Goal: Task Accomplishment & Management: Use online tool/utility

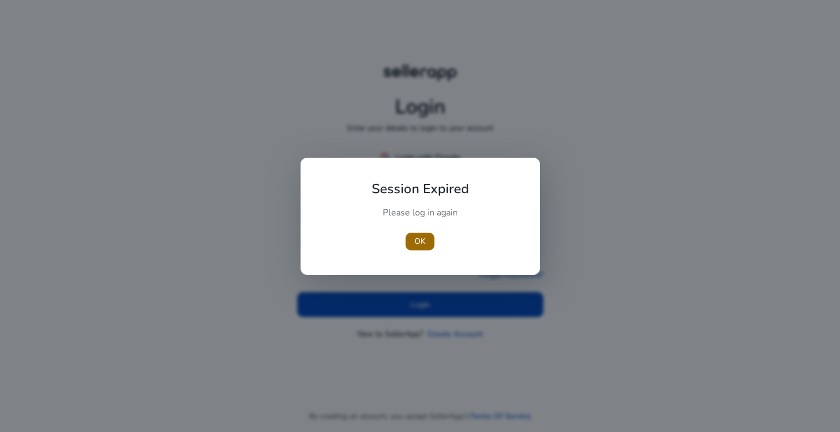
click at [411, 236] on span "button" at bounding box center [420, 241] width 29 height 27
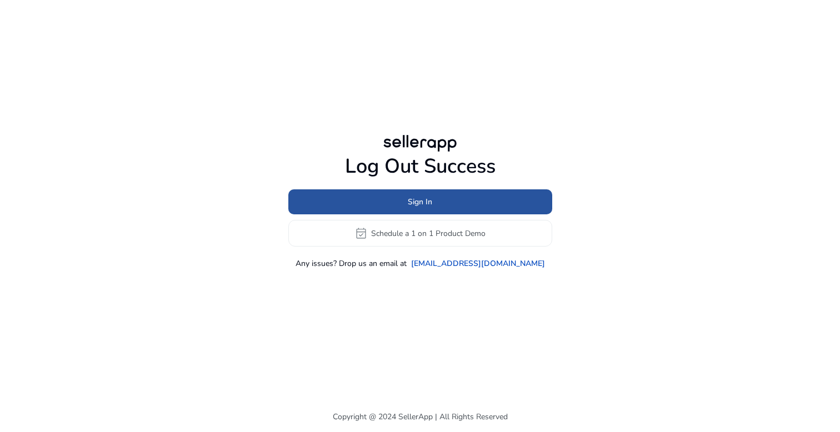
click at [440, 208] on span at bounding box center [420, 202] width 264 height 27
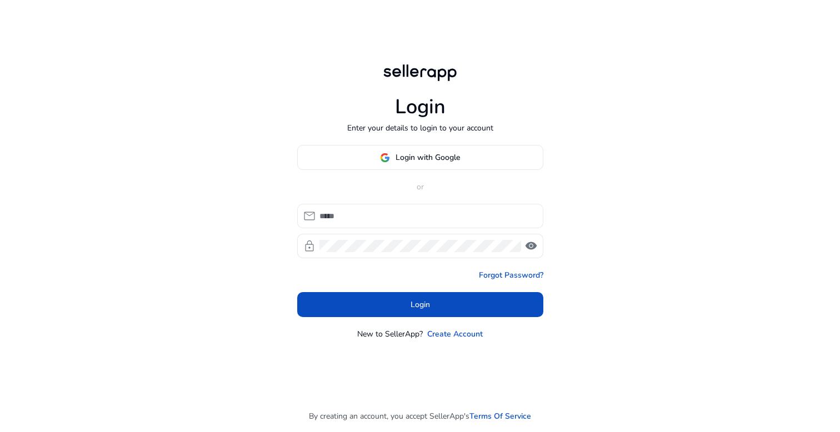
click at [412, 216] on input at bounding box center [427, 216] width 215 height 12
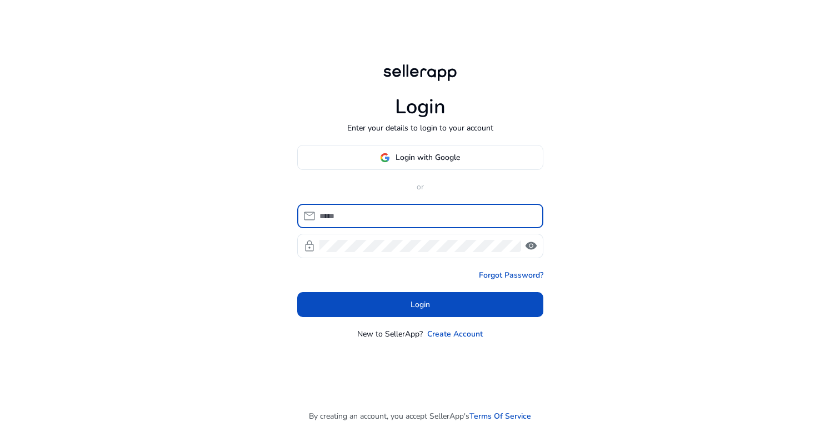
type input "*"
type input "**********"
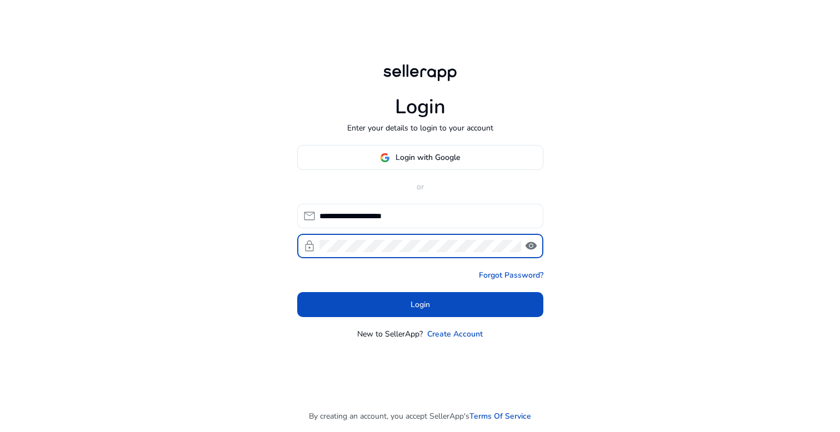
click button "Login" at bounding box center [420, 304] width 246 height 25
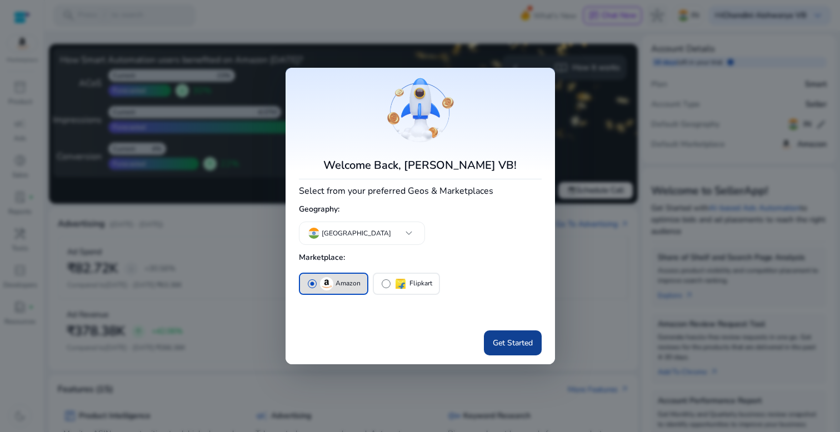
click at [501, 343] on span "Get Started" at bounding box center [513, 343] width 40 height 12
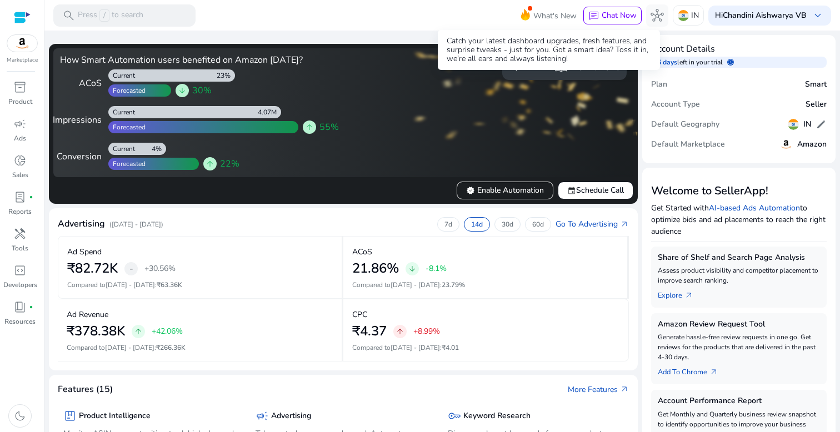
click at [547, 19] on span "What's New" at bounding box center [555, 15] width 43 height 19
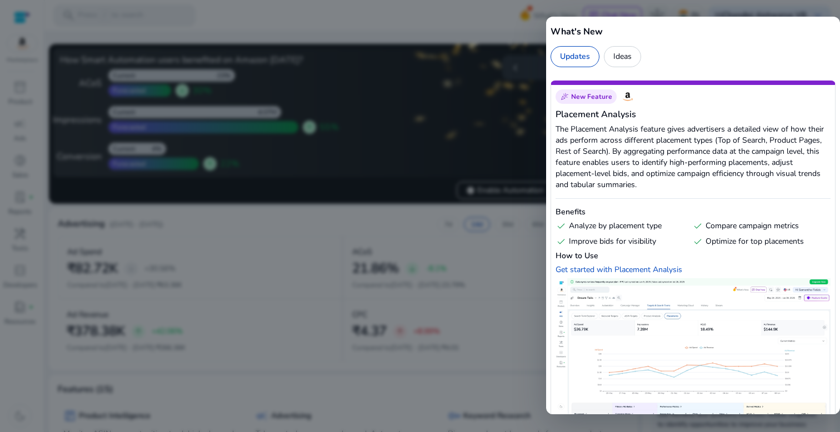
click at [547, 19] on div "What's New Updates Ideas" at bounding box center [693, 42] width 294 height 51
click at [459, 23] on div at bounding box center [420, 216] width 840 height 432
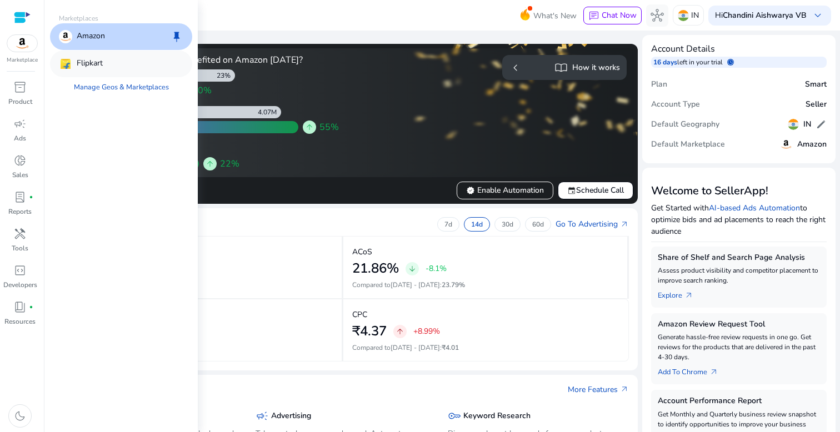
click at [74, 57] on div "Flipkart" at bounding box center [81, 63] width 44 height 13
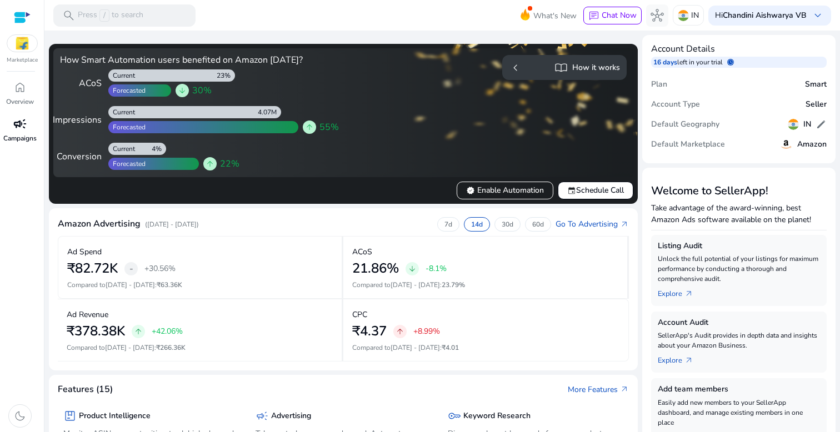
click at [13, 124] on span "campaign" at bounding box center [19, 123] width 13 height 13
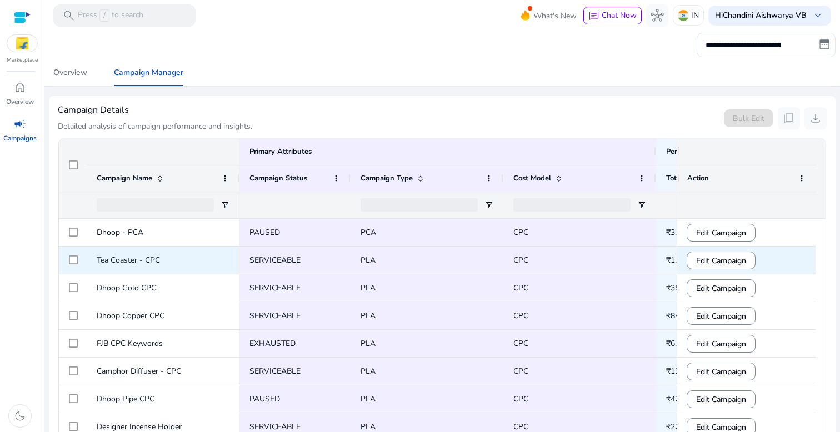
scroll to position [364, 0]
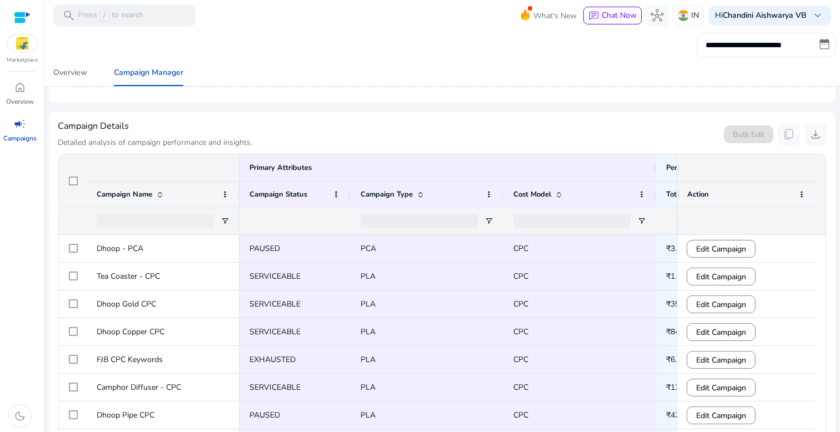
click at [771, 46] on input "**********" at bounding box center [766, 45] width 139 height 24
select select "*"
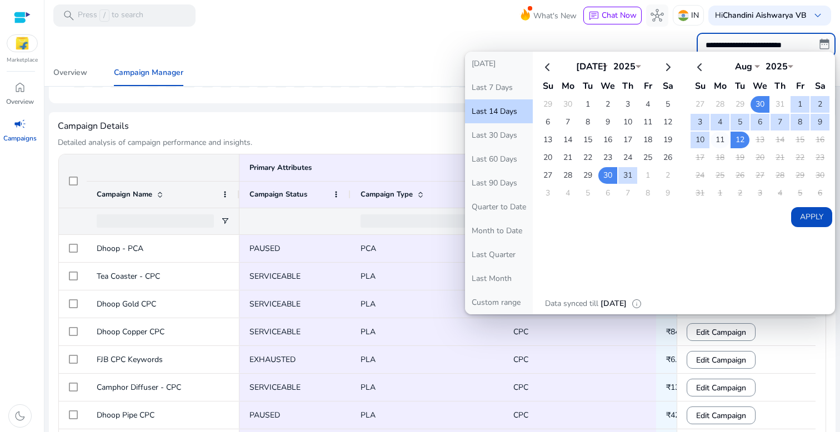
click at [718, 145] on td "11" at bounding box center [720, 140] width 19 height 17
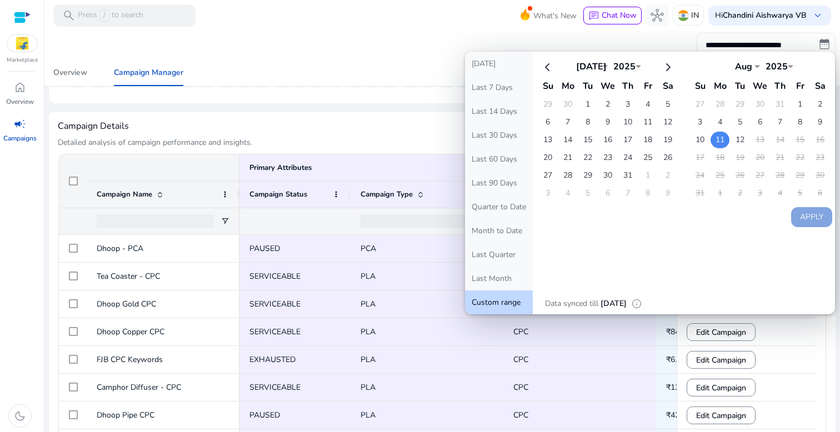
click at [718, 145] on td "11" at bounding box center [720, 140] width 19 height 17
click at [821, 223] on button "Apply" at bounding box center [811, 217] width 41 height 20
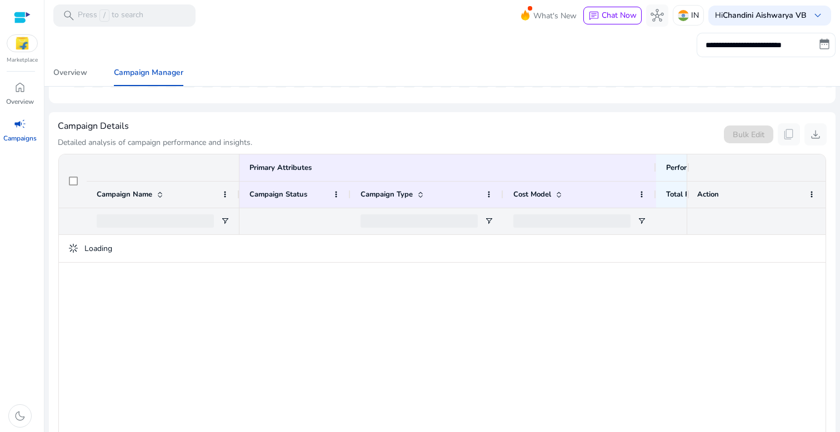
click at [766, 46] on input "**********" at bounding box center [766, 45] width 139 height 24
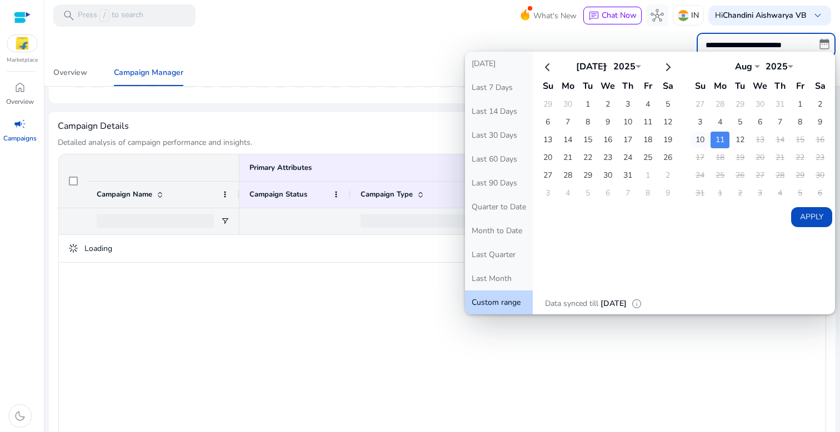
click at [698, 135] on td "10" at bounding box center [700, 140] width 19 height 17
click at [806, 212] on button "Apply" at bounding box center [811, 217] width 41 height 20
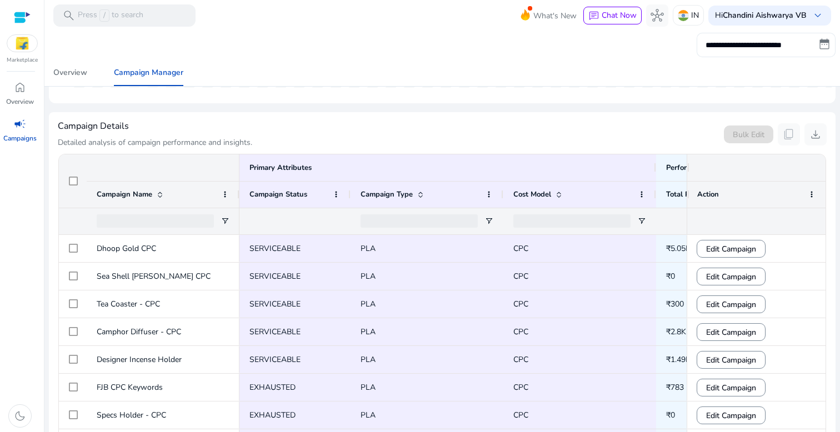
click at [759, 39] on input "**********" at bounding box center [766, 45] width 139 height 24
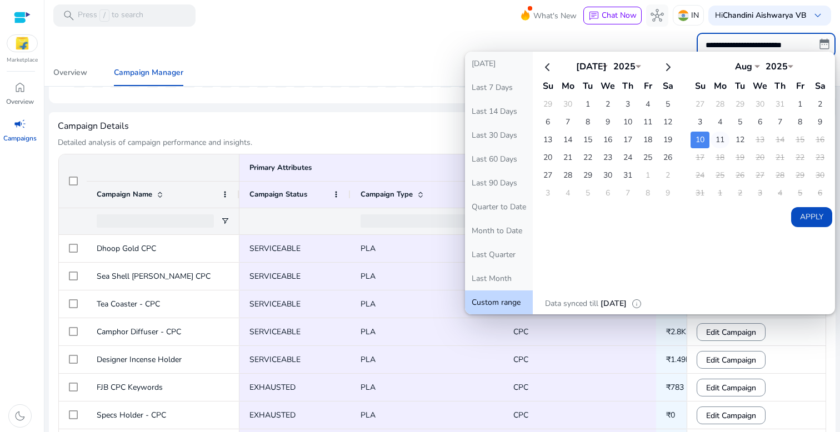
click at [711, 143] on td "11" at bounding box center [720, 140] width 19 height 17
click at [803, 218] on button "Apply" at bounding box center [811, 217] width 41 height 20
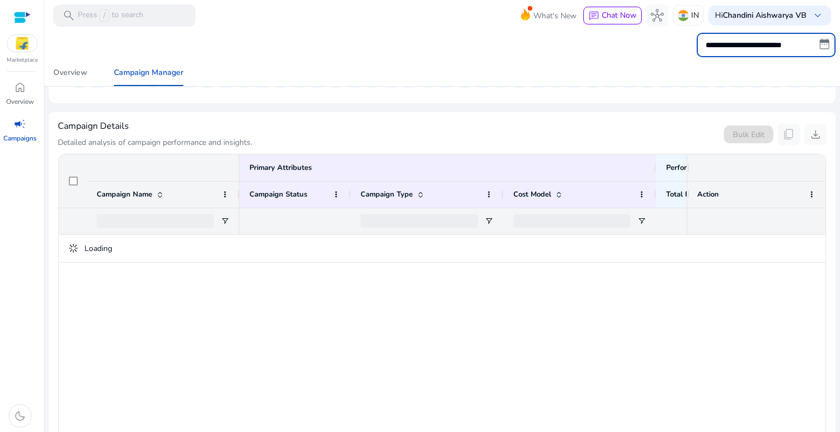
click at [731, 45] on input "**********" at bounding box center [766, 45] width 139 height 24
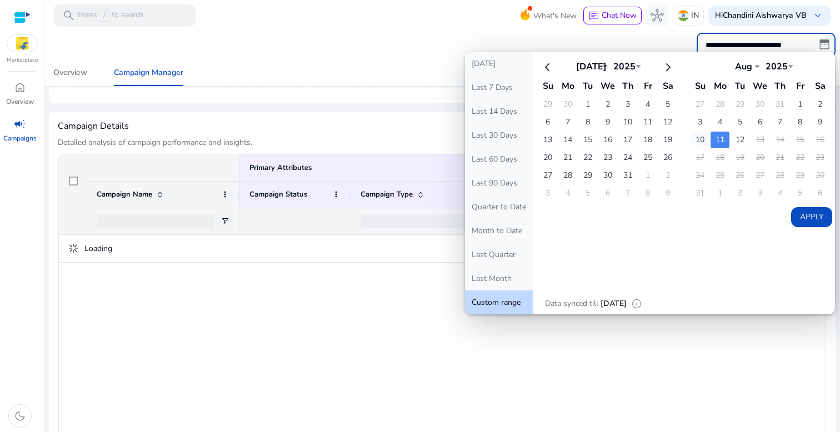
click at [699, 142] on td "10" at bounding box center [700, 140] width 19 height 17
click at [809, 218] on button "Apply" at bounding box center [811, 217] width 41 height 20
type input "**********"
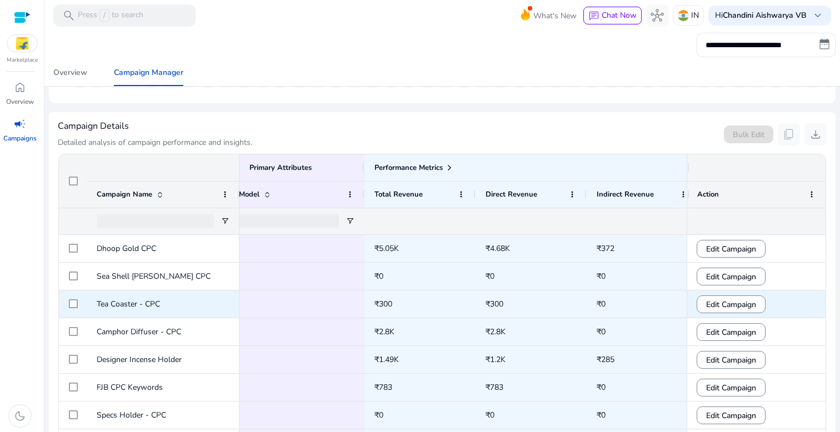
scroll to position [0, 0]
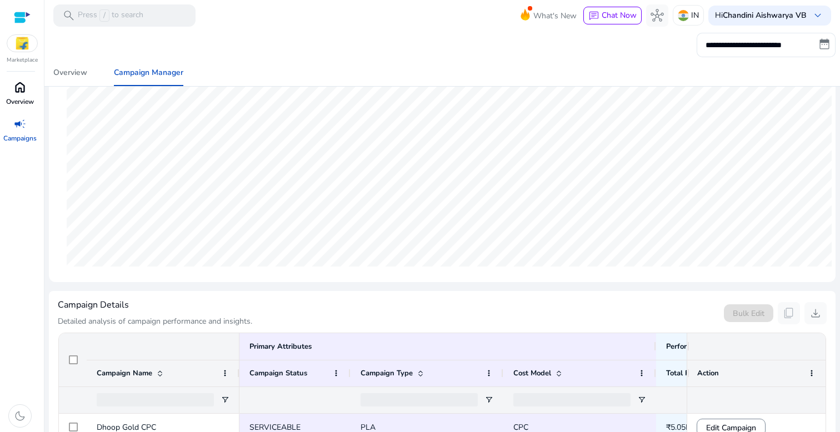
click at [24, 111] on link "home Overview" at bounding box center [20, 96] width 40 height 37
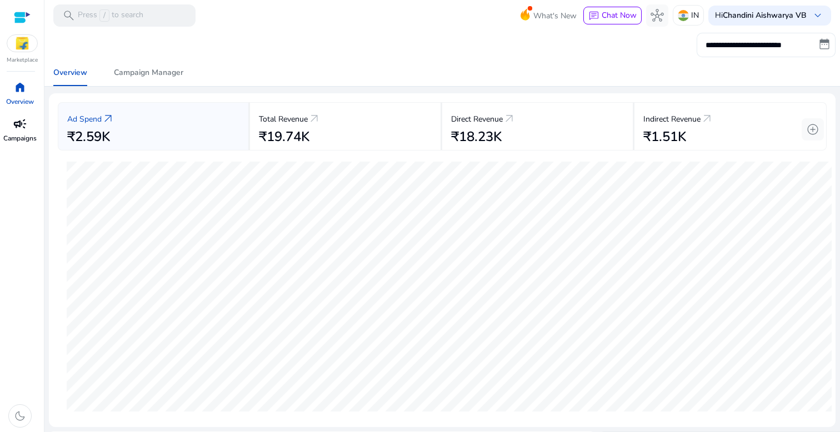
click at [748, 42] on input "**********" at bounding box center [766, 45] width 139 height 24
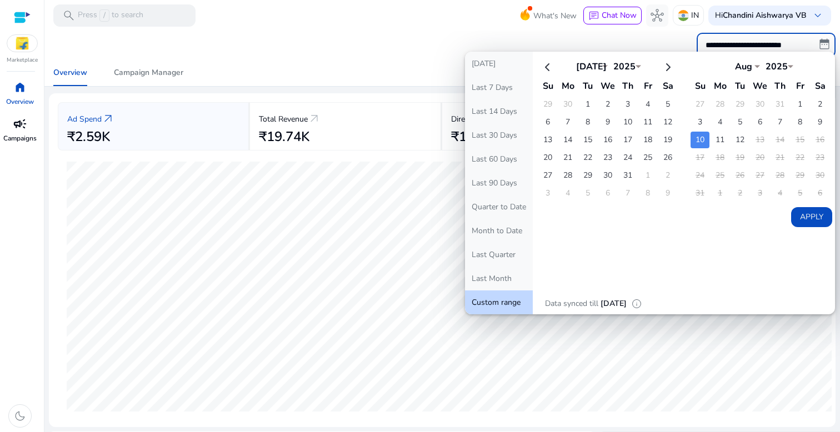
click at [440, 48] on div "**********" at bounding box center [442, 45] width 787 height 24
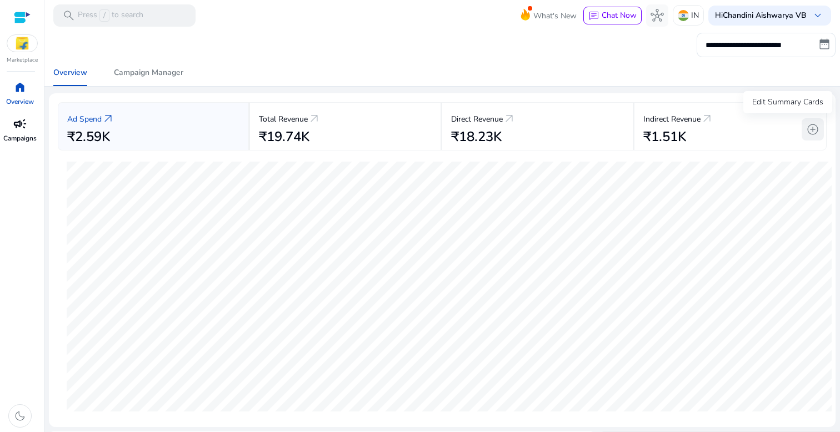
click at [809, 129] on span "add_circle" at bounding box center [812, 129] width 13 height 13
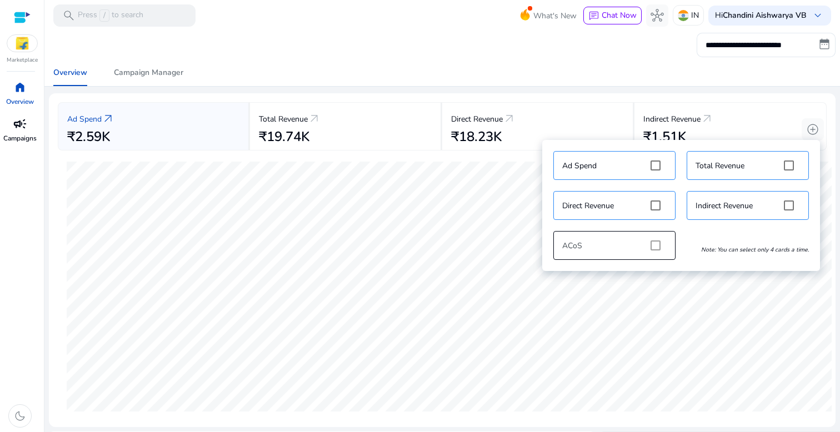
click at [656, 247] on div "Ad Spend Total Revenue Direct Revenue Indirect Revenue ACoS Note: You can selec…" at bounding box center [681, 206] width 267 height 120
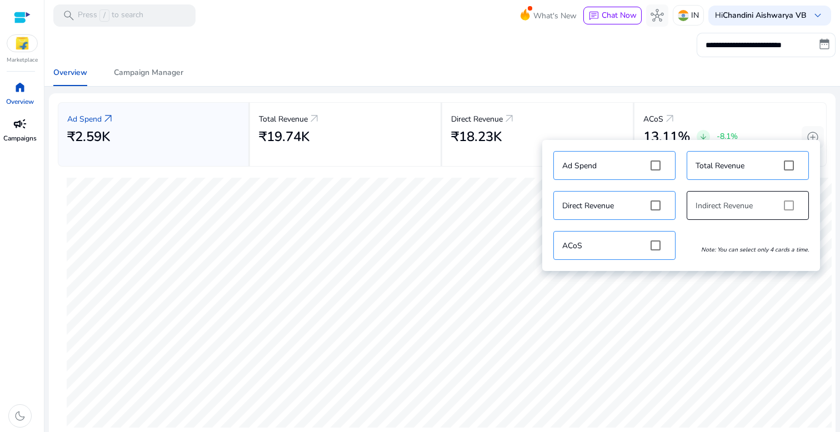
click at [743, 96] on mat-card "Ad Spend arrow_outward ₹2.59K Total Revenue arrow_outward ₹19.74K Direct Revenu…" at bounding box center [442, 268] width 787 height 350
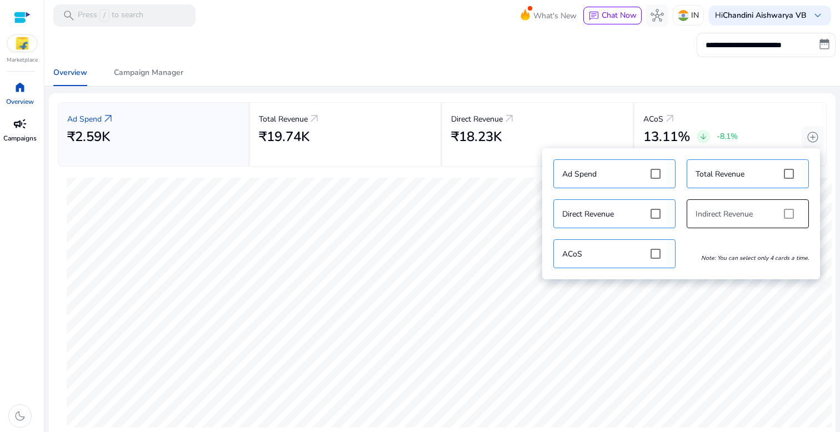
click at [479, 49] on div "**********" at bounding box center [442, 45] width 787 height 24
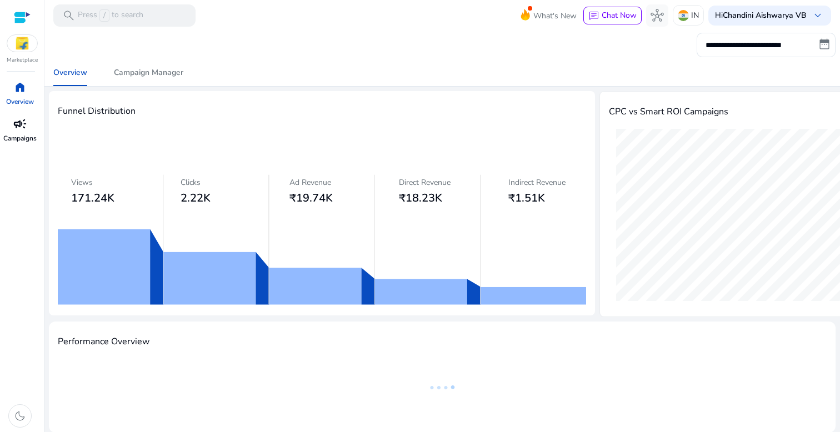
click at [22, 38] on img at bounding box center [22, 43] width 30 height 17
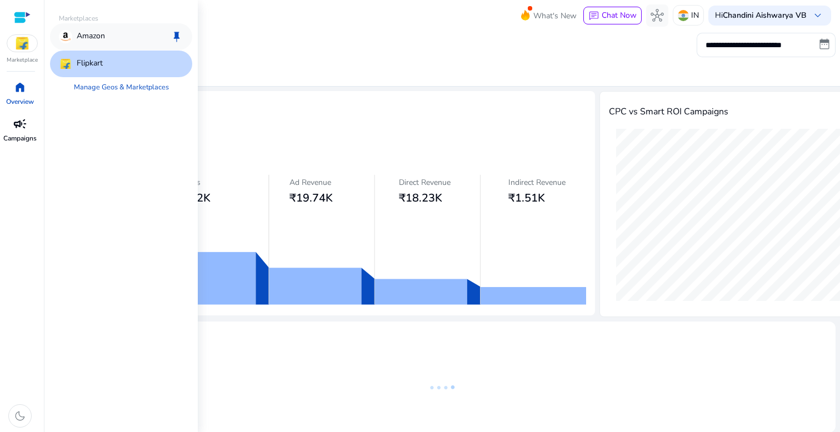
click at [91, 33] on p "Amazon" at bounding box center [91, 36] width 28 height 13
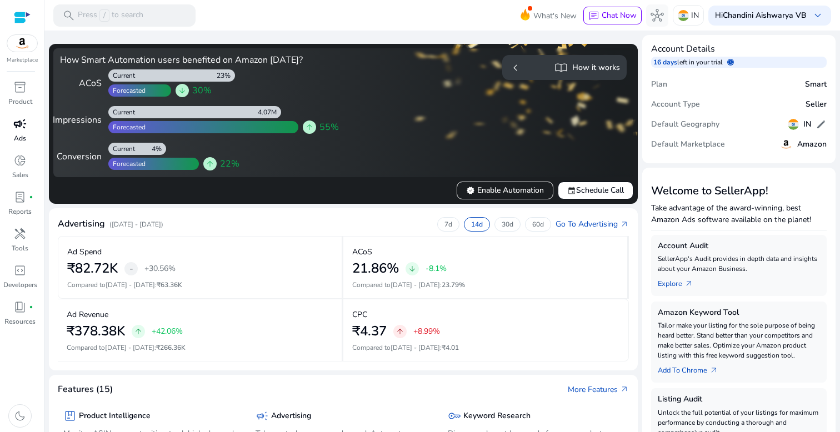
click at [19, 130] on span "campaign" at bounding box center [19, 123] width 13 height 13
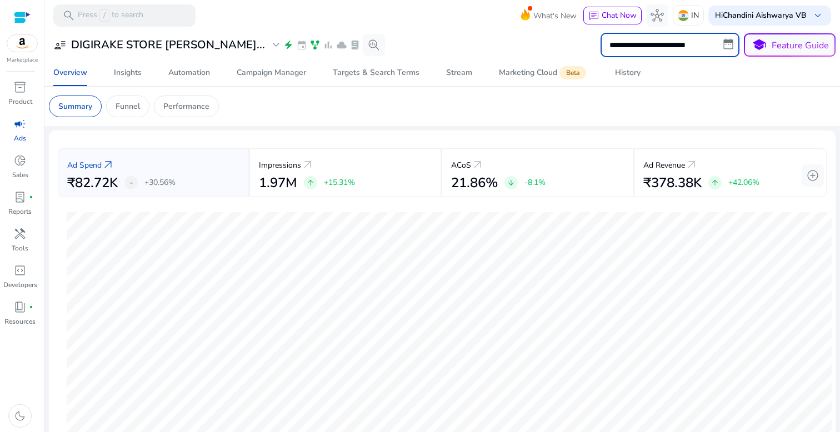
click at [651, 39] on input "**********" at bounding box center [670, 45] width 139 height 24
select select "*"
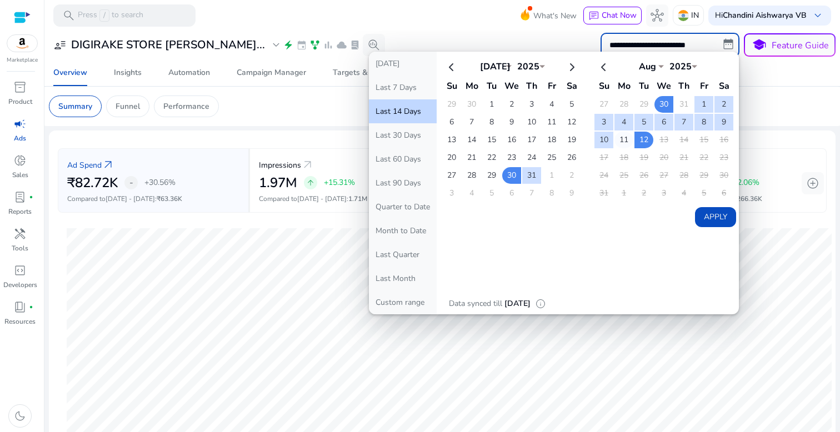
click at [624, 139] on td "11" at bounding box center [624, 140] width 19 height 17
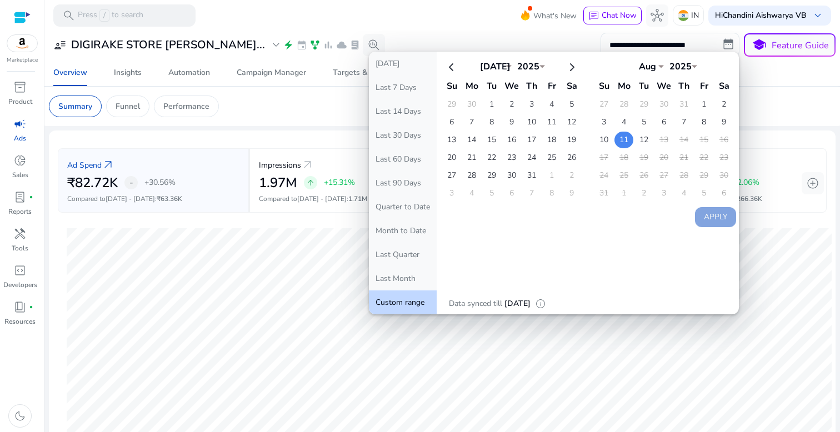
click at [624, 139] on td "11" at bounding box center [624, 140] width 19 height 17
click at [707, 215] on button "Apply" at bounding box center [715, 217] width 41 height 20
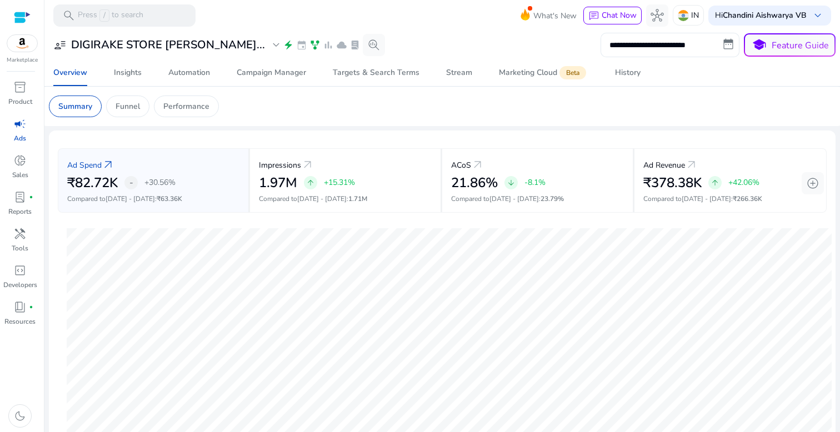
click at [676, 47] on input "**********" at bounding box center [670, 45] width 139 height 24
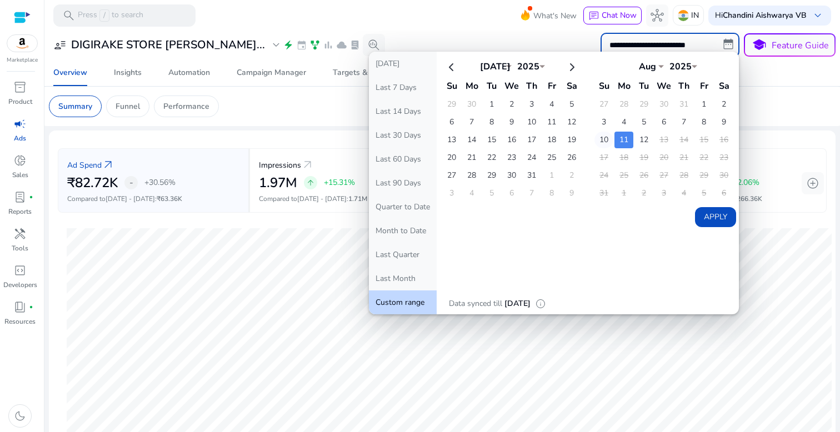
click at [603, 142] on td "10" at bounding box center [604, 140] width 19 height 17
click at [703, 215] on button "Apply" at bounding box center [715, 217] width 41 height 20
type input "**********"
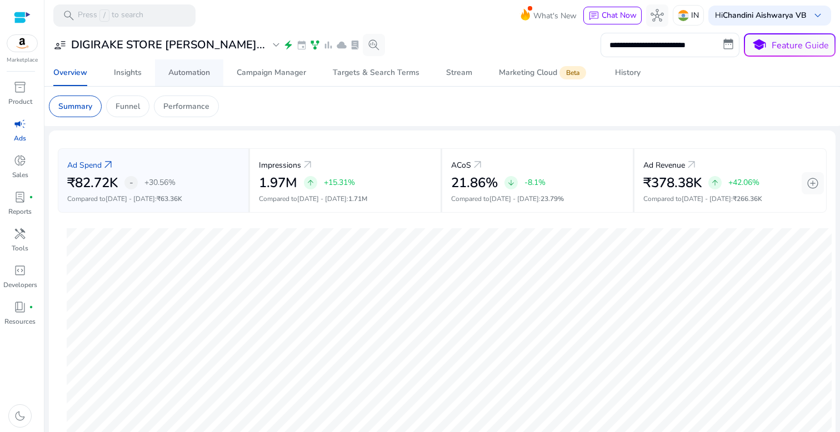
click at [185, 81] on span "Automation" at bounding box center [189, 72] width 42 height 27
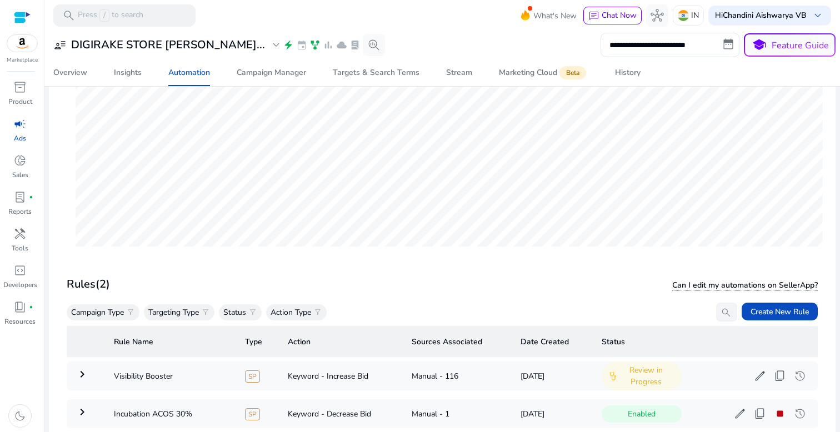
scroll to position [216, 0]
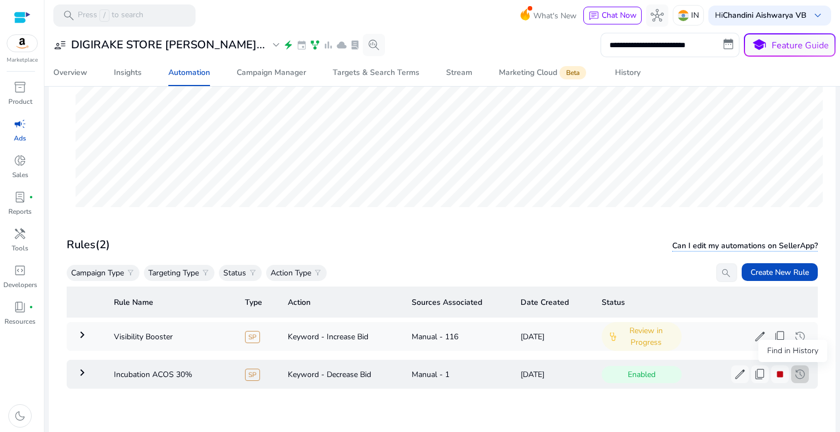
click at [794, 376] on span "history" at bounding box center [800, 374] width 13 height 13
click at [795, 375] on span "history" at bounding box center [800, 374] width 13 height 13
click at [175, 376] on td "Incubation ACOS 30%" at bounding box center [170, 374] width 131 height 29
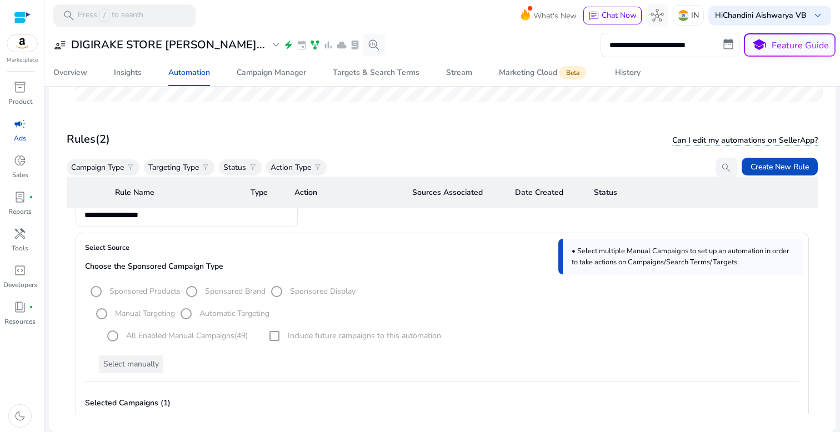
scroll to position [0, 0]
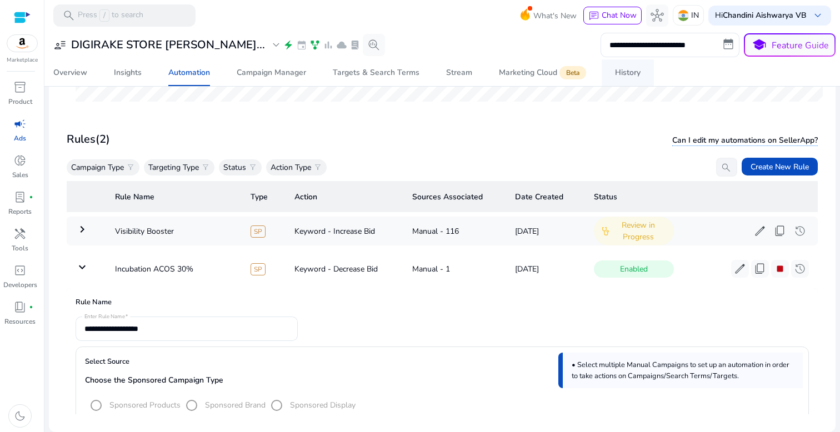
click at [621, 71] on div "History" at bounding box center [628, 73] width 26 height 8
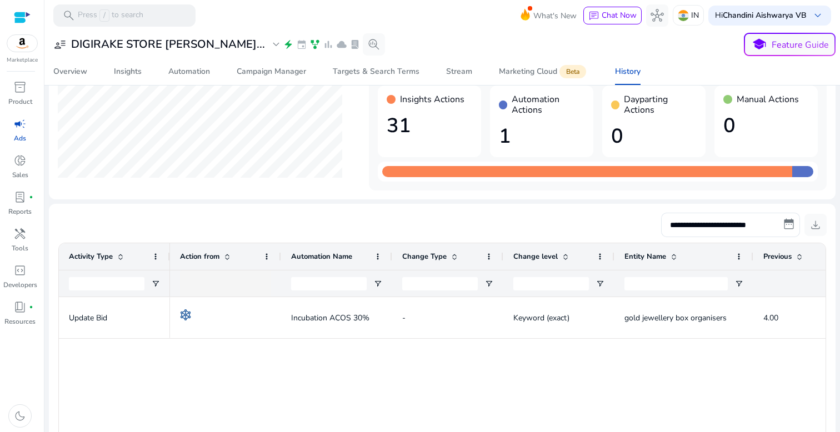
scroll to position [227, 0]
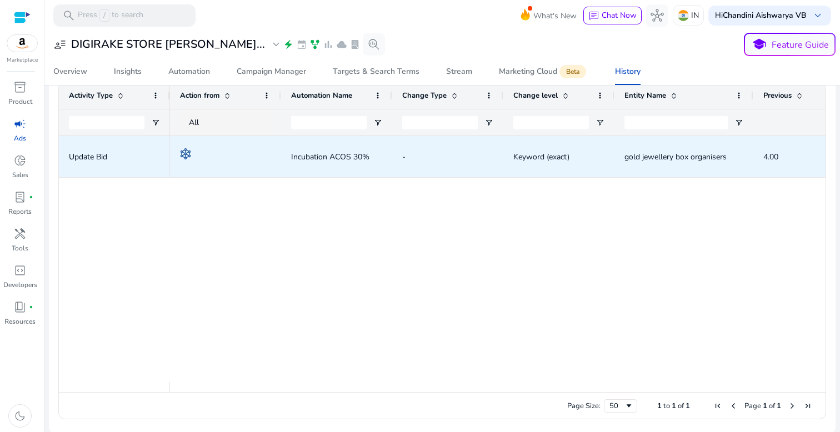
click at [245, 152] on span at bounding box center [225, 157] width 91 height 23
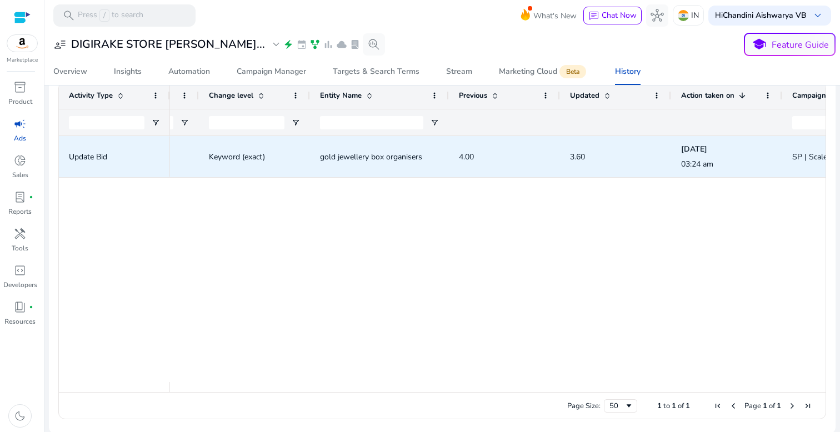
scroll to position [0, 361]
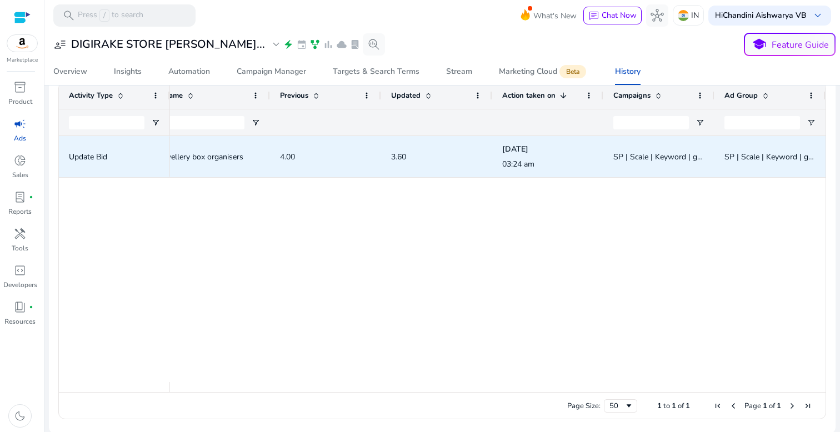
click at [251, 165] on span "gold jewellery box organisers" at bounding box center [200, 157] width 119 height 23
click at [341, 160] on span "4.00" at bounding box center [325, 157] width 91 height 23
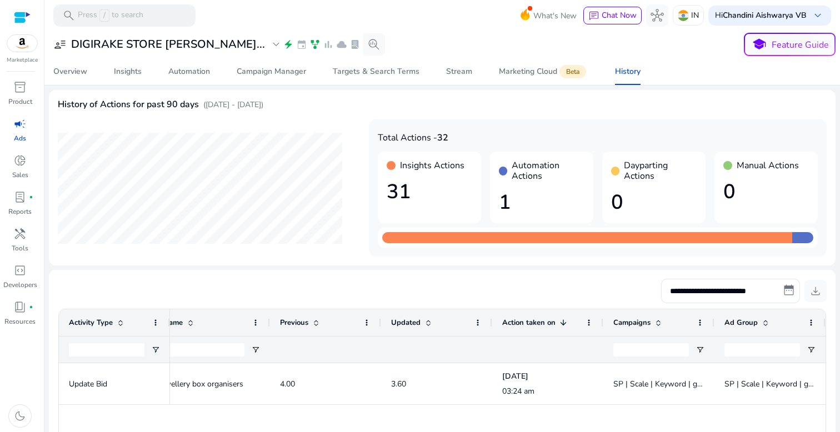
click at [531, 203] on h1 "1" at bounding box center [542, 203] width 86 height 24
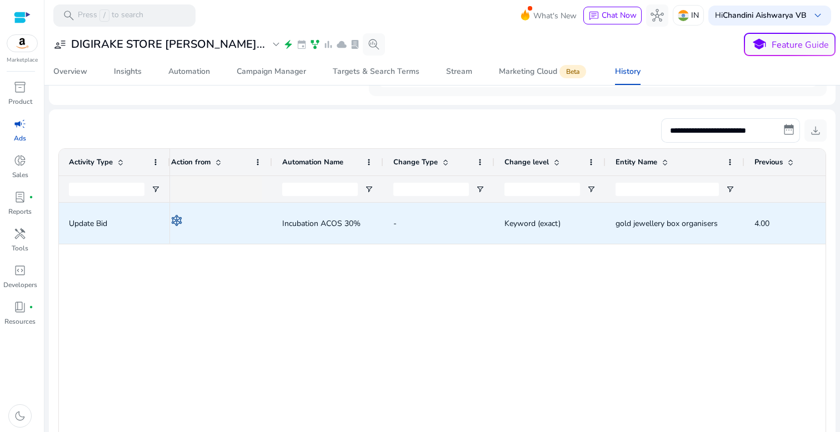
scroll to position [0, 0]
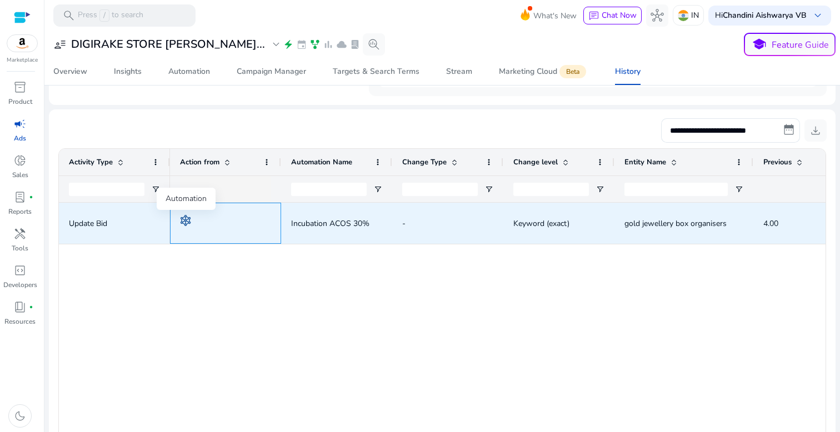
click at [182, 221] on img at bounding box center [185, 220] width 11 height 11
click at [207, 222] on span at bounding box center [225, 223] width 91 height 23
click at [375, 228] on div "Incubation ACOS 30%" at bounding box center [336, 223] width 91 height 23
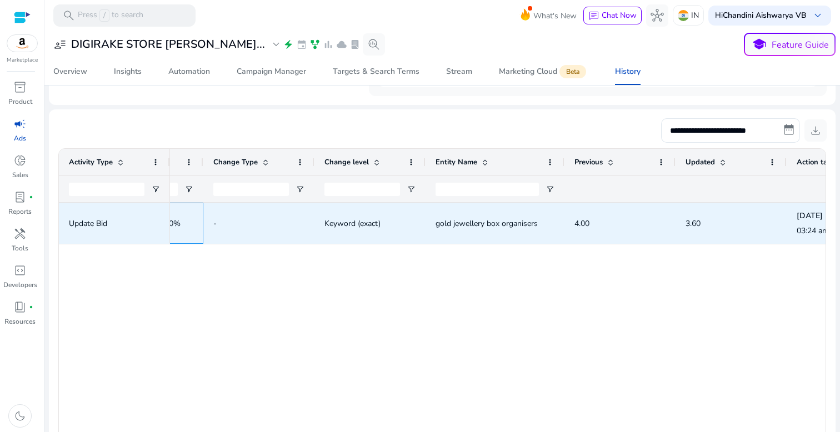
scroll to position [0, 215]
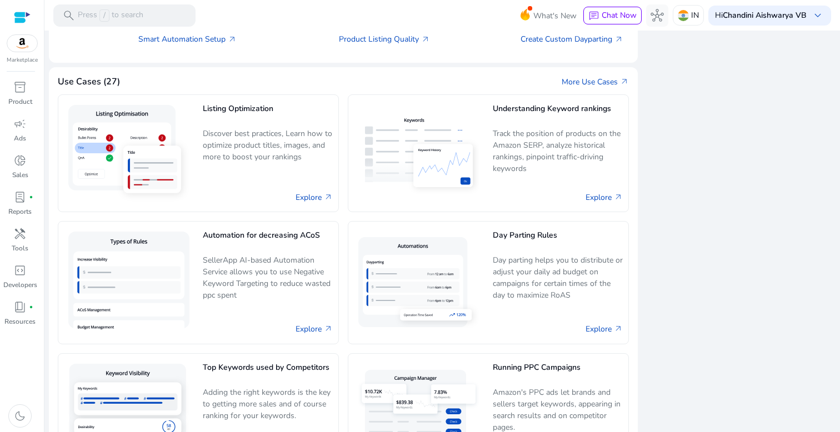
scroll to position [720, 0]
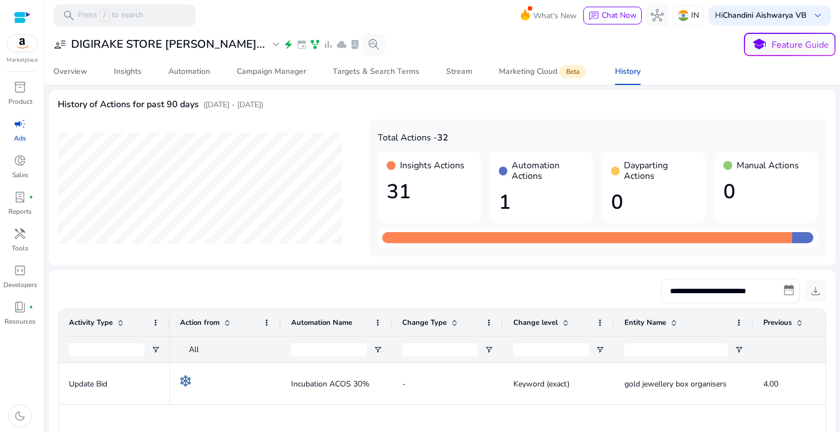
scroll to position [0, 215]
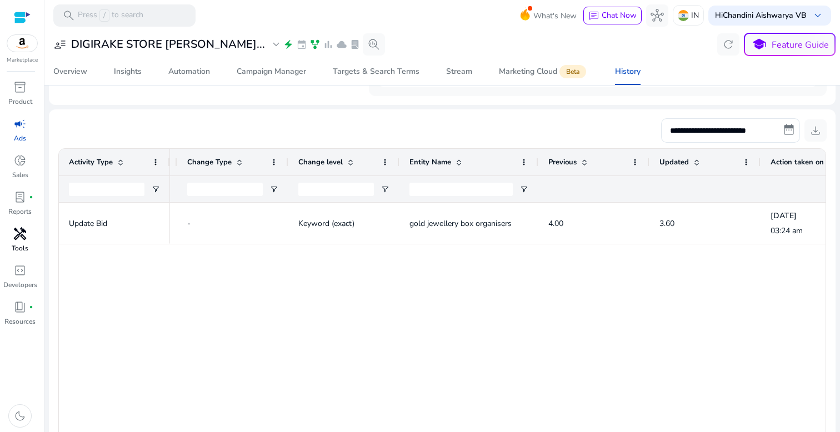
click at [22, 243] on link "handyman Tools" at bounding box center [20, 243] width 40 height 37
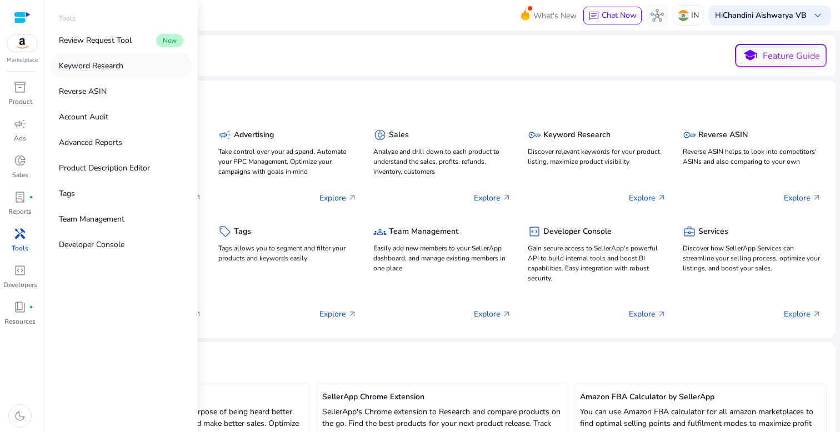
click at [111, 64] on p "Keyword Research" at bounding box center [91, 66] width 64 height 12
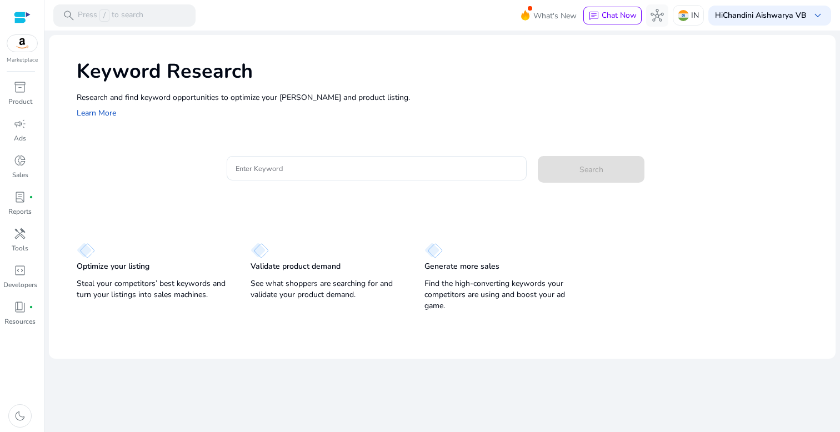
click at [366, 182] on div at bounding box center [377, 187] width 300 height 12
click at [366, 173] on input "Enter Keyword" at bounding box center [377, 168] width 282 height 12
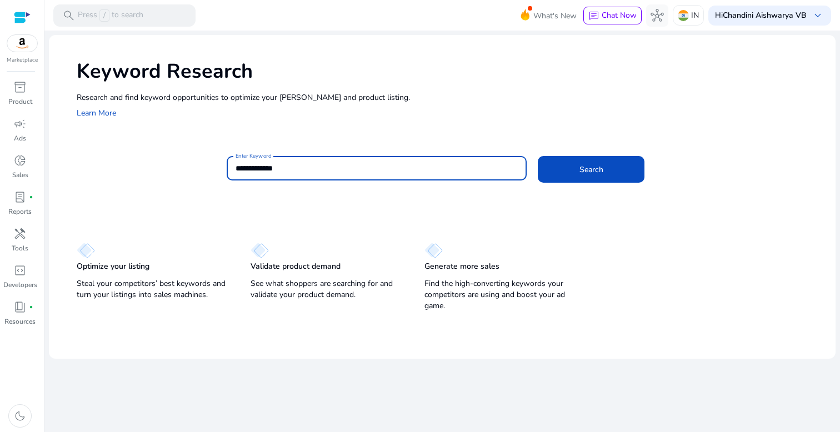
type input "**********"
click at [538, 156] on button "Search" at bounding box center [591, 169] width 107 height 27
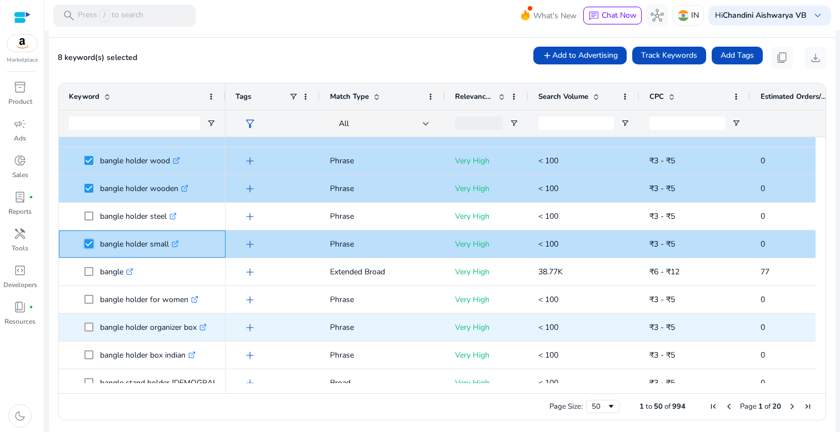
scroll to position [132, 0]
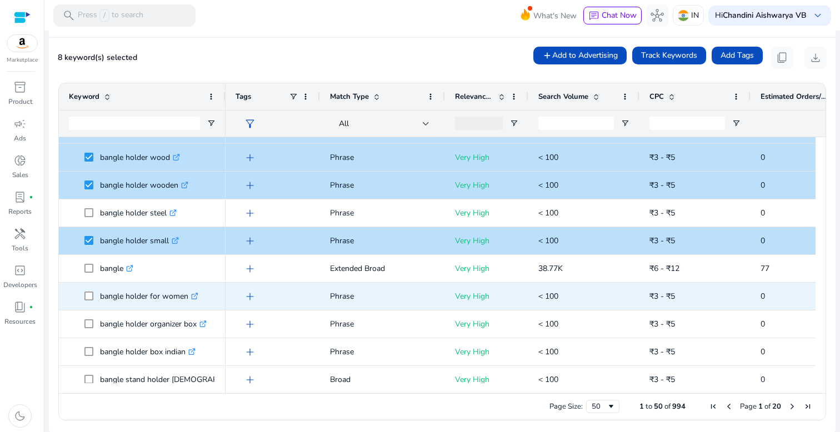
click at [90, 301] on span at bounding box center [92, 296] width 16 height 23
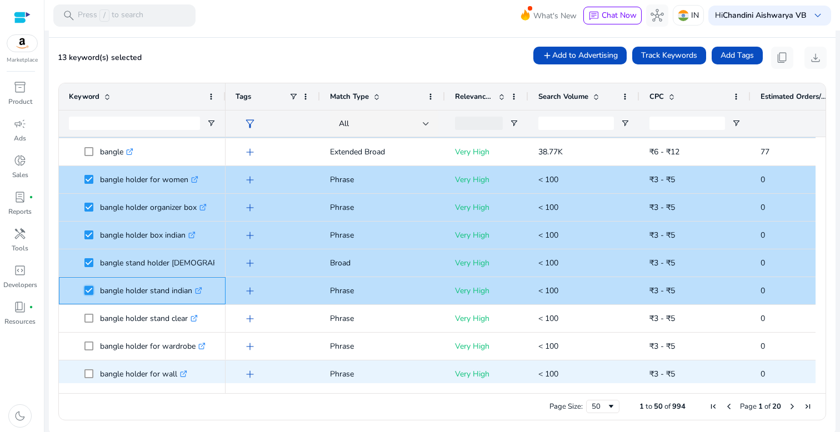
scroll to position [0, 0]
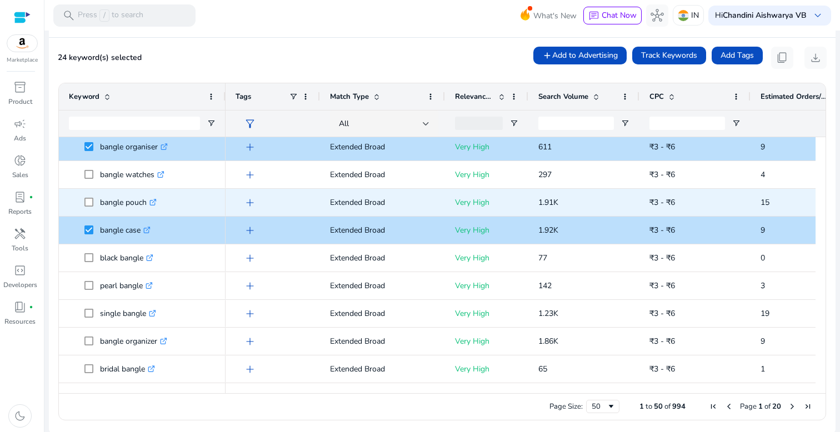
click at [88, 196] on span at bounding box center [92, 202] width 16 height 23
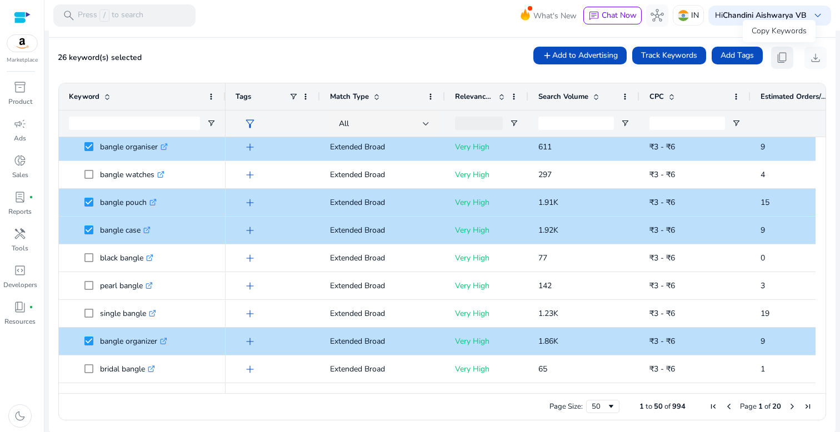
click at [776, 53] on span "content_copy" at bounding box center [782, 57] width 13 height 13
click at [778, 61] on span "content_copy" at bounding box center [782, 57] width 13 height 13
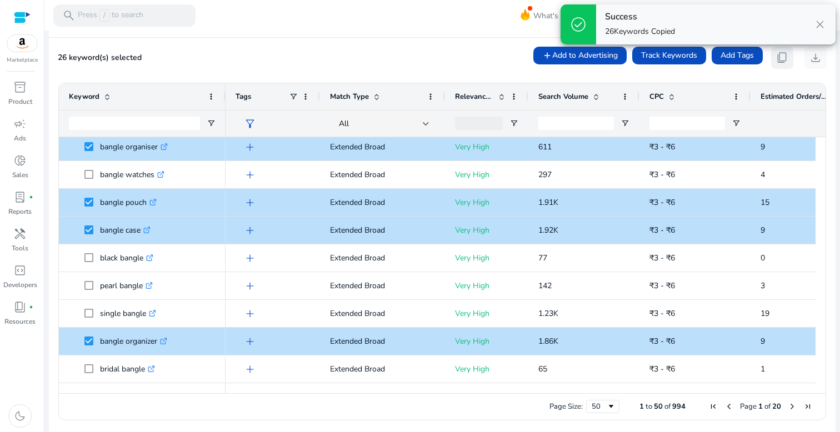
click at [778, 61] on span "content_copy" at bounding box center [782, 57] width 13 height 13
click at [601, 405] on div "50" at bounding box center [599, 407] width 15 height 10
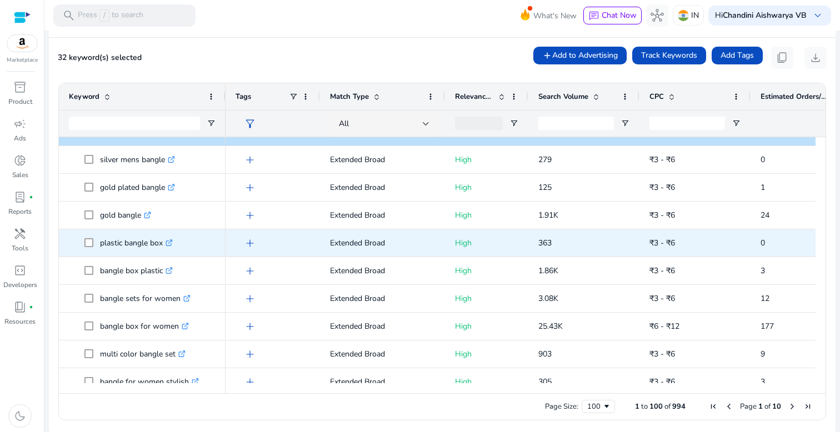
click at [90, 248] on span at bounding box center [92, 243] width 16 height 23
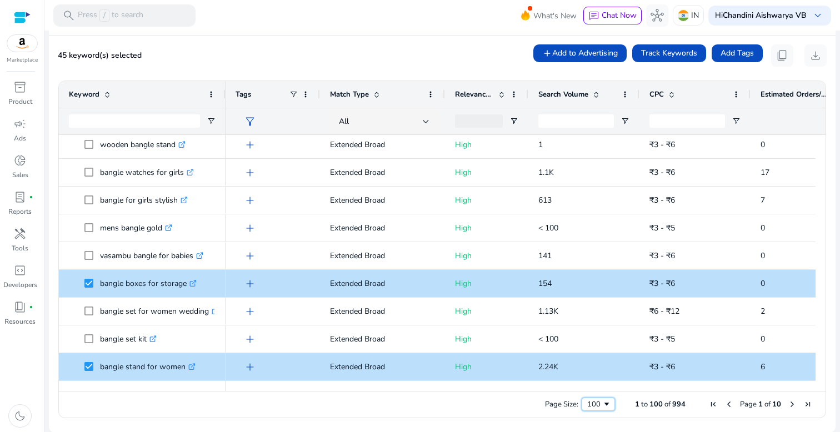
click at [605, 406] on span "Page Size" at bounding box center [607, 404] width 9 height 9
click at [780, 56] on span "content_copy" at bounding box center [782, 55] width 13 height 13
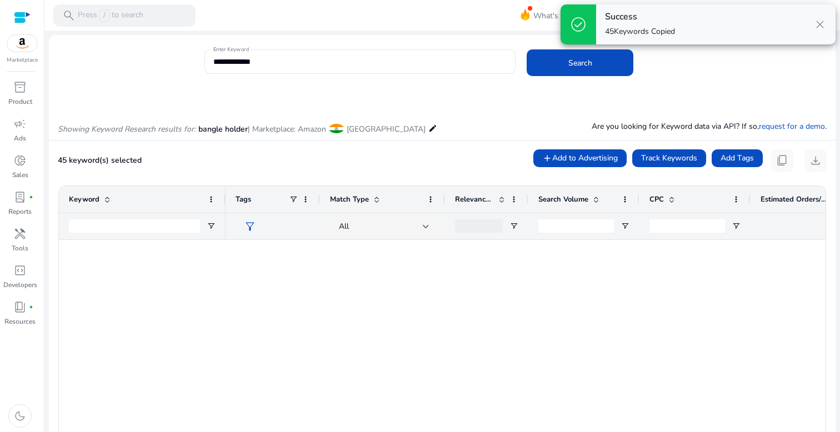
scroll to position [2533, 0]
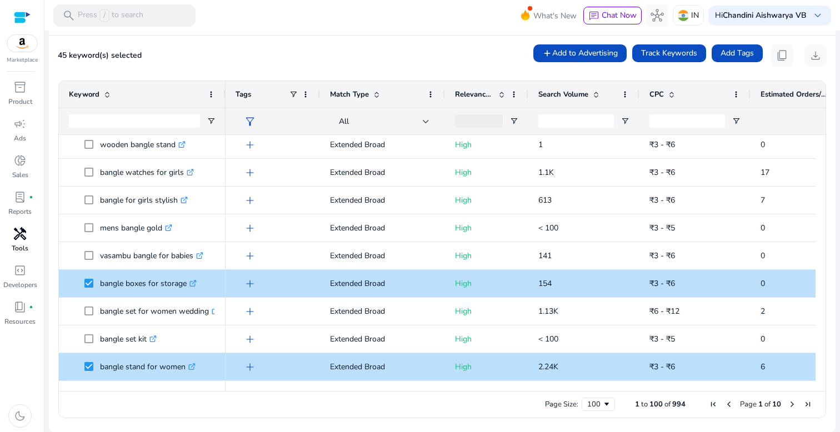
click at [14, 228] on span "handyman" at bounding box center [19, 233] width 13 height 13
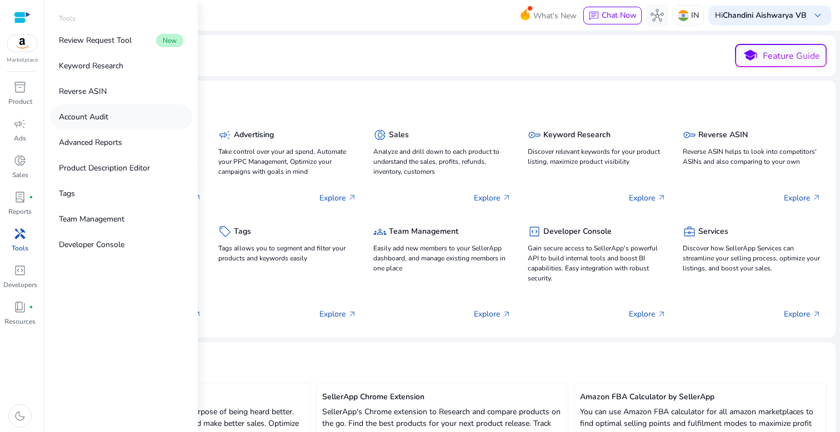
click at [122, 119] on link "Account Audit" at bounding box center [121, 116] width 142 height 25
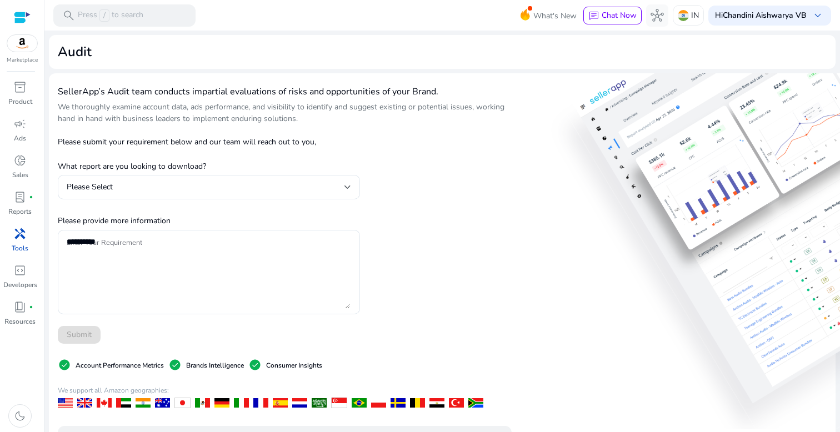
click at [24, 240] on span "handyman" at bounding box center [19, 233] width 13 height 13
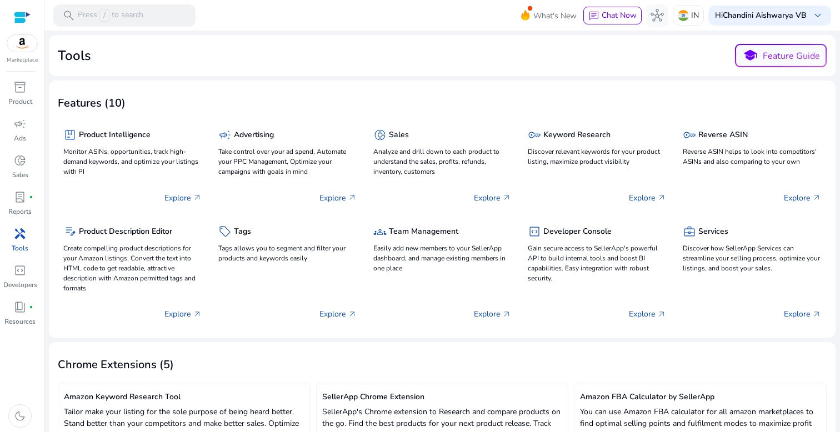
click at [13, 240] on span "handyman" at bounding box center [19, 233] width 13 height 13
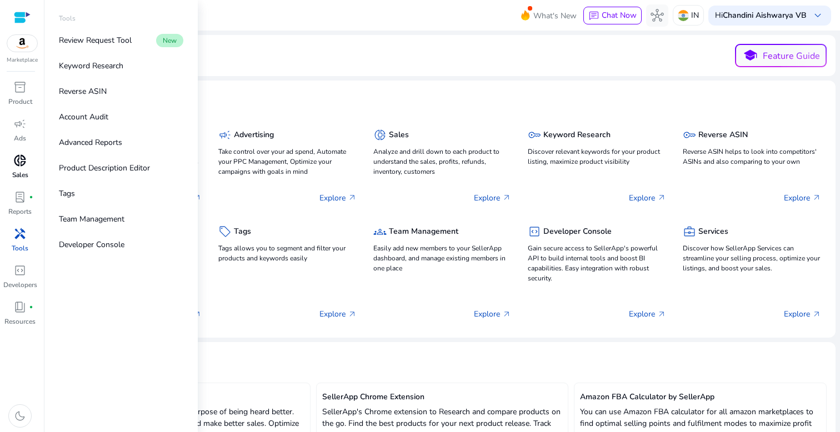
click at [21, 162] on span "donut_small" at bounding box center [19, 160] width 13 height 13
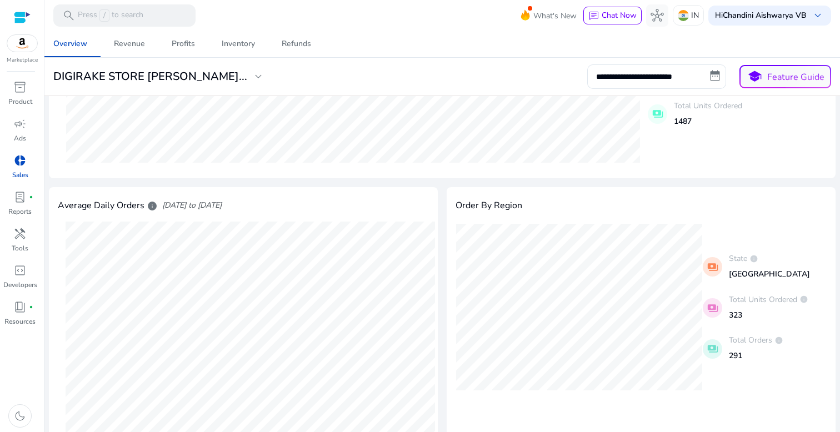
scroll to position [262, 0]
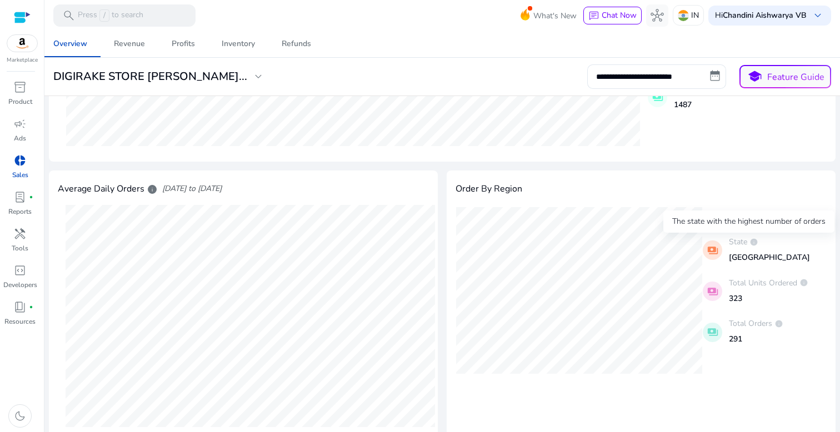
click at [753, 238] on span "info" at bounding box center [754, 242] width 9 height 9
click at [731, 240] on p "State info" at bounding box center [769, 242] width 81 height 12
click at [748, 262] on p "Karnataka" at bounding box center [769, 258] width 81 height 12
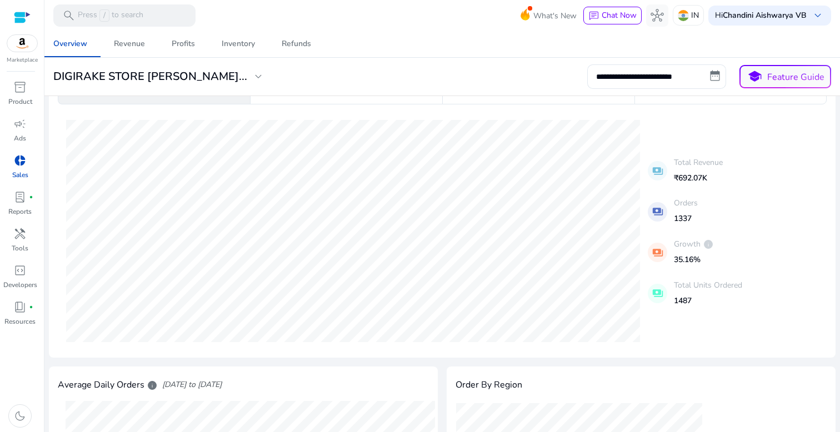
scroll to position [56, 0]
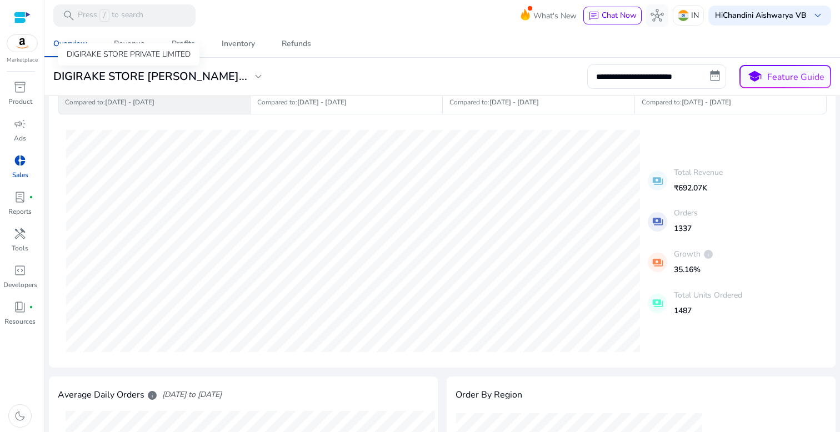
click at [127, 49] on div "DIGIRAKE STORE PRIVATE LIMITED" at bounding box center [129, 54] width 142 height 22
click at [129, 41] on div "Revenue" at bounding box center [129, 44] width 31 height 8
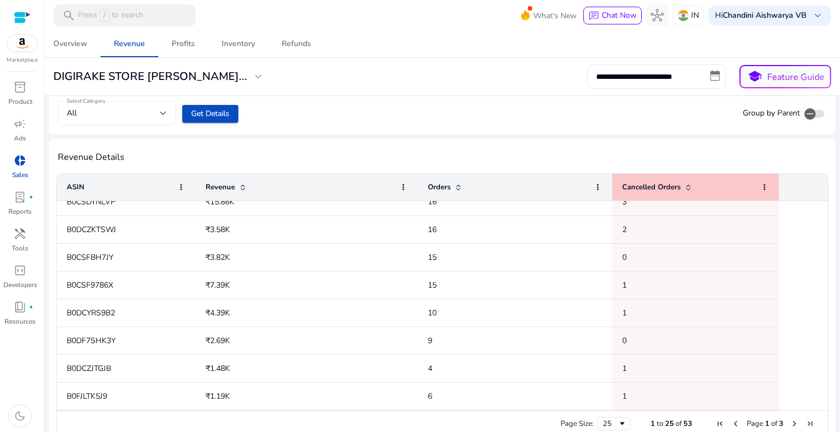
click at [94, 117] on div "All" at bounding box center [113, 113] width 93 height 12
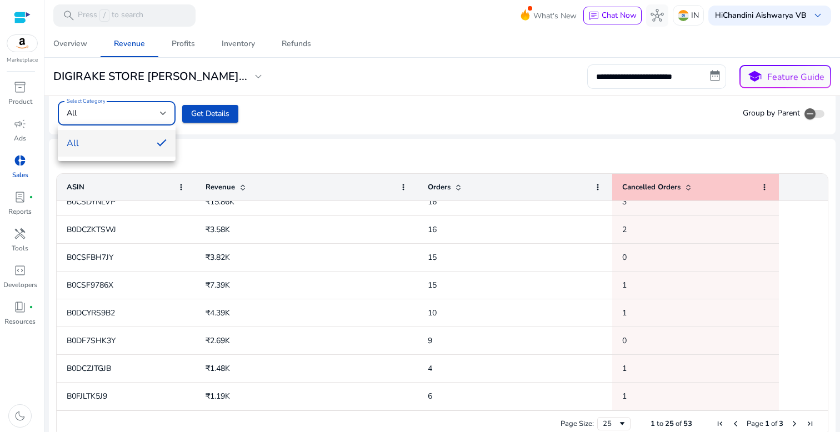
click at [313, 116] on div at bounding box center [420, 216] width 840 height 432
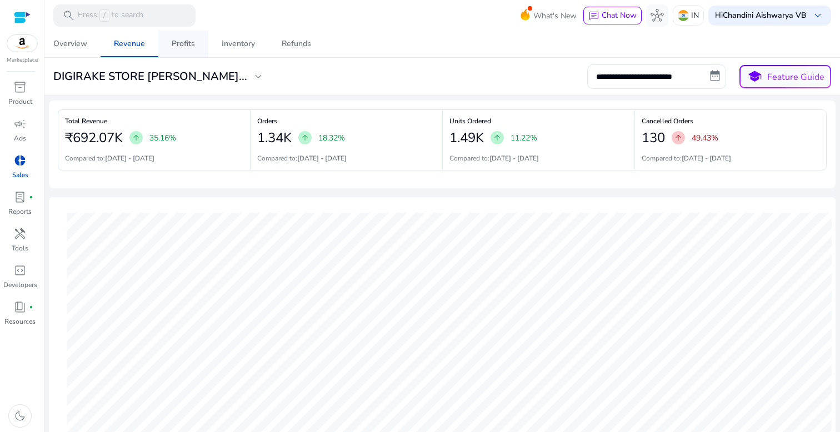
click at [187, 44] on div "Profits" at bounding box center [183, 44] width 23 height 8
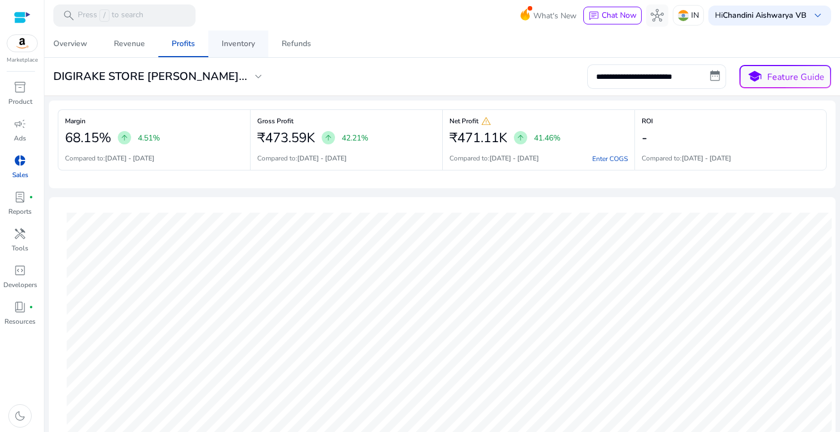
click at [236, 45] on div "Inventory" at bounding box center [238, 44] width 33 height 8
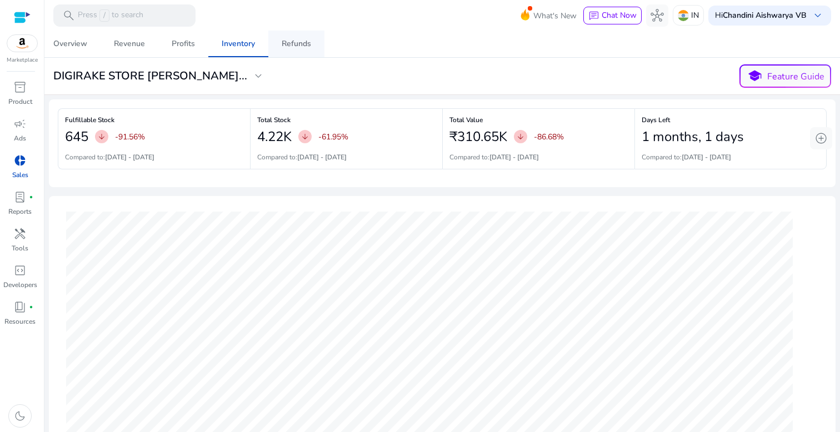
click at [289, 52] on span "Refunds" at bounding box center [296, 44] width 29 height 27
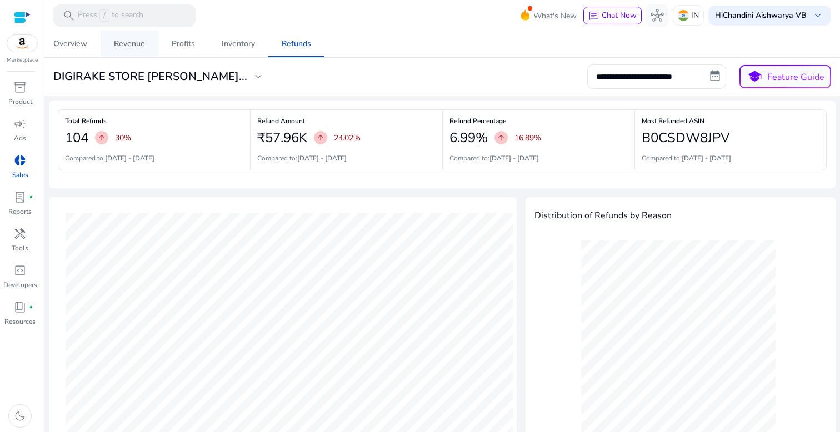
click at [136, 47] on div "Revenue" at bounding box center [129, 44] width 31 height 8
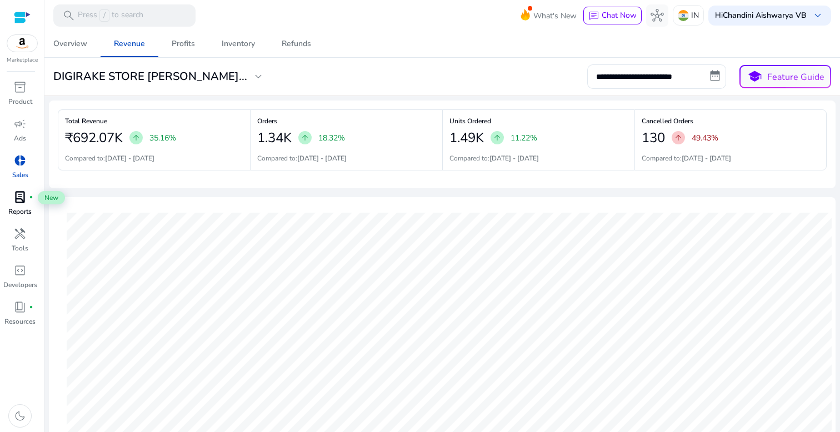
click at [14, 204] on span "lab_profile" at bounding box center [19, 197] width 13 height 13
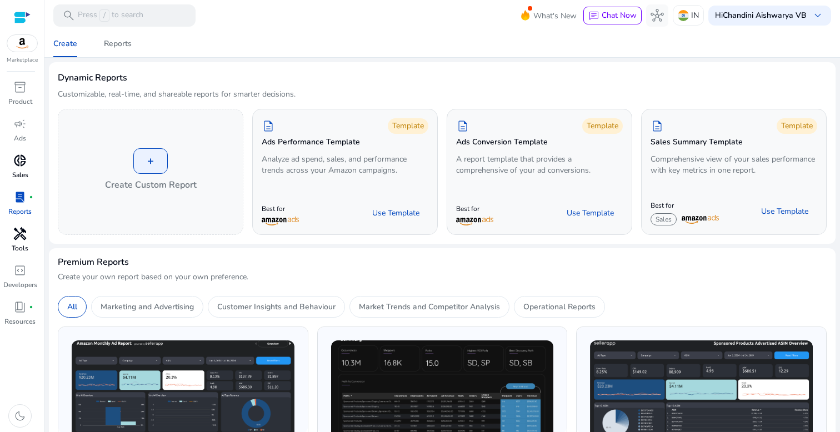
click at [12, 235] on div "handyman" at bounding box center [19, 234] width 31 height 18
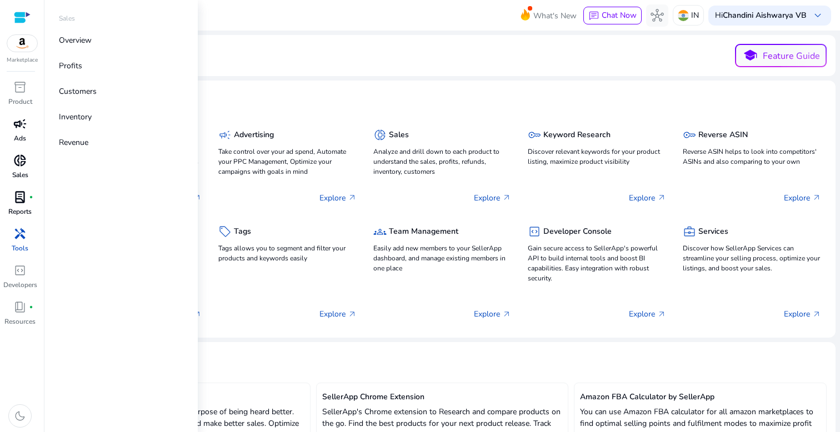
click at [18, 129] on span "campaign" at bounding box center [19, 123] width 13 height 13
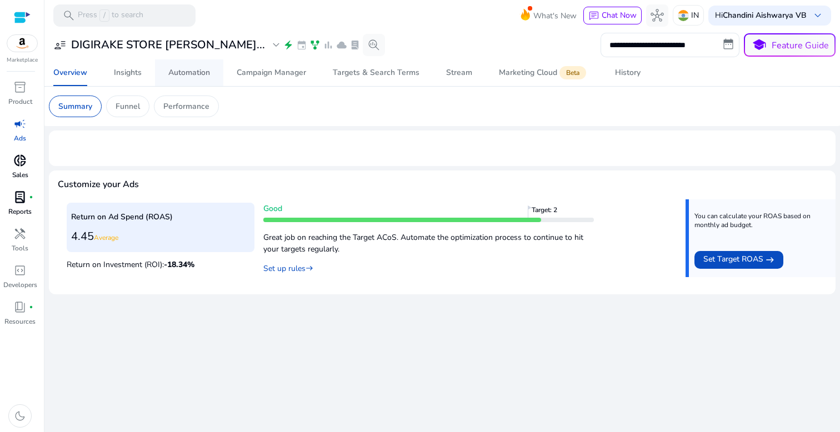
click at [203, 71] on div "Automation" at bounding box center [189, 73] width 42 height 8
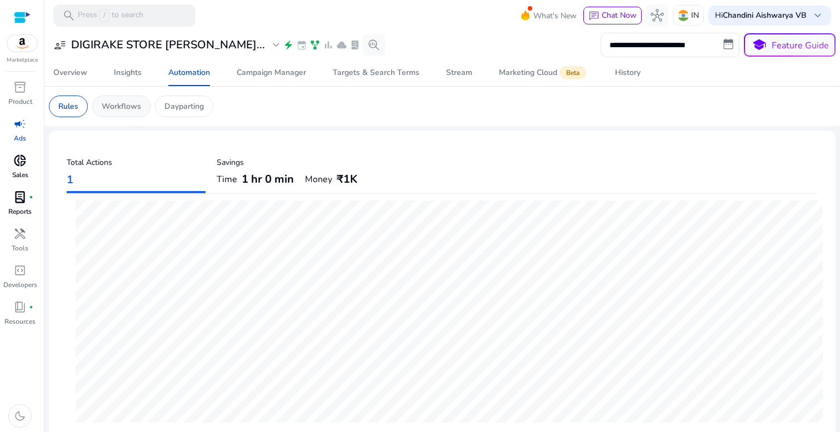
click at [132, 108] on p "Workflows" at bounding box center [121, 107] width 39 height 12
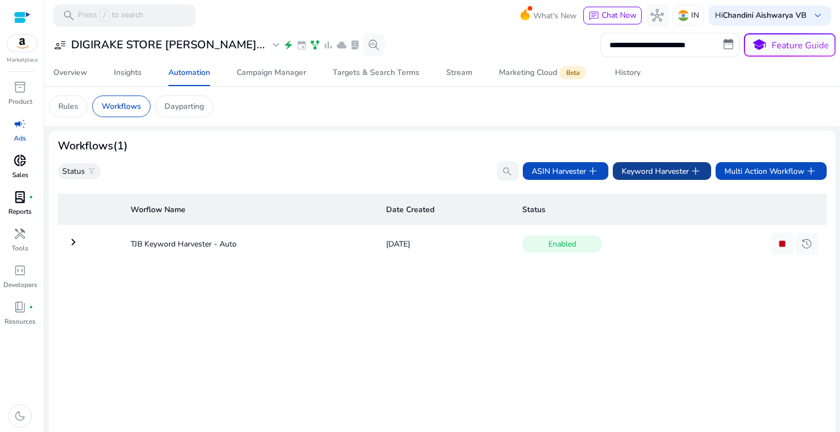
click at [649, 173] on span "Keyword Harvester add" at bounding box center [662, 171] width 81 height 13
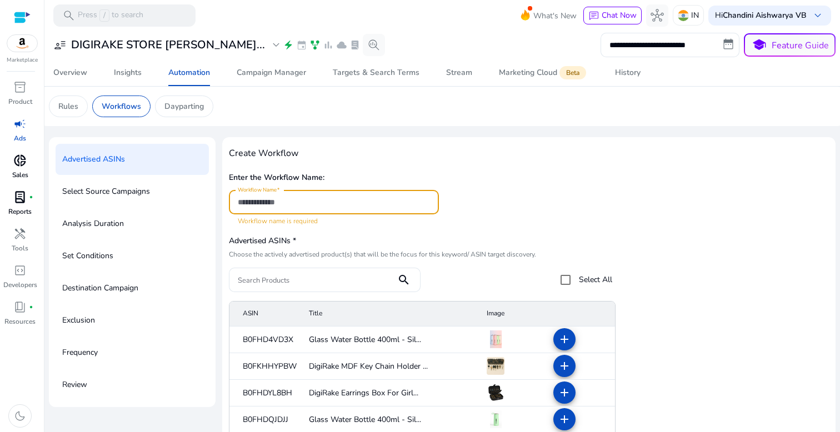
scroll to position [9, 0]
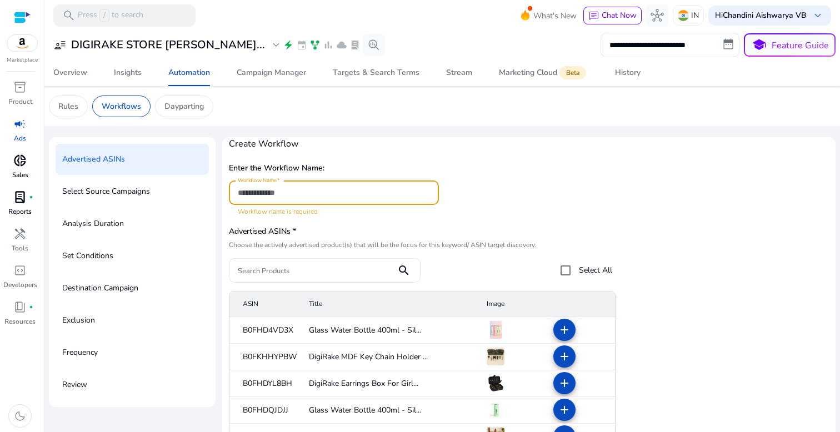
paste input "**********"
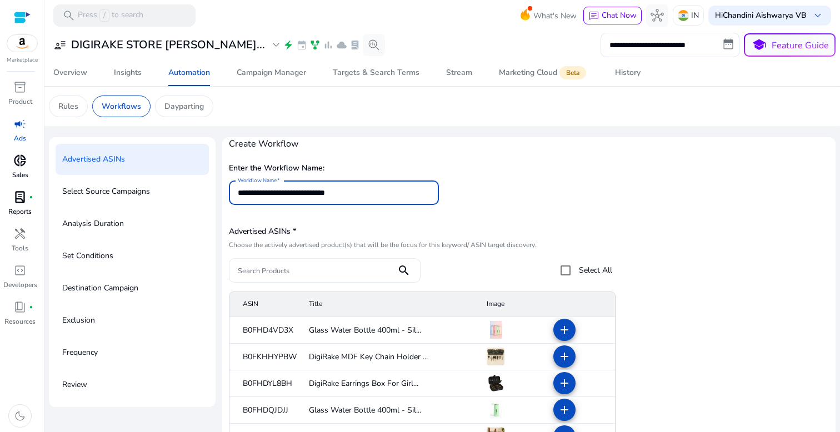
type input "**********"
click at [325, 267] on input "Search Products" at bounding box center [313, 271] width 150 height 12
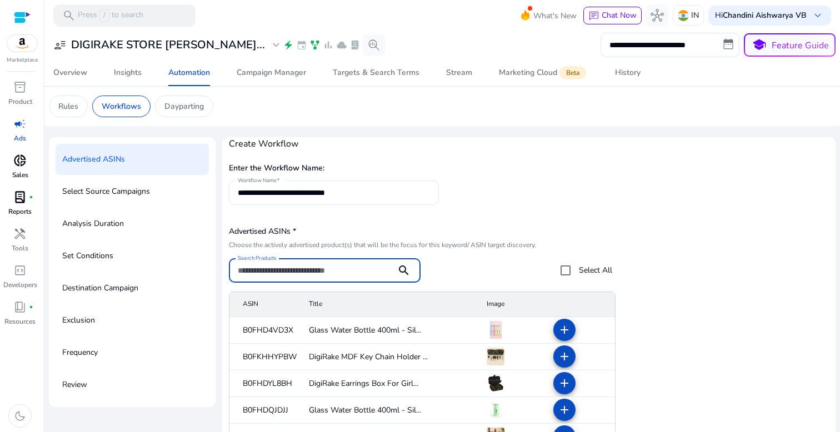
paste input "**********"
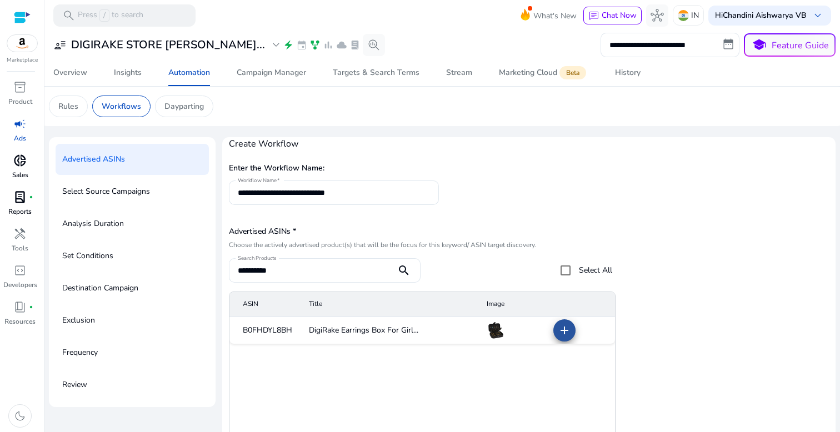
click at [559, 322] on span at bounding box center [564, 330] width 27 height 27
click at [355, 267] on input "**********" at bounding box center [313, 271] width 150 height 12
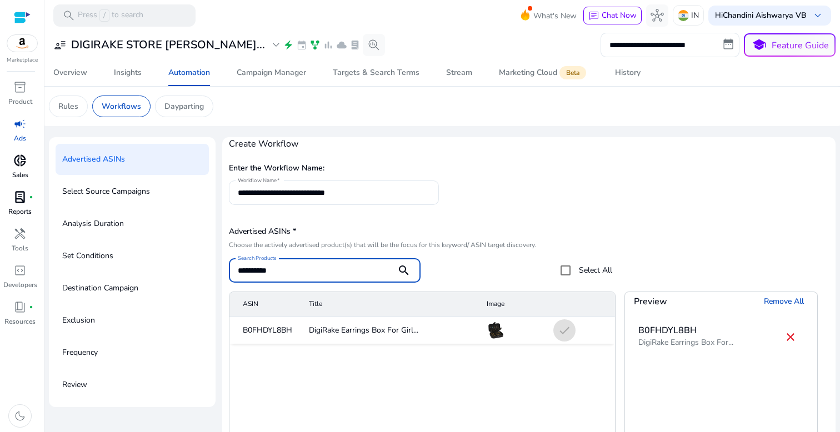
paste input
click at [558, 330] on mat-icon "add" at bounding box center [564, 330] width 13 height 13
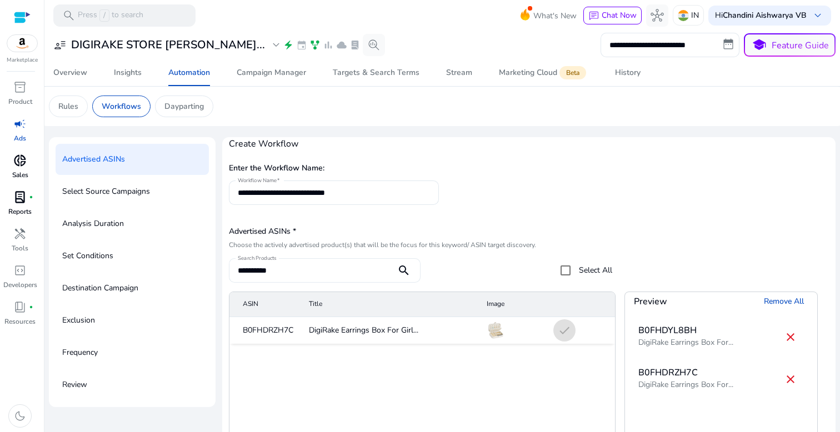
click at [310, 273] on input "**********" at bounding box center [313, 271] width 150 height 12
paste input
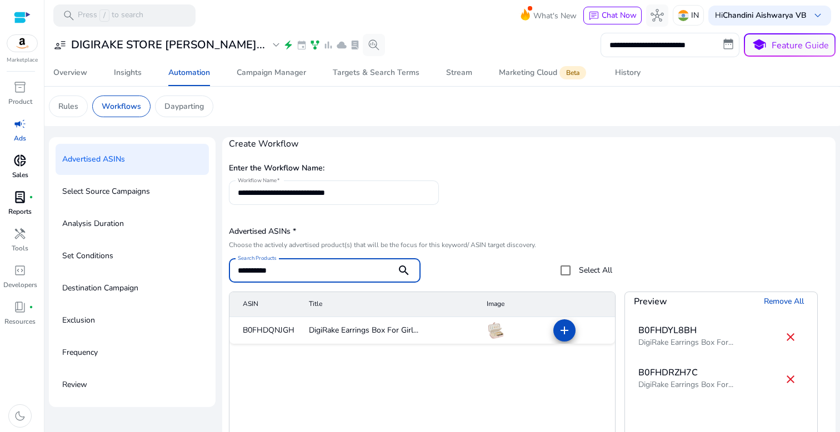
click at [551, 328] on span at bounding box center [564, 330] width 27 height 27
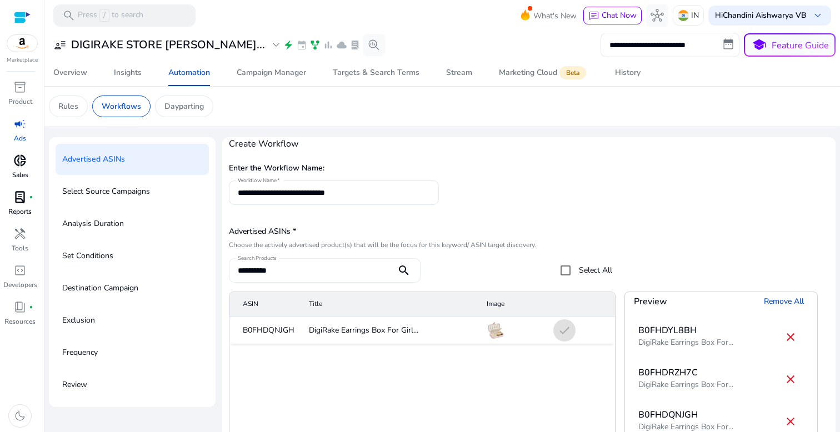
click at [312, 267] on input "**********" at bounding box center [313, 271] width 150 height 12
paste input
type input "**********"
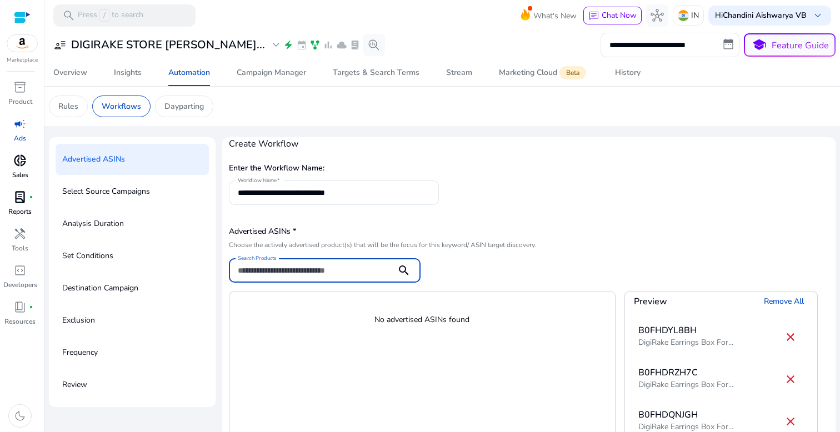
paste input "**********"
type input "**********"
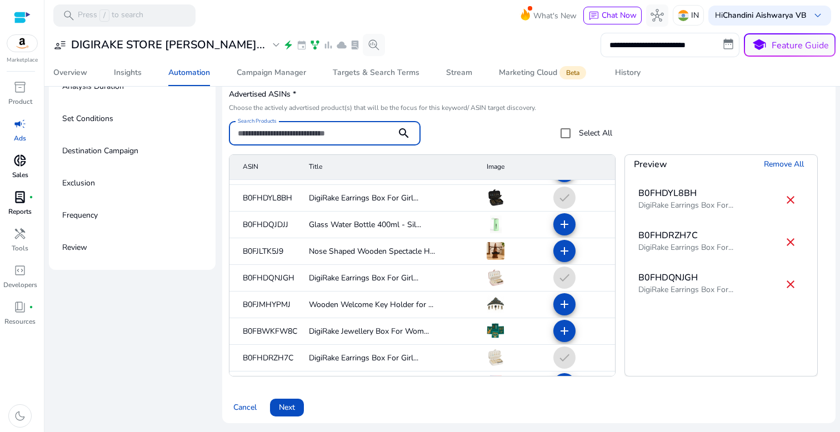
scroll to position [163, 0]
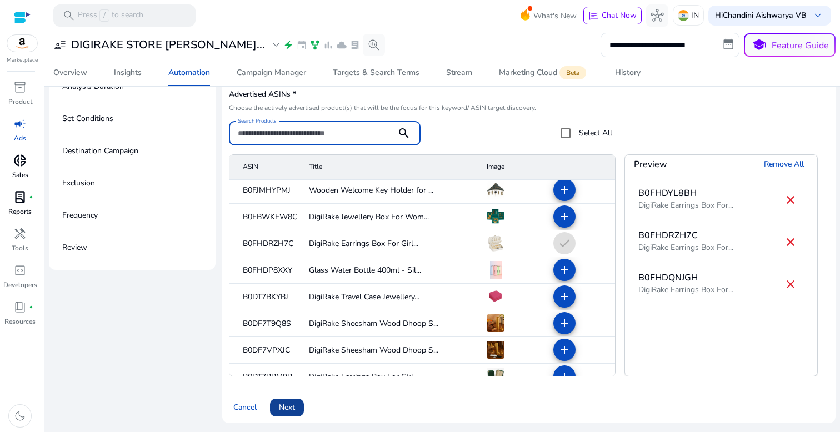
click at [296, 407] on span at bounding box center [287, 408] width 34 height 27
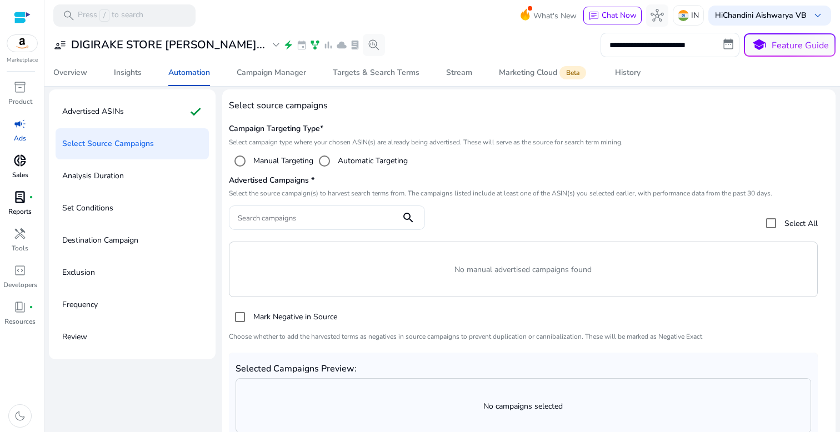
scroll to position [12, 0]
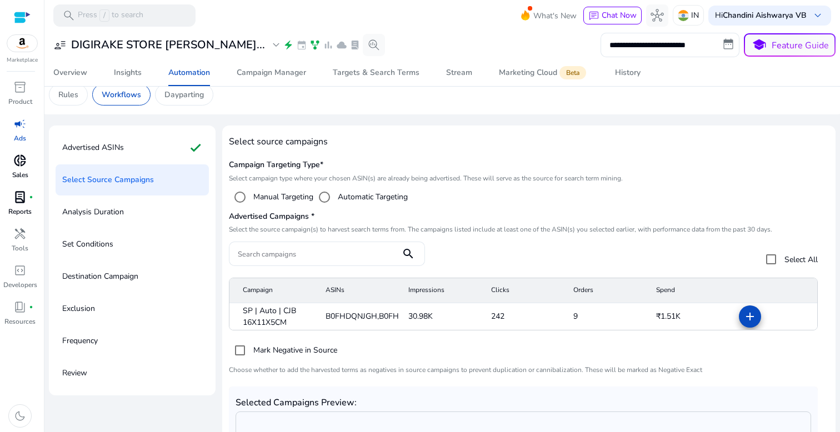
click at [751, 321] on mat-icon "add" at bounding box center [750, 316] width 13 height 13
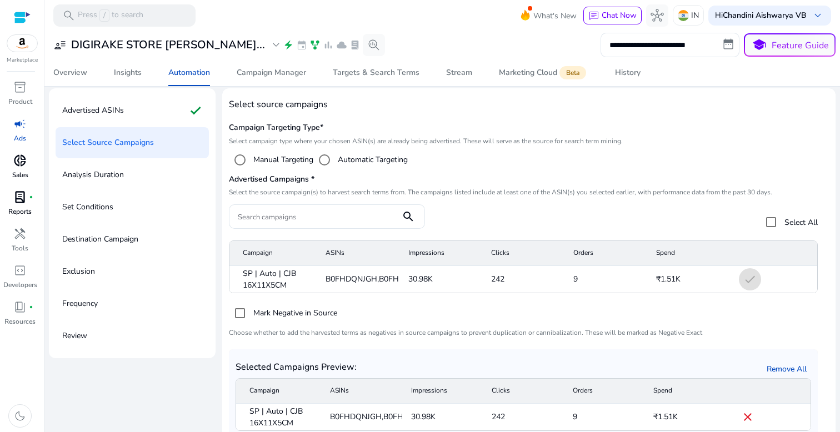
scroll to position [114, 0]
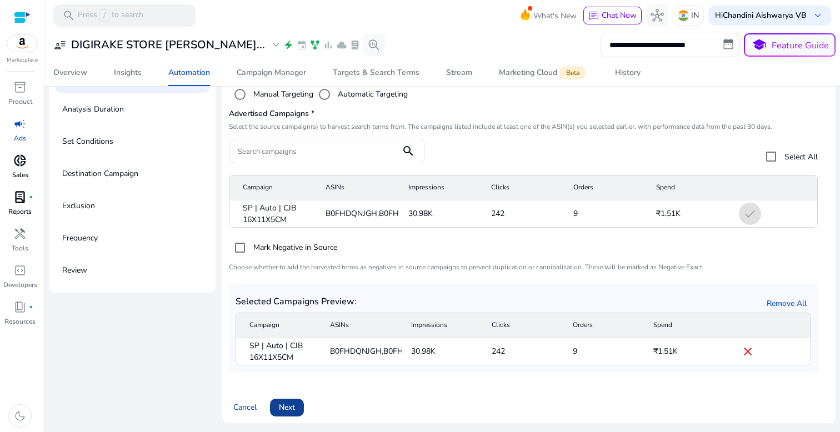
click at [293, 410] on span "Next" at bounding box center [287, 408] width 16 height 12
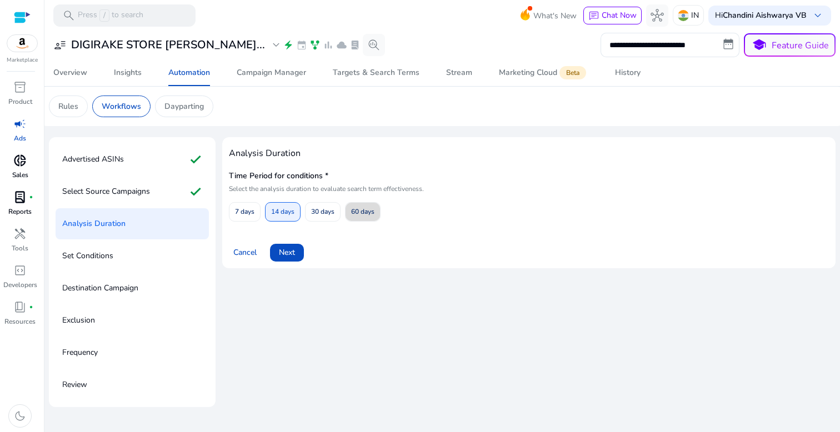
click at [355, 209] on span "60 days" at bounding box center [362, 211] width 23 height 19
click at [282, 251] on span "Next" at bounding box center [287, 253] width 16 height 12
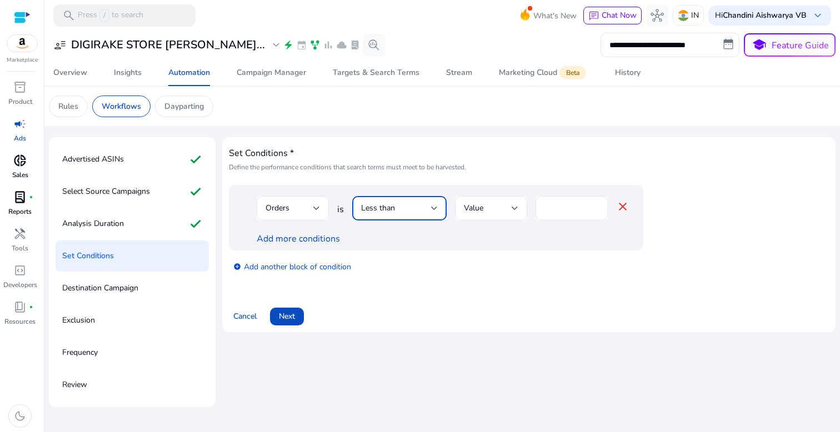
click at [423, 215] on div "Less than" at bounding box center [399, 208] width 77 height 13
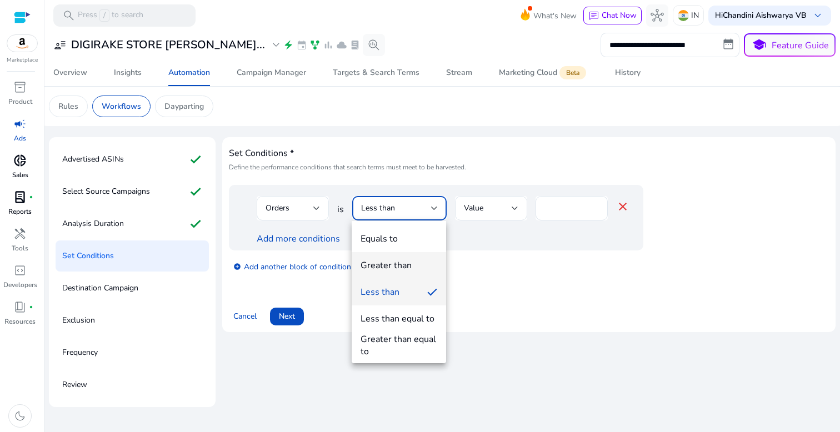
click at [394, 266] on div "Greater than" at bounding box center [386, 266] width 51 height 12
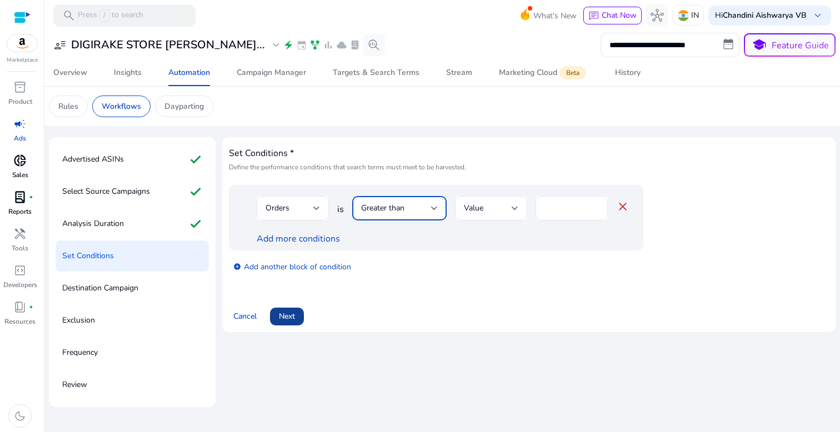
click at [284, 325] on span at bounding box center [287, 316] width 34 height 27
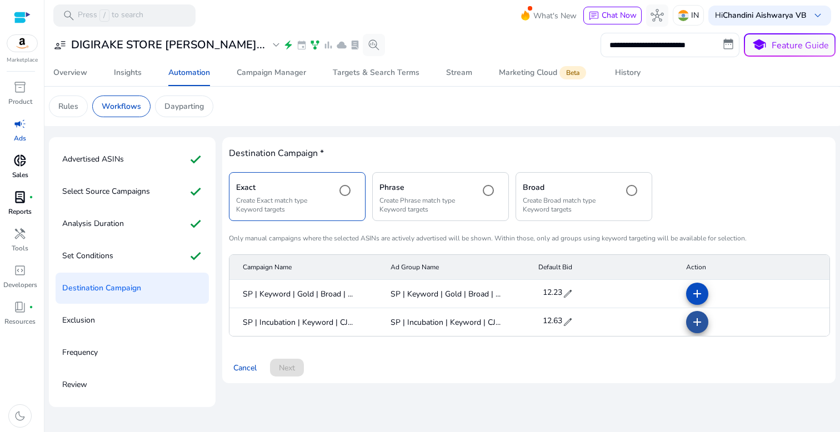
click at [694, 325] on mat-icon "add" at bounding box center [697, 322] width 13 height 13
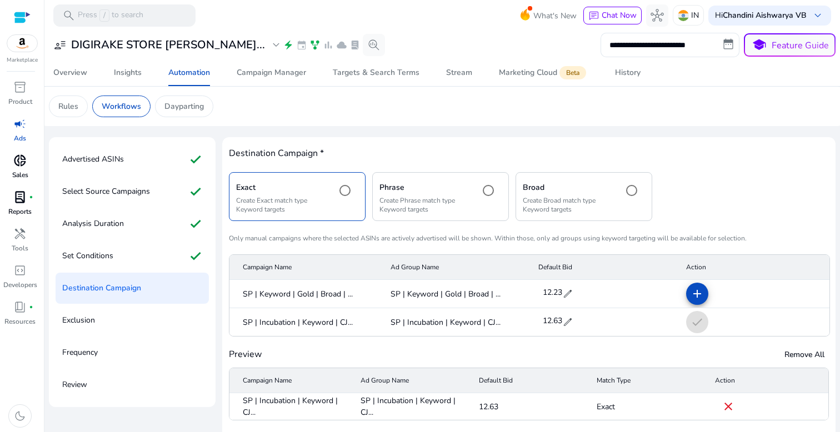
scroll to position [44, 0]
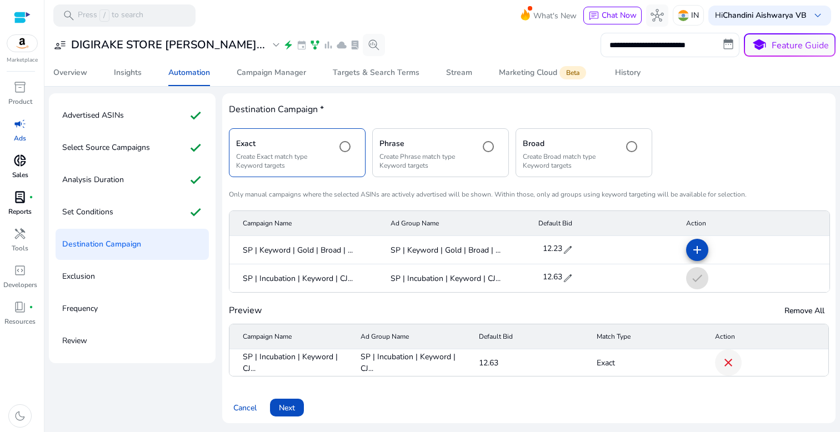
click at [722, 361] on mat-icon "close" at bounding box center [728, 362] width 13 height 13
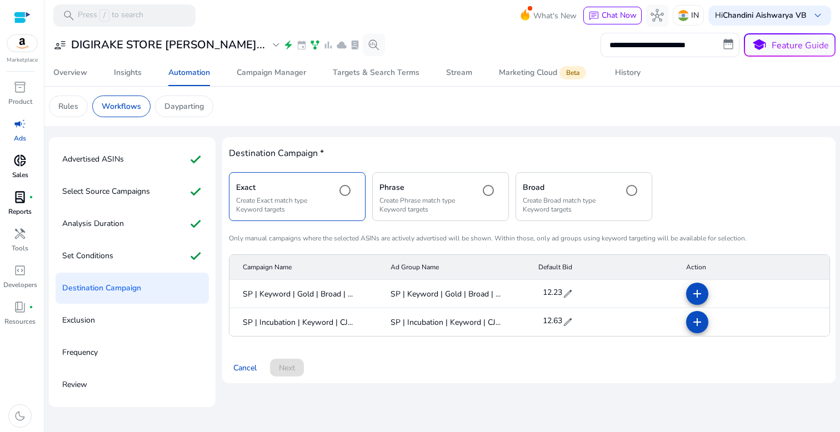
click at [569, 323] on span "edit" at bounding box center [567, 322] width 11 height 11
click at [569, 323] on input "*****" at bounding box center [556, 322] width 31 height 18
type input "*"
click at [576, 323] on span "check" at bounding box center [578, 322] width 12 height 12
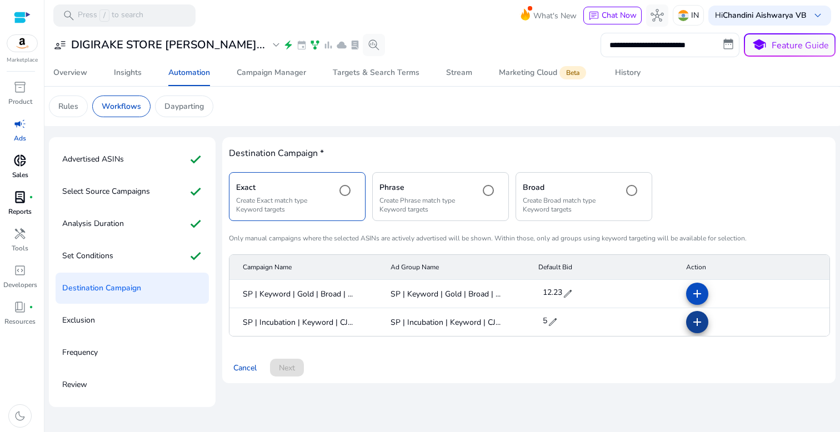
click at [697, 323] on mat-icon "add" at bounding box center [697, 322] width 13 height 13
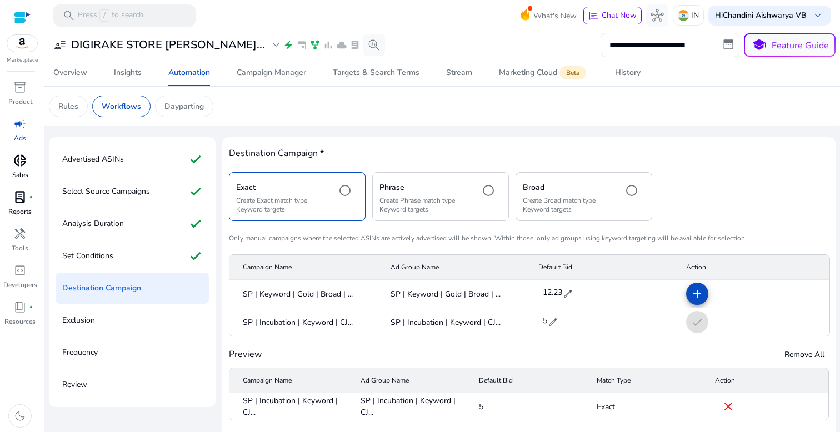
scroll to position [44, 0]
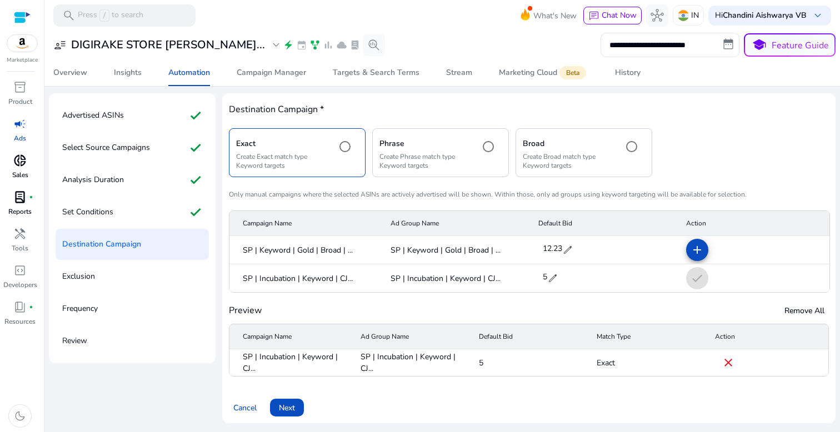
click at [291, 407] on span "Next" at bounding box center [287, 408] width 16 height 12
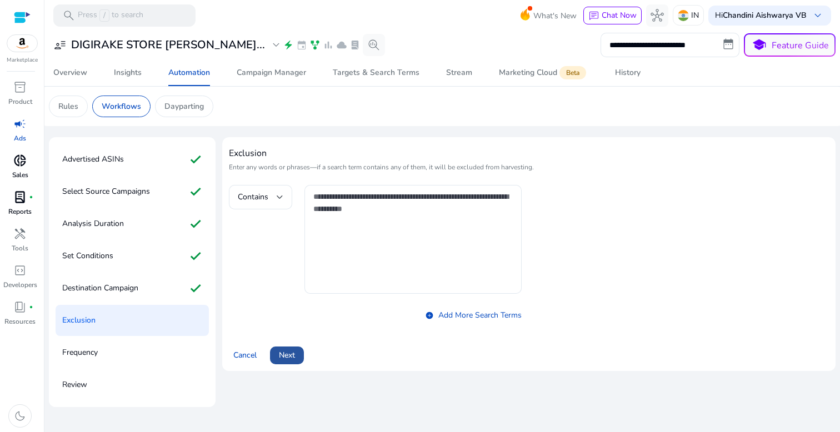
click at [283, 348] on span at bounding box center [287, 355] width 34 height 27
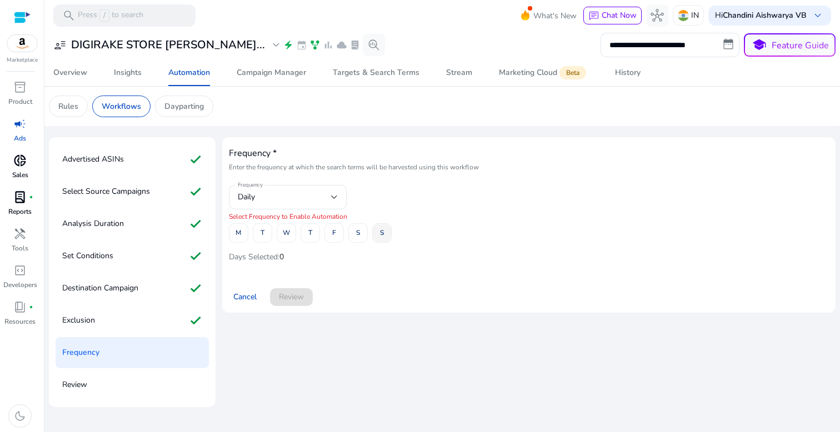
drag, startPoint x: 240, startPoint y: 228, endPoint x: 385, endPoint y: 242, distance: 145.7
click at [385, 242] on div "M T W T F S S" at bounding box center [529, 232] width 600 height 19
click at [243, 233] on span at bounding box center [239, 233] width 18 height 27
click at [258, 233] on span at bounding box center [262, 233] width 18 height 27
click at [277, 233] on button "W" at bounding box center [286, 232] width 19 height 19
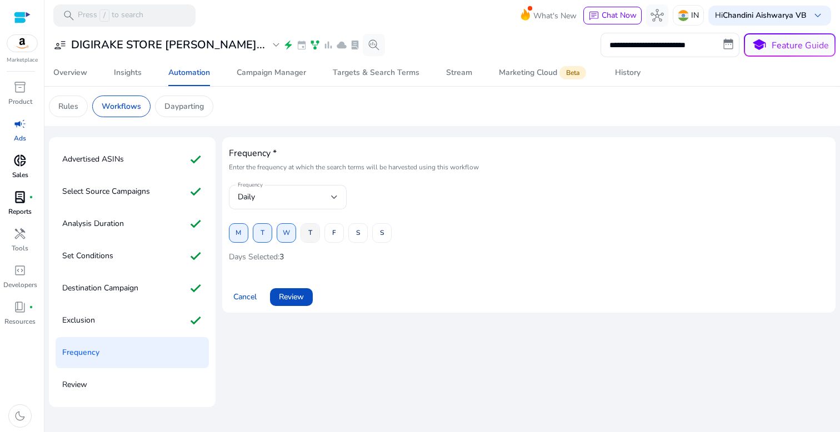
click at [302, 235] on span at bounding box center [310, 233] width 18 height 27
click at [326, 237] on span at bounding box center [334, 233] width 18 height 27
click at [365, 237] on span at bounding box center [358, 233] width 18 height 27
click at [385, 237] on span at bounding box center [382, 233] width 18 height 27
click at [294, 298] on span "Review" at bounding box center [291, 297] width 25 height 12
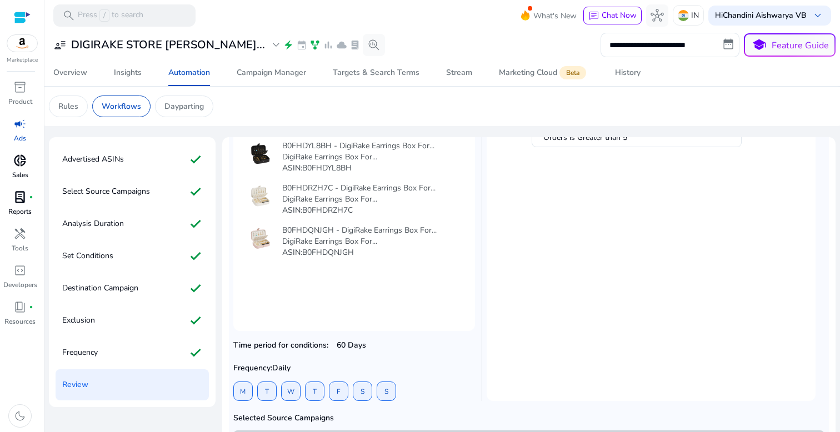
scroll to position [194, 0]
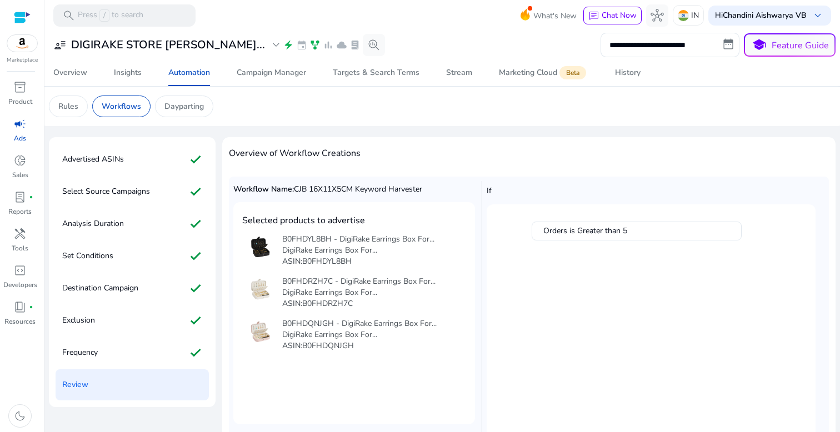
scroll to position [194, 0]
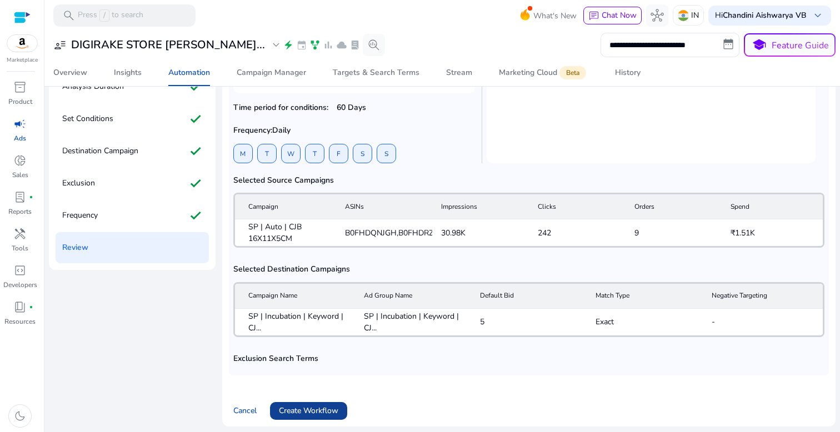
click at [308, 411] on span "Create Workflow" at bounding box center [308, 411] width 59 height 12
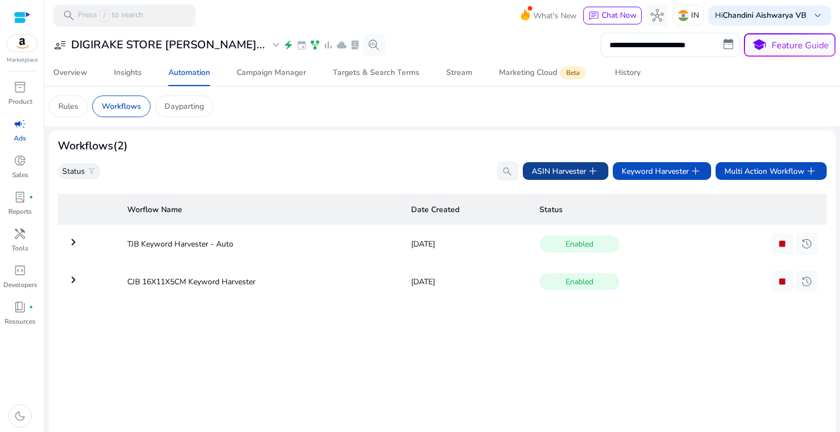
click at [557, 175] on span "ASIN Harvester add" at bounding box center [566, 171] width 68 height 13
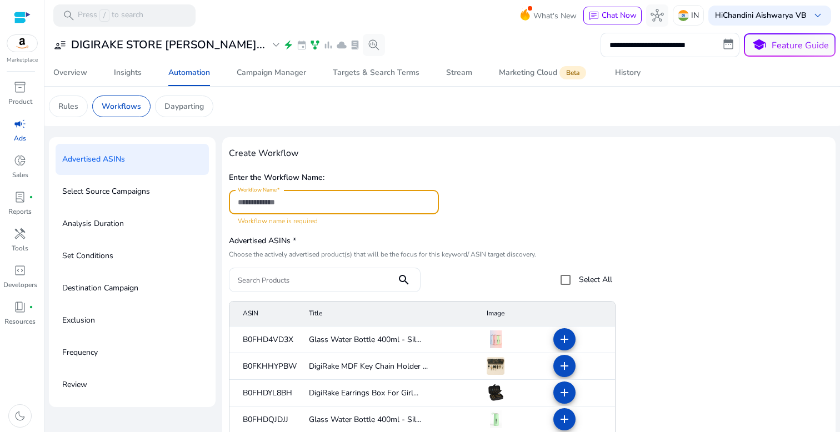
paste input "**********"
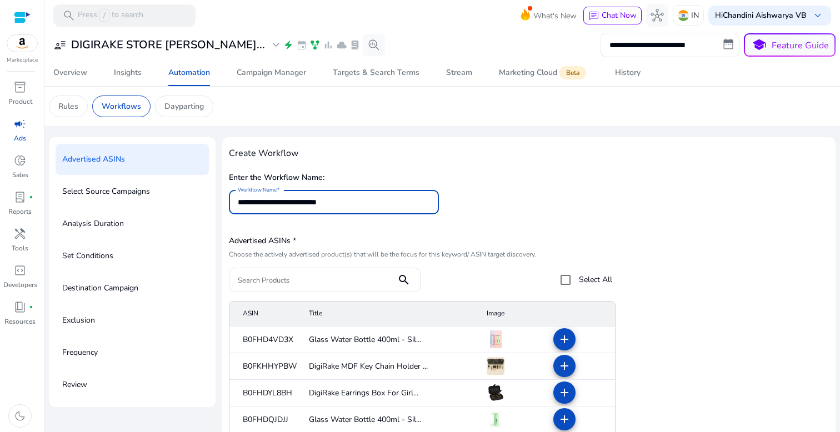
scroll to position [9, 0]
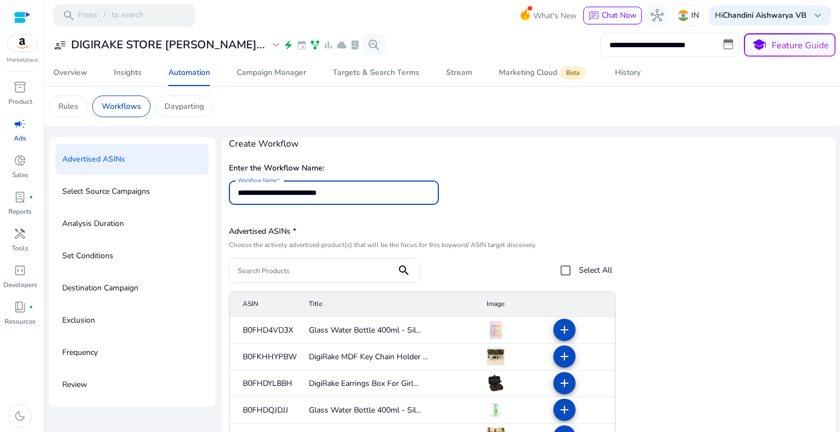
type input "**********"
click at [335, 266] on input "Search Products" at bounding box center [313, 271] width 150 height 12
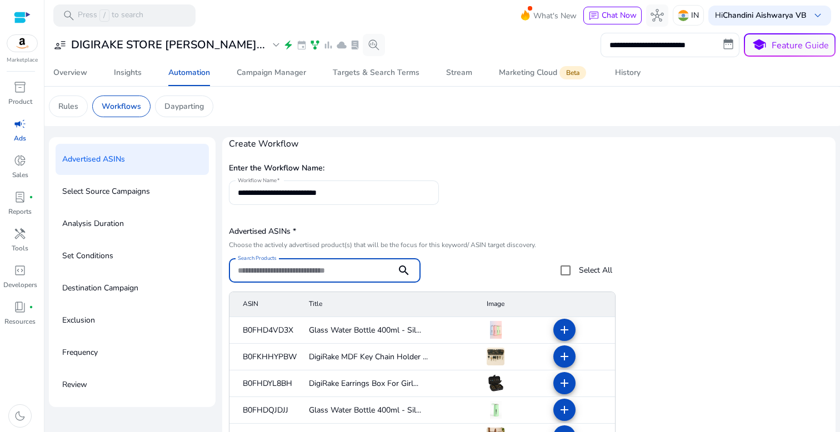
paste input "**********"
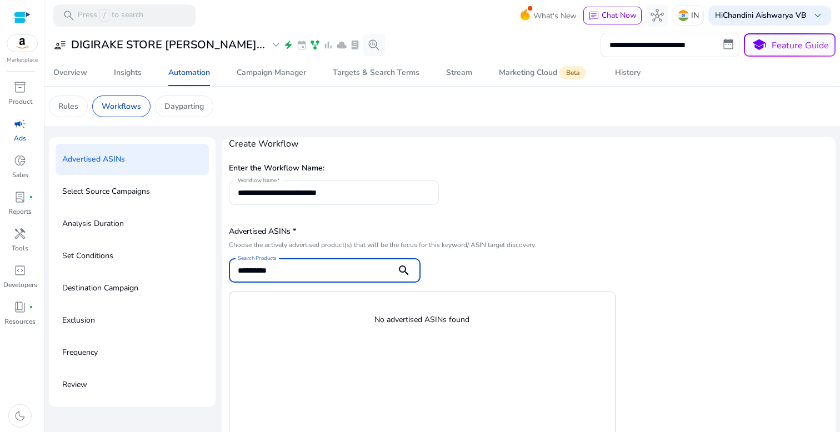
paste input
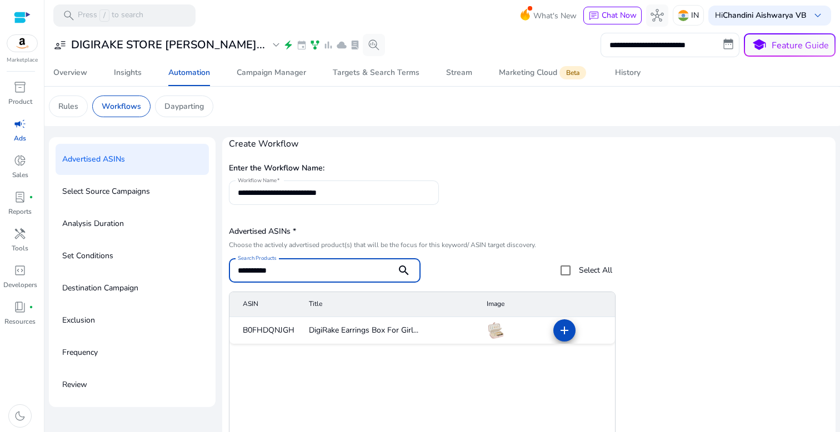
click at [551, 328] on span at bounding box center [564, 330] width 27 height 27
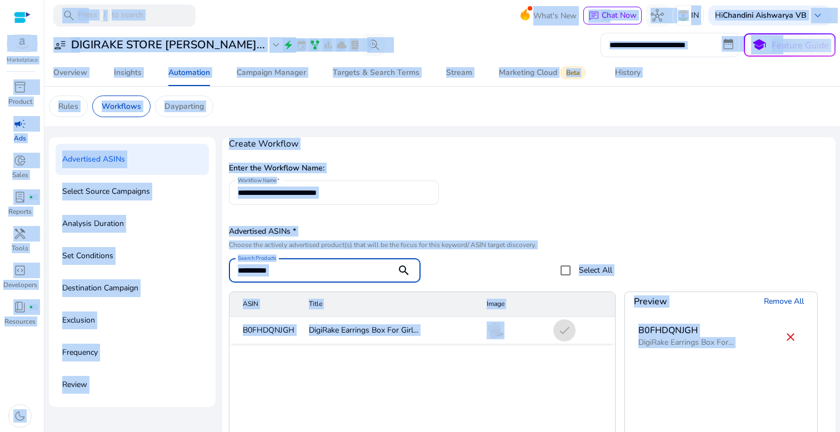
click at [307, 266] on input "**********" at bounding box center [313, 271] width 150 height 12
click at [307, 265] on input "**********" at bounding box center [313, 271] width 150 height 12
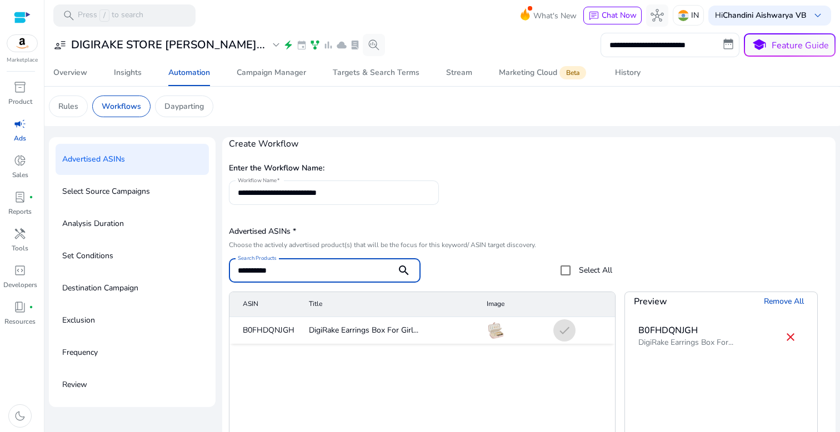
paste input
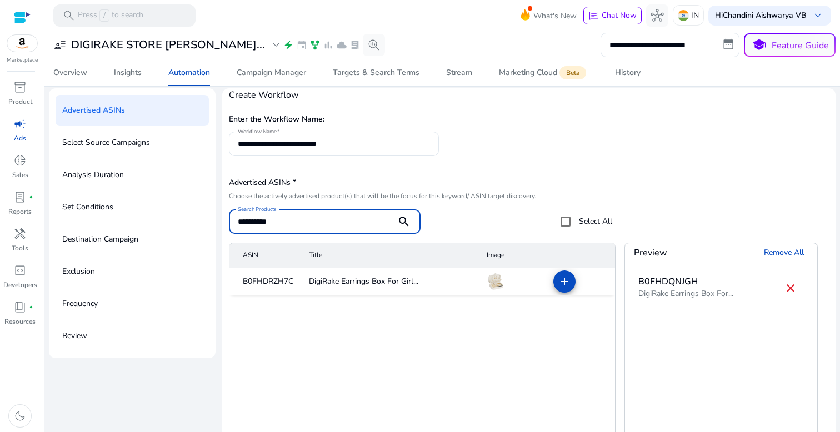
scroll to position [124, 0]
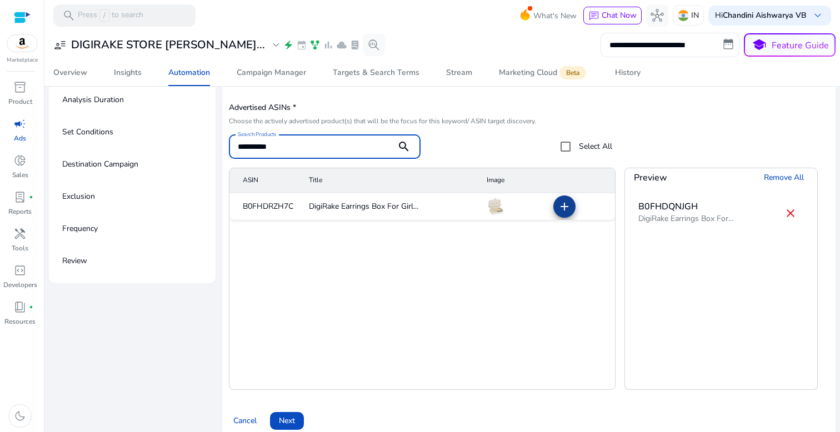
click at [561, 210] on mat-icon "add" at bounding box center [564, 206] width 13 height 13
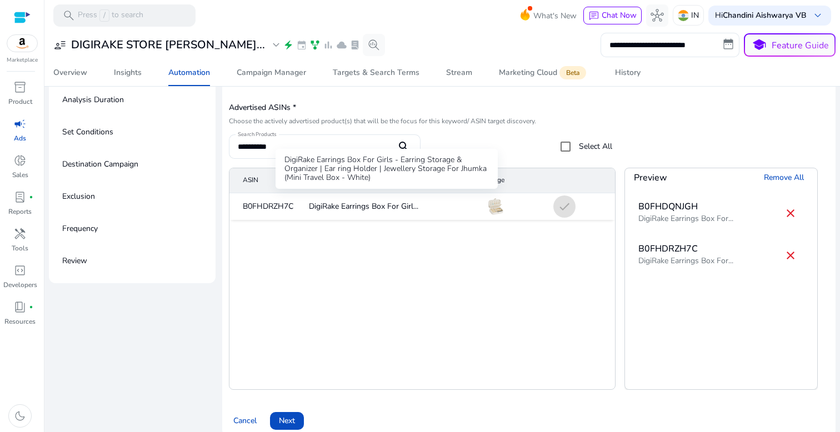
click at [325, 155] on div "DigiRake Earrings Box For Girls - Earring Storage & Organizer | Ear ring Holder…" at bounding box center [387, 169] width 222 height 40
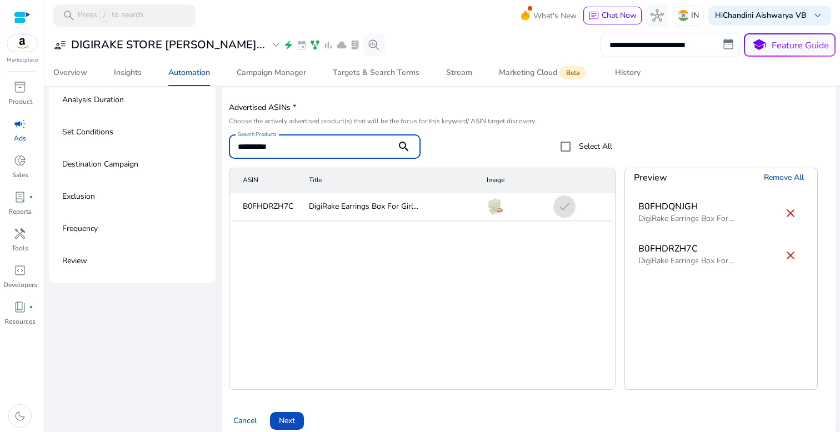
click at [325, 146] on input "**********" at bounding box center [313, 147] width 150 height 12
paste input
type input "**********"
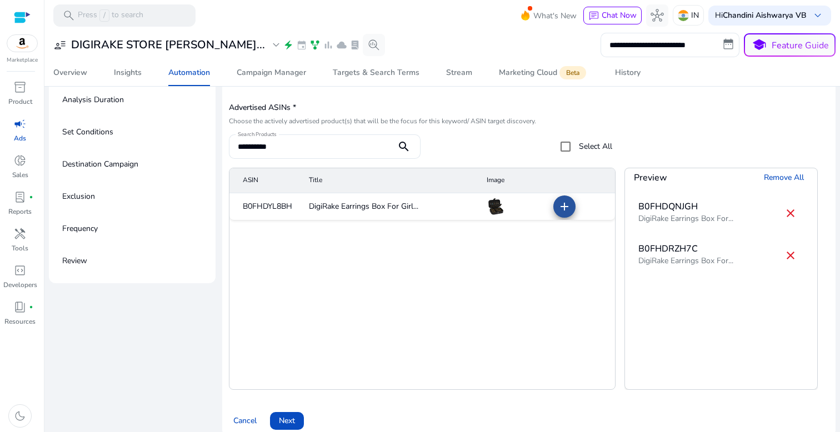
click at [561, 205] on mat-icon "add" at bounding box center [564, 206] width 13 height 13
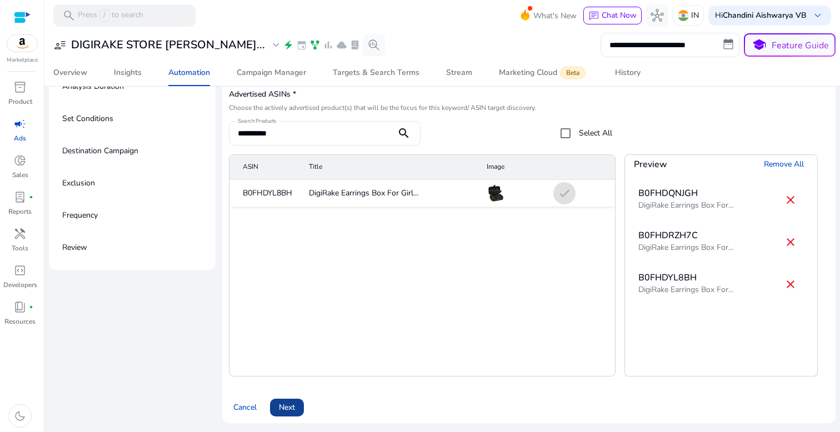
click at [288, 414] on span at bounding box center [287, 408] width 34 height 27
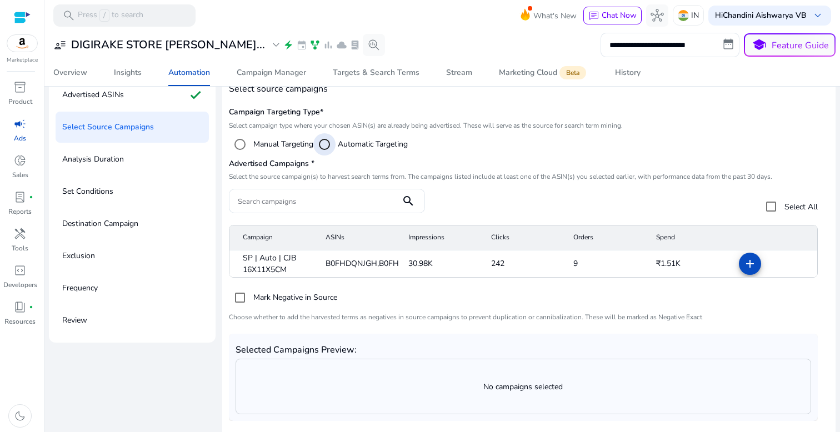
scroll to position [113, 0]
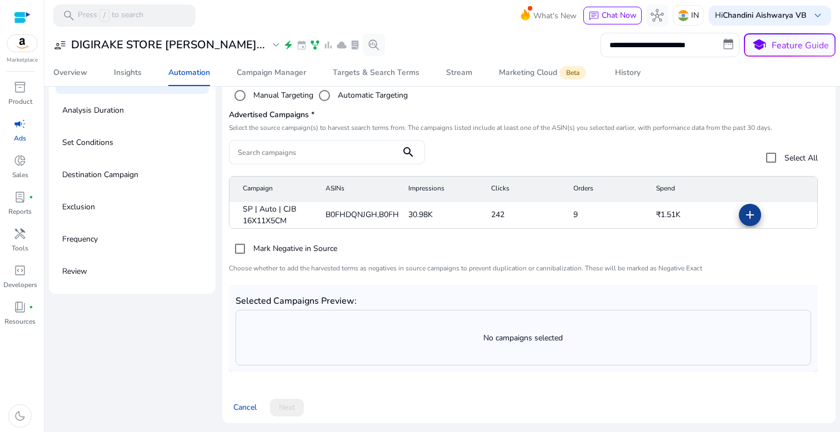
click at [748, 221] on mat-icon "add" at bounding box center [750, 214] width 13 height 13
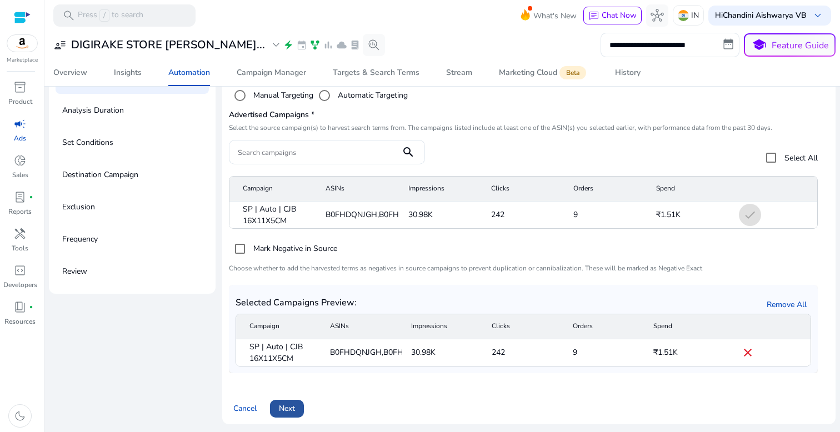
click at [283, 410] on span "Next" at bounding box center [287, 409] width 16 height 12
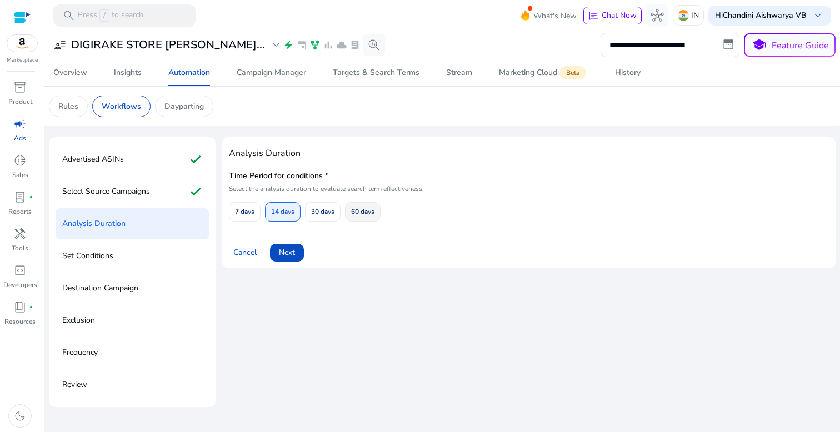
click at [374, 219] on span "60 days" at bounding box center [362, 211] width 23 height 19
click at [303, 250] on span at bounding box center [287, 253] width 34 height 27
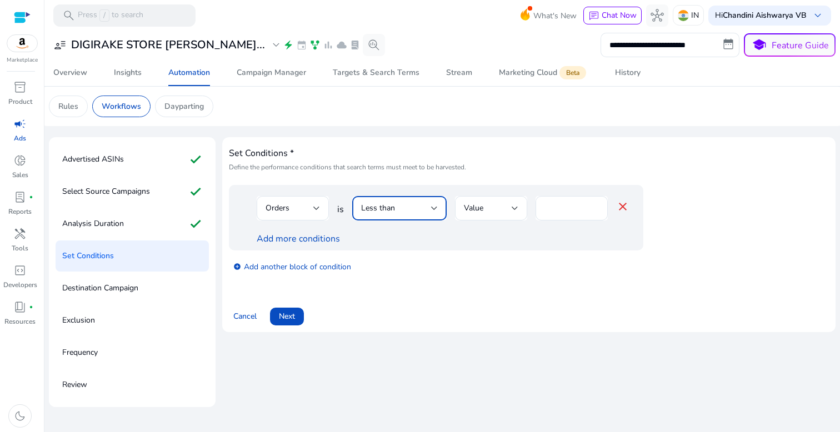
click at [422, 208] on div "Less than" at bounding box center [396, 208] width 70 height 12
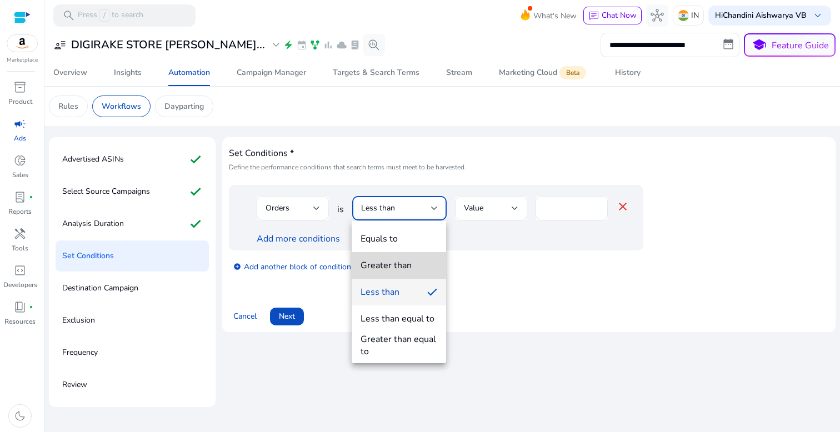
click at [387, 266] on div "Greater than" at bounding box center [386, 266] width 51 height 12
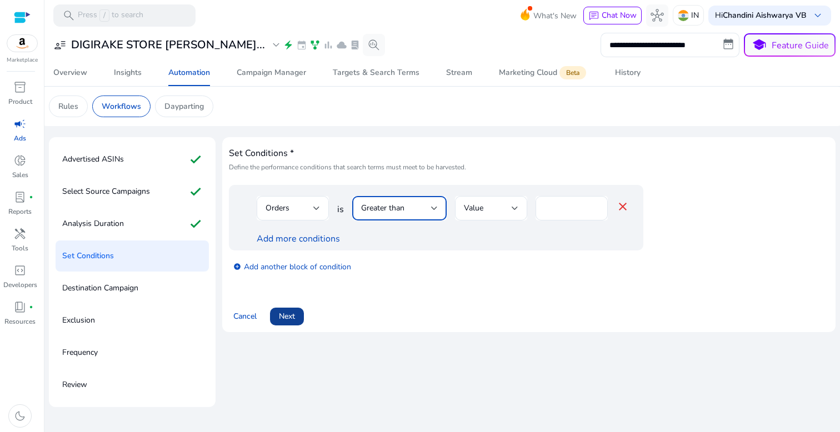
click at [292, 317] on span "Next" at bounding box center [287, 317] width 16 height 12
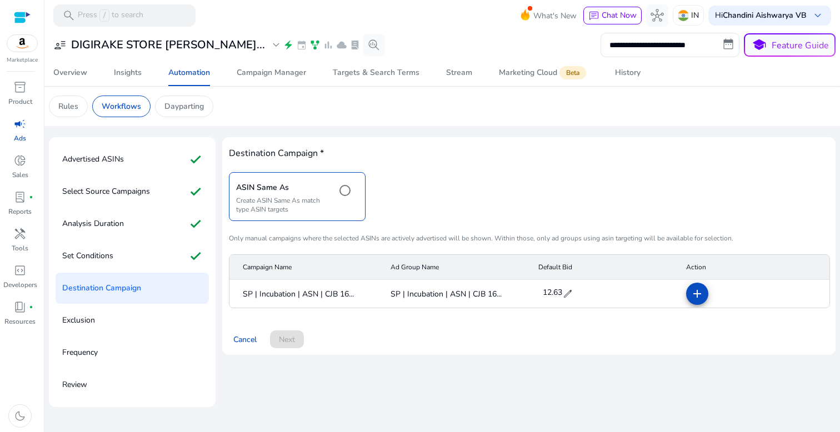
click at [569, 290] on span "edit" at bounding box center [567, 293] width 11 height 11
click at [583, 294] on span "check" at bounding box center [578, 293] width 12 height 12
click at [575, 294] on div "12.63 edit" at bounding box center [558, 293] width 35 height 23
click at [571, 293] on input "*****" at bounding box center [556, 294] width 31 height 18
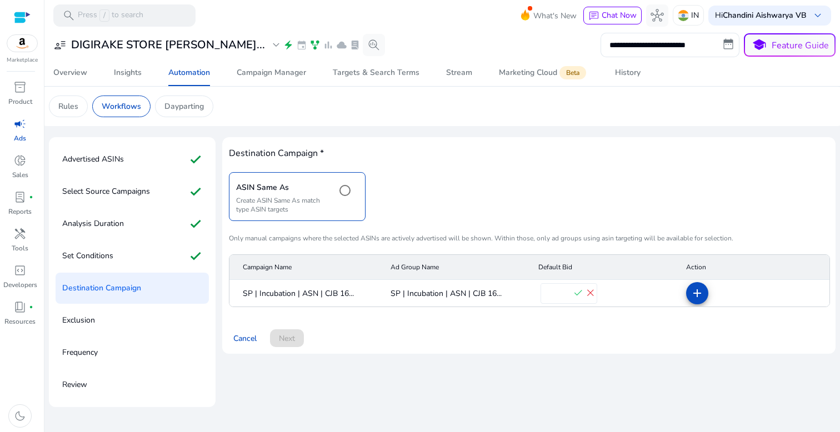
type input "*"
click at [577, 293] on span "check" at bounding box center [578, 293] width 12 height 12
click at [698, 296] on mat-icon "add" at bounding box center [697, 293] width 13 height 13
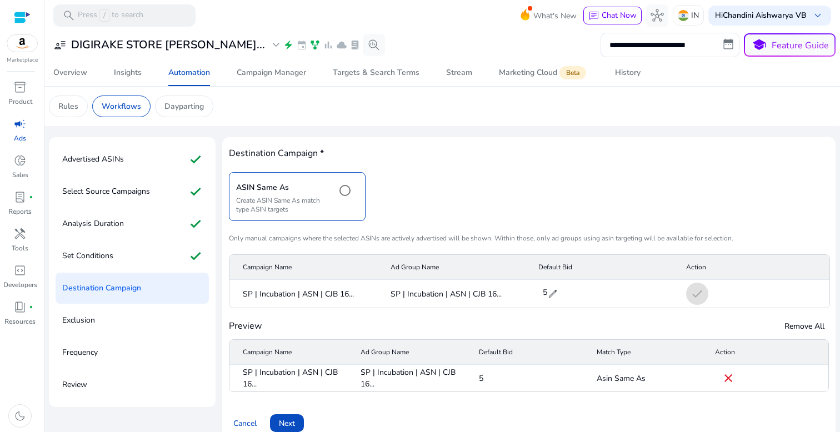
scroll to position [16, 0]
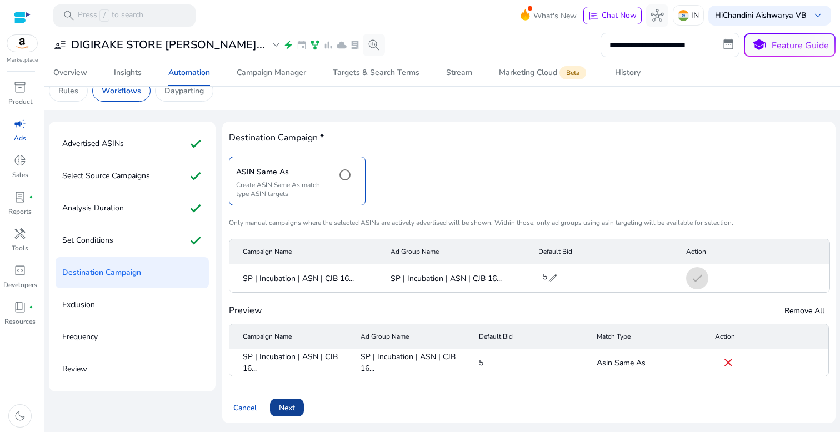
click at [296, 414] on span at bounding box center [287, 408] width 34 height 27
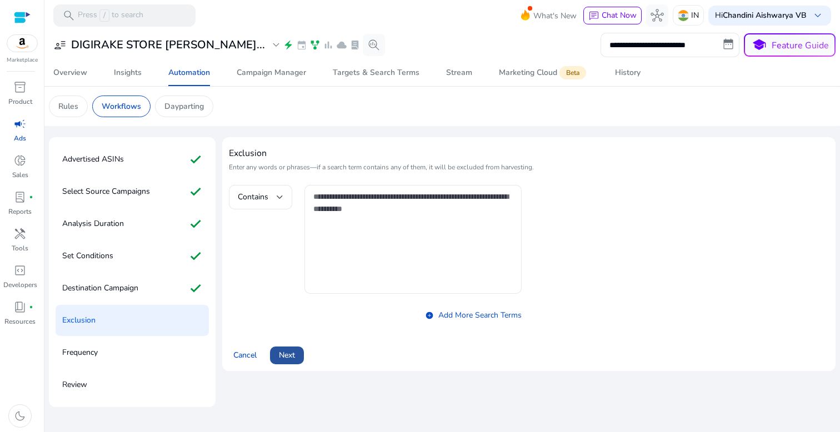
click at [286, 355] on span "Next" at bounding box center [287, 356] width 16 height 12
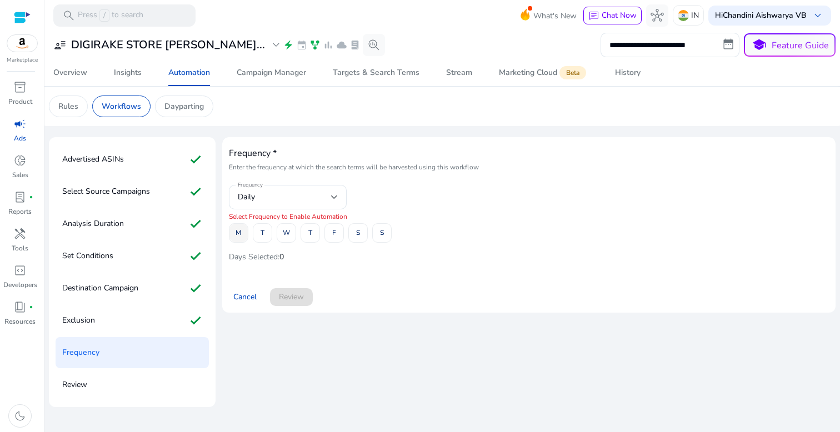
click at [238, 234] on span "M" at bounding box center [239, 232] width 6 height 19
click at [267, 234] on span at bounding box center [262, 233] width 18 height 27
click at [281, 234] on span at bounding box center [286, 233] width 18 height 27
click at [319, 234] on span at bounding box center [310, 233] width 18 height 27
click at [331, 235] on span at bounding box center [334, 233] width 18 height 27
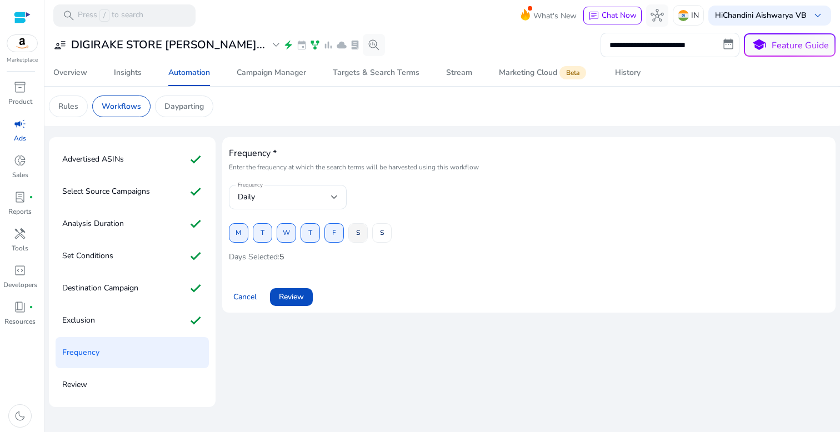
click at [353, 235] on span at bounding box center [358, 233] width 18 height 27
click at [379, 235] on span at bounding box center [382, 233] width 18 height 27
click at [283, 297] on span "Review" at bounding box center [291, 297] width 25 height 12
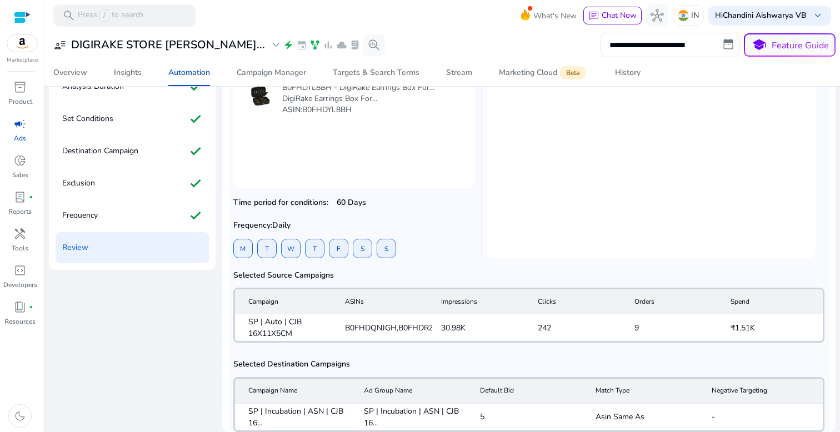
scroll to position [194, 0]
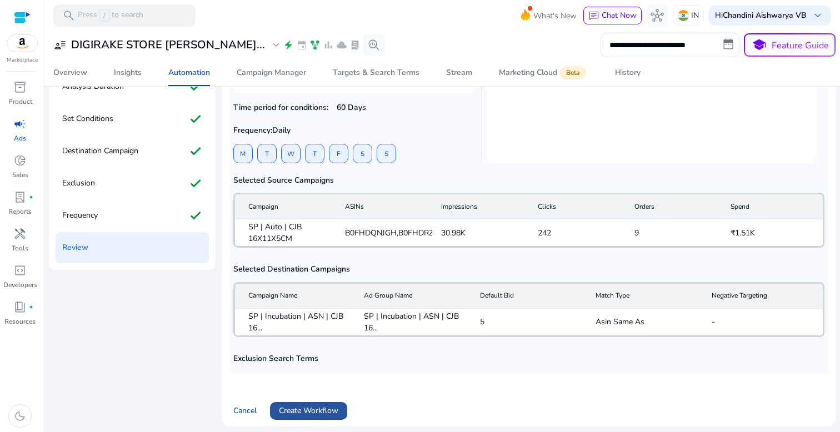
click at [315, 405] on span "Create Workflow" at bounding box center [308, 411] width 59 height 12
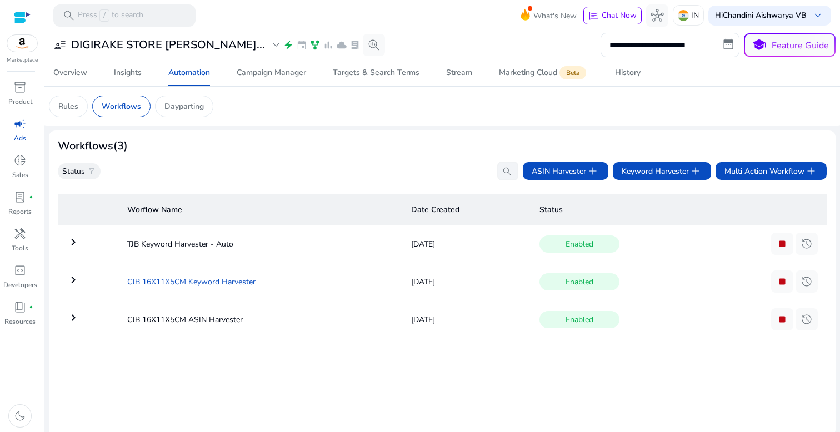
copy td "CJB 16X11X5CM Keyword Harvester"
drag, startPoint x: 120, startPoint y: 287, endPoint x: 277, endPoint y: 287, distance: 157.9
click at [277, 287] on td "CJB 16X11X5CM Keyword Harvester" at bounding box center [260, 281] width 284 height 29
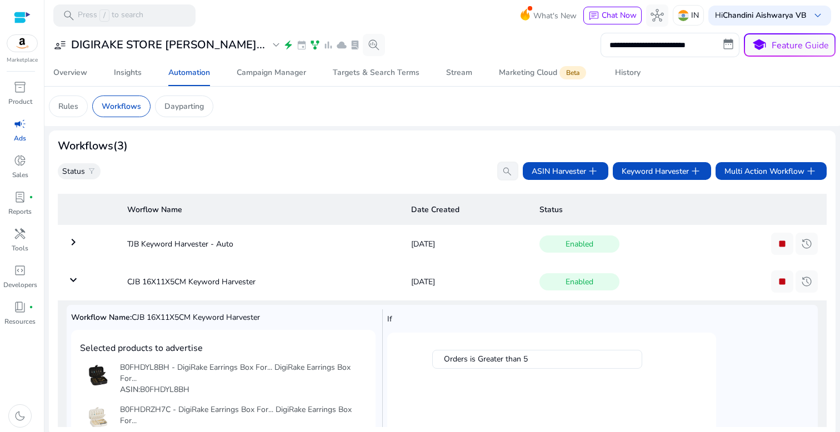
click at [69, 282] on mat-icon "keyboard_arrow_down" at bounding box center [73, 279] width 13 height 13
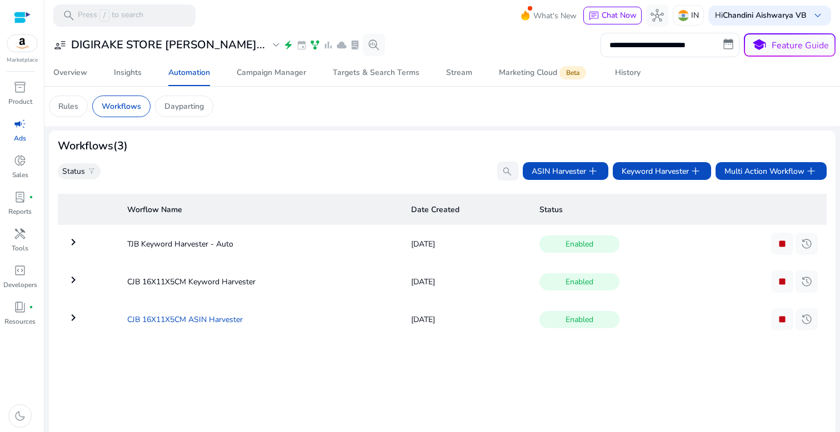
copy td "CJB 16X11X5CM ASIN Harvester"
drag, startPoint x: 122, startPoint y: 321, endPoint x: 279, endPoint y: 321, distance: 156.7
click at [279, 321] on td "CJB 16X11X5CM ASIN Harvester" at bounding box center [260, 319] width 284 height 29
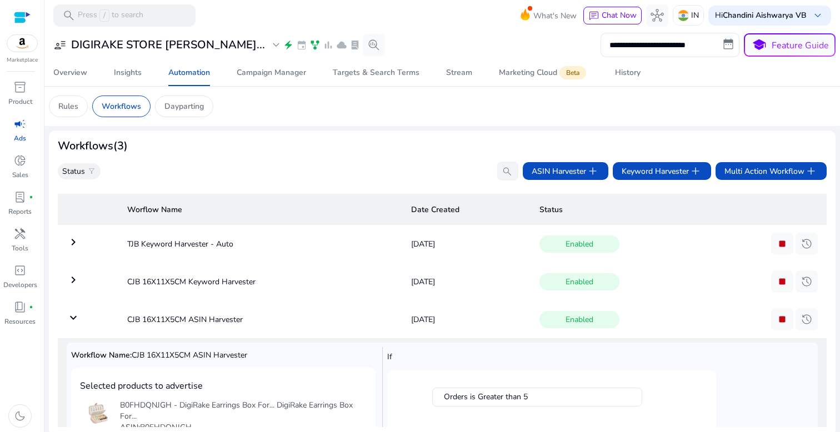
click at [70, 320] on mat-icon "keyboard_arrow_down" at bounding box center [73, 317] width 13 height 13
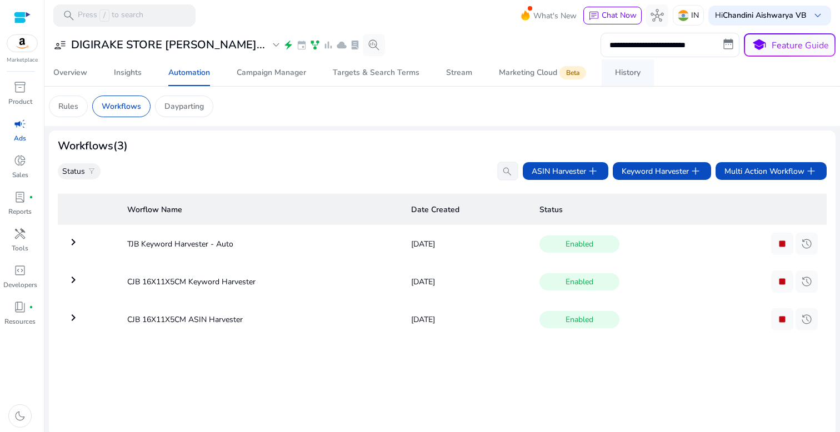
click at [620, 77] on div "History" at bounding box center [628, 73] width 26 height 8
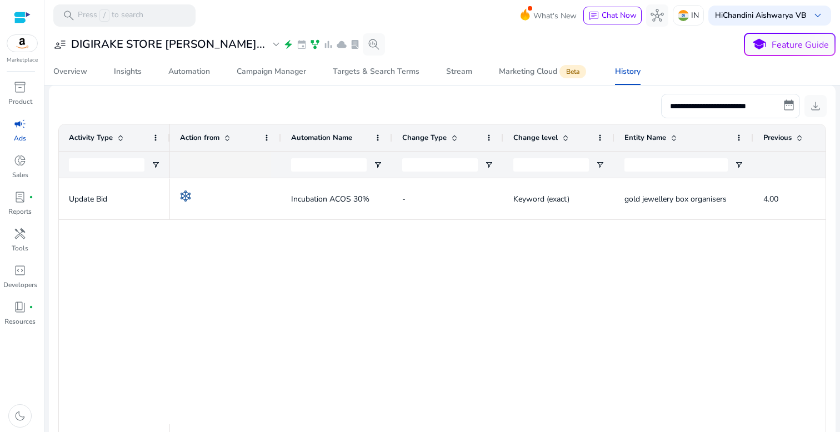
scroll to position [196, 0]
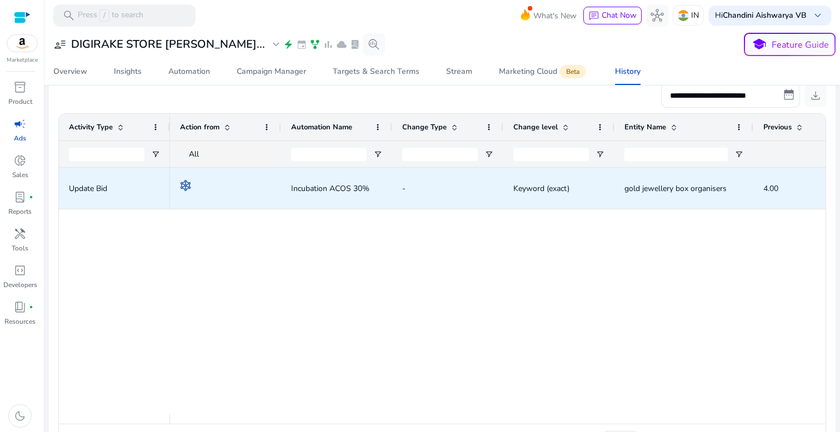
click at [93, 189] on p "Update Bid" at bounding box center [114, 188] width 91 height 23
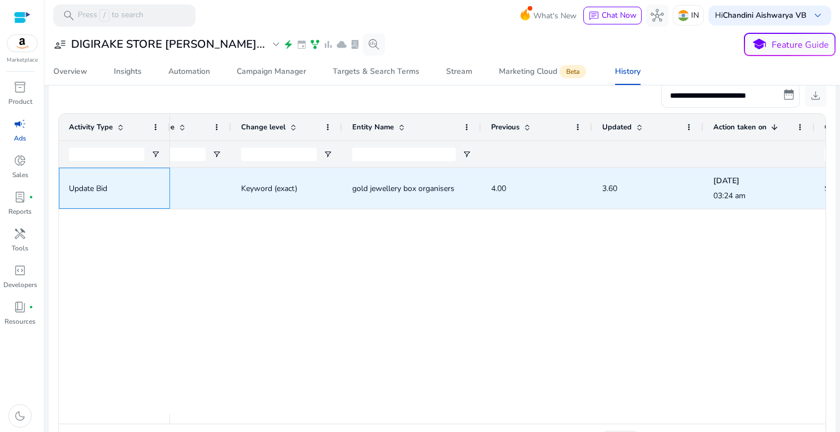
scroll to position [0, 0]
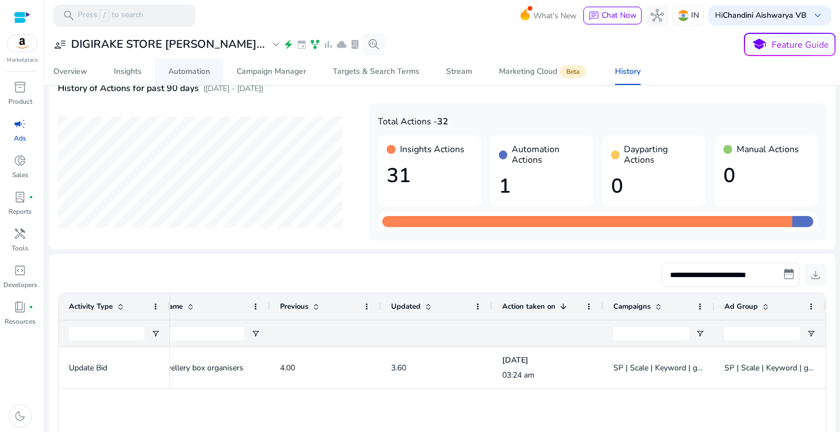
click at [185, 74] on div "Automation" at bounding box center [189, 72] width 42 height 8
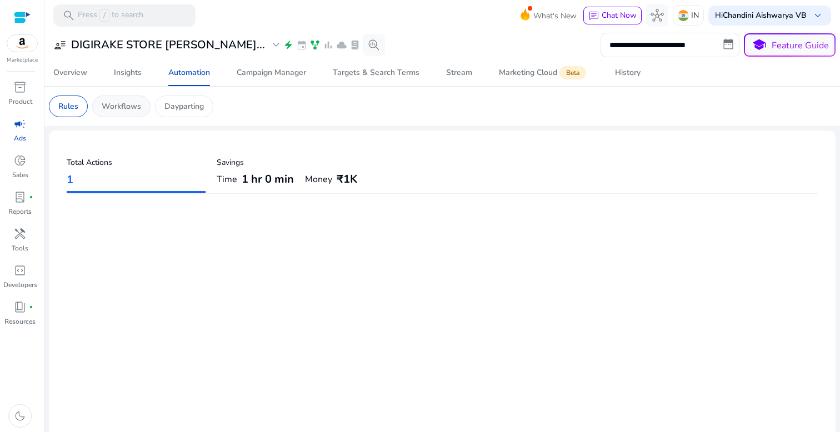
click at [130, 108] on p "Workflows" at bounding box center [121, 107] width 39 height 12
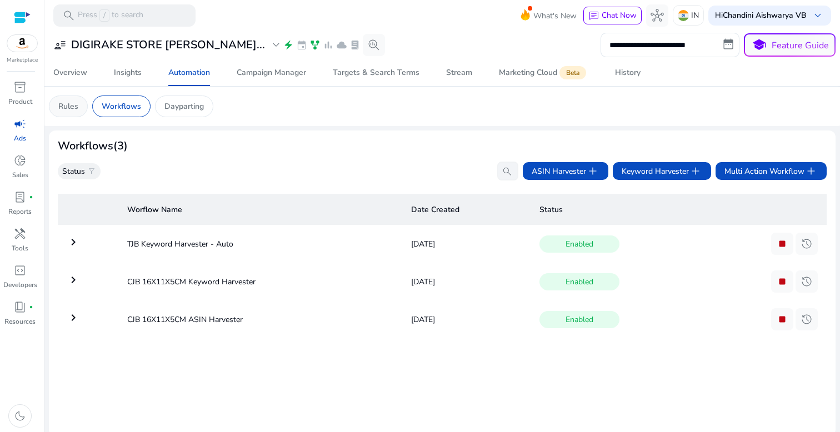
click at [54, 107] on div "Rules" at bounding box center [68, 107] width 39 height 22
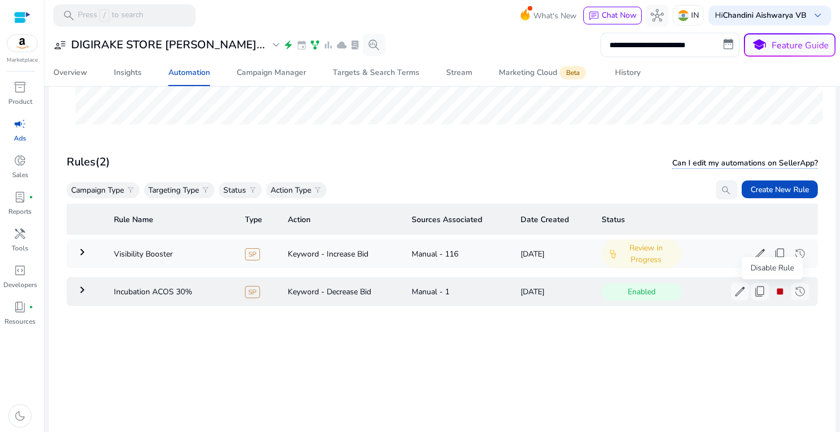
click at [774, 291] on span "stop" at bounding box center [780, 291] width 13 height 13
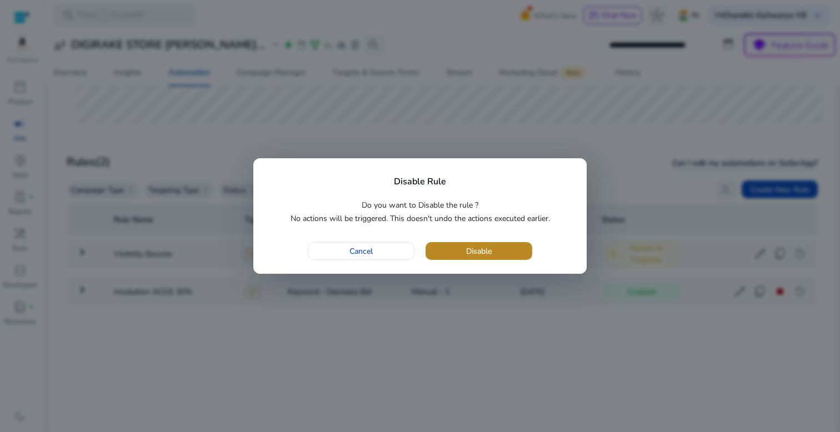
click at [493, 249] on span "button" at bounding box center [479, 251] width 107 height 27
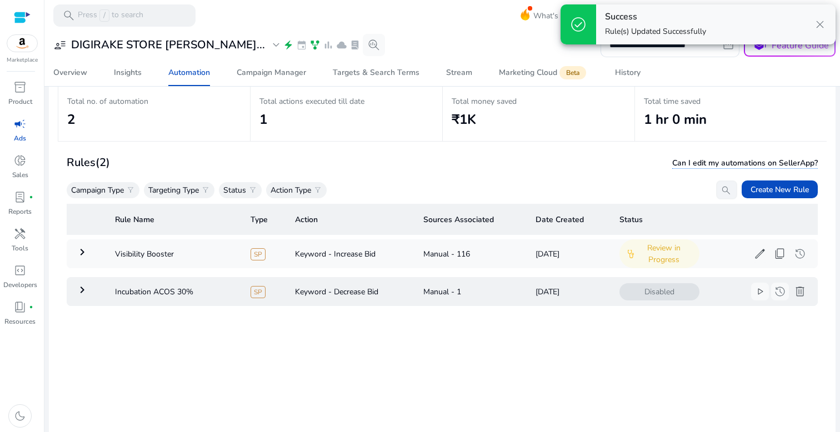
click at [794, 292] on span "delete" at bounding box center [800, 291] width 13 height 13
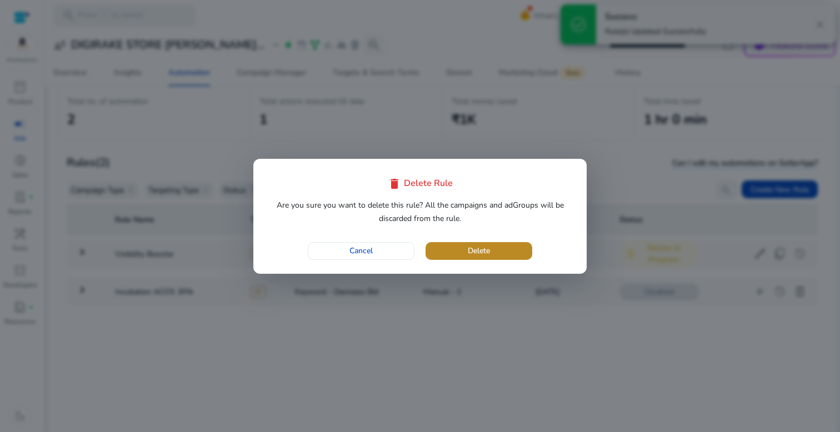
click at [526, 255] on span "button" at bounding box center [479, 251] width 107 height 27
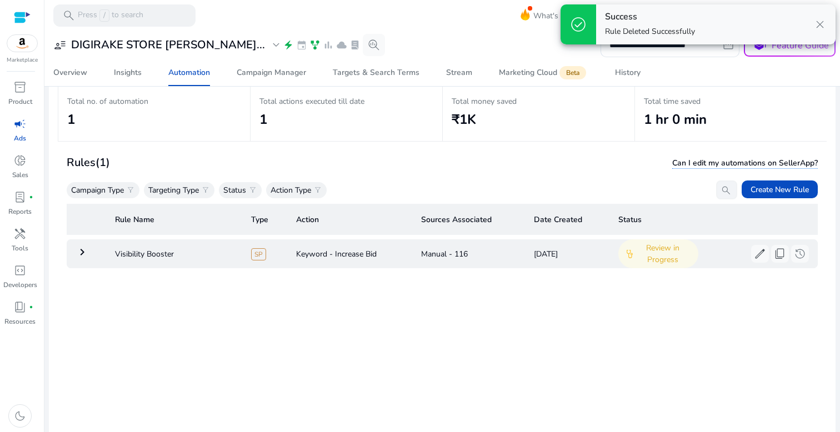
click at [86, 253] on mat-icon "keyboard_arrow_right" at bounding box center [82, 252] width 13 height 13
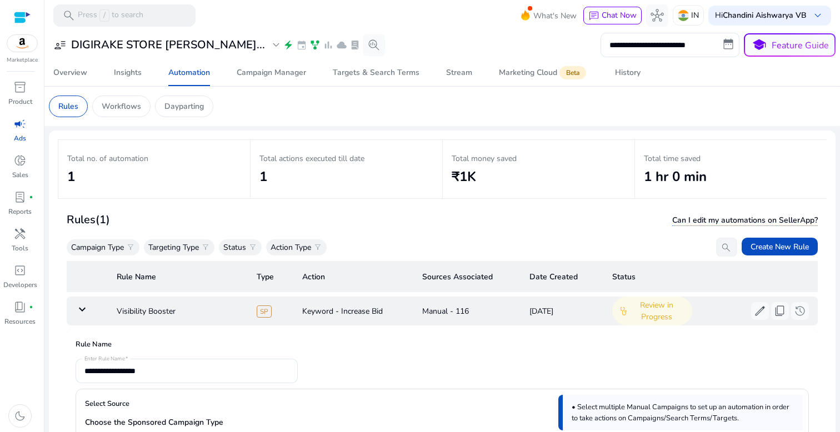
click at [88, 313] on mat-icon "keyboard_arrow_down" at bounding box center [82, 309] width 13 height 13
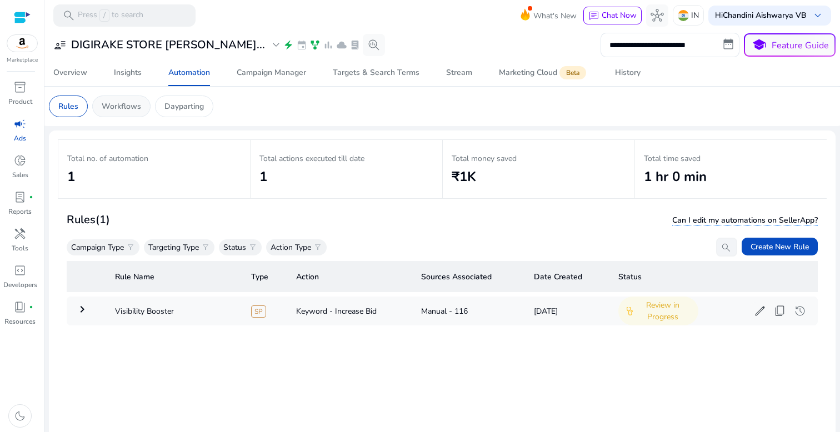
click at [150, 102] on div "Workflows" at bounding box center [121, 107] width 58 height 22
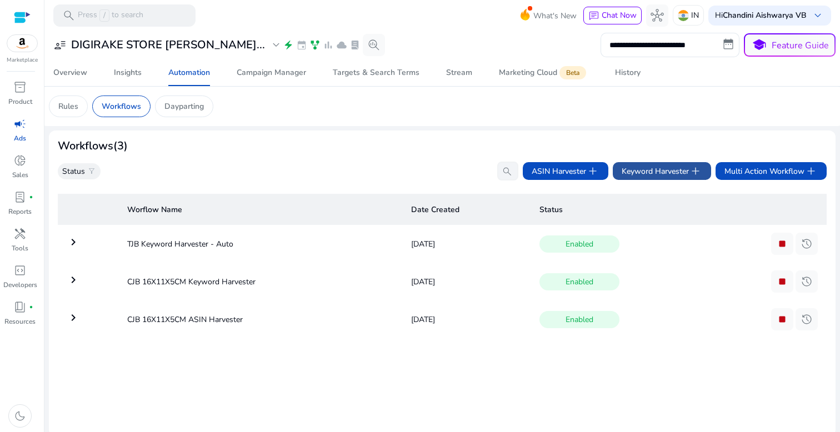
click at [648, 176] on span "Keyword Harvester add" at bounding box center [662, 171] width 81 height 13
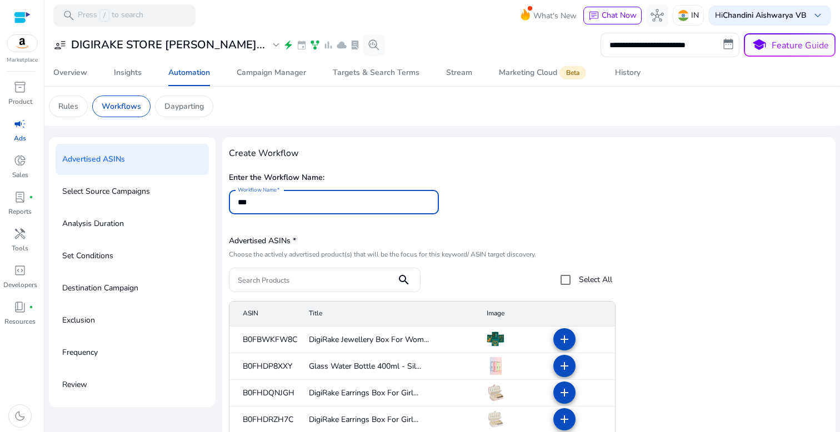
type input "***"
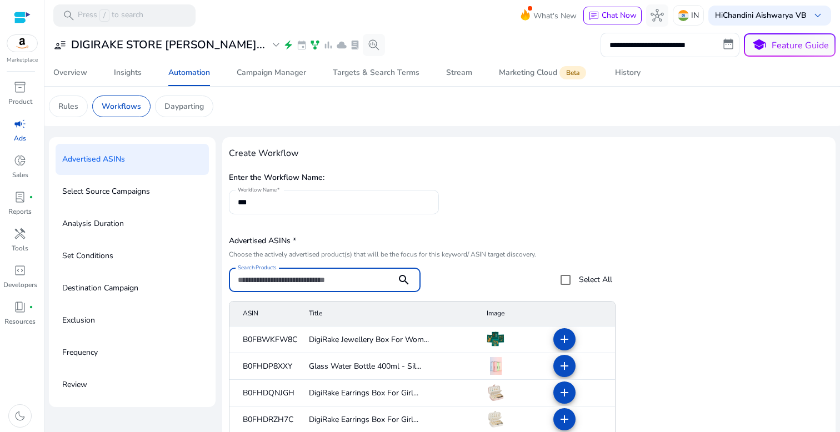
click at [275, 279] on input "Search Products" at bounding box center [313, 280] width 150 height 12
paste input "**********"
type input "**********"
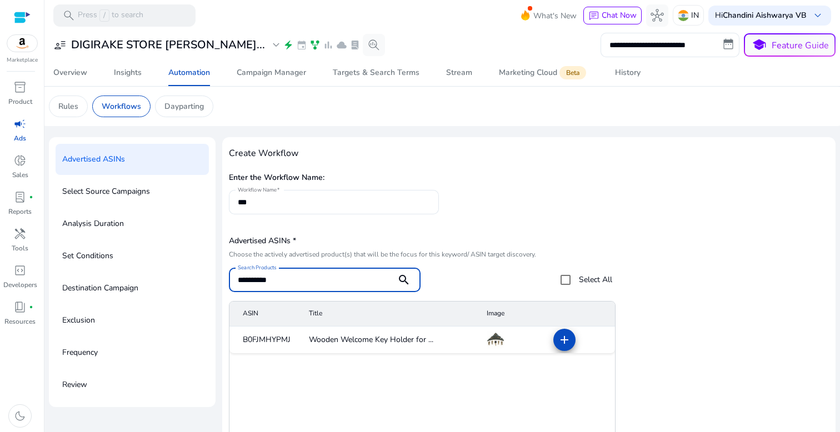
click at [569, 342] on span at bounding box center [564, 340] width 27 height 27
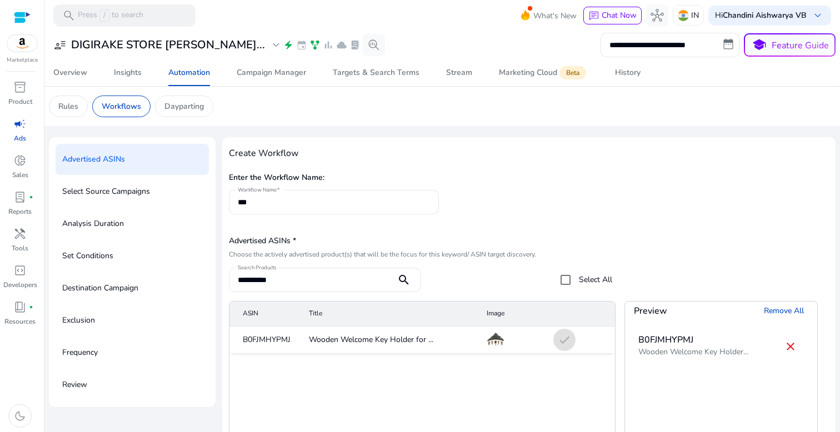
click at [298, 204] on input "***" at bounding box center [334, 202] width 192 height 12
paste input "**********"
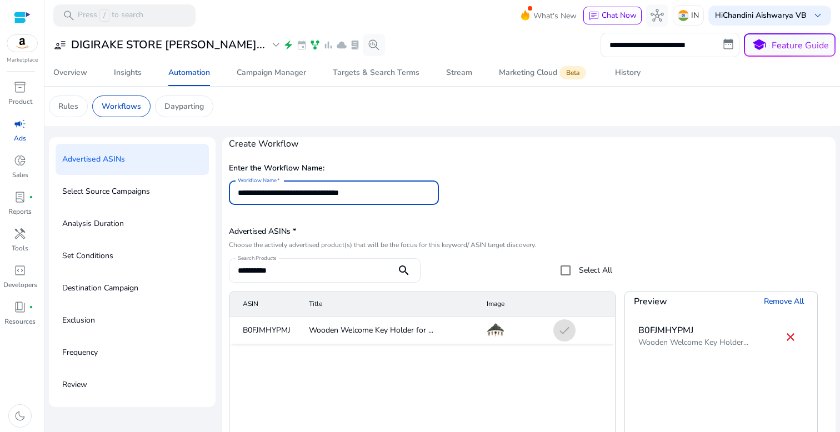
scroll to position [137, 0]
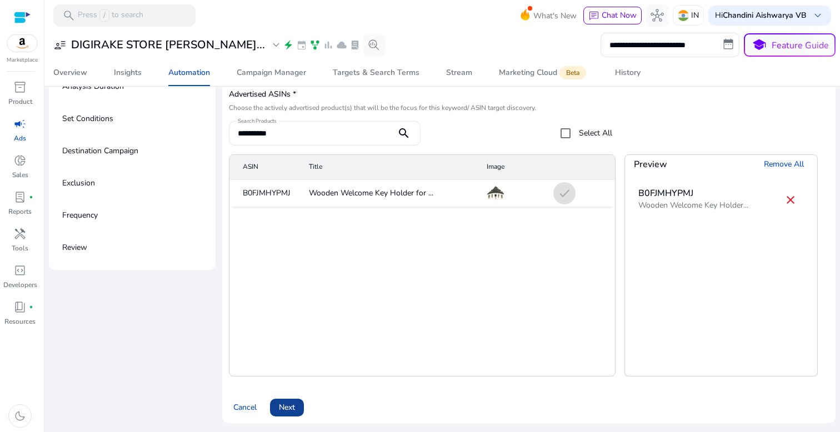
type input "**********"
click at [290, 407] on span "Next" at bounding box center [287, 408] width 16 height 12
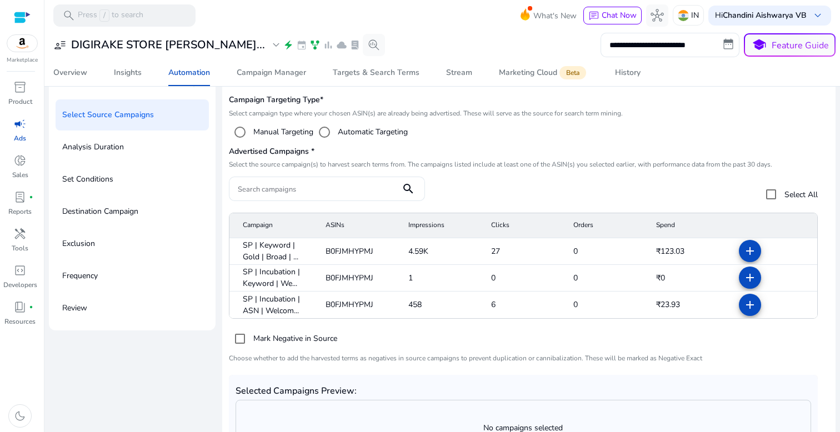
scroll to position [44, 0]
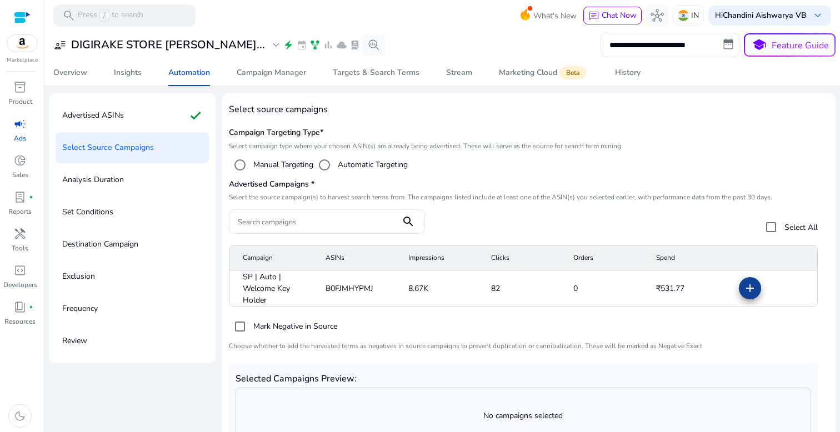
click at [744, 293] on mat-icon "add" at bounding box center [750, 288] width 13 height 13
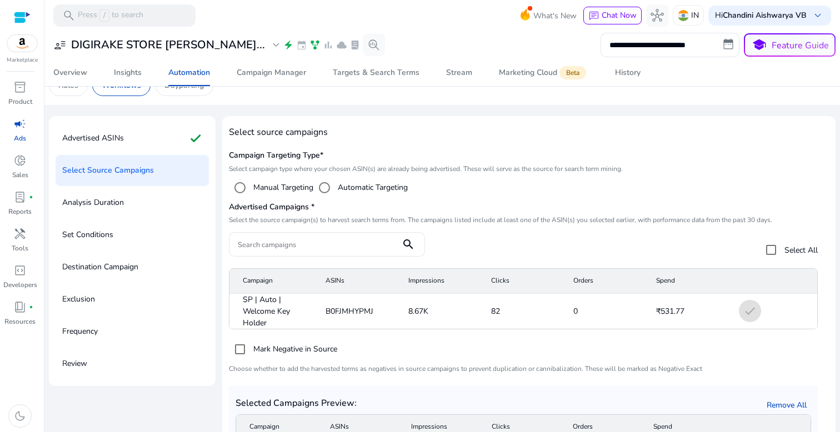
scroll to position [131, 0]
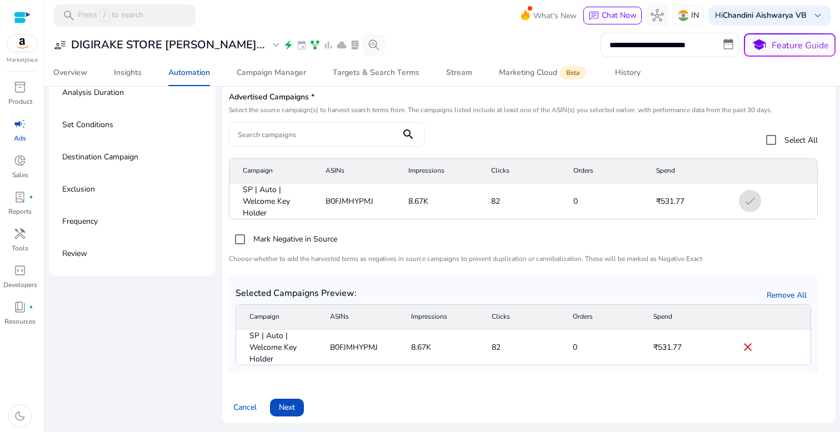
click at [286, 408] on span "Next" at bounding box center [287, 408] width 16 height 12
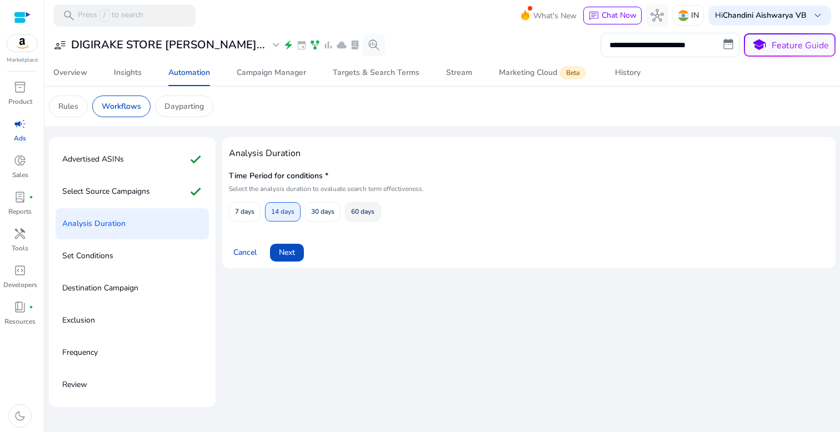
click at [372, 205] on span "60 days" at bounding box center [362, 211] width 23 height 19
click at [301, 251] on span at bounding box center [287, 253] width 34 height 27
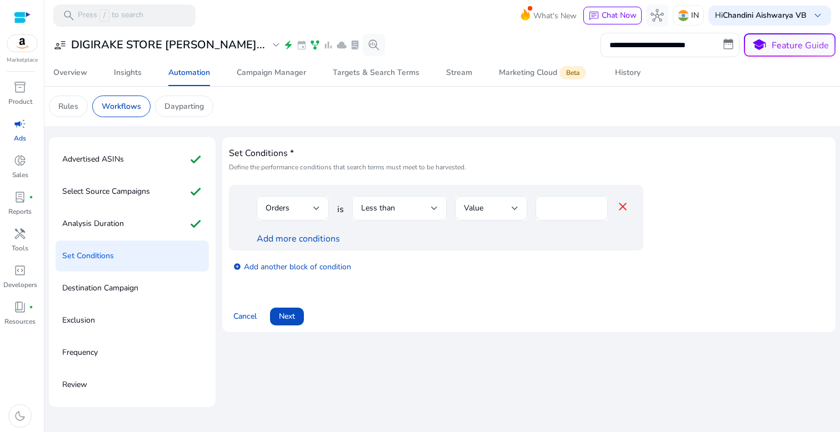
click at [421, 208] on div "Less than" at bounding box center [396, 208] width 70 height 12
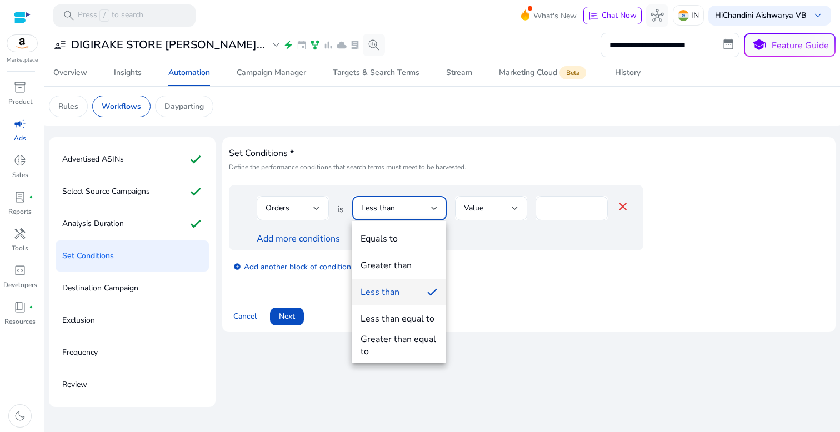
click at [396, 265] on div "Greater than" at bounding box center [386, 266] width 51 height 12
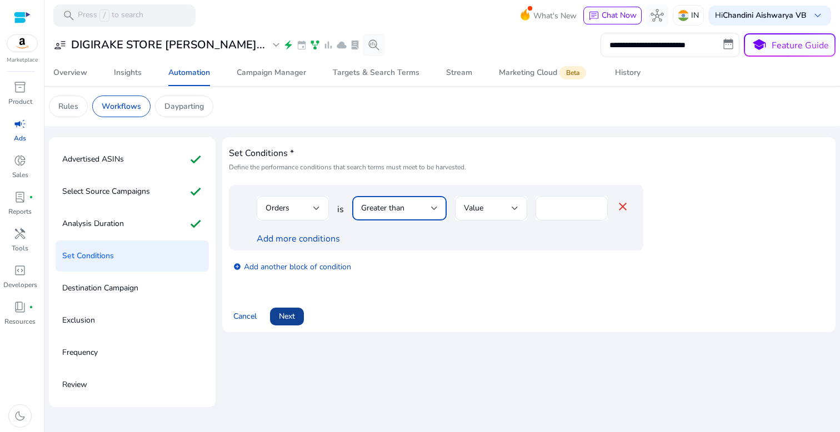
click at [297, 317] on span at bounding box center [287, 316] width 34 height 27
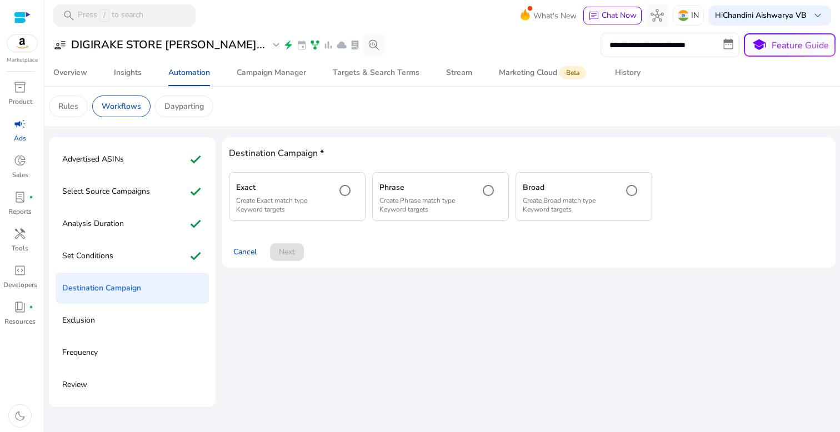
click at [361, 193] on div "Exact Create Exact match type Keyword targets" at bounding box center [297, 196] width 137 height 48
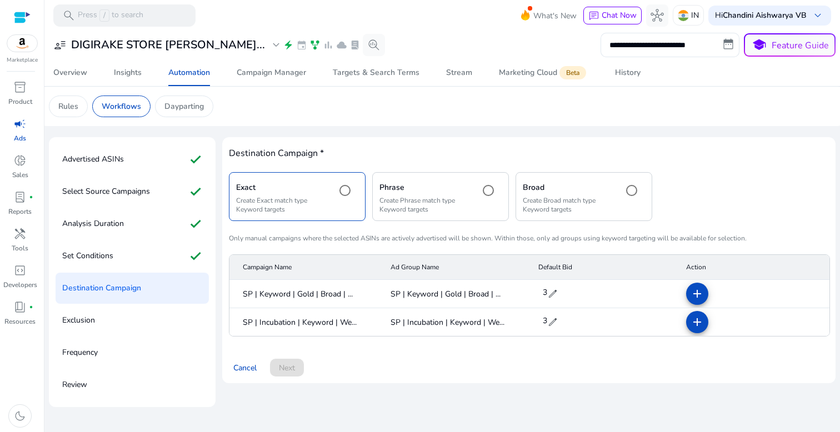
click at [556, 320] on span "edit" at bounding box center [552, 322] width 11 height 11
drag, startPoint x: 562, startPoint y: 322, endPoint x: 510, endPoint y: 322, distance: 51.7
click at [511, 322] on mat-row "SP | Incubation | Keyword | We... SP | Incubation | Keyword | We... * check clo…" at bounding box center [530, 321] width 600 height 27
type input "*"
click at [694, 325] on mat-icon "add" at bounding box center [697, 321] width 13 height 13
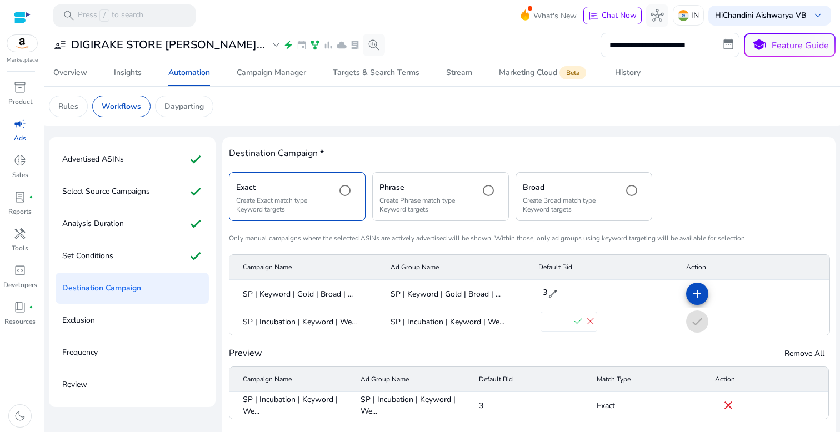
scroll to position [43, 0]
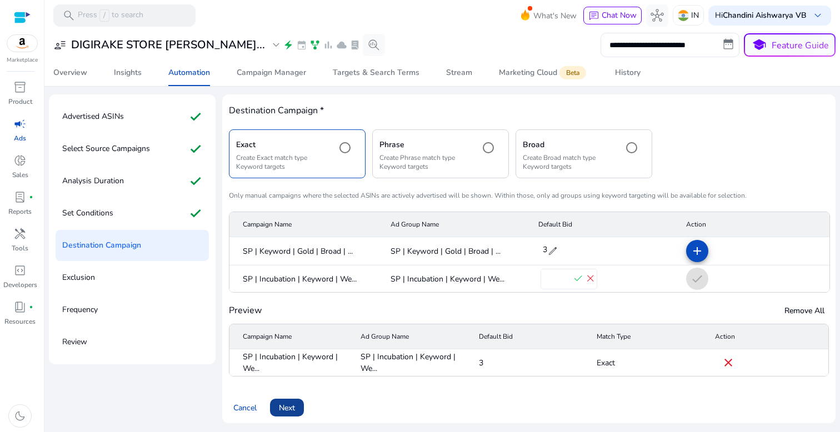
click at [291, 408] on span "Next" at bounding box center [287, 408] width 16 height 12
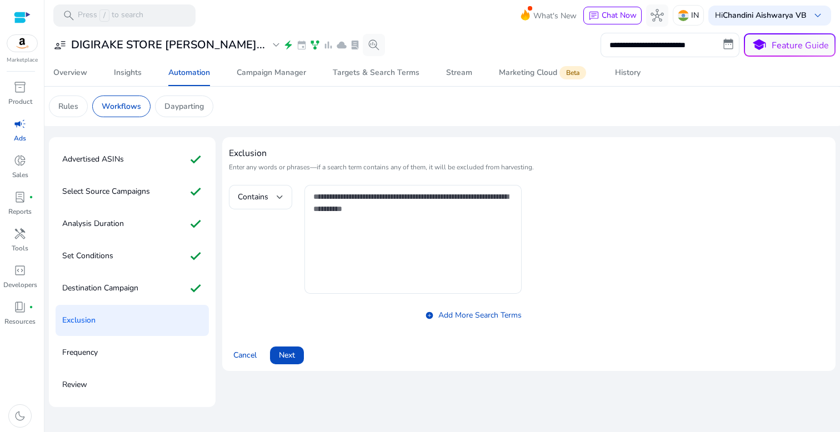
scroll to position [0, 0]
click at [291, 354] on span "Next" at bounding box center [287, 356] width 16 height 12
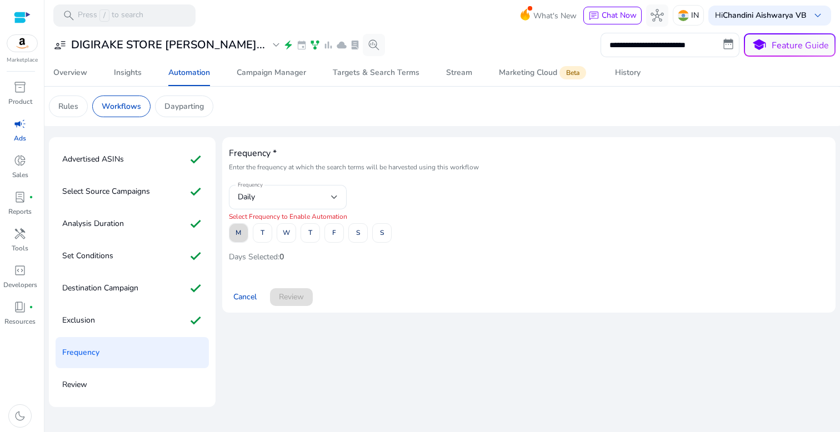
click at [242, 231] on span at bounding box center [239, 233] width 18 height 27
click at [254, 231] on span at bounding box center [262, 233] width 18 height 27
click at [286, 231] on span "W" at bounding box center [286, 232] width 7 height 19
click at [307, 234] on span at bounding box center [310, 233] width 18 height 27
click at [338, 235] on span at bounding box center [334, 233] width 18 height 27
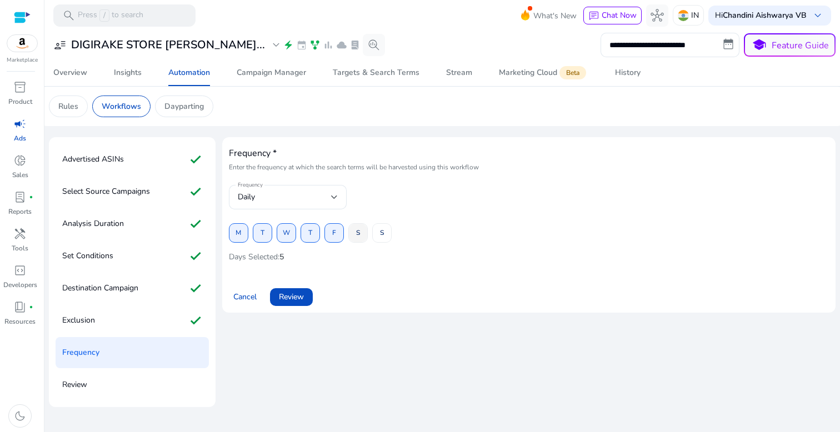
click at [354, 235] on span at bounding box center [358, 233] width 18 height 27
click at [387, 235] on span at bounding box center [382, 233] width 18 height 27
click at [288, 298] on span "Review" at bounding box center [291, 297] width 25 height 12
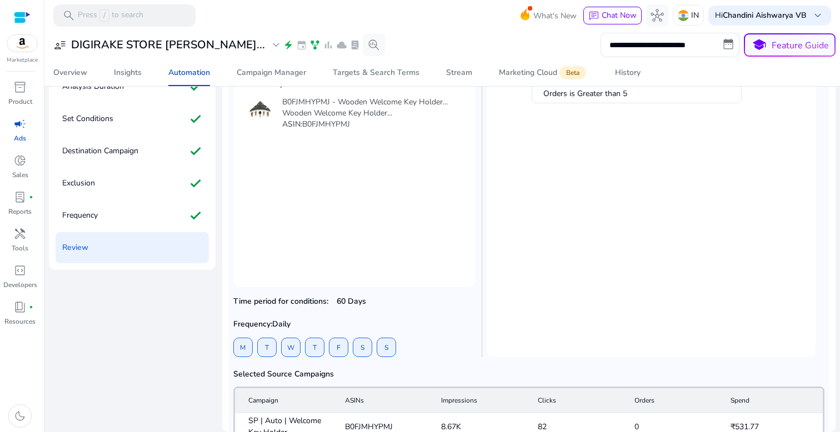
scroll to position [194, 0]
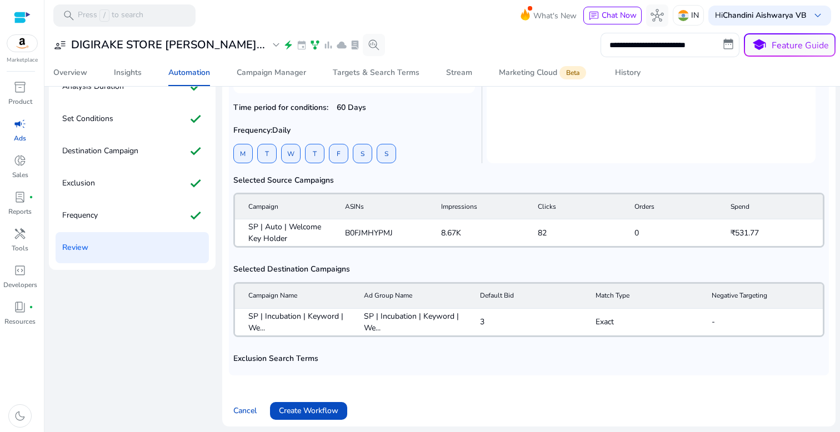
click at [310, 400] on span at bounding box center [308, 411] width 77 height 27
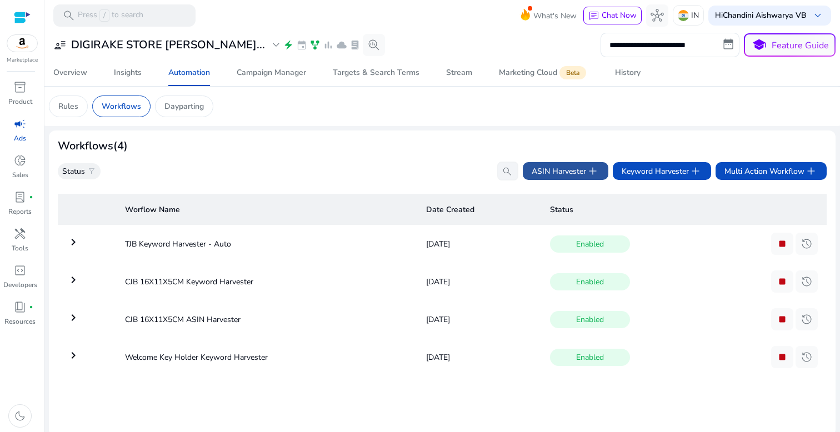
click at [574, 175] on span "ASIN Harvester add" at bounding box center [566, 171] width 68 height 13
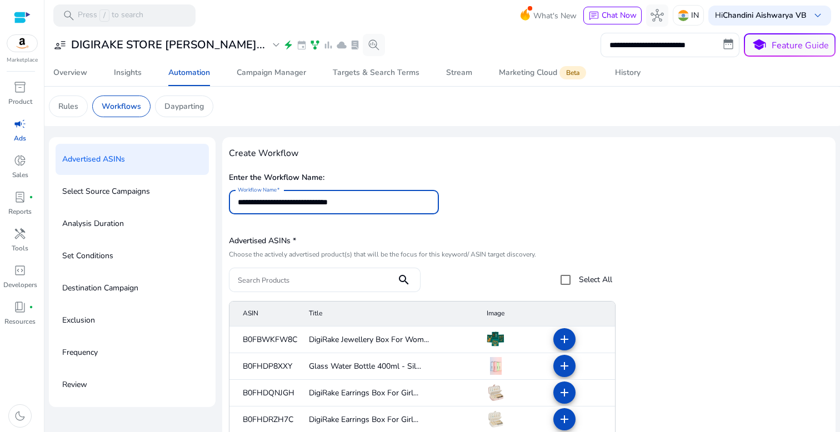
type input "**********"
click at [353, 281] on input "Search Products" at bounding box center [313, 280] width 150 height 12
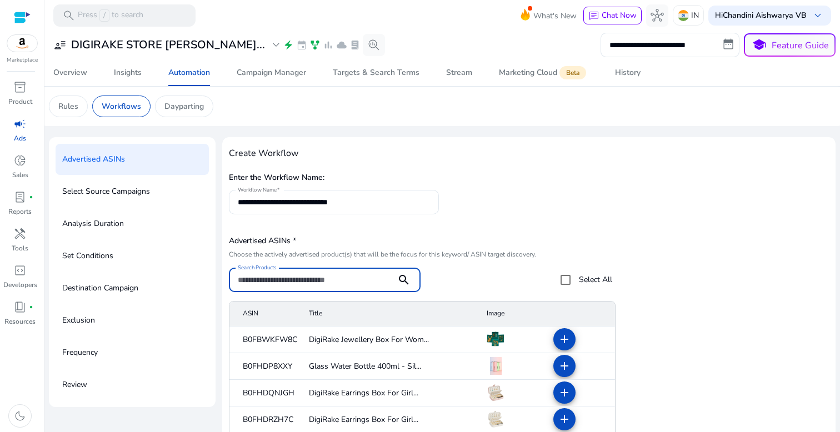
paste input "**********"
type input "**********"
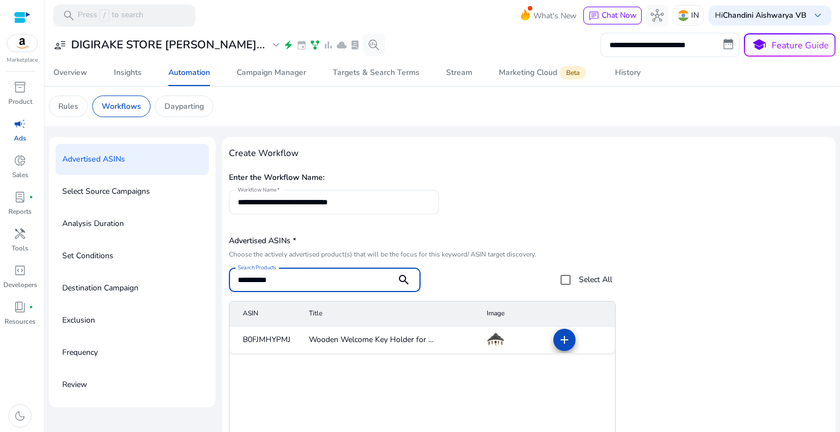
click at [551, 342] on span at bounding box center [564, 340] width 27 height 27
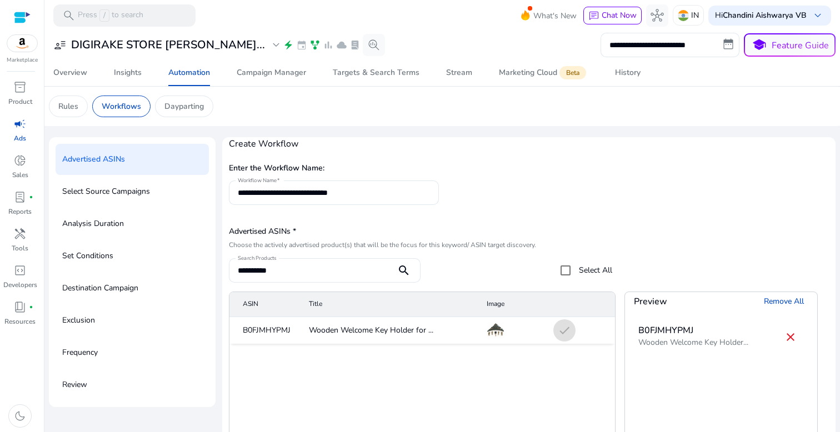
scroll to position [137, 0]
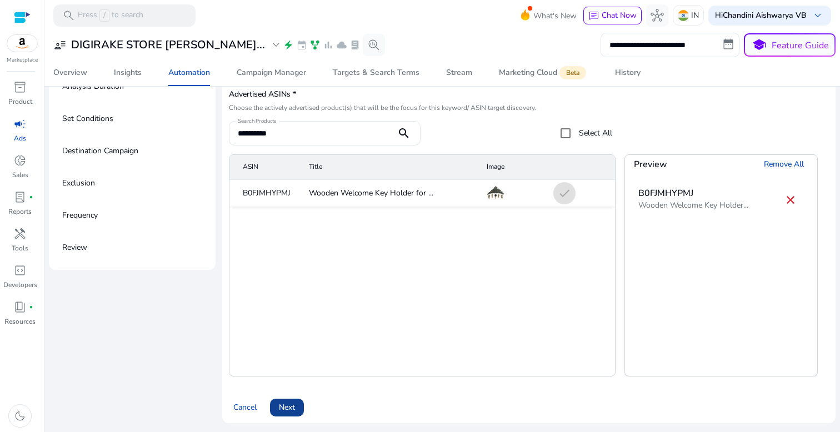
click at [281, 406] on span "Next" at bounding box center [287, 408] width 16 height 12
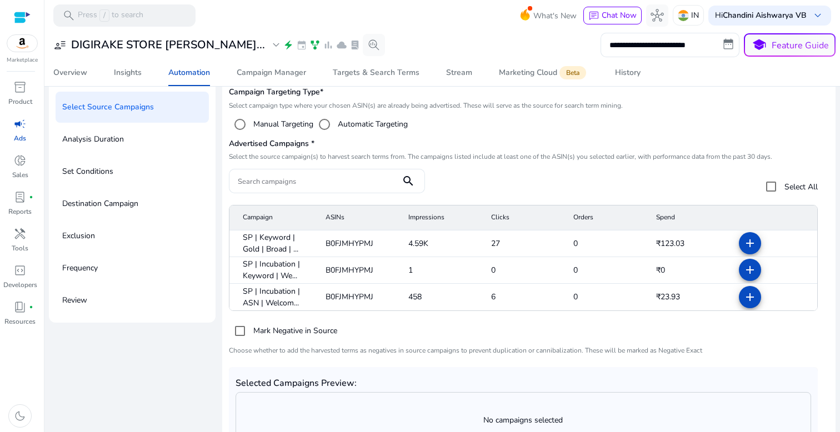
scroll to position [64, 0]
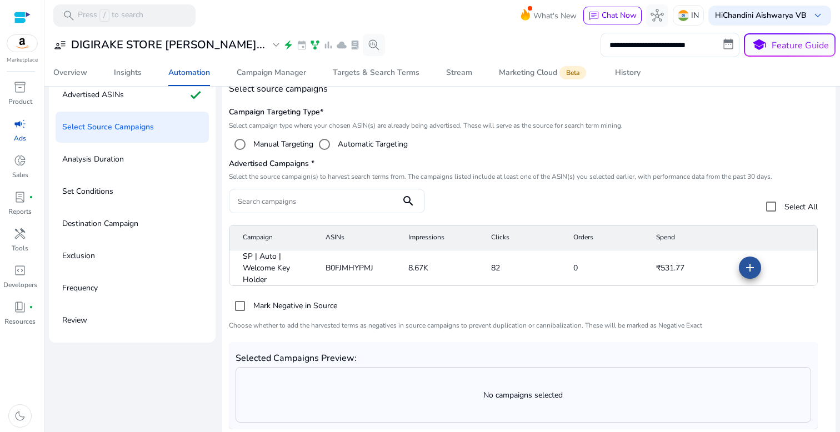
click at [744, 267] on mat-icon "add" at bounding box center [750, 267] width 13 height 13
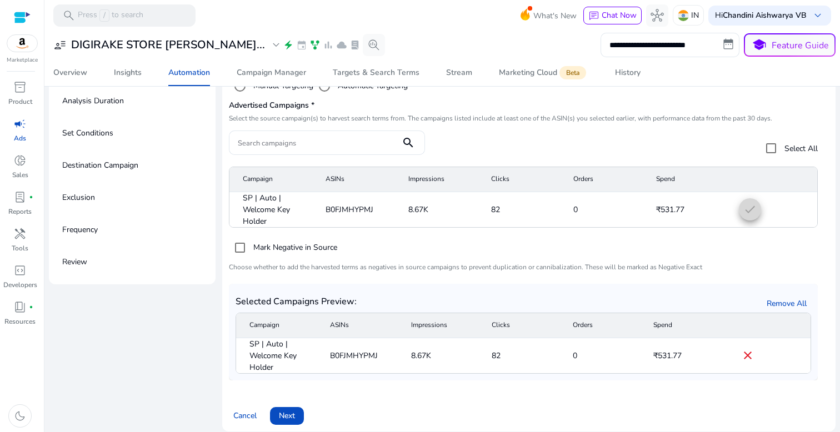
scroll to position [131, 0]
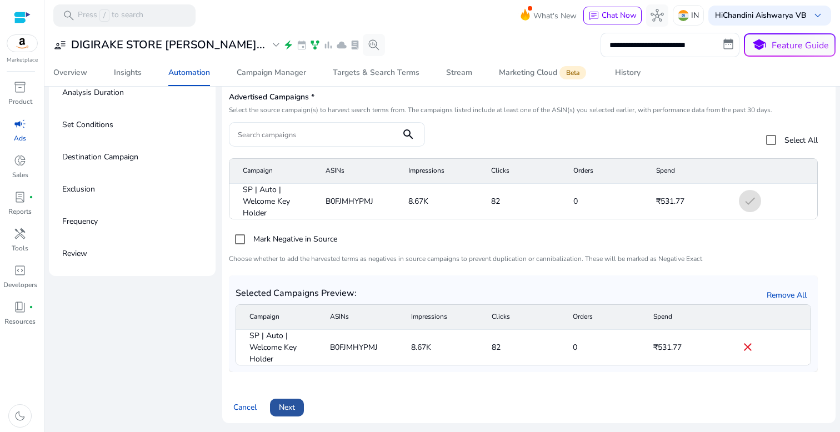
click at [291, 403] on span "Next" at bounding box center [287, 408] width 16 height 12
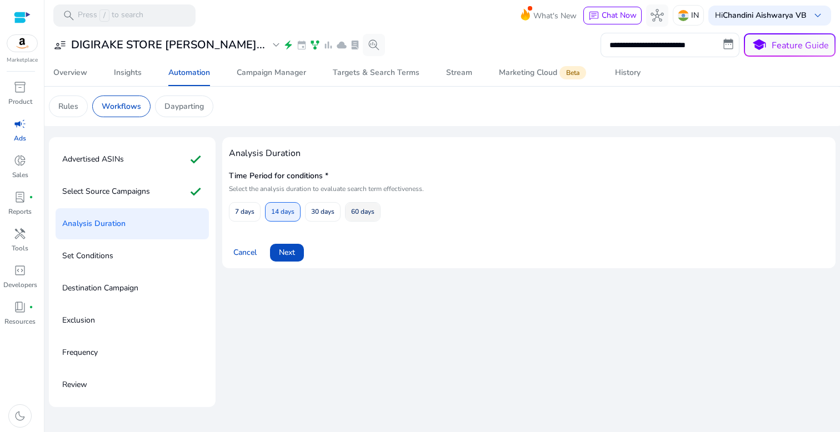
click at [370, 216] on span "60 days" at bounding box center [362, 211] width 23 height 19
click at [284, 248] on span "Next" at bounding box center [287, 253] width 16 height 12
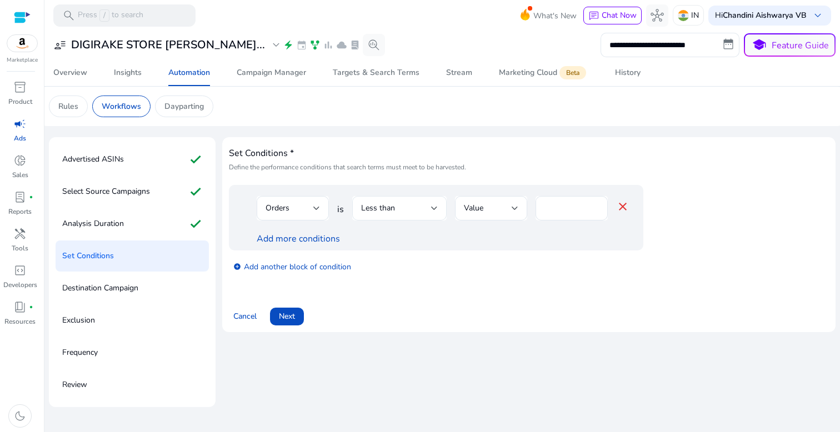
click at [399, 210] on div "Less than" at bounding box center [396, 208] width 70 height 12
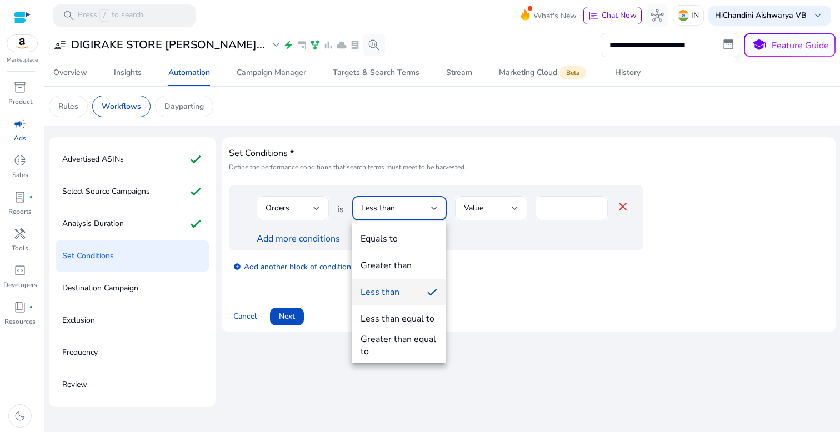
click at [380, 258] on mat-option "Greater than" at bounding box center [399, 265] width 94 height 27
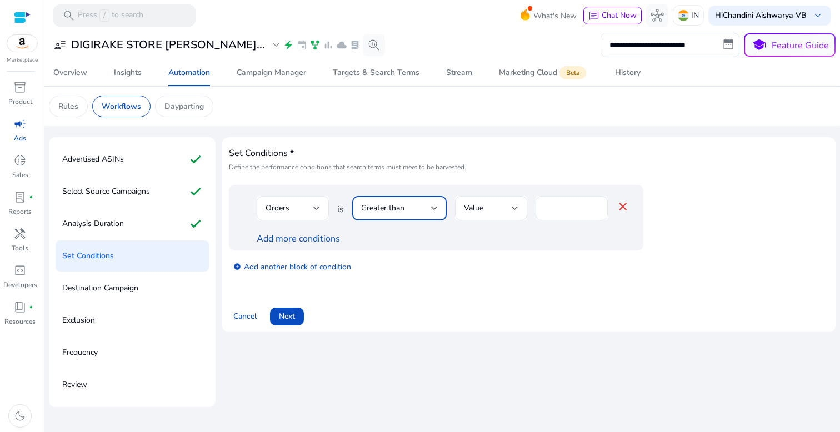
click at [269, 328] on div "Set Conditions * Define the performance conditions that search terms must meet …" at bounding box center [529, 234] width 614 height 195
click at [291, 321] on span "Next" at bounding box center [287, 317] width 16 height 12
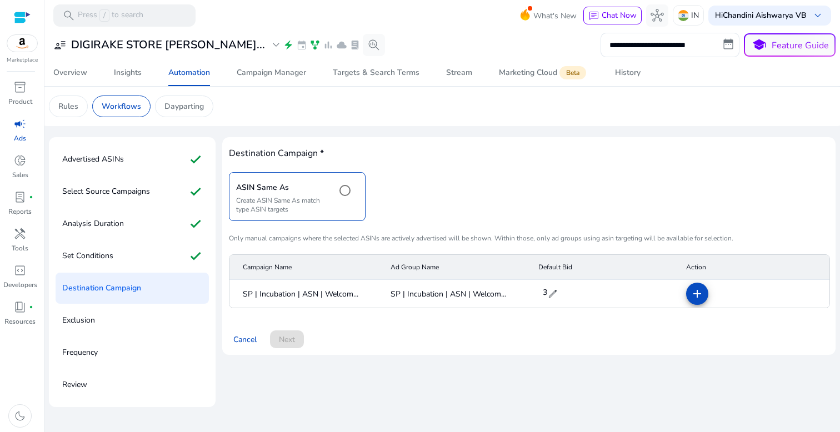
click at [553, 296] on span "edit" at bounding box center [552, 293] width 11 height 11
click at [562, 291] on input "*" at bounding box center [556, 294] width 31 height 18
type input "*"
click at [557, 294] on input "*" at bounding box center [556, 294] width 31 height 18
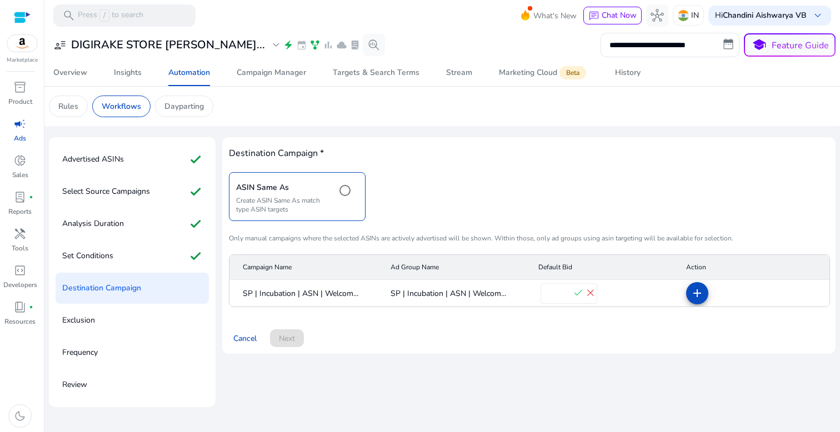
click at [572, 293] on input "*" at bounding box center [556, 294] width 31 height 18
type input "*"
click at [577, 293] on span "check" at bounding box center [578, 293] width 12 height 12
click at [696, 297] on mat-icon "add" at bounding box center [697, 293] width 13 height 13
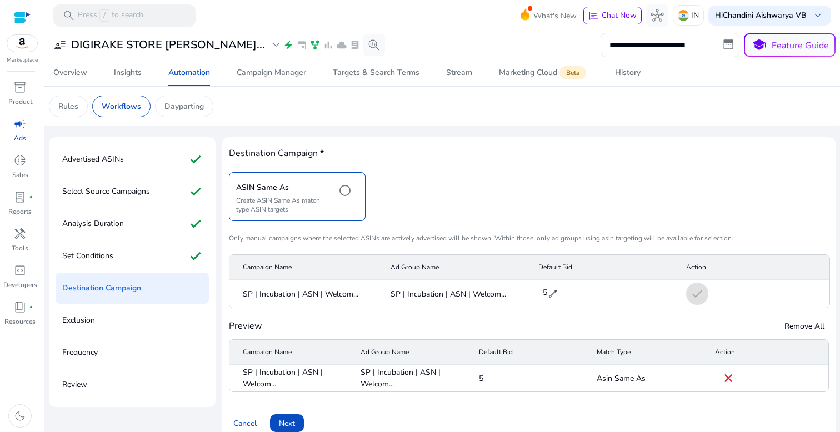
scroll to position [16, 0]
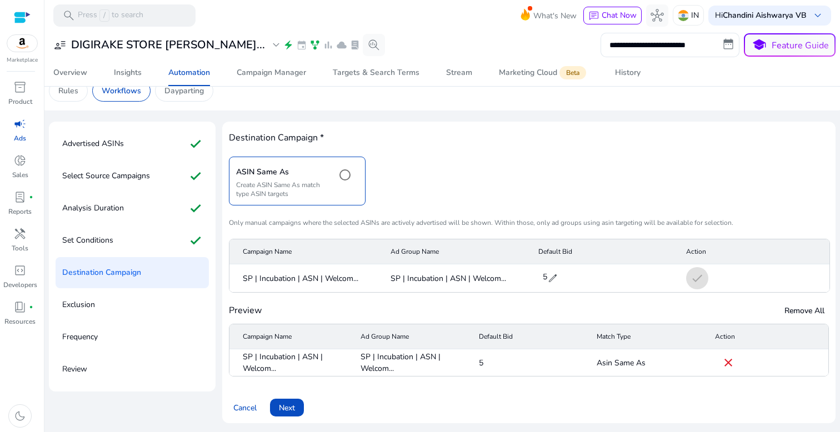
click at [296, 409] on span at bounding box center [287, 408] width 34 height 27
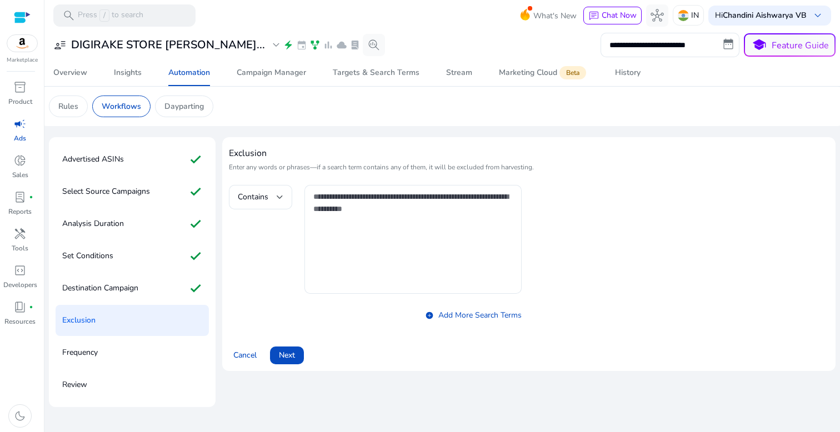
scroll to position [0, 0]
click at [287, 357] on span "Next" at bounding box center [287, 356] width 16 height 12
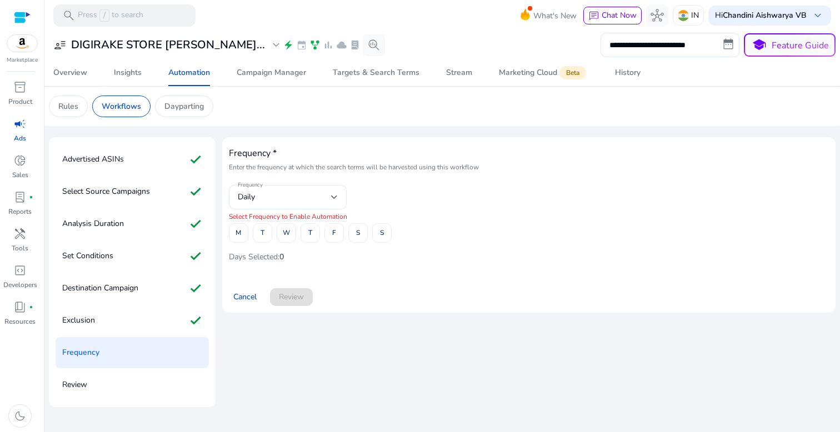
drag, startPoint x: 241, startPoint y: 232, endPoint x: 437, endPoint y: 245, distance: 196.6
click at [437, 245] on app-ppc-automation-frequency "Frequency Daily Select Frequency to Enable Automation M T W T F S S Days Select…" at bounding box center [529, 225] width 600 height 81
click at [246, 232] on span at bounding box center [239, 233] width 18 height 27
click at [256, 232] on span at bounding box center [262, 233] width 18 height 27
click at [290, 232] on span at bounding box center [286, 233] width 18 height 27
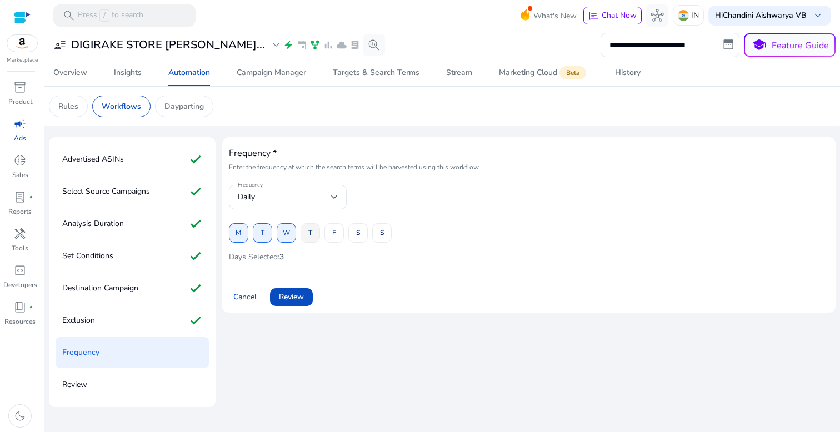
click at [315, 232] on span at bounding box center [310, 233] width 18 height 27
click at [335, 232] on span "F" at bounding box center [334, 232] width 4 height 19
click at [362, 232] on span at bounding box center [358, 233] width 18 height 27
click at [376, 232] on span at bounding box center [382, 233] width 18 height 27
click at [294, 294] on span "Review" at bounding box center [291, 297] width 25 height 12
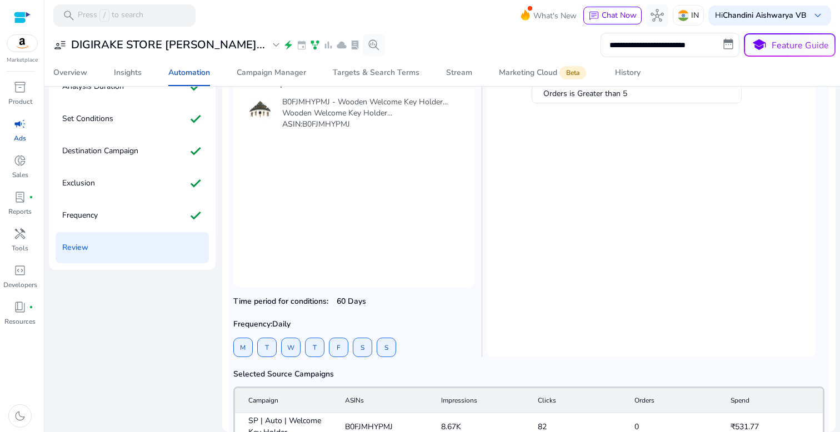
scroll to position [194, 0]
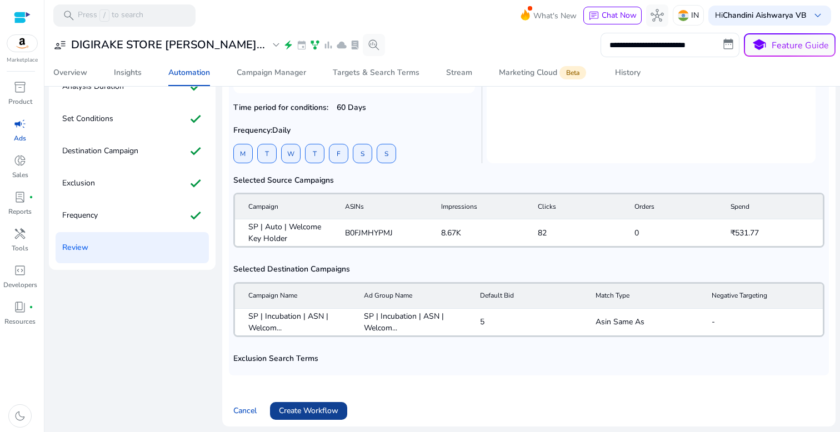
click at [312, 407] on span "Create Workflow" at bounding box center [308, 411] width 59 height 12
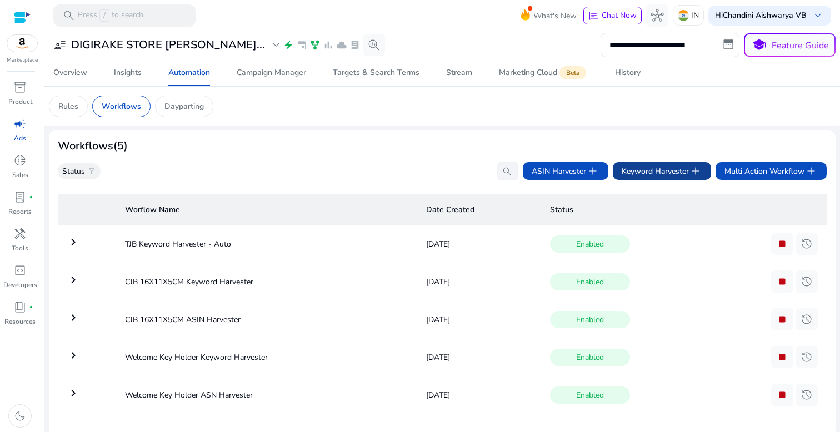
click at [675, 178] on span "Keyword Harvester add" at bounding box center [662, 171] width 81 height 13
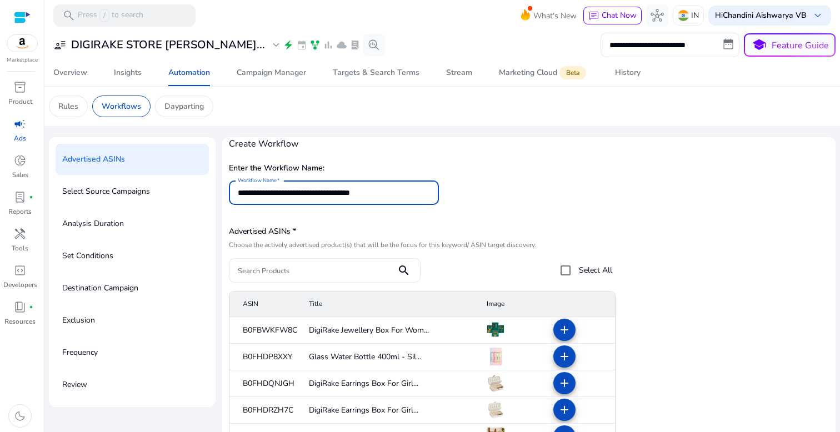
scroll to position [137, 0]
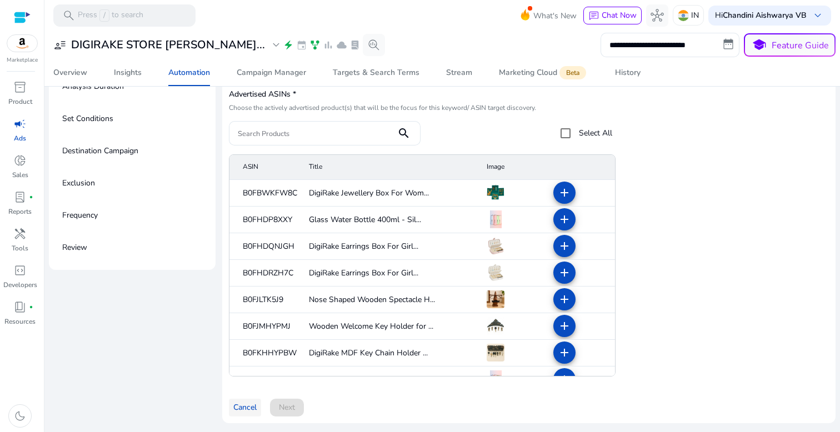
type input "**********"
click at [245, 408] on span "Cancel" at bounding box center [244, 408] width 23 height 12
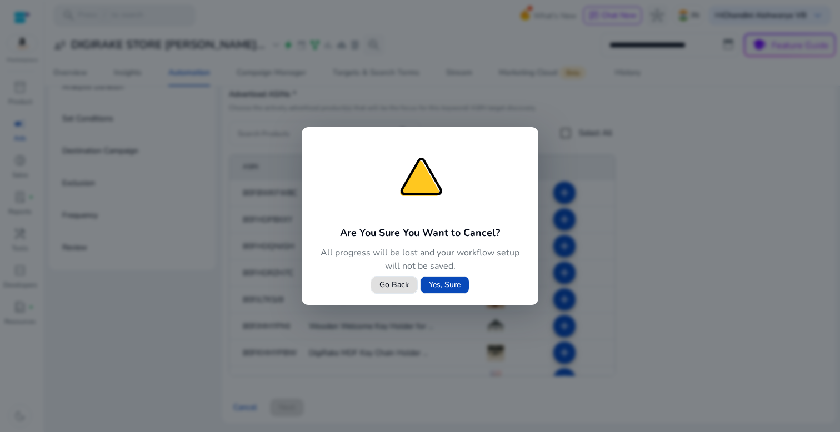
click at [451, 285] on span "Yes, Sure" at bounding box center [445, 285] width 32 height 12
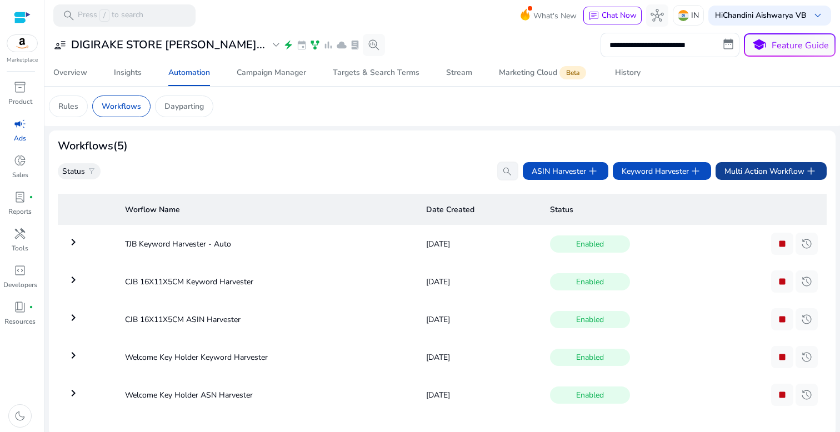
click at [769, 172] on span "Multi Action Workflow add" at bounding box center [771, 171] width 93 height 13
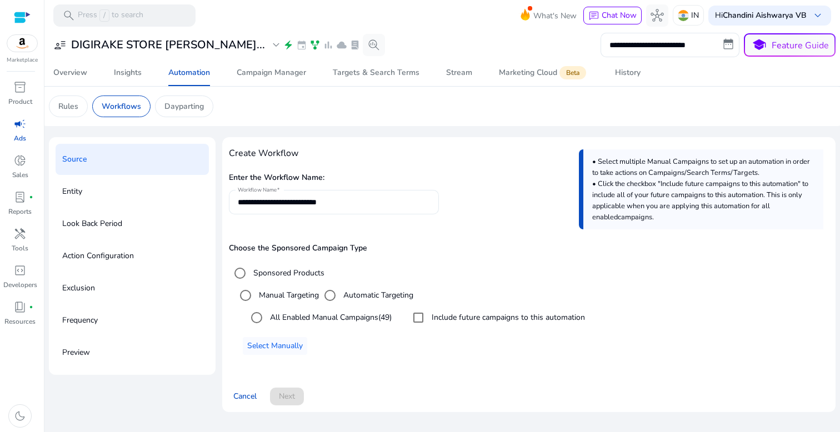
click at [392, 204] on input "**********" at bounding box center [334, 202] width 192 height 12
paste input "**********"
type input "**********"
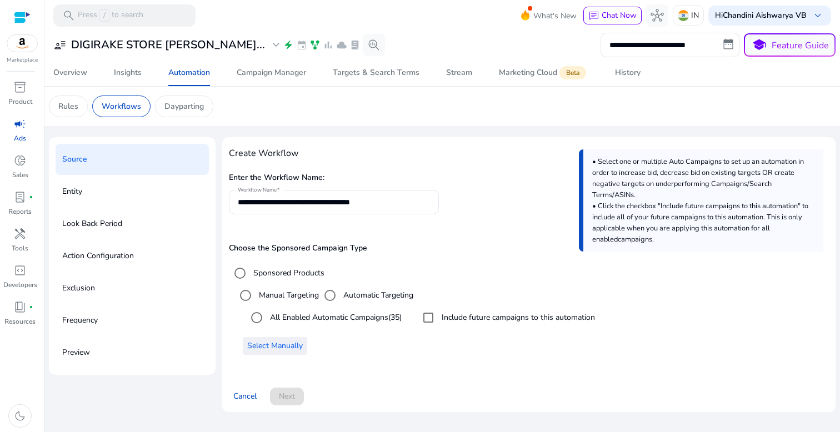
click at [291, 344] on span "Select Manually" at bounding box center [275, 346] width 56 height 12
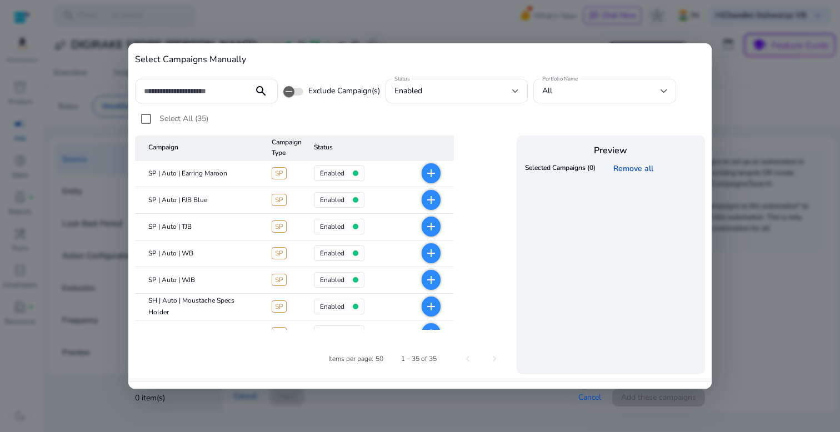
click at [696, 68] on div "Select Campaigns Manually search Exclude Campaign(s) Status enabled Portfolio N…" at bounding box center [420, 212] width 584 height 338
click at [432, 166] on span "add" at bounding box center [431, 173] width 19 height 20
click at [430, 199] on mat-icon "add" at bounding box center [431, 199] width 13 height 13
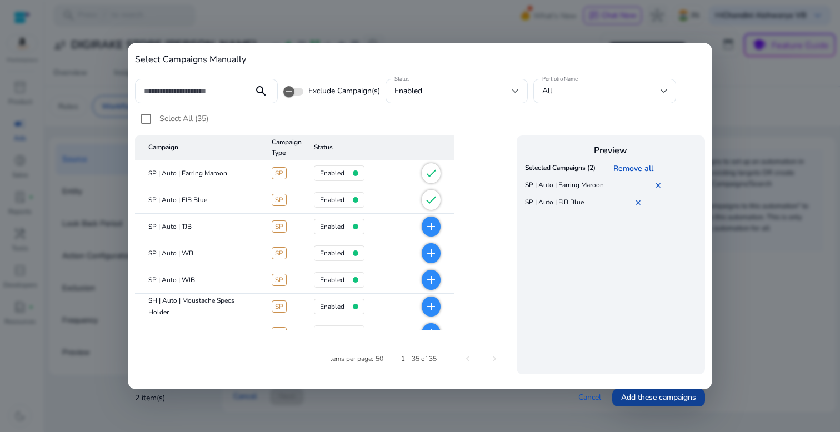
click at [677, 395] on span "Add these campaigns" at bounding box center [658, 398] width 75 height 12
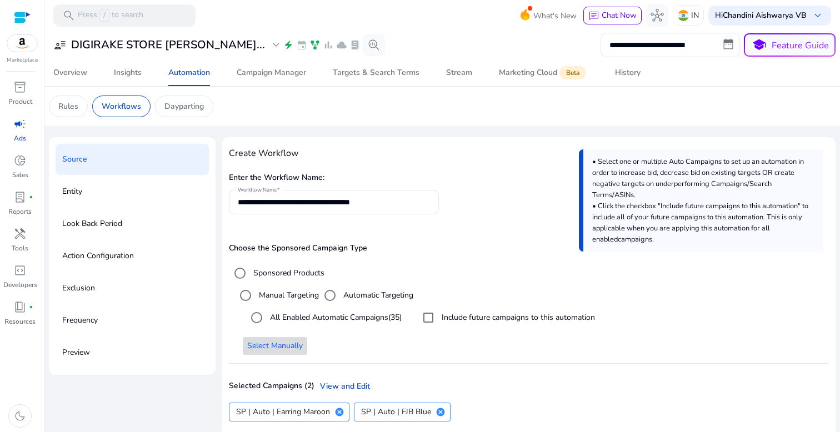
scroll to position [58, 0]
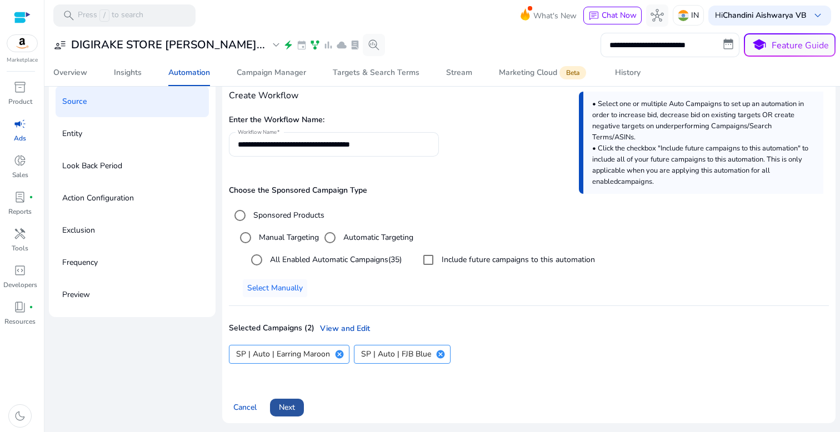
click at [298, 408] on span at bounding box center [287, 408] width 34 height 27
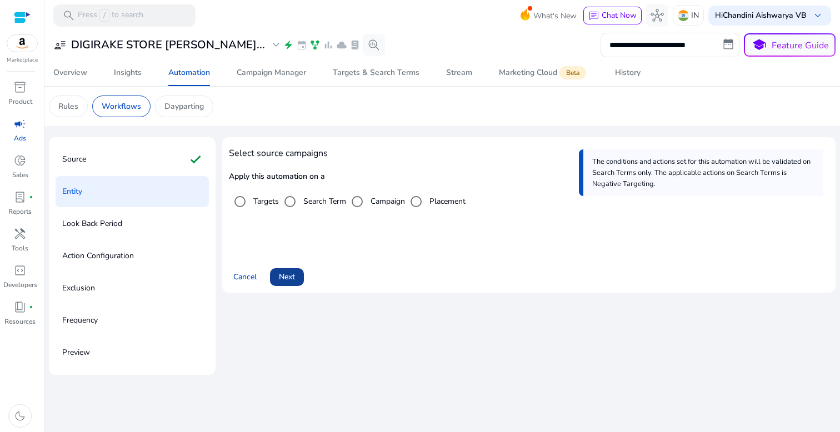
click at [292, 276] on span "Next" at bounding box center [287, 277] width 16 height 12
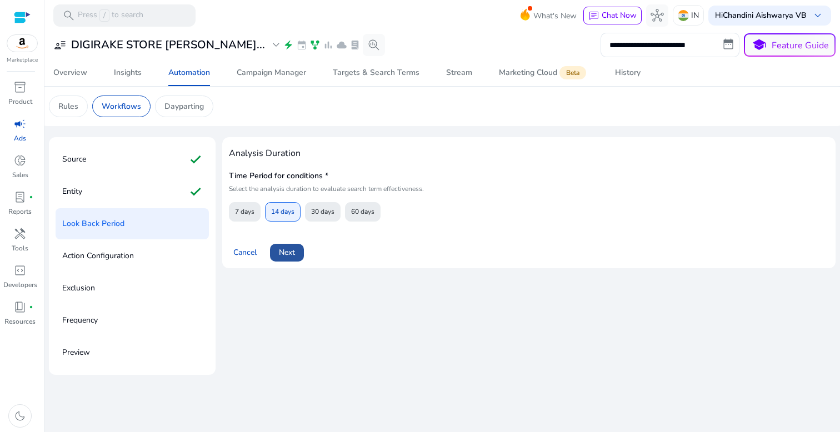
click at [291, 247] on span "Next" at bounding box center [287, 253] width 16 height 12
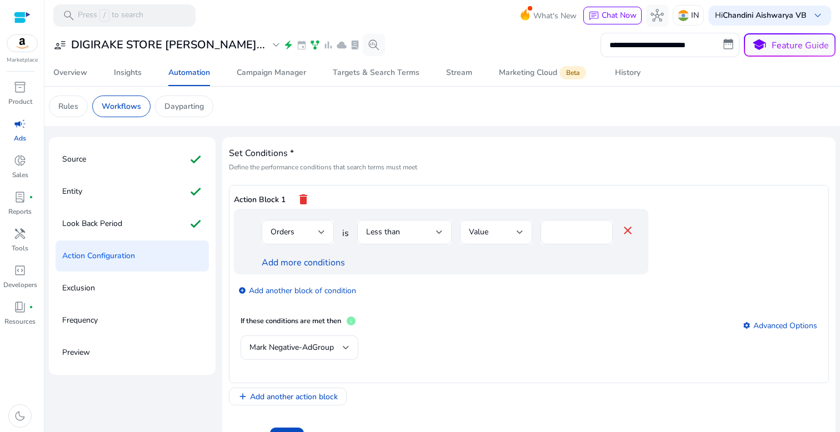
scroll to position [29, 0]
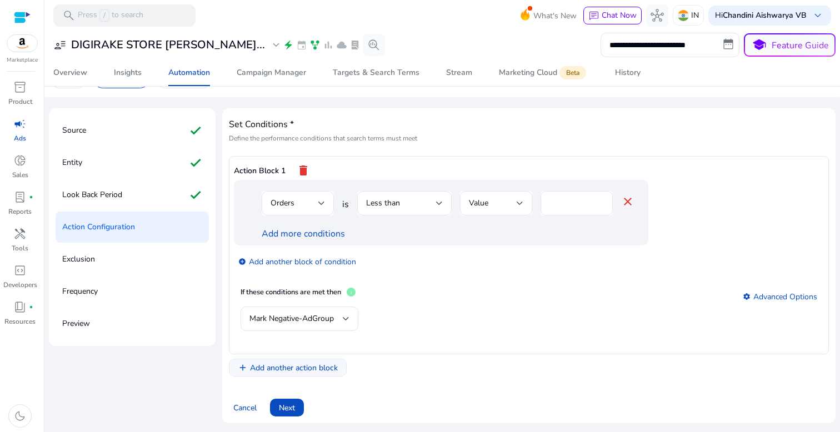
click at [302, 367] on span "Add another action block" at bounding box center [294, 368] width 88 height 12
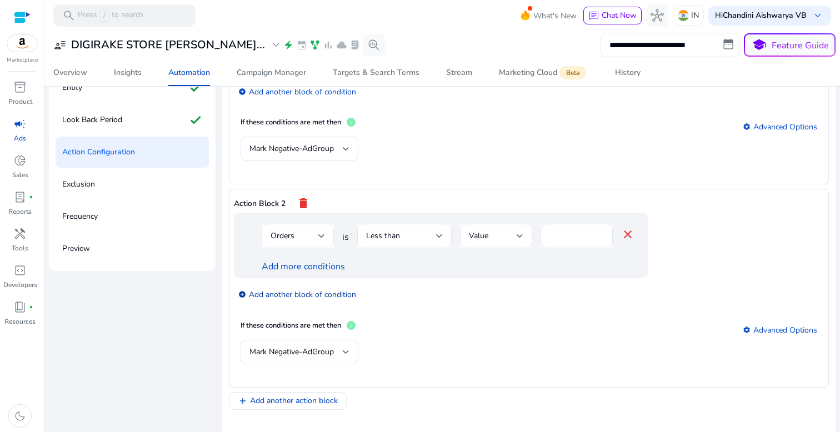
scroll to position [137, 0]
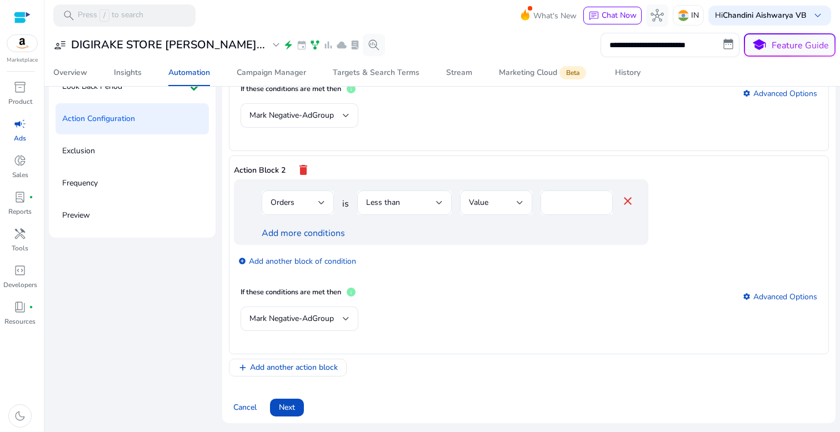
click at [137, 166] on div "Exclusion" at bounding box center [132, 151] width 153 height 31
click at [291, 415] on span at bounding box center [287, 408] width 34 height 27
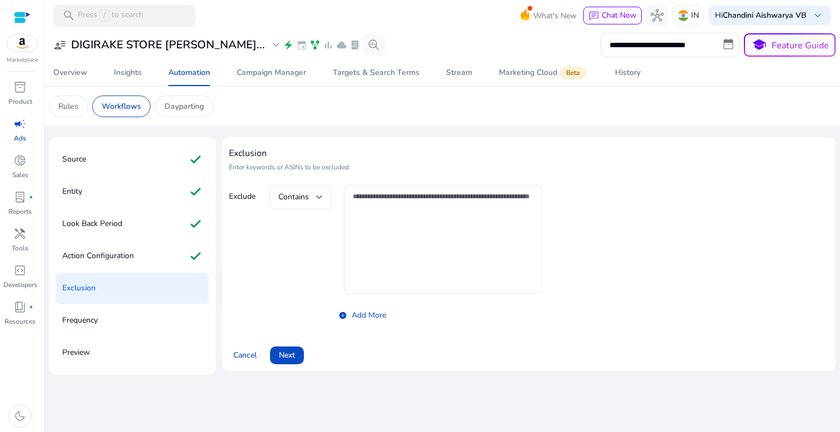
scroll to position [0, 0]
click at [108, 257] on p "Action Configuration" at bounding box center [98, 256] width 72 height 18
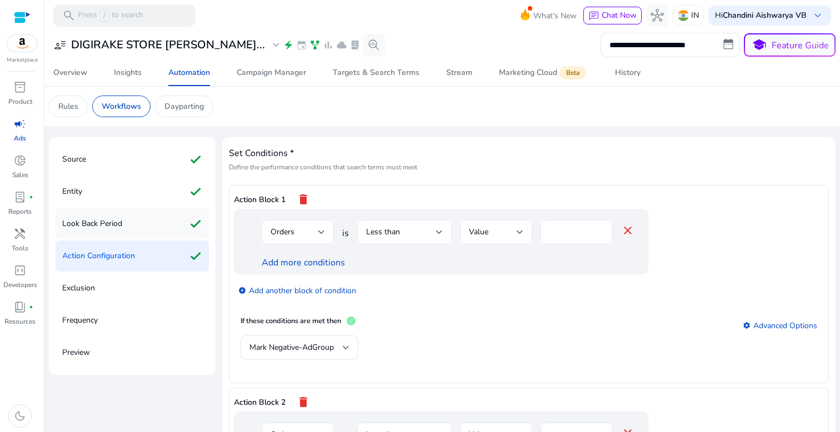
click at [126, 223] on div "Look Back Period check" at bounding box center [132, 223] width 153 height 31
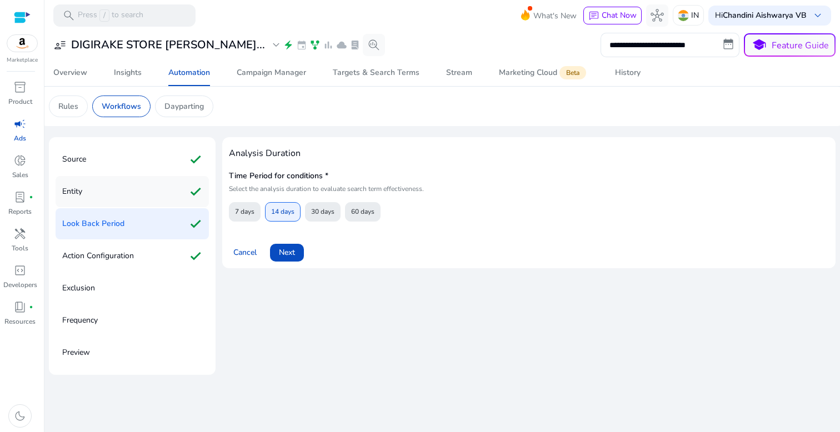
click at [121, 186] on div "Entity check" at bounding box center [132, 191] width 153 height 31
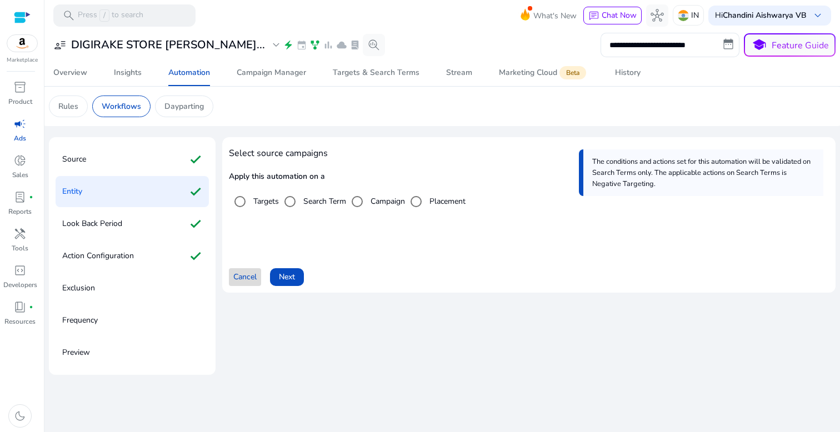
click at [249, 280] on span "Cancel" at bounding box center [244, 277] width 23 height 12
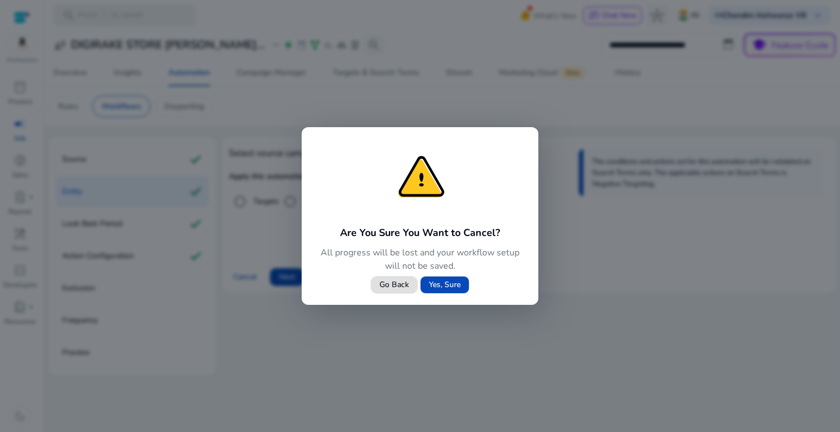
click at [451, 280] on span "Yes, Sure" at bounding box center [445, 285] width 32 height 12
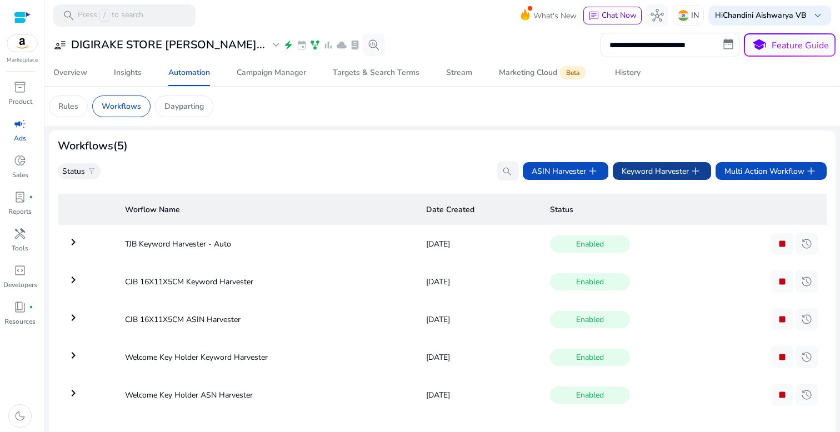
click at [641, 178] on span "Keyword Harvester add" at bounding box center [662, 171] width 81 height 13
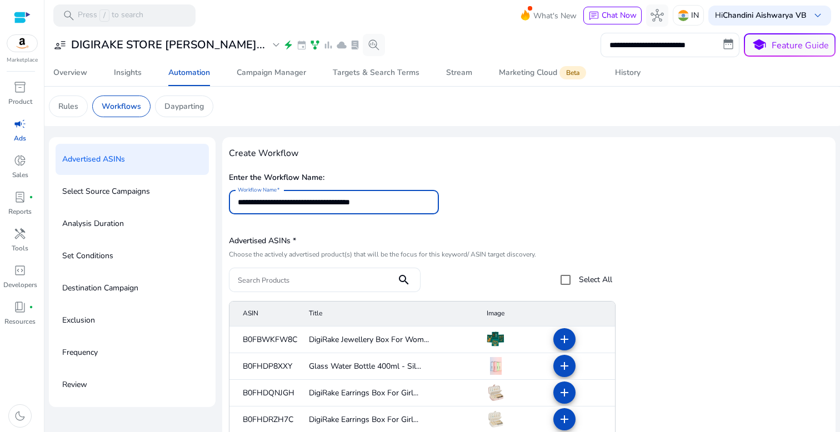
scroll to position [9, 0]
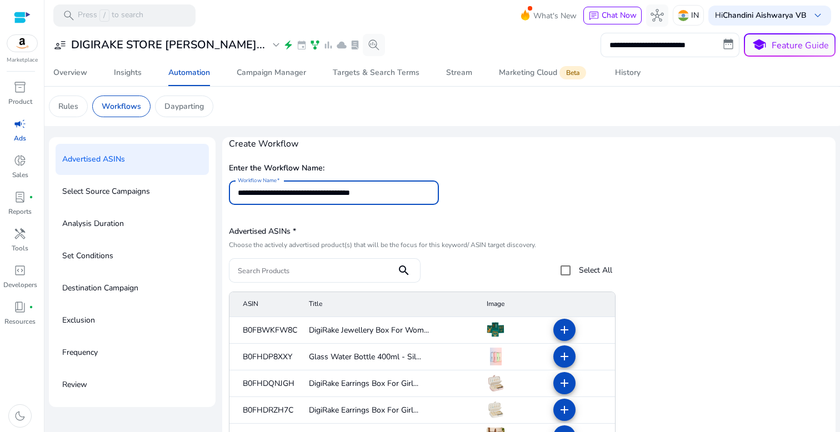
type input "**********"
click at [317, 276] on input "Search Products" at bounding box center [313, 271] width 150 height 12
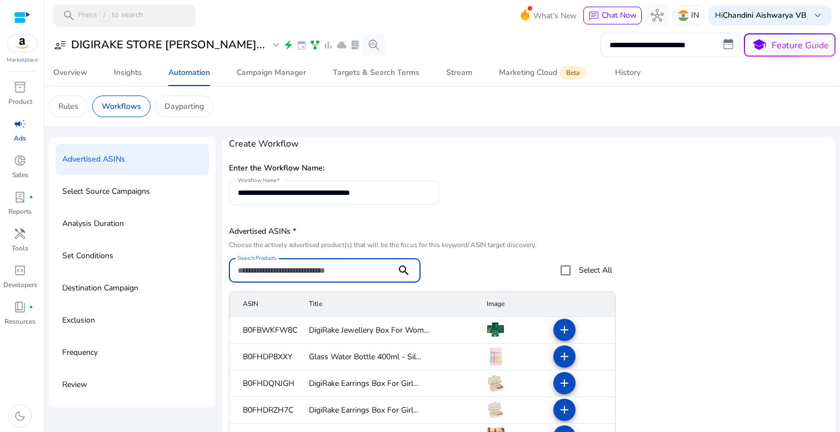
paste input "**********"
type input "**********"
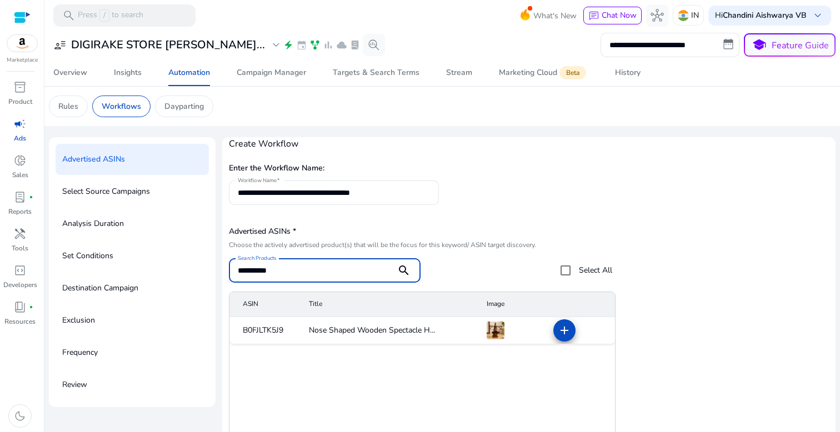
click at [569, 332] on span at bounding box center [564, 330] width 27 height 27
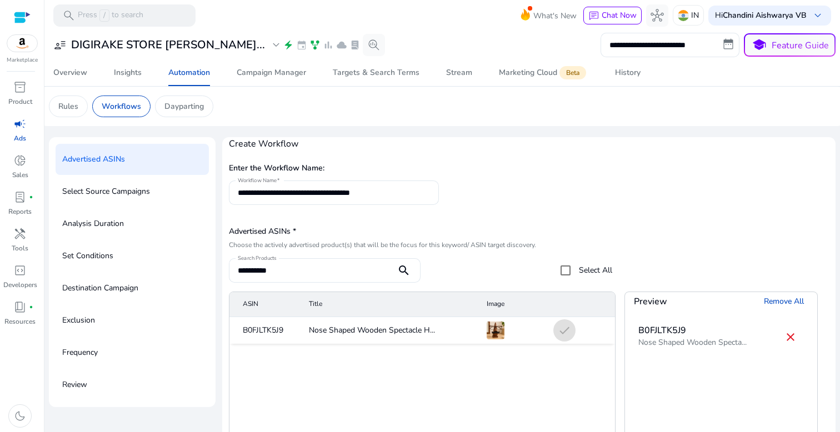
scroll to position [137, 0]
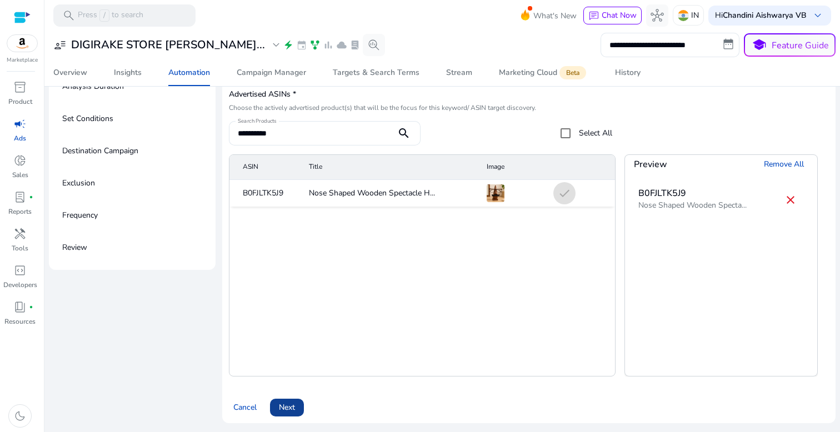
click at [285, 407] on span "Next" at bounding box center [287, 408] width 16 height 12
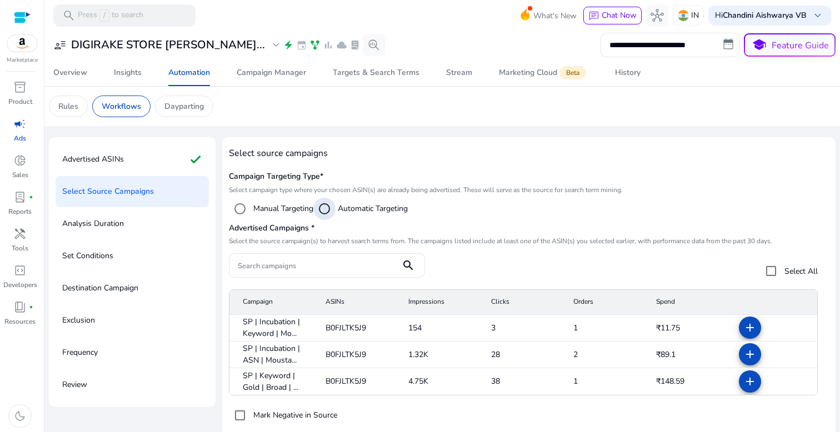
scroll to position [0, 0]
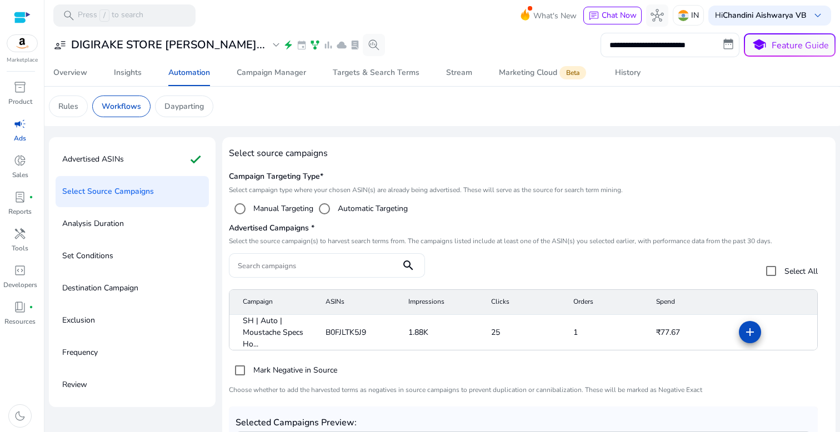
click at [744, 328] on mat-icon "add" at bounding box center [750, 332] width 13 height 13
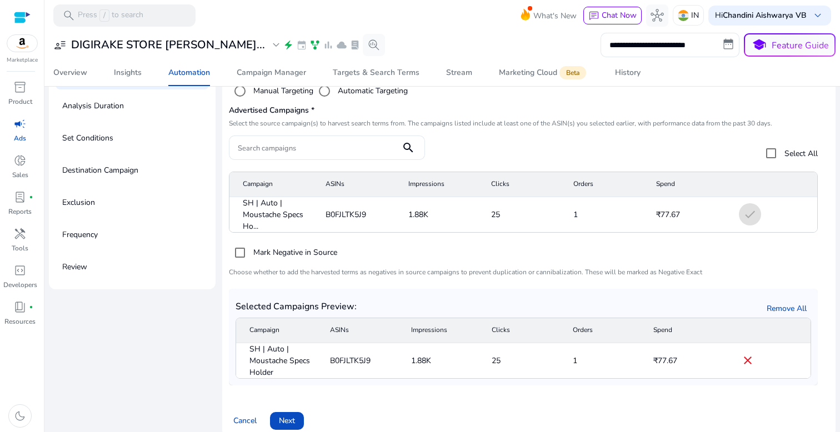
scroll to position [131, 0]
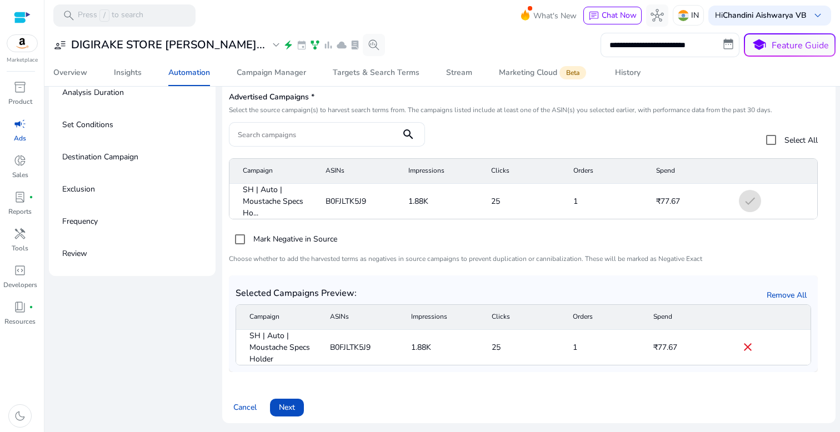
click at [288, 404] on span "Next" at bounding box center [287, 408] width 16 height 12
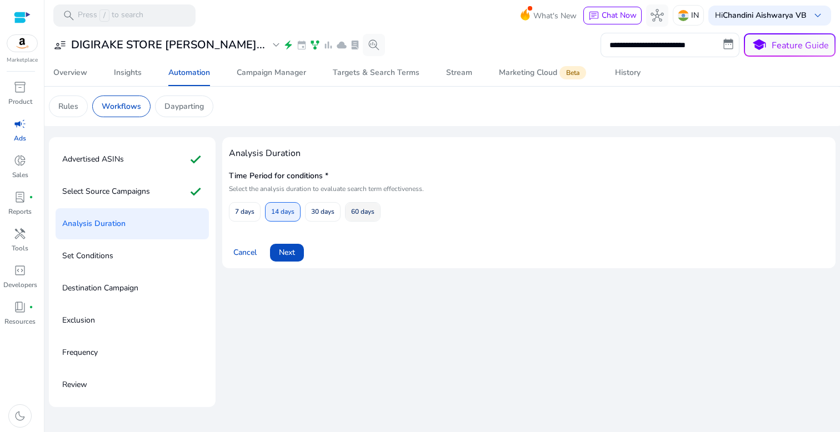
click at [361, 210] on span "60 days" at bounding box center [362, 211] width 23 height 19
click at [305, 245] on div "Cancel Next" at bounding box center [529, 248] width 600 height 27
click at [291, 252] on span "Next" at bounding box center [287, 253] width 16 height 12
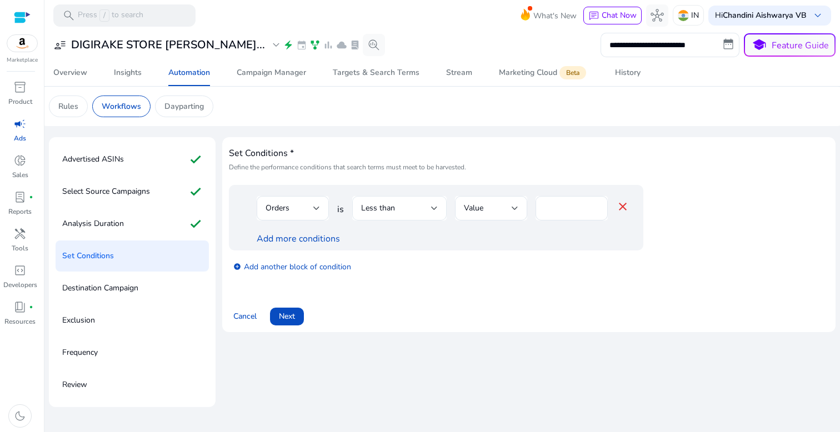
click at [397, 204] on div "Less than" at bounding box center [396, 208] width 70 height 12
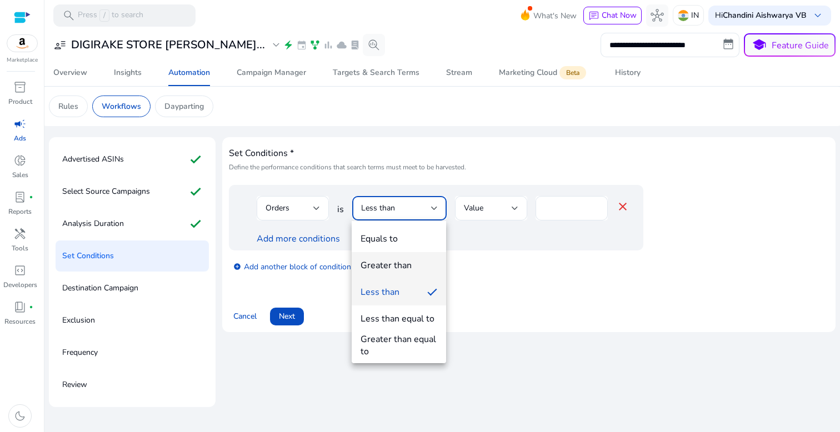
click at [384, 265] on div "Greater than" at bounding box center [386, 266] width 51 height 12
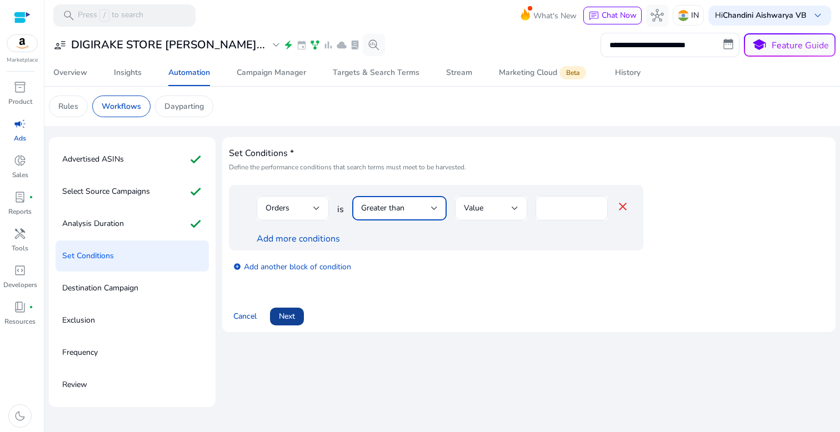
click at [293, 320] on span "Next" at bounding box center [287, 317] width 16 height 12
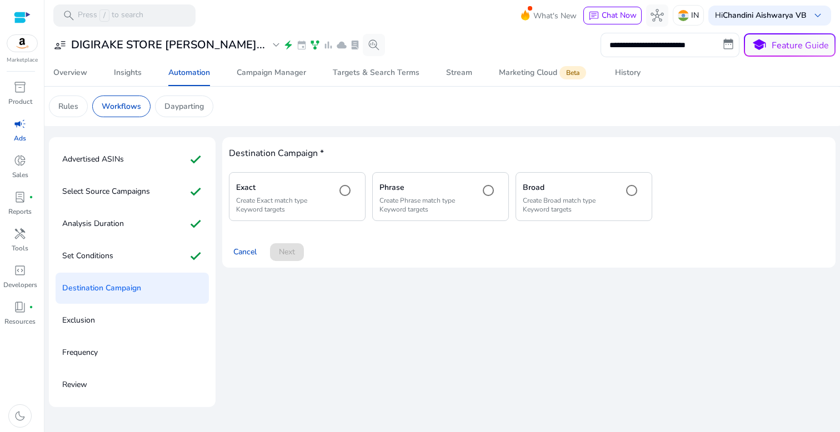
click at [300, 206] on p "Create Exact match type Keyword targets" at bounding box center [281, 205] width 91 height 18
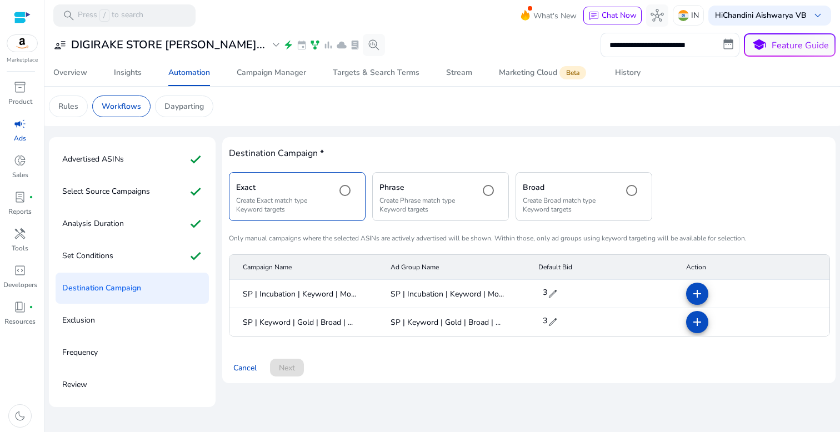
click at [555, 295] on span "edit" at bounding box center [552, 293] width 11 height 11
click at [560, 294] on input "*" at bounding box center [556, 294] width 31 height 18
type input "*"
click at [579, 292] on span "check" at bounding box center [578, 293] width 12 height 12
click at [695, 293] on mat-icon "add" at bounding box center [697, 293] width 13 height 13
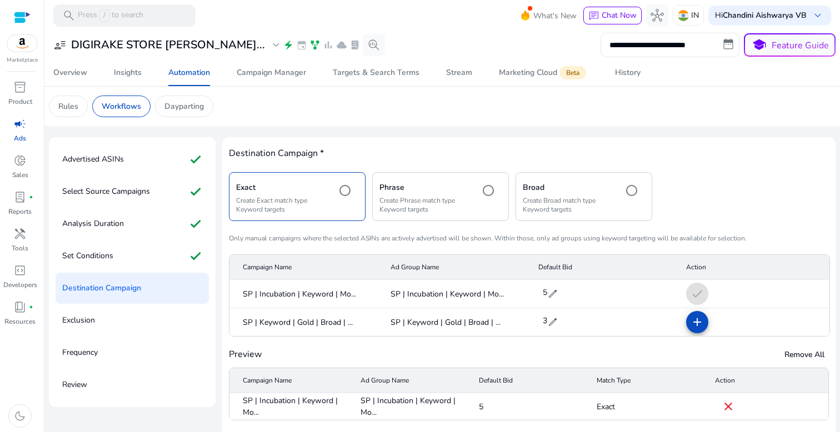
scroll to position [44, 0]
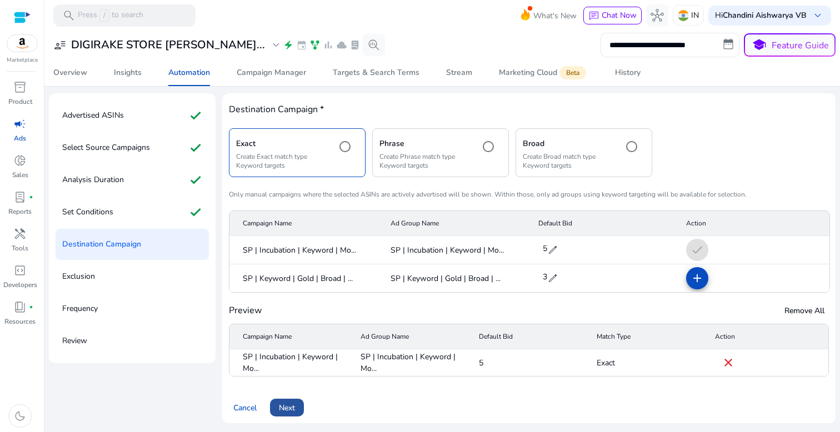
click at [286, 408] on span "Next" at bounding box center [287, 408] width 16 height 12
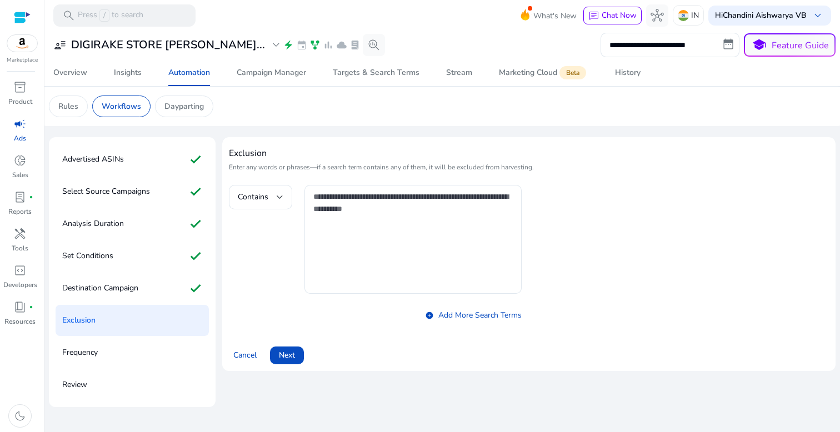
click at [291, 341] on div "Cancel Next" at bounding box center [529, 351] width 600 height 27
click at [291, 350] on span "Next" at bounding box center [287, 356] width 16 height 12
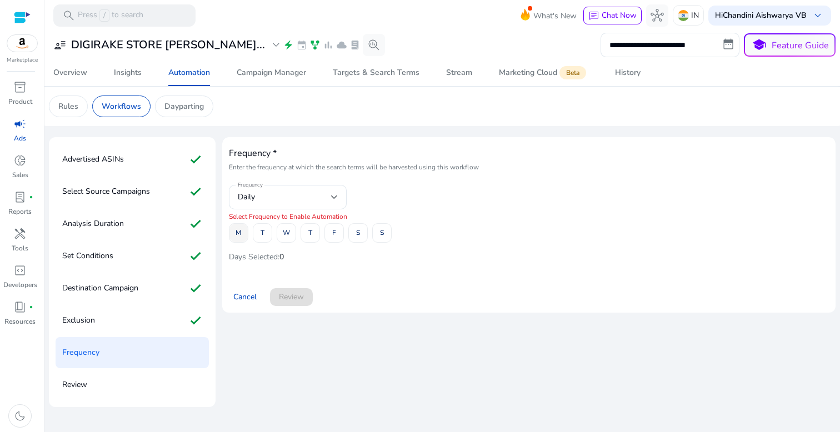
click at [241, 235] on span "M" at bounding box center [239, 232] width 6 height 19
click at [258, 235] on span at bounding box center [262, 233] width 18 height 27
click at [286, 235] on span "W" at bounding box center [286, 232] width 7 height 19
click at [308, 235] on span "T" at bounding box center [310, 232] width 4 height 19
click at [340, 234] on span at bounding box center [334, 233] width 18 height 27
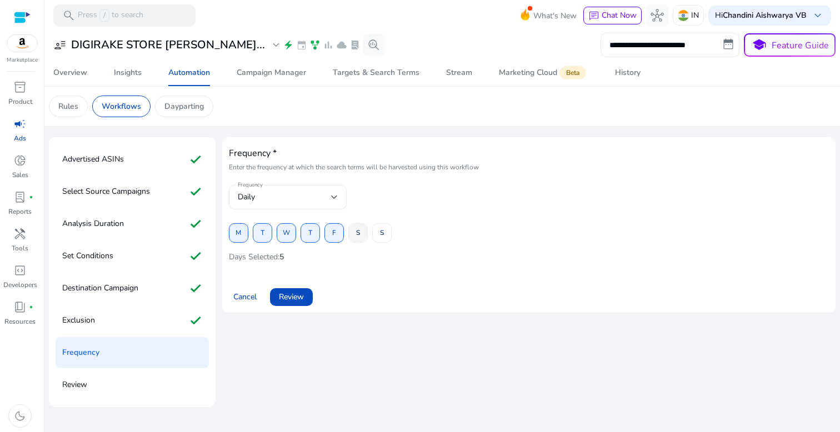
click at [358, 234] on span "S" at bounding box center [358, 232] width 4 height 19
click at [379, 234] on span at bounding box center [382, 233] width 18 height 27
click at [306, 293] on span at bounding box center [291, 297] width 43 height 27
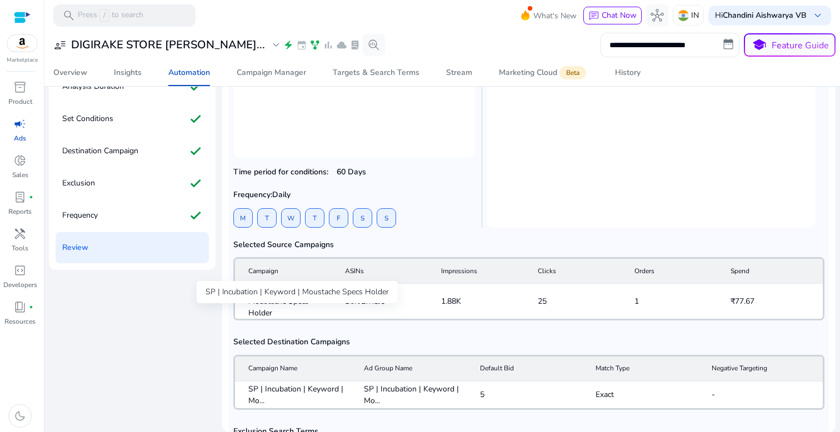
scroll to position [202, 0]
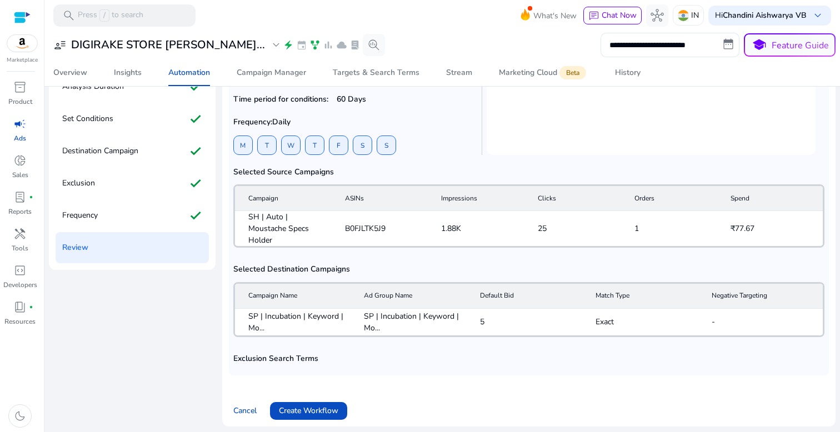
click at [320, 405] on span "Create Workflow" at bounding box center [308, 411] width 59 height 12
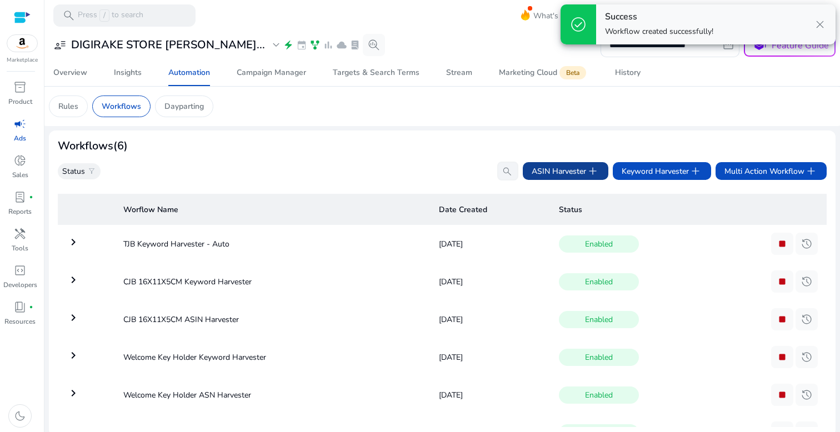
click at [559, 166] on span "ASIN Harvester add" at bounding box center [566, 171] width 68 height 13
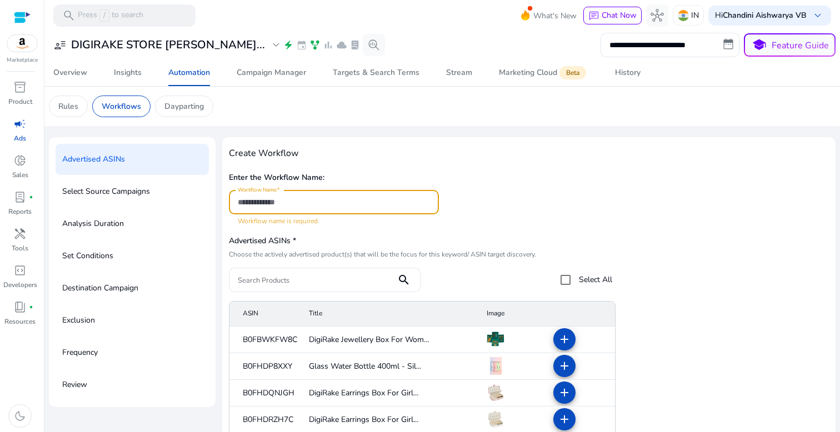
paste input "**********"
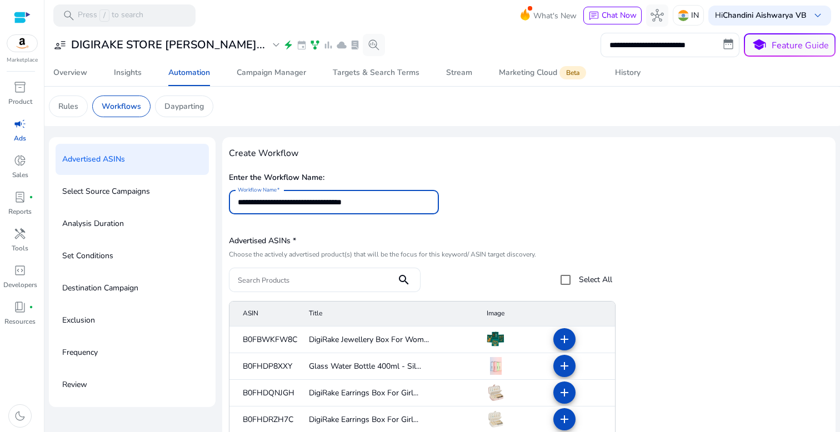
scroll to position [9, 0]
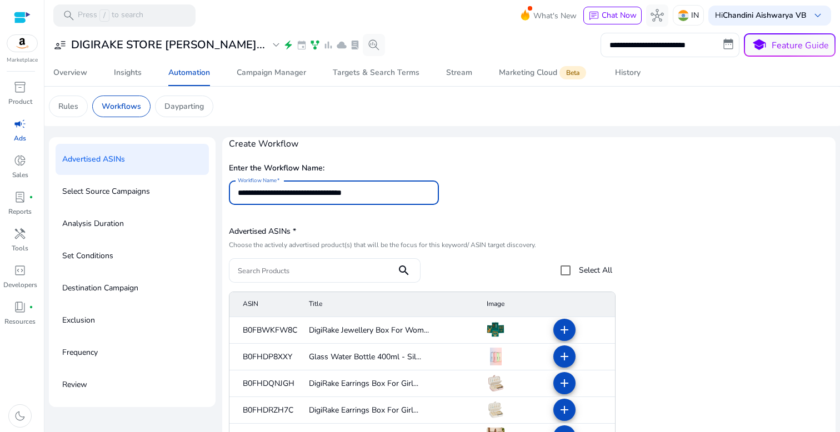
type input "**********"
click at [342, 265] on input "Search Products" at bounding box center [313, 271] width 150 height 12
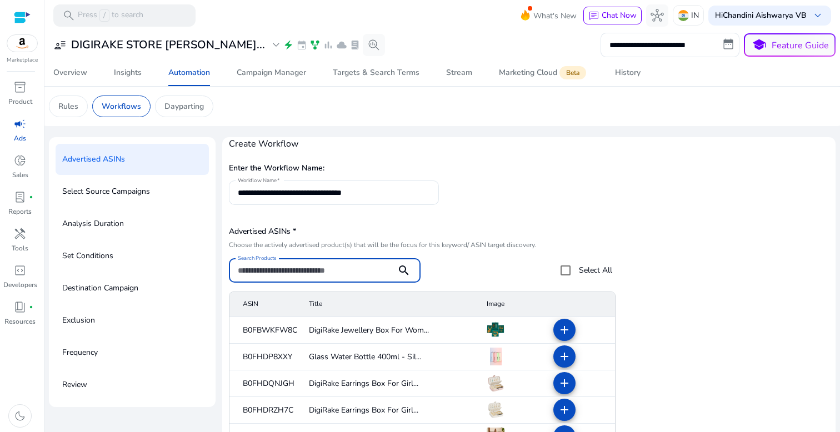
paste input "**********"
type input "**********"
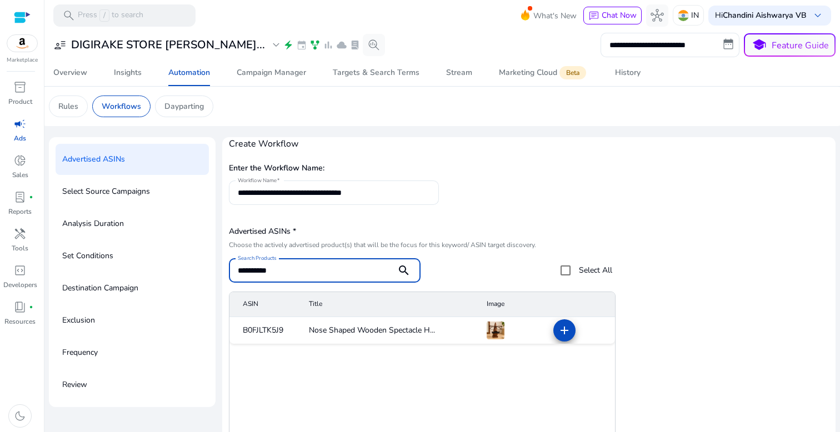
click at [566, 332] on mat-icon "add" at bounding box center [564, 330] width 13 height 13
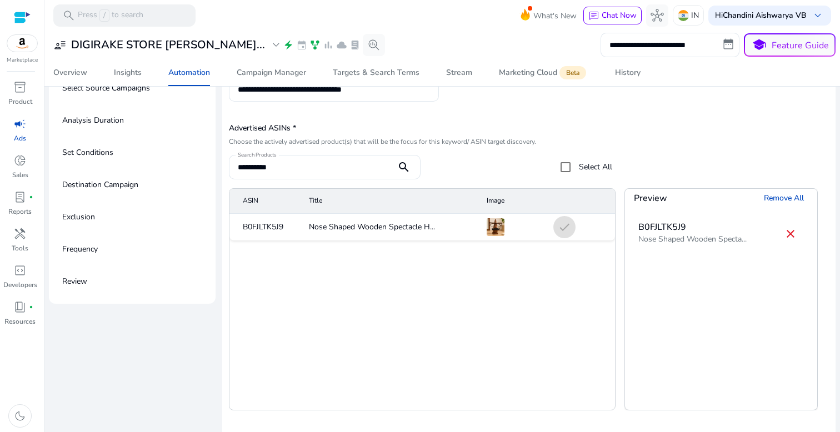
scroll to position [137, 0]
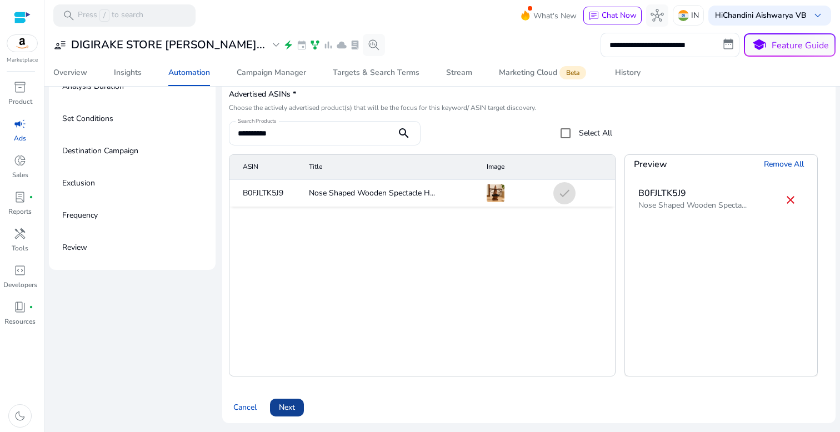
click at [282, 402] on span "Next" at bounding box center [287, 408] width 16 height 12
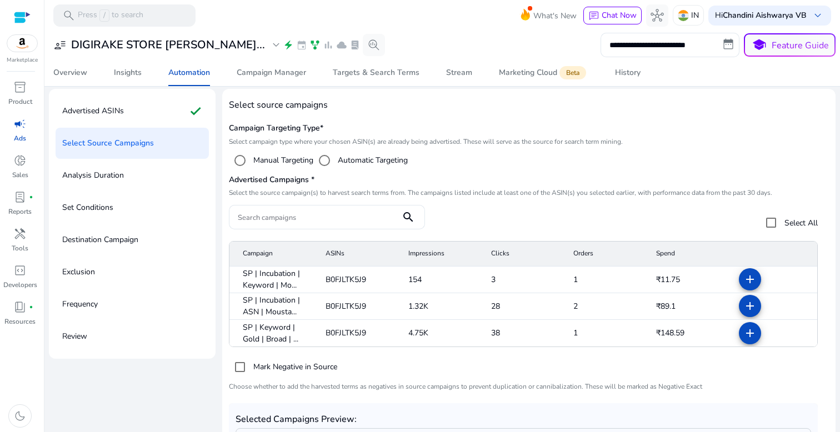
scroll to position [38, 0]
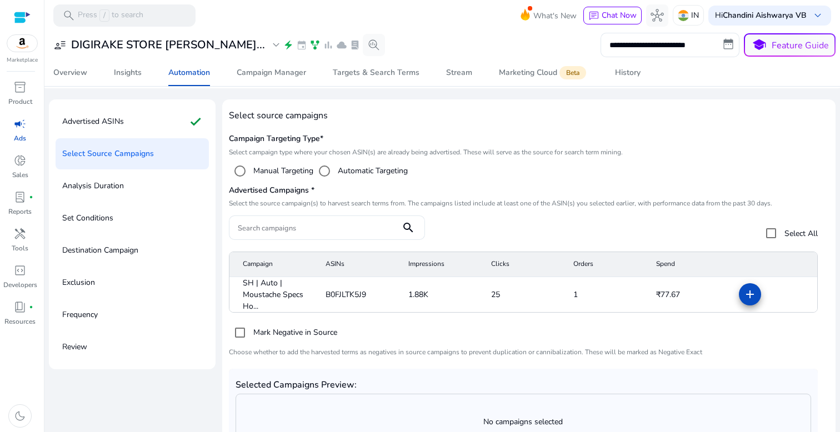
click at [745, 300] on mat-icon "add" at bounding box center [750, 294] width 13 height 13
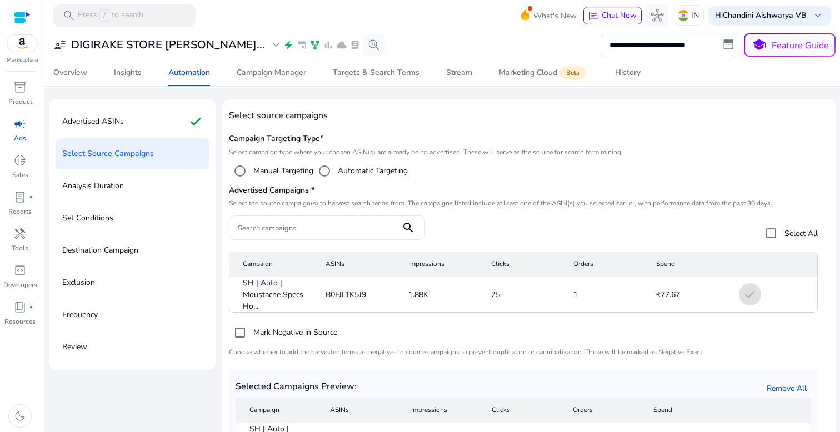
scroll to position [131, 0]
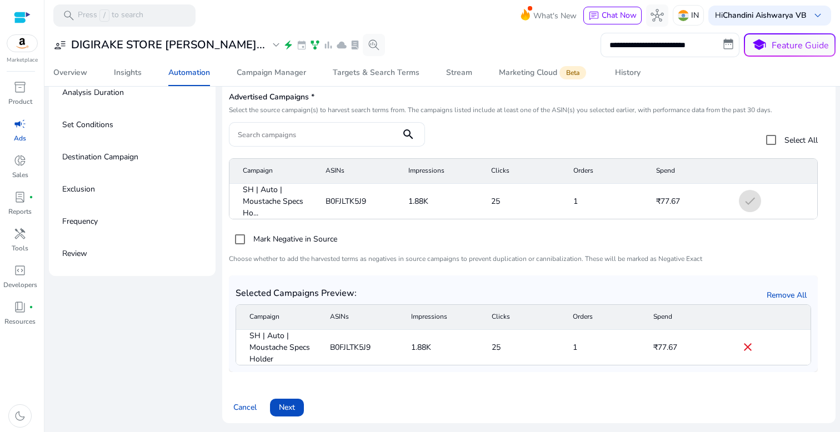
click at [292, 404] on span "Next" at bounding box center [287, 408] width 16 height 12
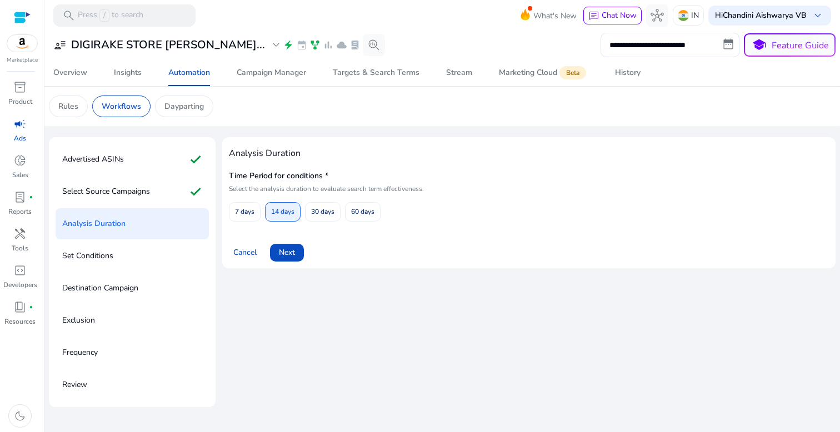
scroll to position [0, 0]
click at [366, 217] on span "60 days" at bounding box center [362, 211] width 23 height 19
click at [300, 247] on span at bounding box center [287, 253] width 34 height 27
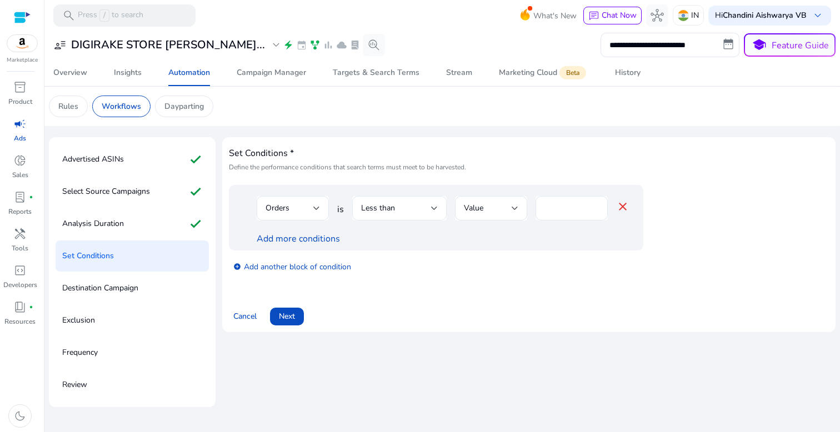
click at [407, 201] on div "Less than" at bounding box center [399, 208] width 77 height 24
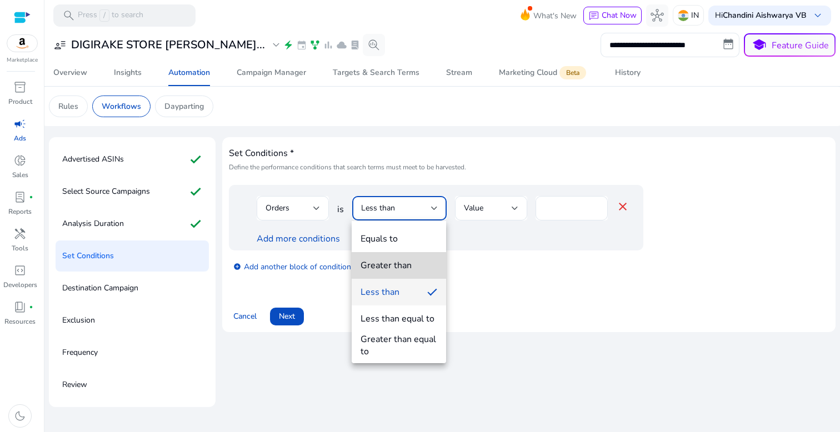
click at [407, 265] on div "Greater than" at bounding box center [386, 266] width 51 height 12
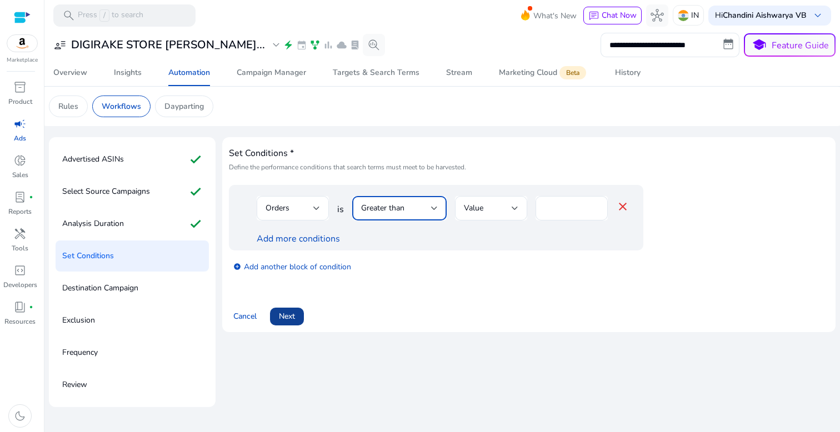
click at [298, 325] on span at bounding box center [287, 316] width 34 height 27
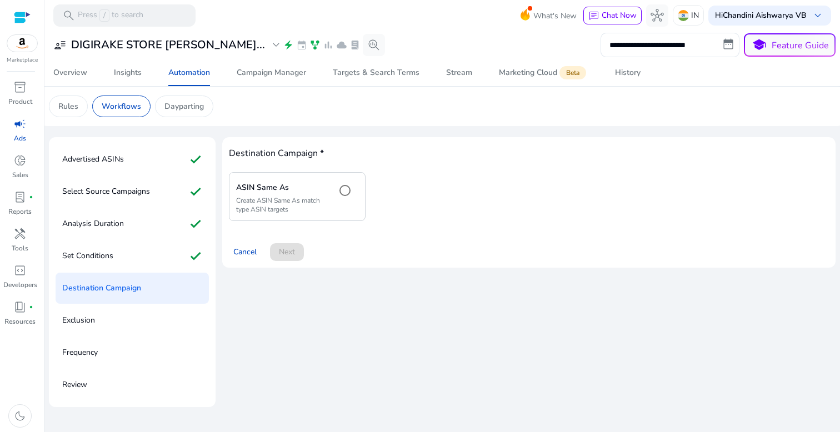
click at [322, 209] on p "Create ASIN Same As match type ASIN targets" at bounding box center [281, 205] width 91 height 18
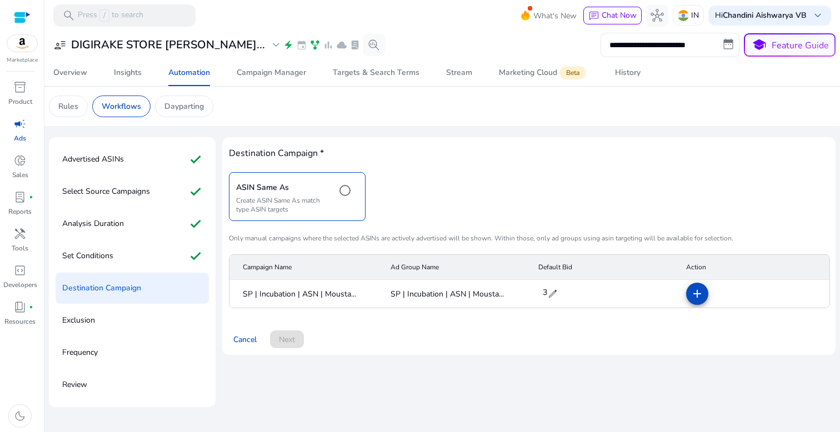
click at [549, 292] on span "edit" at bounding box center [552, 293] width 11 height 11
click at [567, 292] on input "*" at bounding box center [556, 294] width 31 height 18
type input "*"
click at [580, 296] on span "check" at bounding box center [578, 293] width 12 height 12
click at [696, 297] on mat-icon "add" at bounding box center [697, 293] width 13 height 13
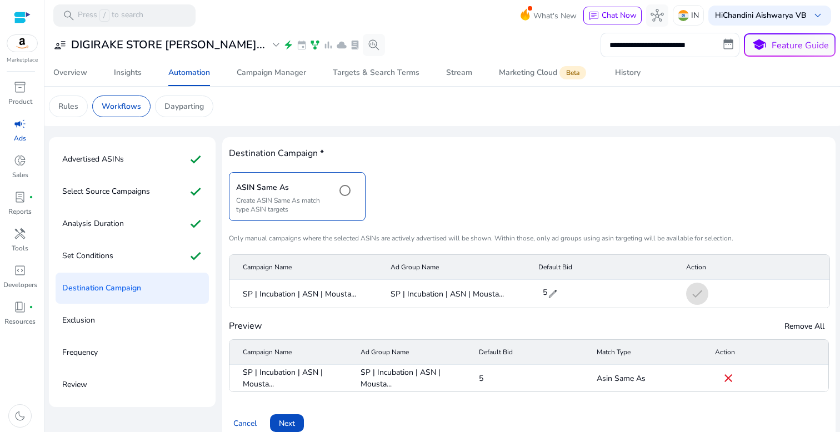
scroll to position [16, 0]
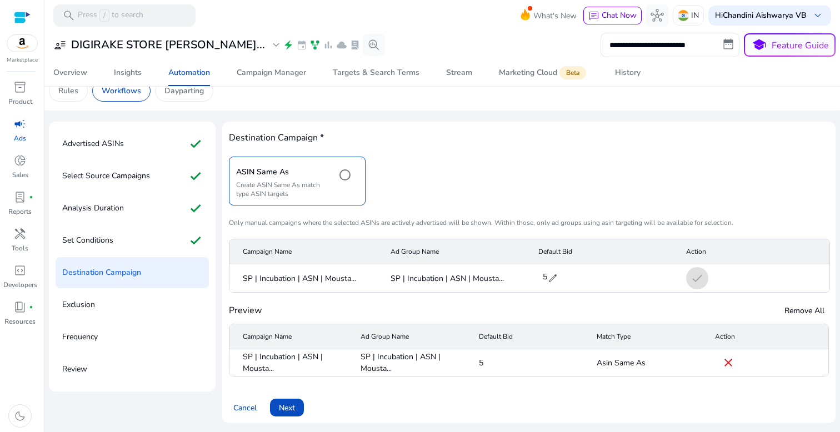
click at [291, 405] on span "Next" at bounding box center [287, 408] width 16 height 12
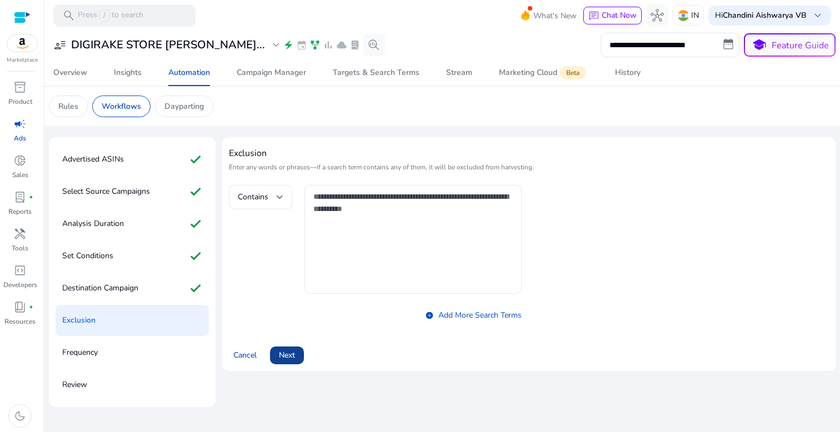
click at [293, 352] on span "Next" at bounding box center [287, 356] width 16 height 12
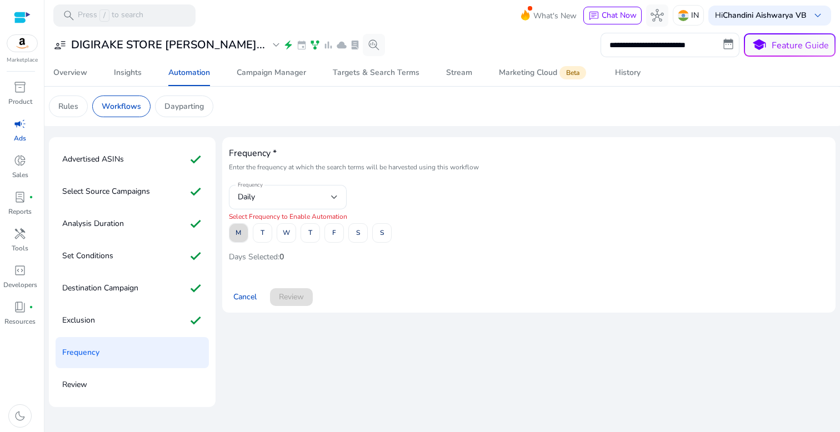
click at [240, 235] on span "M" at bounding box center [239, 232] width 6 height 19
click at [262, 235] on span "T" at bounding box center [263, 232] width 4 height 19
click at [289, 235] on span "W" at bounding box center [286, 232] width 7 height 19
click at [311, 235] on span "T" at bounding box center [310, 232] width 4 height 19
click at [328, 235] on span at bounding box center [334, 233] width 18 height 27
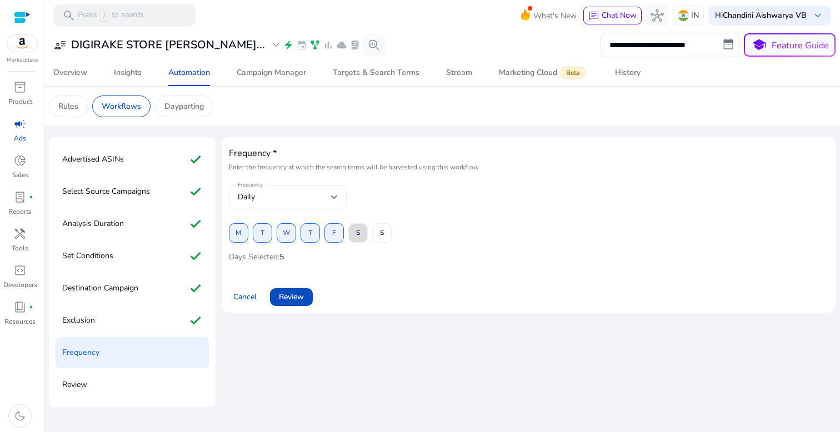
click at [356, 235] on span "S" at bounding box center [358, 232] width 4 height 19
click at [384, 235] on span at bounding box center [382, 233] width 18 height 27
click at [288, 299] on span "Review" at bounding box center [291, 297] width 25 height 12
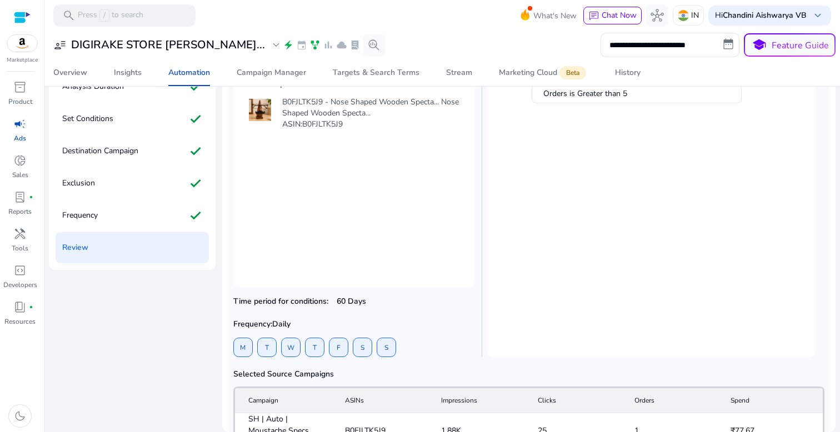
scroll to position [202, 0]
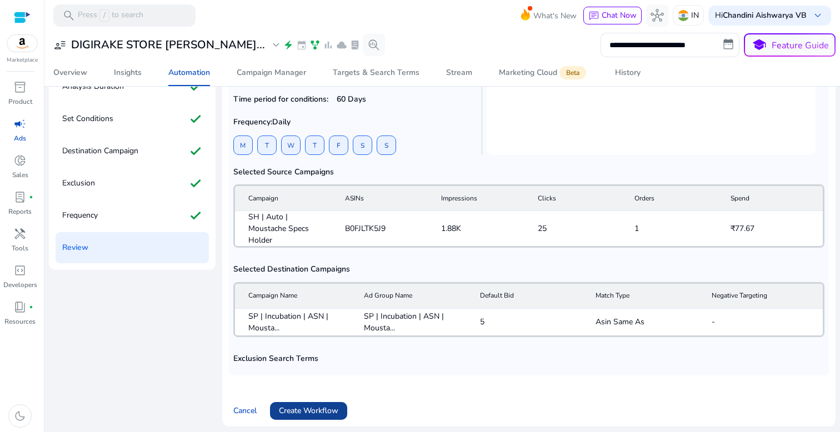
click at [320, 410] on span "Create Workflow" at bounding box center [308, 411] width 59 height 12
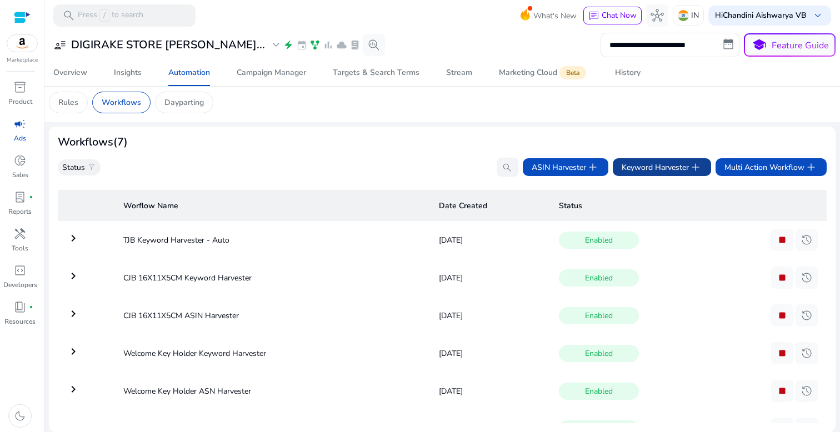
click at [643, 165] on span "Keyword Harvester add" at bounding box center [662, 167] width 81 height 13
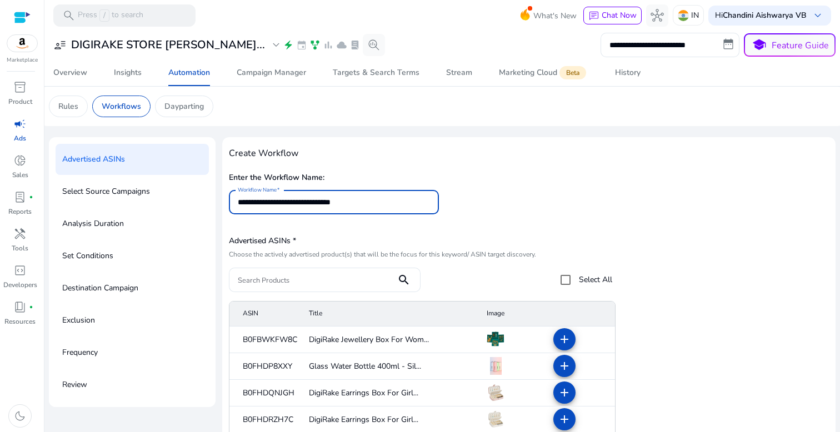
type input "**********"
click at [380, 283] on input "Search Products" at bounding box center [313, 280] width 150 height 12
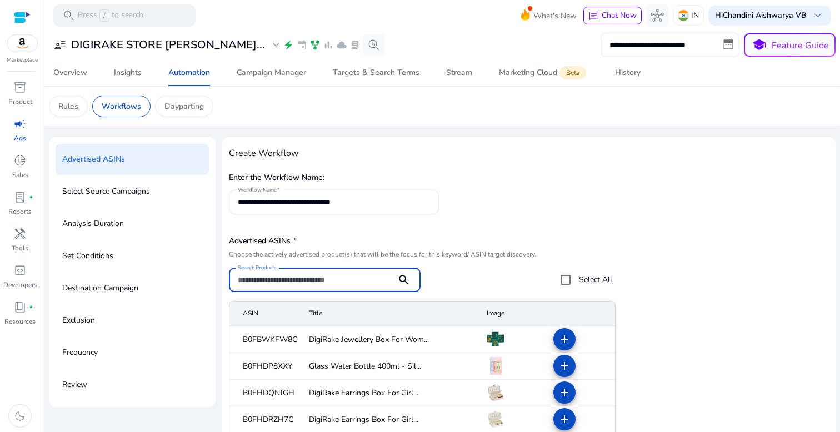
paste input "**********"
type input "**********"
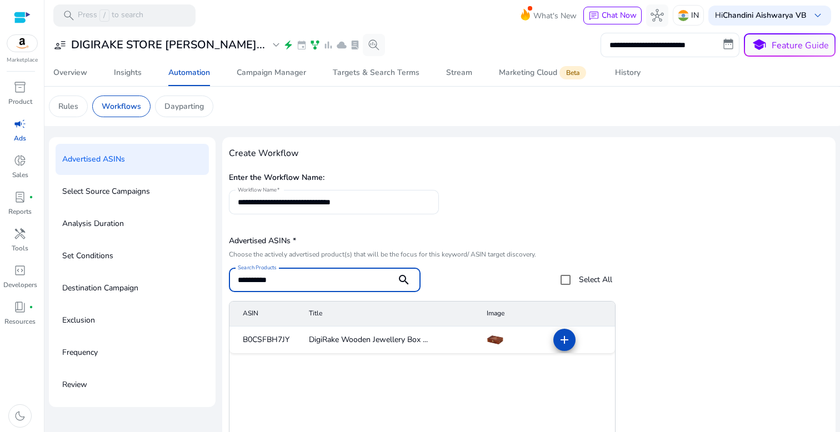
click at [569, 339] on span at bounding box center [564, 340] width 27 height 27
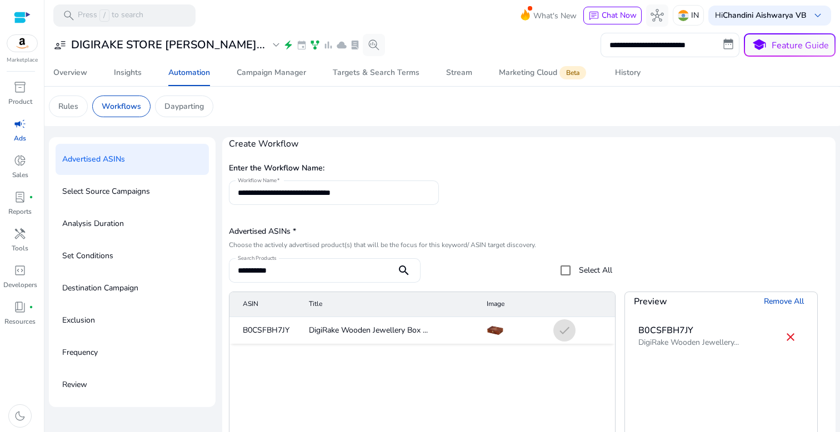
scroll to position [137, 0]
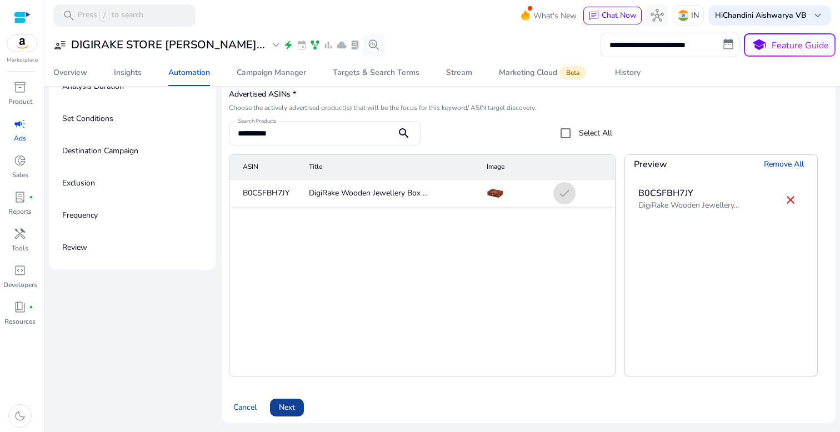
click at [285, 411] on span "Next" at bounding box center [287, 408] width 16 height 12
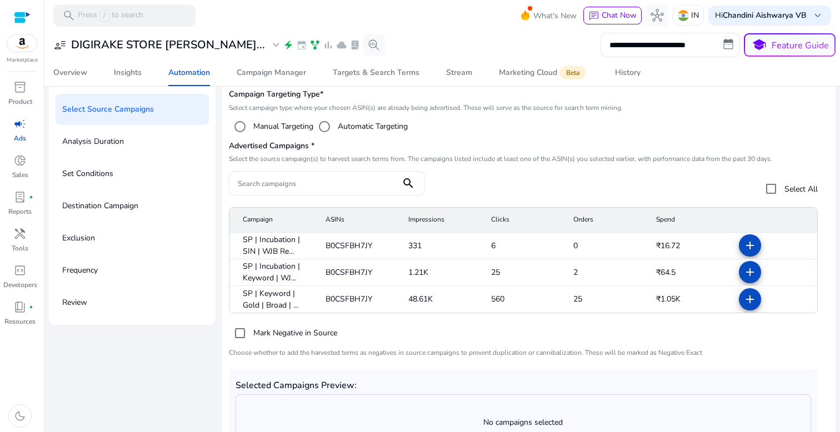
scroll to position [58, 0]
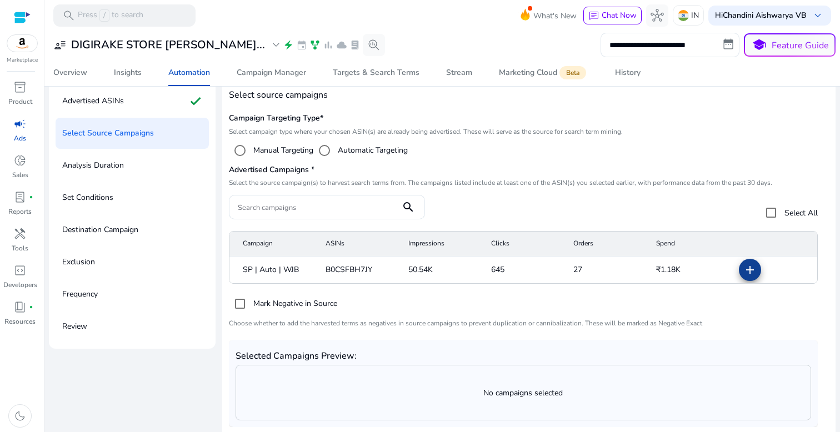
click at [746, 270] on mat-icon "add" at bounding box center [750, 269] width 13 height 13
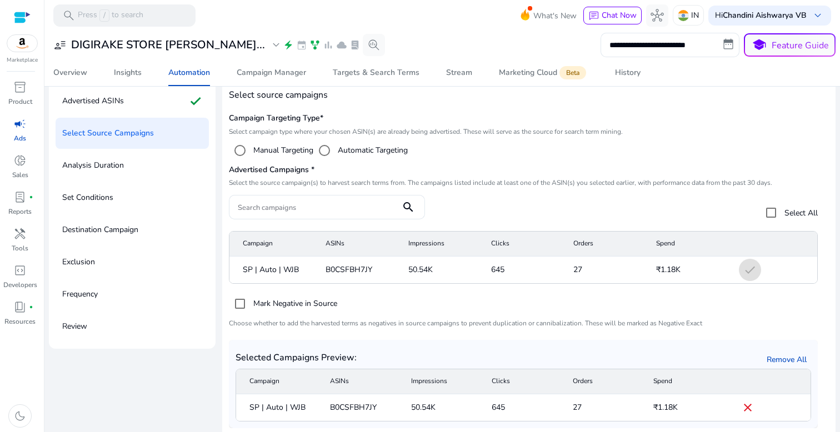
scroll to position [114, 0]
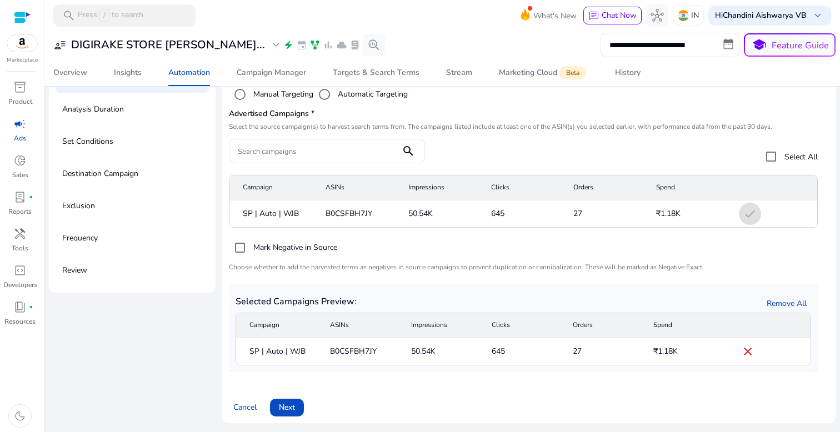
click at [293, 407] on span "Next" at bounding box center [287, 408] width 16 height 12
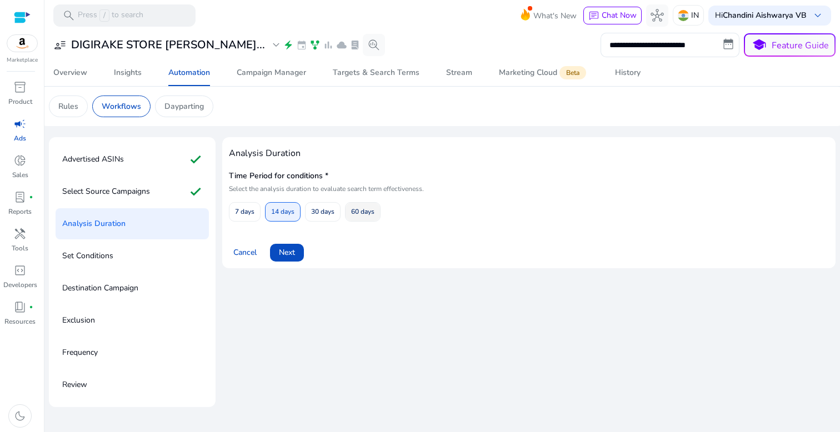
click at [358, 204] on span "60 days" at bounding box center [362, 211] width 23 height 19
click at [287, 251] on span "Next" at bounding box center [287, 253] width 16 height 12
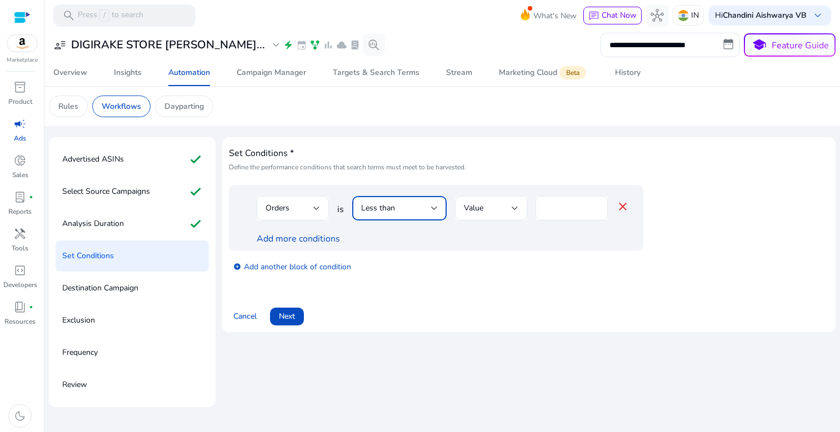
click at [397, 204] on div "Less than" at bounding box center [396, 208] width 70 height 12
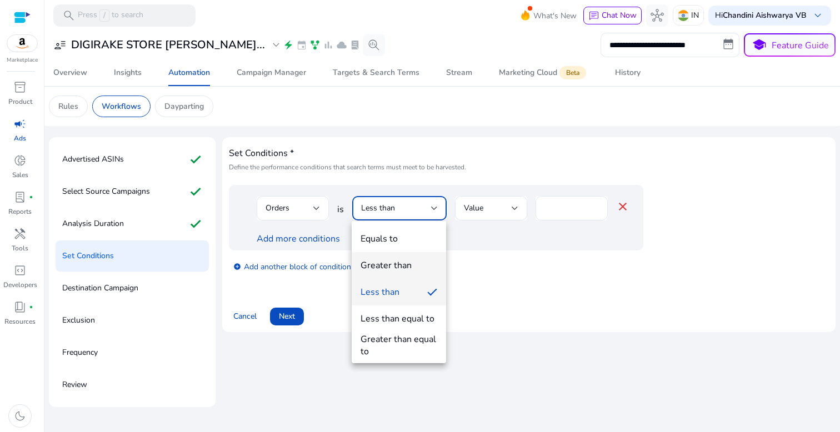
click at [399, 271] on div "Greater than" at bounding box center [386, 266] width 51 height 12
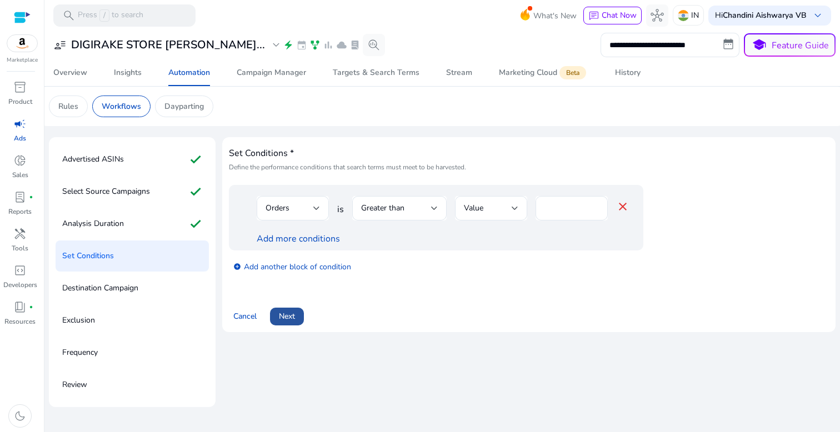
click at [279, 326] on span at bounding box center [287, 316] width 34 height 27
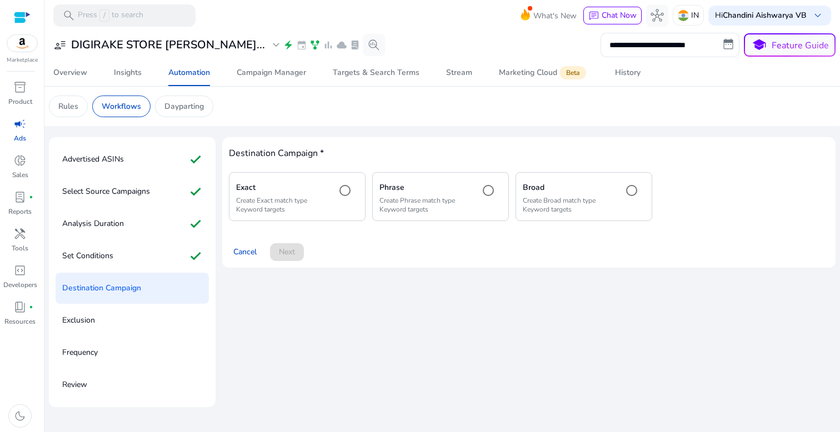
click at [327, 206] on div "Exact Create Exact match type Keyword targets" at bounding box center [297, 196] width 137 height 48
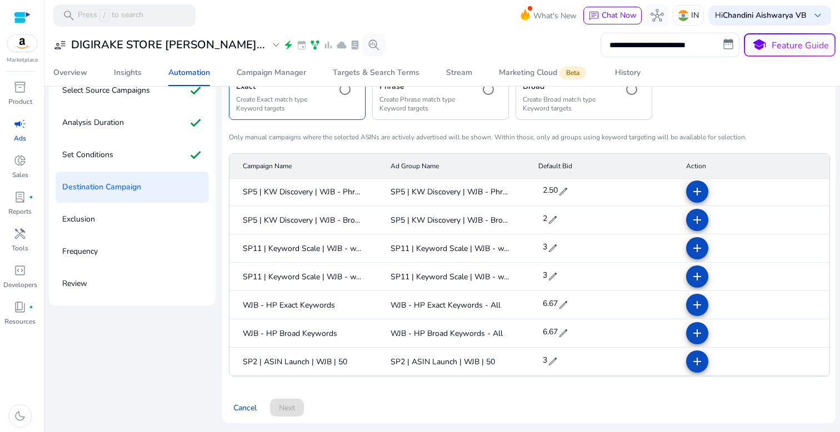
scroll to position [353, 0]
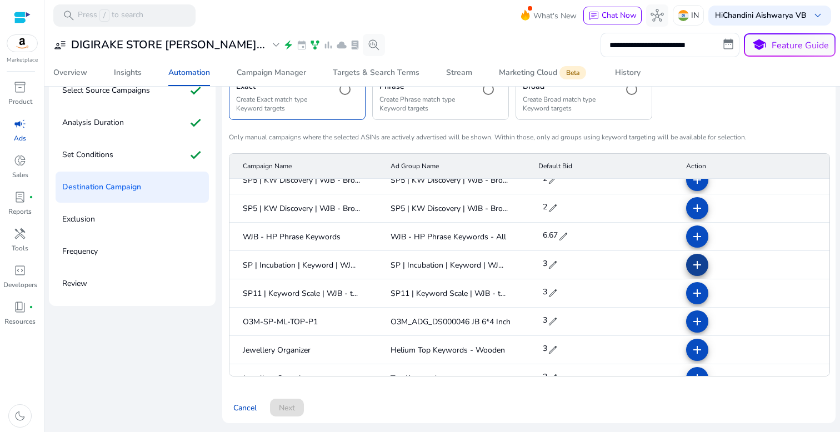
click at [691, 271] on mat-icon "add" at bounding box center [697, 264] width 13 height 13
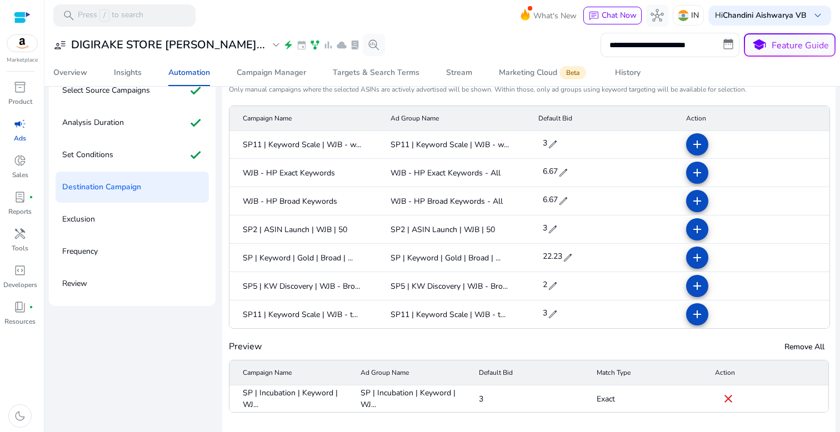
scroll to position [137, 0]
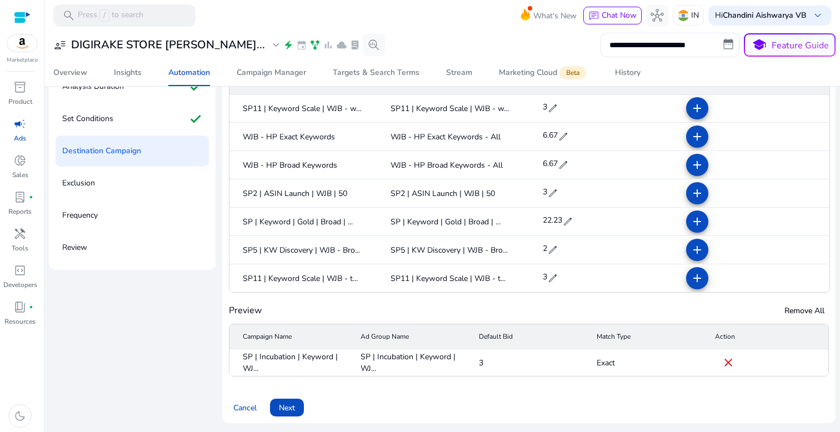
click at [722, 361] on mat-icon "close" at bounding box center [728, 362] width 13 height 13
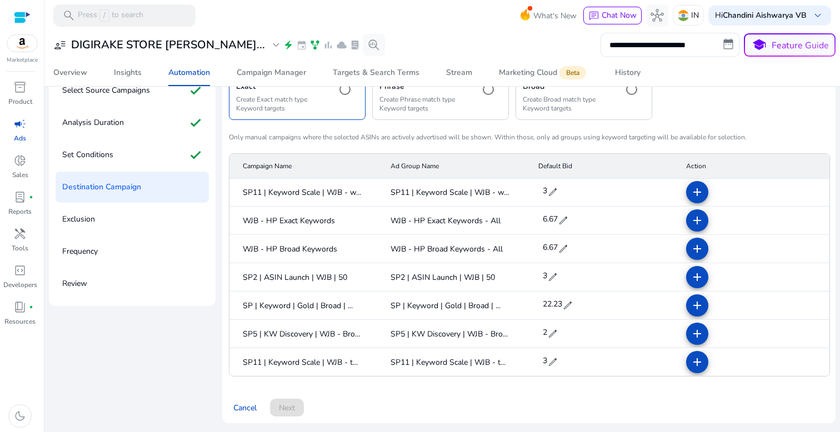
scroll to position [353, 0]
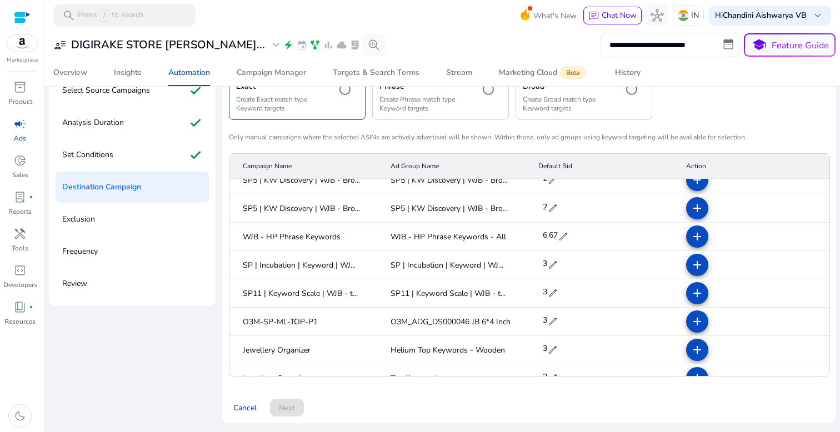
click at [549, 265] on span "edit" at bounding box center [552, 265] width 11 height 11
click at [567, 263] on input "*" at bounding box center [556, 266] width 31 height 18
type input "*"
click at [574, 263] on span "check" at bounding box center [578, 266] width 12 height 12
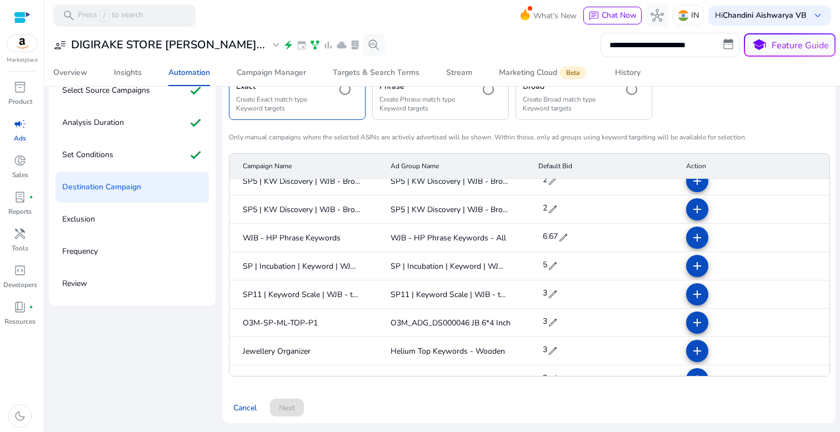
scroll to position [353, 0]
click at [696, 266] on mat-icon "add" at bounding box center [697, 264] width 13 height 13
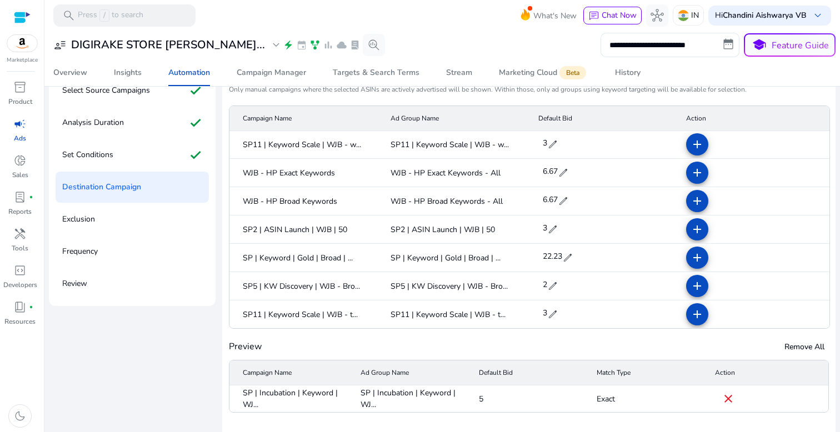
scroll to position [137, 0]
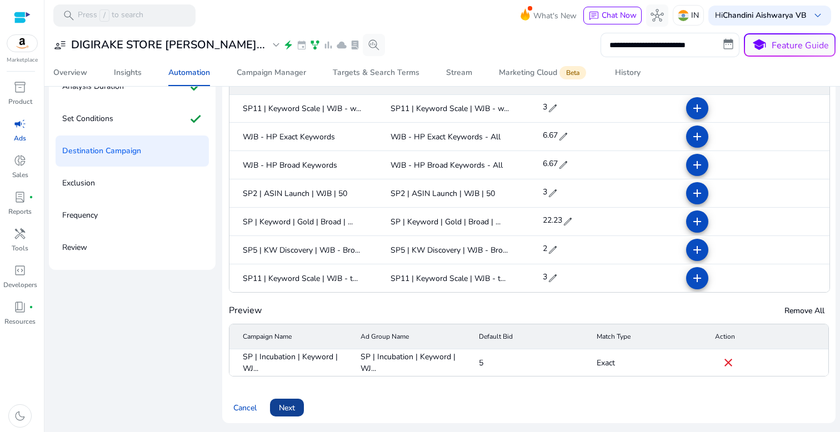
click at [293, 405] on span "Next" at bounding box center [287, 408] width 16 height 12
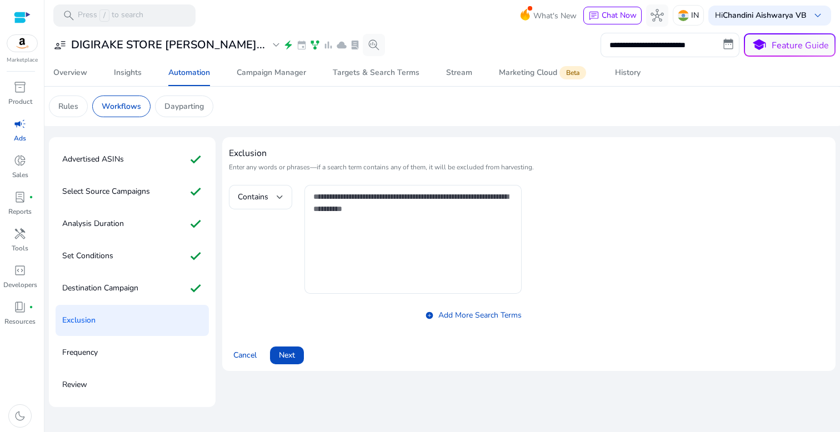
scroll to position [0, 0]
click at [283, 359] on span "Next" at bounding box center [287, 356] width 16 height 12
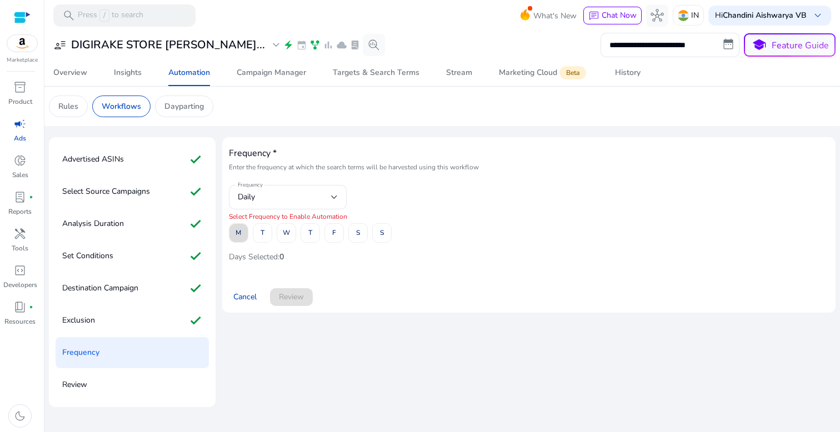
click at [236, 236] on span "M" at bounding box center [239, 232] width 6 height 19
click at [257, 236] on span at bounding box center [262, 233] width 18 height 27
click at [282, 236] on span at bounding box center [286, 233] width 18 height 27
click at [308, 236] on span "T" at bounding box center [310, 232] width 4 height 19
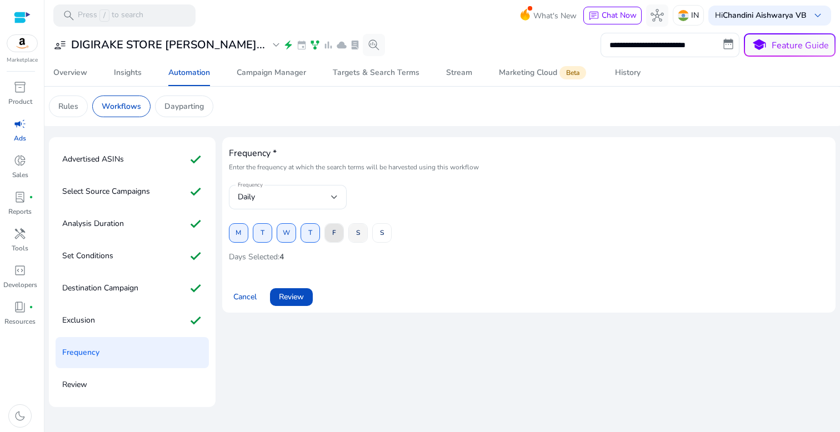
drag, startPoint x: 331, startPoint y: 236, endPoint x: 352, endPoint y: 236, distance: 21.7
click at [352, 236] on div "M T W T F S S" at bounding box center [529, 232] width 600 height 19
click at [353, 236] on span at bounding box center [358, 233] width 18 height 27
click at [331, 236] on span at bounding box center [334, 233] width 18 height 27
click at [393, 236] on div "M T W T F S S" at bounding box center [529, 232] width 600 height 19
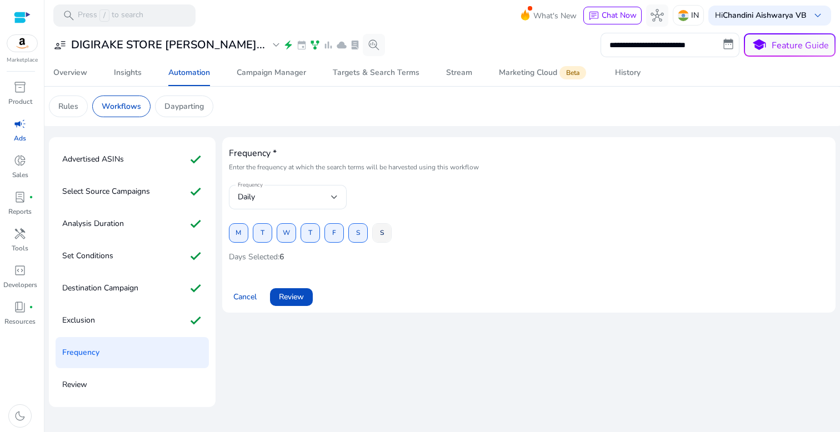
click at [374, 238] on span at bounding box center [382, 233] width 18 height 27
click at [303, 297] on span "Review" at bounding box center [291, 297] width 25 height 12
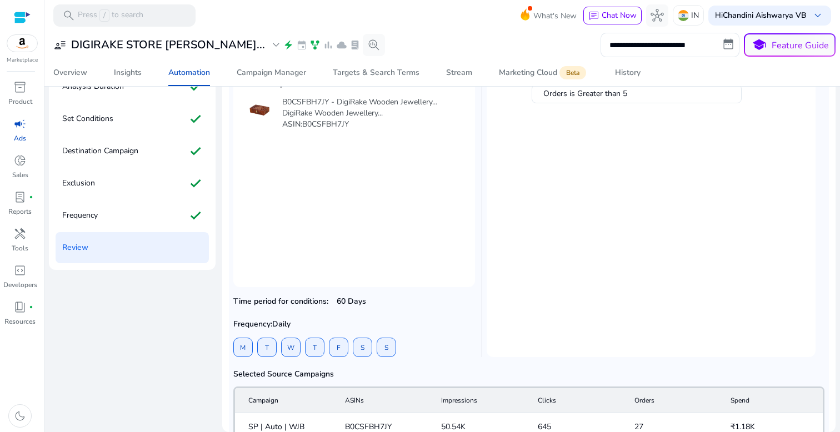
scroll to position [194, 0]
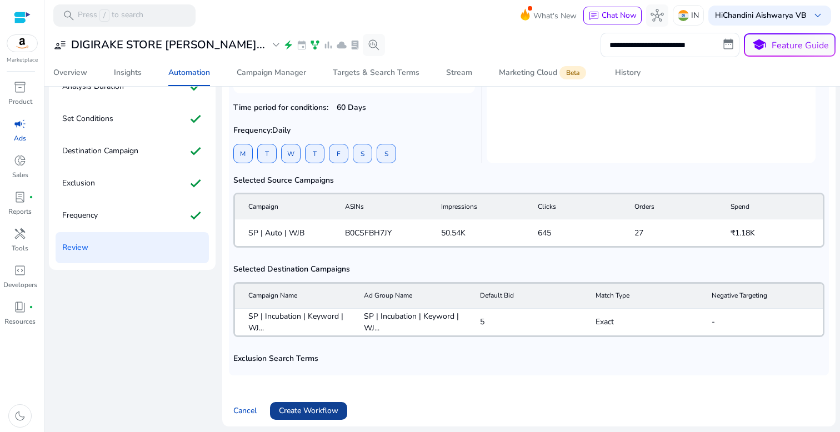
click at [308, 406] on span "Create Workflow" at bounding box center [308, 411] width 59 height 12
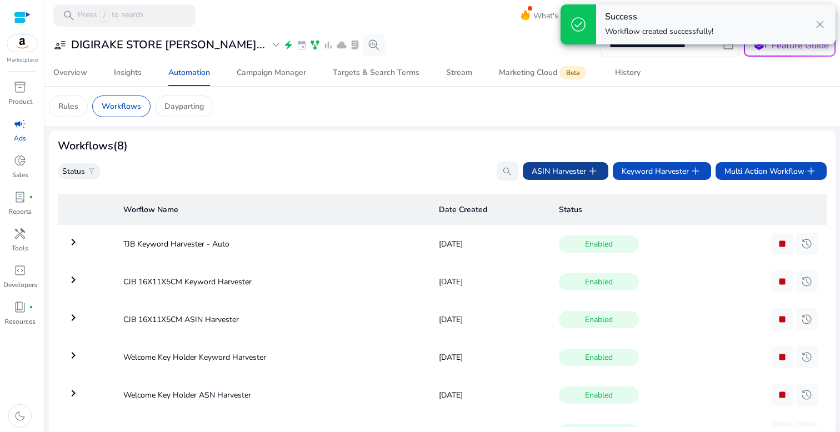
click at [562, 171] on span "ASIN Harvester add" at bounding box center [566, 171] width 68 height 13
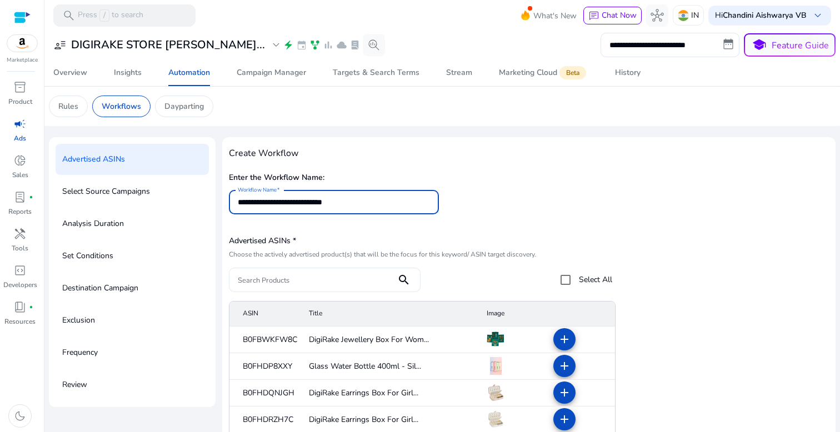
type input "**********"
click at [319, 280] on input "Search Products" at bounding box center [313, 280] width 150 height 12
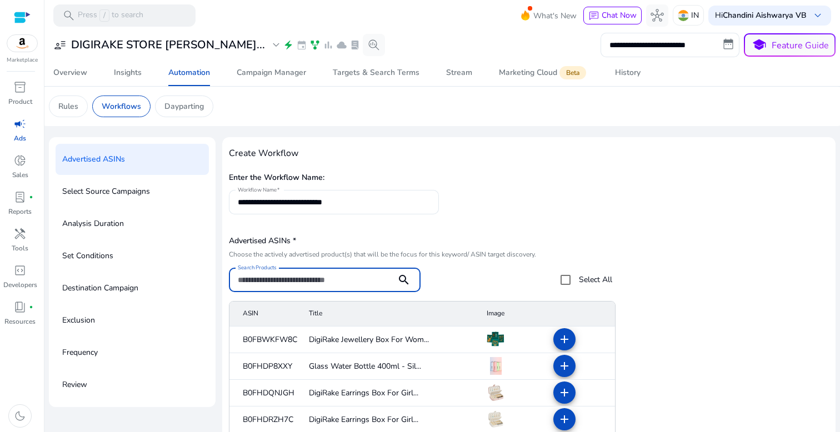
paste input "**********"
type input "**********"
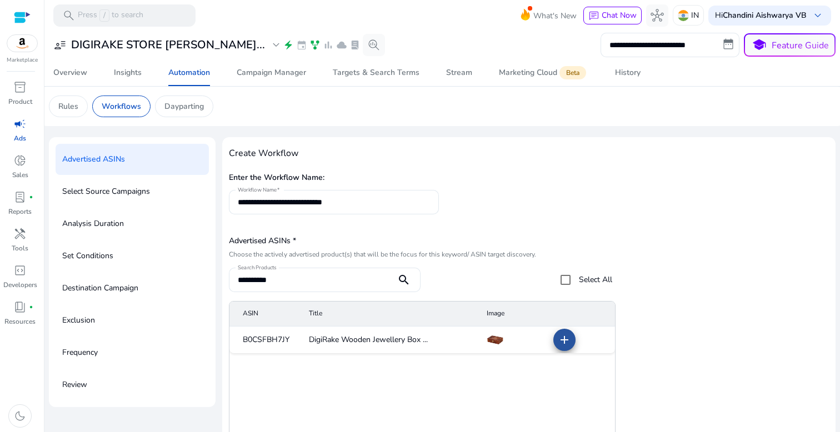
click at [561, 343] on mat-icon "add" at bounding box center [564, 339] width 13 height 13
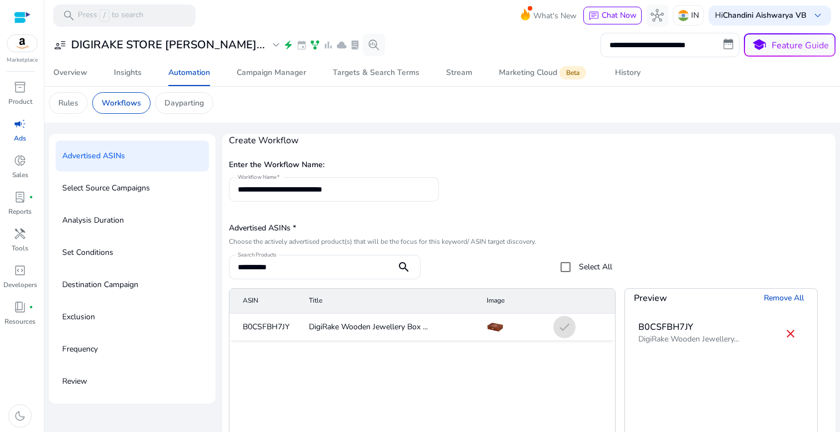
scroll to position [137, 0]
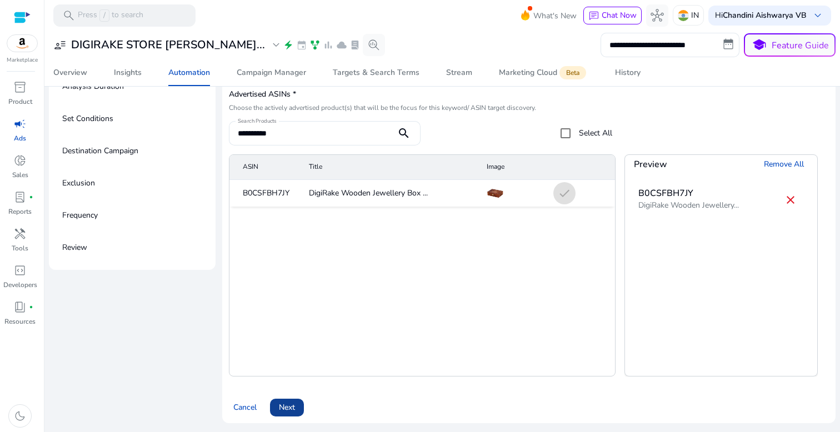
click at [297, 402] on span at bounding box center [287, 408] width 34 height 27
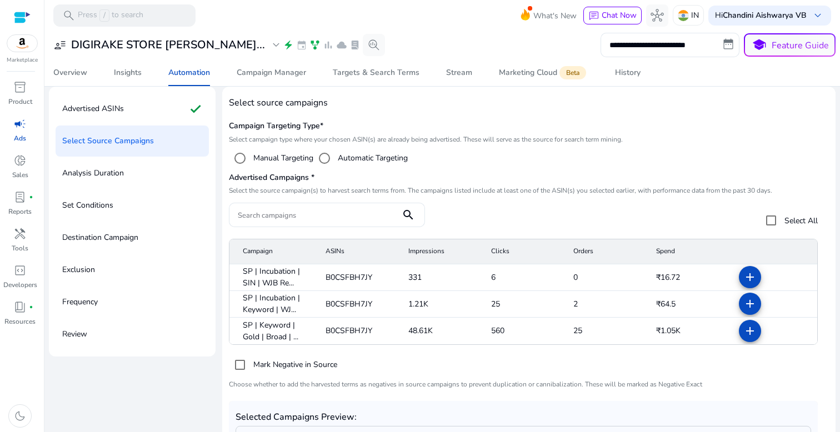
scroll to position [32, 0]
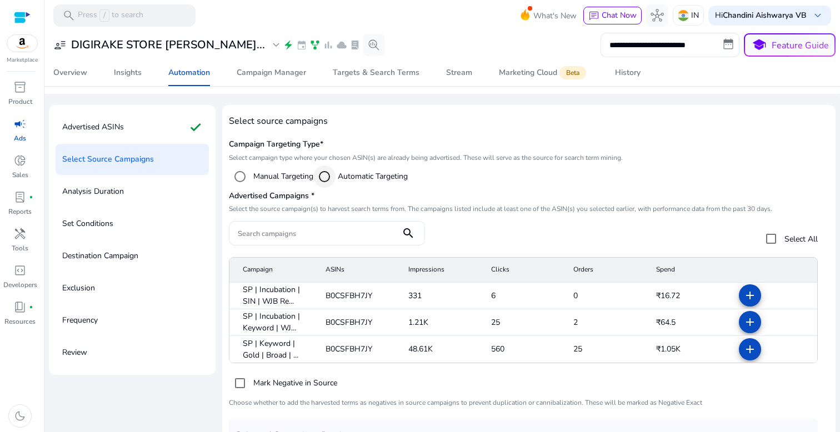
click at [337, 178] on div "Select targeting option" at bounding box center [324, 176] width 27 height 27
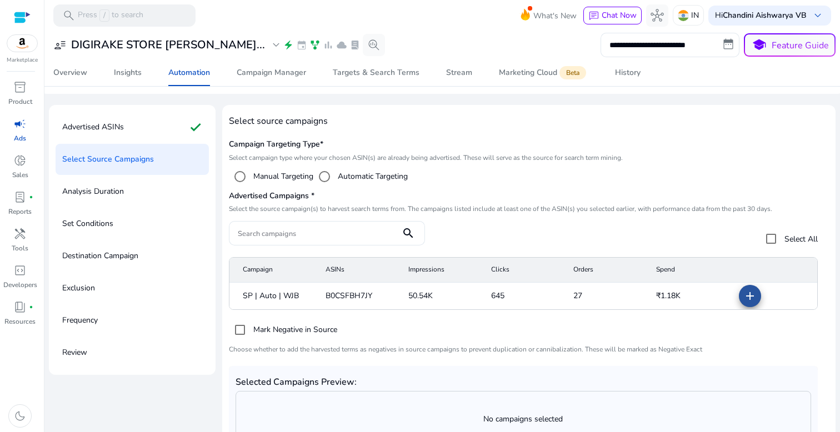
click at [749, 301] on mat-icon "add" at bounding box center [750, 296] width 13 height 13
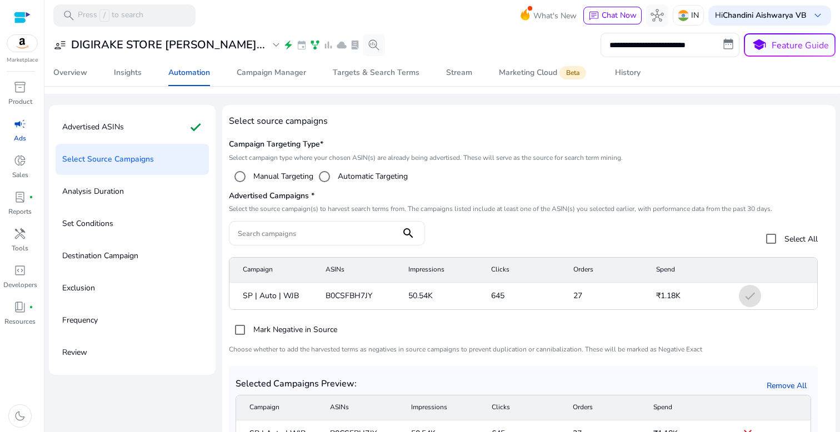
scroll to position [114, 0]
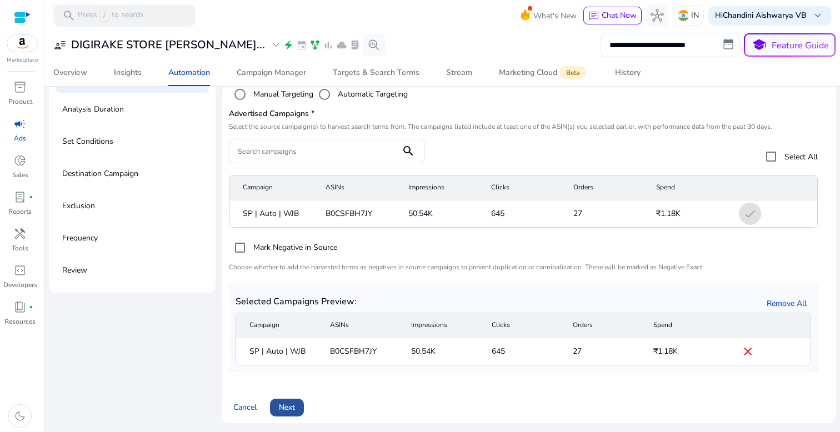
click at [287, 406] on span "Next" at bounding box center [287, 408] width 16 height 12
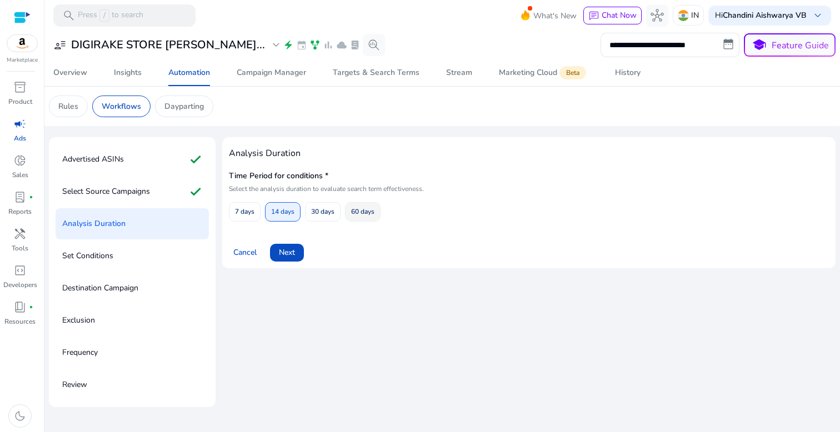
click at [374, 207] on span "60 days" at bounding box center [362, 211] width 23 height 19
click at [287, 255] on span "Next" at bounding box center [287, 253] width 16 height 12
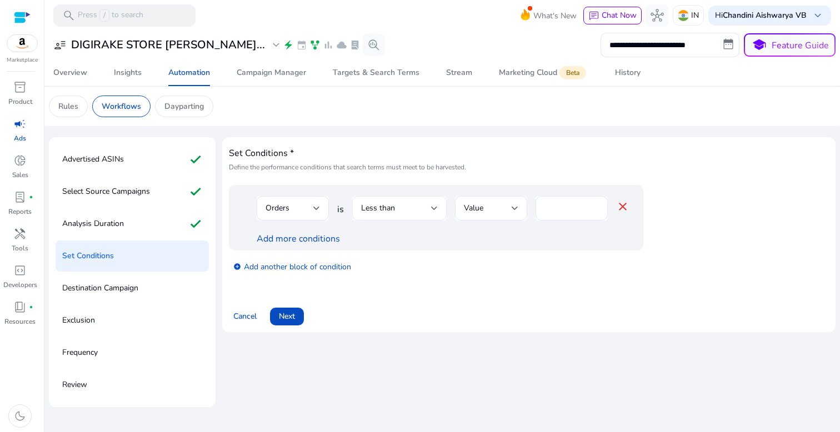
click at [398, 211] on div "Less than" at bounding box center [396, 208] width 70 height 12
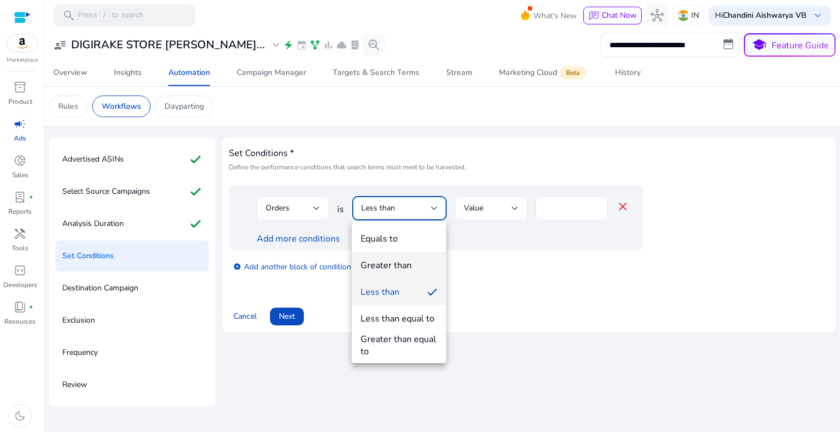
click at [395, 266] on div "Greater than" at bounding box center [386, 266] width 51 height 12
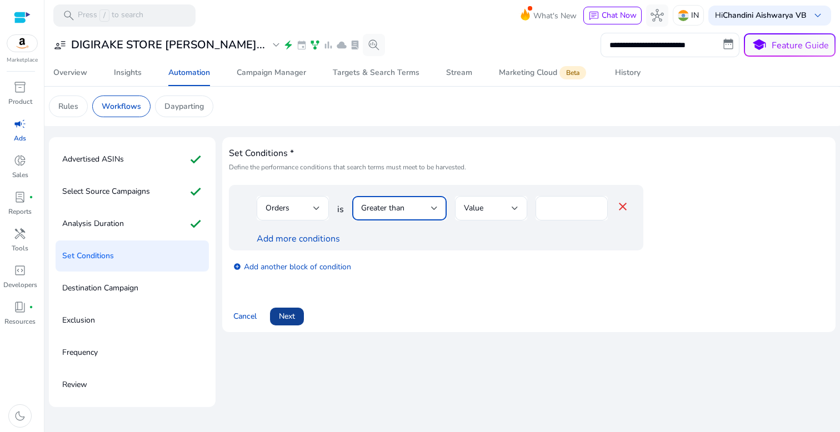
click at [285, 310] on span at bounding box center [287, 316] width 34 height 27
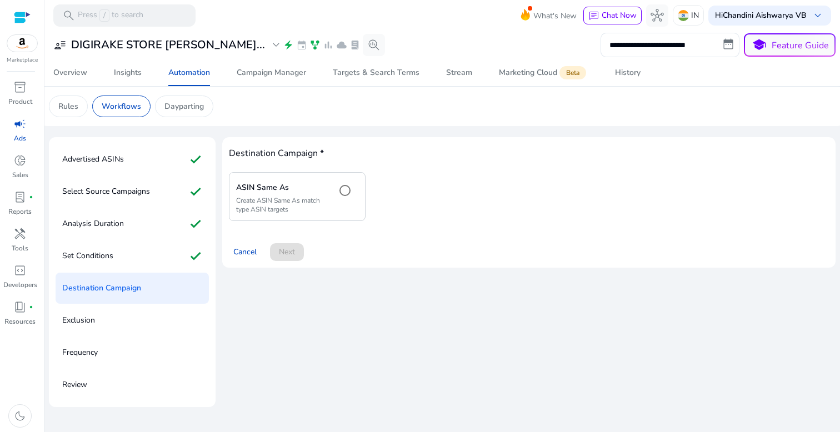
click at [312, 213] on p "Create ASIN Same As match type ASIN targets" at bounding box center [281, 205] width 91 height 18
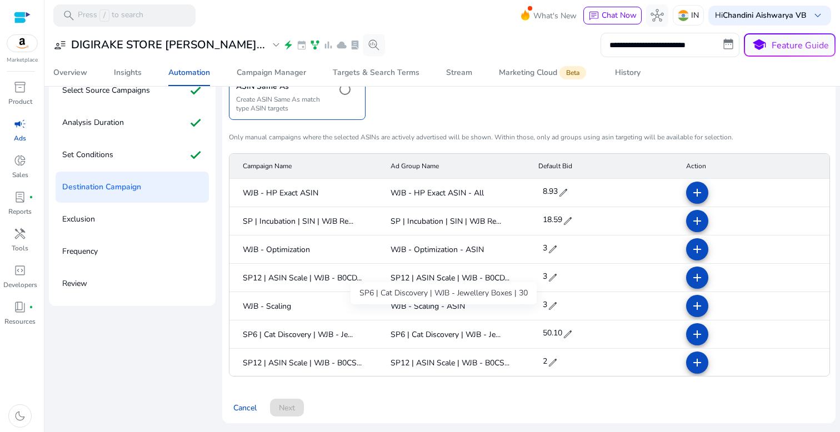
scroll to position [29, 0]
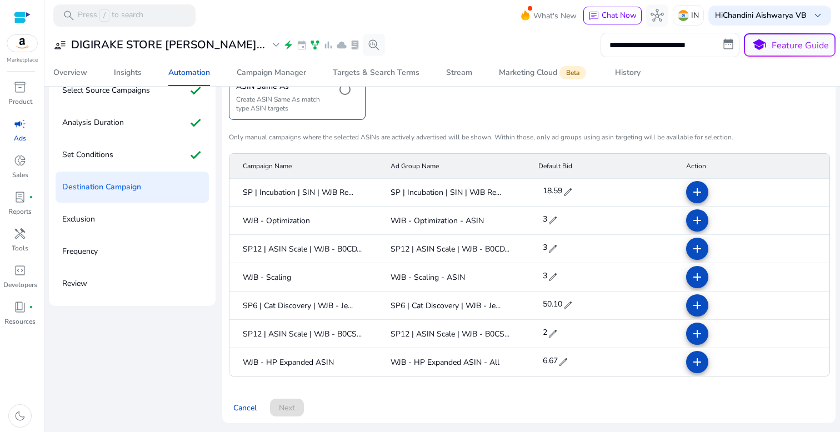
click at [565, 193] on span "edit" at bounding box center [567, 192] width 11 height 11
click at [562, 192] on input "*****" at bounding box center [556, 194] width 31 height 18
type input "*"
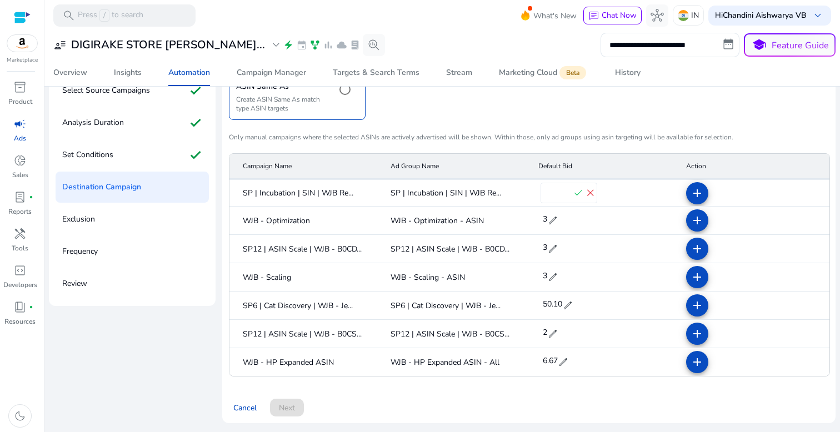
click at [574, 193] on span "check" at bounding box center [578, 193] width 12 height 12
click at [691, 192] on mat-icon "add" at bounding box center [697, 193] width 13 height 13
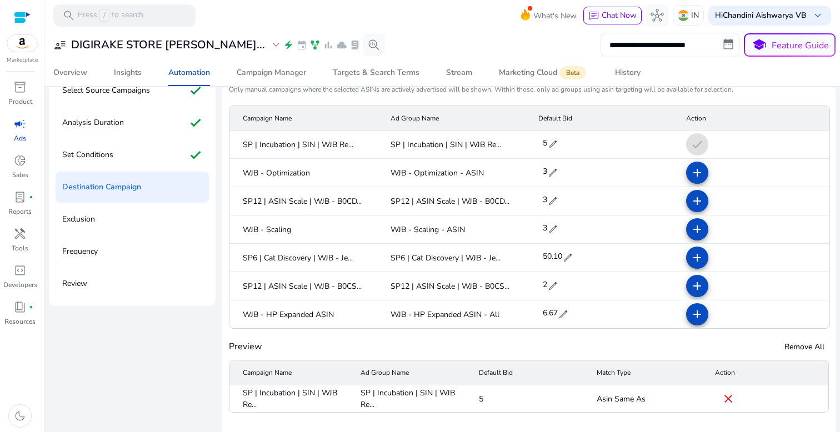
scroll to position [137, 0]
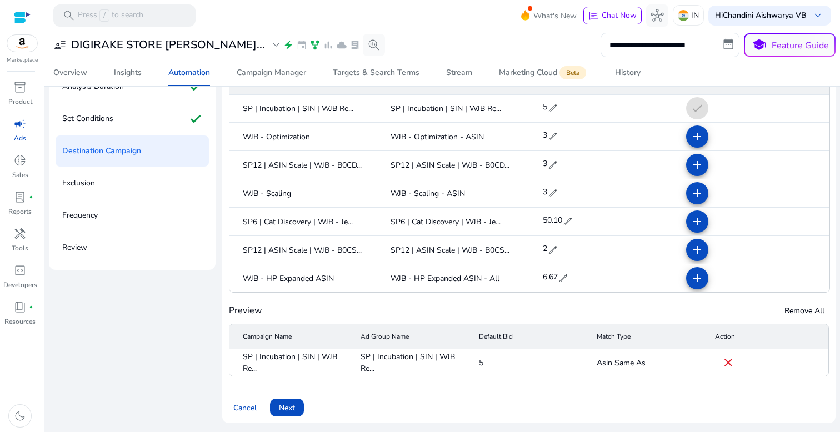
click at [298, 404] on span at bounding box center [287, 408] width 34 height 27
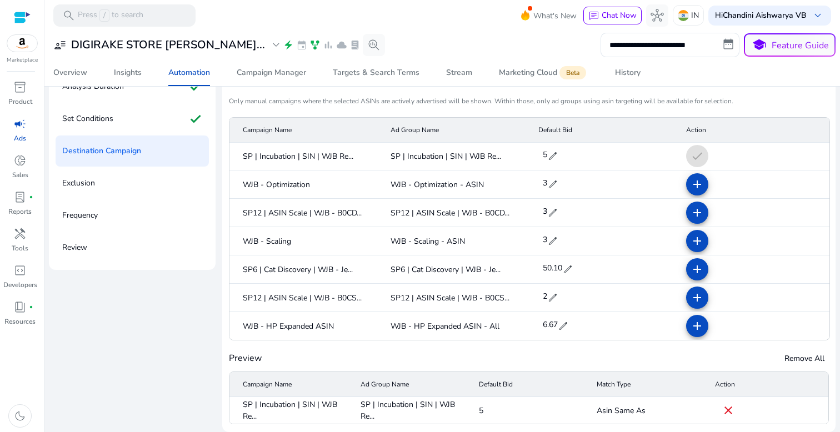
scroll to position [0, 0]
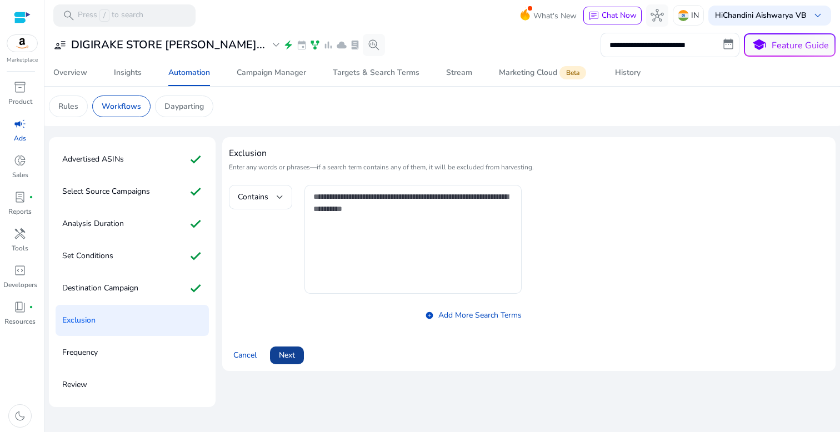
click at [291, 355] on span "Next" at bounding box center [287, 356] width 16 height 12
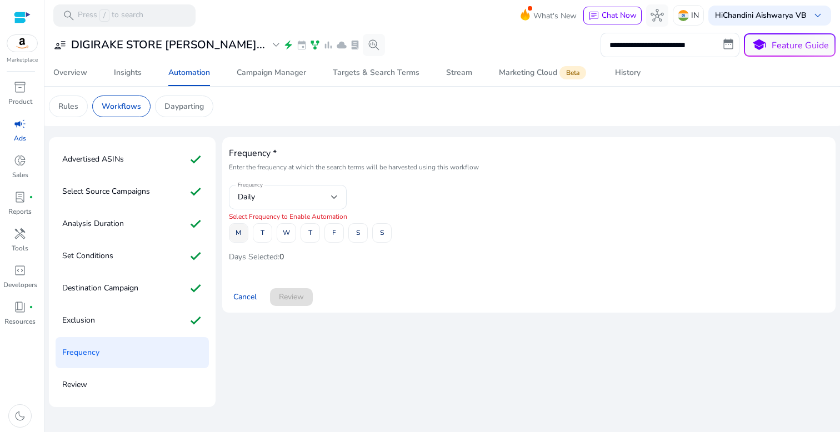
click at [239, 240] on span "M" at bounding box center [239, 232] width 6 height 19
click at [274, 234] on div "M T W T F S S" at bounding box center [529, 232] width 600 height 19
click at [263, 234] on span "T" at bounding box center [263, 232] width 4 height 19
click at [286, 233] on span "W" at bounding box center [286, 232] width 7 height 19
click at [316, 233] on span at bounding box center [310, 233] width 18 height 27
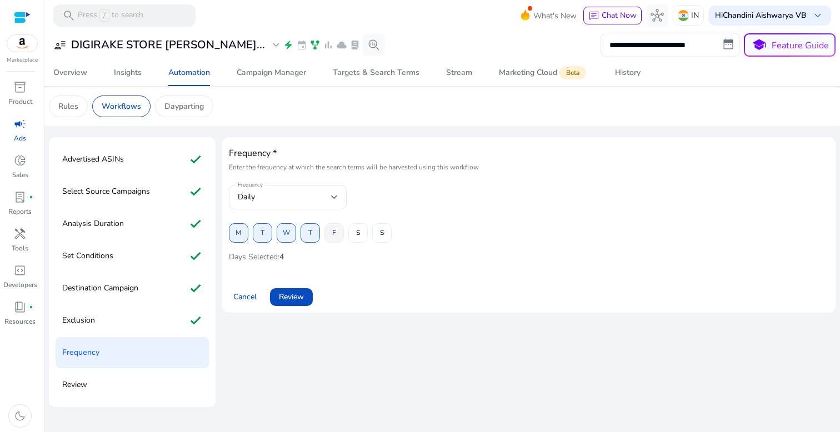
click at [335, 233] on span "F" at bounding box center [334, 232] width 4 height 19
click at [359, 233] on span "S" at bounding box center [358, 232] width 4 height 19
click at [384, 233] on button "S" at bounding box center [381, 232] width 19 height 19
click at [292, 293] on span "Review" at bounding box center [291, 297] width 25 height 12
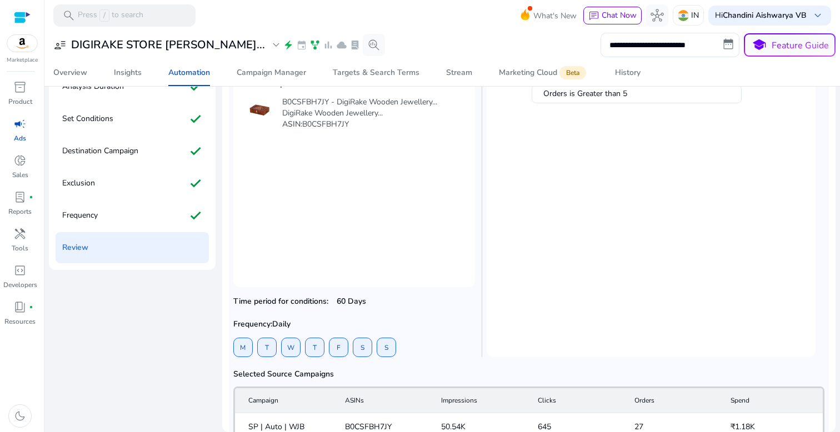
scroll to position [194, 0]
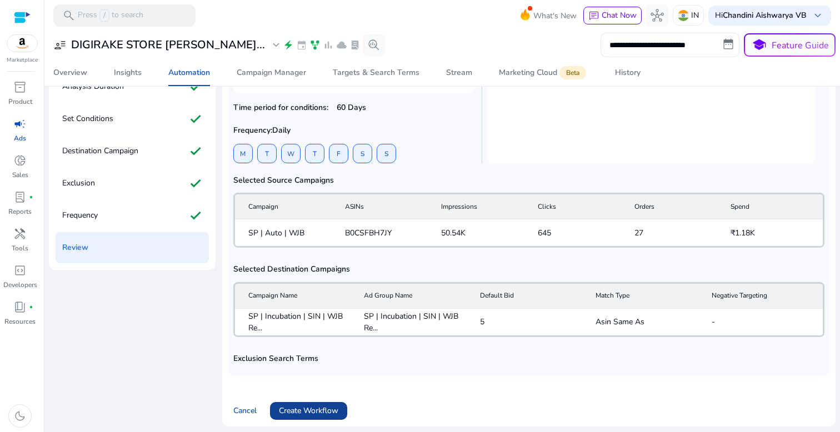
click at [308, 420] on span at bounding box center [308, 411] width 77 height 27
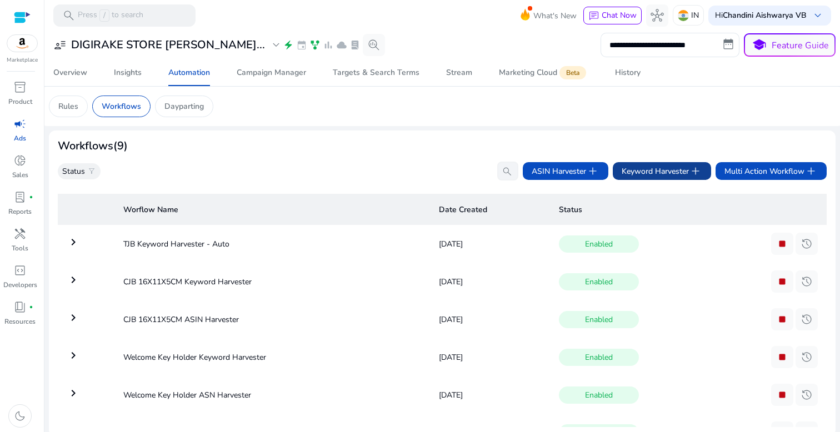
click at [641, 175] on span "Keyword Harvester add" at bounding box center [662, 171] width 81 height 13
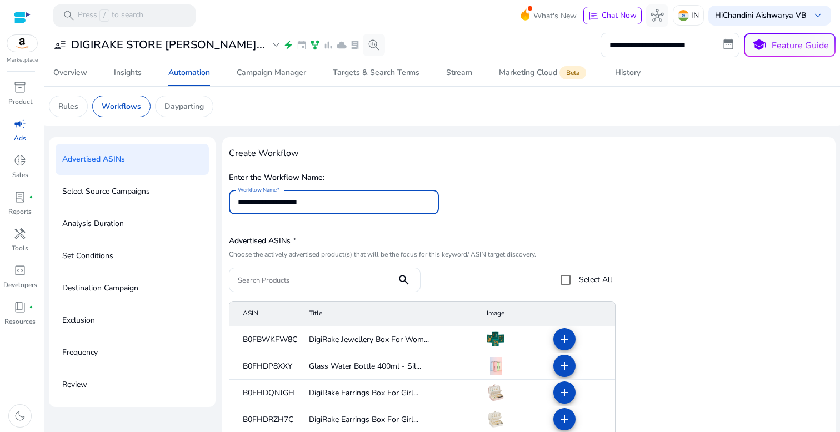
type input "**********"
click at [363, 281] on input "Search Products" at bounding box center [313, 280] width 150 height 12
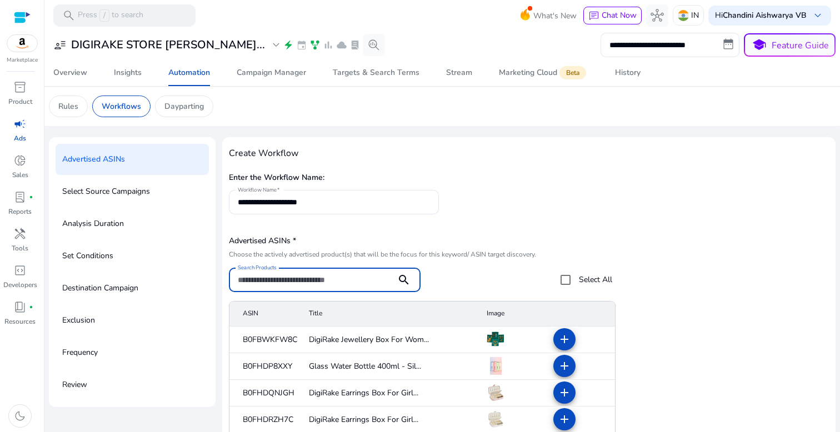
paste input "**********"
type input "**********"
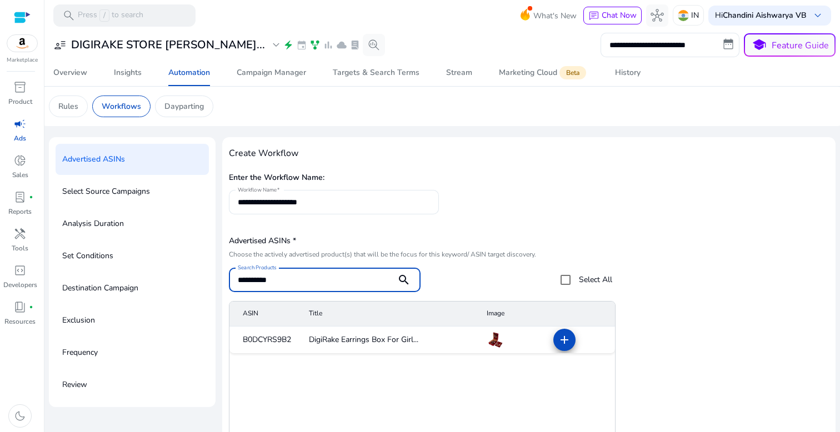
click at [564, 341] on mat-icon "add" at bounding box center [564, 339] width 13 height 13
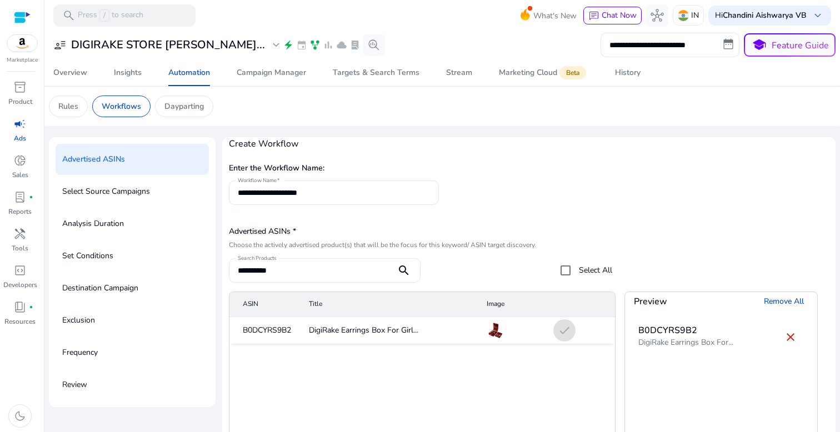
scroll to position [137, 0]
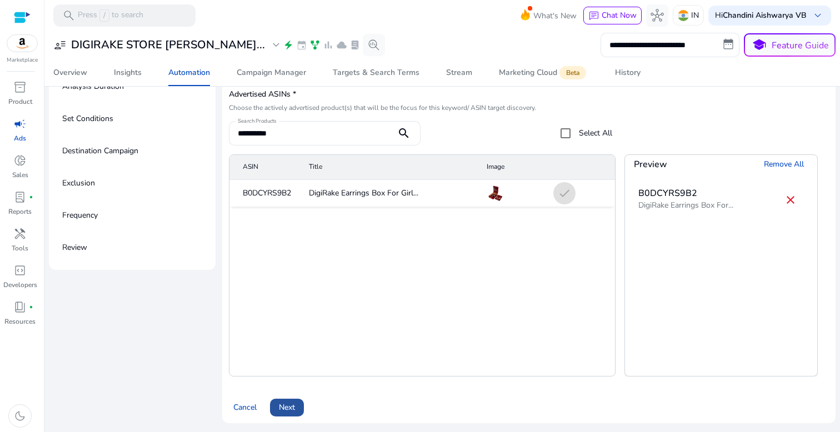
click at [297, 397] on span at bounding box center [287, 408] width 34 height 27
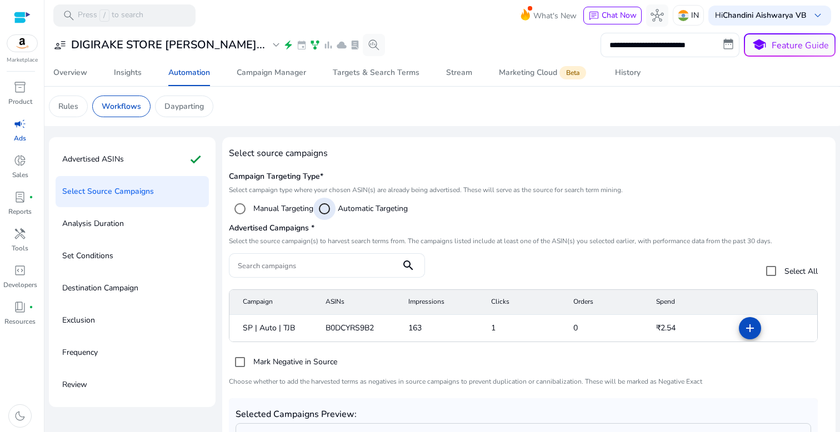
scroll to position [0, 0]
click at [744, 330] on mat-icon "add" at bounding box center [750, 328] width 13 height 13
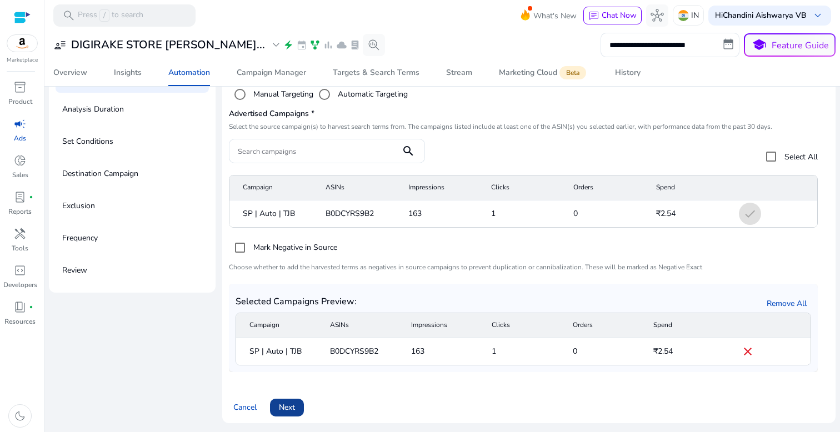
click at [290, 406] on span "Next" at bounding box center [287, 408] width 16 height 12
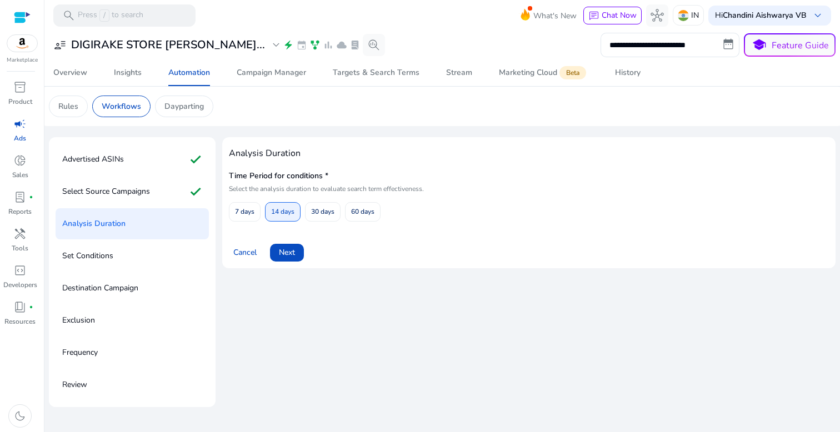
scroll to position [0, 0]
click at [368, 212] on span "60 days" at bounding box center [362, 211] width 23 height 19
click at [297, 251] on span at bounding box center [287, 253] width 34 height 27
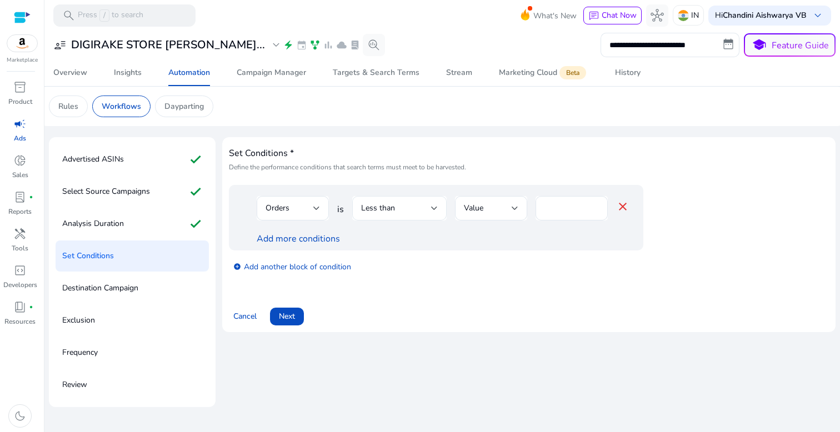
click at [384, 216] on div "Less than" at bounding box center [399, 208] width 77 height 24
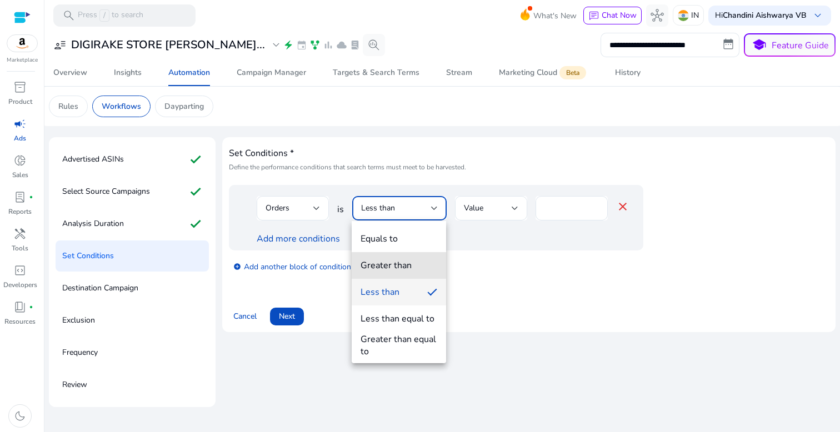
click at [397, 267] on div "Greater than" at bounding box center [386, 266] width 51 height 12
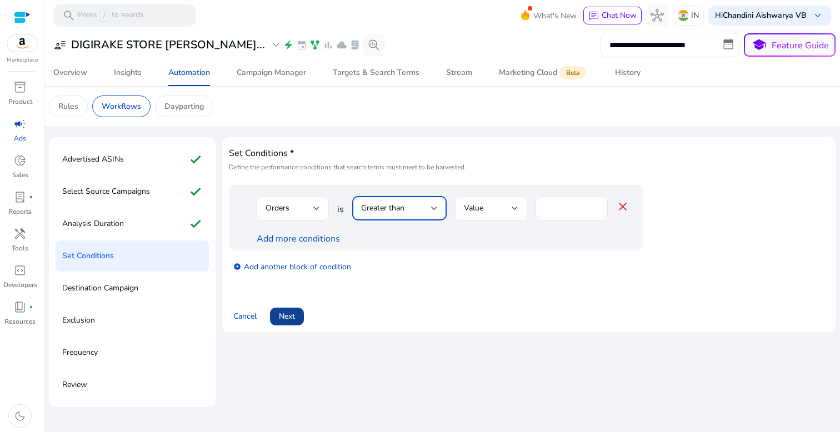
click at [286, 322] on span "Next" at bounding box center [287, 317] width 16 height 12
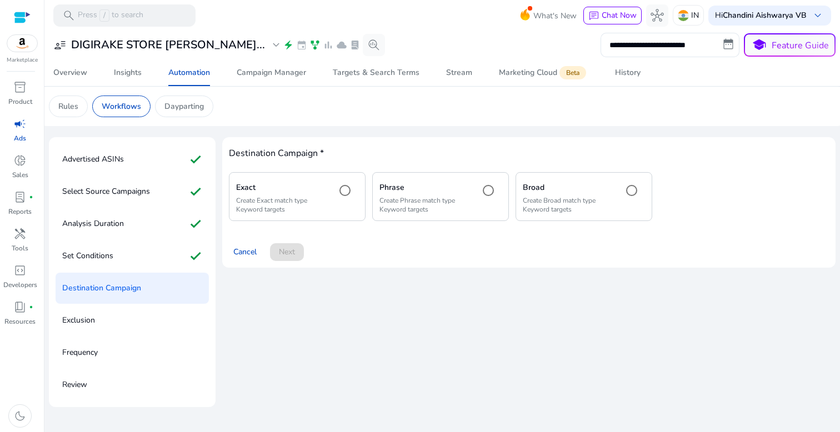
click at [332, 213] on div "Exact Create Exact match type Keyword targets" at bounding box center [297, 196] width 137 height 48
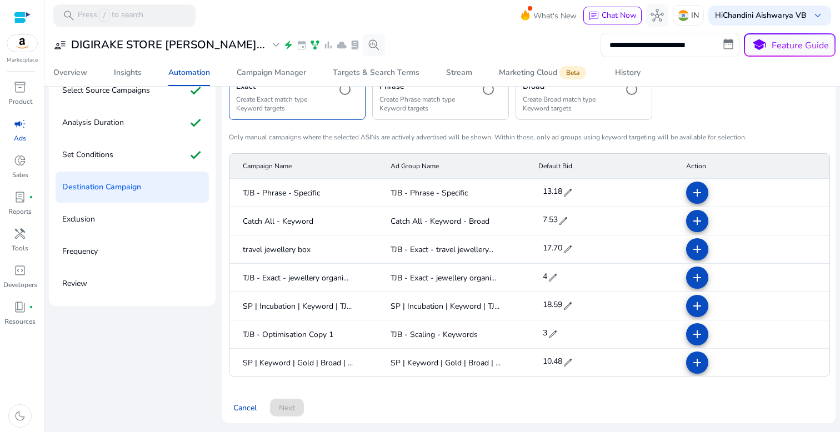
click at [566, 303] on span "edit" at bounding box center [567, 306] width 11 height 11
click at [561, 306] on input "*****" at bounding box center [556, 306] width 31 height 18
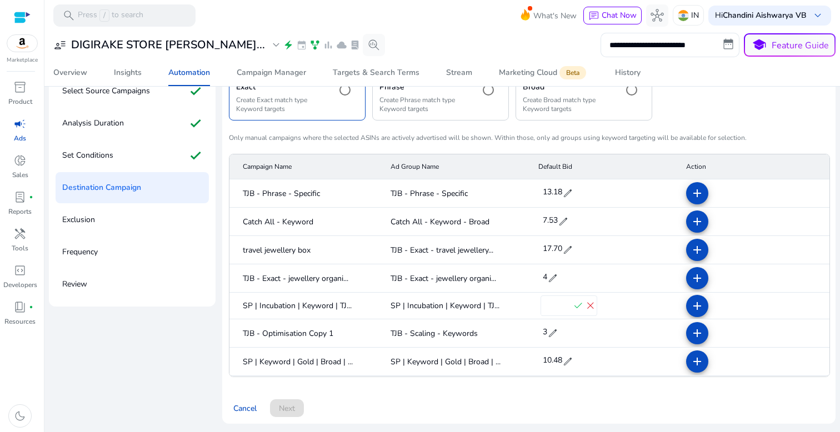
type input "*"
click at [575, 306] on span "check" at bounding box center [578, 306] width 12 height 12
click at [694, 311] on mat-icon "add" at bounding box center [697, 306] width 13 height 13
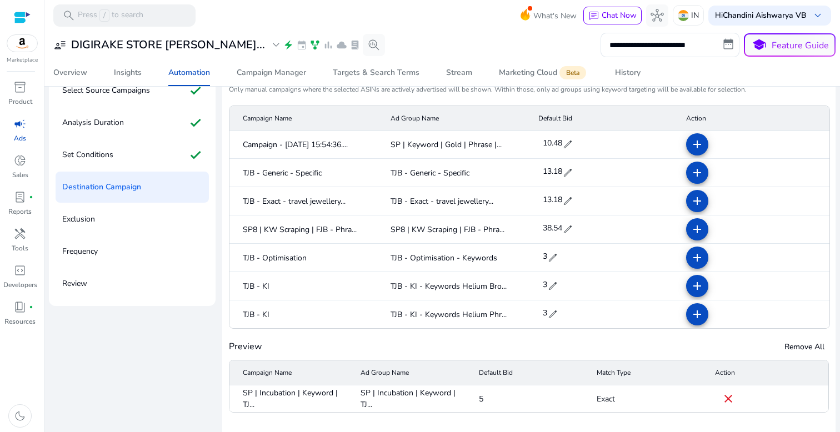
scroll to position [137, 0]
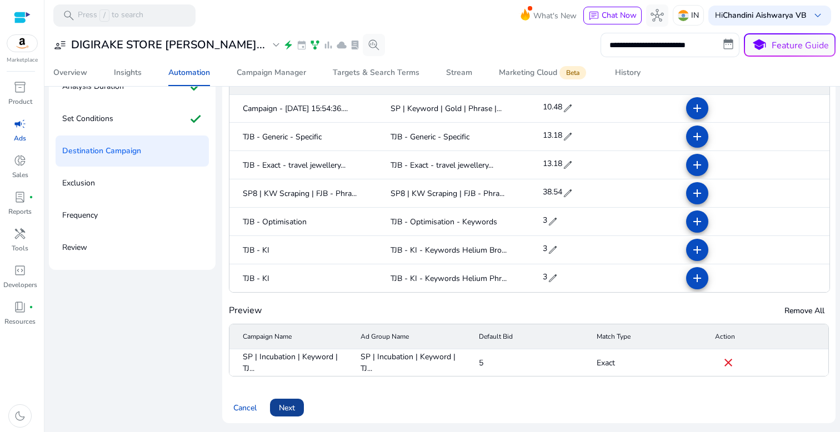
click at [296, 407] on span at bounding box center [287, 408] width 34 height 27
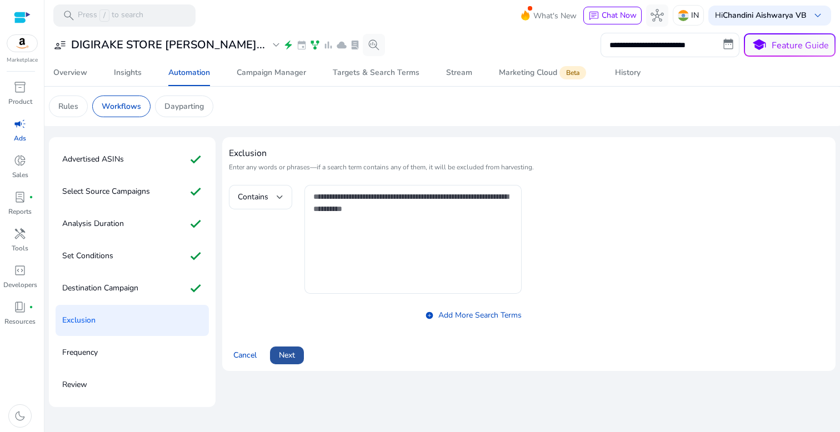
click at [287, 366] on span at bounding box center [287, 355] width 34 height 27
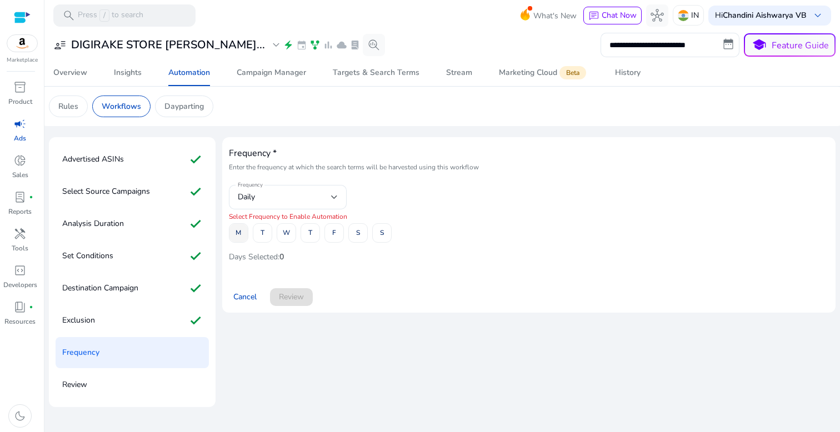
click at [241, 234] on span "M" at bounding box center [239, 232] width 6 height 19
click at [259, 234] on span at bounding box center [262, 233] width 18 height 27
click at [285, 235] on span "W" at bounding box center [286, 232] width 7 height 19
click at [312, 235] on span "T" at bounding box center [310, 232] width 4 height 19
click at [332, 235] on span at bounding box center [334, 233] width 18 height 27
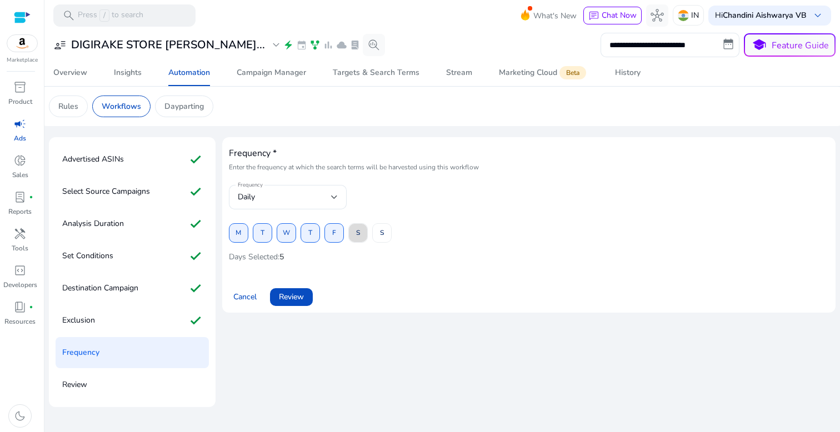
click at [356, 235] on span "S" at bounding box center [358, 232] width 4 height 19
click at [376, 235] on span at bounding box center [382, 233] width 18 height 27
click at [293, 300] on span "Review" at bounding box center [291, 297] width 25 height 12
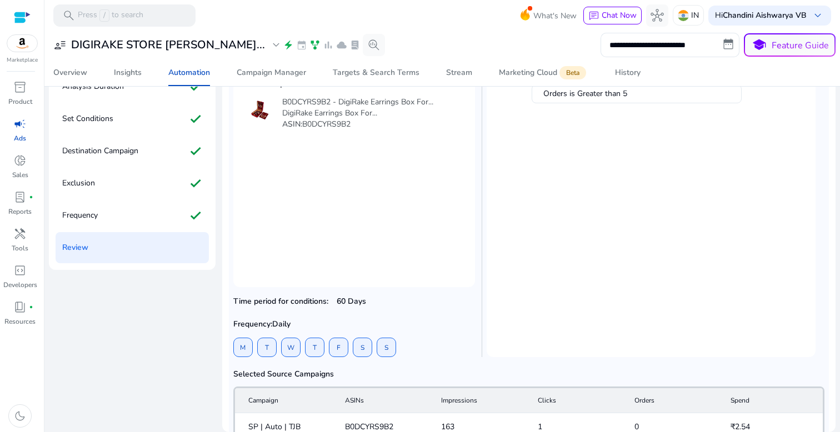
scroll to position [194, 0]
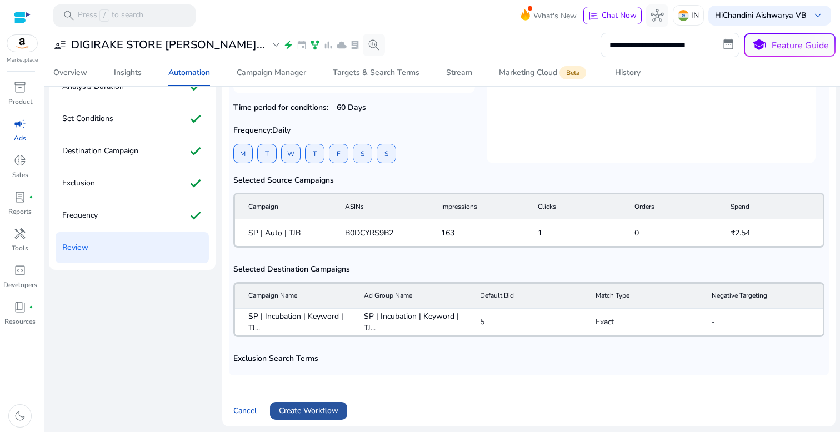
click at [289, 414] on span "Create Workflow" at bounding box center [308, 411] width 59 height 12
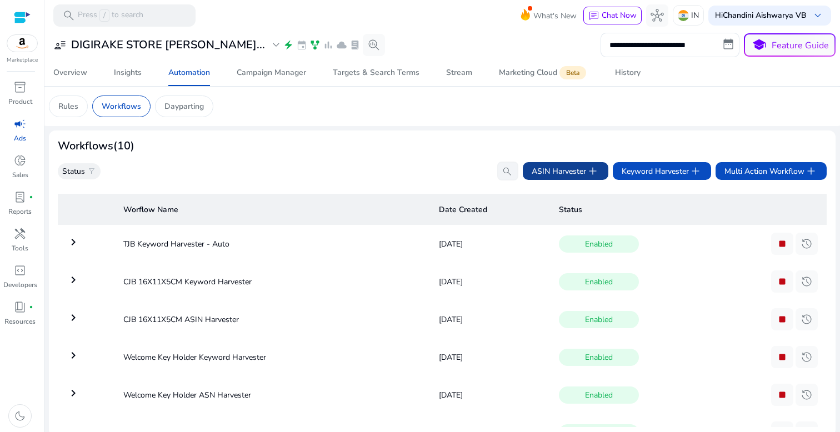
click at [562, 171] on span "ASIN Harvester add" at bounding box center [566, 171] width 68 height 13
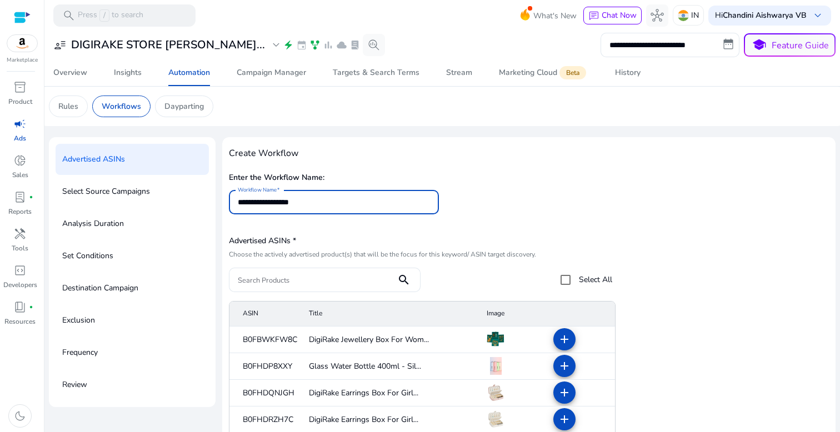
type input "**********"
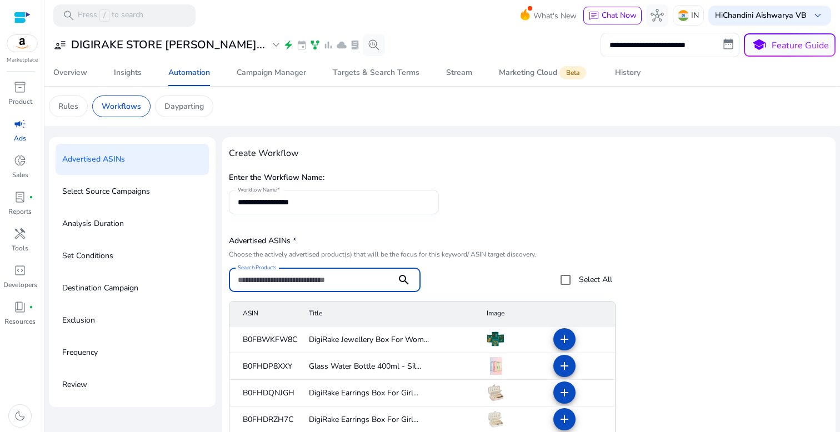
click at [355, 284] on input "Search Products" at bounding box center [313, 280] width 150 height 12
paste input "**********"
type input "**********"
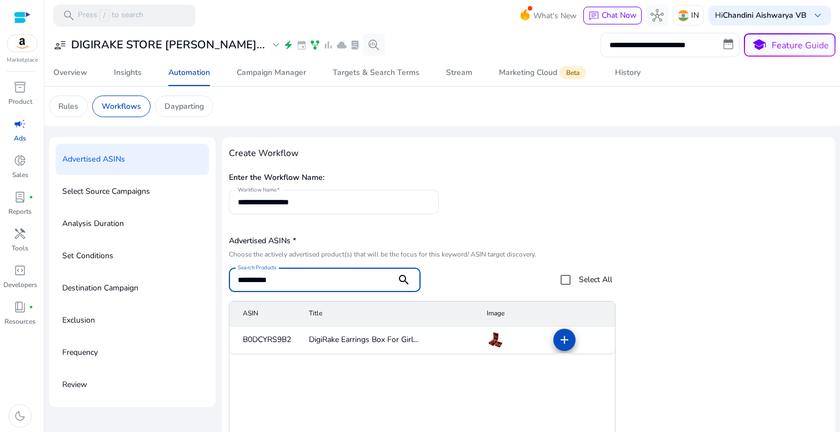
click at [566, 330] on span at bounding box center [564, 340] width 27 height 27
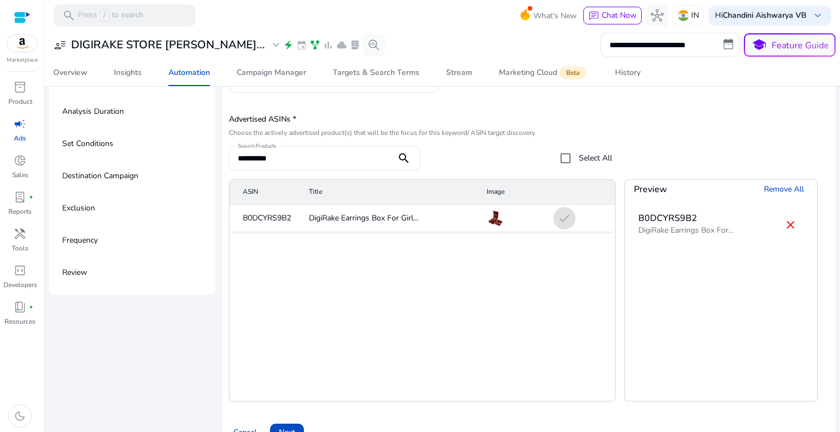
scroll to position [137, 0]
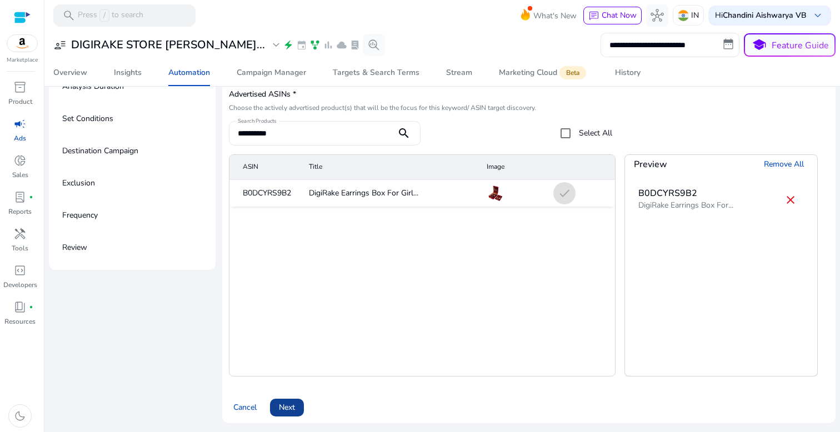
click at [275, 400] on span at bounding box center [287, 408] width 34 height 27
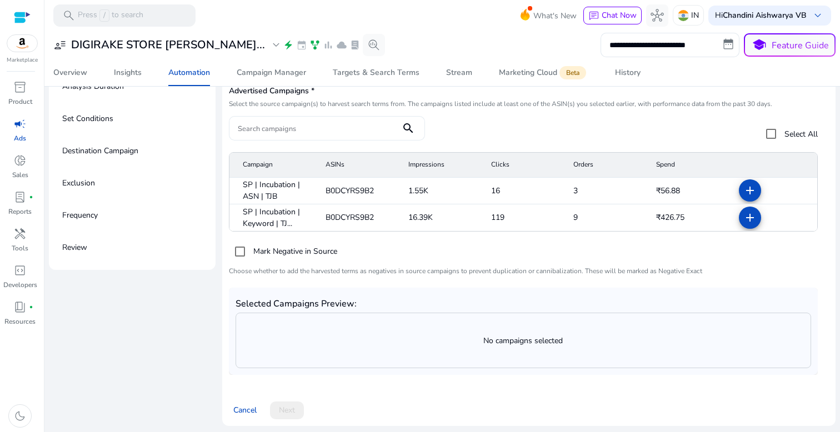
scroll to position [0, 0]
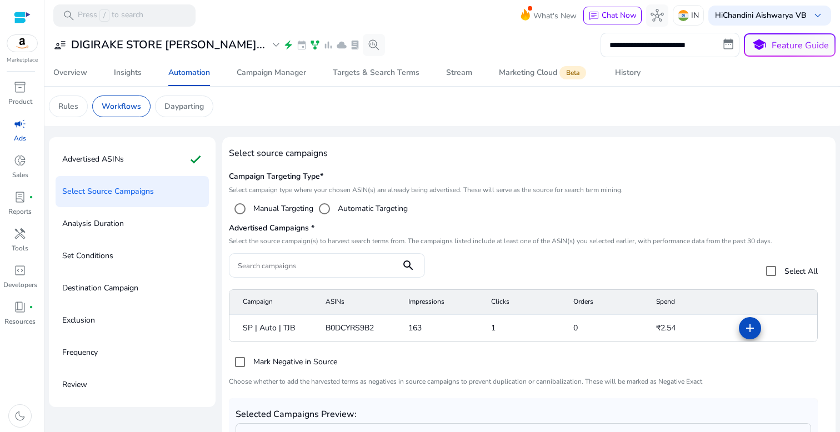
click at [744, 326] on mat-icon "add" at bounding box center [750, 328] width 13 height 13
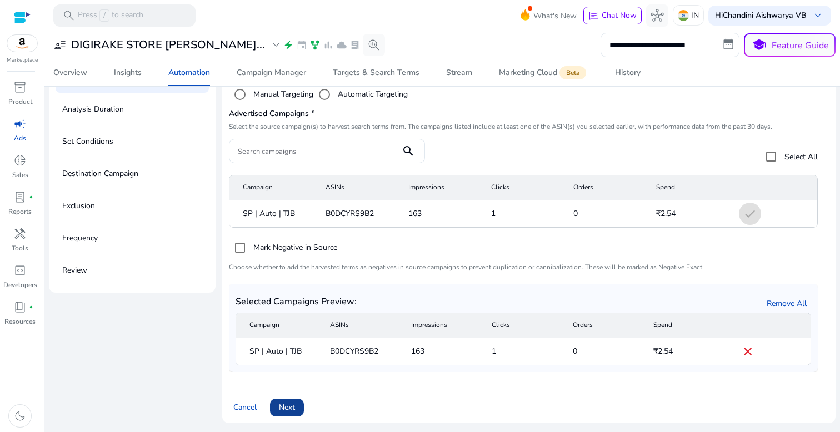
click at [286, 404] on span "Next" at bounding box center [287, 408] width 16 height 12
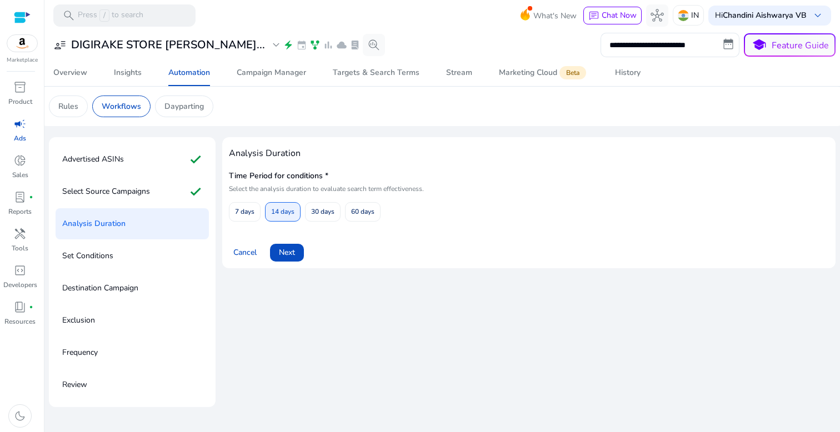
scroll to position [0, 0]
click at [375, 203] on span "60 days" at bounding box center [362, 211] width 23 height 19
click at [300, 253] on span at bounding box center [287, 253] width 34 height 27
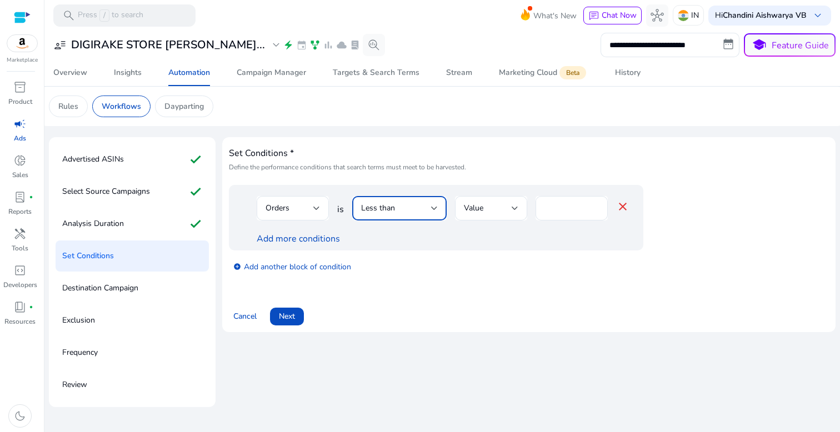
click at [377, 213] on span "Less than" at bounding box center [378, 208] width 34 height 11
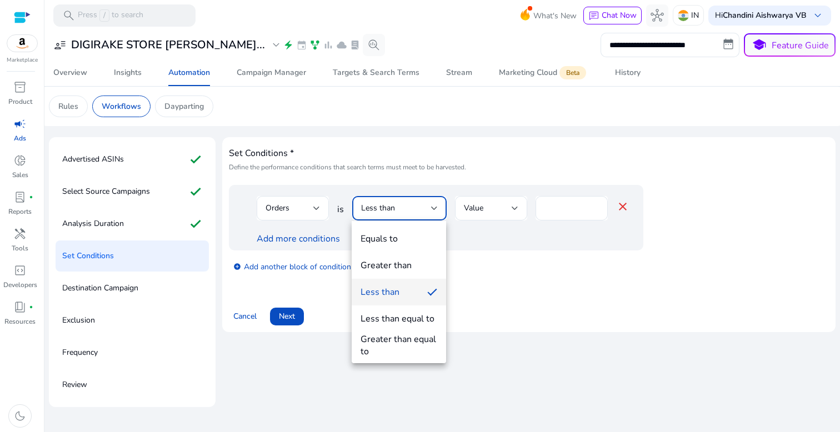
click at [397, 267] on div "Greater than" at bounding box center [386, 266] width 51 height 12
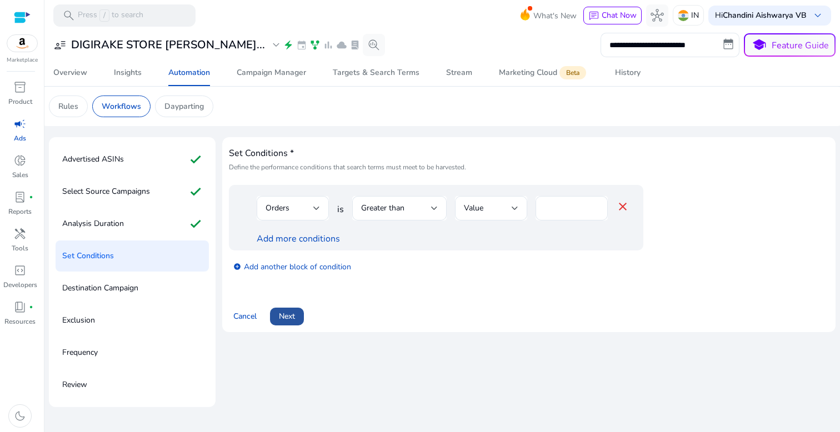
click at [288, 321] on span "Next" at bounding box center [287, 317] width 16 height 12
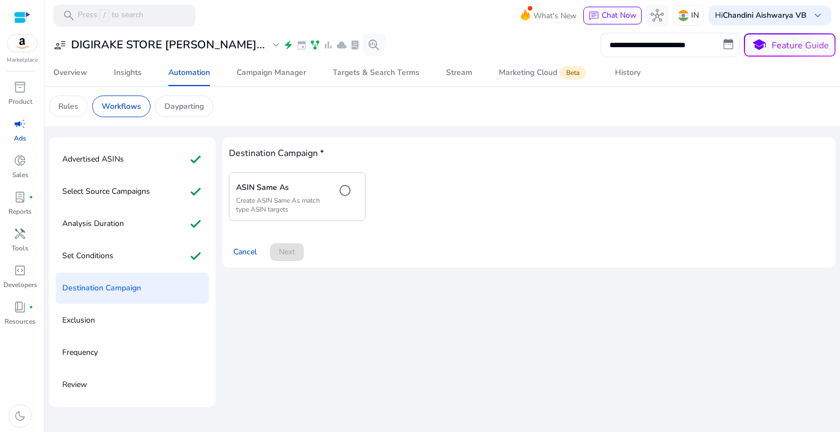
click at [294, 223] on div "Destination Campaign * ASIN Same As Create ASIN Same As match type ASIN targets…" at bounding box center [529, 202] width 600 height 117
click at [300, 207] on p "Create ASIN Same As match type ASIN targets" at bounding box center [281, 205] width 91 height 18
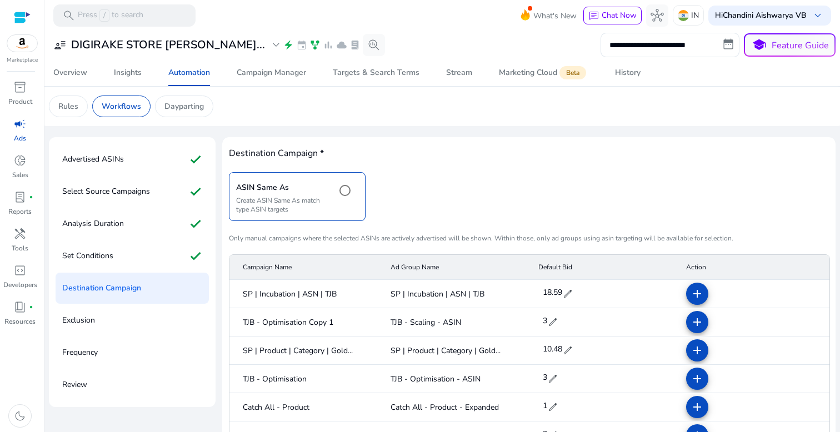
click at [569, 296] on span "edit" at bounding box center [567, 293] width 11 height 11
click at [569, 295] on input "*****" at bounding box center [556, 294] width 31 height 18
type input "*"
click at [580, 294] on span "check" at bounding box center [578, 293] width 12 height 12
click at [698, 293] on mat-icon "add" at bounding box center [697, 293] width 13 height 13
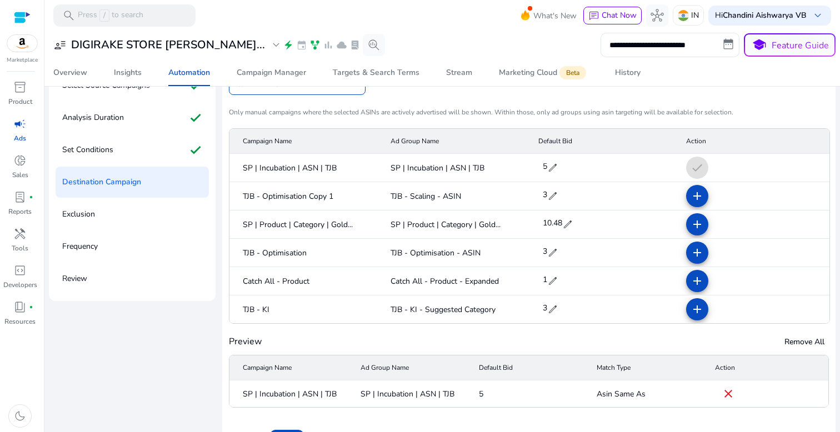
scroll to position [137, 0]
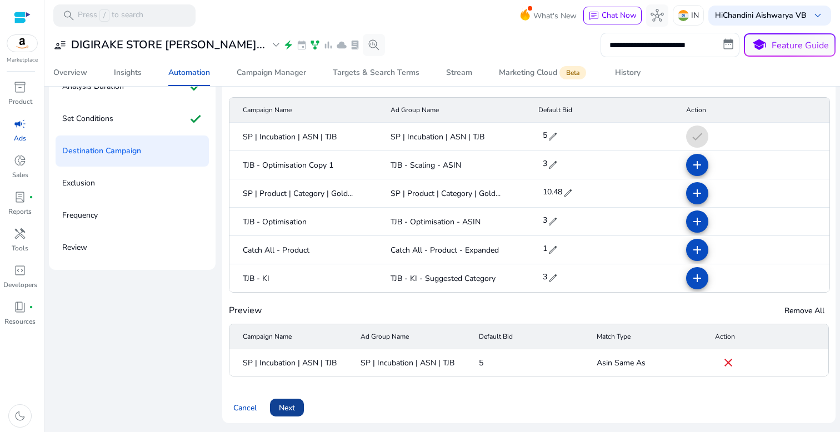
click at [288, 410] on span "Next" at bounding box center [287, 408] width 16 height 12
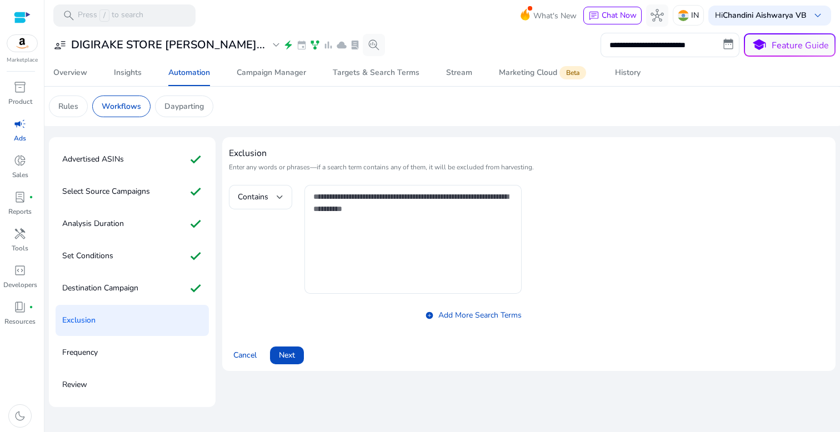
scroll to position [0, 0]
click at [297, 355] on span at bounding box center [287, 355] width 34 height 27
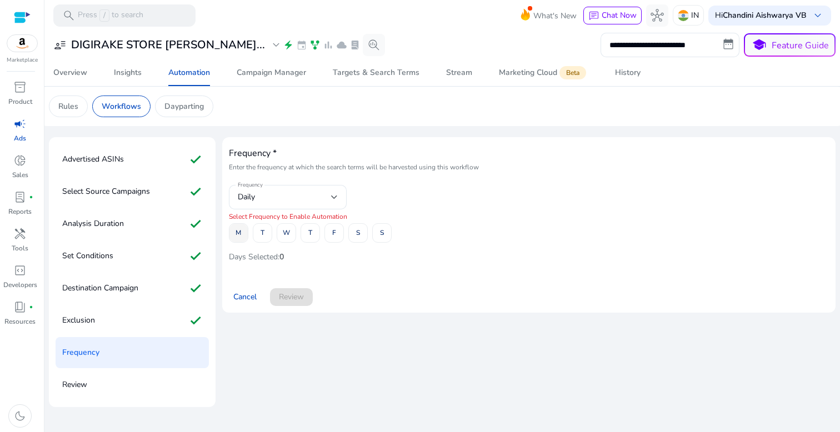
click at [236, 240] on span "M" at bounding box center [239, 232] width 6 height 19
click at [257, 238] on span at bounding box center [262, 233] width 18 height 27
click at [287, 238] on span "W" at bounding box center [286, 232] width 7 height 19
click at [311, 238] on span "T" at bounding box center [310, 232] width 4 height 19
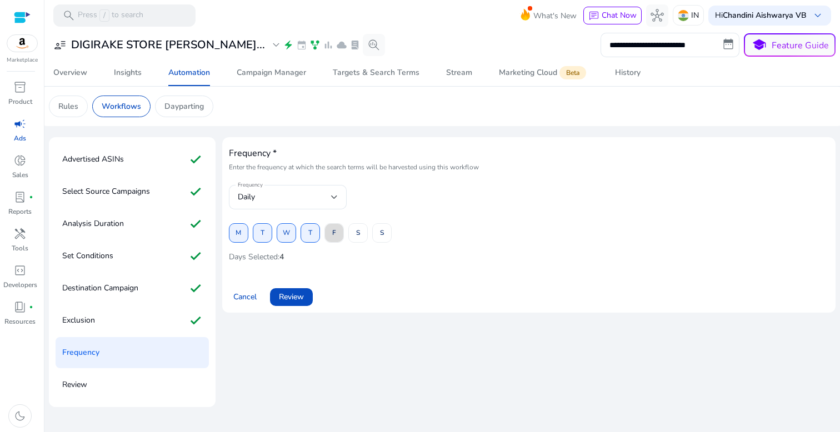
click at [332, 238] on span at bounding box center [334, 233] width 18 height 27
click at [358, 237] on span "S" at bounding box center [358, 232] width 4 height 19
click at [389, 237] on span at bounding box center [382, 233] width 18 height 27
click at [285, 307] on span at bounding box center [291, 297] width 43 height 27
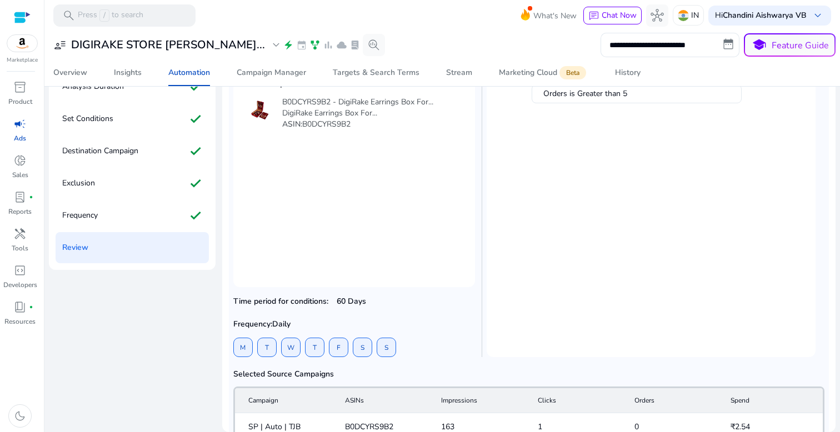
scroll to position [194, 0]
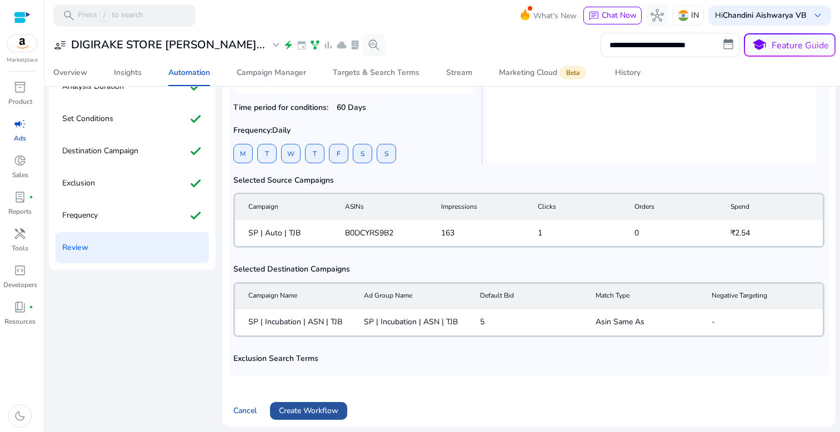
click at [298, 407] on span "Create Workflow" at bounding box center [308, 411] width 59 height 12
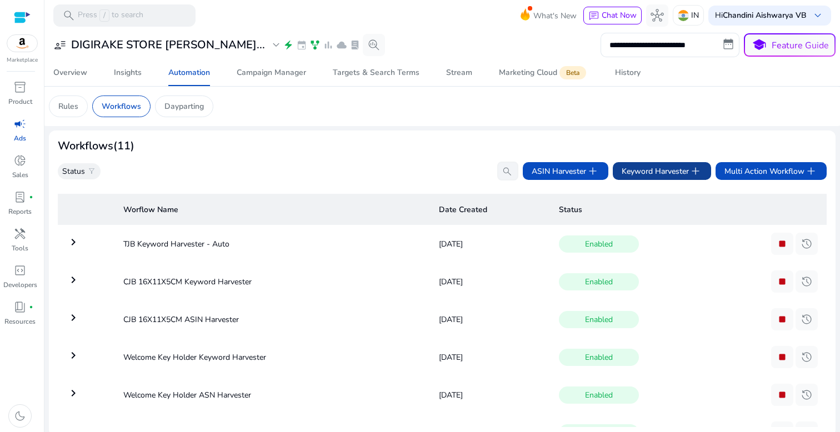
click at [650, 167] on span "Keyword Harvester add" at bounding box center [662, 171] width 81 height 13
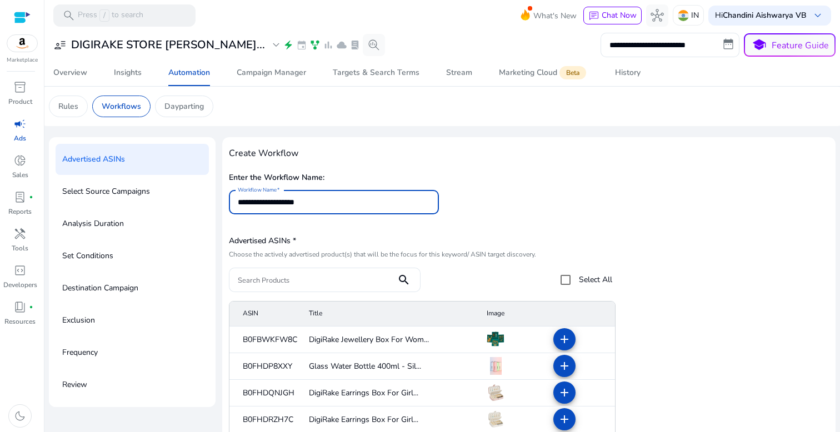
type input "**********"
click at [300, 290] on div at bounding box center [313, 280] width 150 height 24
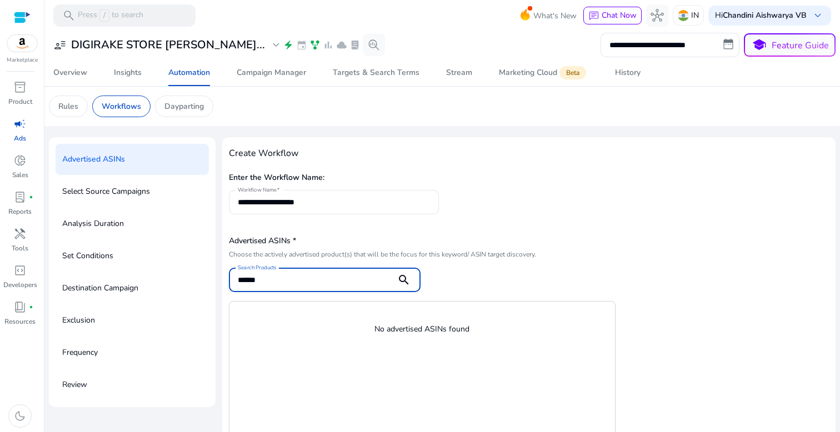
type input "******"
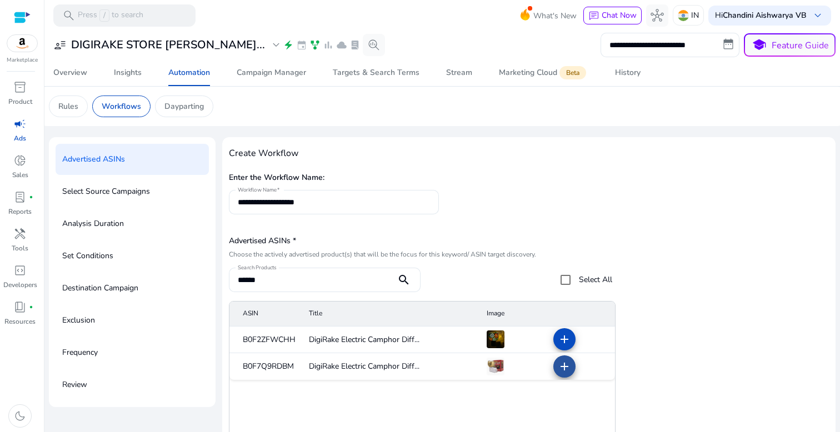
click at [561, 367] on mat-icon "add" at bounding box center [564, 366] width 13 height 13
click at [562, 350] on span at bounding box center [564, 339] width 27 height 27
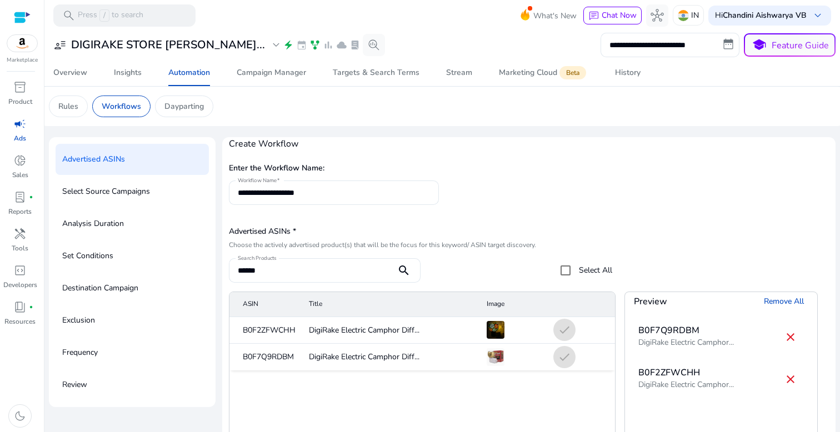
scroll to position [137, 0]
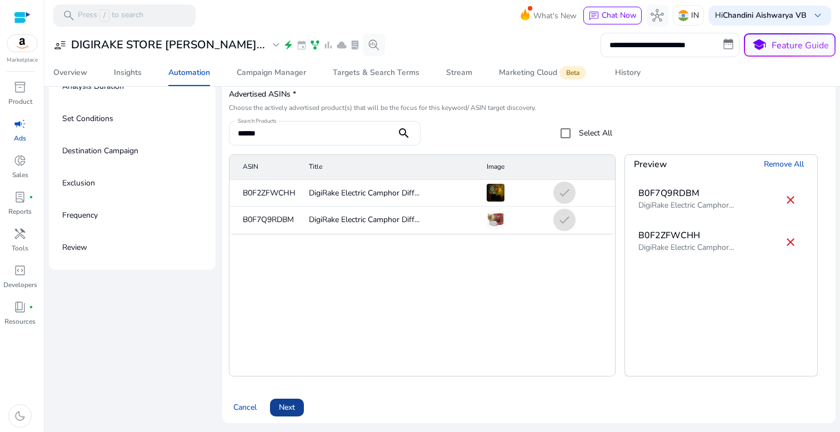
click at [292, 409] on span "Next" at bounding box center [287, 408] width 16 height 12
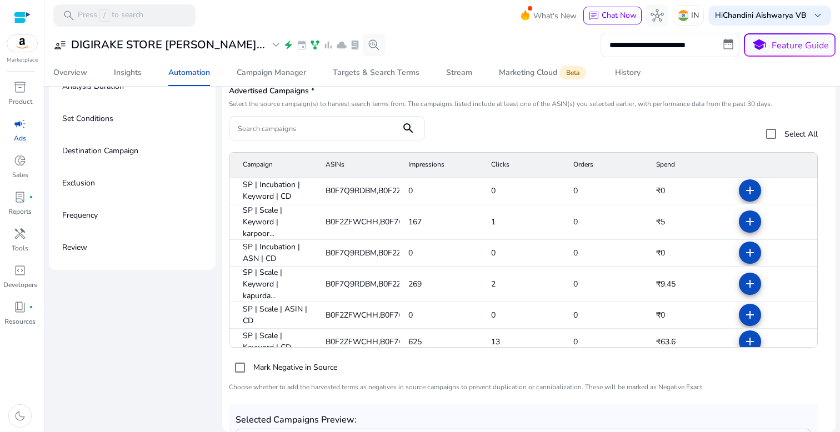
scroll to position [0, 0]
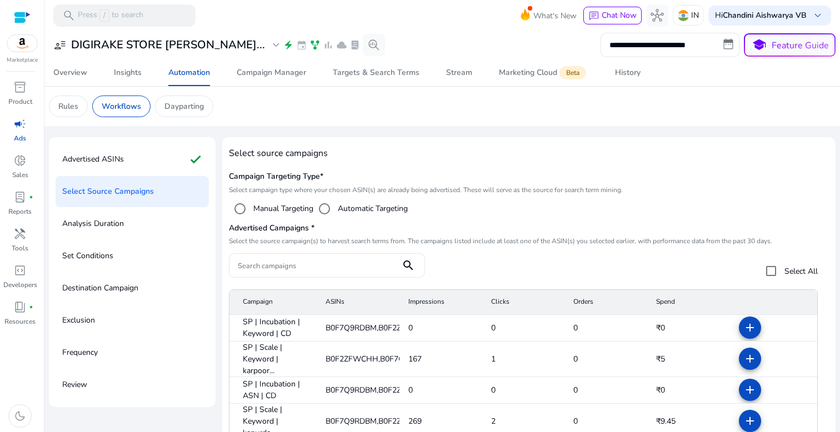
click at [357, 202] on div "Automatic Targeting" at bounding box center [360, 209] width 94 height 22
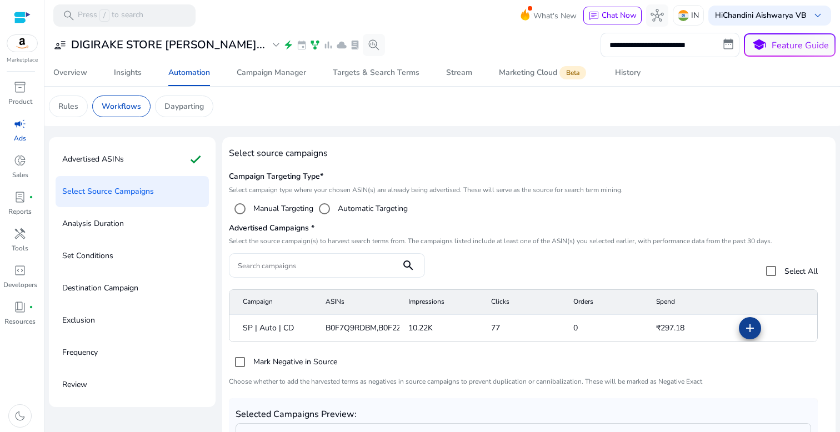
click at [748, 326] on mat-icon "add" at bounding box center [750, 328] width 13 height 13
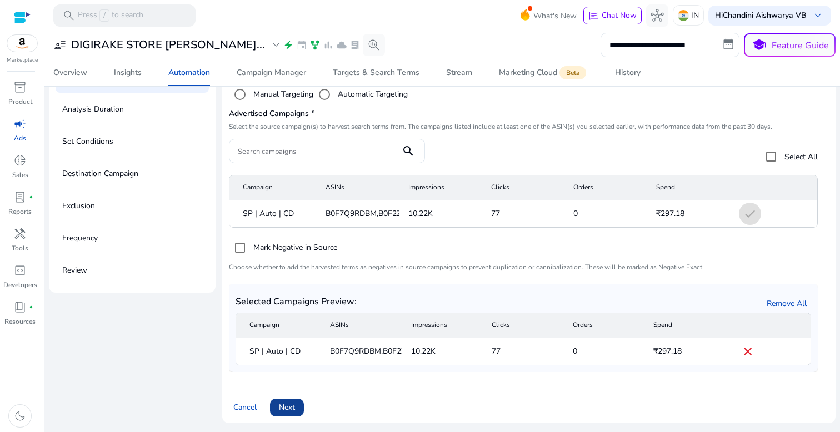
click at [293, 409] on span "Next" at bounding box center [287, 408] width 16 height 12
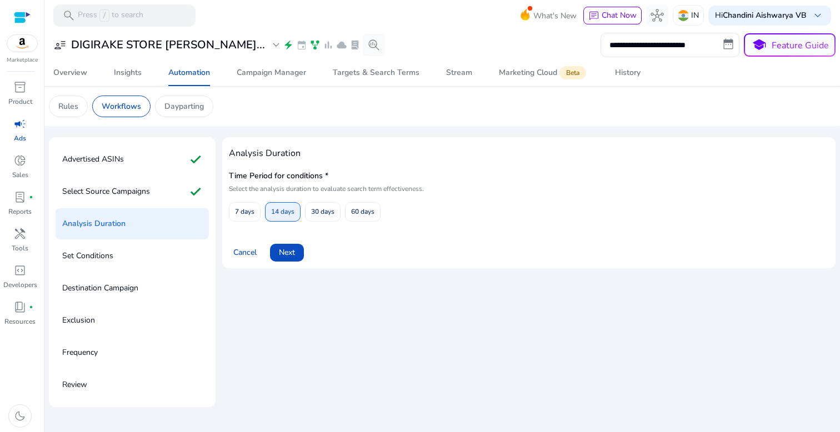
scroll to position [0, 0]
click at [363, 216] on span "60 days" at bounding box center [362, 211] width 23 height 19
click at [301, 242] on span at bounding box center [287, 253] width 34 height 27
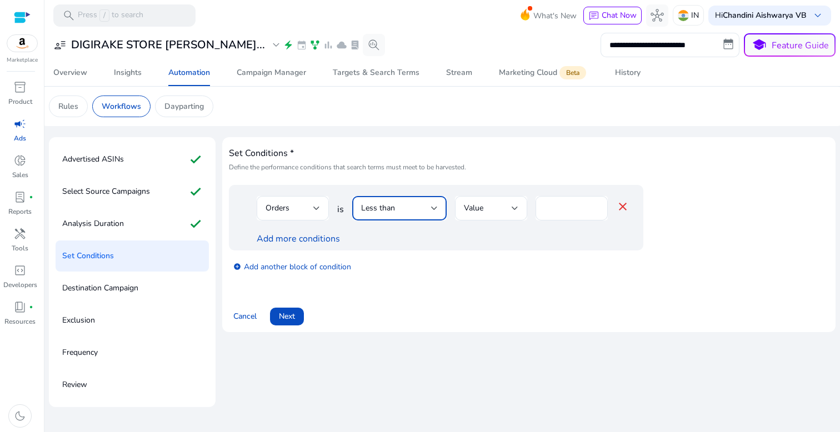
click at [365, 209] on span "Less than" at bounding box center [378, 208] width 34 height 11
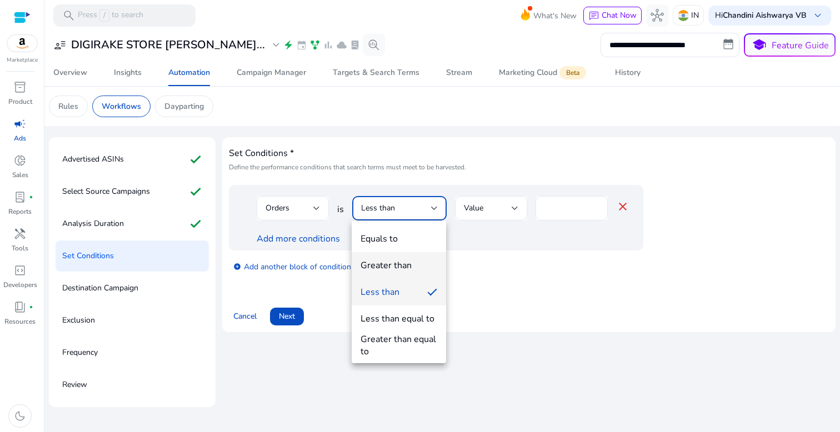
click at [377, 257] on mat-option "Greater than" at bounding box center [399, 265] width 94 height 27
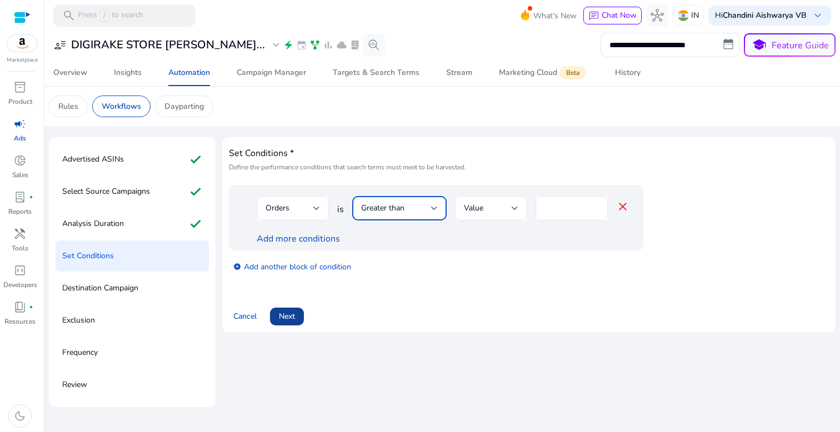
click at [286, 317] on span "Next" at bounding box center [287, 317] width 16 height 12
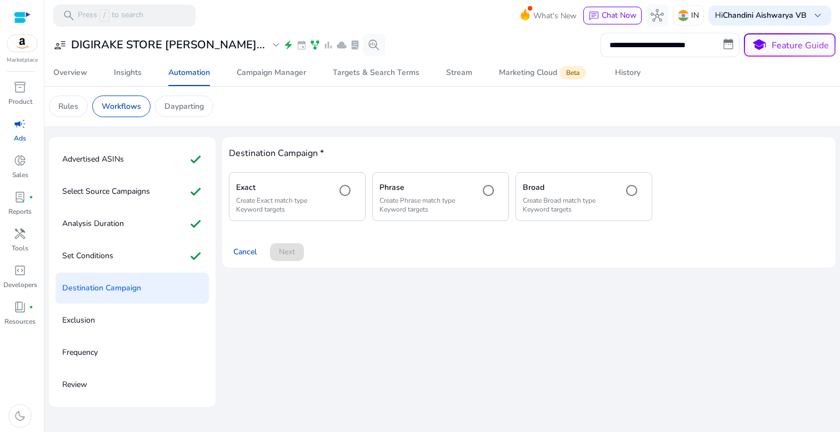
click at [285, 223] on div "Destination Campaign * Exact Create Exact match type Keyword targets Phrase Cre…" at bounding box center [529, 202] width 600 height 117
click at [296, 205] on p "Create Exact match type Keyword targets" at bounding box center [281, 205] width 91 height 18
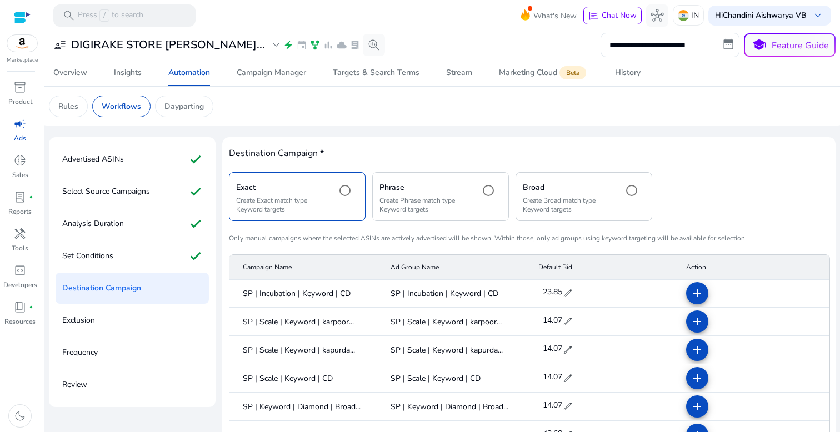
scroll to position [101, 0]
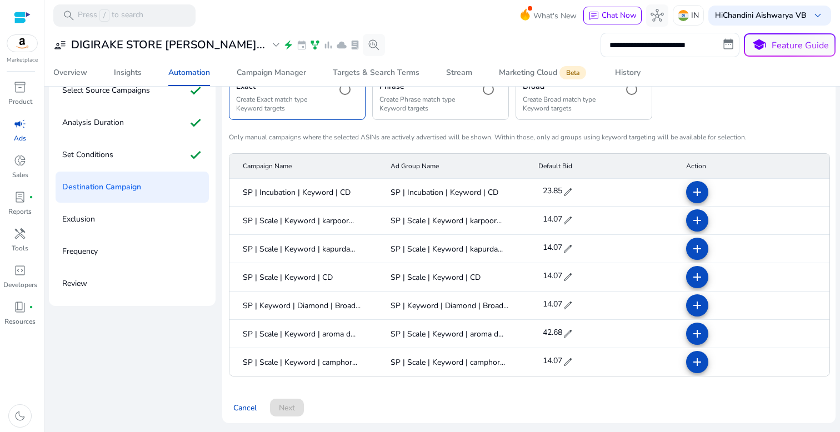
click at [563, 191] on span "edit" at bounding box center [567, 192] width 11 height 11
click at [572, 195] on span "check" at bounding box center [578, 192] width 12 height 12
click at [567, 195] on span "edit" at bounding box center [567, 192] width 11 height 11
click at [565, 194] on input "*****" at bounding box center [556, 192] width 31 height 18
click at [565, 193] on input "*****" at bounding box center [556, 192] width 31 height 18
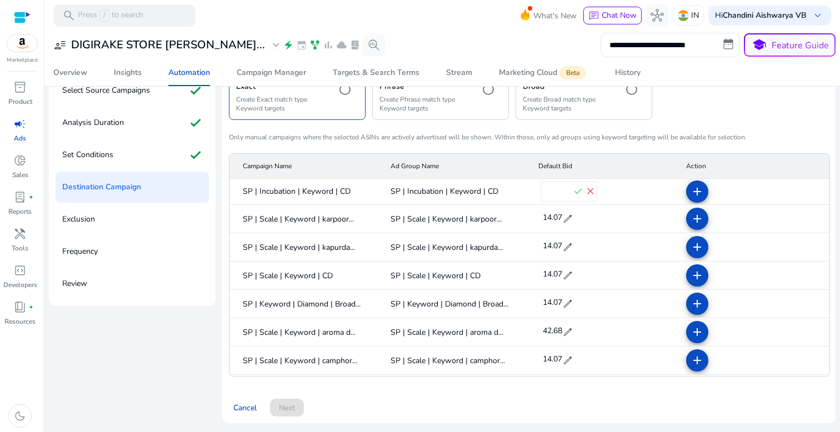
click at [565, 193] on input "*****" at bounding box center [556, 192] width 31 height 18
type input "*"
click at [575, 192] on span "check" at bounding box center [578, 192] width 12 height 12
click at [691, 188] on mat-icon "add" at bounding box center [697, 192] width 13 height 13
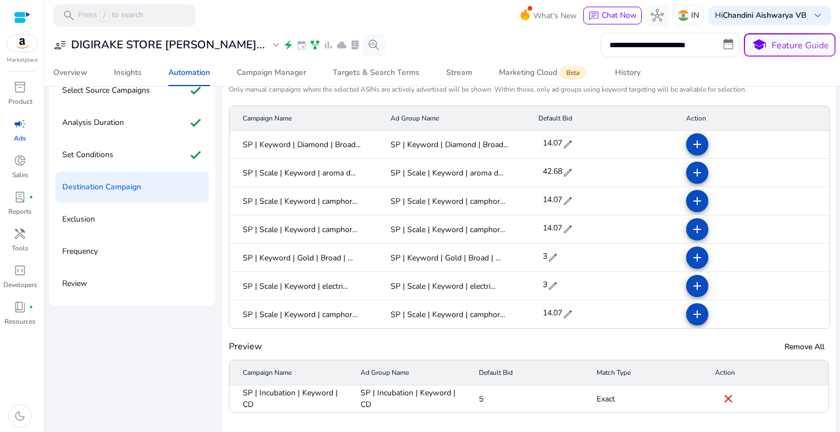
scroll to position [137, 0]
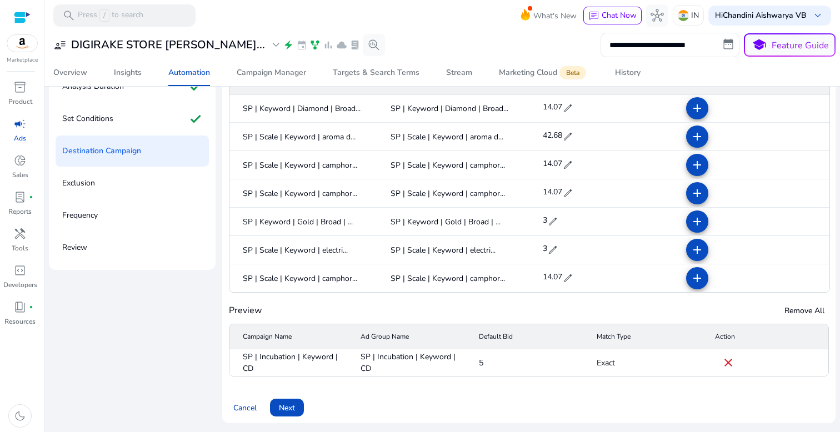
click at [297, 403] on span at bounding box center [287, 408] width 34 height 27
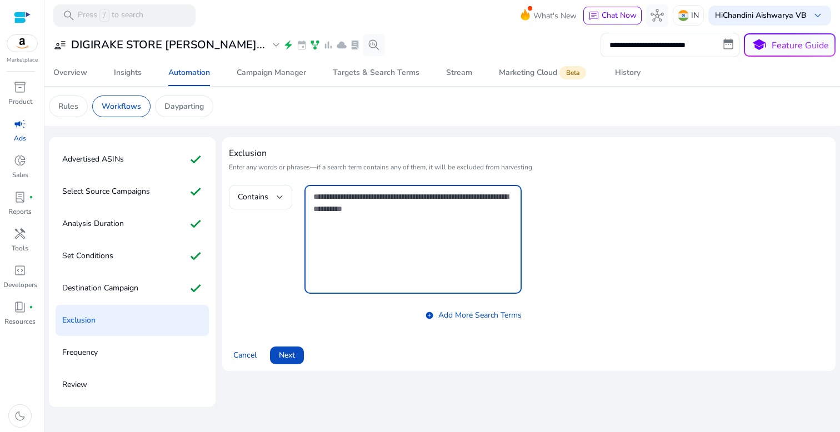
click at [365, 202] on textarea at bounding box center [413, 240] width 200 height 98
paste textarea "**********"
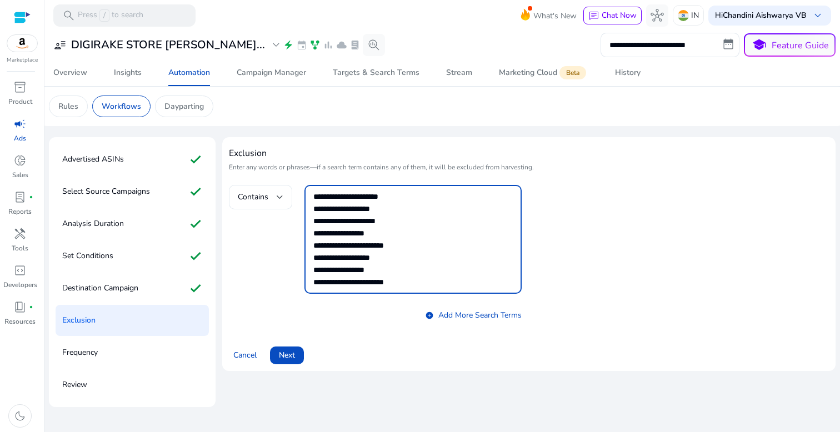
type textarea "**********"
click at [267, 196] on span "Contains" at bounding box center [253, 197] width 31 height 11
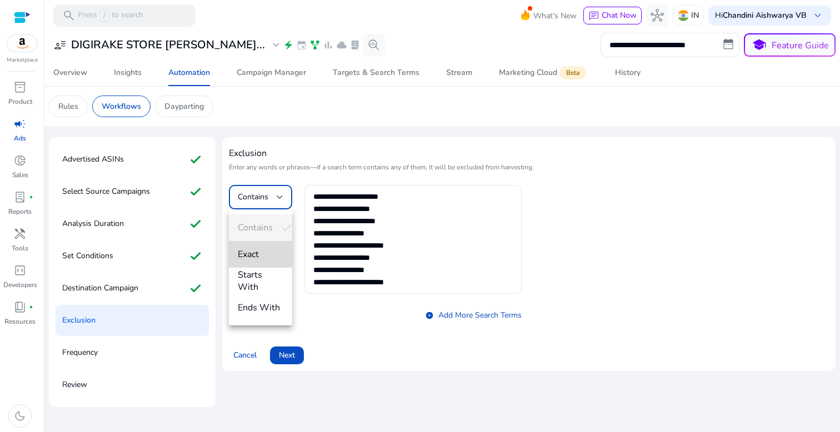
click at [263, 252] on span "Exact" at bounding box center [261, 254] width 46 height 12
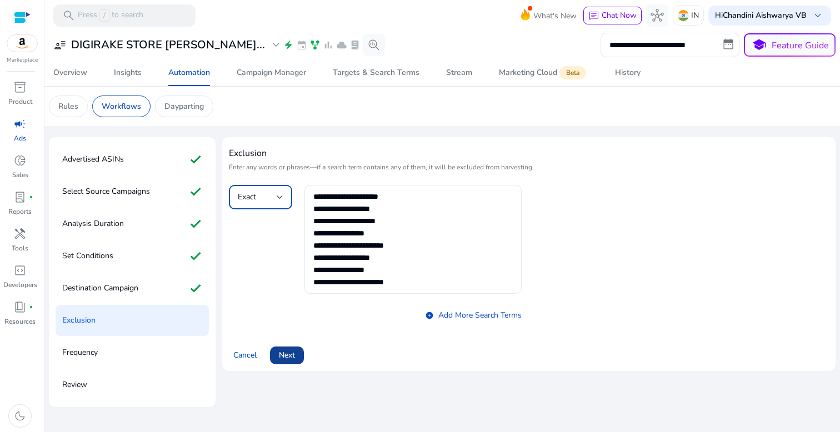
click at [292, 359] on span "Next" at bounding box center [287, 356] width 16 height 12
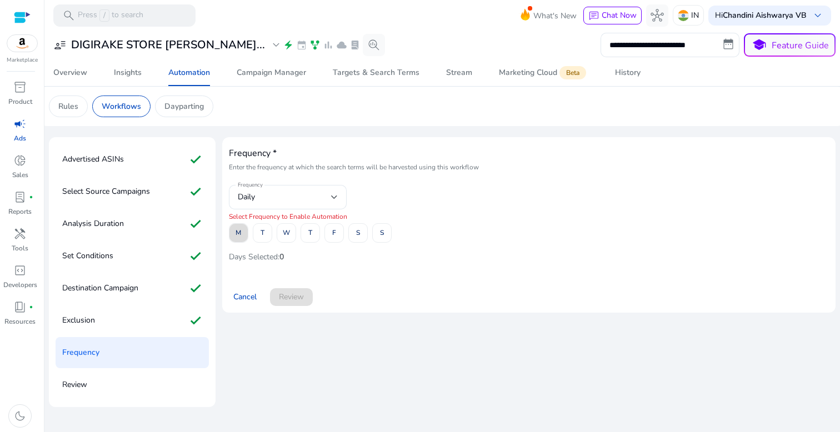
click at [239, 231] on span "M" at bounding box center [239, 232] width 6 height 19
click at [262, 231] on span "T" at bounding box center [263, 232] width 4 height 19
click at [283, 232] on span "W" at bounding box center [286, 232] width 7 height 19
click at [312, 232] on span "T" at bounding box center [310, 232] width 4 height 19
click at [336, 236] on span "F" at bounding box center [334, 232] width 4 height 19
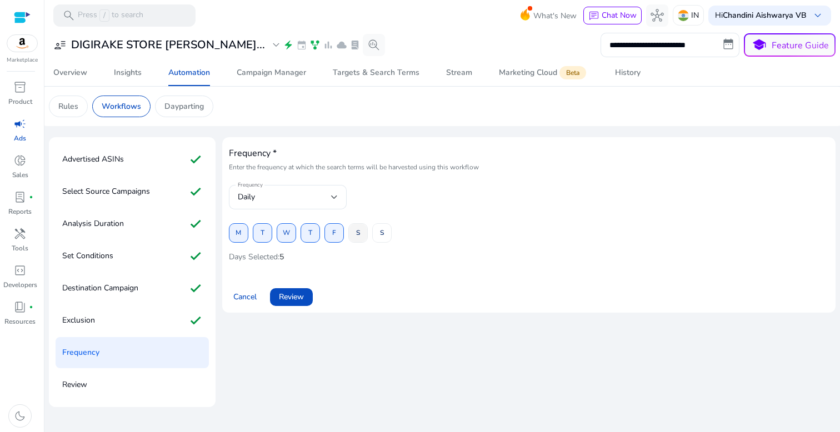
click at [357, 236] on span "S" at bounding box center [358, 232] width 4 height 19
click at [388, 236] on span at bounding box center [382, 233] width 18 height 27
click at [308, 298] on span at bounding box center [291, 297] width 43 height 27
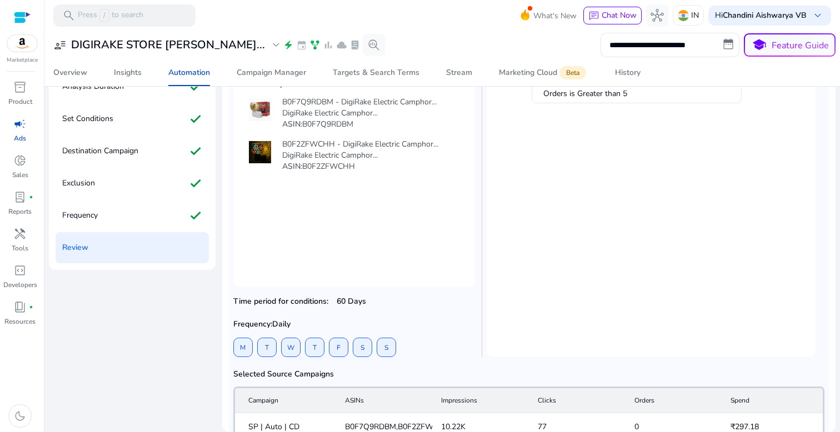
scroll to position [293, 0]
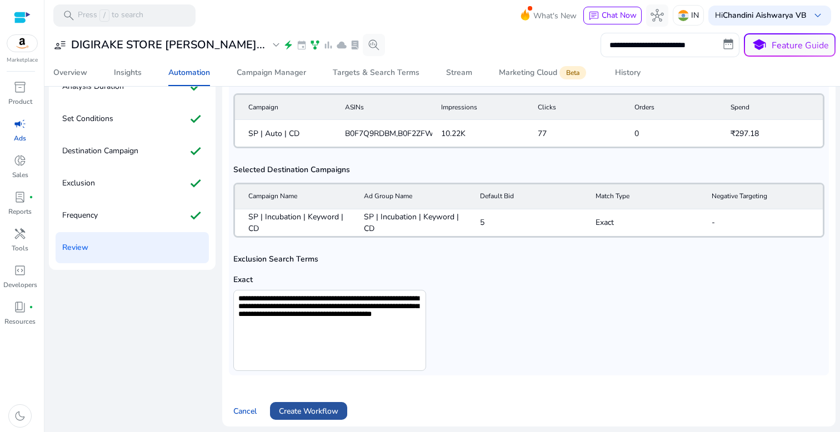
click at [308, 406] on span "Create Workflow" at bounding box center [308, 412] width 59 height 12
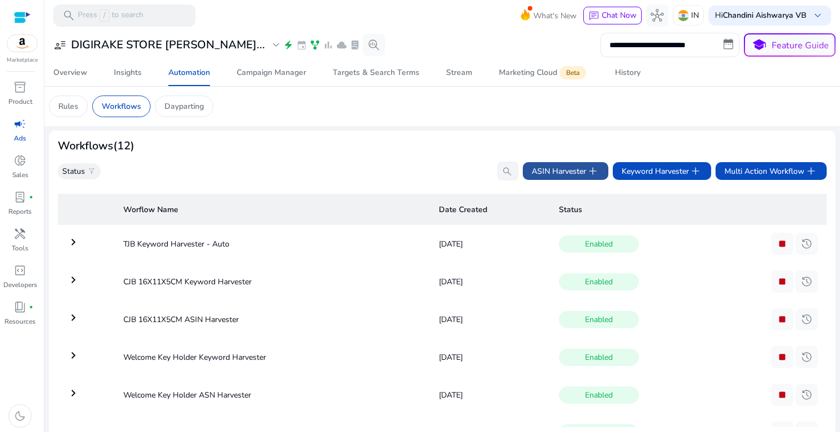
click at [565, 171] on span "ASIN Harvester add" at bounding box center [566, 171] width 68 height 13
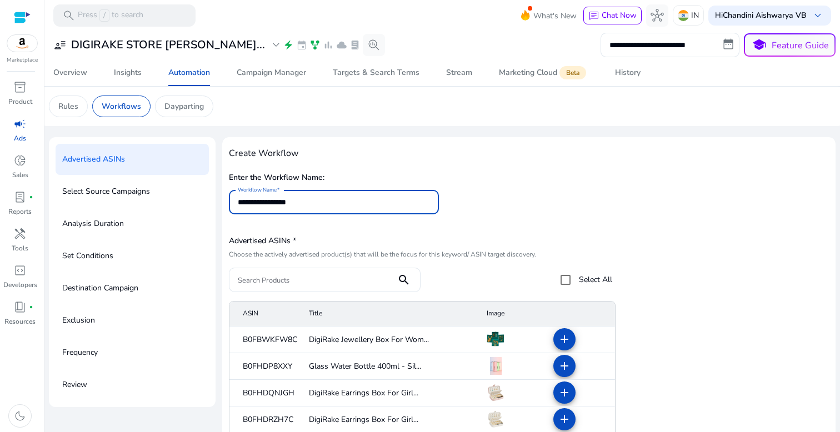
type input "**********"
click at [371, 283] on input "Search Products" at bounding box center [313, 280] width 150 height 12
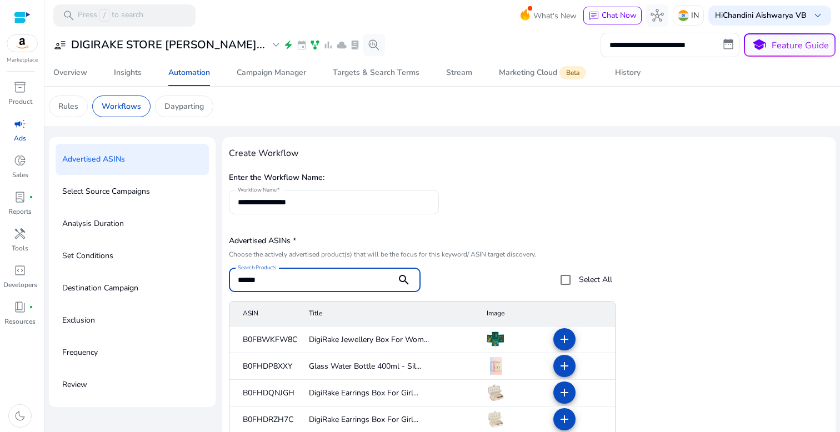
type input "******"
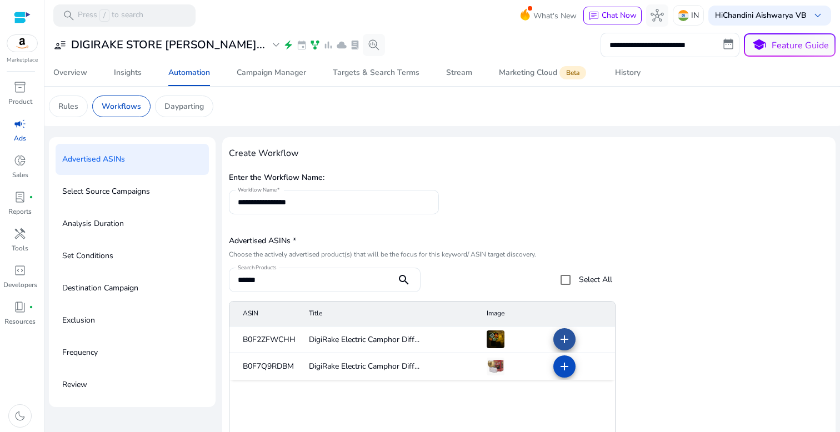
click at [563, 340] on mat-icon "add" at bounding box center [564, 339] width 13 height 13
click at [561, 369] on mat-icon "add" at bounding box center [564, 366] width 13 height 13
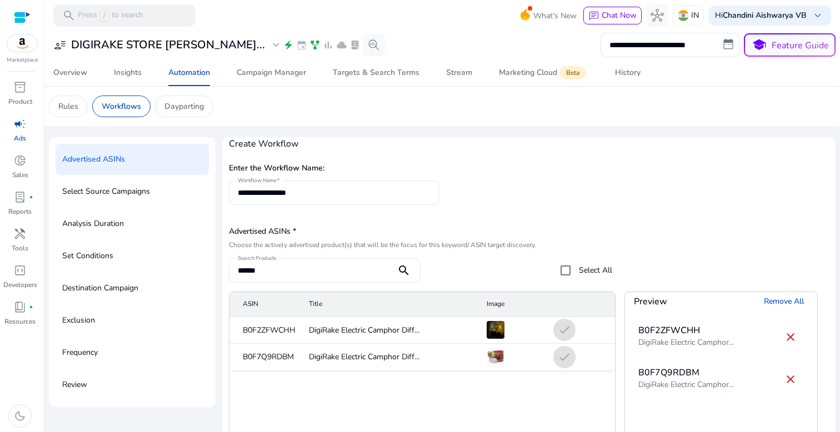
scroll to position [137, 0]
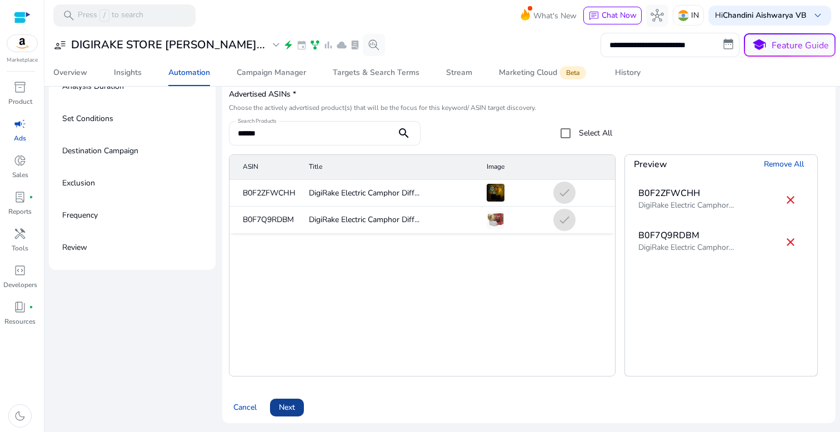
click at [304, 405] on div "Cancel Next" at bounding box center [529, 403] width 600 height 27
click at [296, 404] on span at bounding box center [287, 408] width 34 height 27
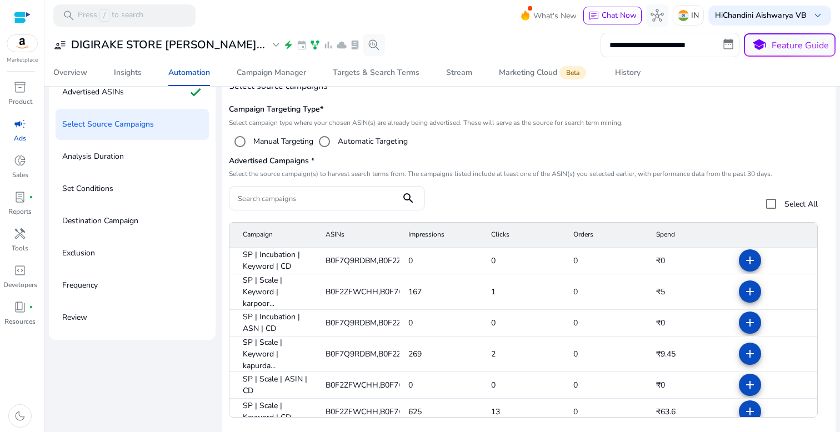
scroll to position [50, 0]
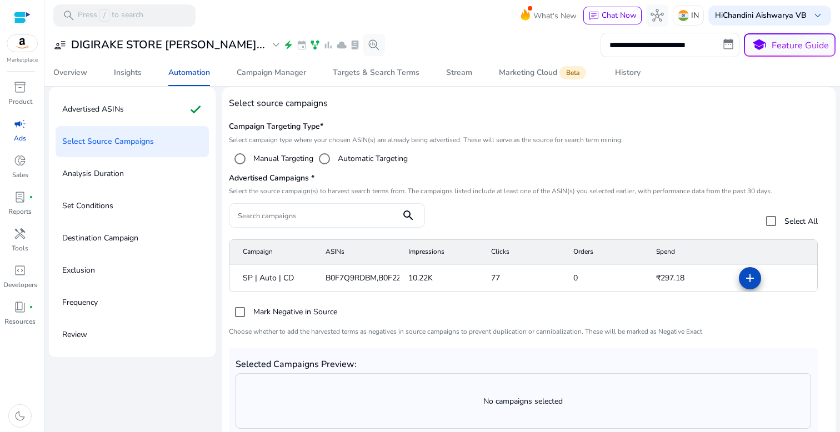
click at [746, 281] on mat-icon "add" at bounding box center [750, 278] width 13 height 13
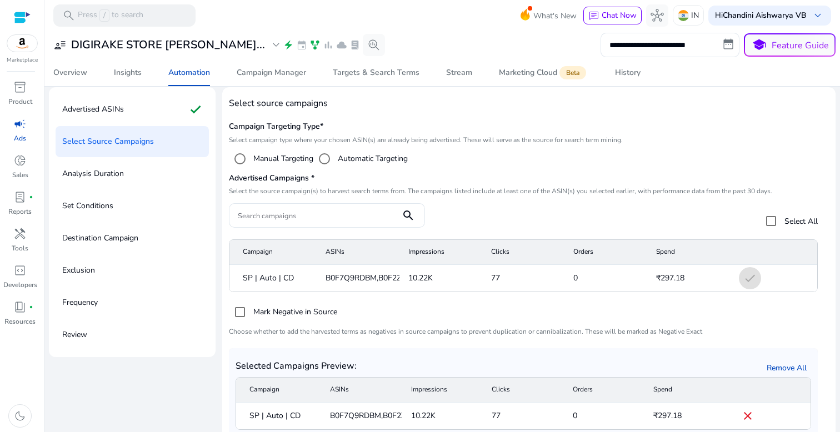
scroll to position [114, 0]
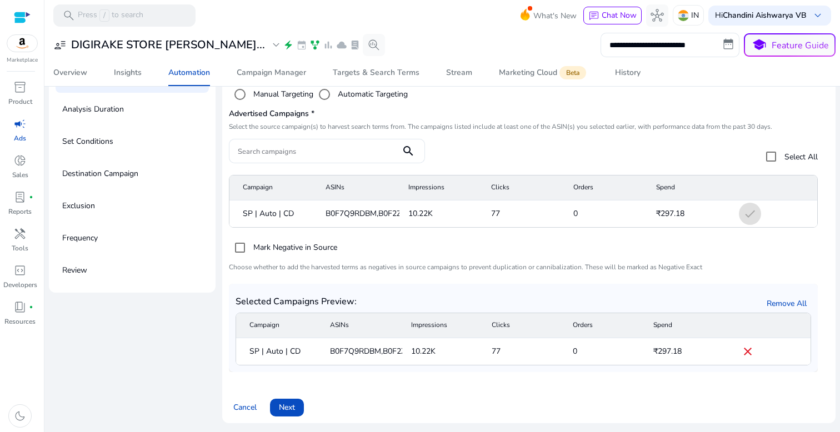
click at [287, 400] on span at bounding box center [287, 408] width 34 height 27
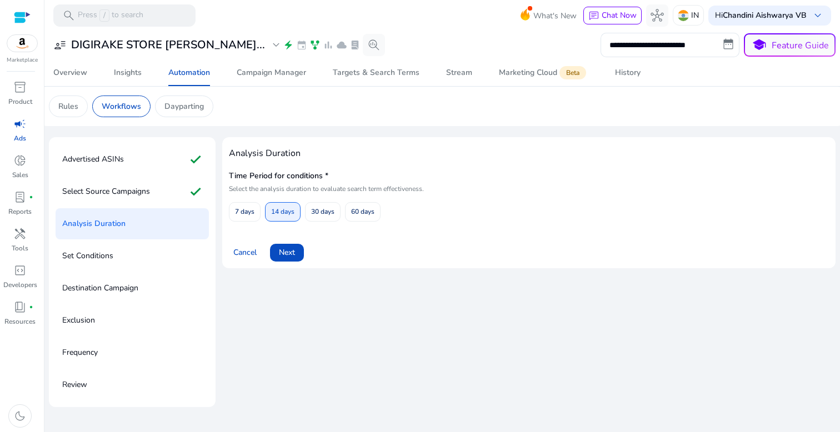
scroll to position [0, 0]
click at [356, 210] on span "60 days" at bounding box center [362, 211] width 23 height 19
click at [295, 247] on span "Next" at bounding box center [287, 253] width 16 height 12
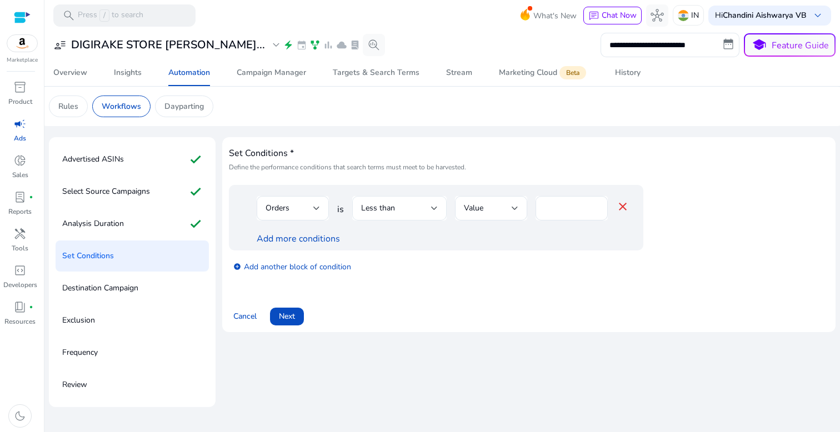
click at [384, 213] on span "Less than" at bounding box center [378, 208] width 34 height 11
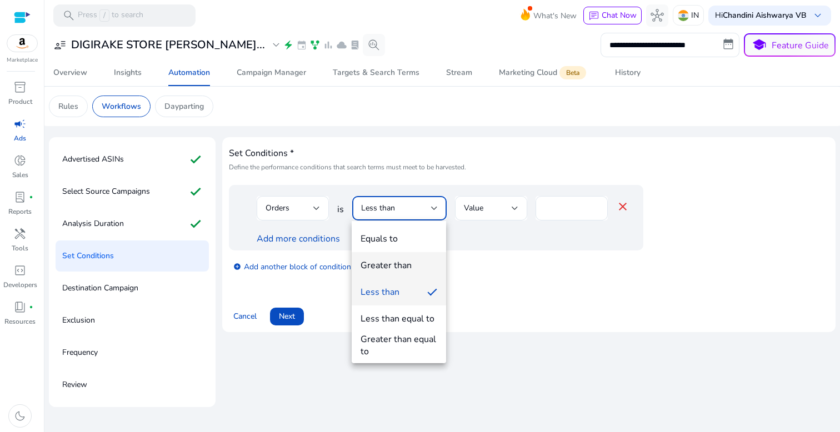
click at [395, 268] on div "Greater than" at bounding box center [386, 266] width 51 height 12
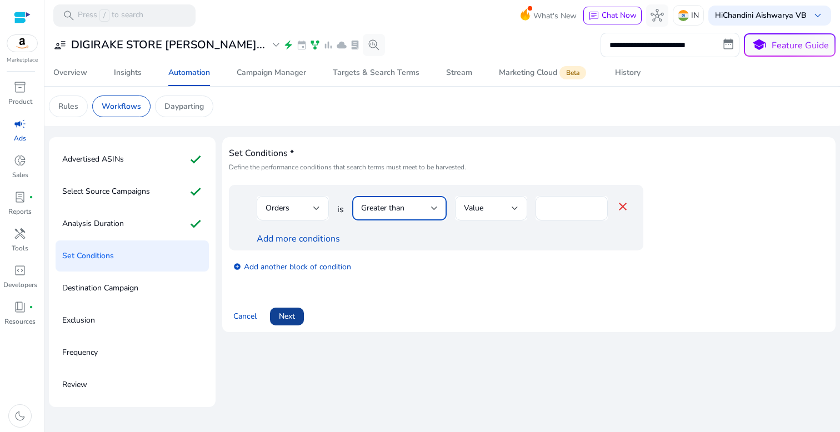
click at [279, 317] on span at bounding box center [287, 316] width 34 height 27
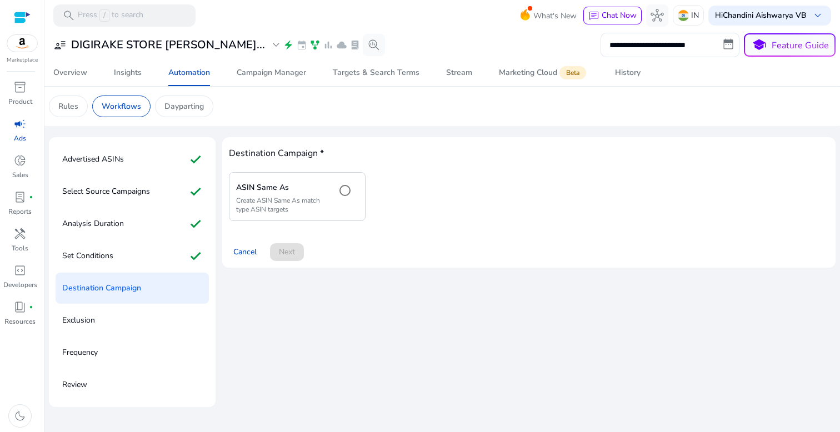
click at [315, 208] on p "Create ASIN Same As match type ASIN targets" at bounding box center [281, 205] width 91 height 18
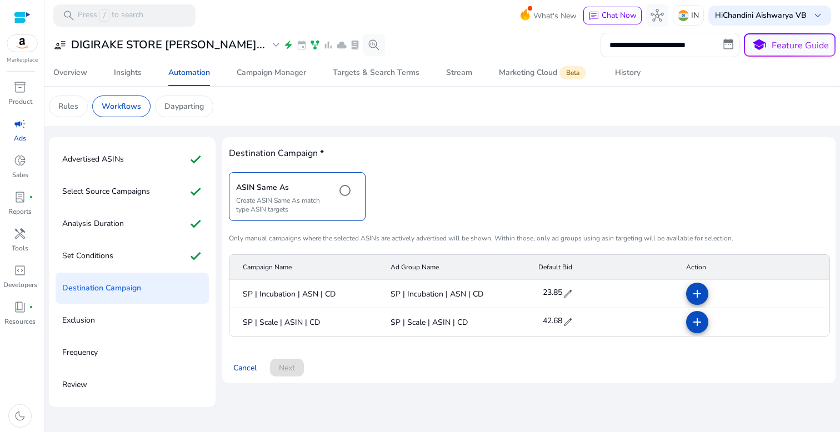
click at [565, 295] on span "edit" at bounding box center [567, 293] width 11 height 11
click at [565, 296] on input "*****" at bounding box center [556, 294] width 31 height 18
type input "*"
click at [580, 296] on span "check" at bounding box center [578, 293] width 12 height 12
click at [693, 292] on mat-icon "add" at bounding box center [697, 293] width 13 height 13
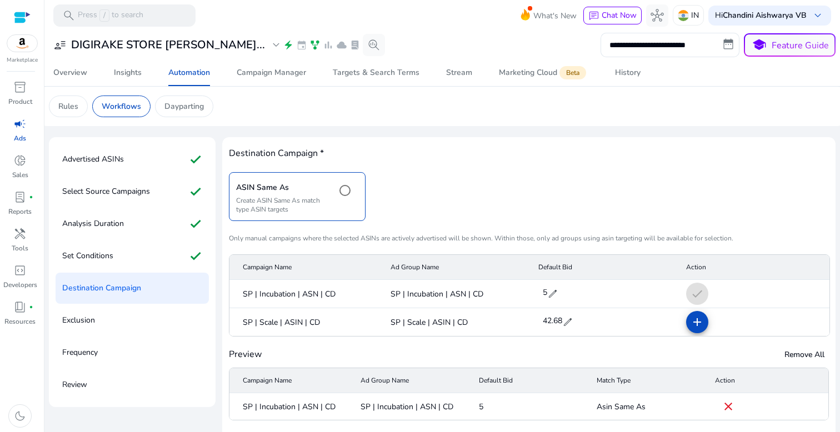
scroll to position [44, 0]
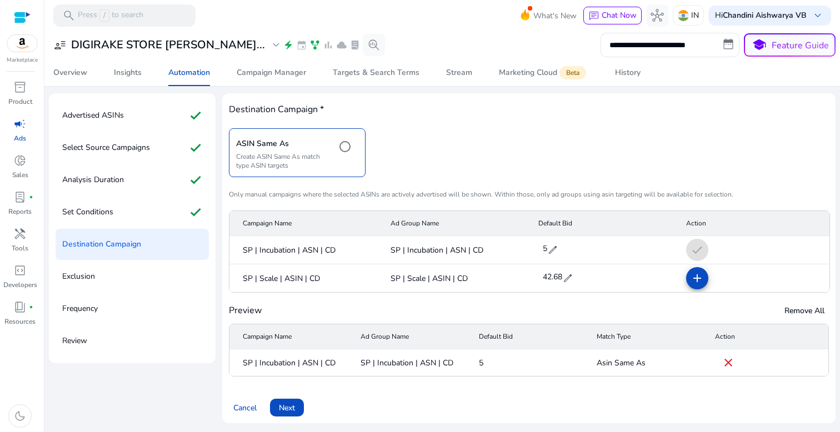
click at [286, 408] on span "Next" at bounding box center [287, 408] width 16 height 12
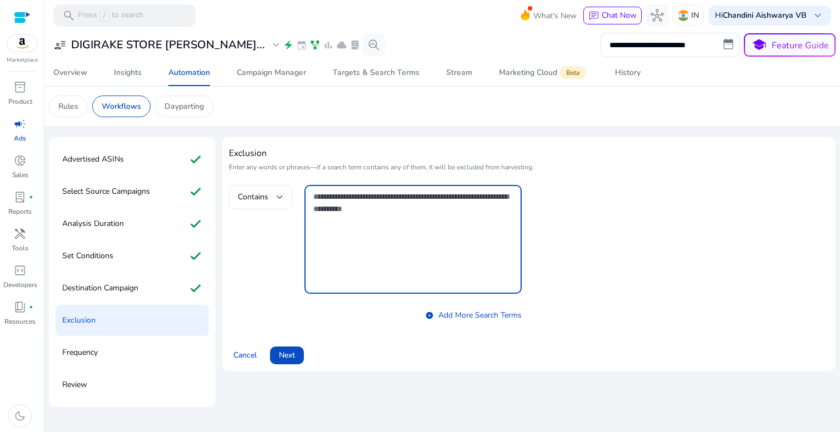
click at [359, 213] on textarea at bounding box center [413, 240] width 200 height 98
paste textarea "**********"
type textarea "**********"
paste textarea "**********"
type textarea "**********"
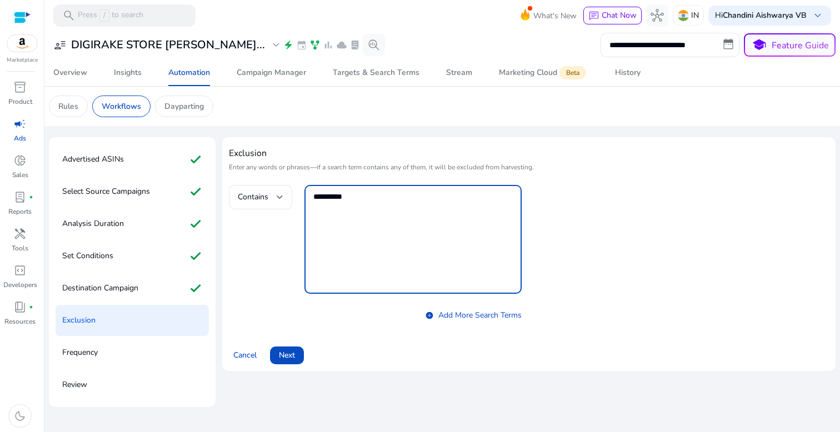
click at [251, 185] on div "Contains" at bounding box center [261, 197] width 46 height 24
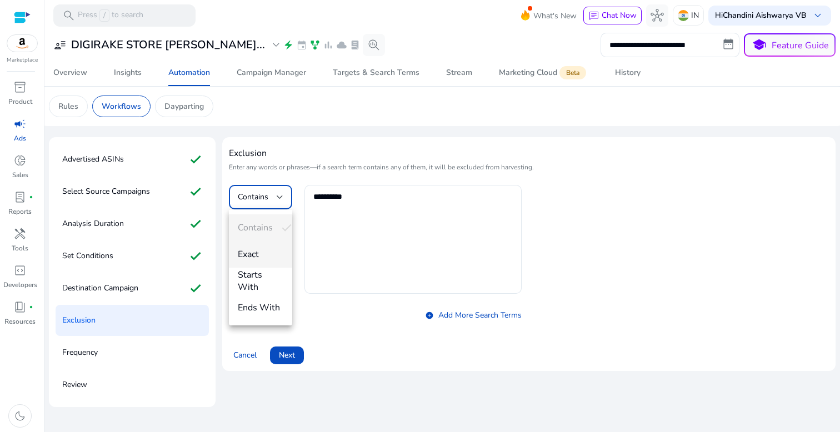
click at [265, 252] on span "Exact" at bounding box center [261, 254] width 46 height 12
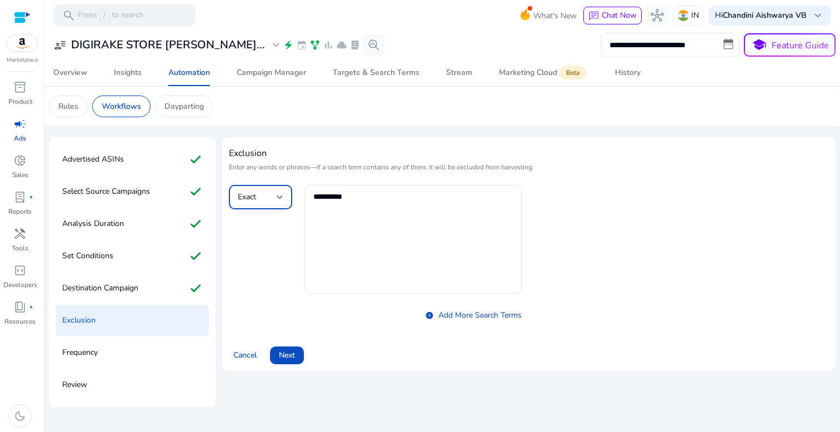
click at [297, 358] on span at bounding box center [287, 355] width 34 height 27
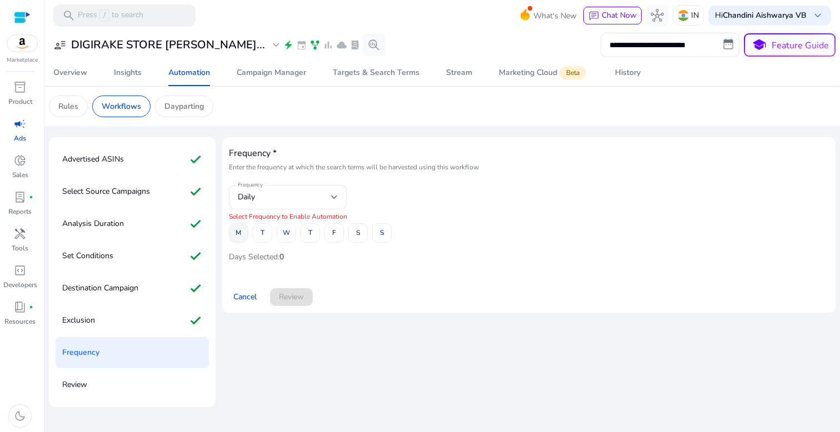
click at [241, 237] on span "M" at bounding box center [239, 232] width 6 height 19
click at [262, 236] on span "T" at bounding box center [263, 232] width 4 height 19
click at [285, 236] on span "W" at bounding box center [286, 232] width 7 height 19
click at [324, 233] on div "M T W T F S S" at bounding box center [529, 232] width 600 height 19
click at [314, 233] on span at bounding box center [310, 233] width 18 height 27
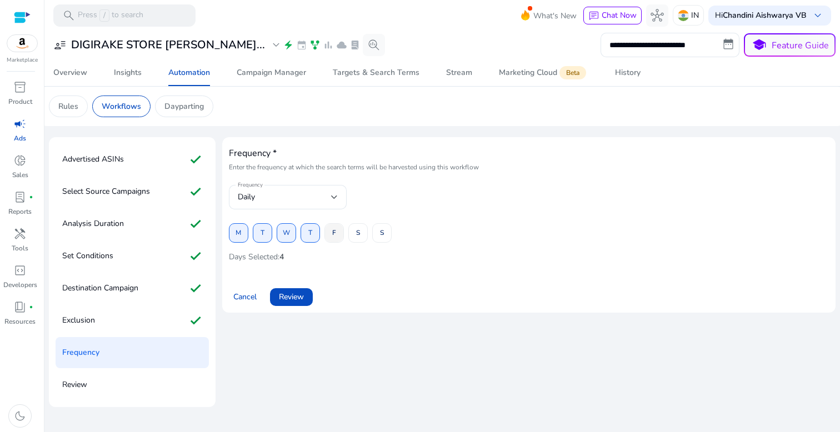
click at [339, 233] on span at bounding box center [334, 233] width 18 height 27
click at [365, 233] on span at bounding box center [358, 233] width 18 height 27
click at [380, 233] on span "S" at bounding box center [382, 232] width 4 height 19
click at [296, 298] on span "Review" at bounding box center [291, 297] width 25 height 12
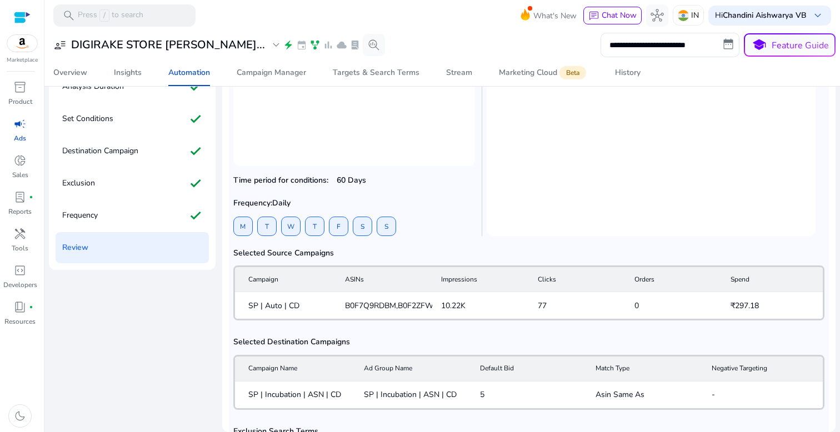
scroll to position [293, 0]
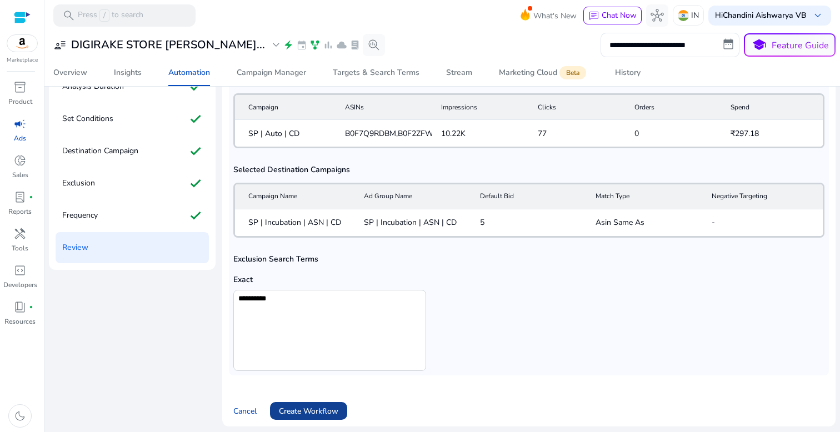
click at [323, 400] on span at bounding box center [308, 411] width 77 height 27
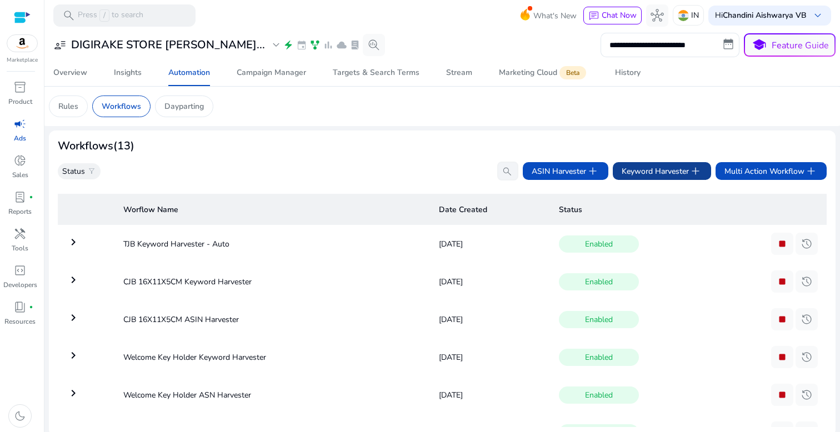
click at [641, 176] on span "Keyword Harvester add" at bounding box center [662, 171] width 81 height 13
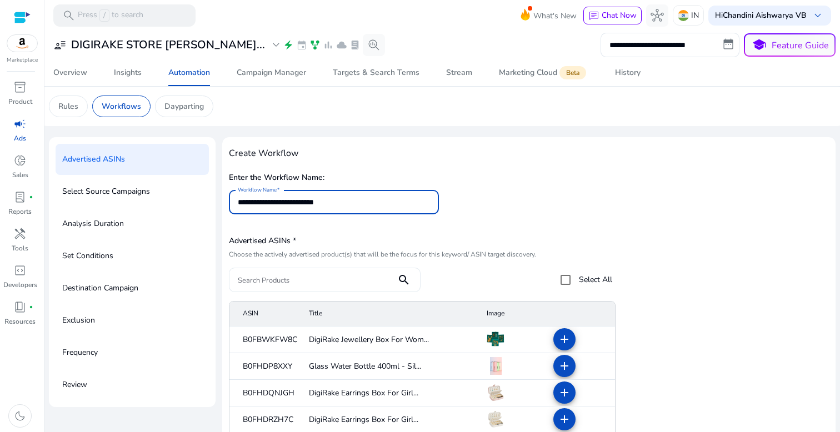
type input "**********"
click at [318, 283] on input "Search Products" at bounding box center [313, 280] width 150 height 12
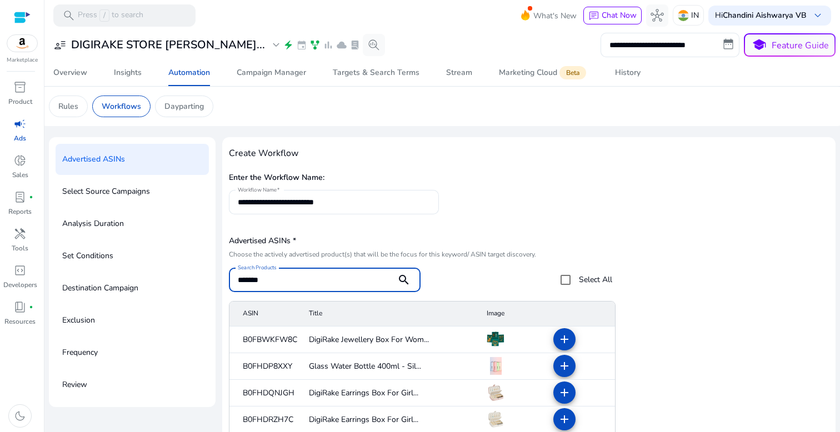
type input "*******"
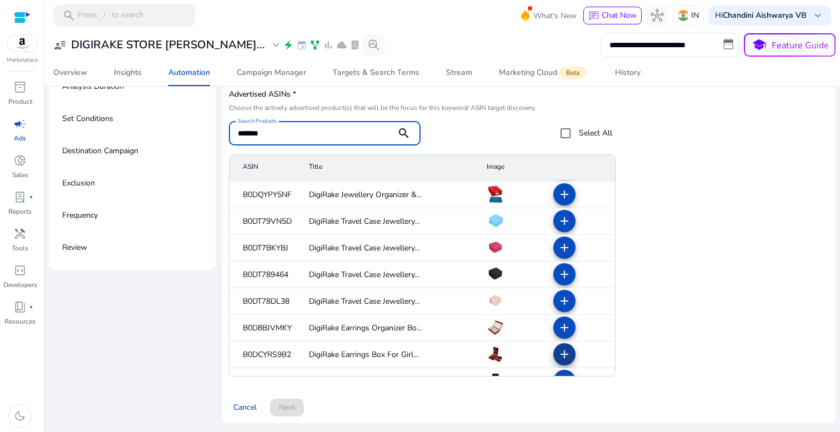
scroll to position [233, 0]
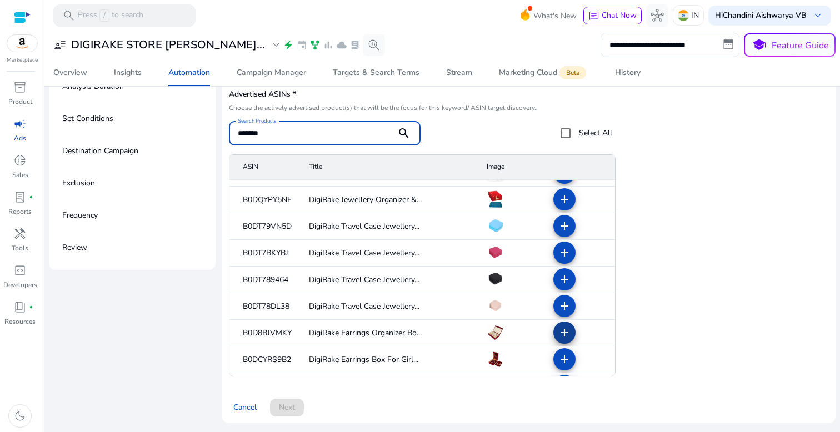
click at [562, 336] on mat-icon "add" at bounding box center [564, 332] width 13 height 13
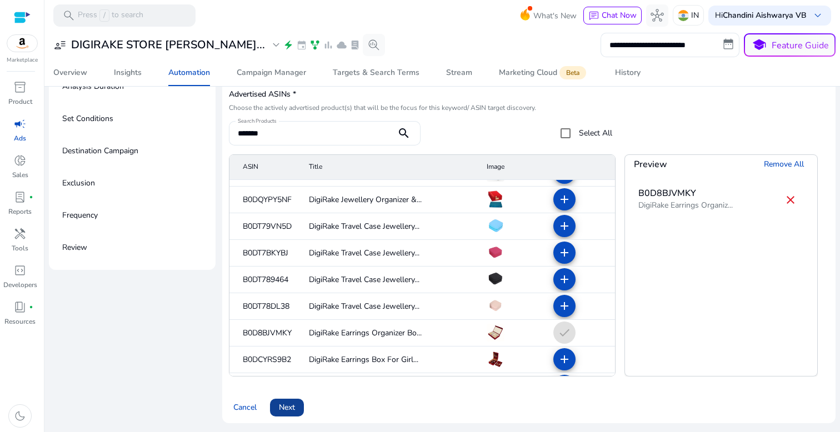
click at [291, 404] on span "Next" at bounding box center [287, 408] width 16 height 12
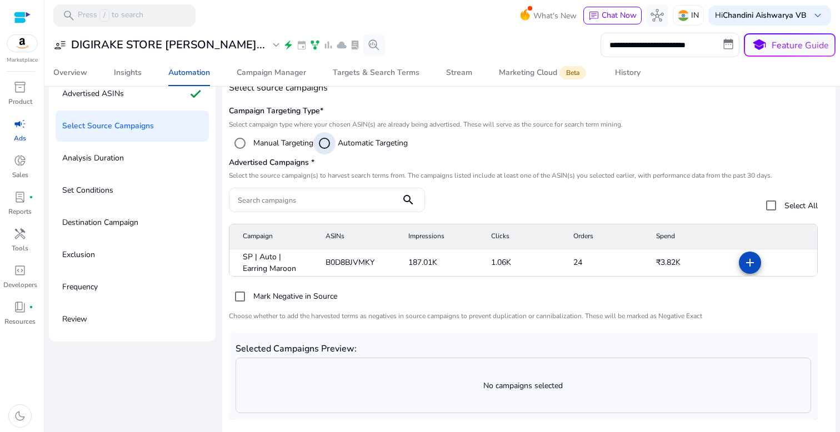
scroll to position [80, 0]
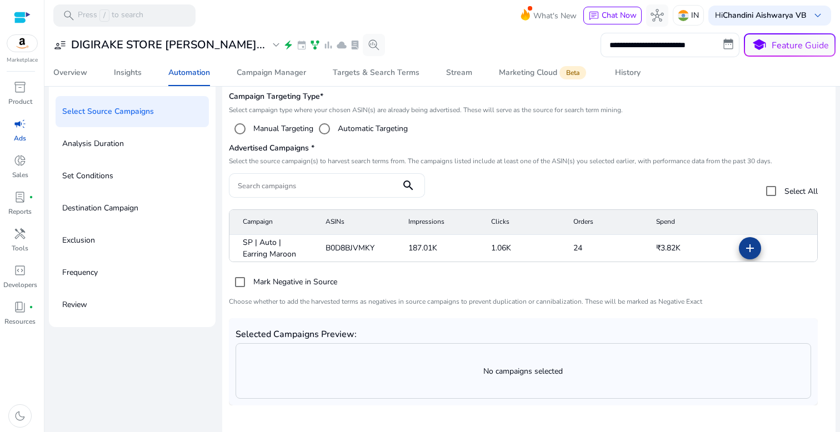
click at [745, 250] on mat-icon "add" at bounding box center [750, 248] width 13 height 13
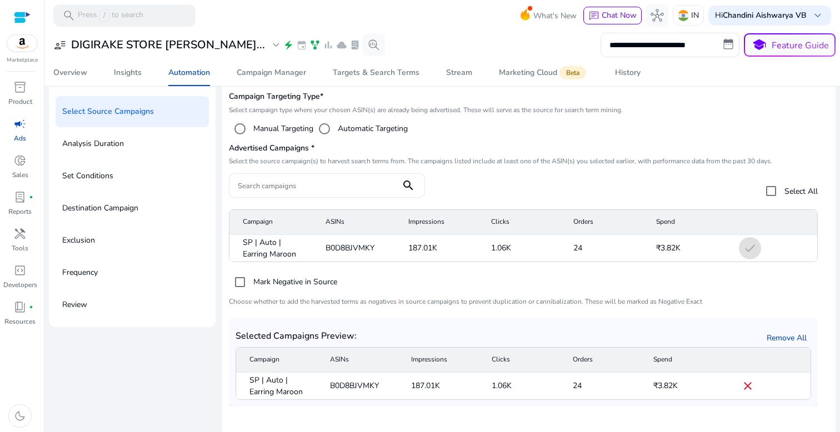
scroll to position [114, 0]
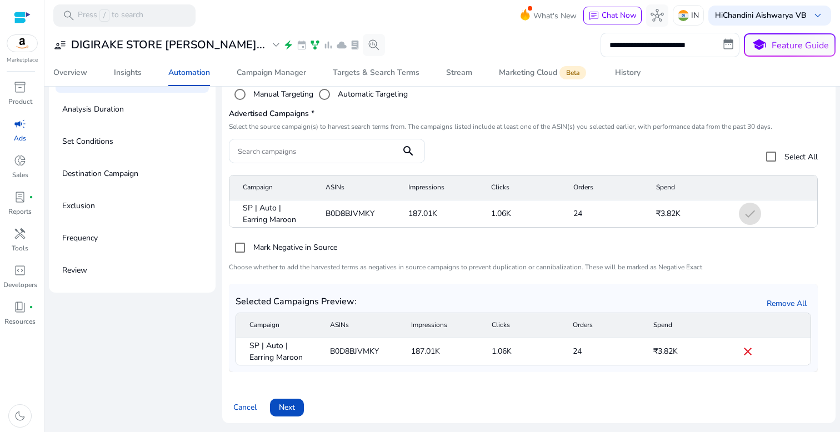
click at [294, 409] on span "Next" at bounding box center [287, 408] width 16 height 12
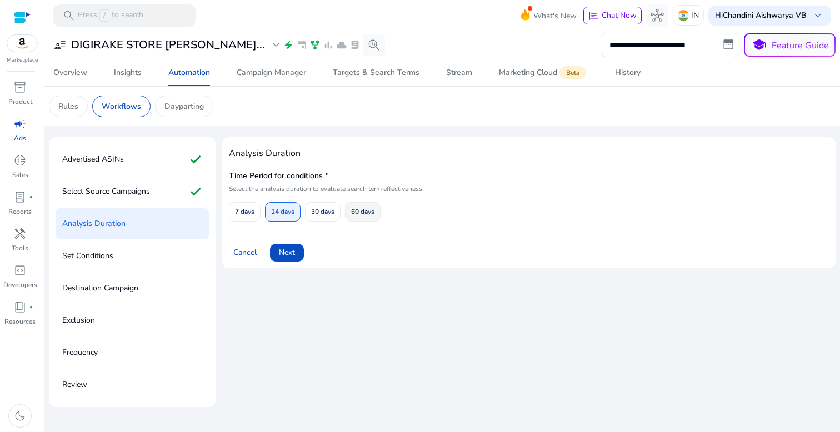
click at [366, 217] on span "60 days" at bounding box center [362, 211] width 23 height 19
click at [296, 245] on span at bounding box center [287, 253] width 34 height 27
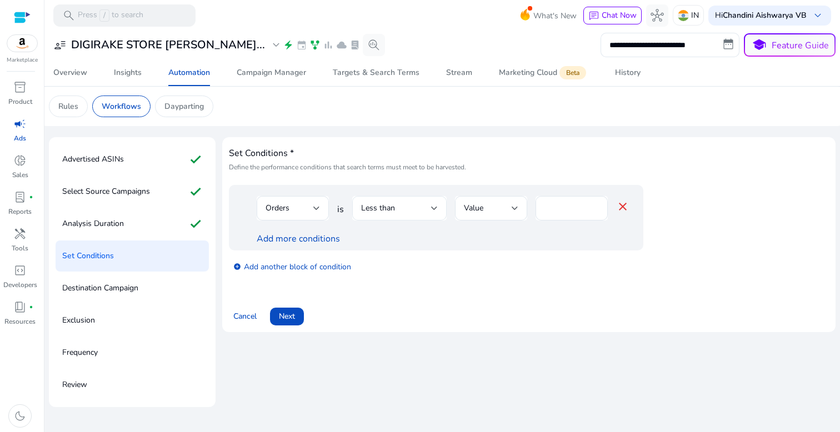
click at [401, 204] on div "Less than" at bounding box center [396, 208] width 70 height 12
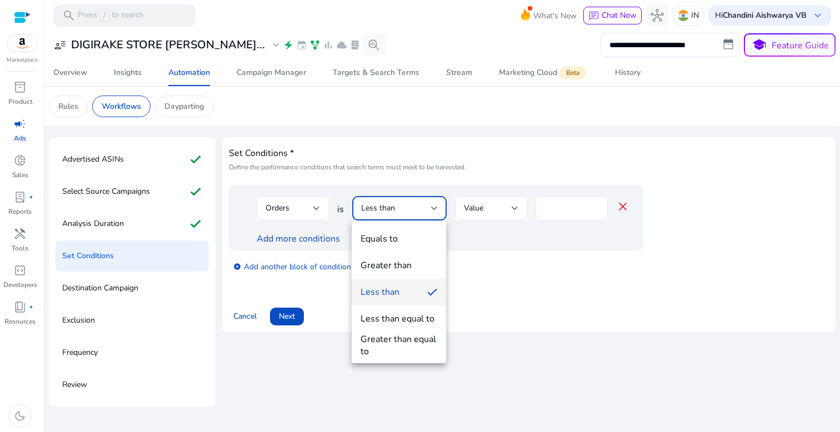
click at [398, 269] on div "Greater than" at bounding box center [386, 266] width 51 height 12
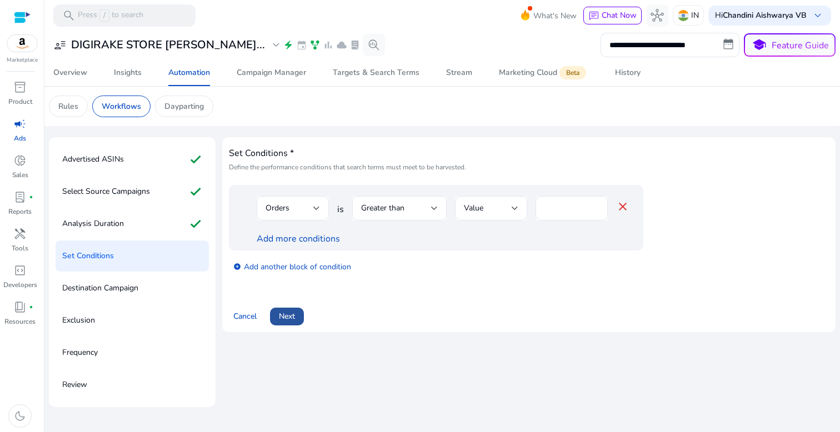
click at [297, 320] on span at bounding box center [287, 316] width 34 height 27
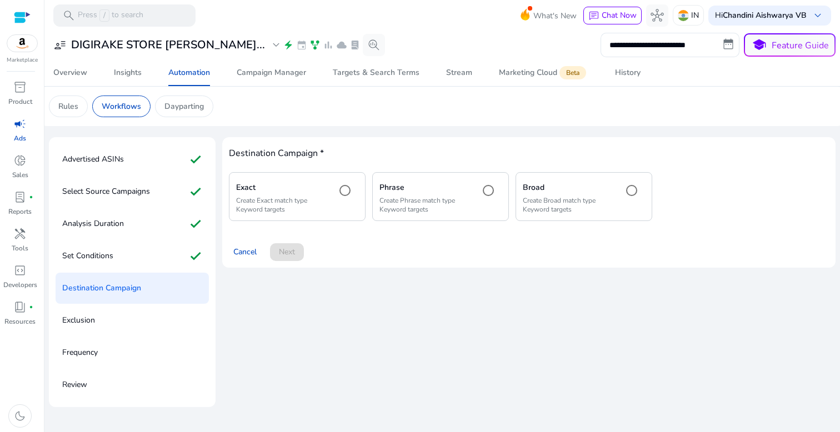
click at [307, 207] on p "Create Exact match type Keyword targets" at bounding box center [281, 205] width 91 height 18
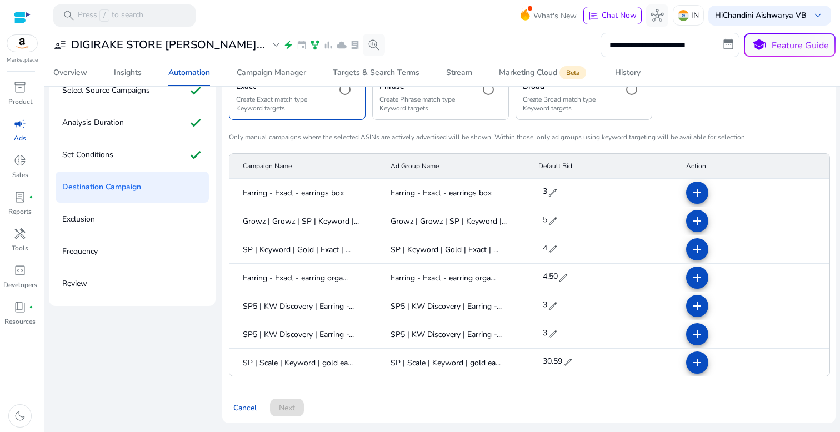
scroll to position [1033, 0]
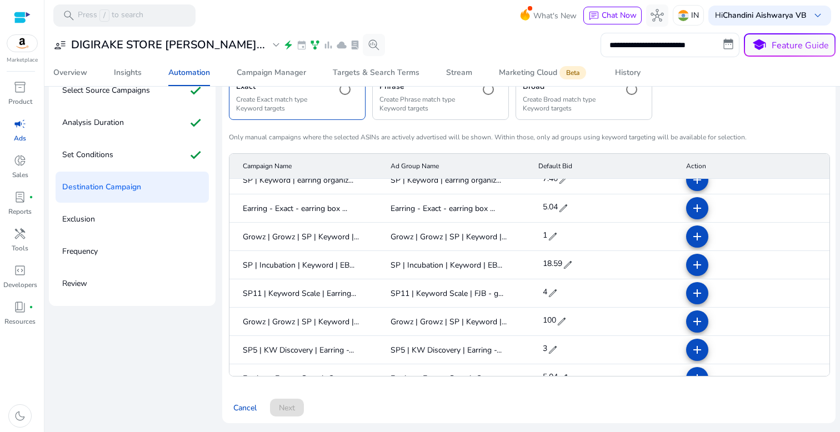
click at [566, 265] on span "edit" at bounding box center [567, 265] width 11 height 11
click at [567, 265] on input "*****" at bounding box center [556, 266] width 31 height 18
type input "*"
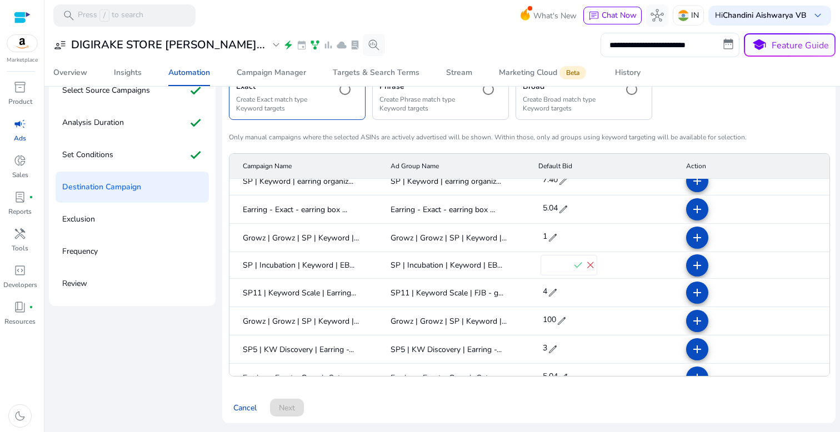
click at [577, 266] on span "check" at bounding box center [578, 266] width 12 height 12
click at [693, 265] on mat-icon "add" at bounding box center [697, 264] width 13 height 13
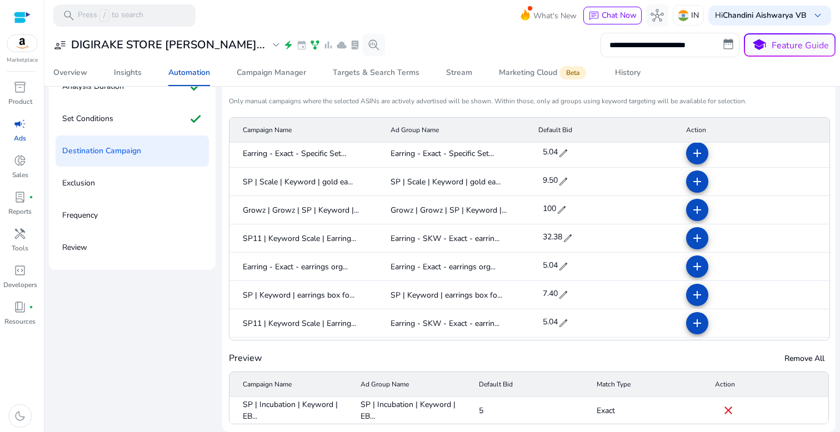
scroll to position [48, 0]
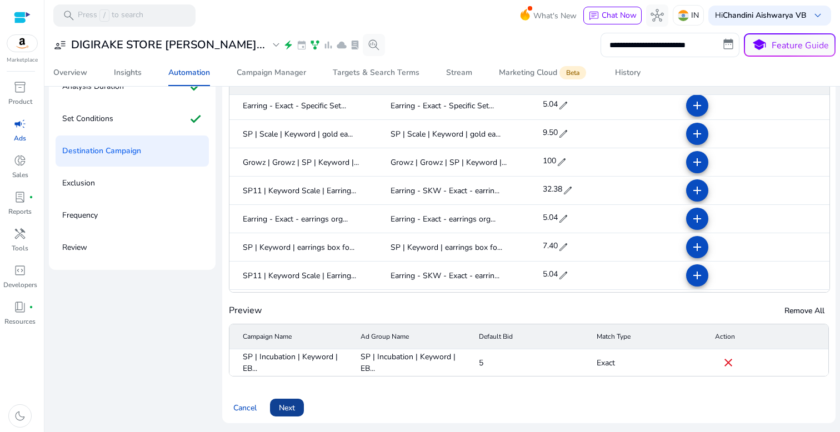
click at [298, 406] on span at bounding box center [287, 408] width 34 height 27
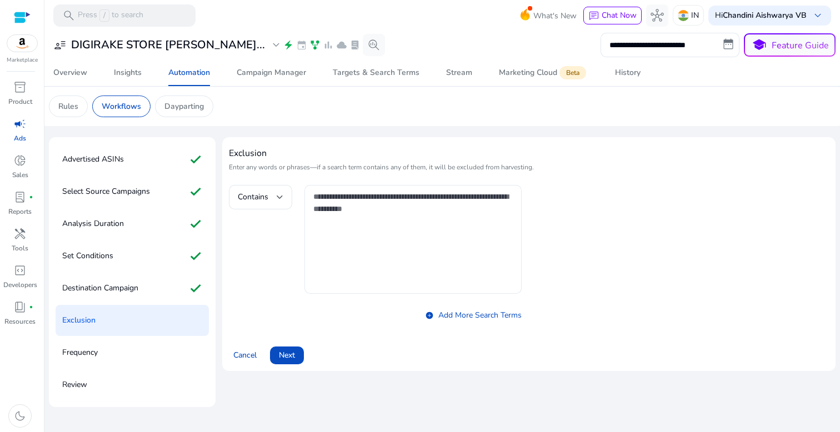
click at [384, 232] on textarea at bounding box center [413, 240] width 200 height 98
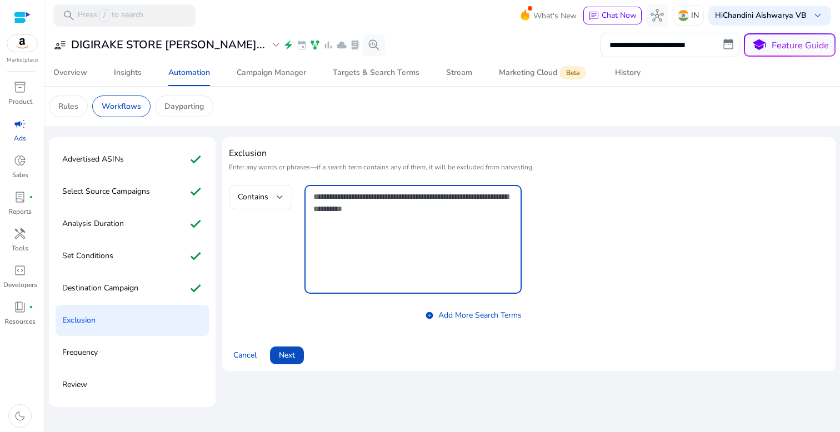
paste textarea "**********"
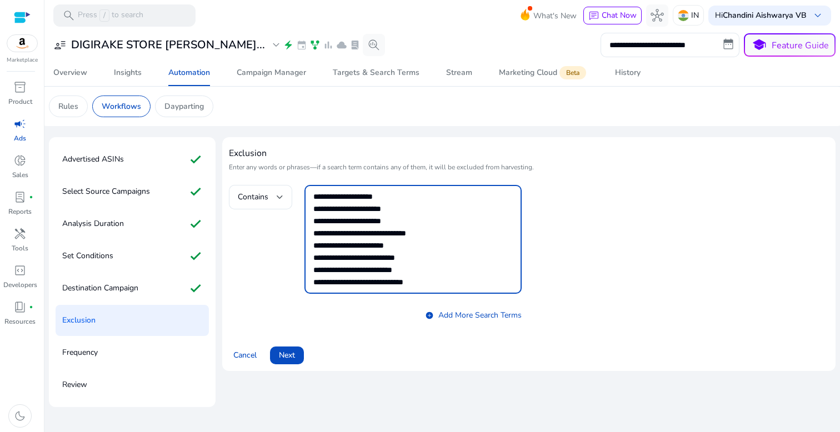
scroll to position [12, 0]
type textarea "**********"
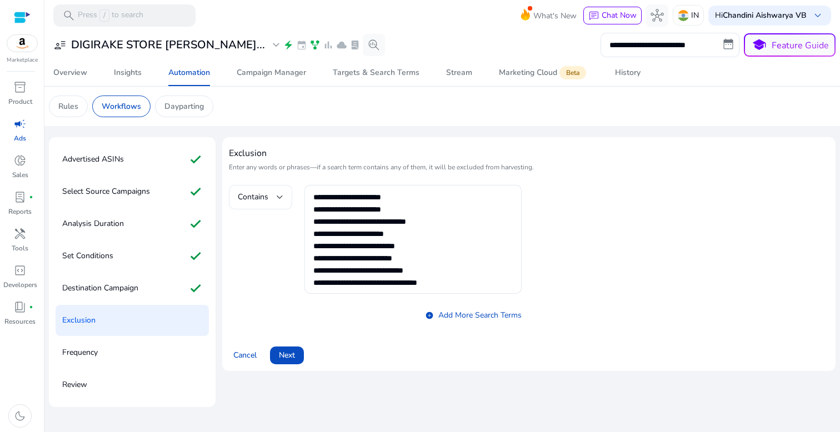
click at [262, 189] on div "Contains" at bounding box center [261, 197] width 46 height 24
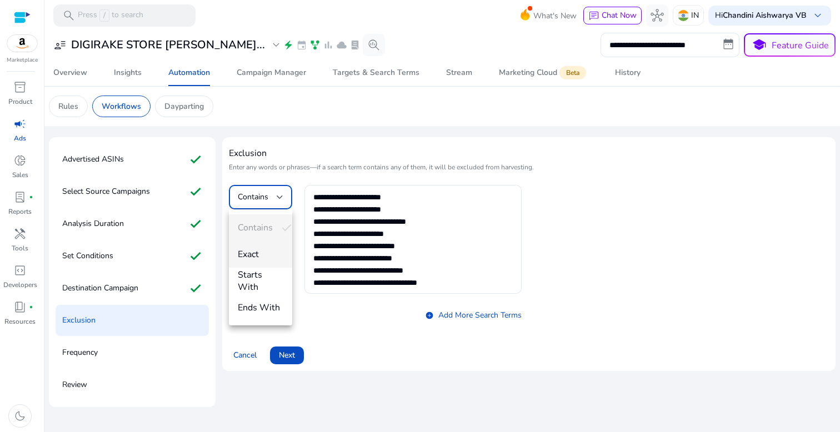
click at [275, 248] on span "Exact" at bounding box center [261, 254] width 46 height 12
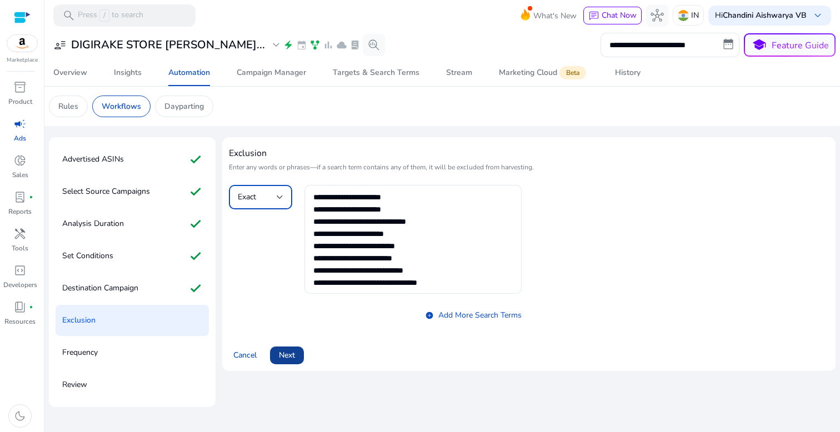
click at [300, 351] on span at bounding box center [287, 355] width 34 height 27
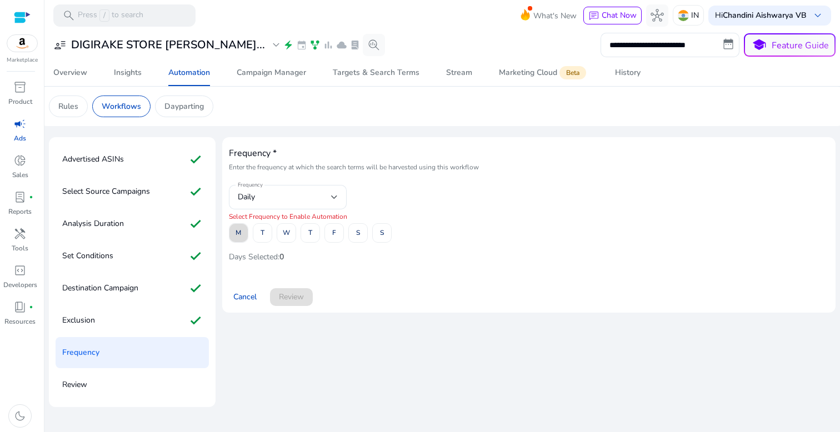
click at [236, 233] on span "M" at bounding box center [239, 232] width 6 height 19
click at [263, 234] on span "T" at bounding box center [263, 232] width 4 height 19
click at [287, 234] on span "W" at bounding box center [286, 232] width 7 height 19
click at [308, 235] on span "T" at bounding box center [310, 232] width 4 height 19
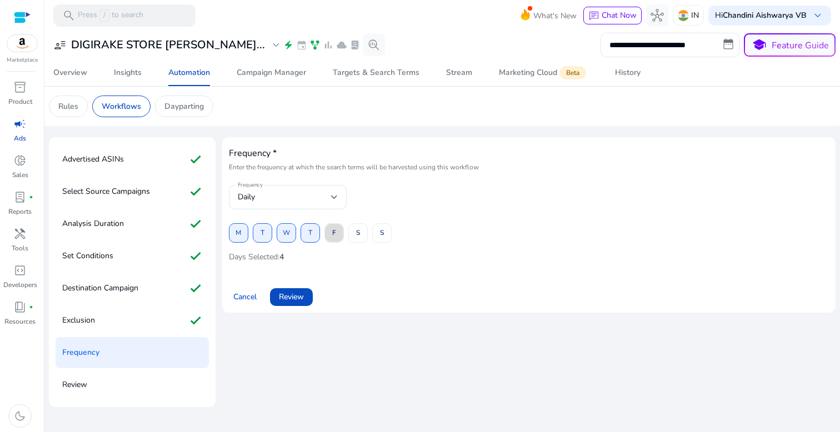
click at [333, 235] on span "F" at bounding box center [334, 232] width 4 height 19
click at [359, 235] on span "S" at bounding box center [358, 232] width 4 height 19
click at [391, 235] on button "S" at bounding box center [381, 232] width 19 height 19
click at [315, 288] on div "Cancel Review" at bounding box center [529, 293] width 600 height 27
click at [307, 295] on span at bounding box center [291, 297] width 43 height 27
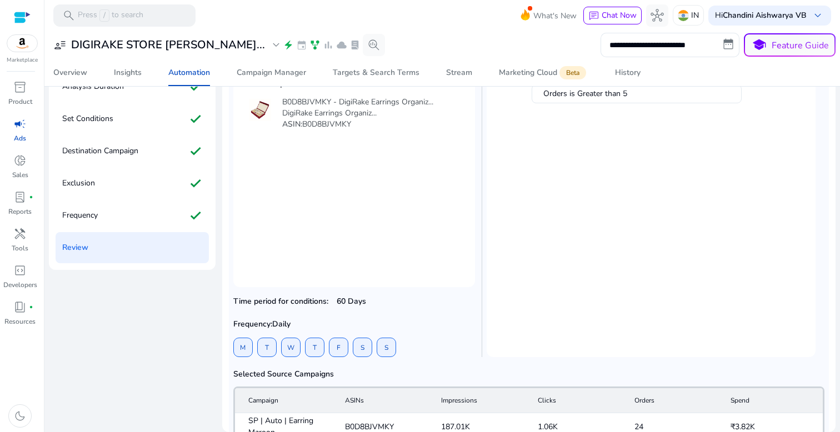
scroll to position [293, 0]
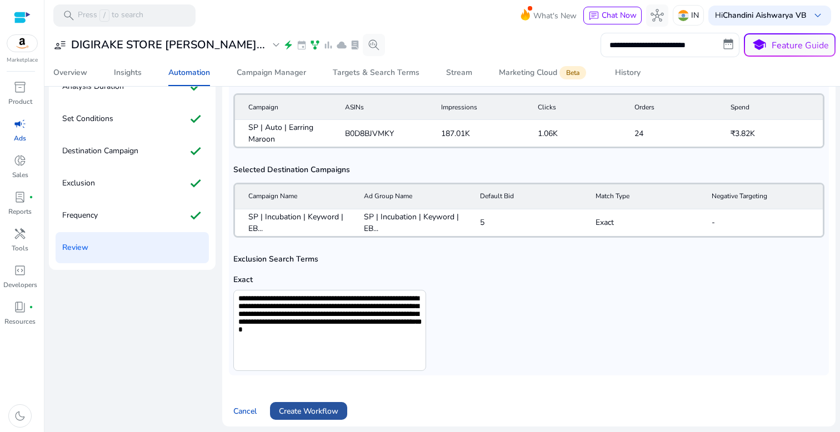
click at [327, 410] on span "Create Workflow" at bounding box center [308, 412] width 59 height 12
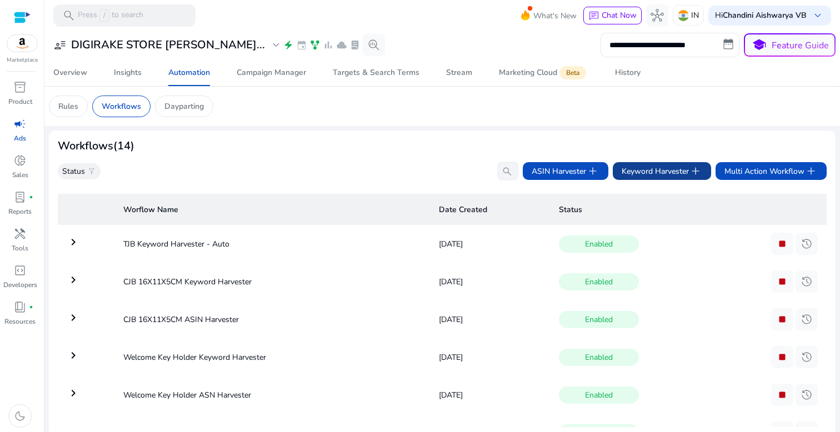
click at [654, 173] on span "Keyword Harvester add" at bounding box center [662, 171] width 81 height 13
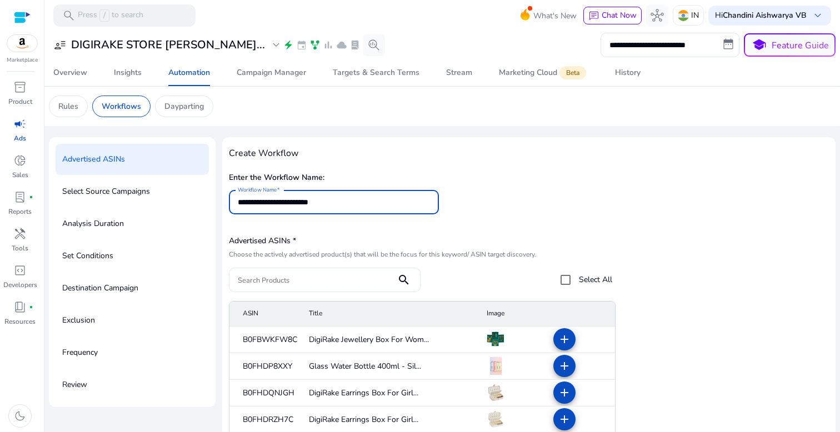
type input "**********"
click at [357, 276] on input "Search Products" at bounding box center [313, 280] width 150 height 12
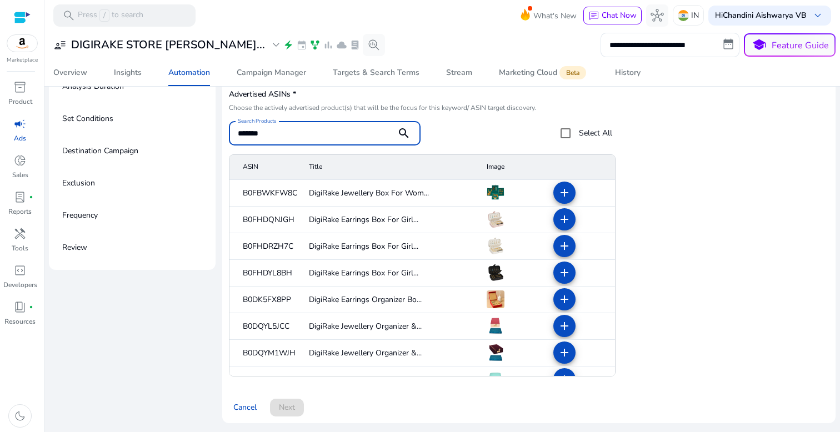
click at [705, 240] on div at bounding box center [721, 266] width 193 height 222
click at [331, 135] on input "*******" at bounding box center [313, 133] width 150 height 12
paste input "**********"
paste input
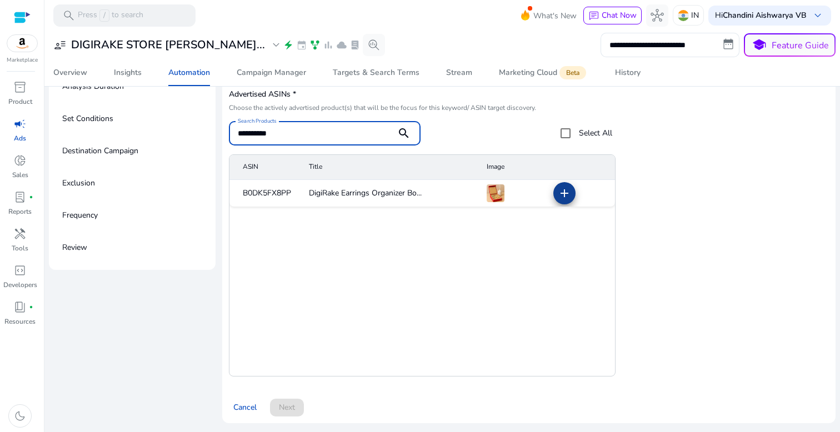
click at [562, 193] on mat-icon "add" at bounding box center [564, 193] width 13 height 13
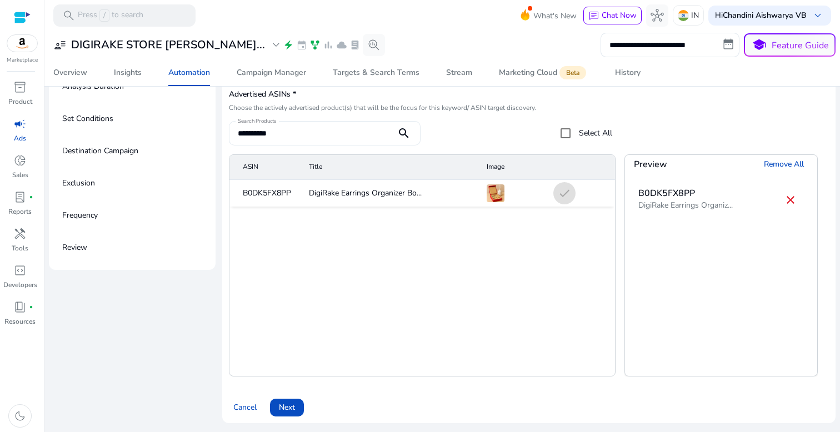
click at [336, 140] on div "**********" at bounding box center [313, 133] width 150 height 24
click at [336, 132] on input "**********" at bounding box center [313, 133] width 150 height 12
paste input
type input "**********"
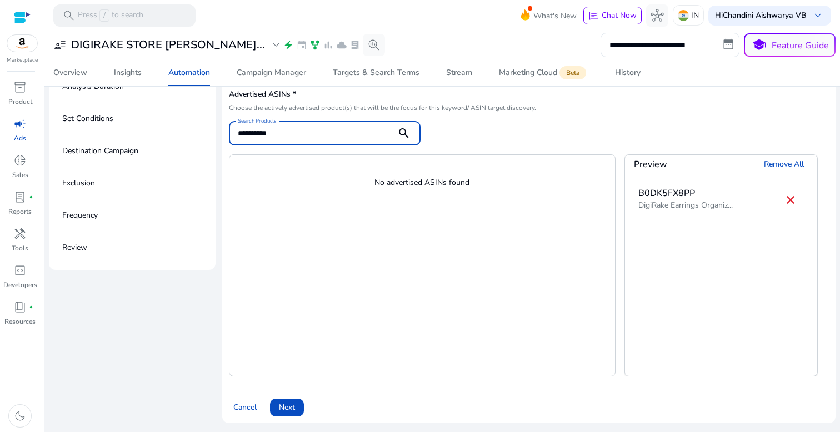
click at [653, 192] on div "B0DK5FX8PP" at bounding box center [686, 193] width 94 height 13
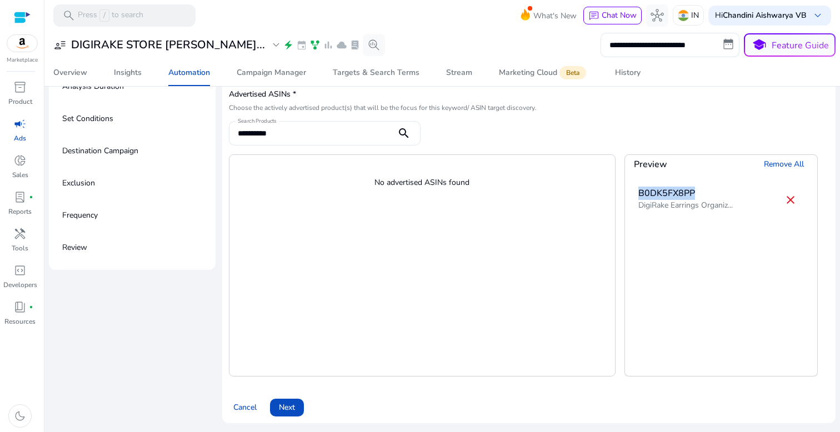
click at [653, 192] on div "B0DK5FX8PP" at bounding box center [686, 193] width 94 height 13
copy div "B0DK5FX8PP"
click at [283, 408] on span "Next" at bounding box center [287, 408] width 16 height 12
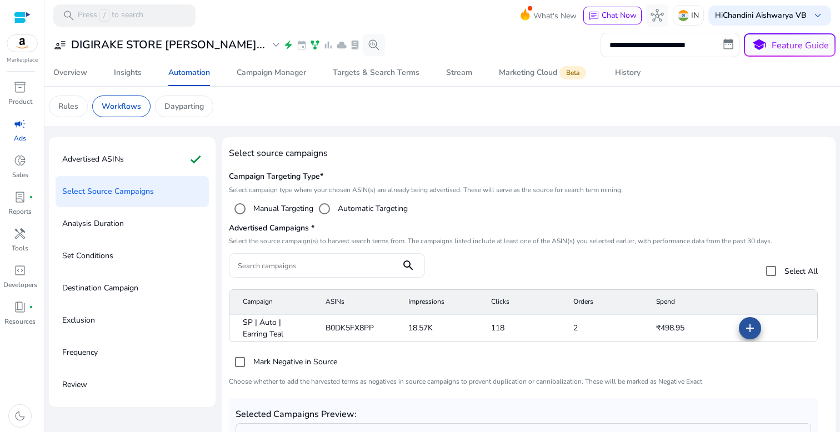
click at [748, 334] on mat-icon "add" at bounding box center [750, 328] width 13 height 13
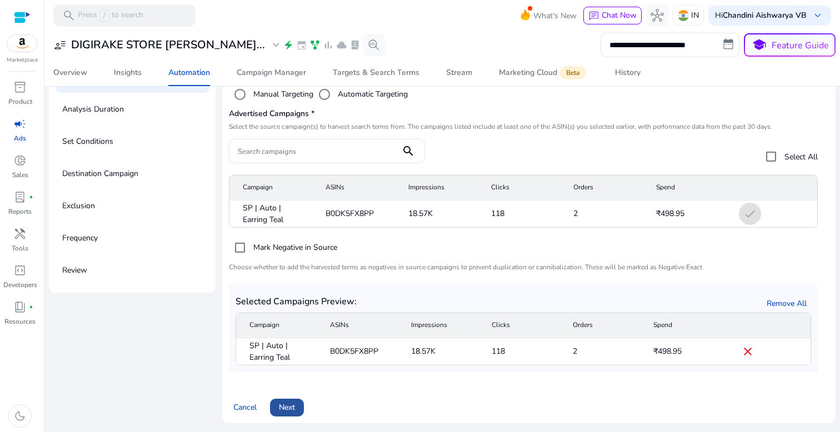
click at [295, 407] on span "Next" at bounding box center [287, 408] width 16 height 12
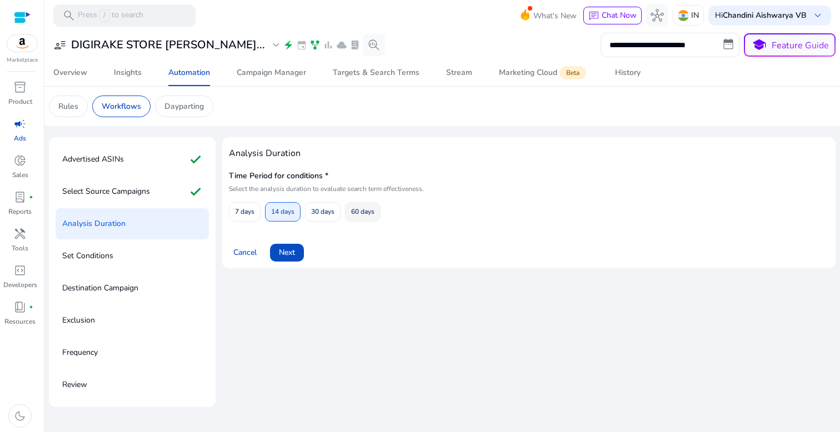
click at [360, 213] on span "60 days" at bounding box center [362, 211] width 23 height 19
click at [285, 248] on span "Next" at bounding box center [287, 253] width 16 height 12
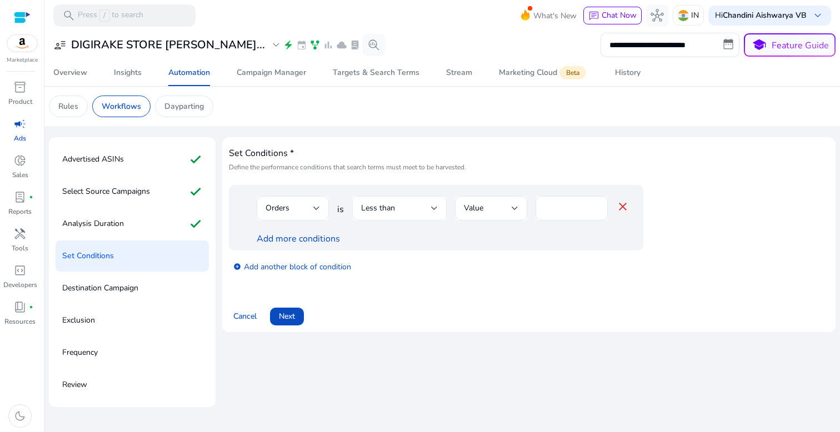
click at [394, 219] on div "Less than" at bounding box center [399, 208] width 77 height 24
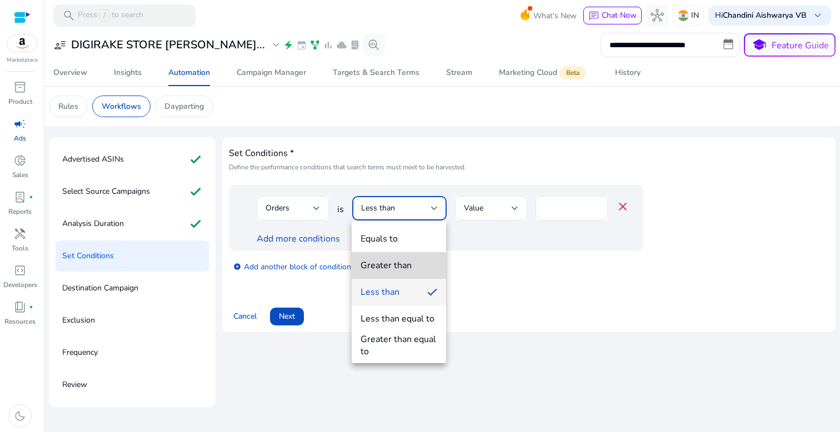
click at [394, 266] on div "Greater than" at bounding box center [386, 266] width 51 height 12
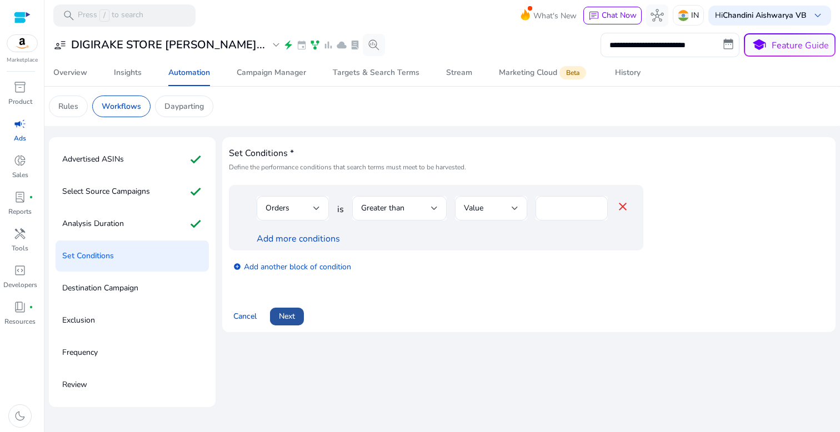
click at [277, 320] on span at bounding box center [287, 316] width 34 height 27
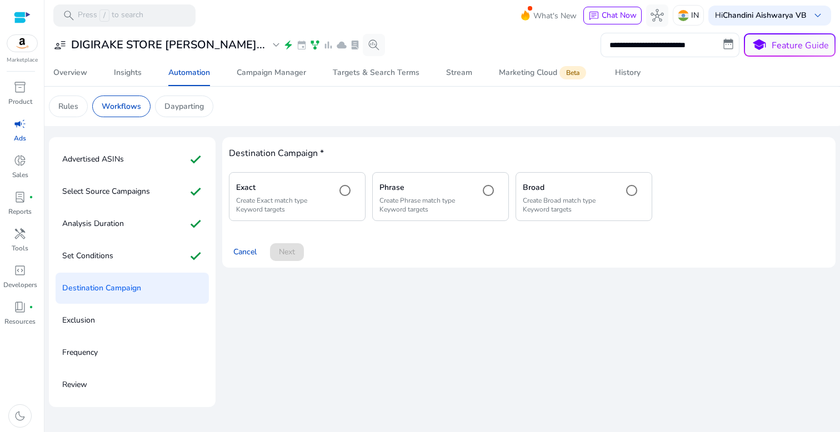
click at [323, 206] on p "Create Exact match type Keyword targets" at bounding box center [281, 205] width 91 height 18
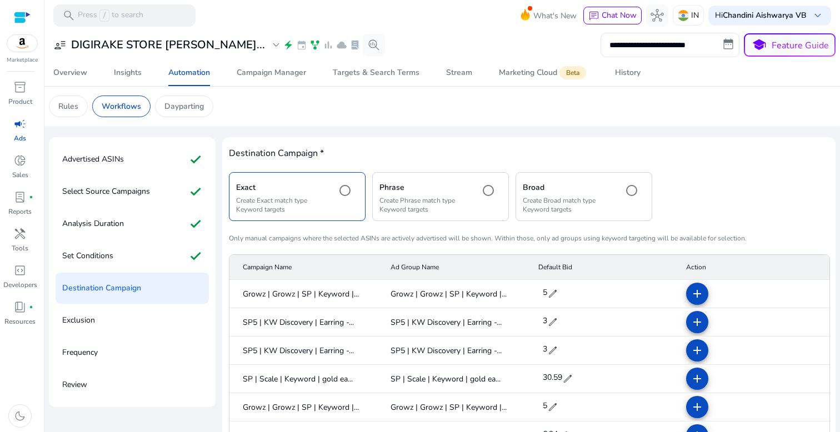
scroll to position [495, 0]
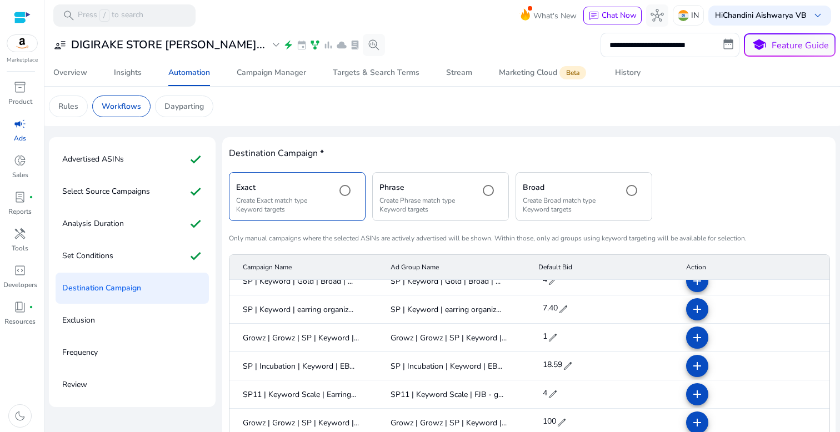
click at [562, 364] on span "edit" at bounding box center [567, 366] width 11 height 11
click at [560, 364] on input "*****" at bounding box center [556, 367] width 31 height 18
type input "*"
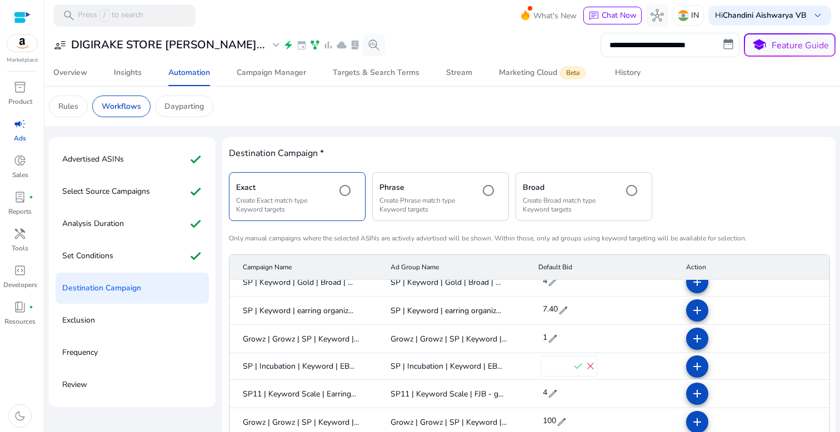
click at [574, 367] on span "check" at bounding box center [578, 367] width 12 height 12
click at [702, 373] on span at bounding box center [697, 366] width 27 height 27
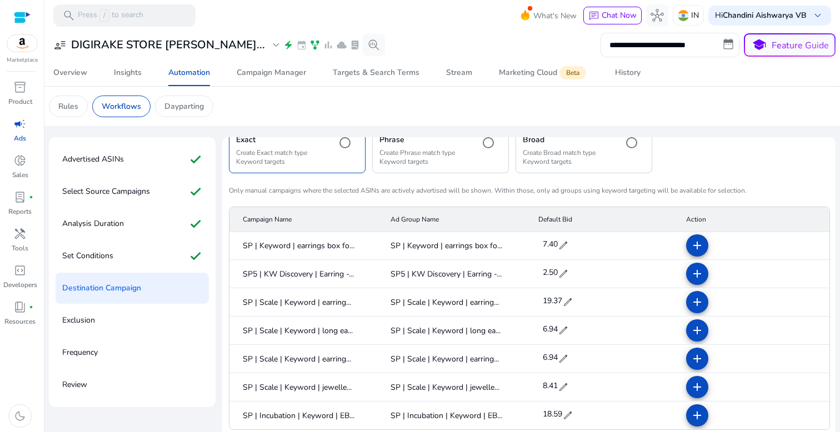
scroll to position [137, 0]
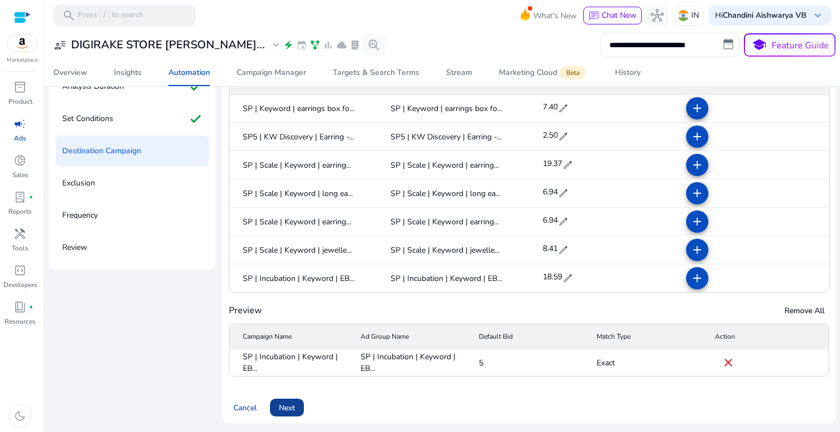
click at [295, 402] on span "Next" at bounding box center [287, 408] width 16 height 12
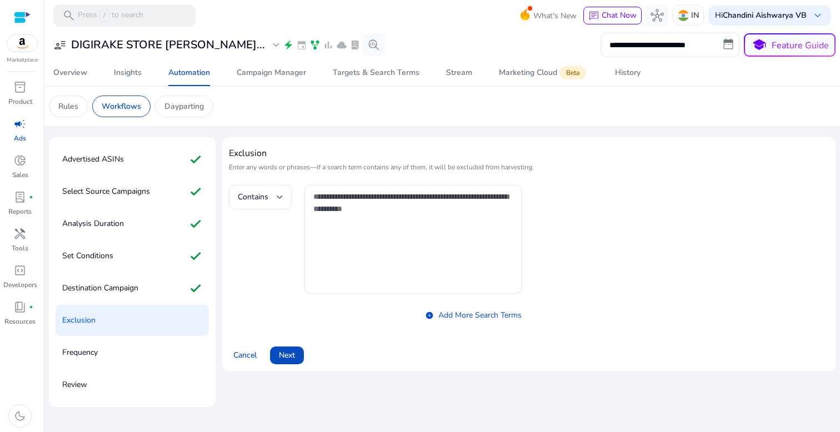
scroll to position [0, 0]
click at [308, 354] on div "Cancel Next" at bounding box center [529, 351] width 600 height 27
click at [296, 354] on span at bounding box center [287, 355] width 34 height 27
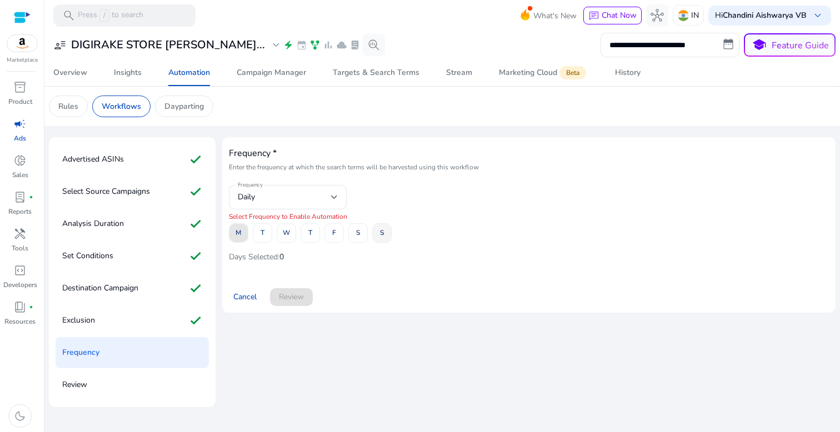
drag, startPoint x: 237, startPoint y: 232, endPoint x: 374, endPoint y: 232, distance: 136.7
click at [374, 232] on div "M T W T F S S" at bounding box center [529, 232] width 600 height 19
click at [271, 231] on span at bounding box center [262, 233] width 18 height 27
click at [247, 231] on span at bounding box center [239, 233] width 18 height 27
click at [297, 230] on div "M T W T F S S" at bounding box center [529, 232] width 600 height 19
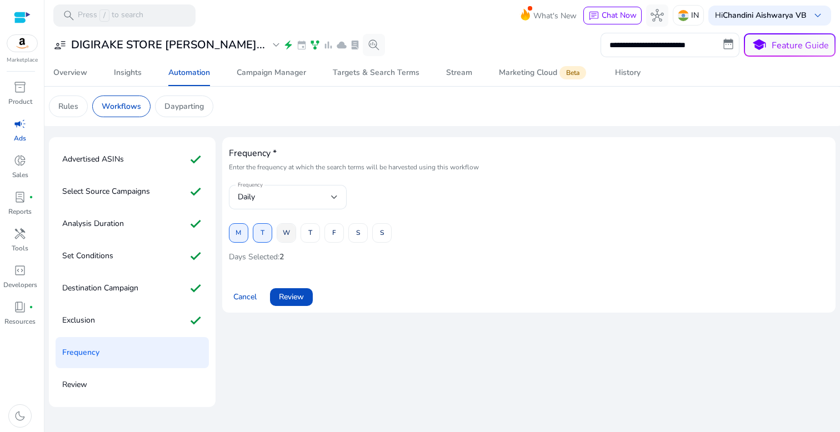
click at [288, 231] on span "W" at bounding box center [286, 232] width 7 height 19
click at [309, 231] on span "T" at bounding box center [310, 232] width 4 height 19
click at [337, 232] on span at bounding box center [334, 233] width 18 height 27
click at [358, 232] on span "S" at bounding box center [358, 232] width 4 height 19
click at [377, 232] on span at bounding box center [382, 233] width 18 height 27
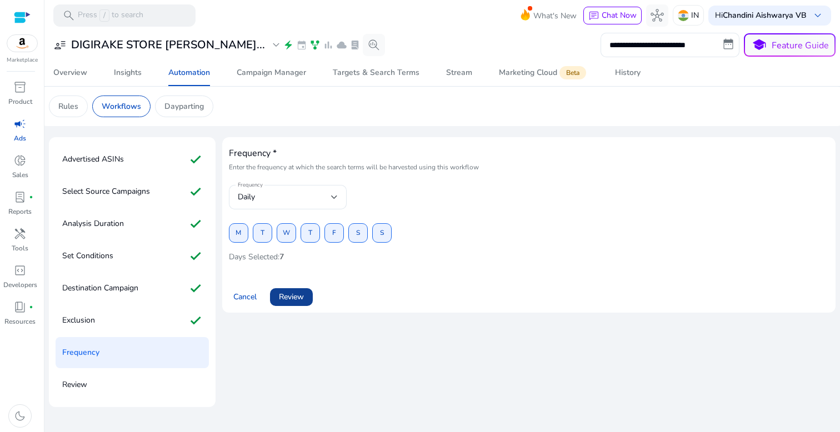
click at [287, 300] on span "Review" at bounding box center [291, 297] width 25 height 12
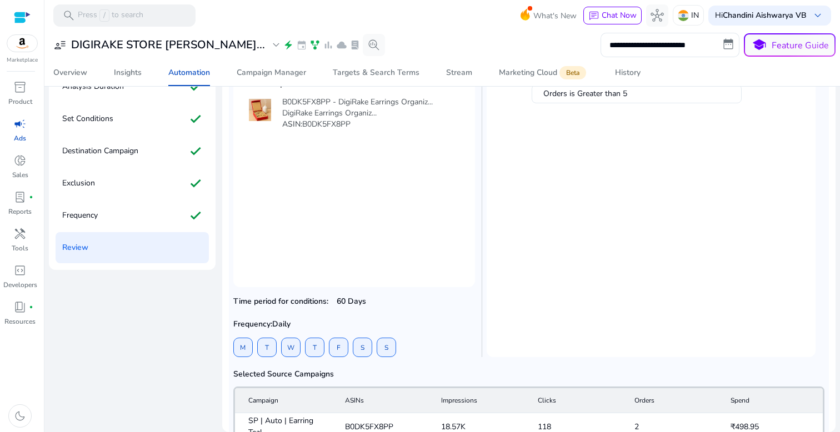
scroll to position [194, 0]
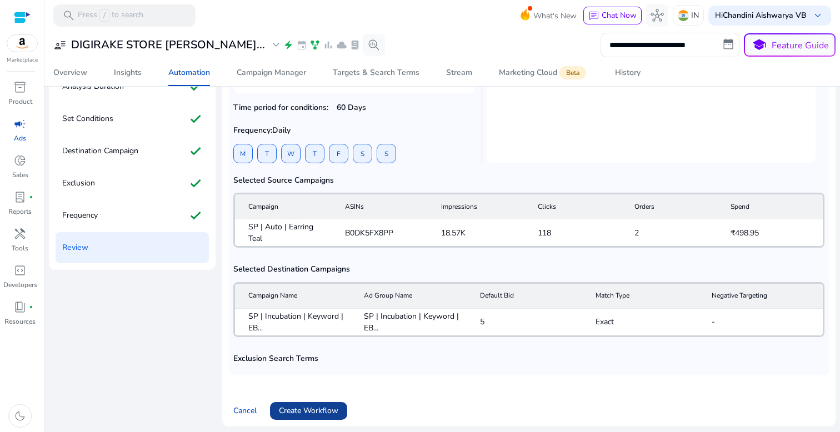
click at [300, 401] on span at bounding box center [308, 411] width 77 height 27
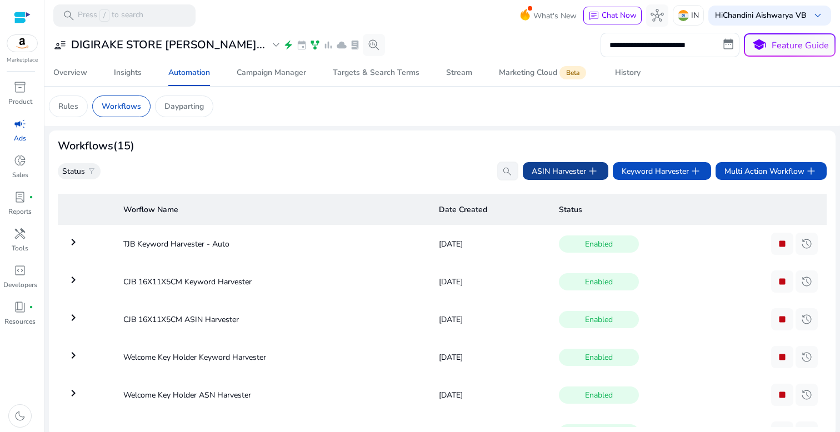
click at [548, 171] on span "ASIN Harvester add" at bounding box center [566, 171] width 68 height 13
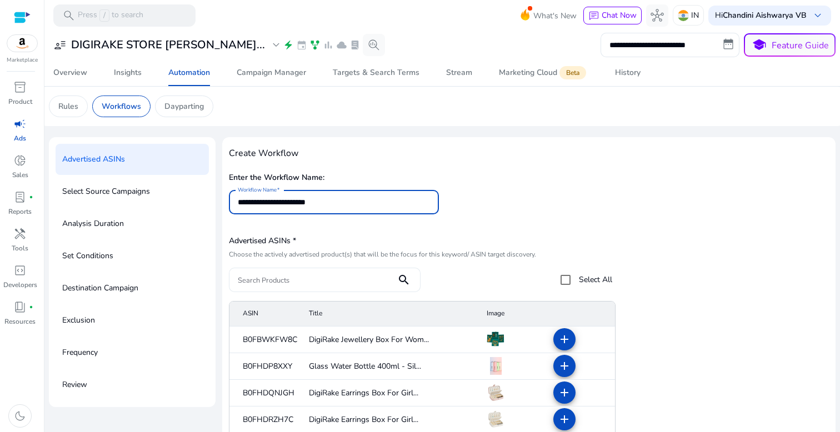
type input "**********"
click at [313, 271] on div at bounding box center [313, 280] width 150 height 24
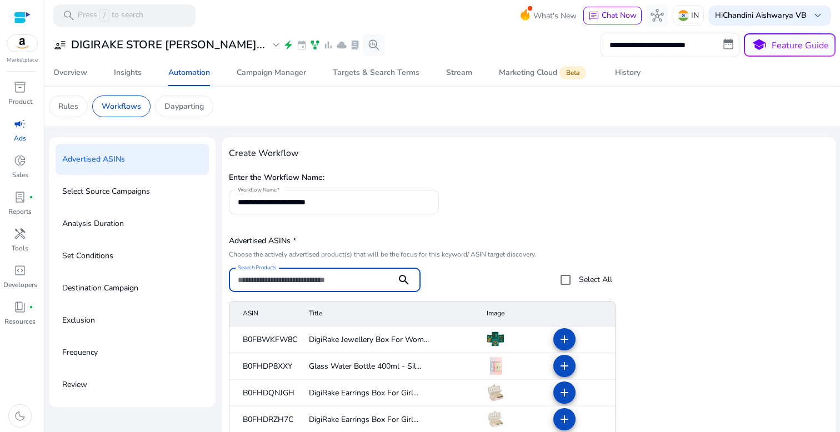
paste input "**********"
type input "**********"
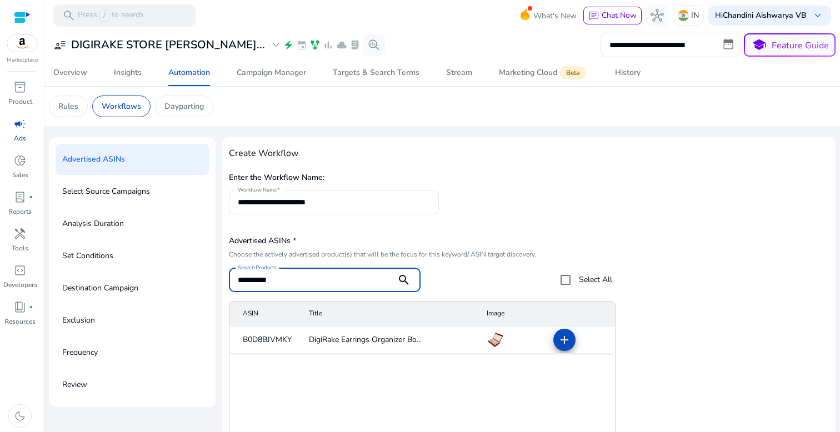
click at [558, 342] on mat-icon "add" at bounding box center [564, 339] width 13 height 13
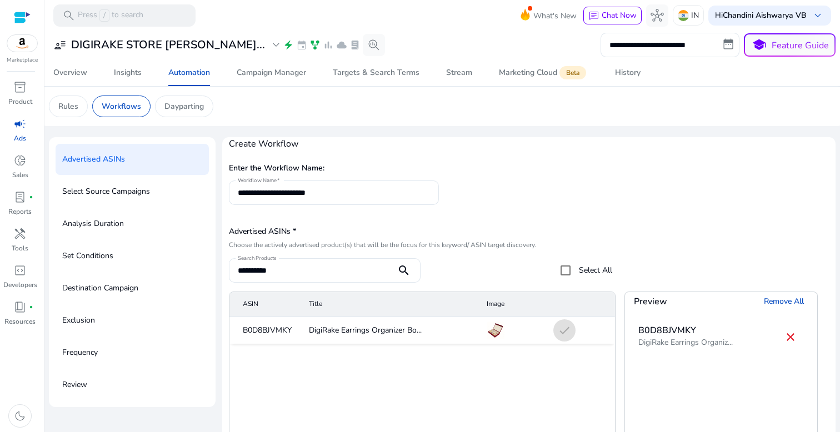
scroll to position [137, 0]
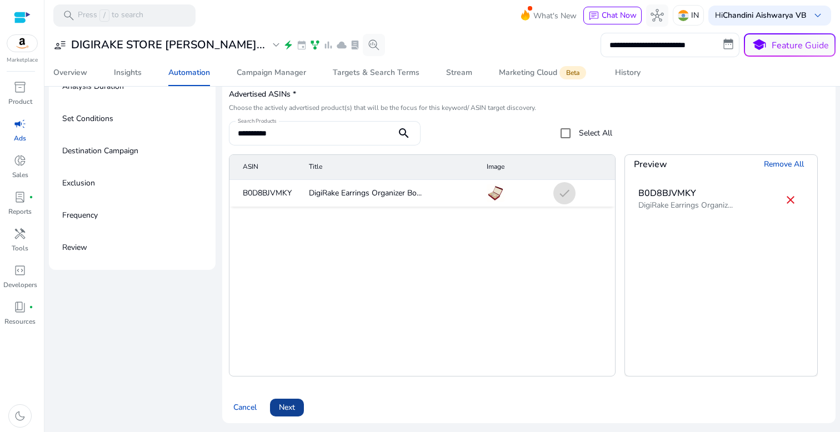
click at [291, 399] on span at bounding box center [287, 408] width 34 height 27
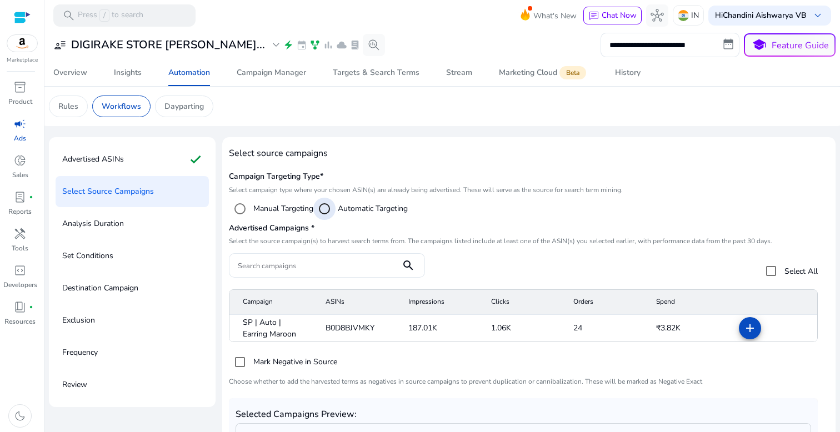
scroll to position [0, 0]
click at [744, 333] on mat-icon "add" at bounding box center [750, 328] width 13 height 13
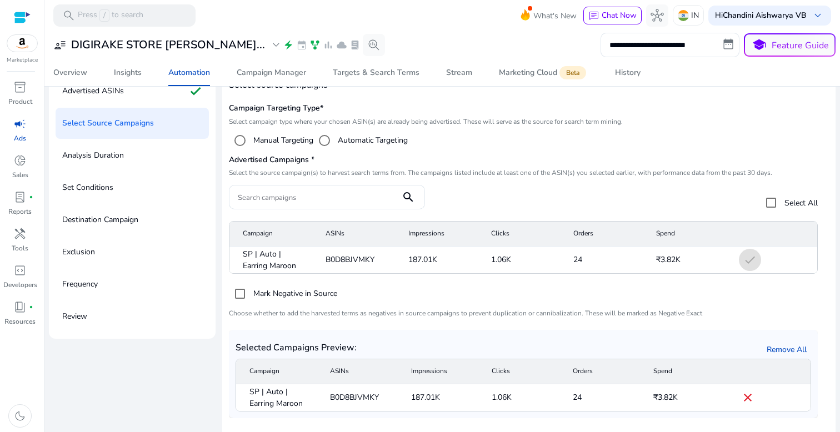
scroll to position [114, 0]
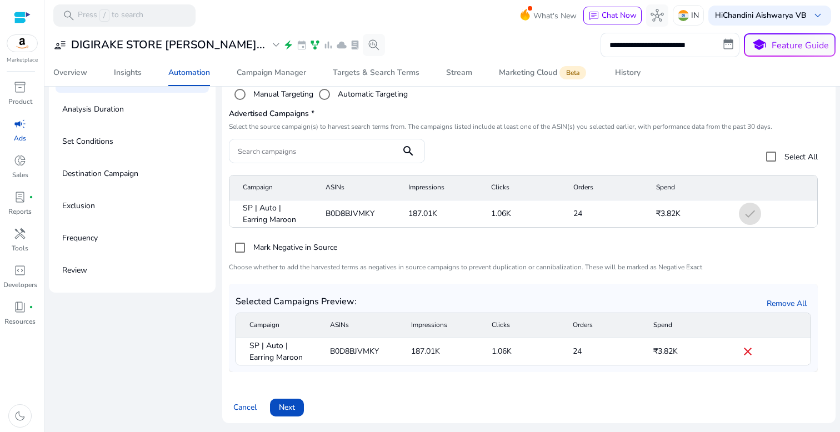
click at [287, 410] on span "Next" at bounding box center [287, 408] width 16 height 12
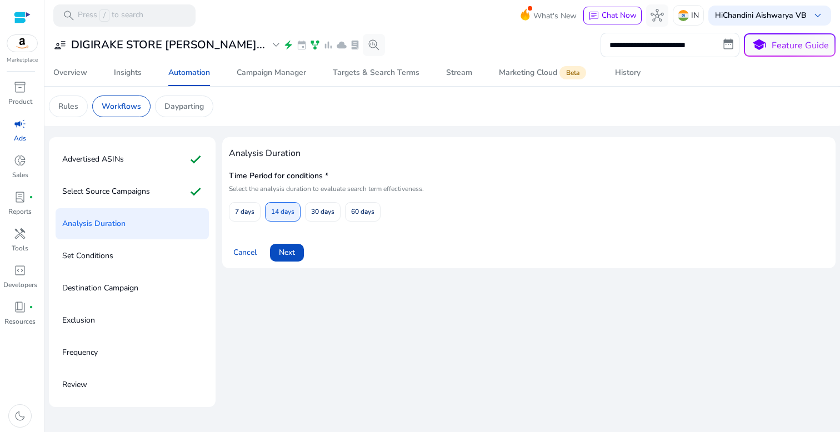
scroll to position [0, 0]
click at [357, 203] on span "60 days" at bounding box center [362, 211] width 23 height 19
click at [285, 248] on span "Next" at bounding box center [287, 253] width 16 height 12
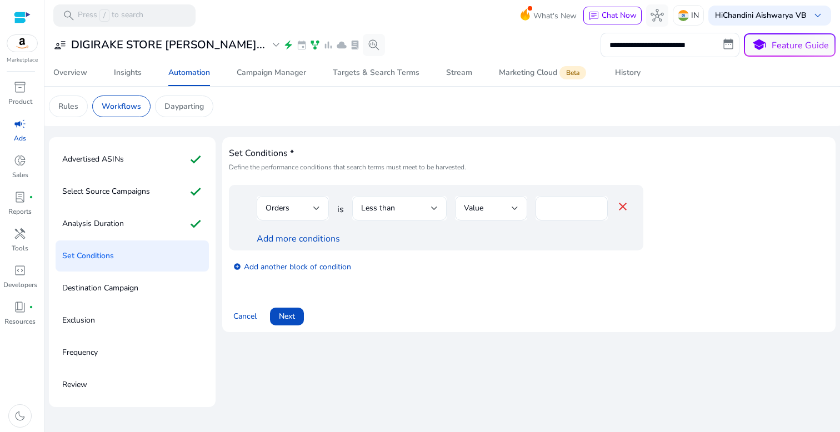
click at [390, 218] on div "Less than" at bounding box center [399, 208] width 77 height 24
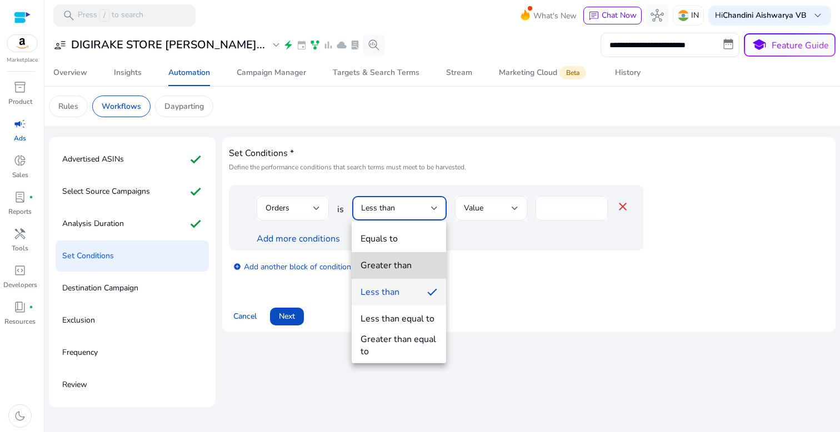
click at [387, 268] on div "Greater than" at bounding box center [386, 266] width 51 height 12
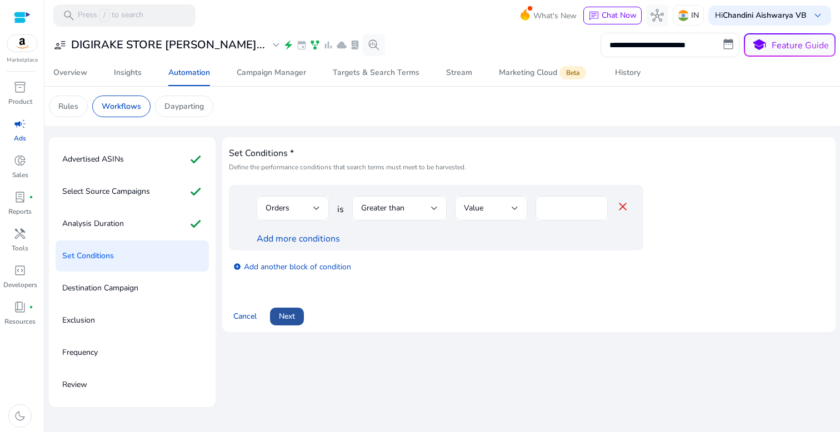
click at [278, 320] on span at bounding box center [287, 316] width 34 height 27
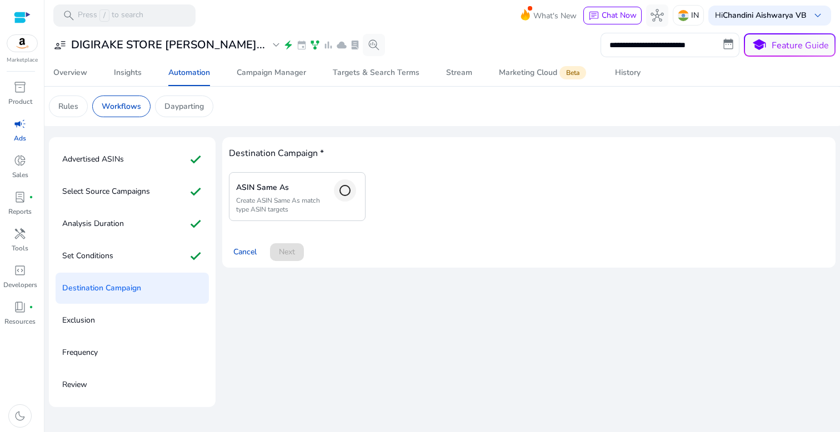
click at [332, 197] on div at bounding box center [345, 190] width 27 height 27
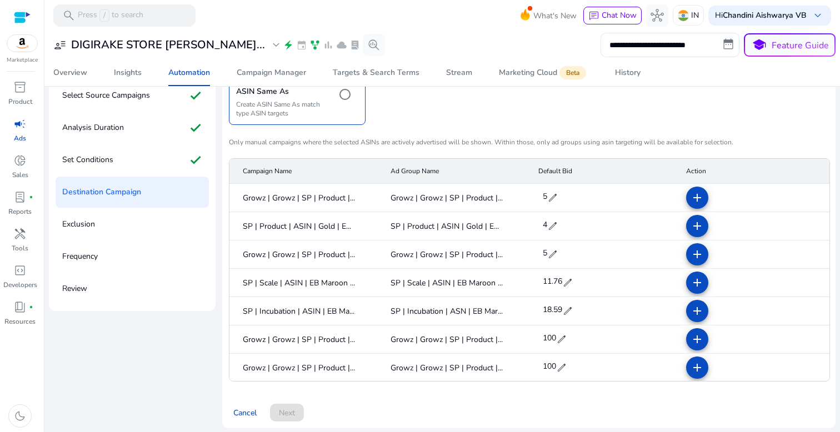
scroll to position [99, 0]
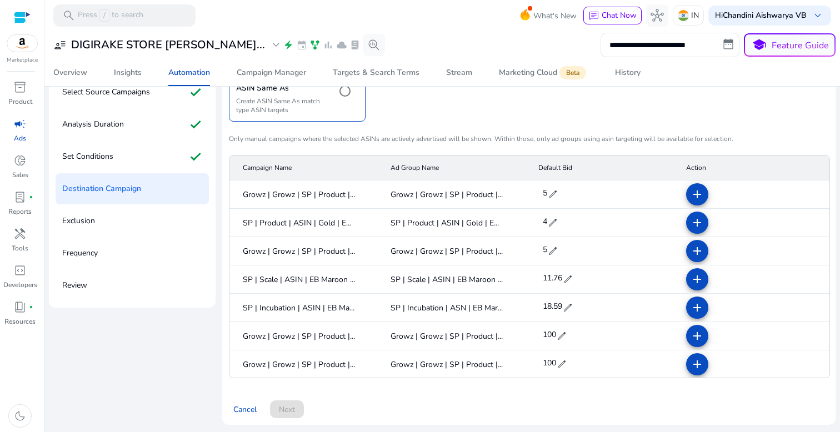
click at [567, 305] on span "edit" at bounding box center [567, 307] width 11 height 11
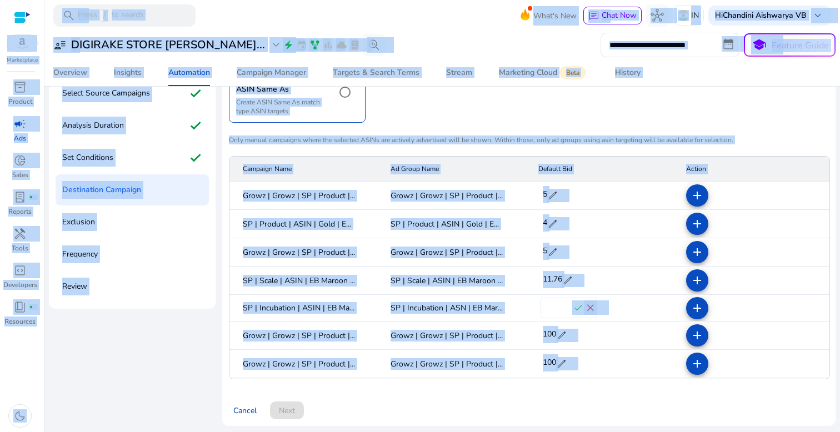
click at [566, 306] on input "*****" at bounding box center [556, 309] width 31 height 18
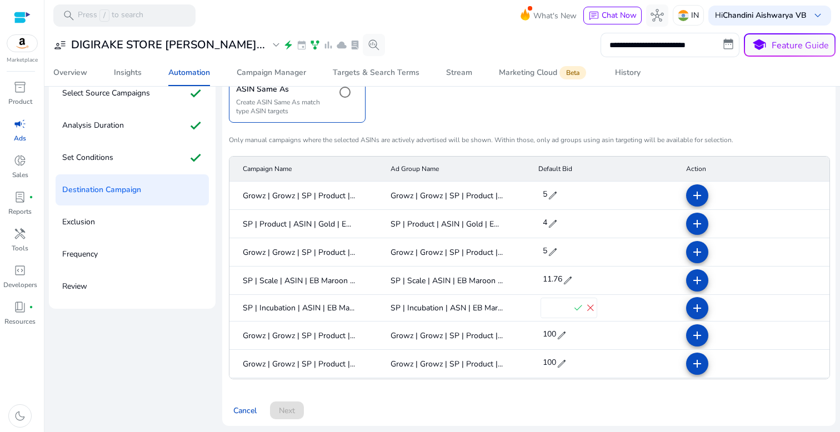
click at [566, 306] on input "*****" at bounding box center [556, 309] width 31 height 18
type input "*"
click at [575, 307] on span "check" at bounding box center [578, 308] width 12 height 12
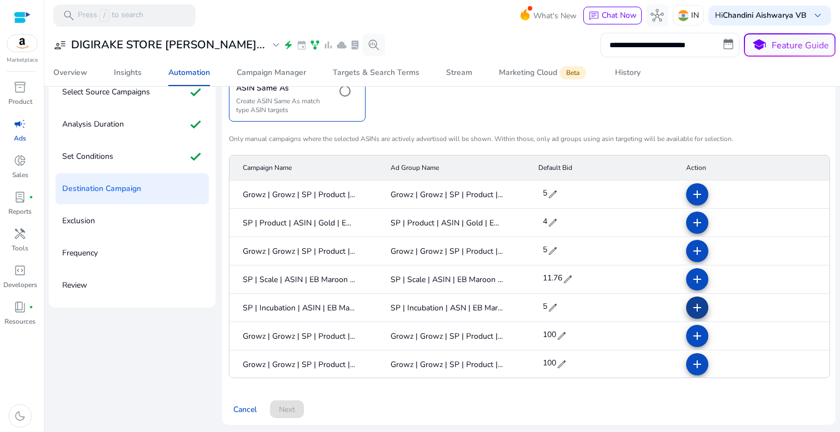
click at [694, 306] on mat-icon "add" at bounding box center [697, 307] width 13 height 13
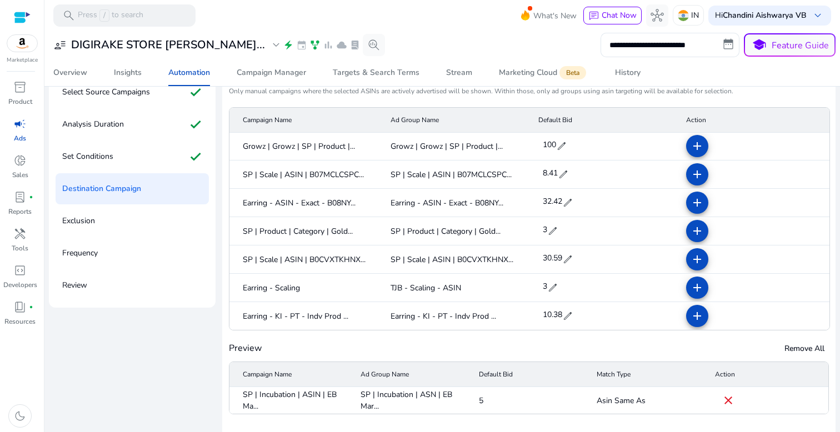
scroll to position [137, 0]
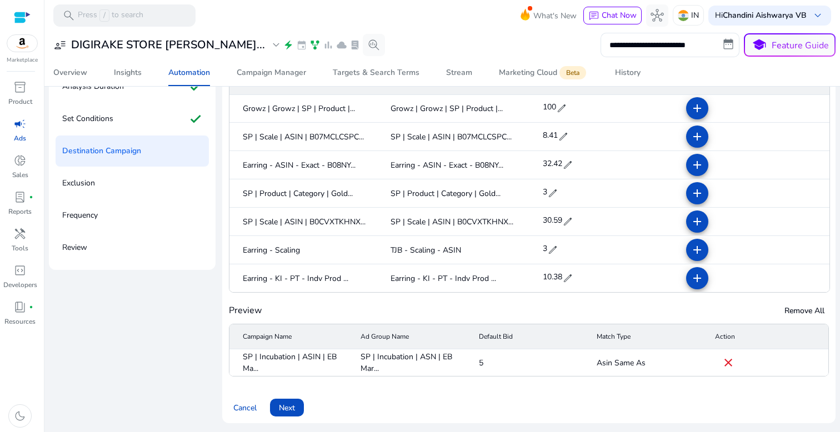
click at [294, 401] on button "Next" at bounding box center [287, 408] width 34 height 18
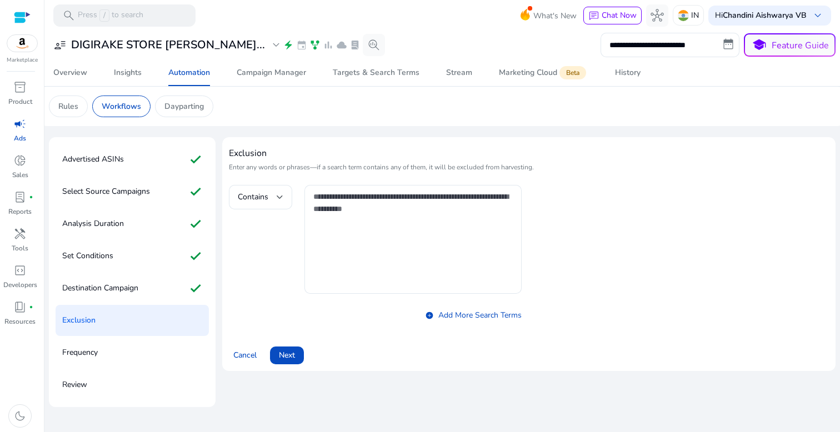
scroll to position [0, 0]
click at [277, 202] on div at bounding box center [280, 197] width 7 height 13
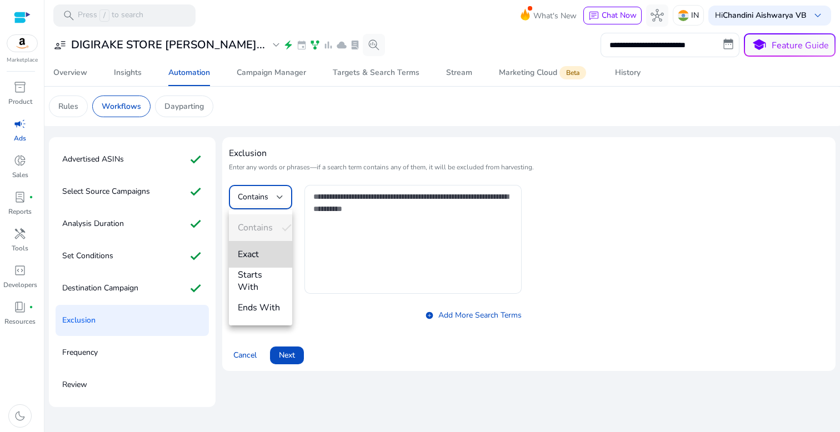
click at [256, 254] on span "Exact" at bounding box center [261, 254] width 46 height 12
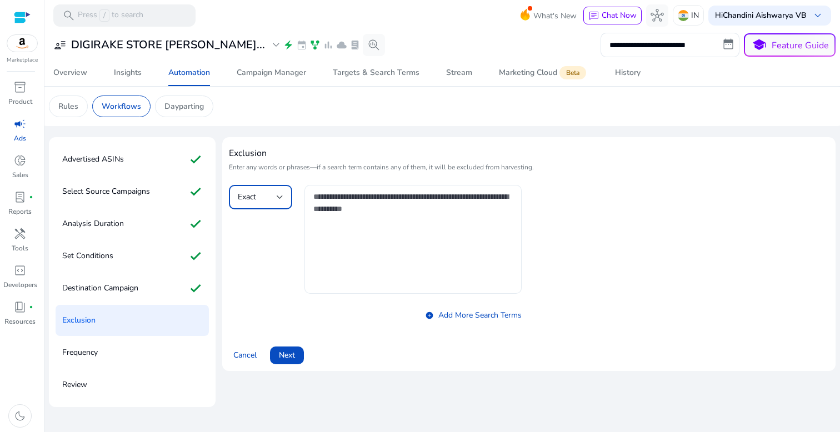
click at [409, 220] on textarea at bounding box center [413, 240] width 200 height 98
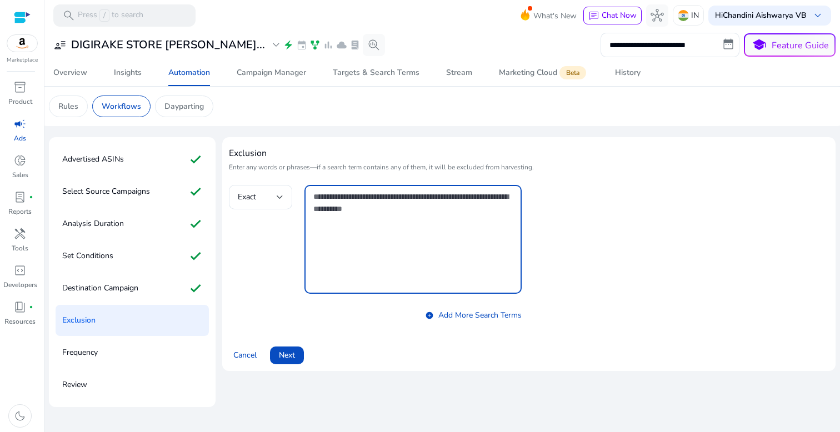
paste textarea "**********"
type textarea "**********"
click at [292, 360] on span "Next" at bounding box center [287, 356] width 16 height 12
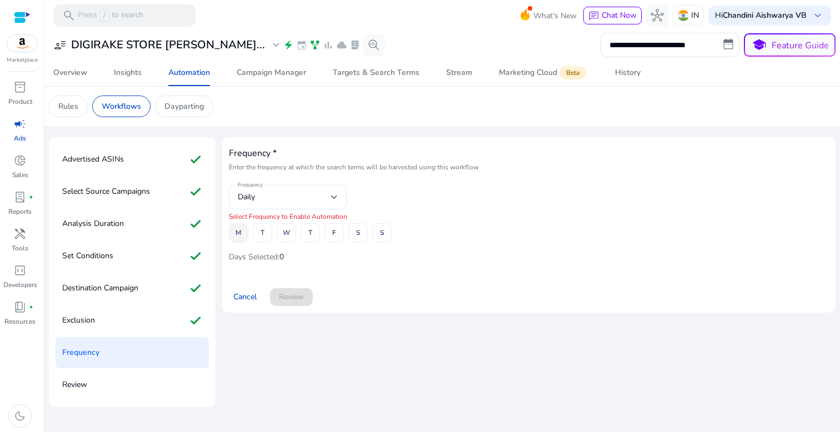
click at [240, 240] on span "M" at bounding box center [239, 232] width 6 height 19
click at [256, 240] on span at bounding box center [262, 233] width 18 height 27
click at [292, 240] on span at bounding box center [286, 233] width 18 height 27
click at [312, 238] on span "T" at bounding box center [310, 232] width 4 height 19
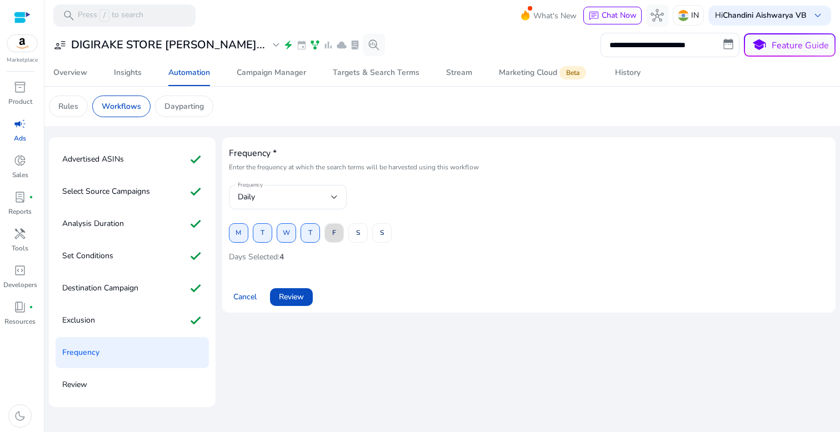
click at [332, 237] on span at bounding box center [334, 233] width 18 height 27
click at [358, 237] on span "S" at bounding box center [358, 232] width 4 height 19
click at [384, 237] on span "S" at bounding box center [382, 232] width 4 height 19
click at [298, 301] on span "Review" at bounding box center [291, 297] width 25 height 12
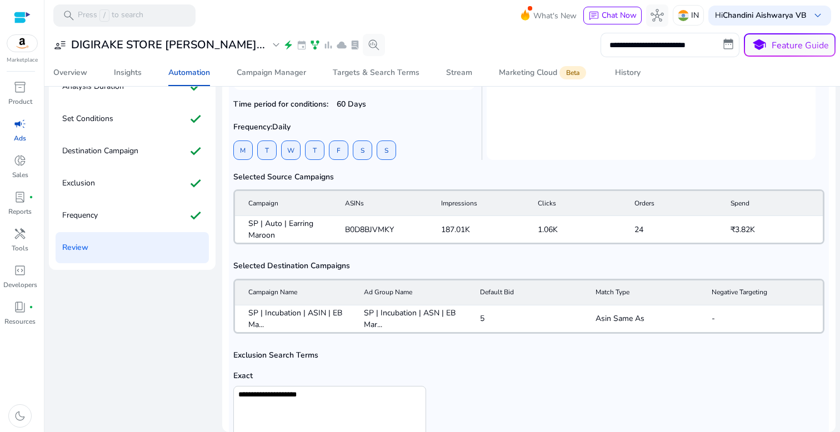
scroll to position [293, 0]
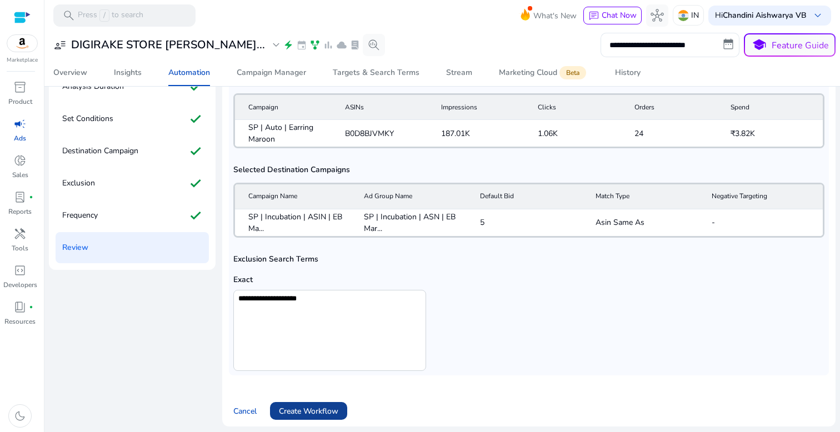
click at [313, 408] on span "Create Workflow" at bounding box center [308, 412] width 59 height 12
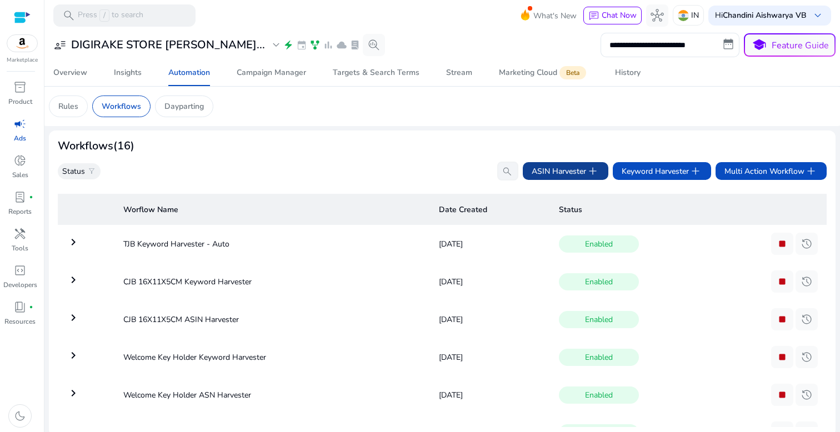
click at [555, 171] on span "ASIN Harvester add" at bounding box center [566, 171] width 68 height 13
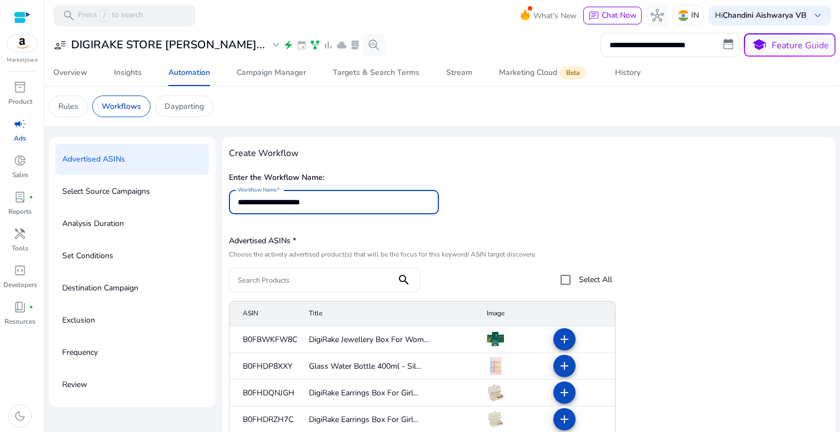
type input "**********"
click at [346, 286] on div at bounding box center [313, 280] width 150 height 24
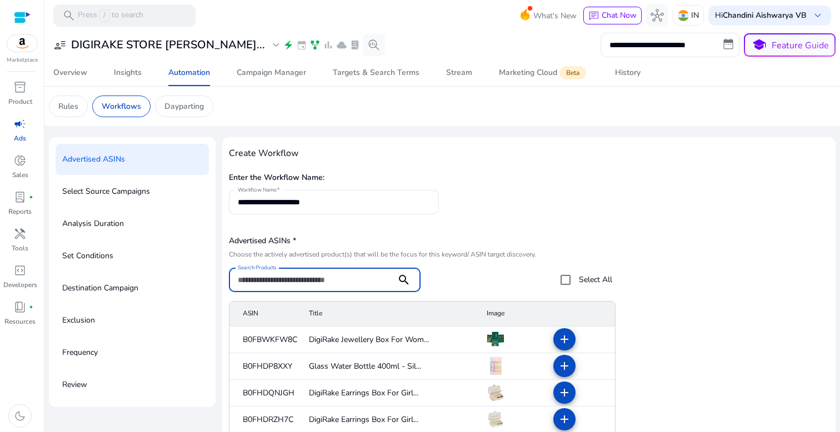
paste input "**********"
type input "**********"
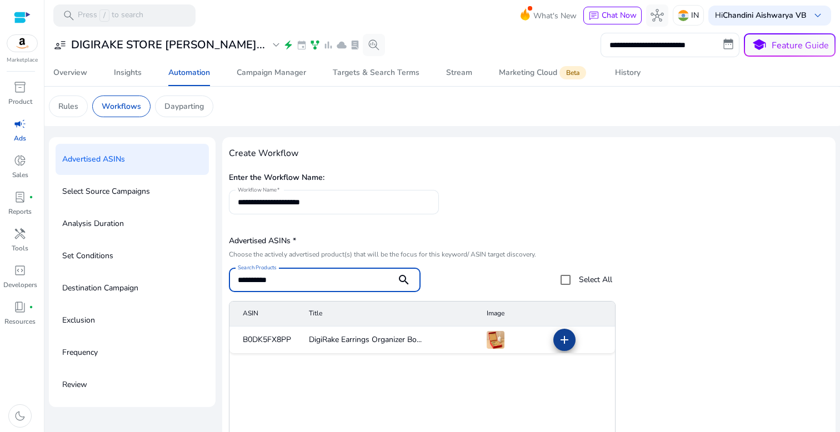
click at [559, 332] on span at bounding box center [564, 340] width 27 height 27
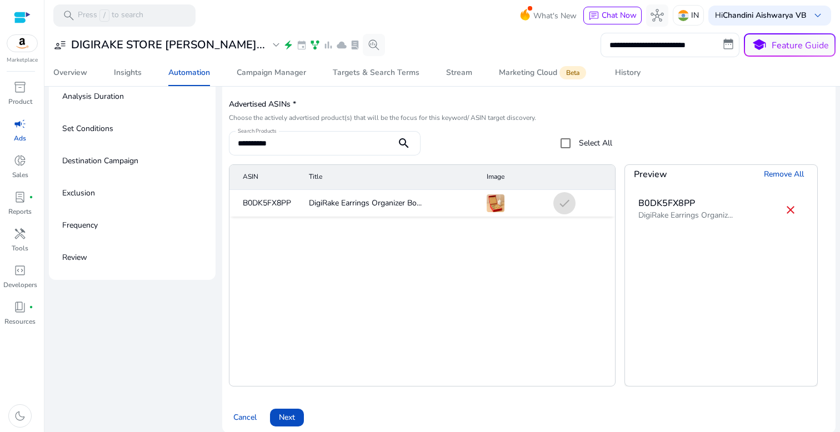
scroll to position [137, 0]
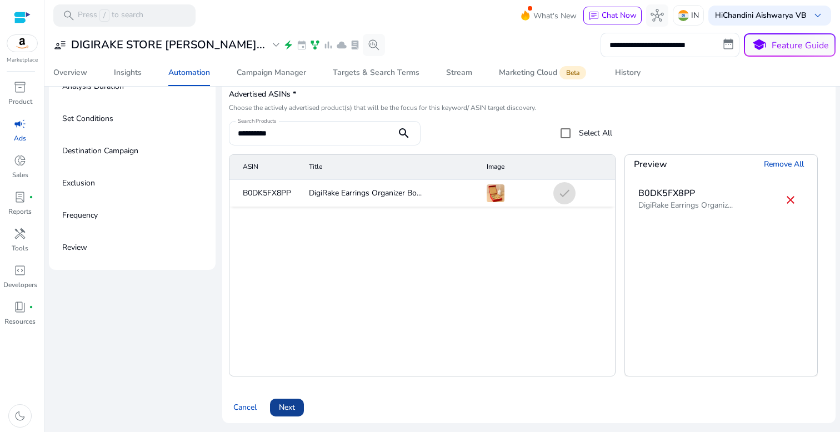
click at [298, 409] on span at bounding box center [287, 408] width 34 height 27
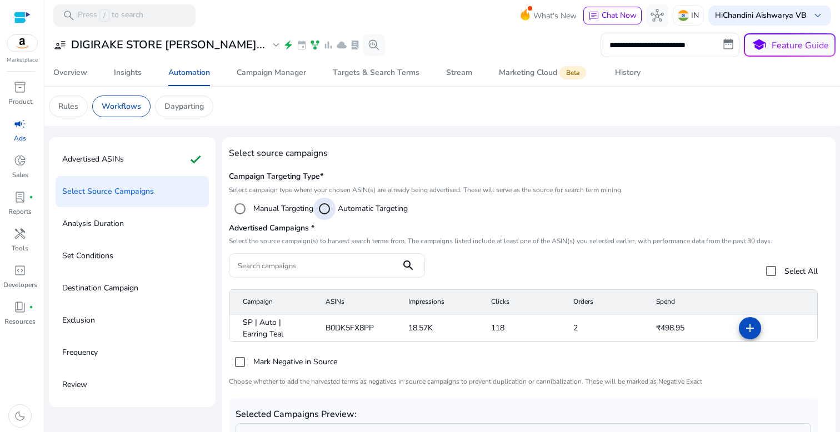
scroll to position [113, 0]
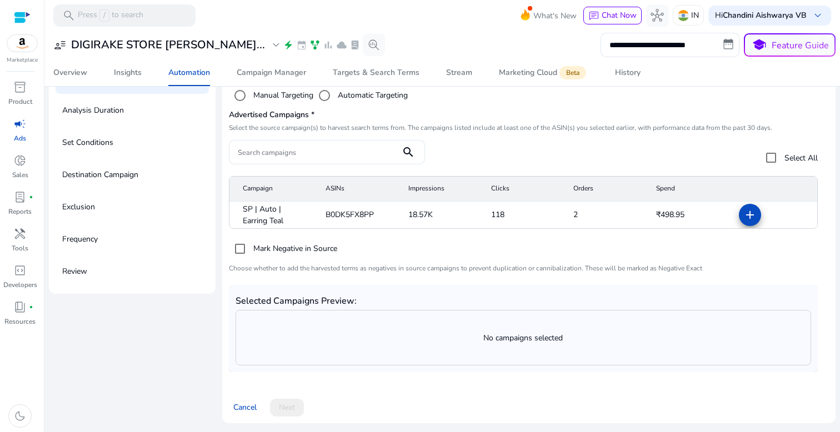
click at [744, 210] on mat-icon "add" at bounding box center [750, 214] width 13 height 13
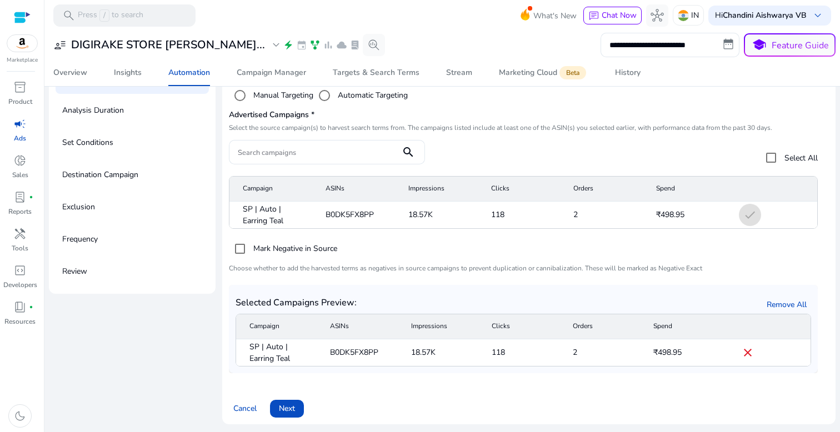
scroll to position [114, 0]
click at [273, 409] on span at bounding box center [287, 408] width 34 height 27
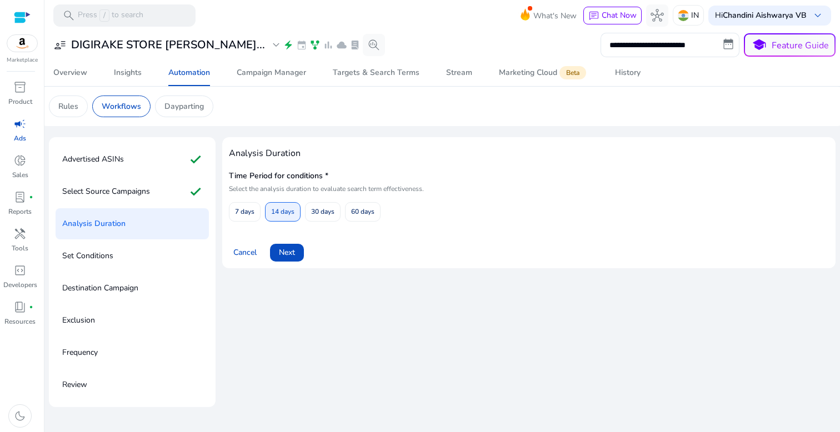
scroll to position [0, 0]
click at [357, 206] on span "60 days" at bounding box center [362, 211] width 23 height 19
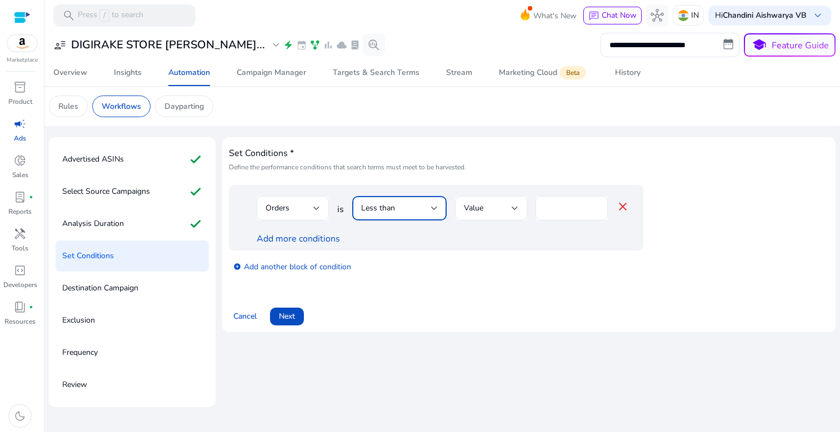
click at [381, 205] on span "Less than" at bounding box center [378, 208] width 34 height 11
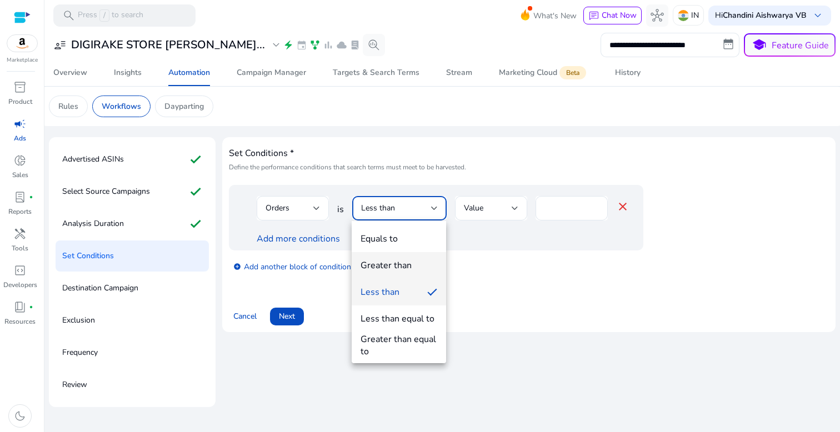
click at [386, 268] on div "Greater than" at bounding box center [386, 266] width 51 height 12
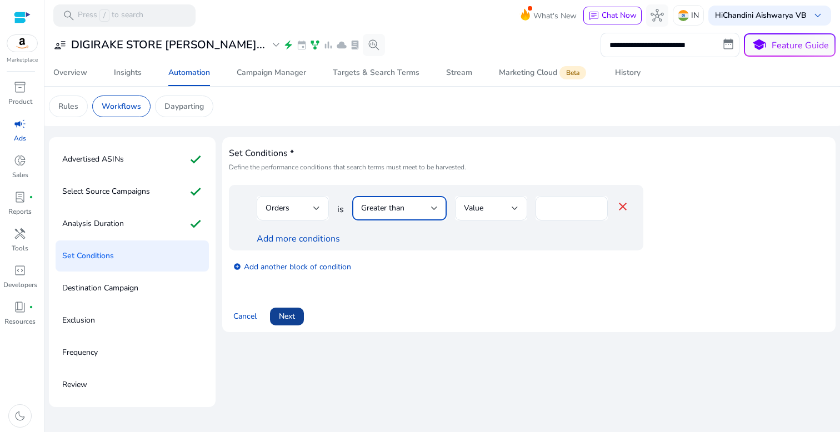
click at [290, 318] on span "Next" at bounding box center [287, 317] width 16 height 12
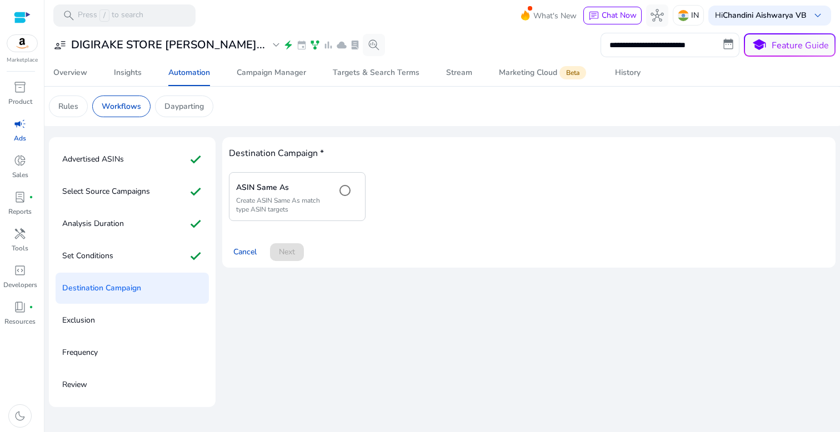
click at [307, 195] on div "ASIN Same As Create ASIN Same As match type ASIN targets" at bounding box center [281, 197] width 91 height 34
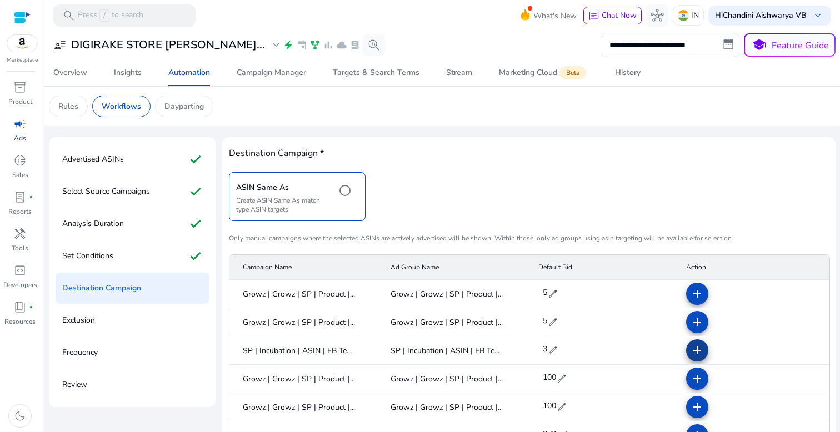
click at [694, 354] on mat-icon "add" at bounding box center [697, 350] width 13 height 13
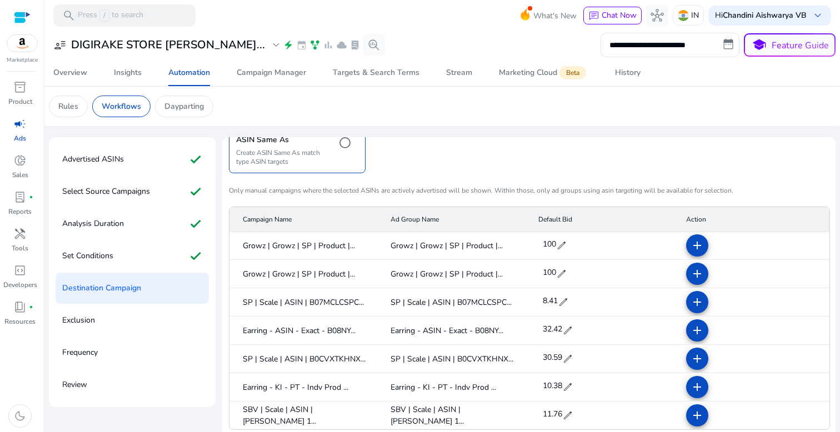
scroll to position [137, 0]
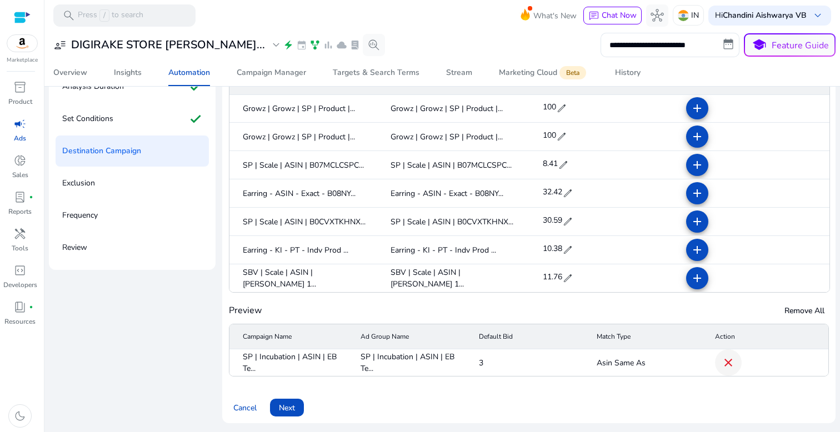
click at [726, 367] on mat-icon "close" at bounding box center [728, 362] width 13 height 13
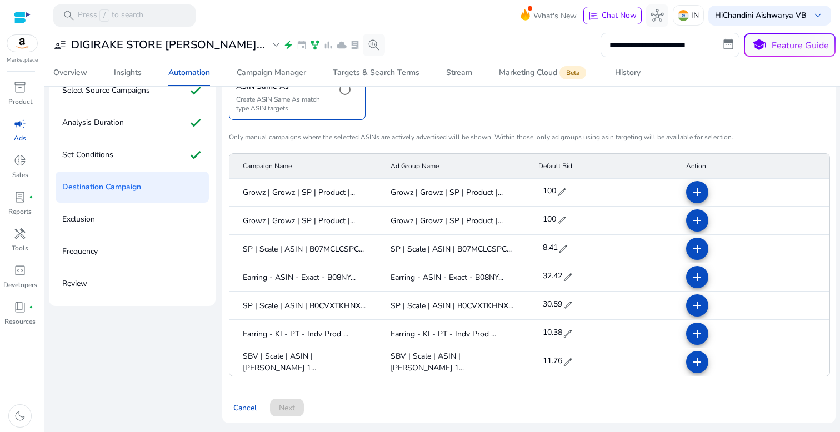
scroll to position [0, 0]
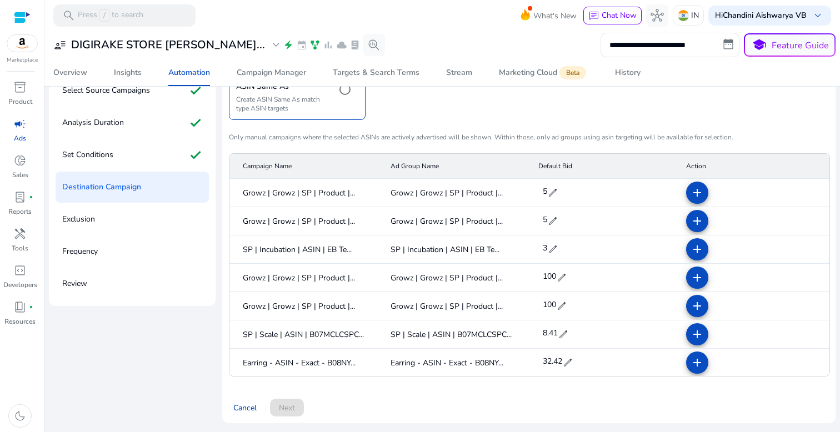
click at [553, 247] on span "edit" at bounding box center [552, 249] width 11 height 11
click at [566, 249] on input "*" at bounding box center [556, 250] width 31 height 18
type input "*"
click at [572, 249] on span "check" at bounding box center [578, 249] width 12 height 12
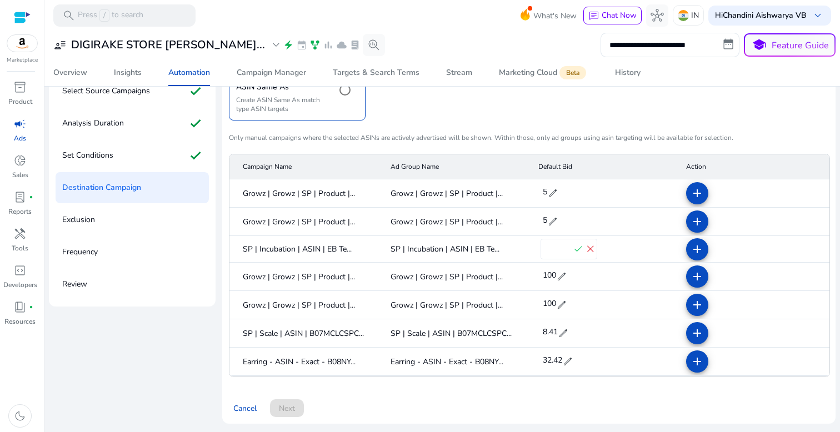
scroll to position [101, 0]
click at [691, 247] on mat-icon "add" at bounding box center [697, 249] width 13 height 13
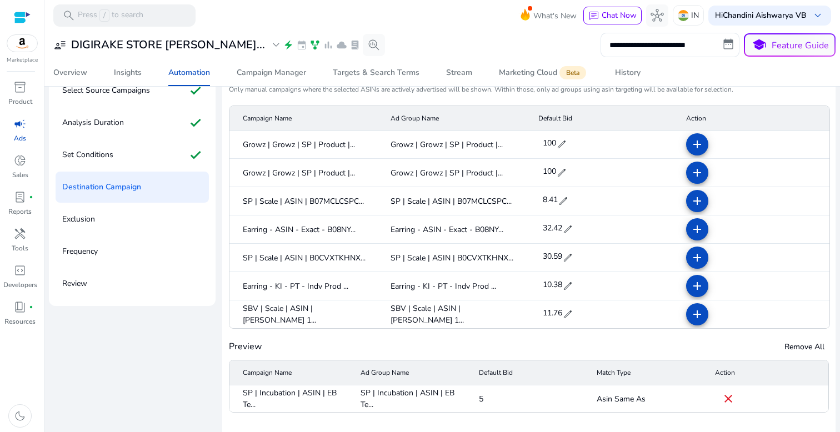
scroll to position [137, 0]
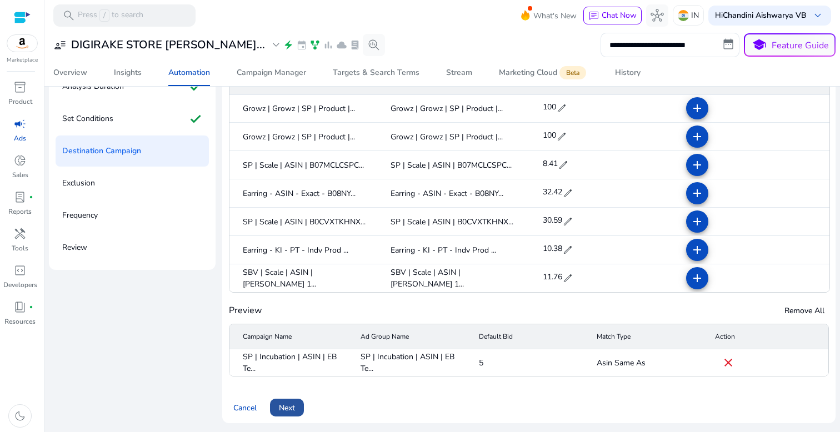
click at [296, 410] on span at bounding box center [287, 408] width 34 height 27
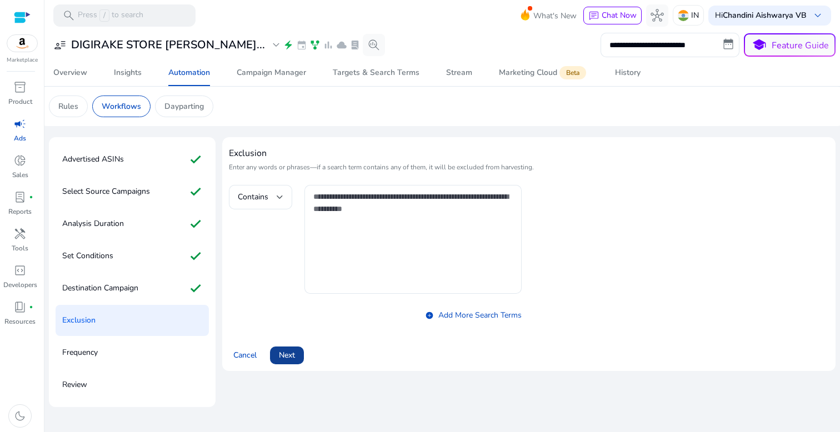
click at [295, 346] on span at bounding box center [287, 355] width 34 height 27
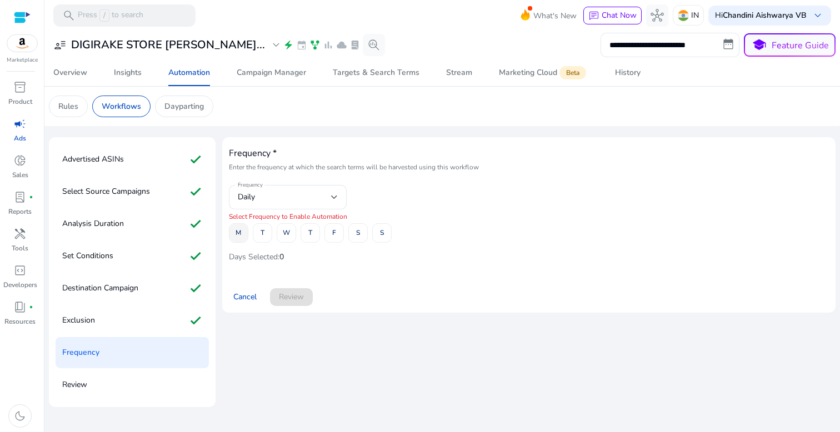
click at [241, 235] on span at bounding box center [239, 233] width 18 height 27
click at [252, 235] on div "M T W T F S S" at bounding box center [529, 232] width 600 height 19
click at [282, 235] on span at bounding box center [286, 233] width 18 height 27
click at [262, 235] on span "T" at bounding box center [263, 232] width 4 height 19
click at [322, 241] on div "M T W T F S S" at bounding box center [529, 232] width 600 height 19
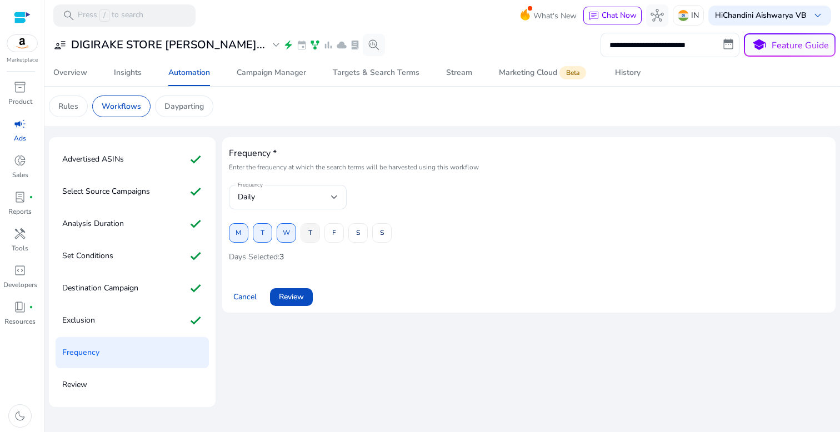
click at [310, 236] on span "T" at bounding box center [310, 232] width 4 height 19
click at [334, 236] on span "F" at bounding box center [334, 232] width 4 height 19
click at [359, 236] on span "S" at bounding box center [358, 232] width 4 height 19
click at [378, 236] on span at bounding box center [382, 233] width 18 height 27
click at [302, 287] on span at bounding box center [291, 297] width 43 height 27
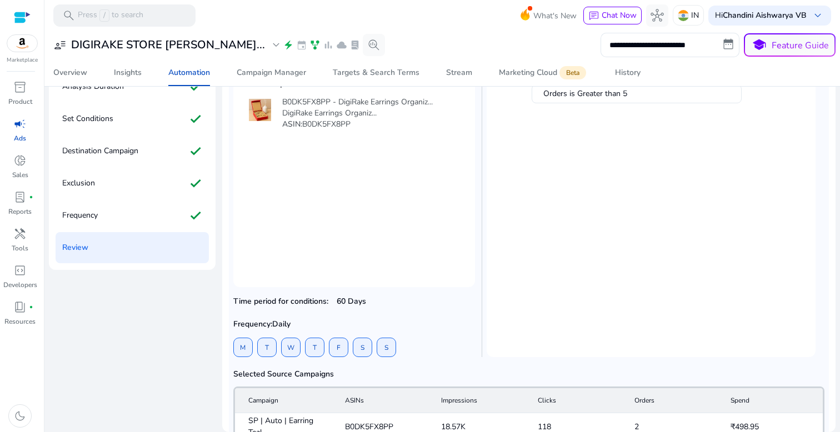
scroll to position [194, 0]
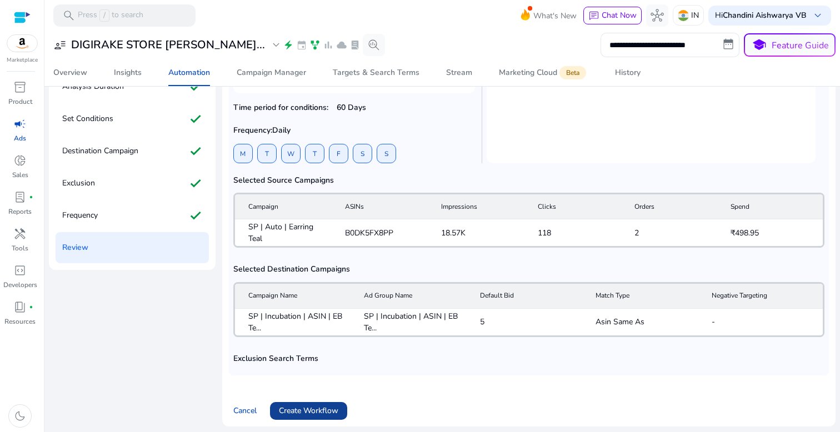
click at [310, 407] on span "Create Workflow" at bounding box center [308, 411] width 59 height 12
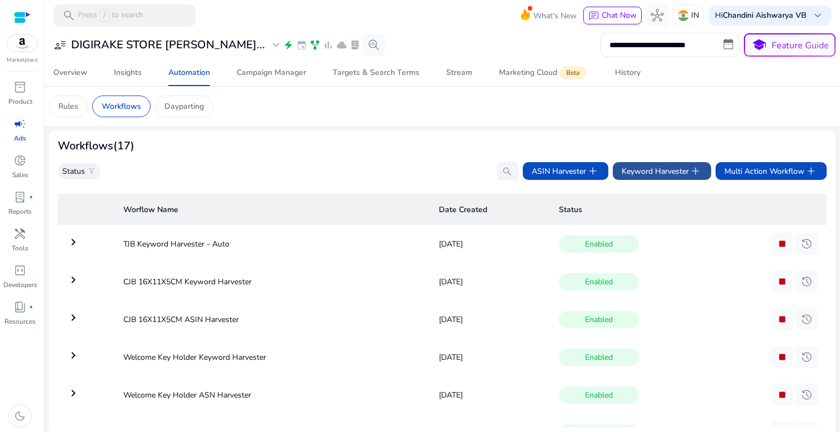
click at [661, 173] on span "Keyword Harvester add" at bounding box center [662, 171] width 81 height 13
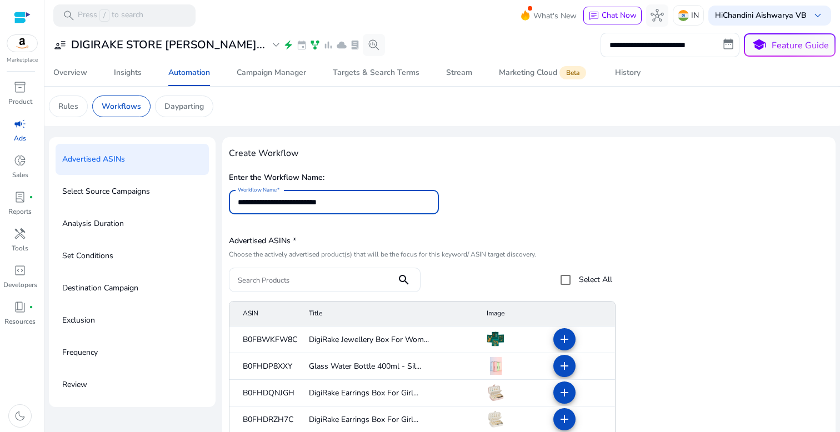
type input "**********"
click at [328, 274] on input "Search Products" at bounding box center [313, 280] width 150 height 12
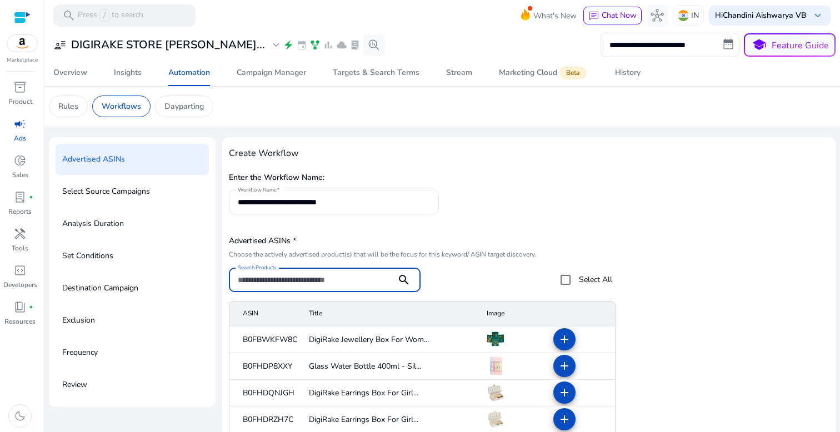
paste input "**********"
type input "**********"
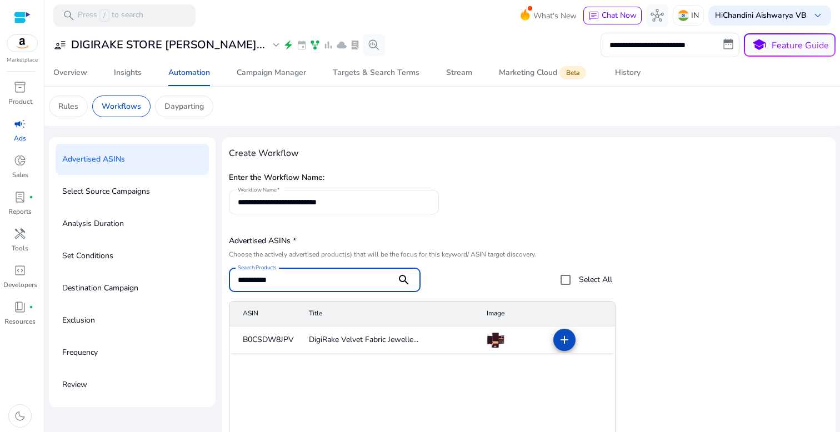
scroll to position [9, 0]
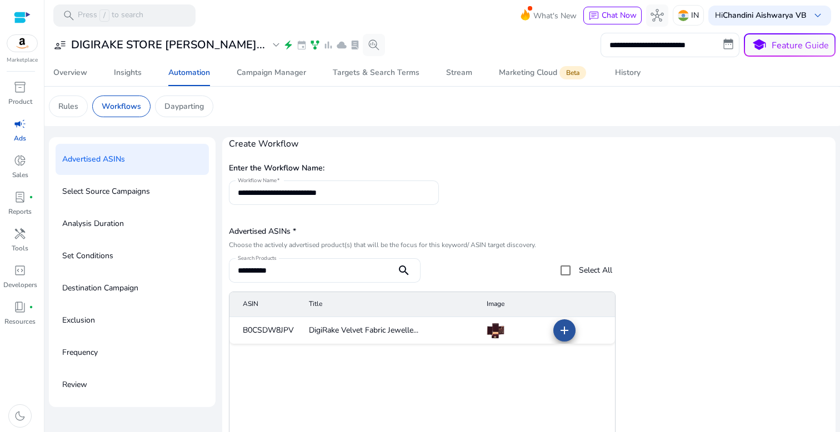
click at [565, 323] on span at bounding box center [564, 330] width 27 height 27
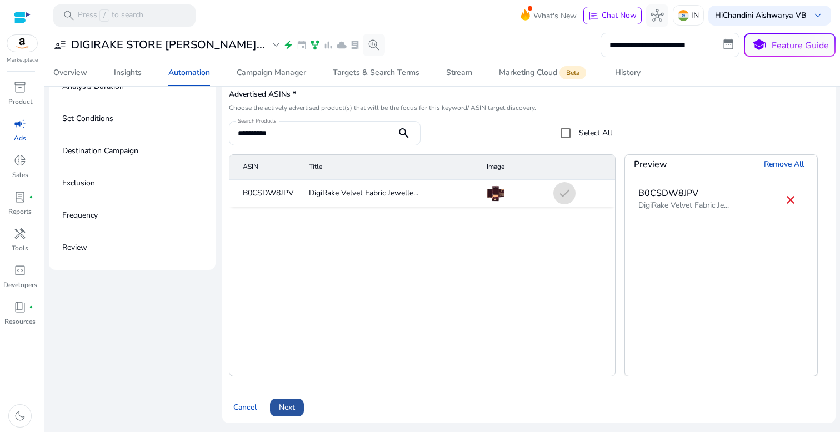
click at [286, 404] on span "Next" at bounding box center [287, 408] width 16 height 12
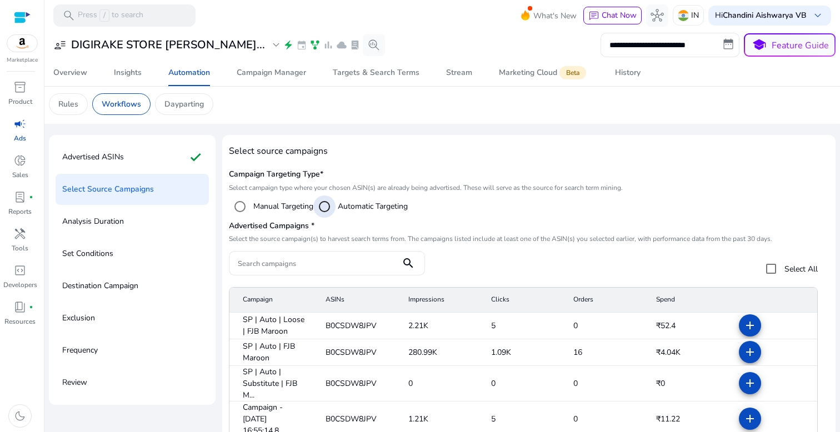
scroll to position [73, 0]
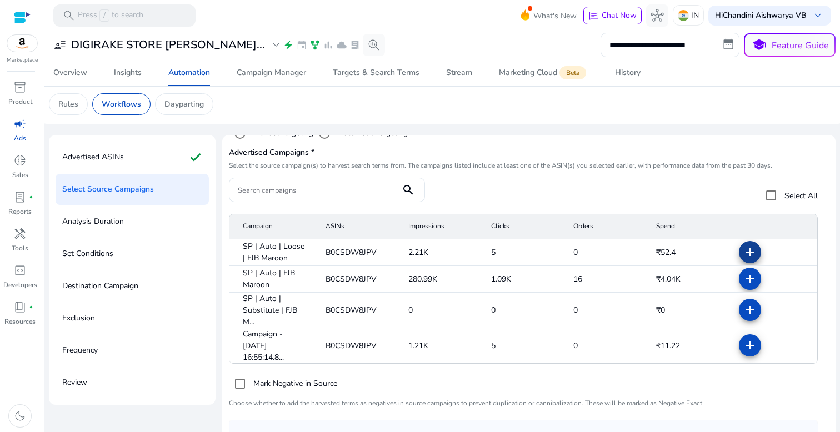
click at [737, 253] on span at bounding box center [750, 252] width 27 height 27
click at [744, 275] on mat-icon "add" at bounding box center [750, 278] width 13 height 13
click at [744, 304] on mat-icon "add" at bounding box center [750, 309] width 13 height 13
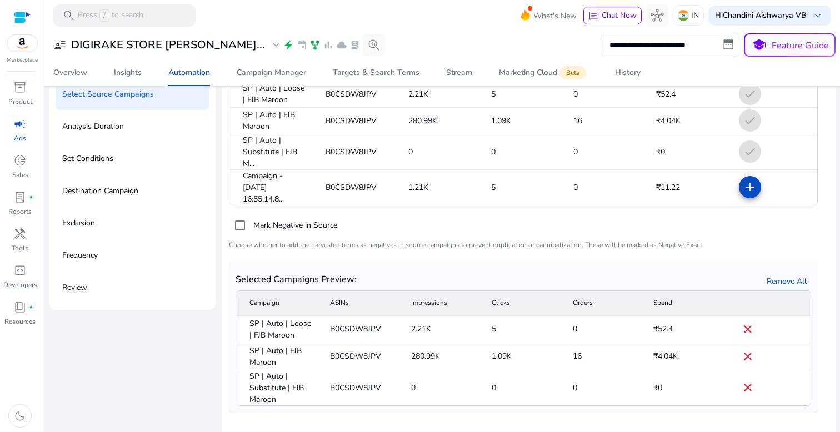
scroll to position [137, 0]
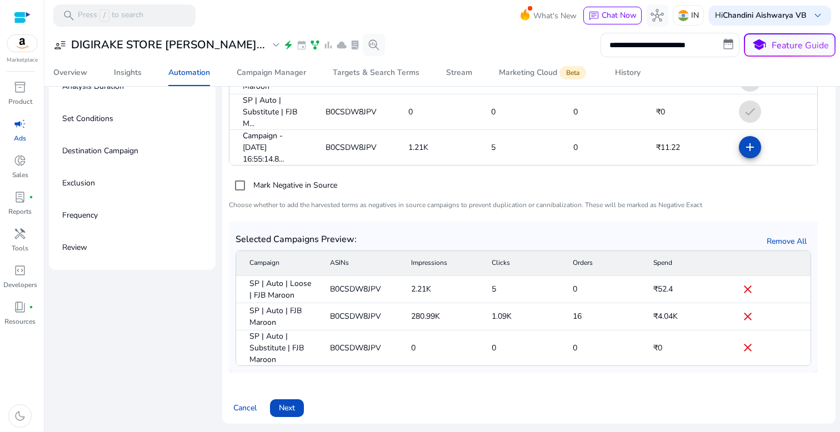
click at [277, 404] on span at bounding box center [287, 408] width 34 height 27
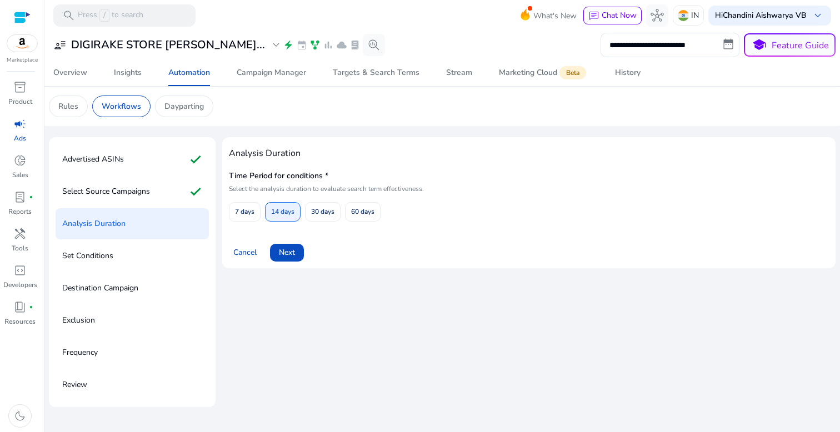
scroll to position [0, 0]
click at [355, 204] on span "60 days" at bounding box center [362, 211] width 23 height 19
click at [295, 258] on span "Next" at bounding box center [287, 253] width 16 height 12
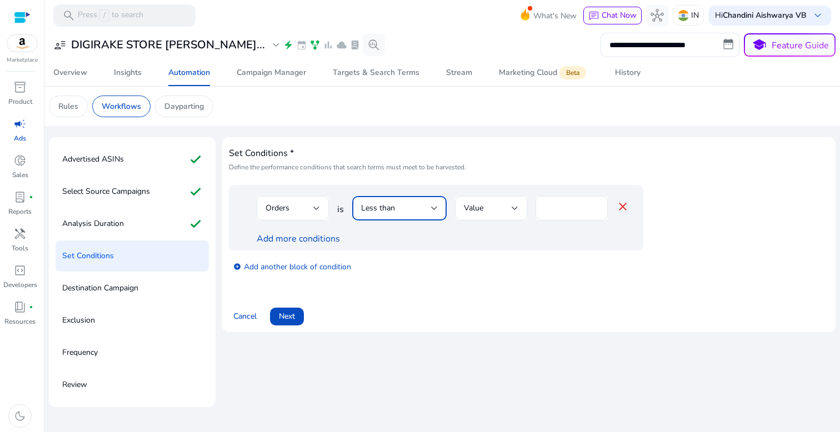
click at [370, 210] on span "Less than" at bounding box center [378, 208] width 34 height 11
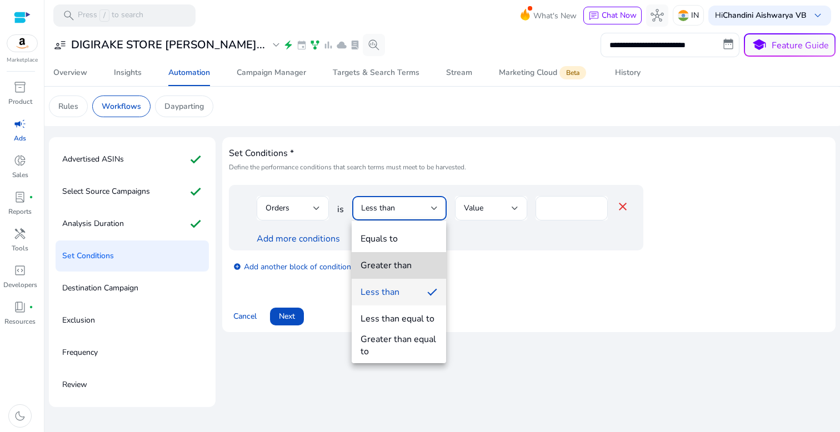
click at [387, 267] on div "Greater than" at bounding box center [386, 266] width 51 height 12
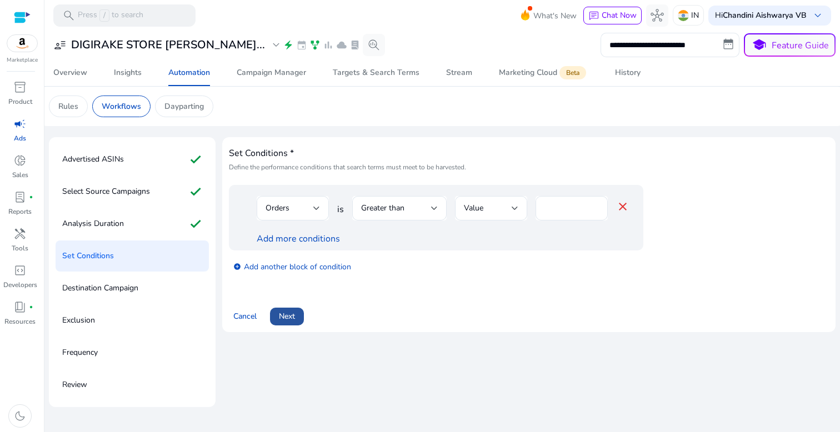
click at [285, 327] on span at bounding box center [287, 316] width 34 height 27
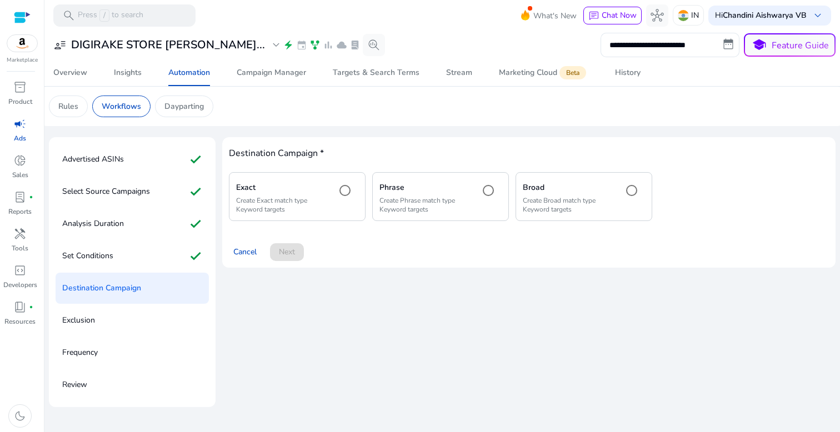
click at [334, 205] on mat-radio-button at bounding box center [346, 197] width 24 height 34
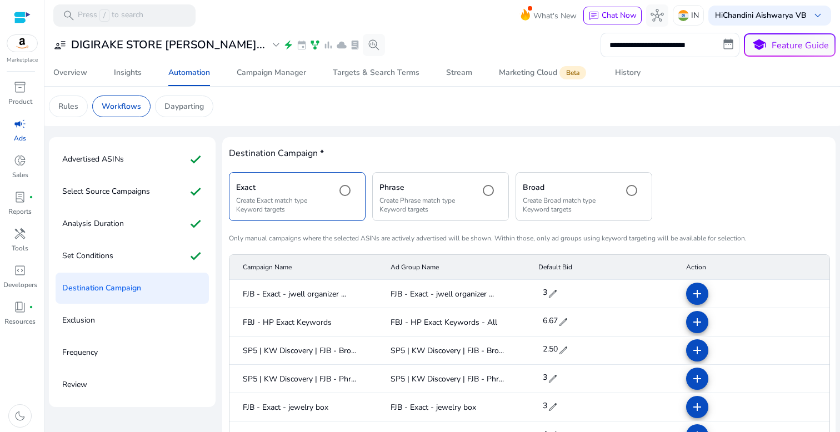
scroll to position [948, 0]
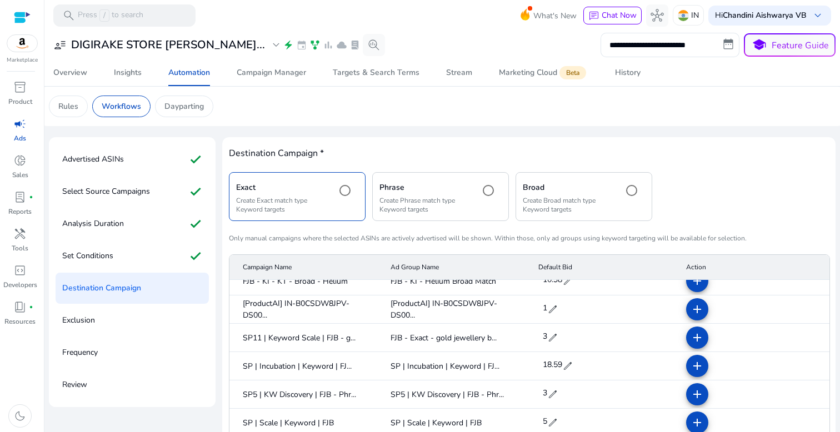
click at [565, 367] on span "edit" at bounding box center [567, 366] width 11 height 11
click at [565, 365] on input "*****" at bounding box center [556, 367] width 31 height 18
type input "*"
click at [574, 365] on span "check" at bounding box center [578, 367] width 12 height 12
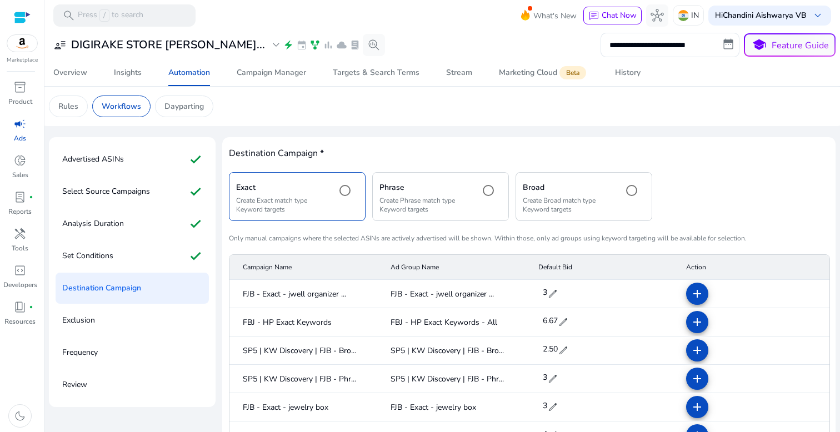
scroll to position [948, 0]
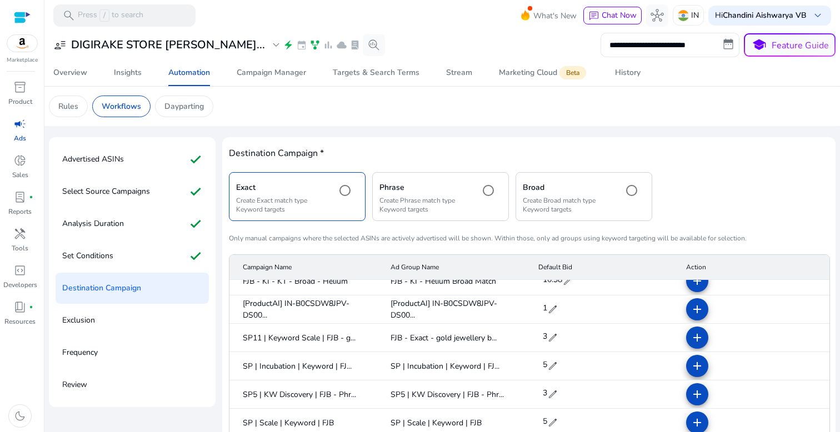
click at [691, 369] on mat-icon "add" at bounding box center [697, 366] width 13 height 13
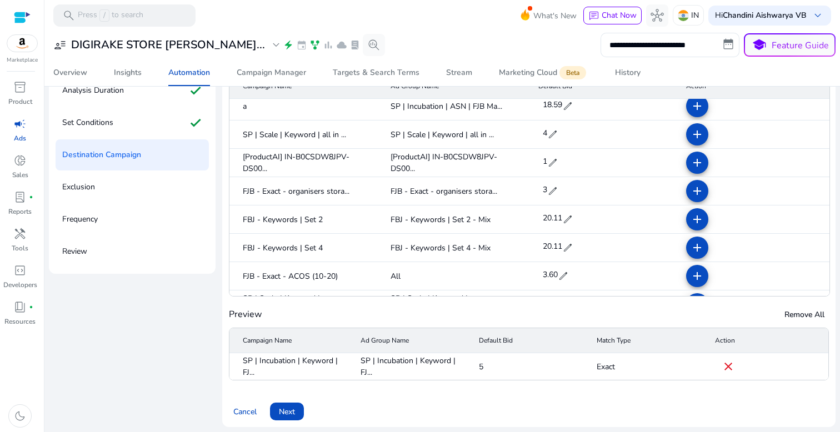
scroll to position [137, 0]
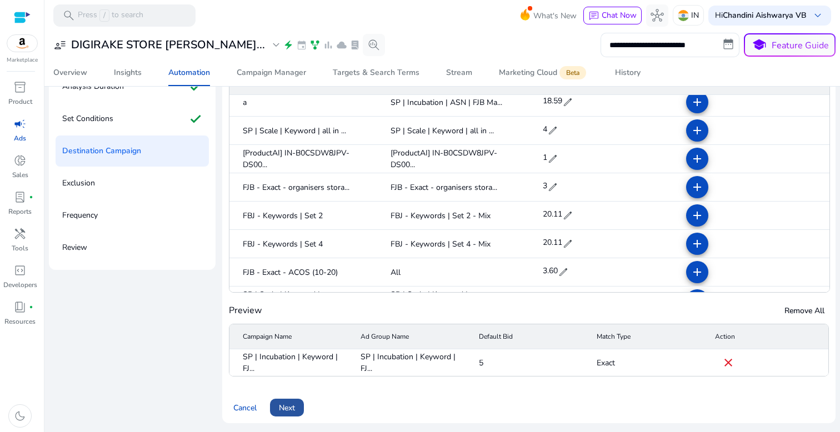
click at [294, 401] on span at bounding box center [287, 408] width 34 height 27
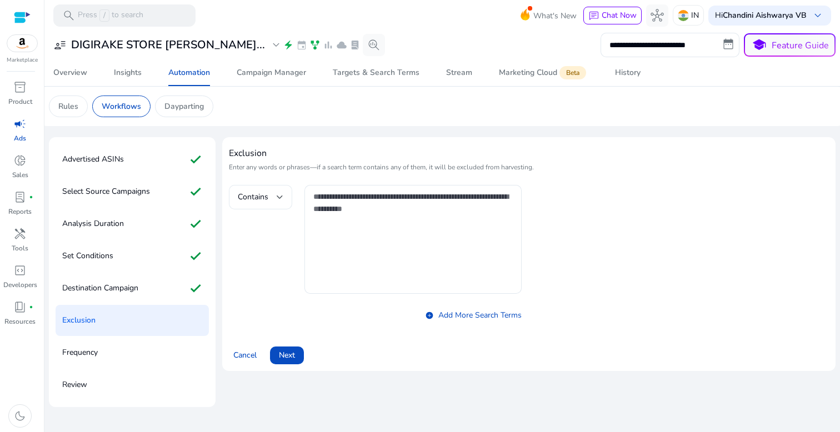
click at [266, 193] on span "Contains" at bounding box center [253, 197] width 31 height 11
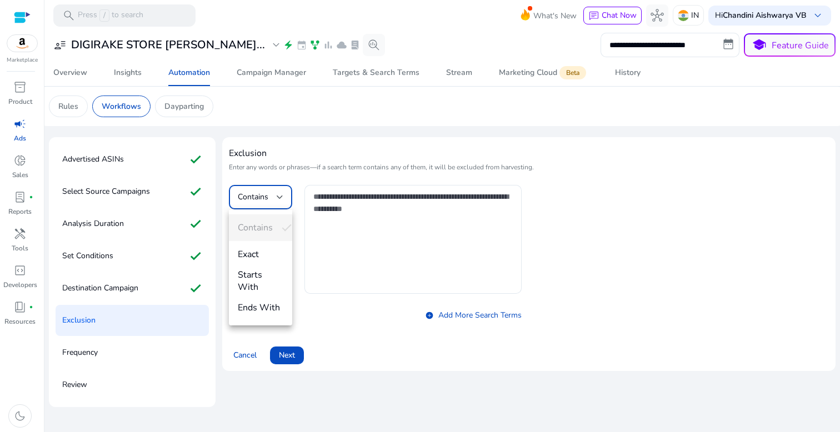
click at [260, 251] on span "Exact" at bounding box center [261, 254] width 46 height 12
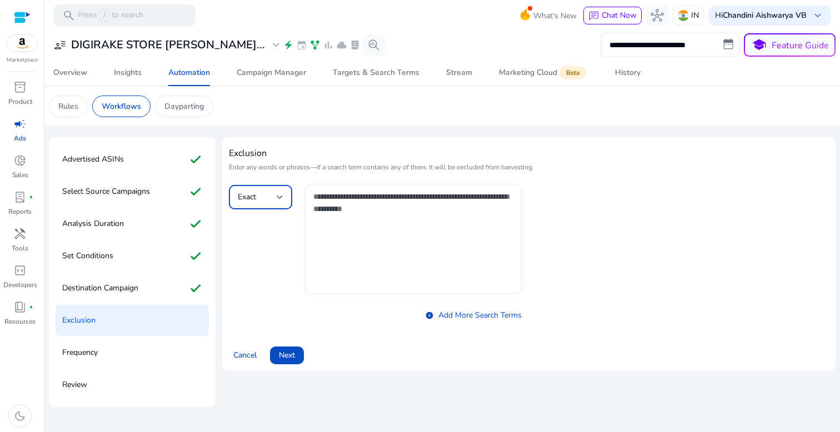
click at [352, 226] on textarea at bounding box center [413, 240] width 200 height 98
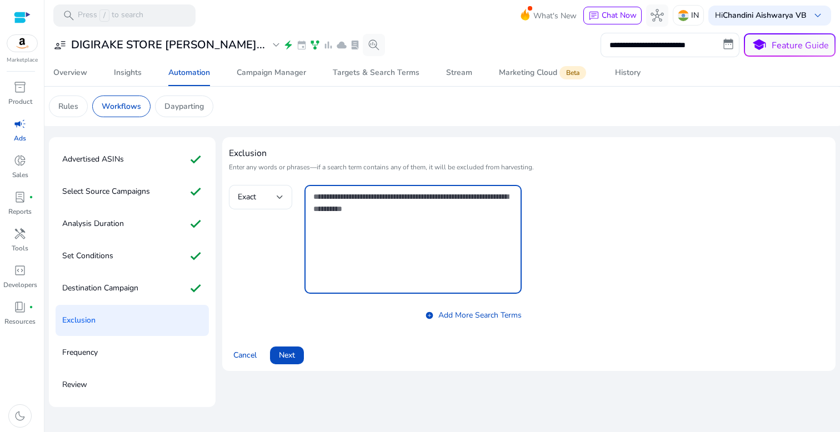
paste textarea "**********"
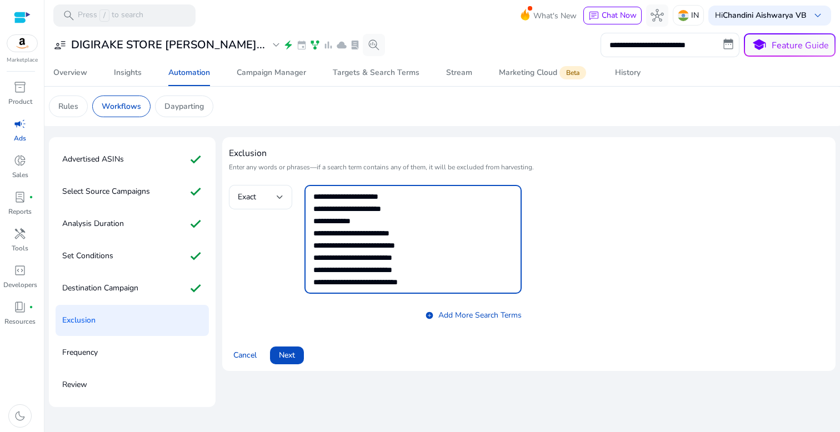
scroll to position [171, 0]
type textarea "**********"
click at [288, 355] on span "Next" at bounding box center [287, 356] width 16 height 12
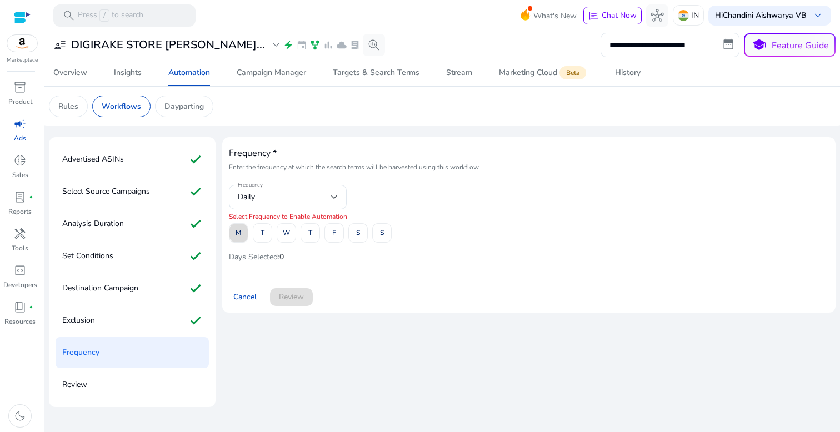
click at [235, 237] on span at bounding box center [239, 233] width 18 height 27
click at [256, 237] on span at bounding box center [262, 233] width 18 height 27
click at [288, 237] on span "W" at bounding box center [286, 232] width 7 height 19
click at [310, 237] on span "T" at bounding box center [310, 232] width 4 height 19
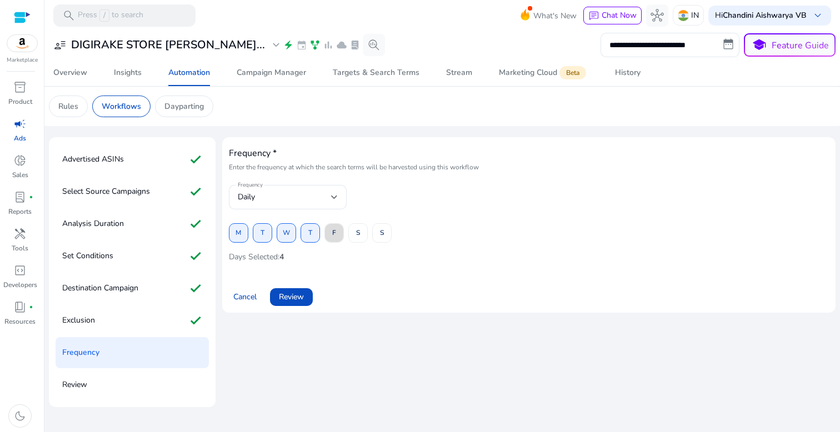
click at [337, 236] on span at bounding box center [334, 233] width 18 height 27
click at [359, 236] on span "S" at bounding box center [358, 232] width 4 height 19
click at [381, 235] on span "S" at bounding box center [382, 232] width 4 height 19
click at [293, 303] on span at bounding box center [291, 297] width 43 height 27
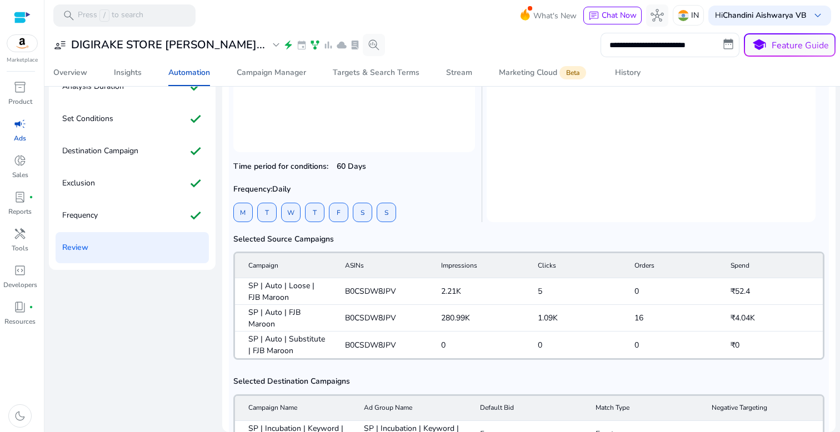
scroll to position [347, 0]
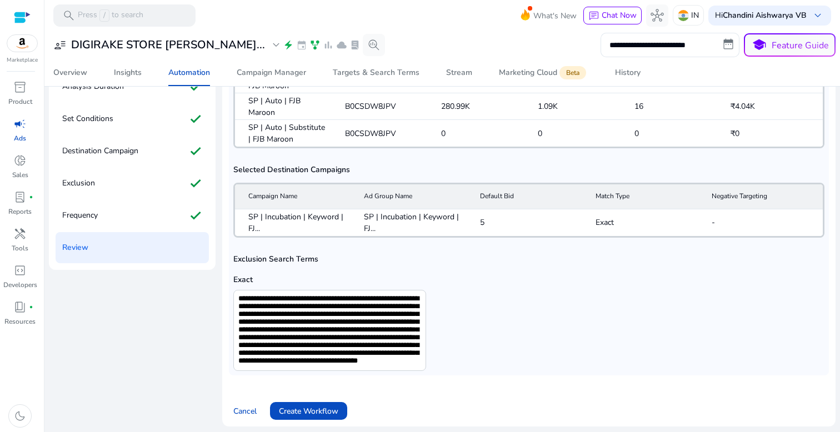
click at [316, 406] on span "Create Workflow" at bounding box center [308, 412] width 59 height 12
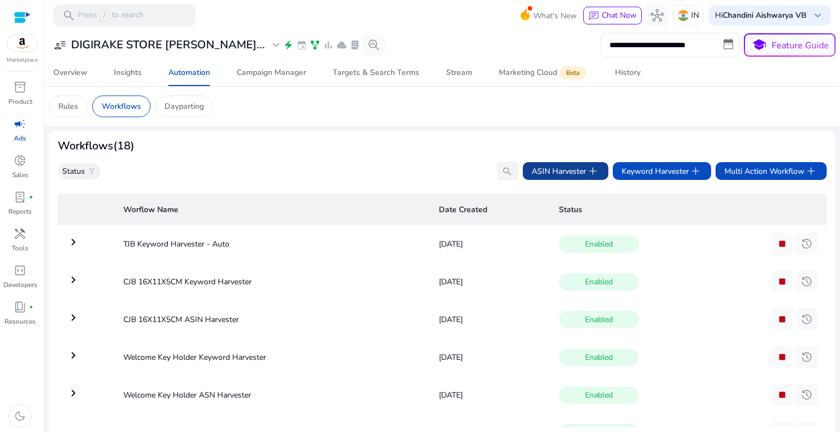
click at [588, 168] on span "add" at bounding box center [592, 171] width 13 height 13
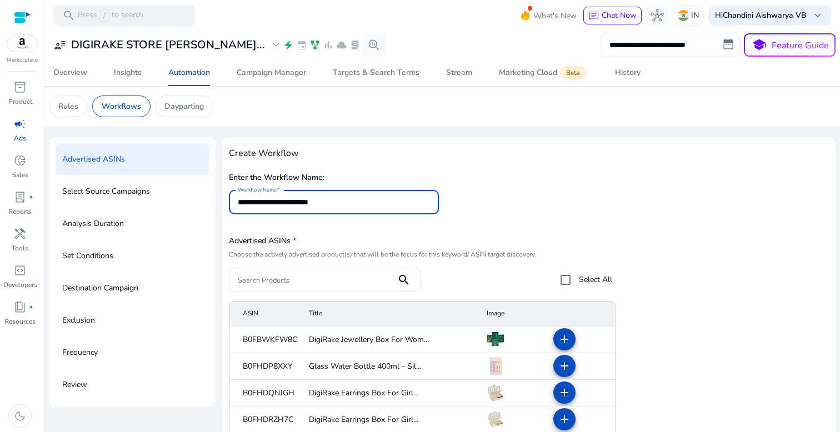
type input "**********"
click at [337, 275] on input "Search Products" at bounding box center [313, 280] width 150 height 12
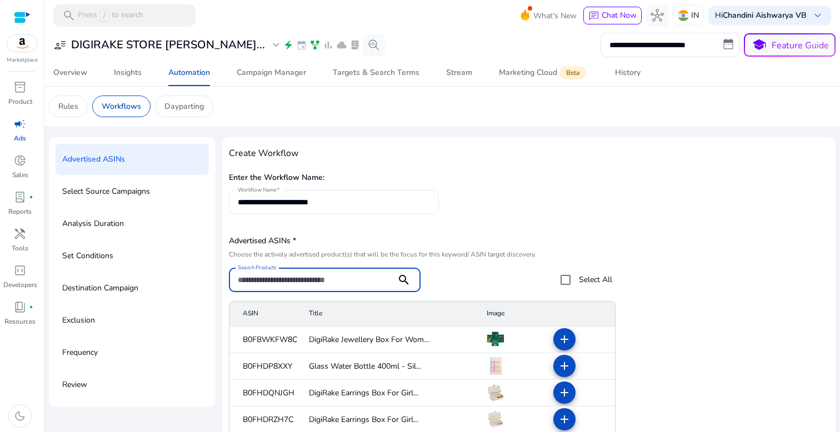
paste input "**********"
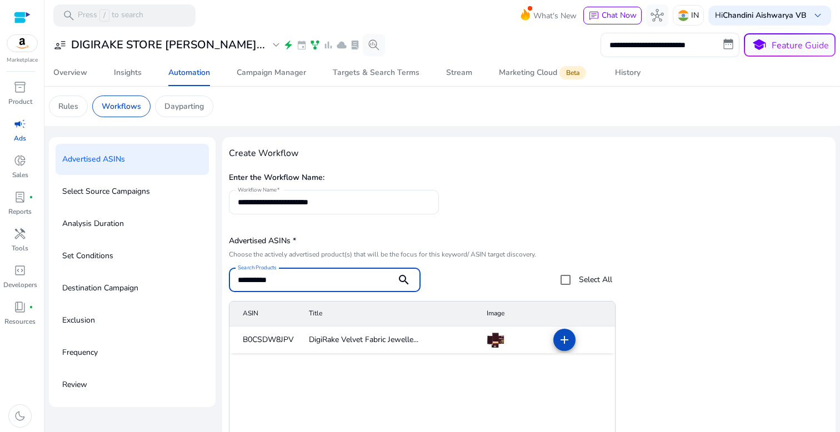
type input "**********"
click at [566, 345] on mat-icon "add" at bounding box center [564, 339] width 13 height 13
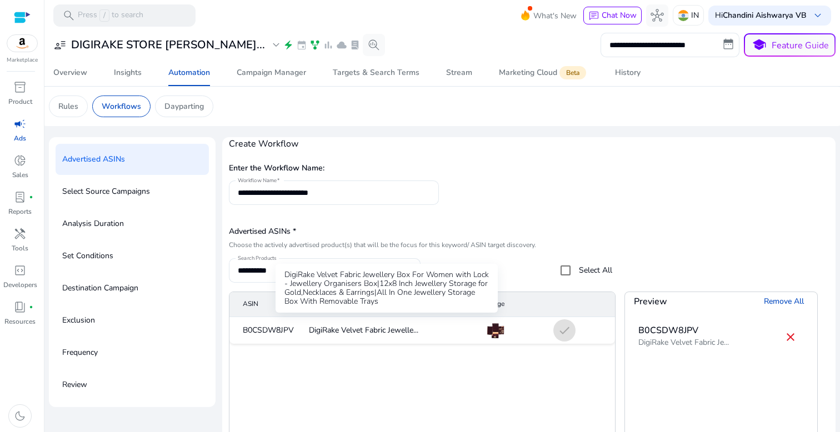
scroll to position [137, 0]
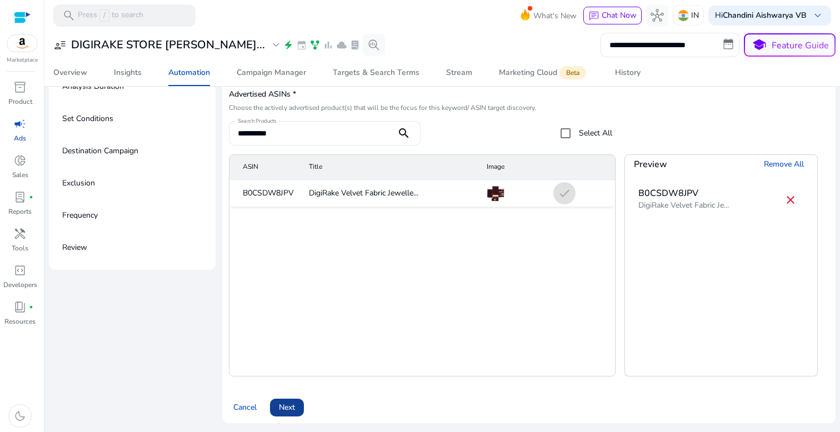
click at [288, 402] on span "Next" at bounding box center [287, 408] width 16 height 12
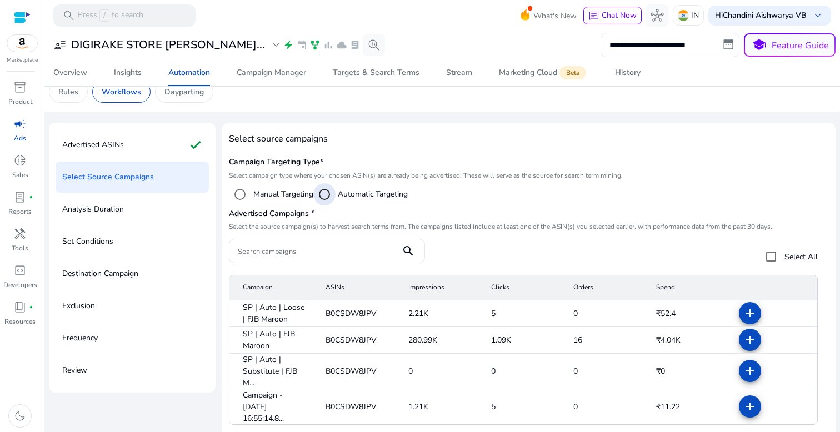
scroll to position [73, 0]
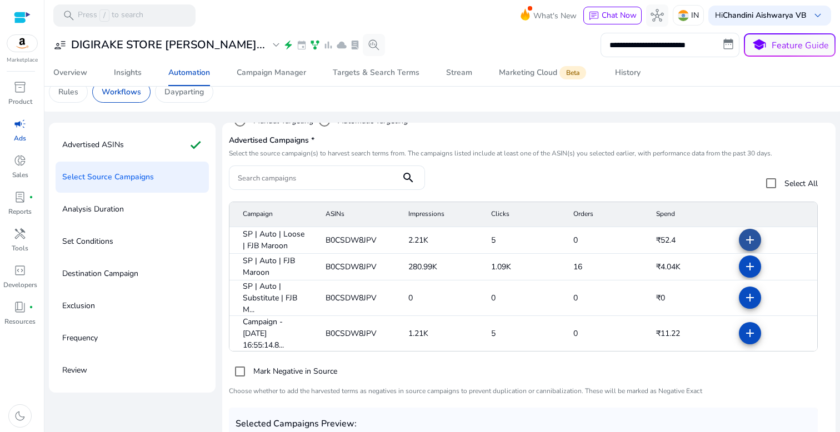
click at [745, 235] on mat-icon "add" at bounding box center [750, 239] width 13 height 13
click at [745, 260] on span at bounding box center [750, 266] width 27 height 27
click at [745, 292] on mat-icon "add" at bounding box center [750, 297] width 13 height 13
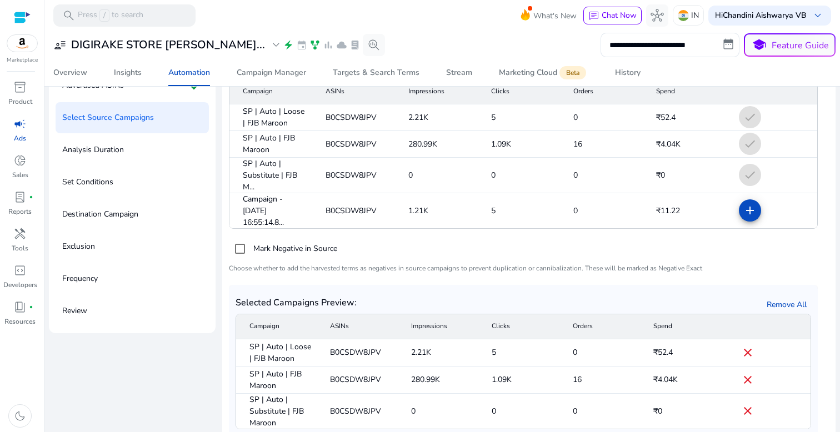
scroll to position [137, 0]
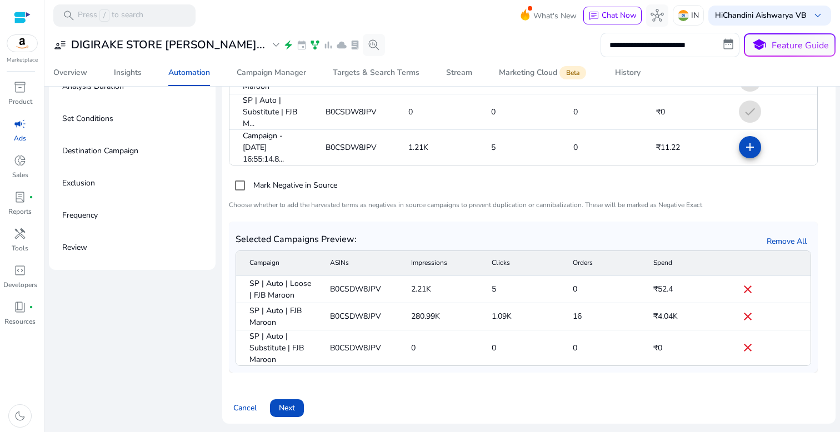
click at [301, 409] on span at bounding box center [287, 408] width 34 height 27
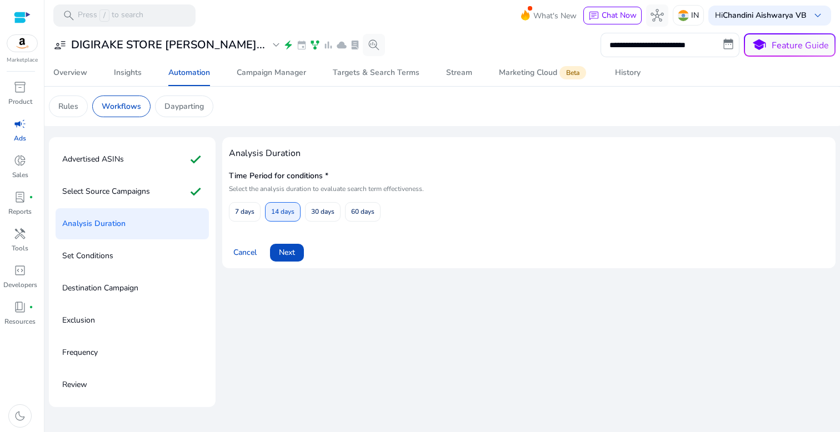
scroll to position [0, 0]
click at [357, 215] on span "60 days" at bounding box center [362, 211] width 23 height 19
click at [293, 242] on span at bounding box center [287, 253] width 34 height 27
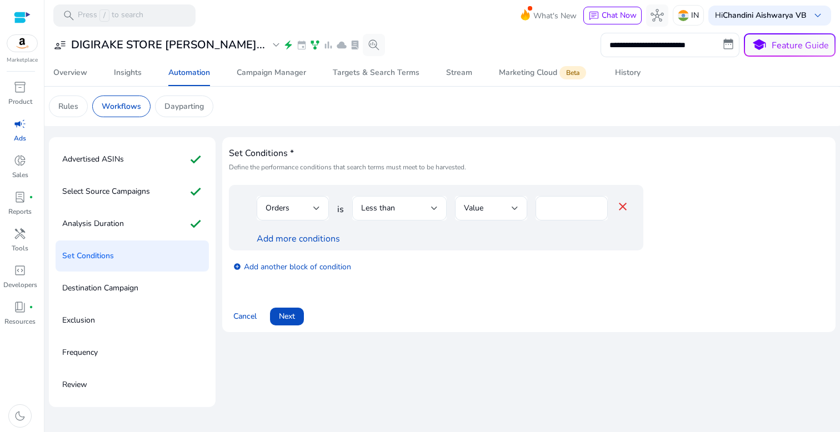
click at [357, 204] on div "Less than" at bounding box center [399, 208] width 94 height 24
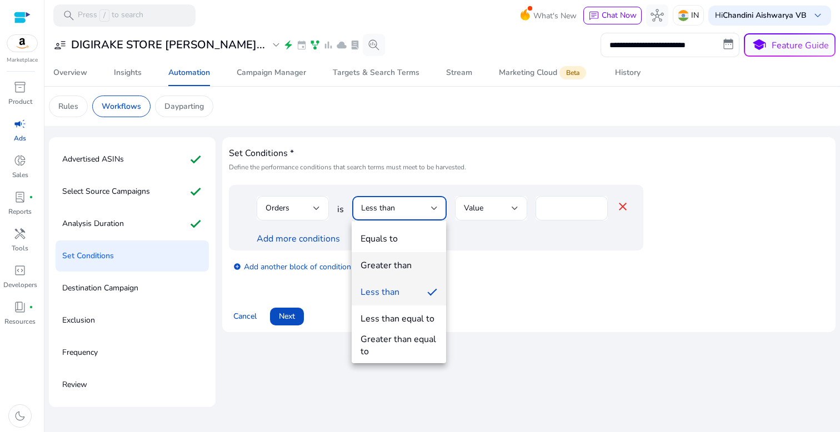
click at [371, 260] on div "Greater than" at bounding box center [386, 266] width 51 height 12
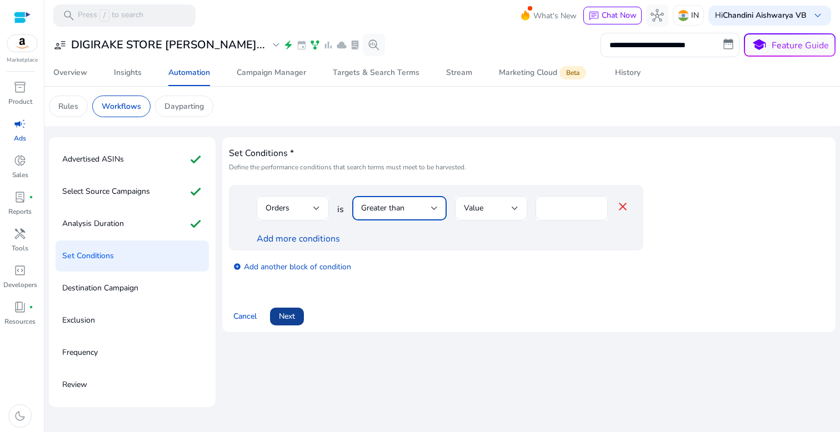
click at [278, 317] on span at bounding box center [287, 316] width 34 height 27
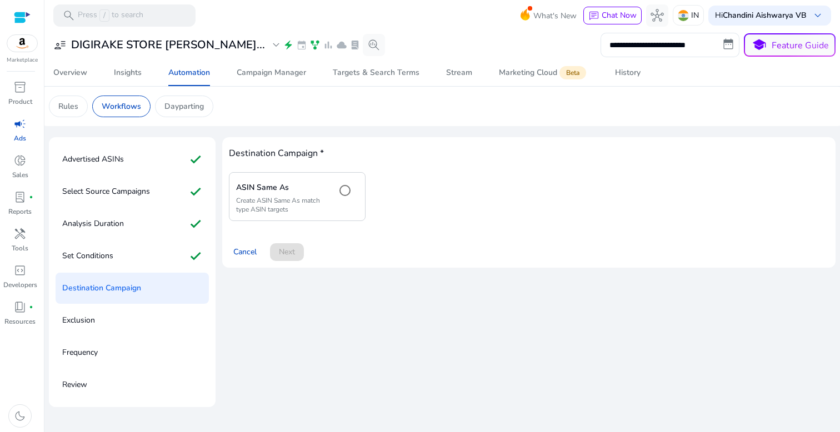
click at [308, 213] on p "Create ASIN Same As match type ASIN targets" at bounding box center [281, 205] width 91 height 18
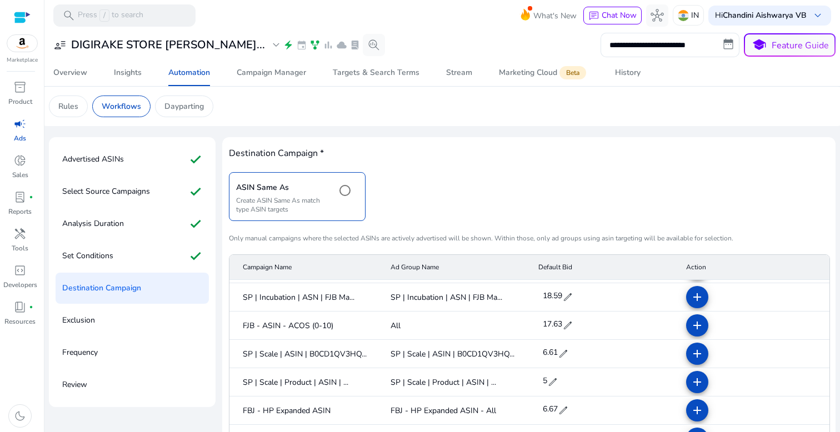
scroll to position [64, 0]
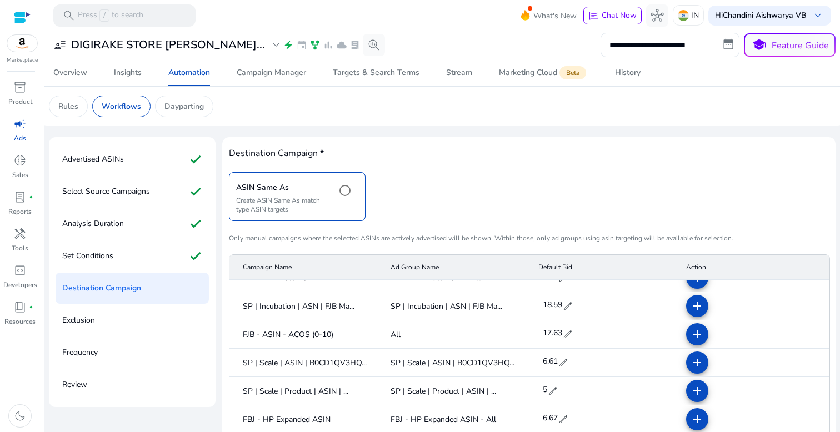
click at [563, 307] on span "edit" at bounding box center [567, 306] width 11 height 11
click at [565, 306] on input "*****" at bounding box center [556, 307] width 31 height 18
type input "*"
click at [580, 307] on span "check" at bounding box center [578, 307] width 12 height 12
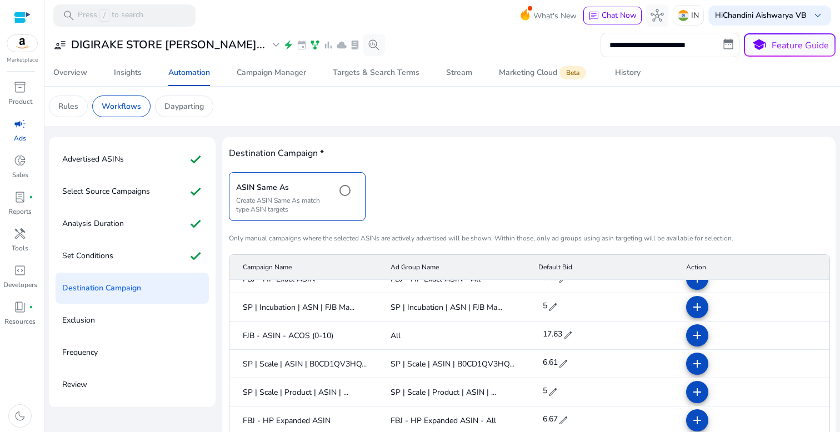
scroll to position [44, 0]
click at [684, 308] on span at bounding box center [697, 306] width 27 height 27
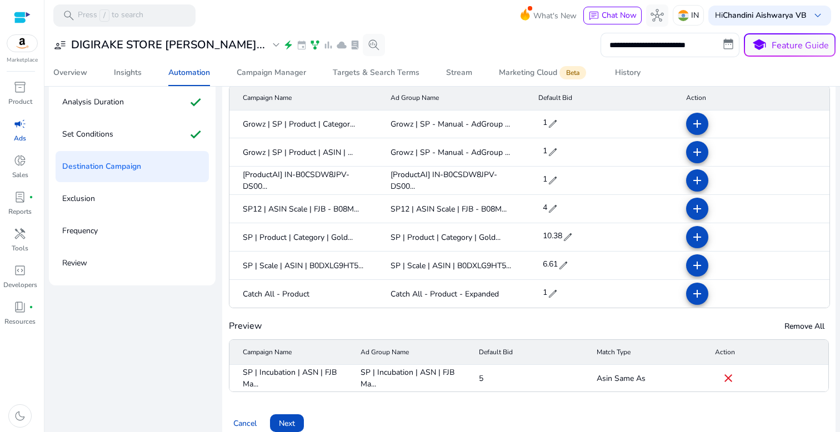
scroll to position [137, 0]
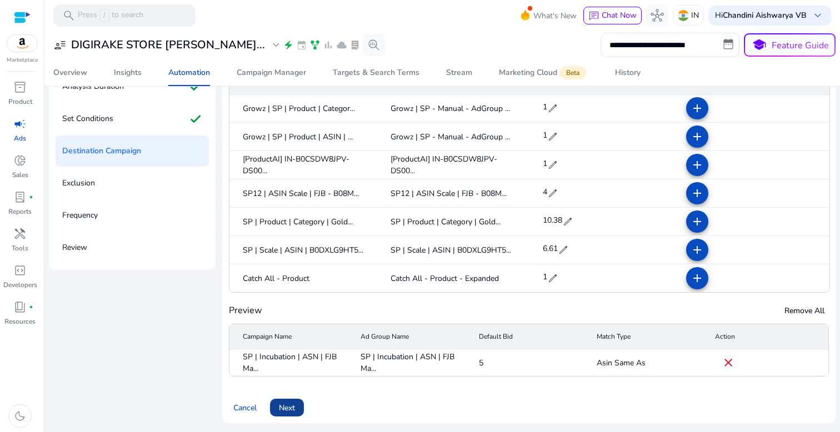
click at [290, 401] on span at bounding box center [287, 408] width 34 height 27
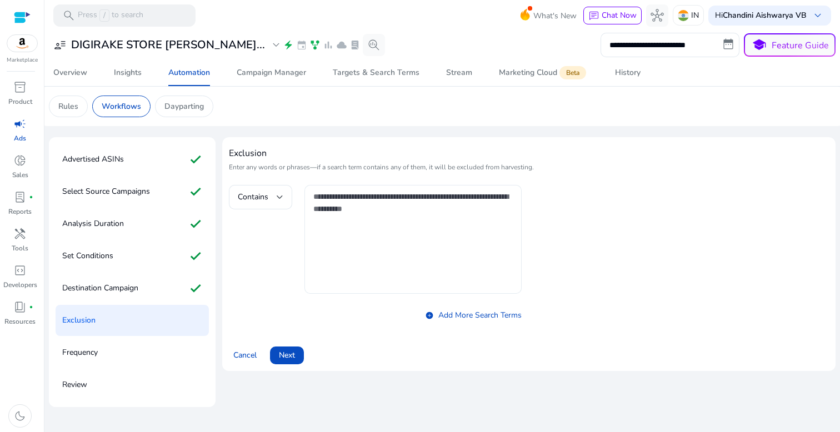
click at [341, 252] on textarea at bounding box center [413, 240] width 200 height 98
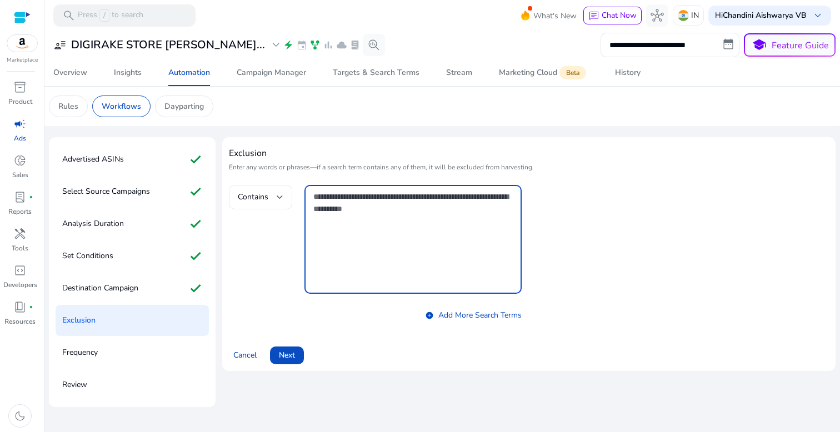
click at [255, 197] on span "Contains" at bounding box center [253, 197] width 31 height 11
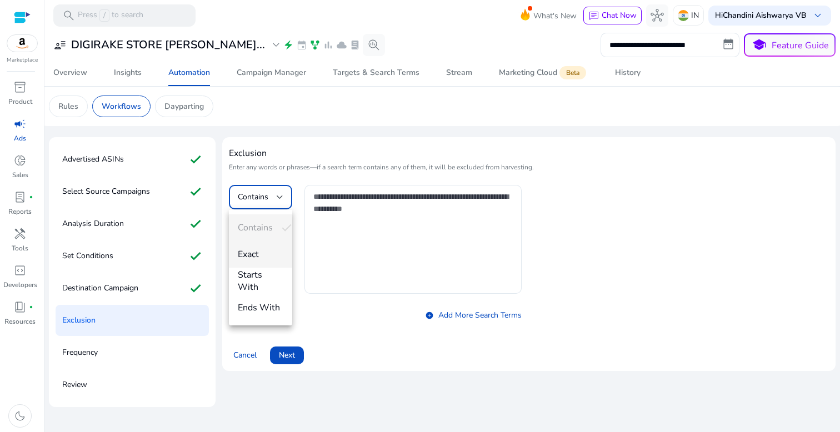
click at [261, 252] on span "Exact" at bounding box center [261, 254] width 46 height 12
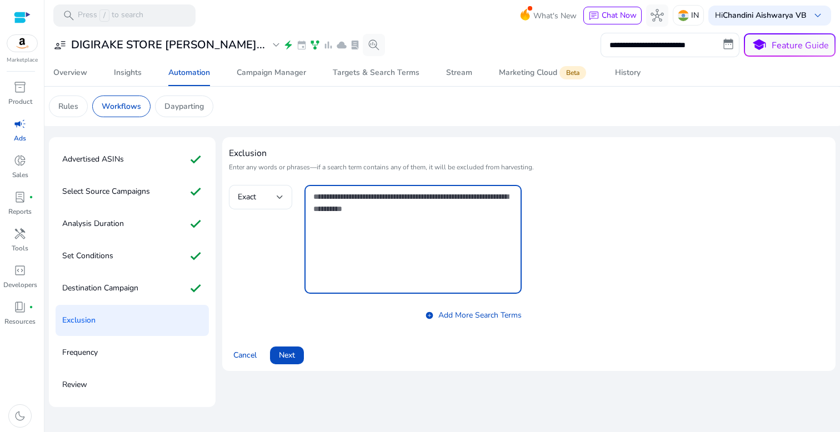
click at [446, 235] on textarea at bounding box center [413, 240] width 200 height 98
paste textarea "**********"
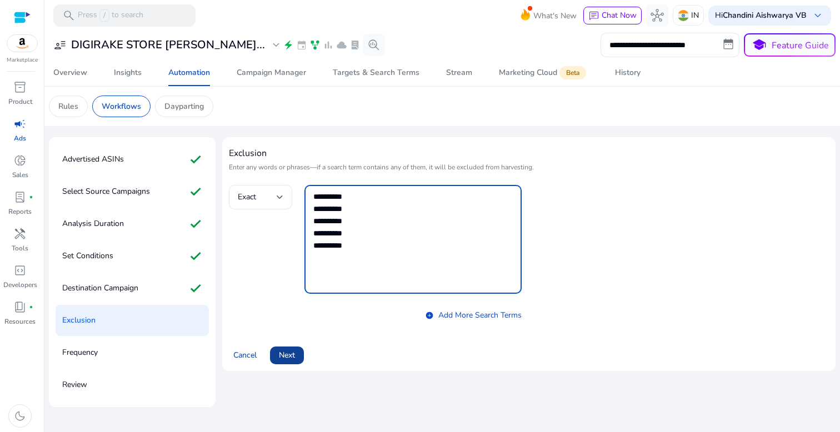
type textarea "**********"
click at [295, 355] on span "Next" at bounding box center [287, 356] width 16 height 12
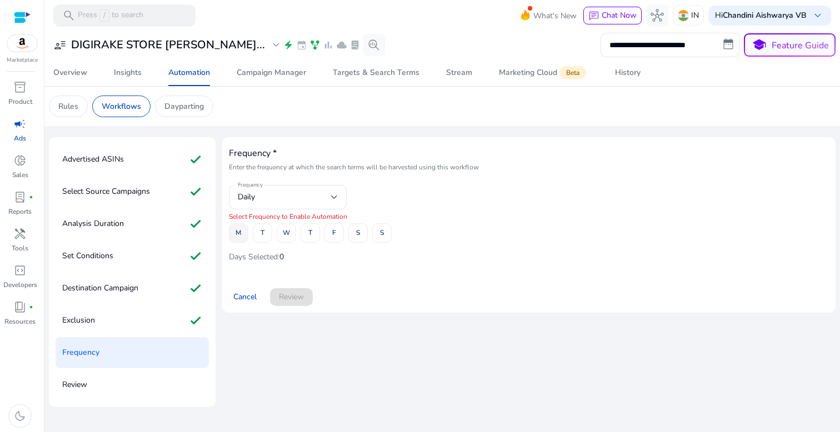
click at [242, 231] on span at bounding box center [239, 233] width 18 height 27
click at [268, 231] on span at bounding box center [262, 233] width 18 height 27
click at [296, 231] on button "W" at bounding box center [286, 232] width 19 height 19
click at [306, 231] on span at bounding box center [310, 233] width 18 height 27
click at [335, 231] on span "F" at bounding box center [334, 232] width 4 height 19
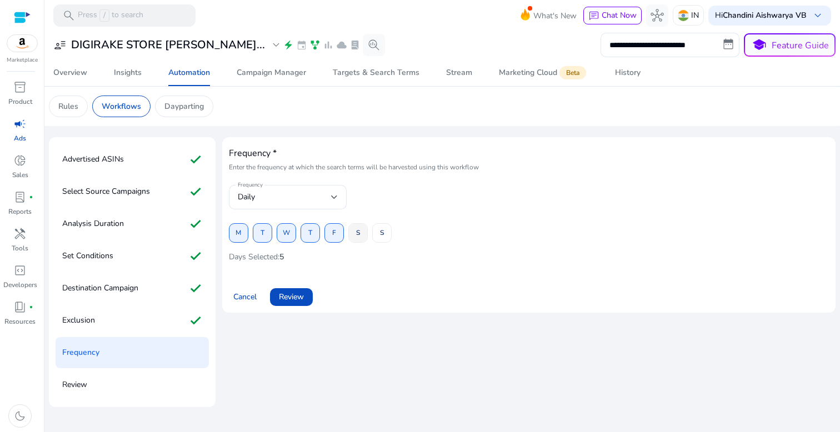
click at [352, 232] on span at bounding box center [358, 233] width 18 height 27
click at [387, 232] on span at bounding box center [382, 233] width 18 height 27
click at [301, 290] on span at bounding box center [291, 297] width 43 height 27
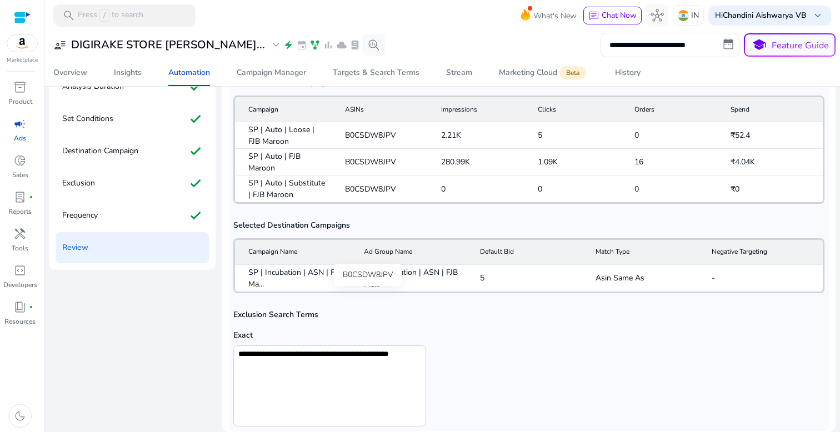
scroll to position [347, 0]
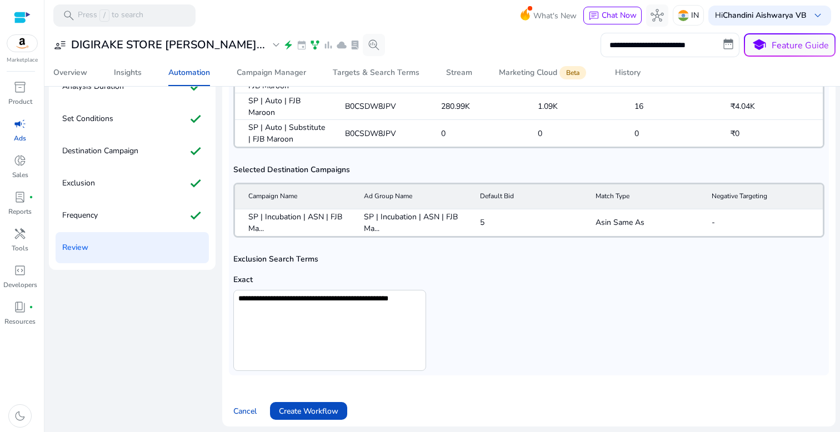
click at [307, 406] on span "Create Workflow" at bounding box center [308, 412] width 59 height 12
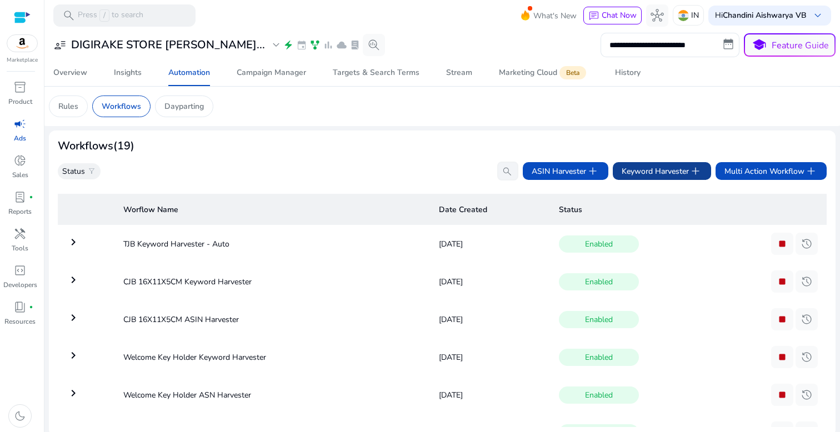
click at [656, 167] on span "Keyword Harvester add" at bounding box center [662, 171] width 81 height 13
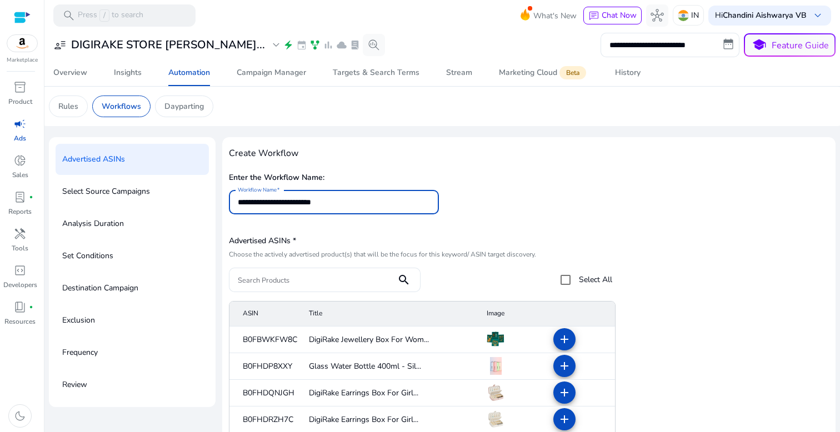
type input "**********"
click at [338, 277] on input "Search Products" at bounding box center [313, 280] width 150 height 12
paste input "**********"
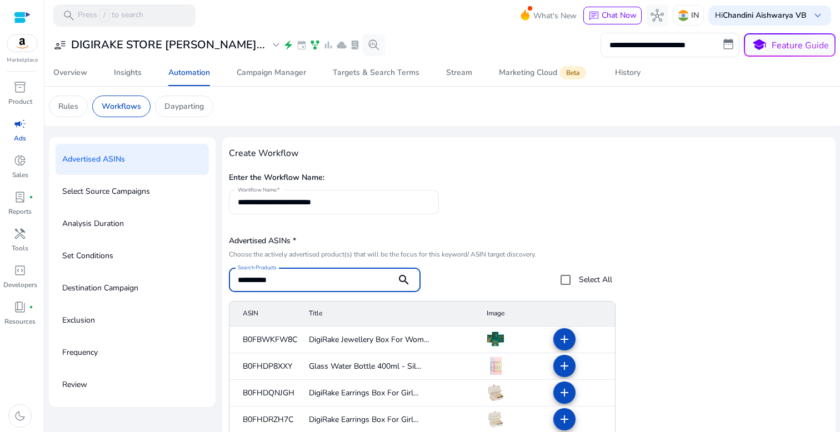
type input "**********"
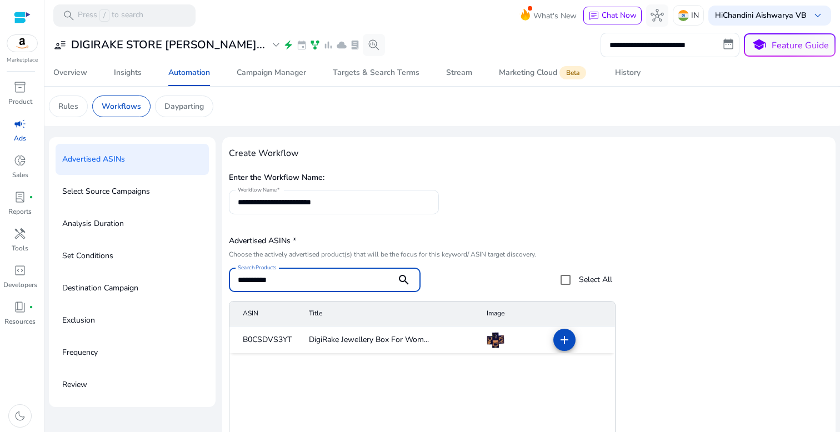
scroll to position [9, 0]
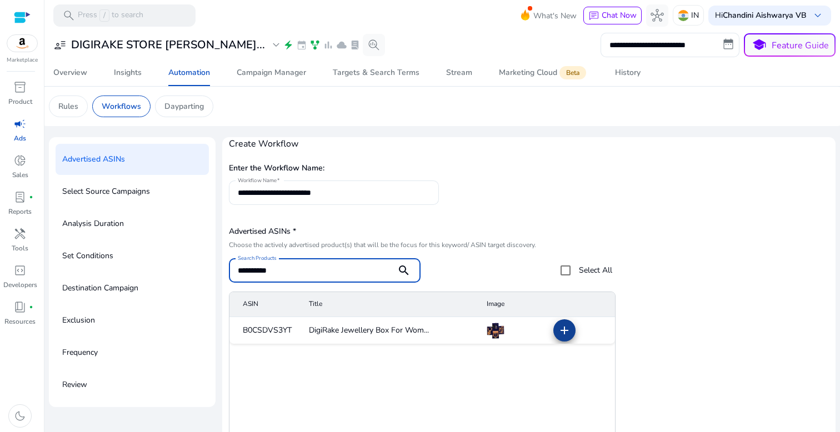
click at [560, 321] on span at bounding box center [564, 330] width 27 height 27
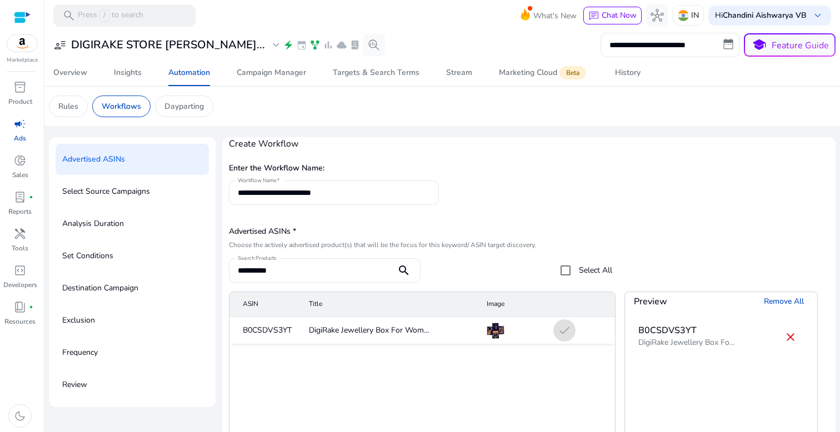
scroll to position [137, 0]
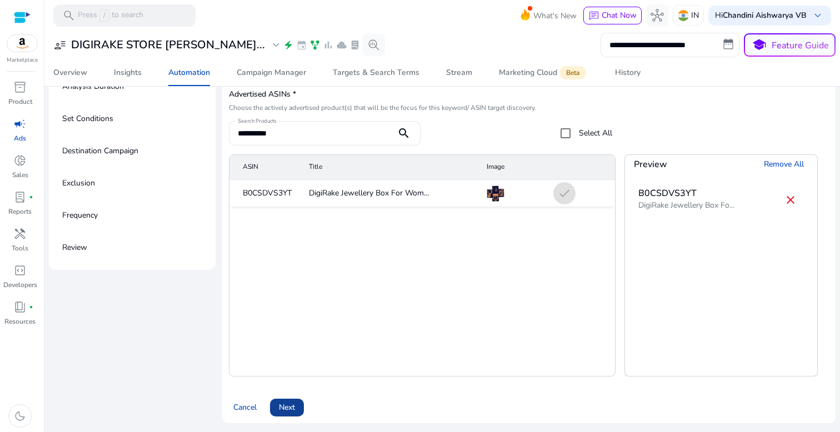
click at [291, 406] on span "Next" at bounding box center [287, 408] width 16 height 12
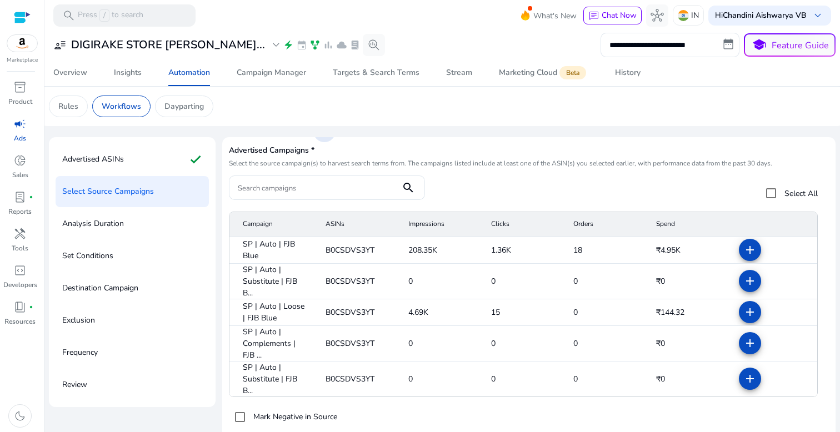
scroll to position [107, 0]
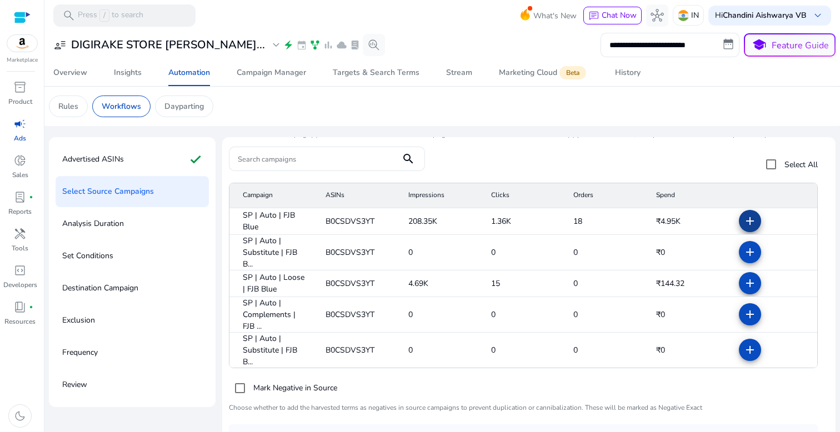
click at [738, 229] on span at bounding box center [750, 221] width 27 height 27
click at [744, 246] on mat-icon "add" at bounding box center [750, 252] width 13 height 13
click at [744, 283] on mat-icon "add" at bounding box center [750, 283] width 13 height 13
click at [744, 310] on mat-icon "add" at bounding box center [750, 314] width 13 height 13
click at [744, 354] on mat-icon "add" at bounding box center [750, 349] width 13 height 13
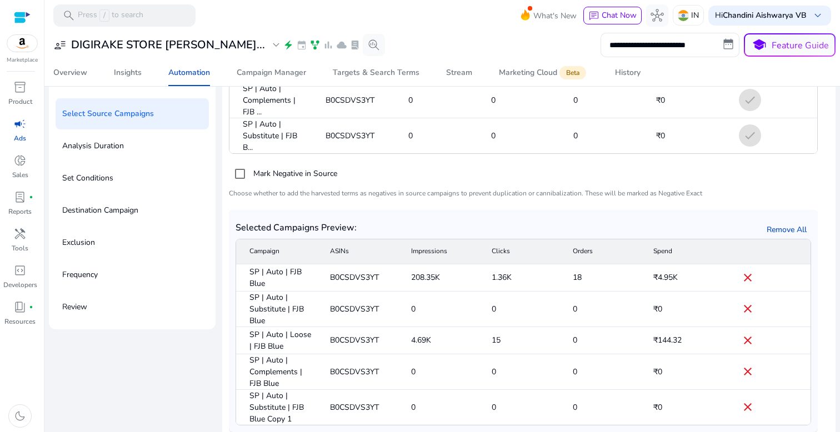
scroll to position [137, 0]
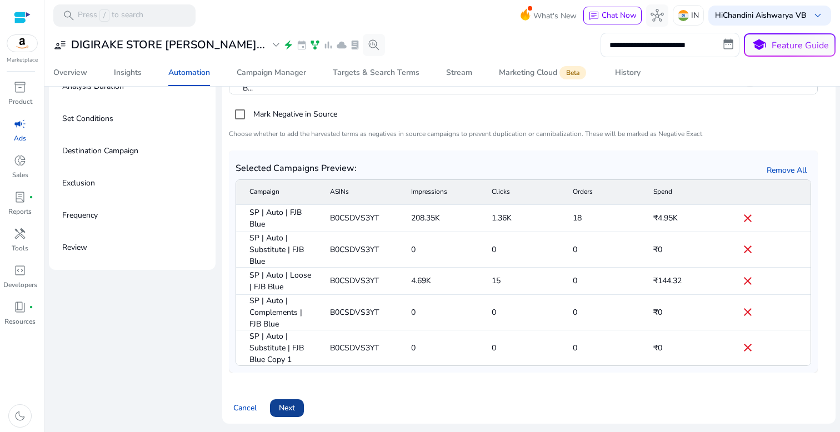
click at [293, 406] on span "Next" at bounding box center [287, 408] width 16 height 12
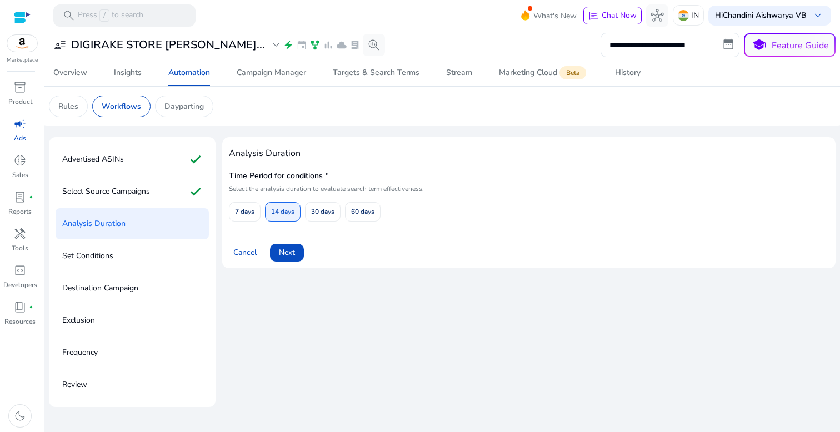
scroll to position [0, 0]
click at [366, 202] on span "60 days" at bounding box center [362, 211] width 23 height 19
click at [305, 256] on div "Cancel Next" at bounding box center [529, 248] width 600 height 27
click at [293, 251] on span "Next" at bounding box center [287, 253] width 16 height 12
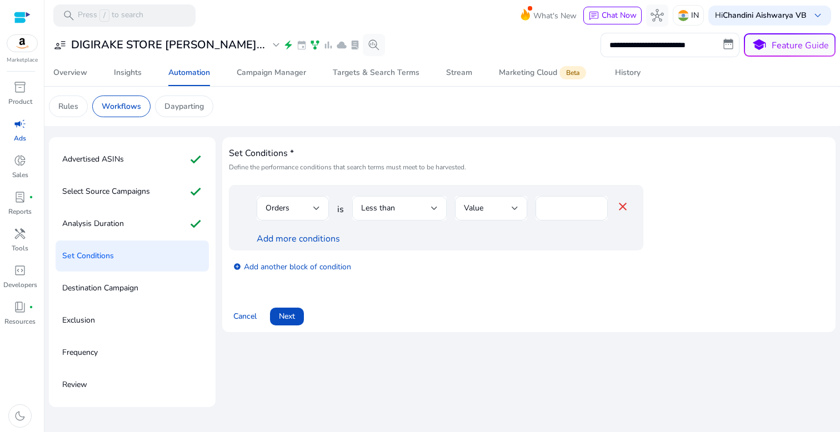
click at [379, 217] on div "Less than" at bounding box center [399, 208] width 77 height 24
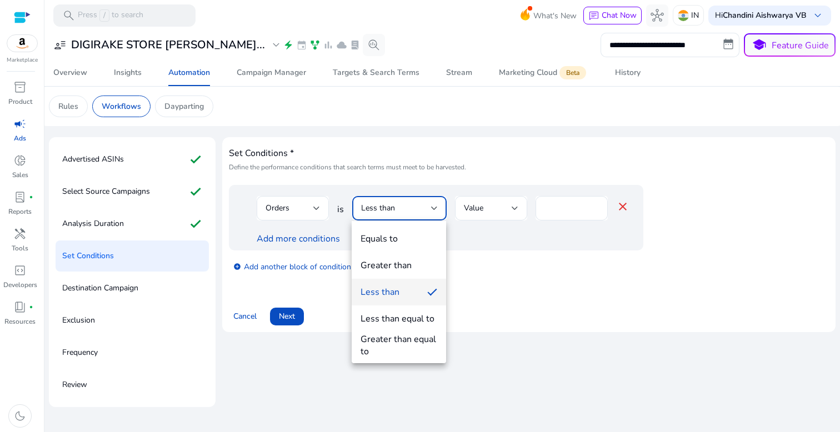
click at [382, 262] on div "Greater than" at bounding box center [386, 266] width 51 height 12
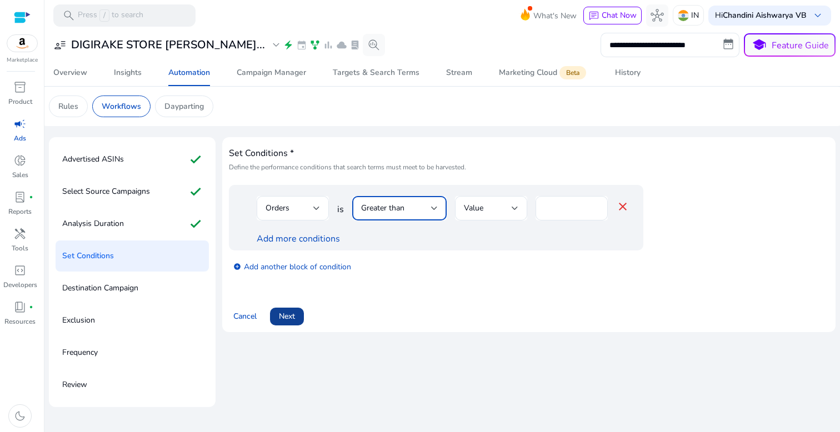
click at [279, 307] on span at bounding box center [287, 316] width 34 height 27
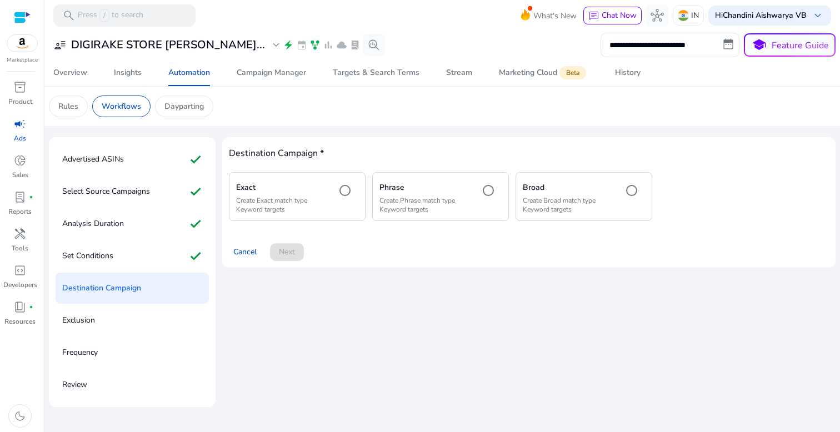
click at [328, 216] on div "Exact Create Exact match type Keyword targets" at bounding box center [297, 196] width 137 height 48
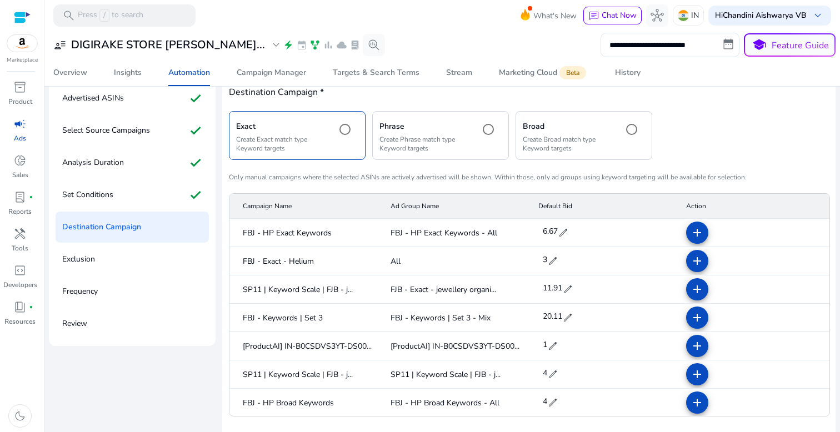
scroll to position [101, 0]
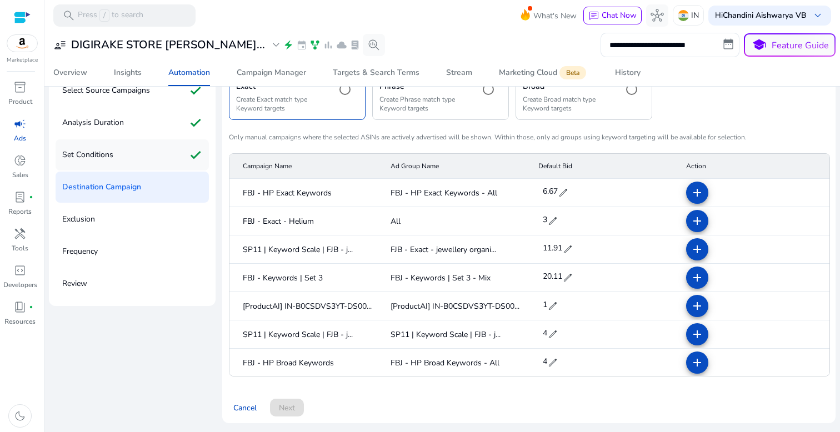
click at [135, 162] on div "Set Conditions check" at bounding box center [132, 155] width 153 height 31
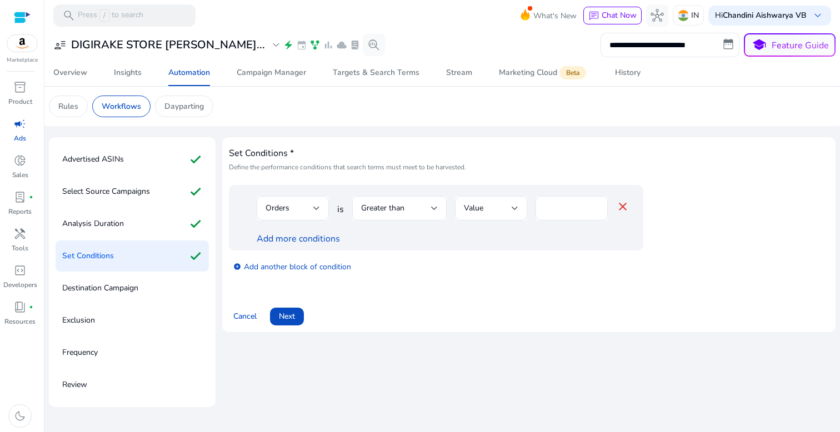
scroll to position [0, 0]
click at [126, 147] on div "Advertised ASINs check" at bounding box center [132, 159] width 153 height 31
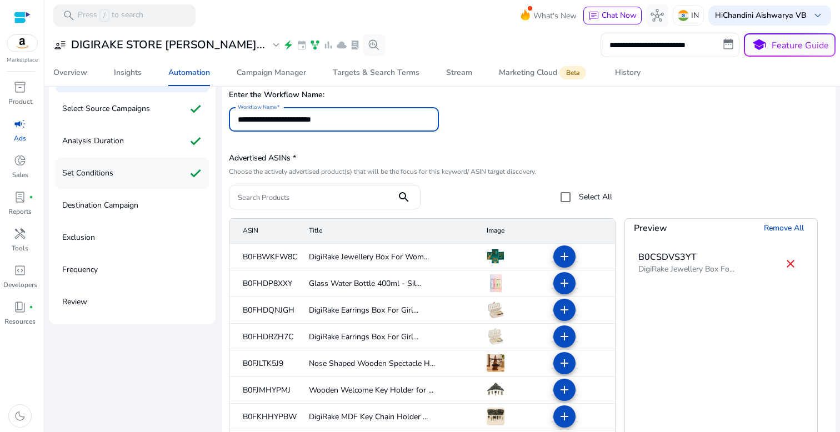
scroll to position [74, 0]
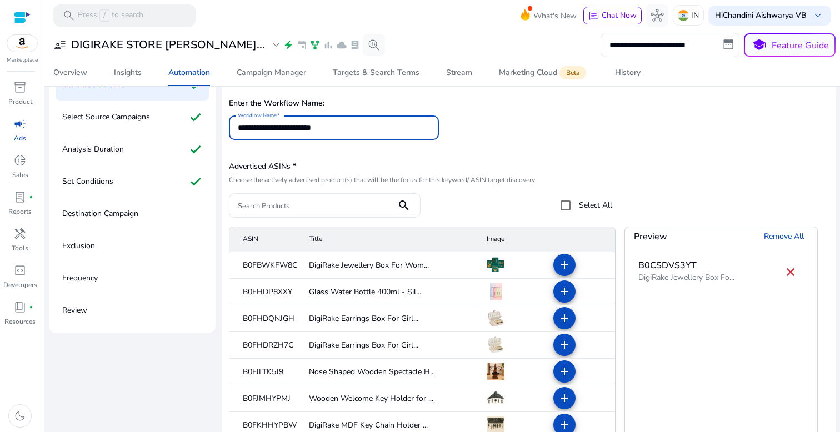
click at [117, 153] on p "Analysis Duration" at bounding box center [93, 150] width 62 height 18
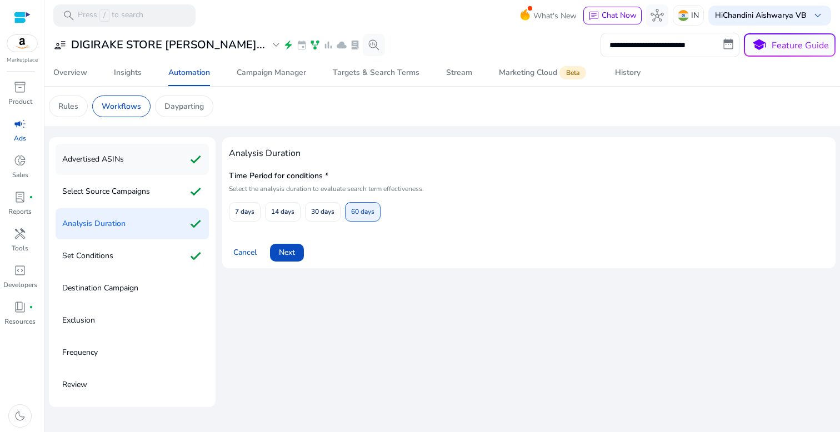
scroll to position [0, 0]
click at [149, 196] on p "Select Source Campaigns" at bounding box center [106, 192] width 88 height 18
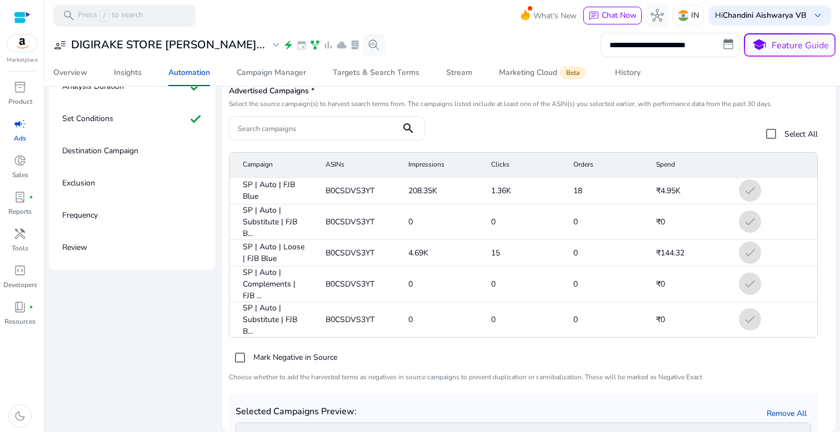
scroll to position [243, 0]
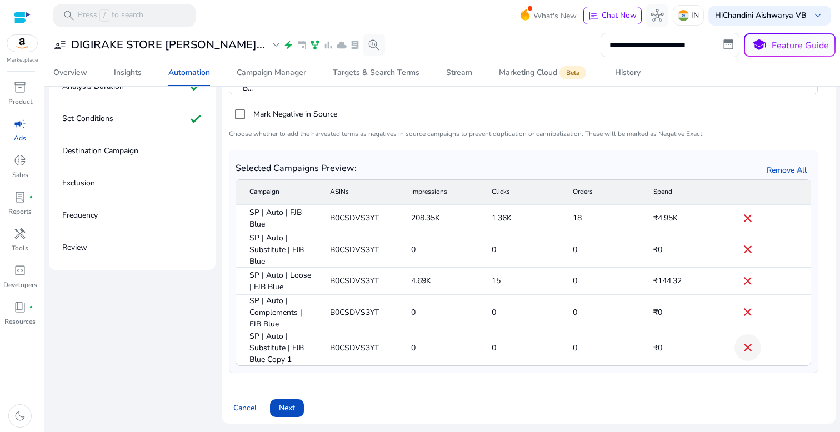
click at [741, 353] on mat-icon "close" at bounding box center [747, 347] width 13 height 13
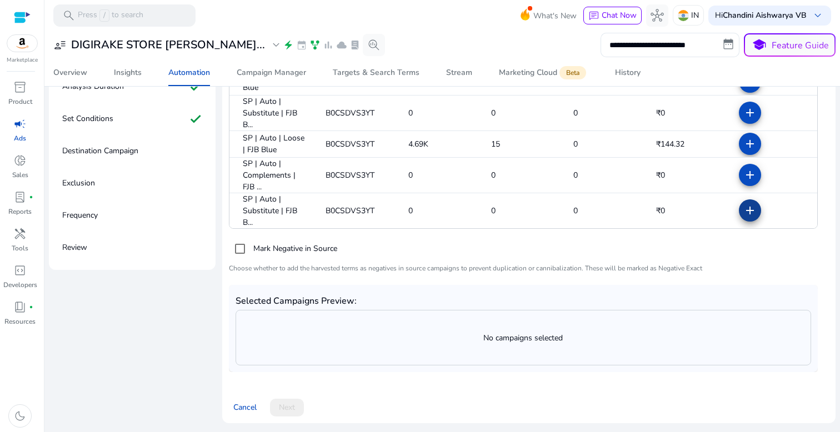
scroll to position [21, 0]
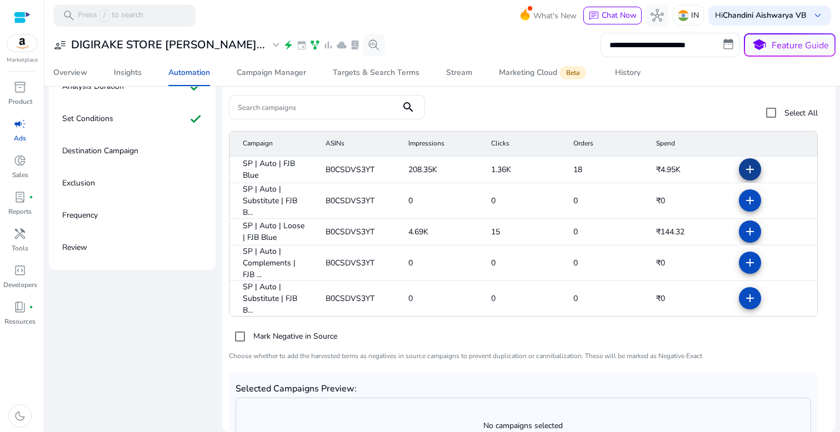
click at [744, 170] on mat-icon "add" at bounding box center [750, 169] width 13 height 13
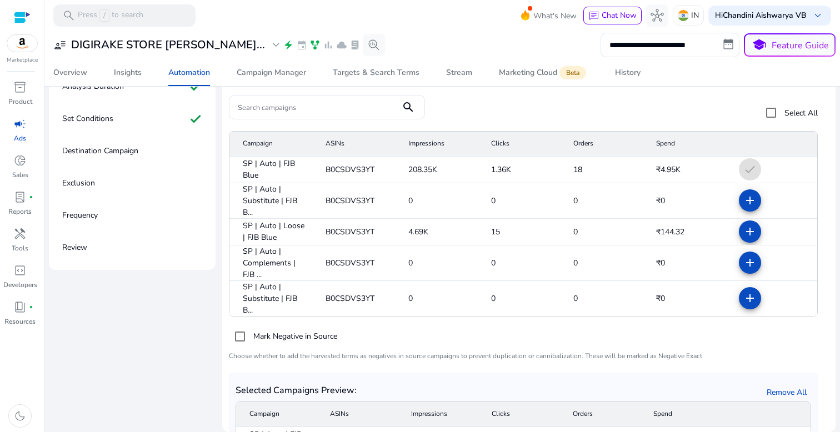
scroll to position [109, 0]
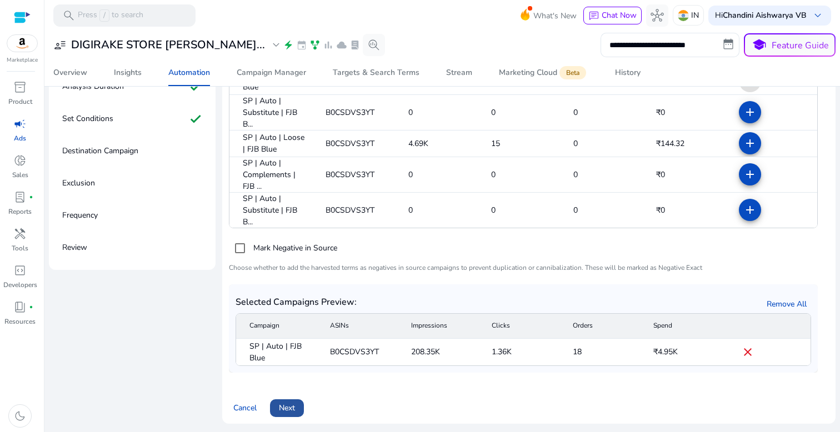
click at [282, 411] on span "Next" at bounding box center [287, 408] width 16 height 12
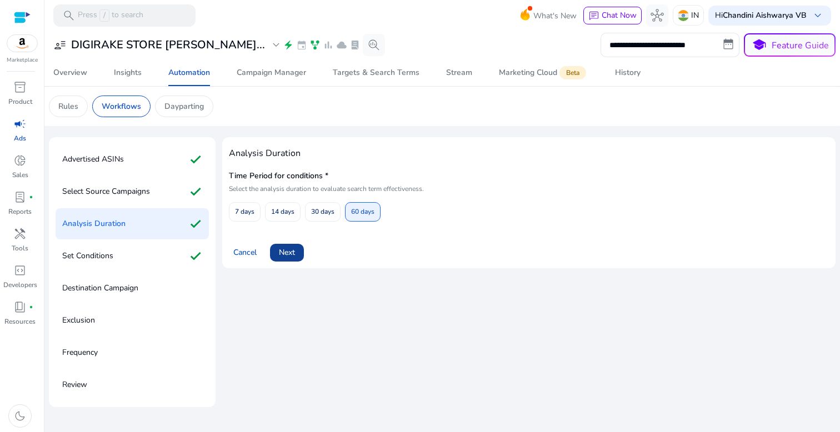
click at [287, 258] on span at bounding box center [287, 253] width 34 height 27
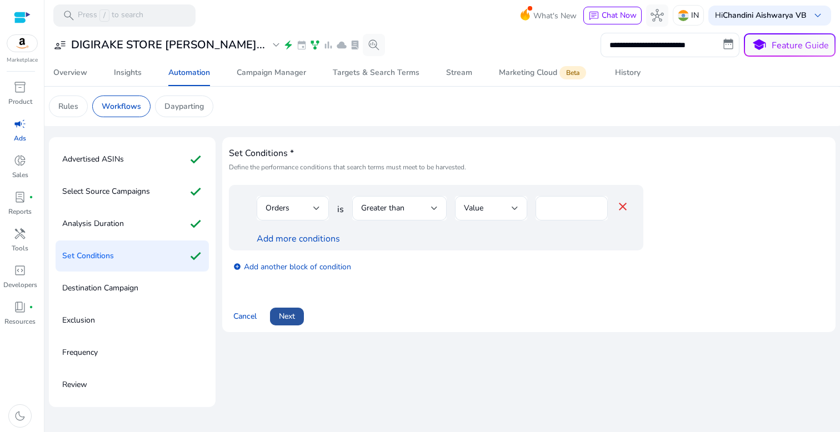
click at [288, 316] on span "Next" at bounding box center [287, 317] width 16 height 12
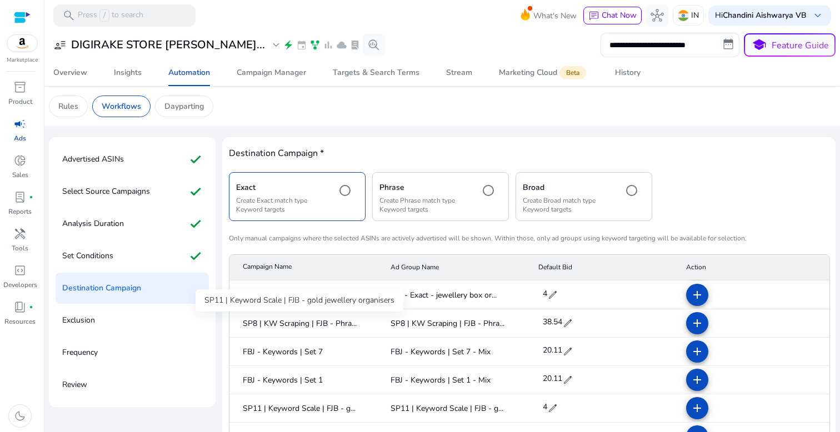
scroll to position [1078, 0]
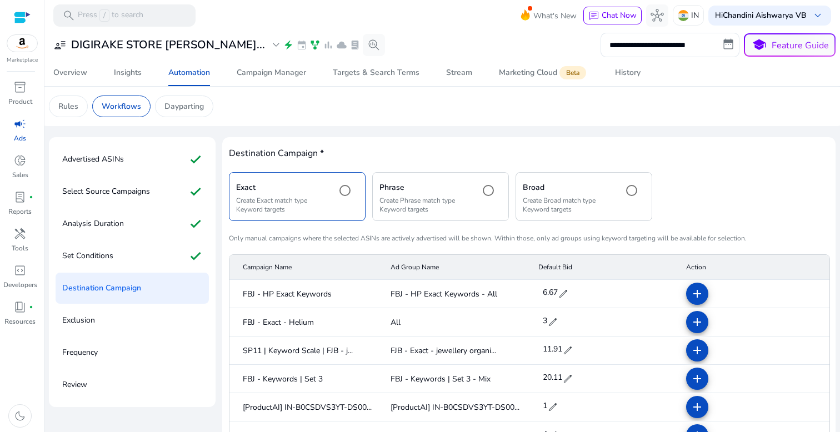
scroll to position [1078, 0]
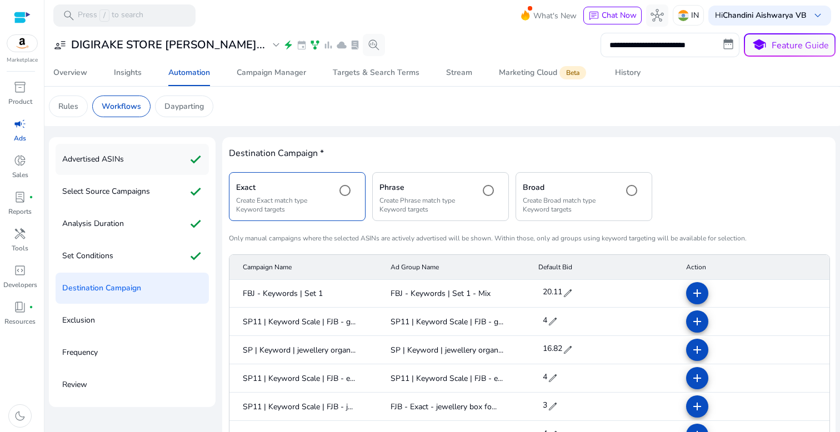
click at [102, 155] on p "Advertised ASINs" at bounding box center [93, 160] width 62 height 18
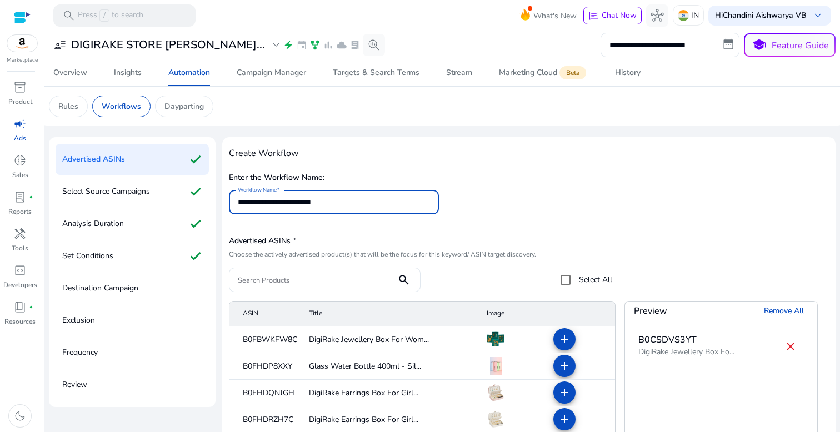
scroll to position [137, 0]
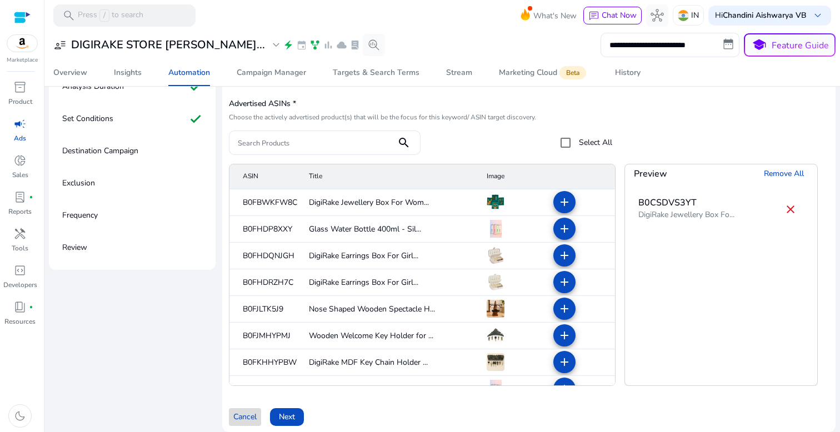
click at [248, 418] on span "Cancel" at bounding box center [244, 417] width 23 height 12
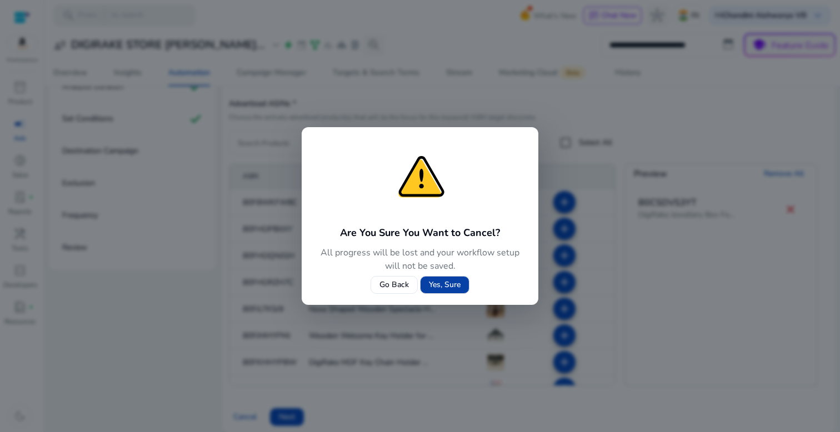
click at [447, 290] on span "Yes, Sure" at bounding box center [445, 285] width 32 height 12
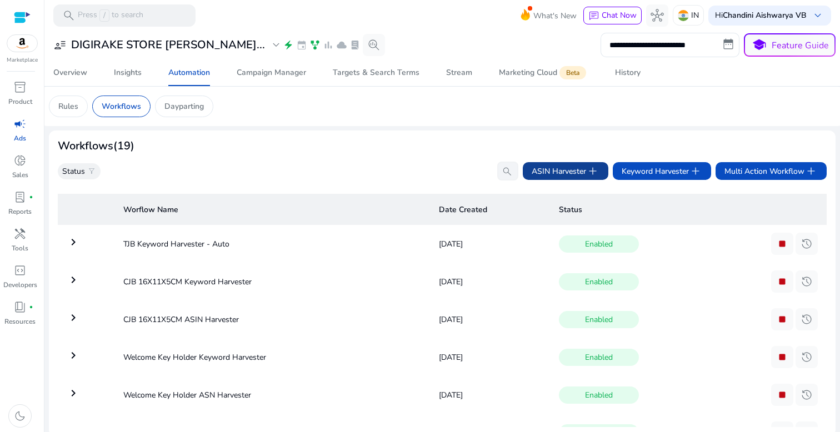
click at [577, 174] on span "ASIN Harvester add" at bounding box center [566, 171] width 68 height 13
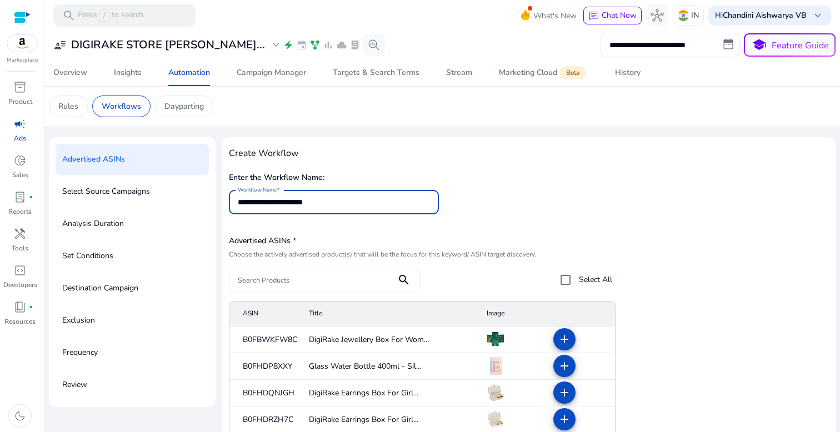
type input "**********"
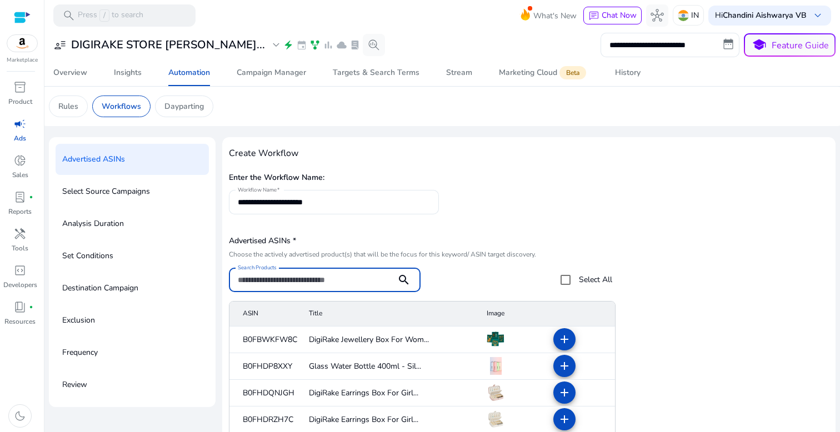
click at [342, 275] on input "Search Products" at bounding box center [313, 280] width 150 height 12
paste input "**********"
type input "**********"
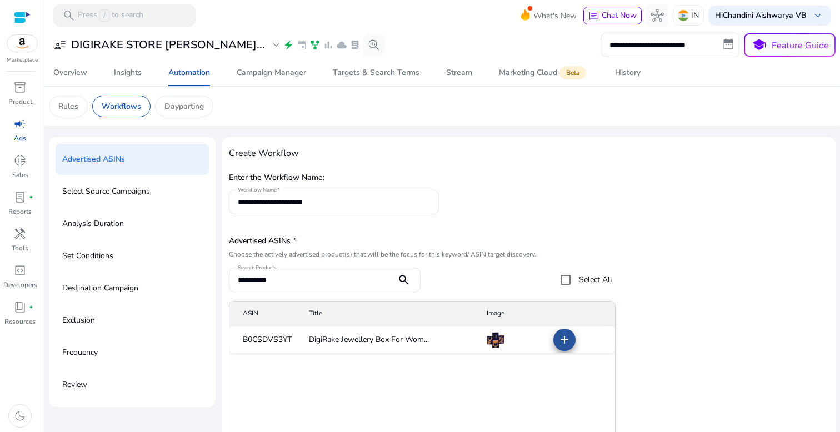
click at [559, 338] on mat-icon "add" at bounding box center [564, 339] width 13 height 13
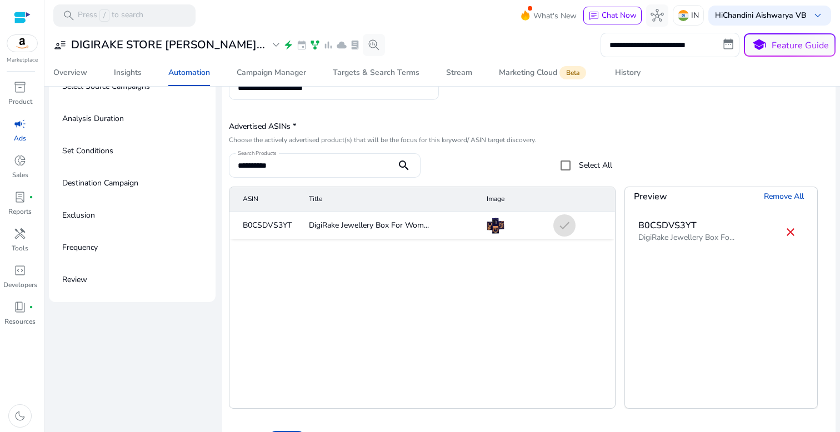
scroll to position [137, 0]
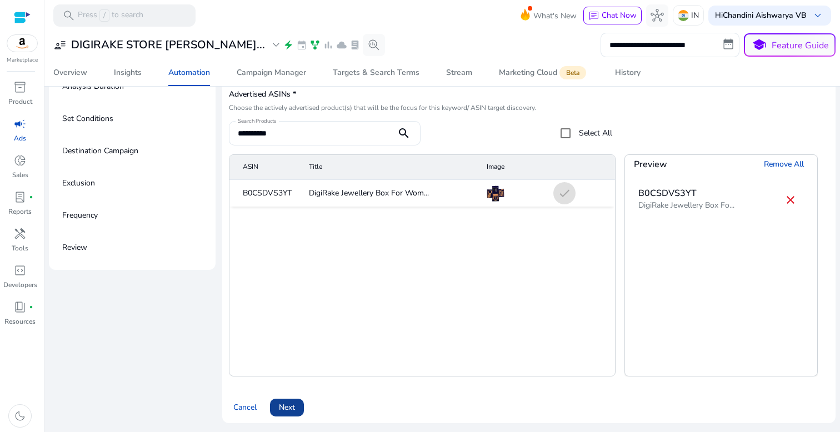
click at [290, 414] on span at bounding box center [287, 408] width 34 height 27
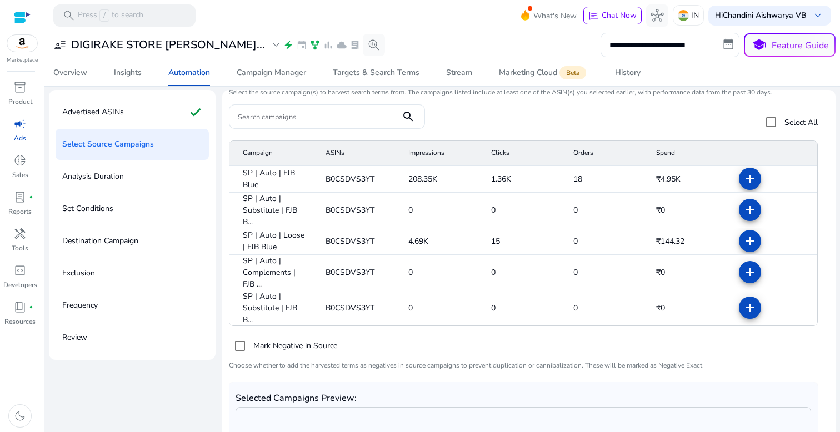
scroll to position [109, 0]
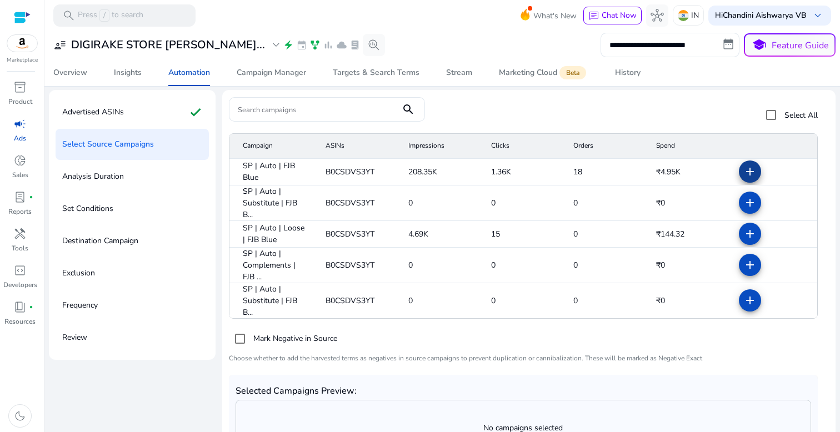
click at [746, 168] on mat-icon "add" at bounding box center [750, 171] width 13 height 13
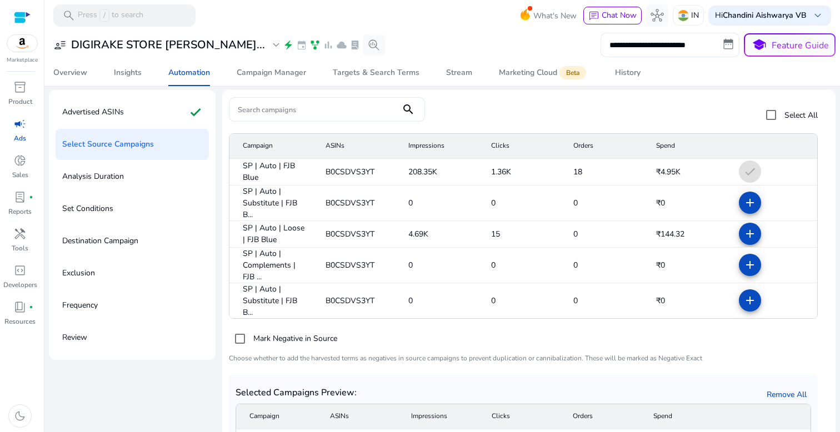
scroll to position [109, 0]
click at [739, 205] on button "add" at bounding box center [750, 202] width 22 height 22
click at [737, 223] on span at bounding box center [750, 233] width 27 height 27
click at [744, 268] on mat-icon "add" at bounding box center [750, 264] width 13 height 13
click at [744, 300] on mat-icon "add" at bounding box center [750, 299] width 13 height 13
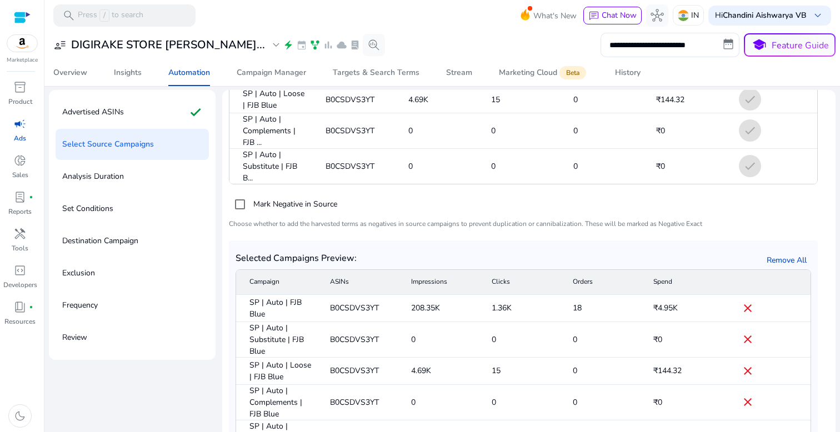
scroll to position [137, 0]
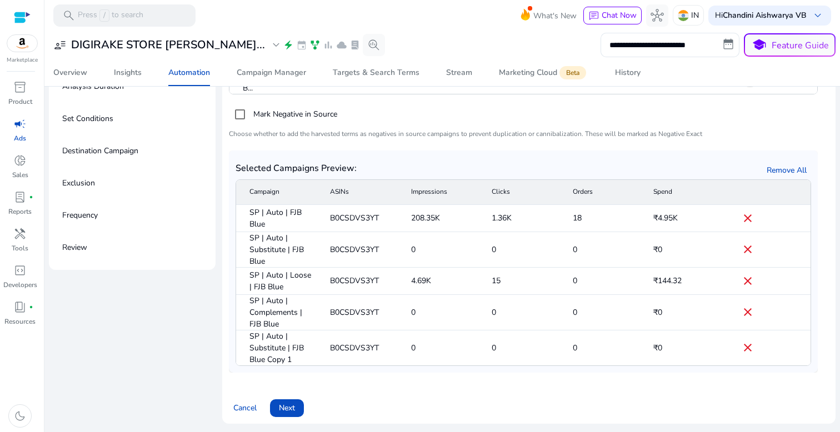
click at [287, 399] on span at bounding box center [287, 408] width 34 height 27
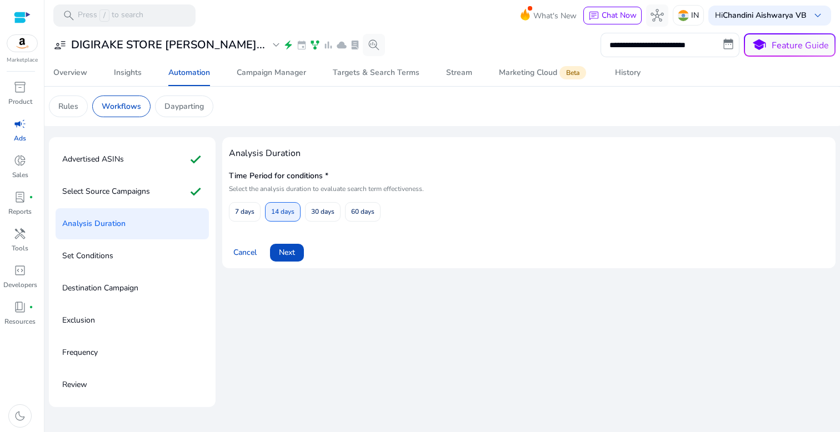
scroll to position [0, 0]
click at [356, 209] on span "60 days" at bounding box center [362, 211] width 23 height 19
click at [303, 248] on span at bounding box center [287, 253] width 34 height 27
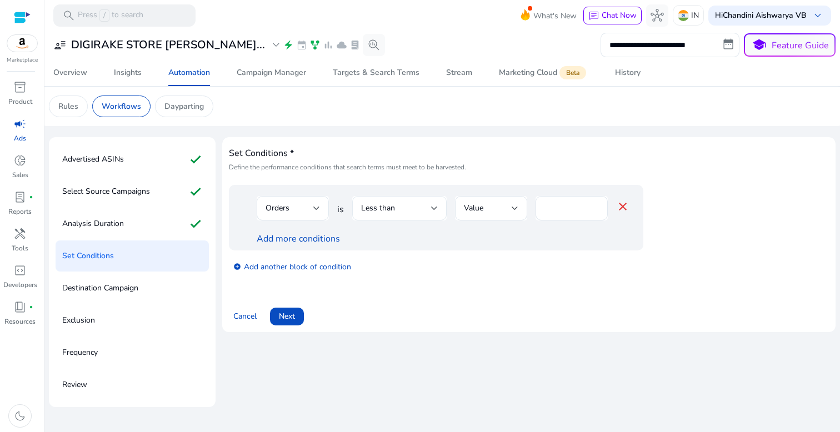
click at [389, 216] on div "Less than" at bounding box center [399, 208] width 77 height 24
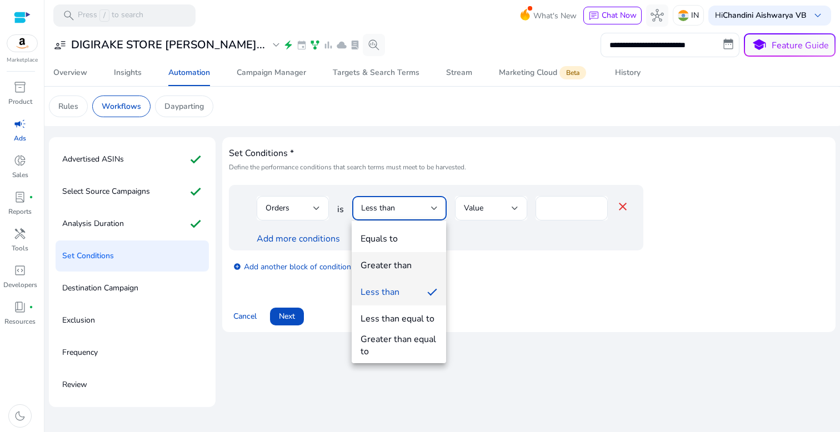
click at [389, 265] on div "Greater than" at bounding box center [386, 266] width 51 height 12
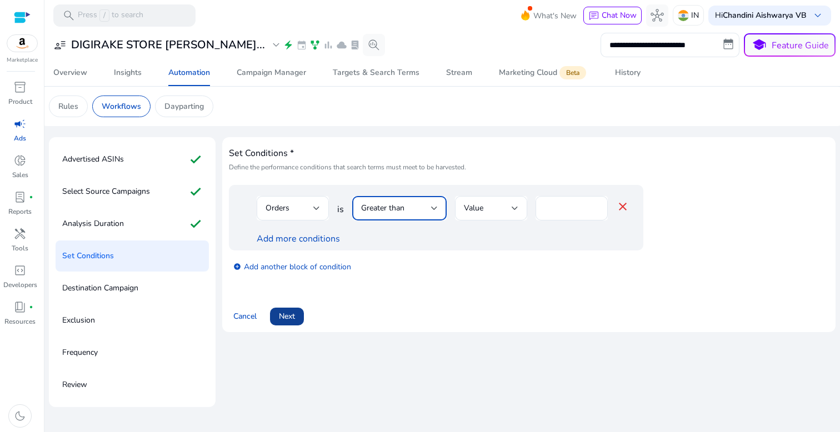
click at [281, 327] on span at bounding box center [287, 316] width 34 height 27
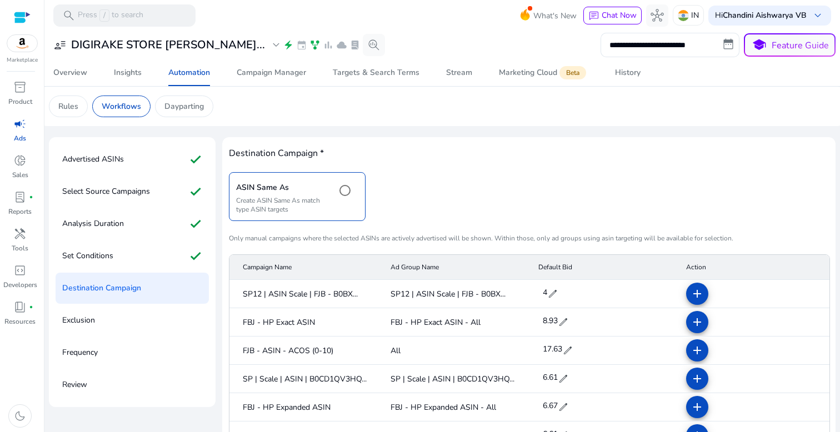
scroll to position [312, 0]
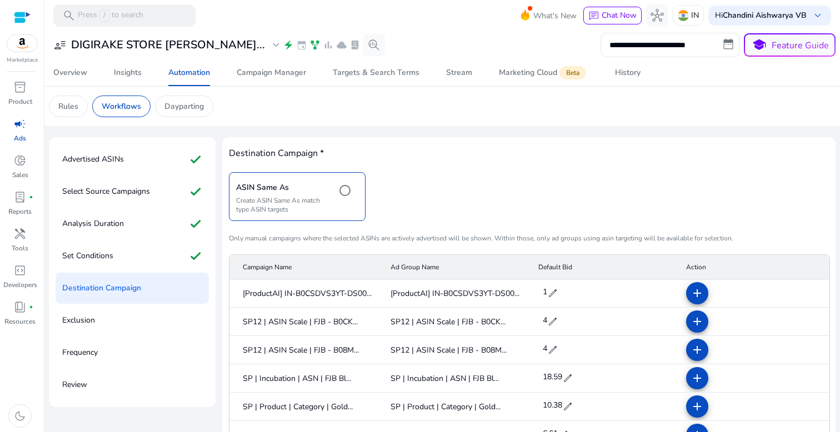
click at [562, 381] on span "edit" at bounding box center [567, 378] width 11 height 11
click at [564, 380] on input "*****" at bounding box center [556, 380] width 31 height 18
type input "*"
click at [575, 380] on span "check" at bounding box center [578, 380] width 12 height 12
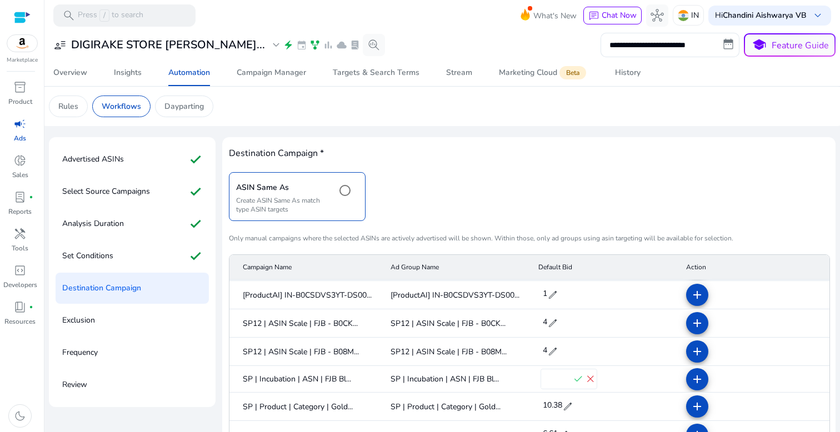
scroll to position [311, 0]
click at [691, 386] on mat-icon "add" at bounding box center [697, 379] width 13 height 13
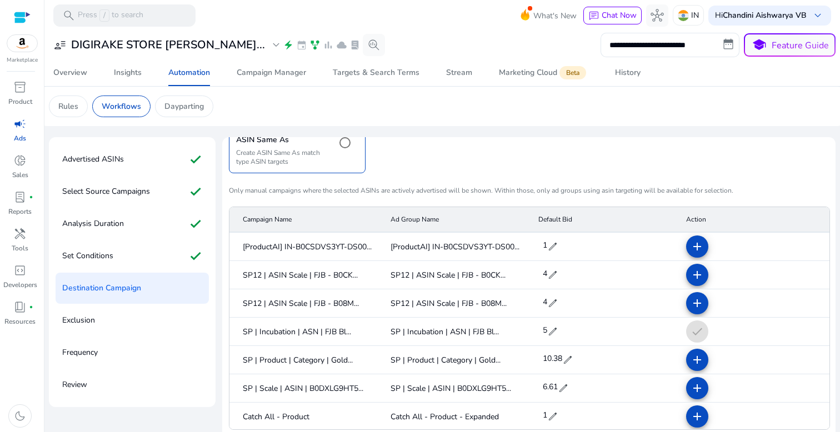
scroll to position [137, 0]
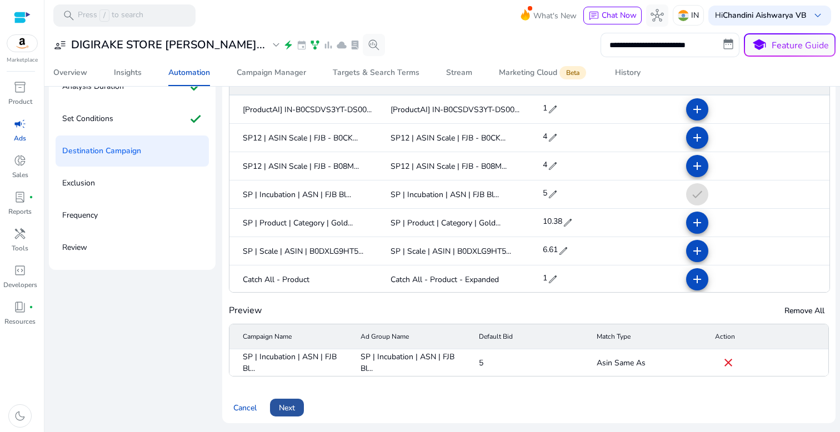
click at [285, 405] on span "Next" at bounding box center [287, 408] width 16 height 12
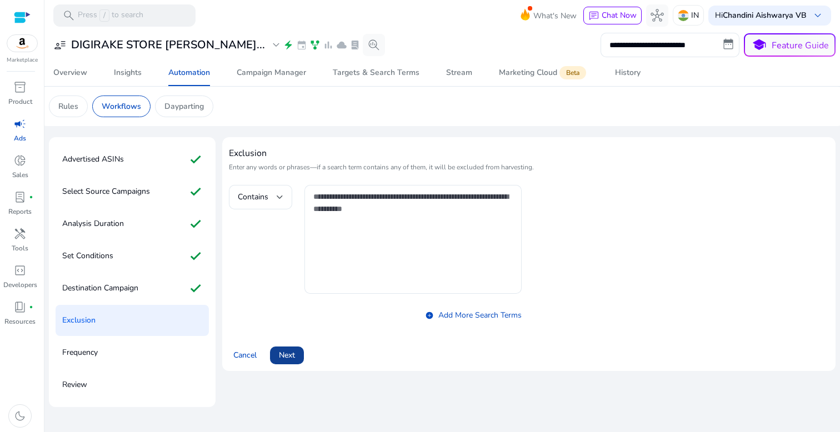
click at [292, 351] on span "Next" at bounding box center [287, 356] width 16 height 12
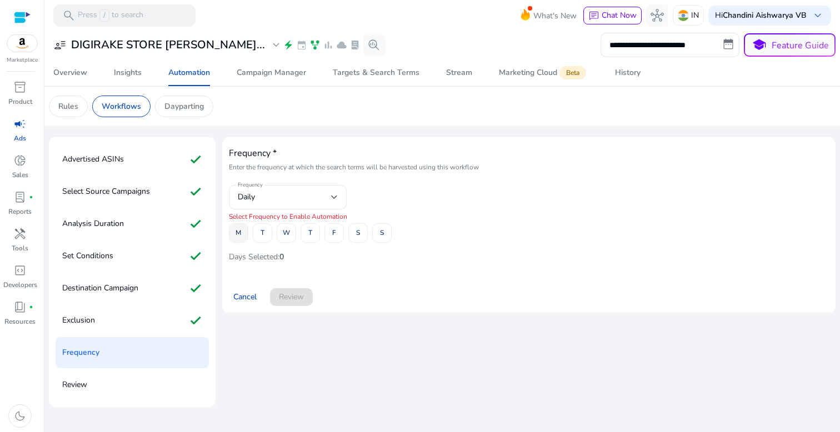
click at [243, 235] on span at bounding box center [239, 233] width 18 height 27
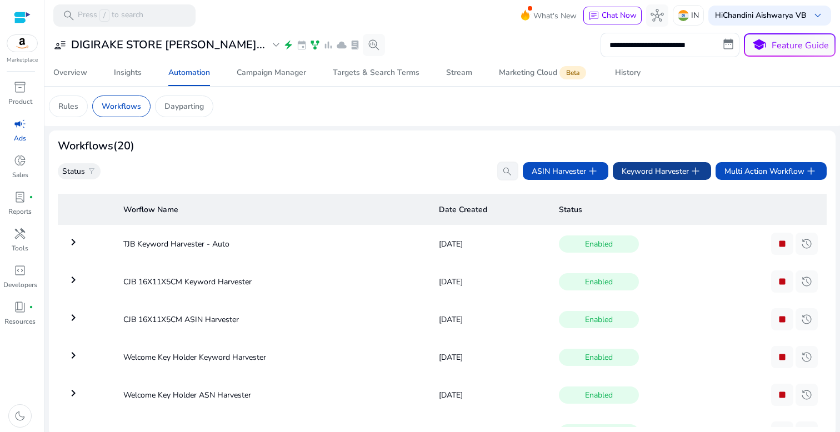
click at [658, 172] on span "Keyword Harvester add" at bounding box center [662, 171] width 81 height 13
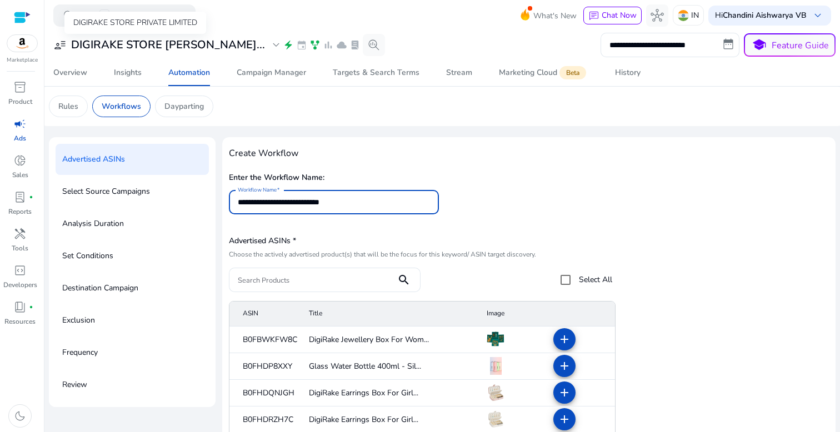
type input "**********"
click at [367, 276] on input "Search Products" at bounding box center [313, 280] width 150 height 12
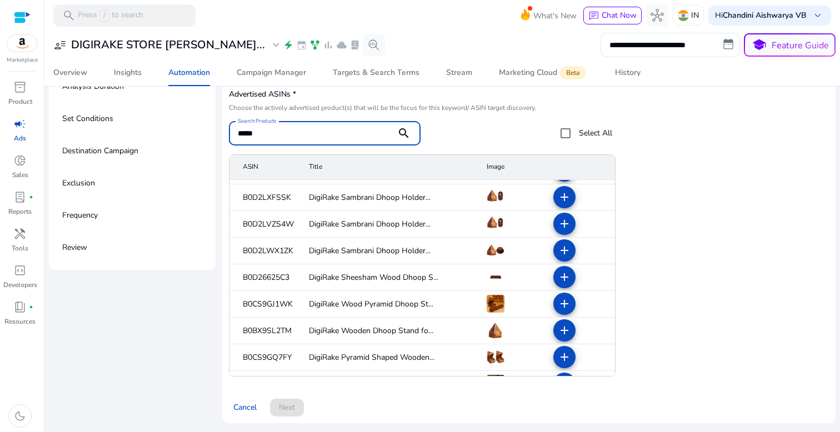
scroll to position [497, 0]
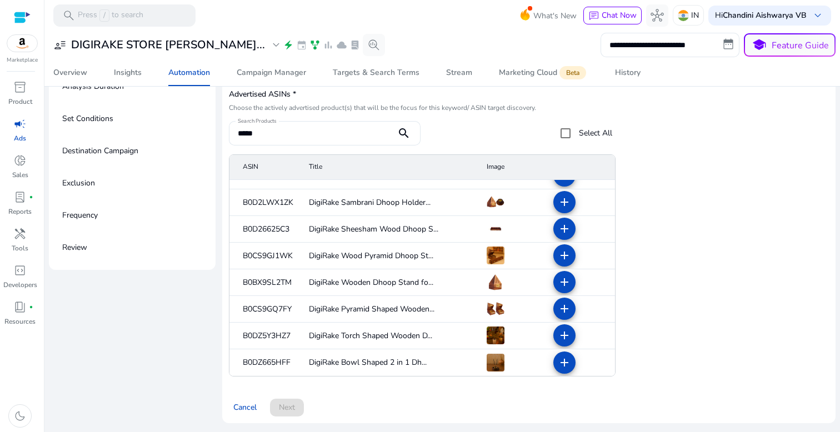
click at [256, 259] on mat-cell "B0CS9GJ1WK" at bounding box center [265, 256] width 71 height 27
copy mat-cell "B0CS9GJ1WK"
click at [367, 132] on input "*****" at bounding box center [313, 133] width 150 height 12
paste input "*****"
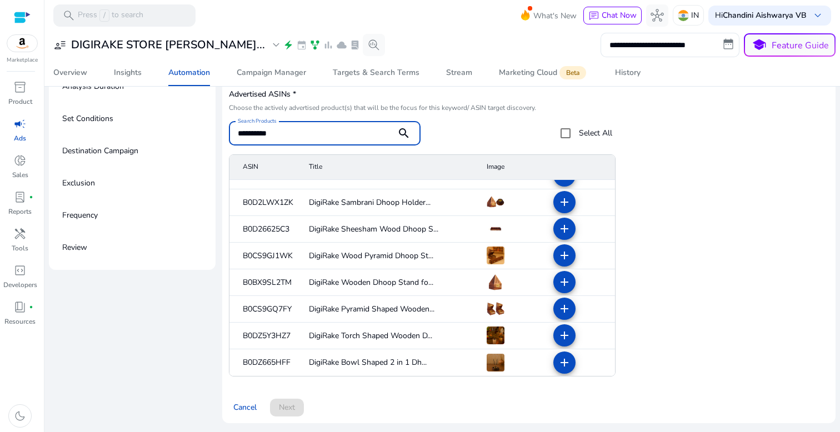
type input "**********"
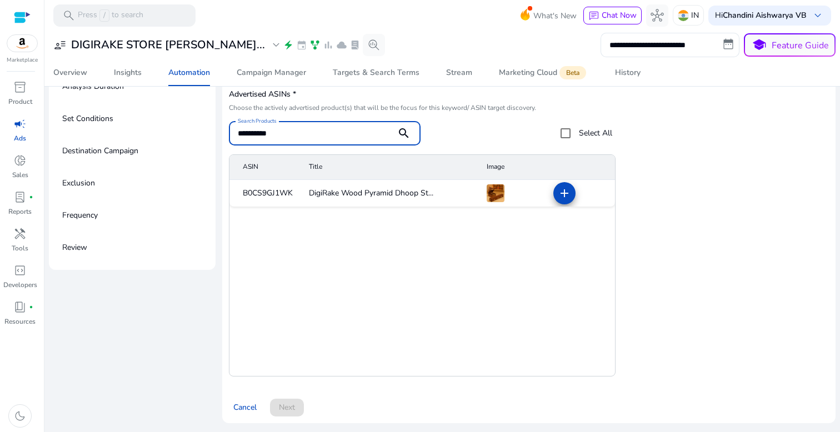
click at [564, 193] on mat-icon "add" at bounding box center [564, 193] width 13 height 13
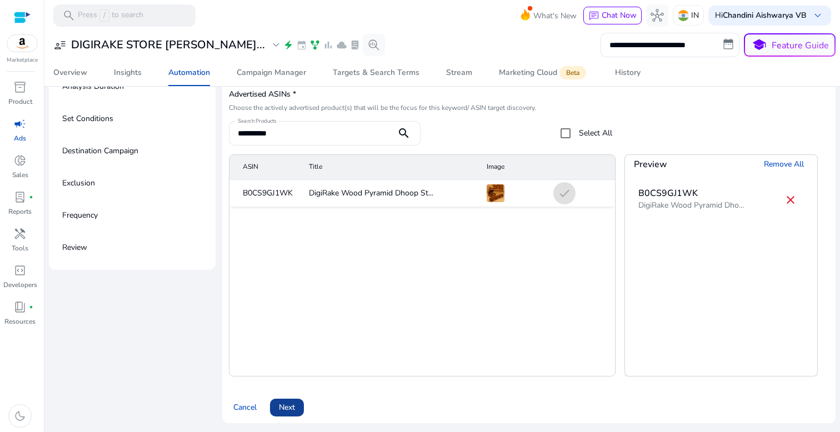
click at [275, 401] on span at bounding box center [287, 408] width 34 height 27
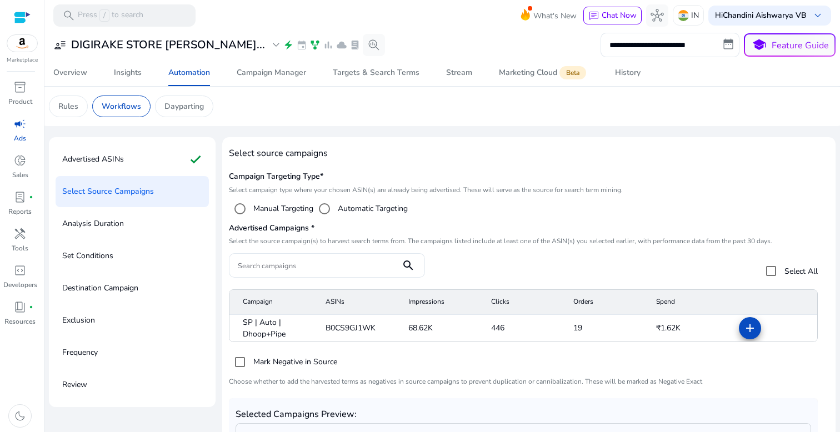
click at [753, 330] on mat-icon "add" at bounding box center [750, 328] width 13 height 13
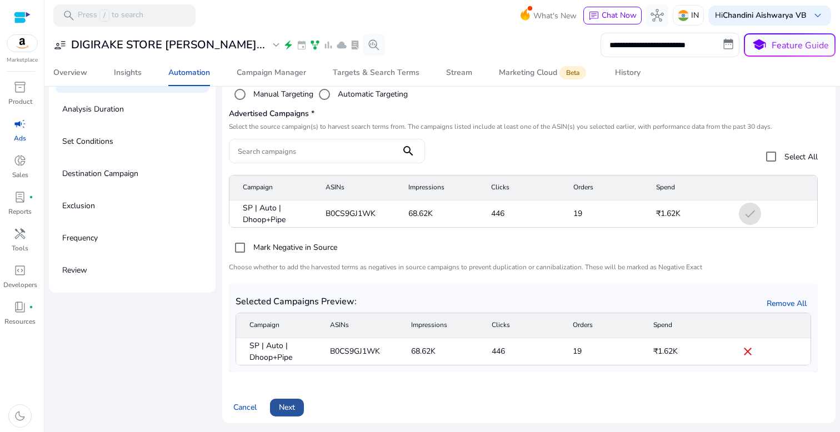
click at [282, 408] on span "Next" at bounding box center [287, 408] width 16 height 12
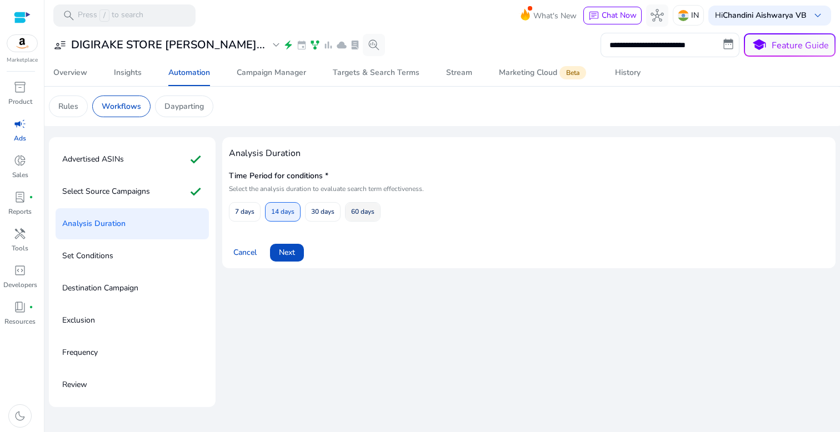
click at [351, 208] on span at bounding box center [363, 211] width 34 height 27
click at [304, 235] on div "Cancel Next" at bounding box center [529, 248] width 600 height 27
click at [289, 249] on span "Next" at bounding box center [287, 253] width 16 height 12
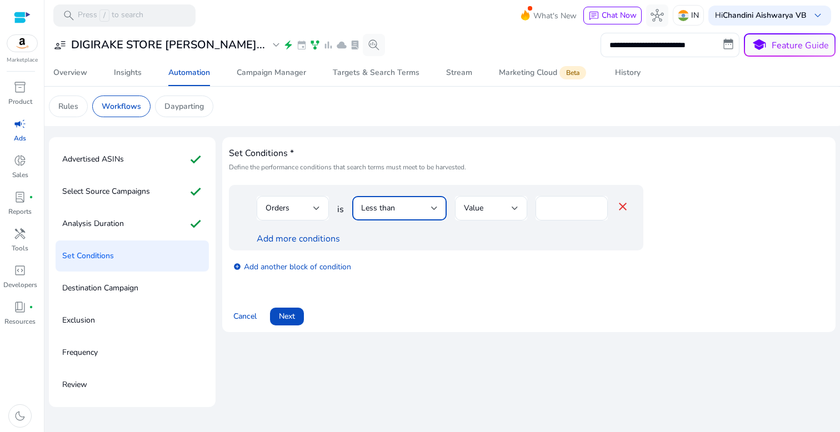
click at [393, 210] on span "Less than" at bounding box center [378, 208] width 34 height 11
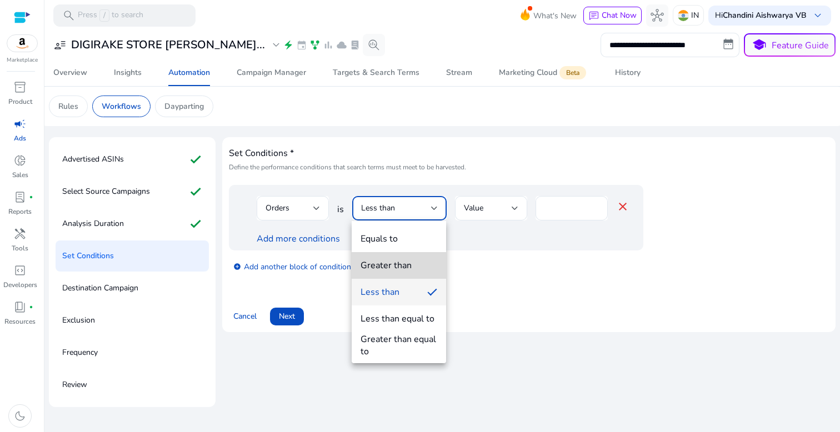
click at [384, 263] on div "Greater than" at bounding box center [386, 266] width 51 height 12
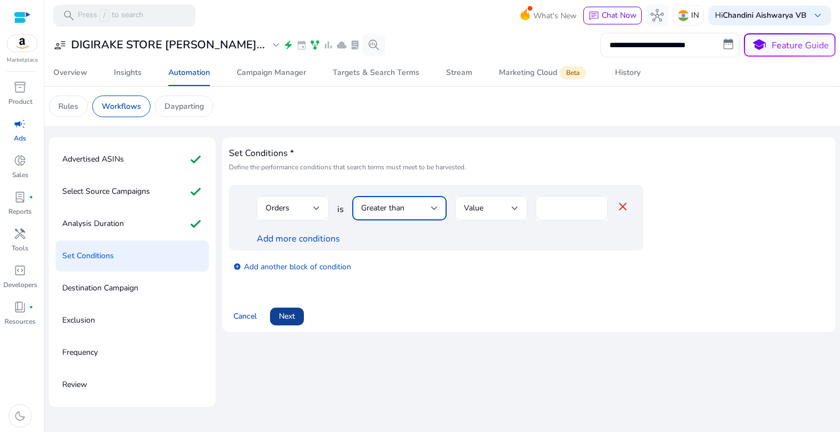
click at [288, 319] on span "Next" at bounding box center [287, 317] width 16 height 12
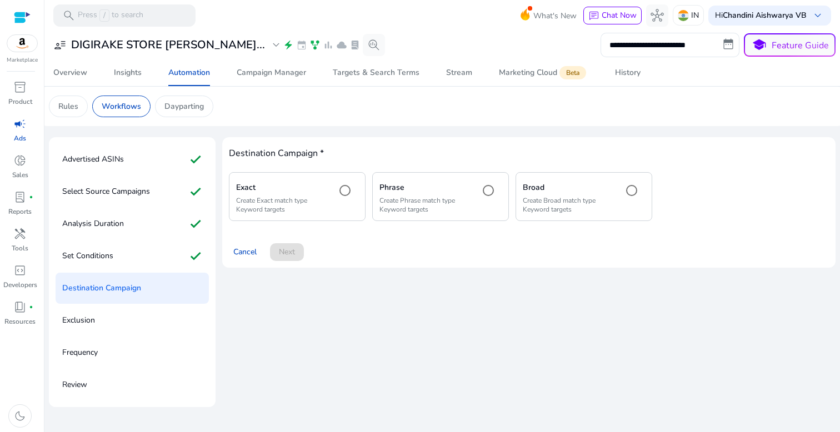
click at [295, 203] on p "Create Exact match type Keyword targets" at bounding box center [281, 205] width 91 height 18
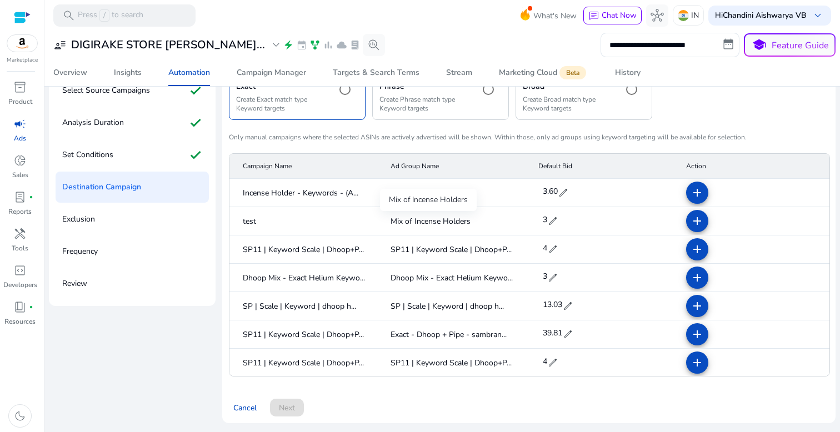
scroll to position [1515, 0]
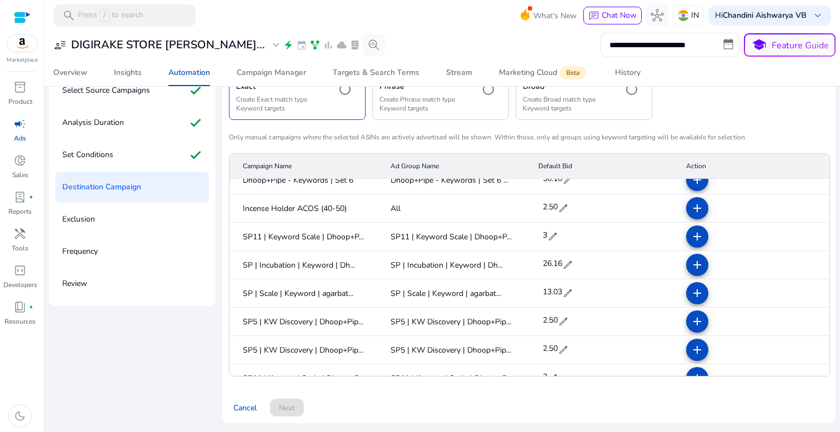
click at [563, 266] on span "edit" at bounding box center [567, 265] width 11 height 11
click at [563, 266] on input "*****" at bounding box center [556, 266] width 31 height 18
type input "*"
click at [577, 268] on span "check" at bounding box center [578, 266] width 12 height 12
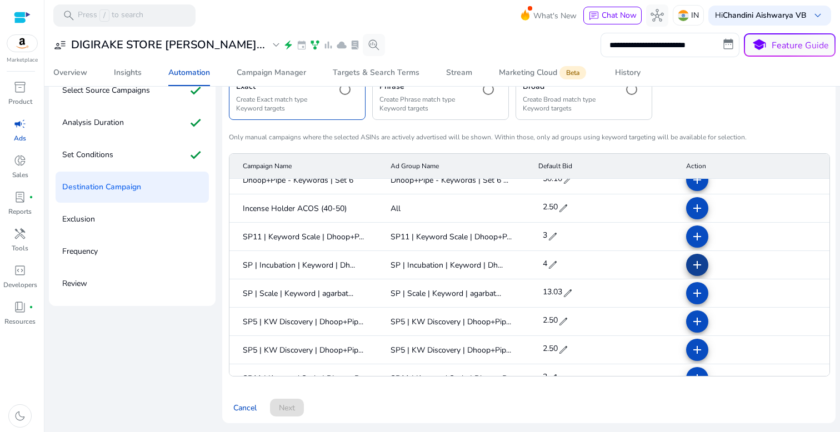
click at [691, 268] on mat-icon "add" at bounding box center [697, 264] width 13 height 13
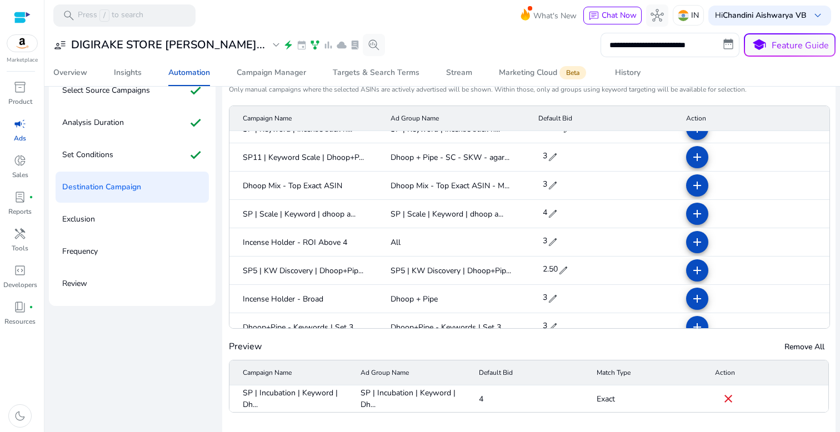
scroll to position [137, 0]
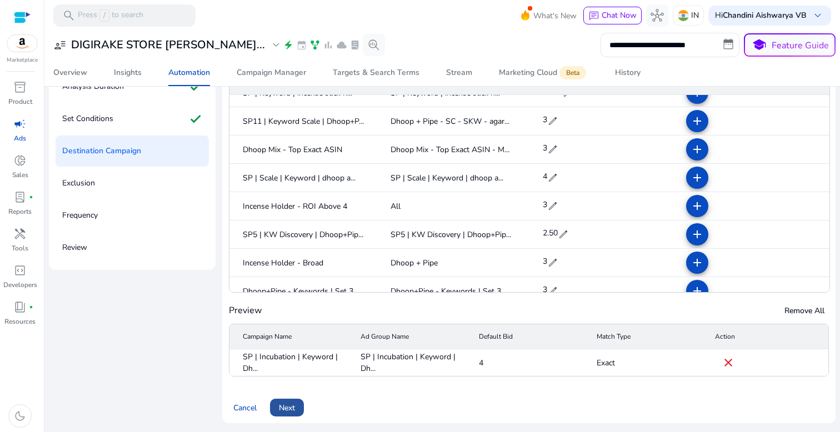
click at [295, 404] on span at bounding box center [287, 408] width 34 height 27
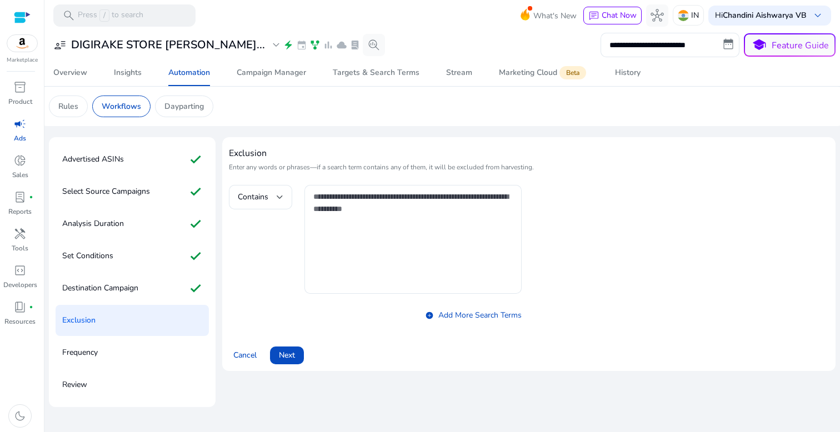
click at [265, 183] on div "Exclusion Enter any words or phrases—if a search term contains any of them, it …" at bounding box center [529, 234] width 600 height 181
click at [263, 191] on div "Contains" at bounding box center [261, 197] width 46 height 13
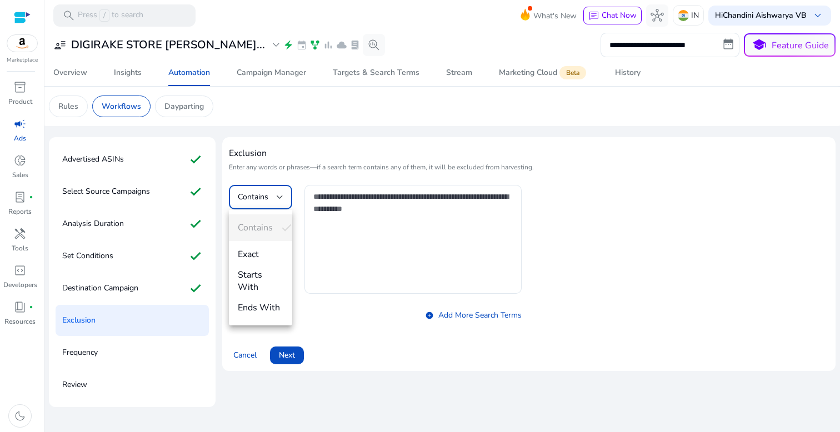
click at [253, 251] on span "Exact" at bounding box center [261, 254] width 46 height 12
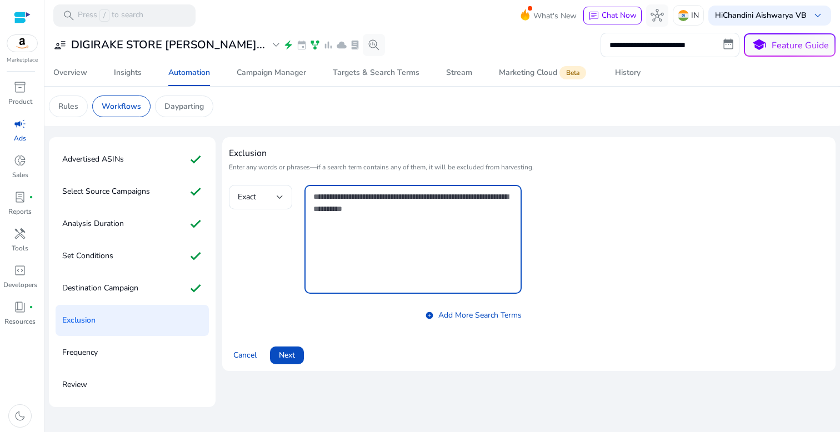
click at [374, 226] on textarea at bounding box center [413, 240] width 200 height 98
paste textarea "**********"
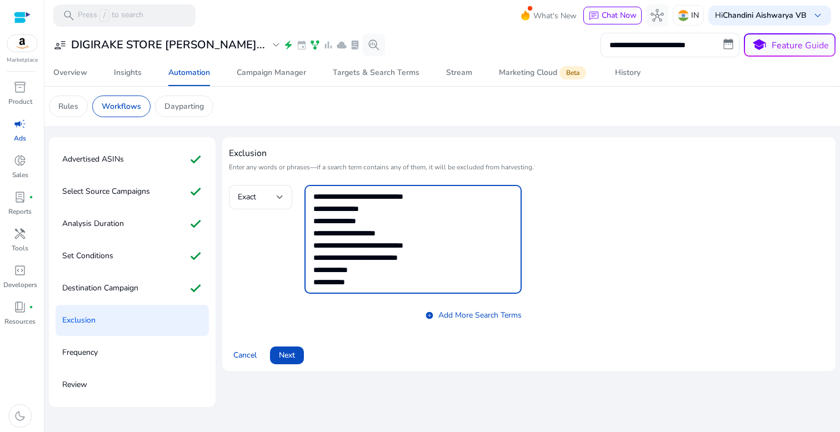
scroll to position [97, 0]
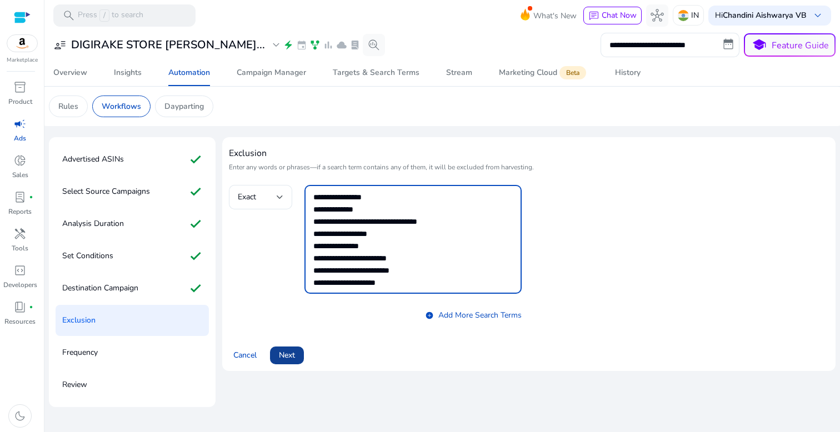
type textarea "**********"
click at [286, 356] on span "Next" at bounding box center [287, 356] width 16 height 12
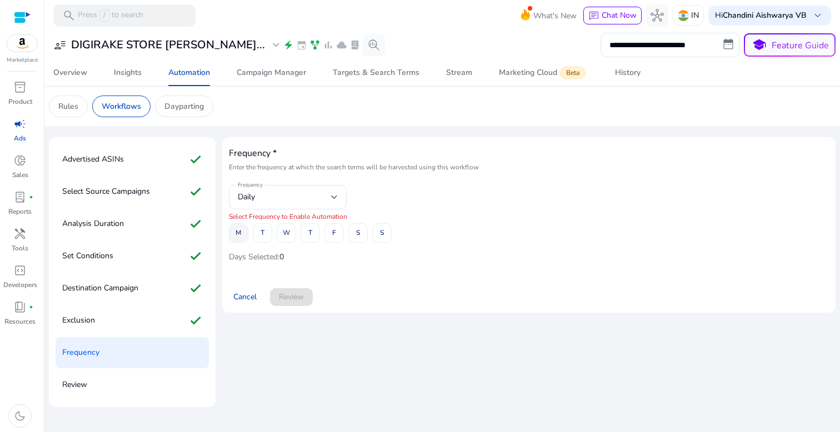
click at [237, 233] on span "M" at bounding box center [239, 232] width 6 height 19
click at [261, 233] on span "T" at bounding box center [263, 232] width 4 height 19
click at [277, 233] on button "W" at bounding box center [286, 232] width 19 height 19
click at [317, 233] on span at bounding box center [310, 233] width 18 height 27
click at [335, 236] on span "F" at bounding box center [334, 232] width 4 height 19
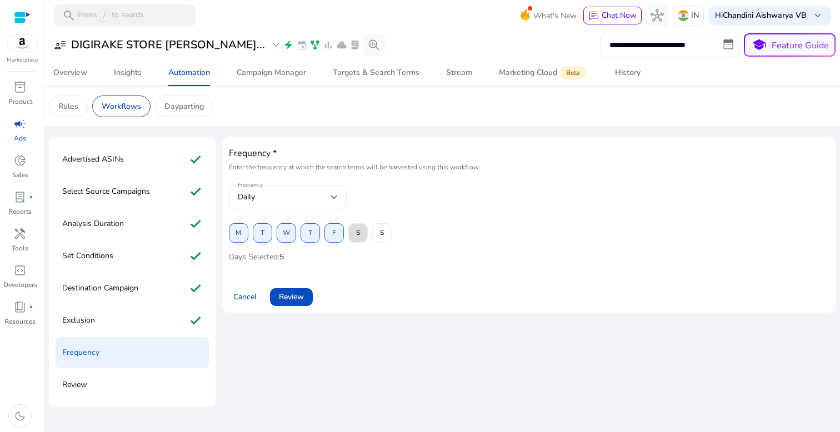
click at [350, 236] on span at bounding box center [358, 233] width 18 height 27
click at [379, 237] on span at bounding box center [382, 233] width 18 height 27
click at [294, 302] on span "Review" at bounding box center [291, 297] width 25 height 12
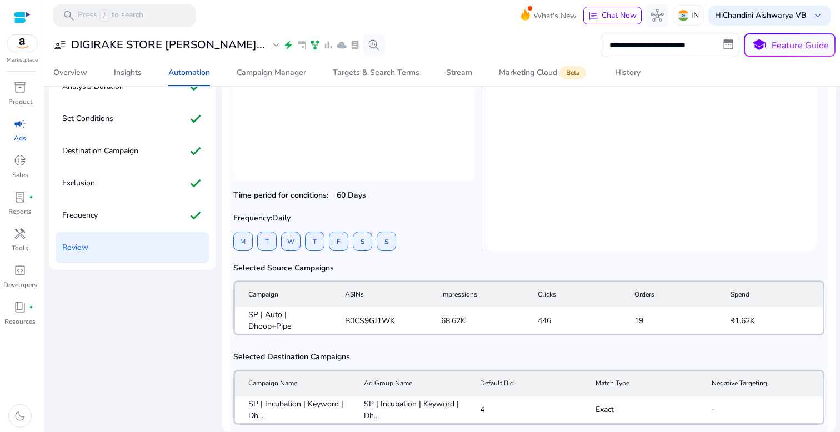
scroll to position [293, 0]
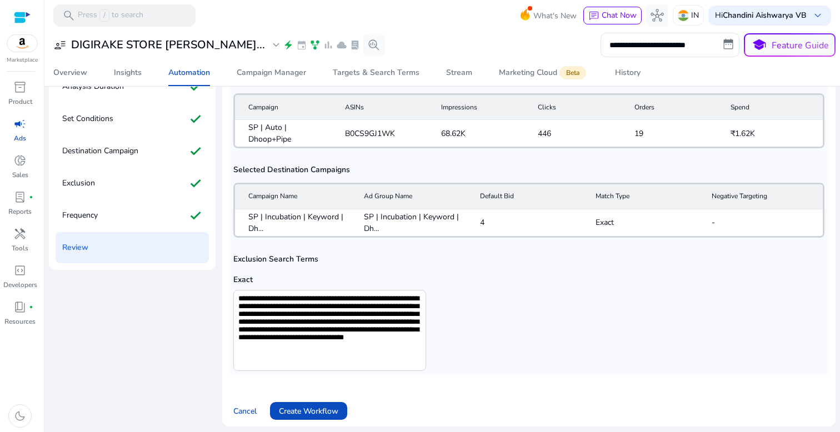
click at [303, 422] on div "Overview of Workflow Creations Workflow Name: Dhoop+ Pipe Keyword Harvester Sel…" at bounding box center [529, 67] width 614 height 720
click at [306, 408] on span "Create Workflow" at bounding box center [308, 412] width 59 height 12
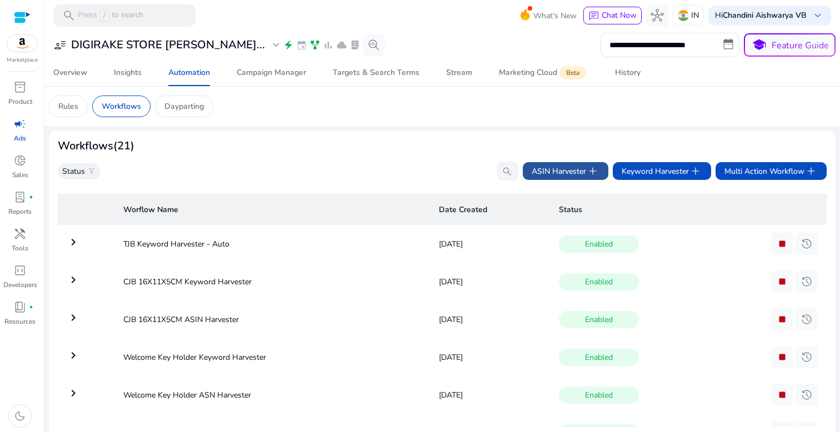
click at [572, 174] on span "ASIN Harvester add" at bounding box center [566, 171] width 68 height 13
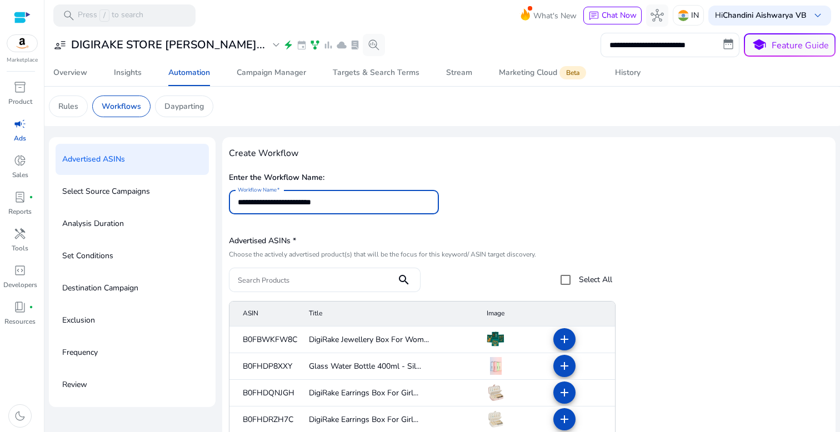
type input "**********"
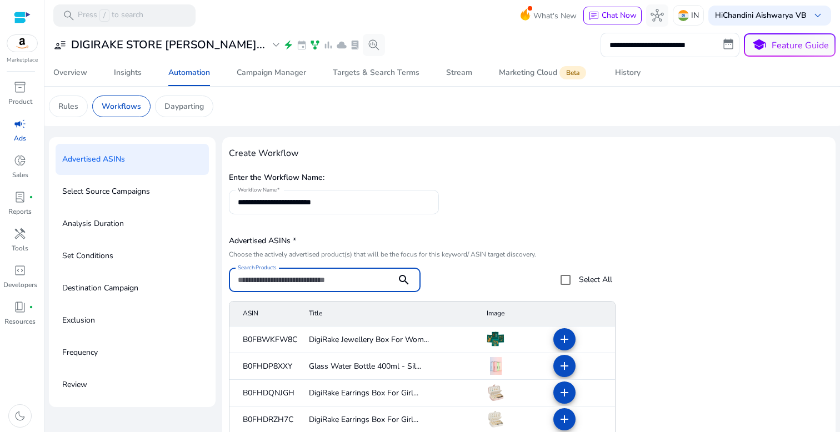
click at [360, 283] on input "Search Products" at bounding box center [313, 280] width 150 height 12
paste input "**********"
type input "**********"
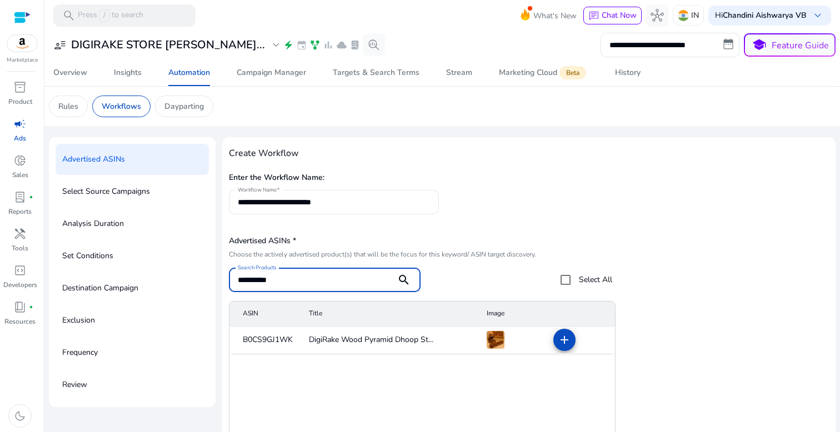
scroll to position [9, 0]
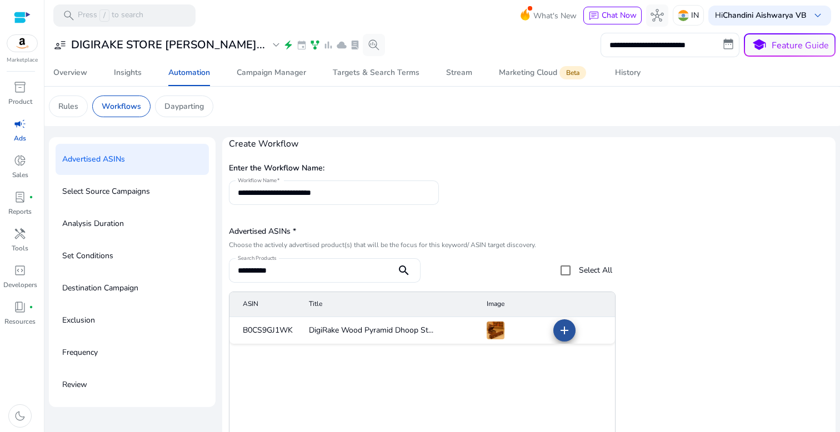
click at [558, 330] on mat-icon "add" at bounding box center [564, 330] width 13 height 13
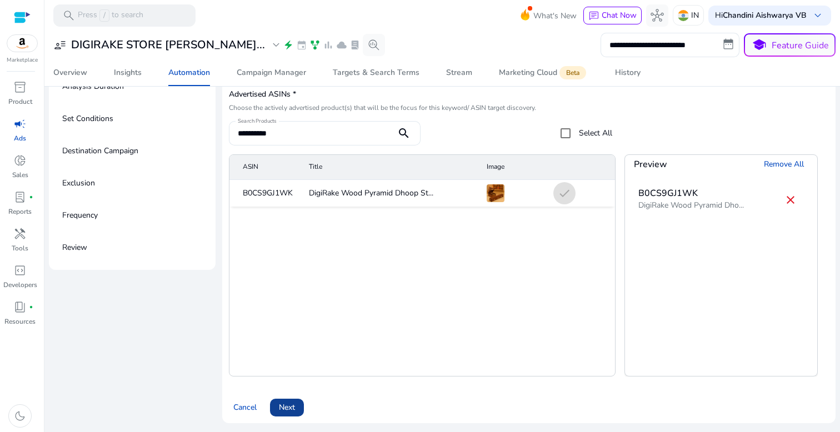
click at [294, 410] on span "Next" at bounding box center [287, 408] width 16 height 12
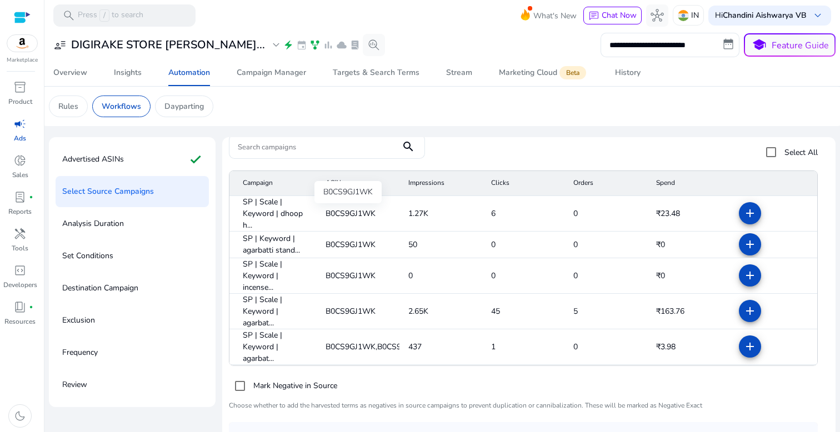
scroll to position [0, 0]
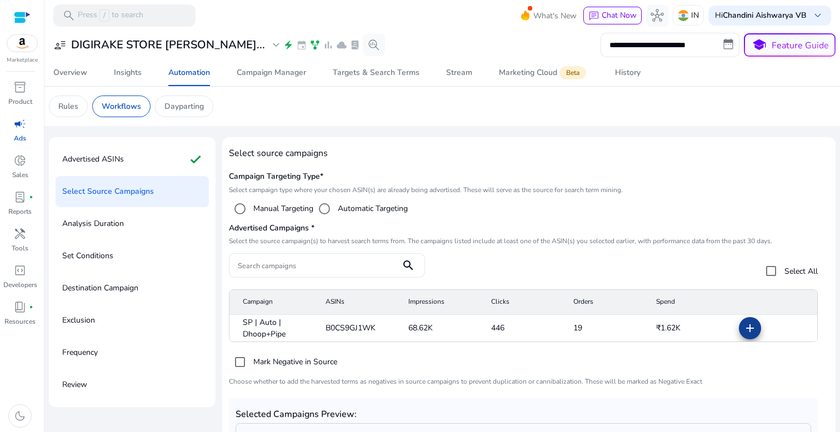
click at [744, 327] on mat-icon "add" at bounding box center [750, 328] width 13 height 13
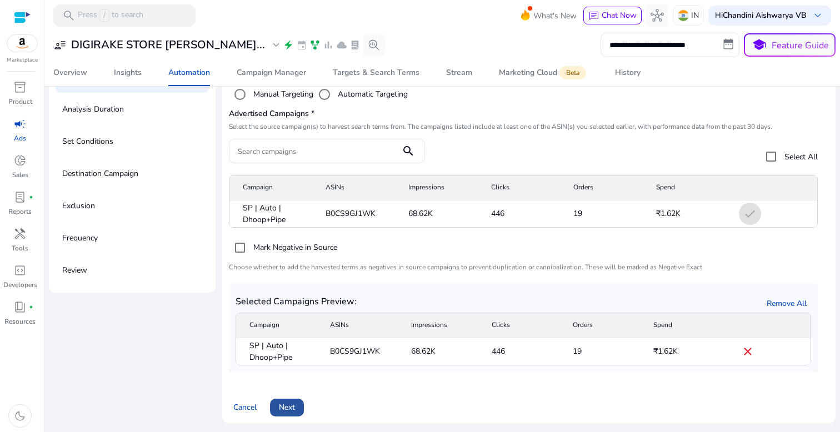
click at [290, 410] on span "Next" at bounding box center [287, 408] width 16 height 12
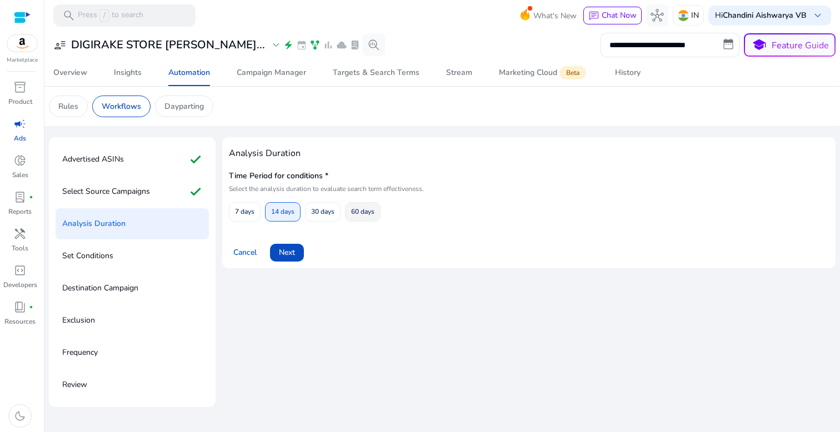
click at [360, 216] on span "60 days" at bounding box center [362, 211] width 23 height 19
click at [282, 255] on span "Next" at bounding box center [287, 253] width 16 height 12
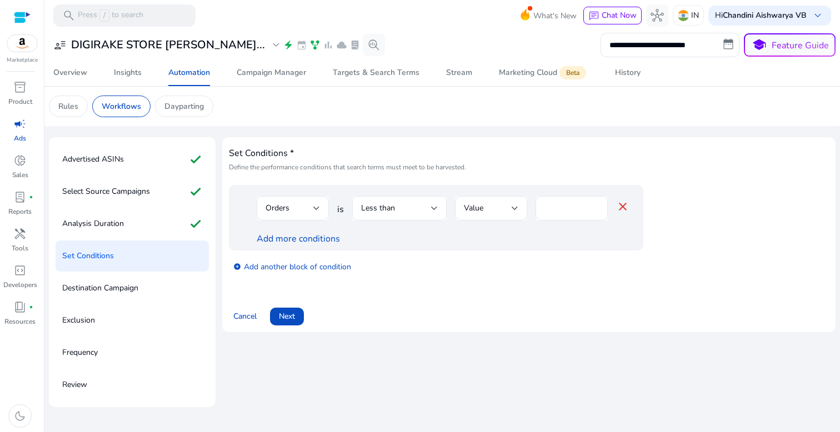
click at [396, 230] on div at bounding box center [399, 227] width 94 height 12
click at [396, 218] on div "Less than" at bounding box center [399, 208] width 77 height 24
click at [396, 223] on div at bounding box center [399, 227] width 94 height 12
click at [396, 211] on div "Less than" at bounding box center [396, 208] width 70 height 12
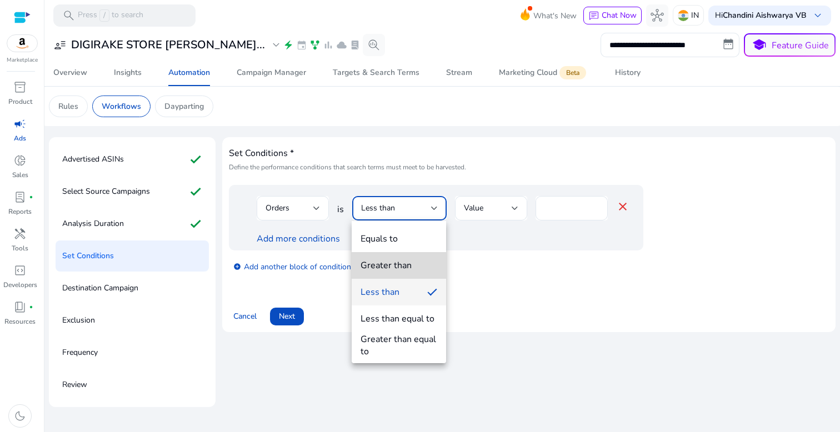
click at [376, 257] on mat-option "Greater than" at bounding box center [399, 265] width 94 height 27
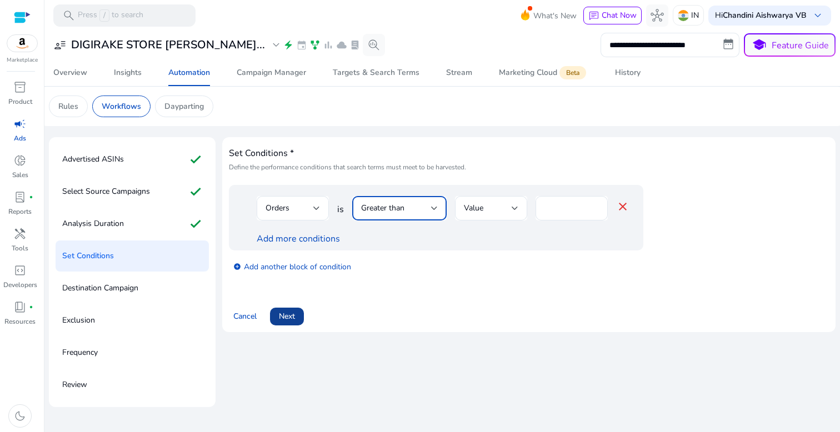
click at [285, 315] on span "Next" at bounding box center [287, 317] width 16 height 12
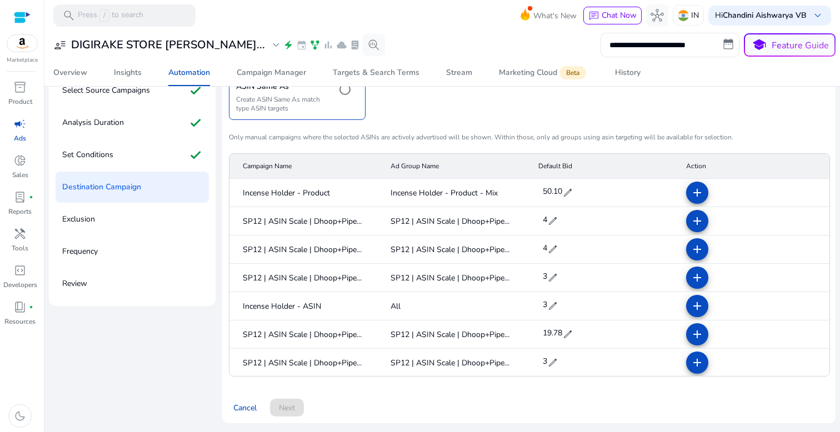
scroll to position [693, 0]
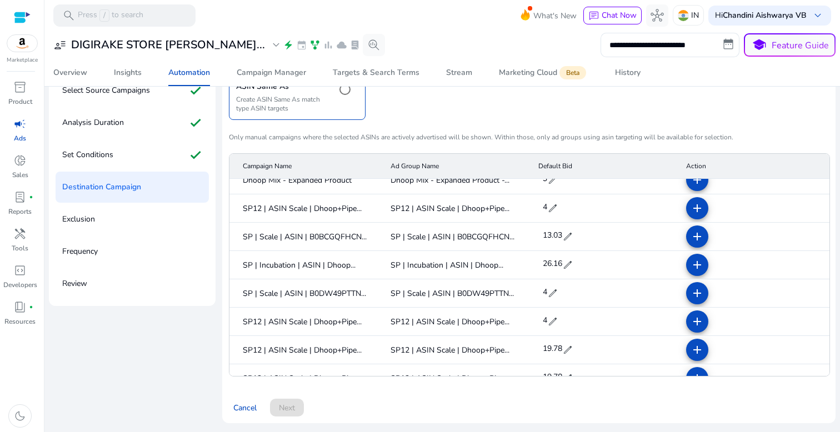
click at [566, 265] on span "edit" at bounding box center [567, 265] width 11 height 11
click at [567, 265] on input "*****" at bounding box center [556, 266] width 31 height 18
type input "*"
click at [574, 265] on span "check" at bounding box center [578, 266] width 12 height 12
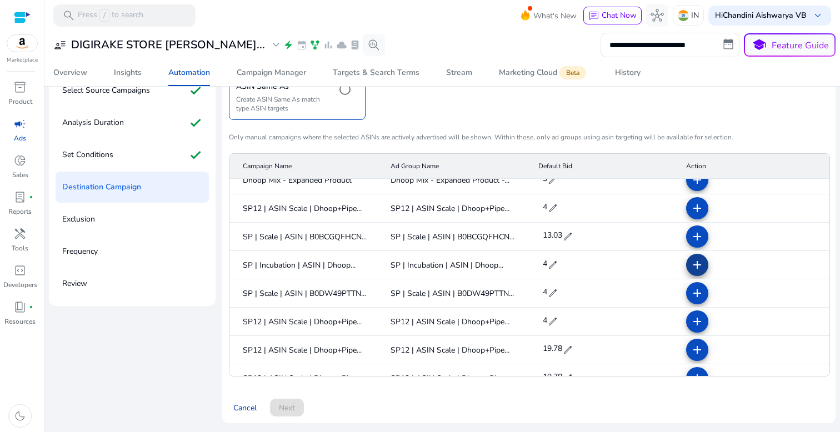
click at [691, 262] on mat-icon "add" at bounding box center [697, 264] width 13 height 13
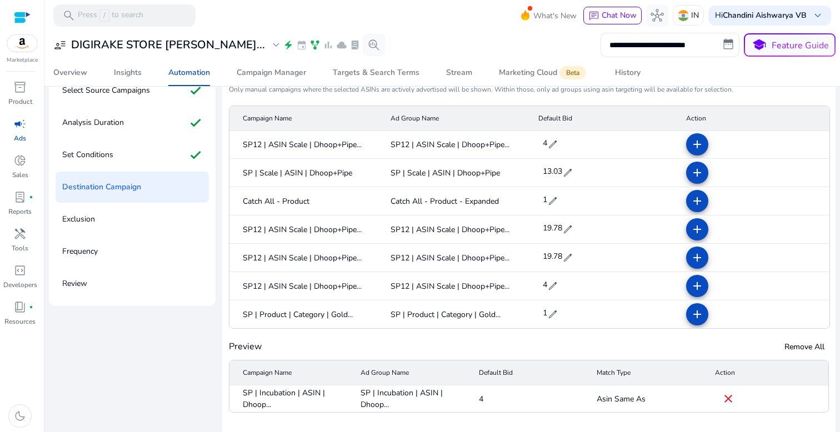
scroll to position [137, 0]
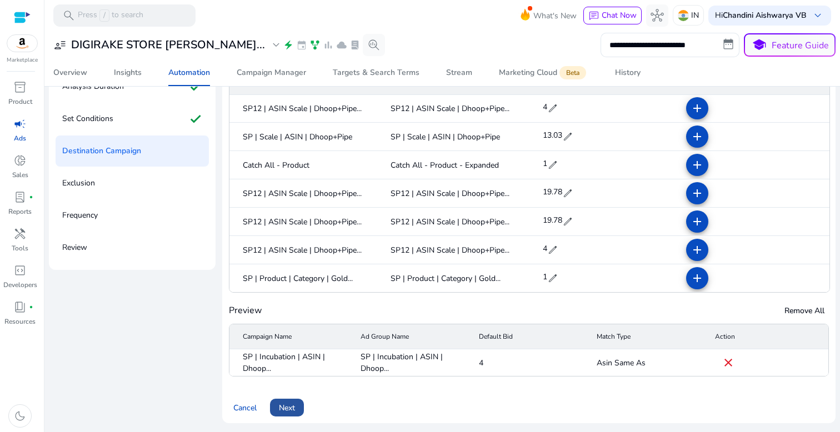
click at [295, 410] on span "Next" at bounding box center [287, 408] width 16 height 12
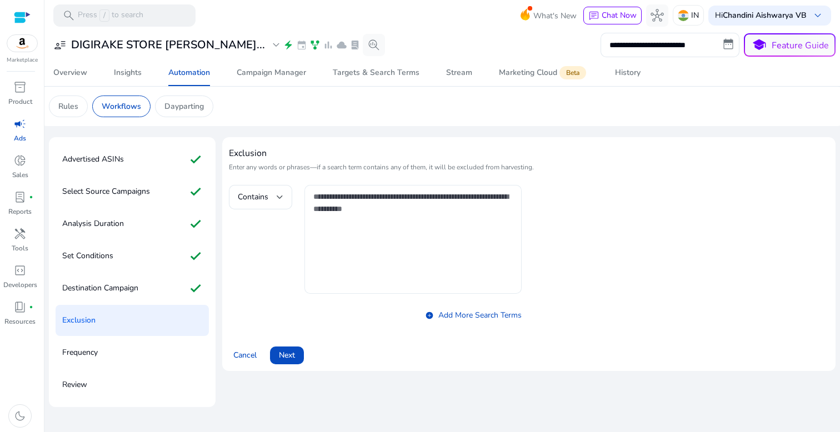
click at [367, 274] on textarea at bounding box center [413, 240] width 200 height 98
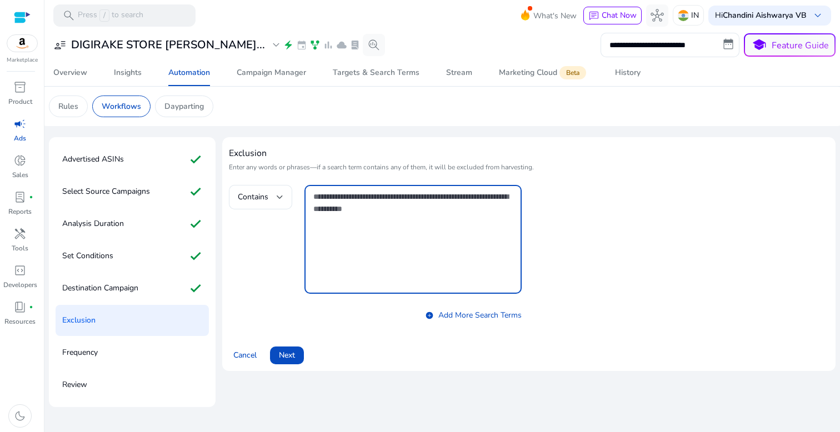
paste textarea "**********"
type textarea "**********"
click at [236, 195] on div "Contains" at bounding box center [260, 197] width 63 height 24
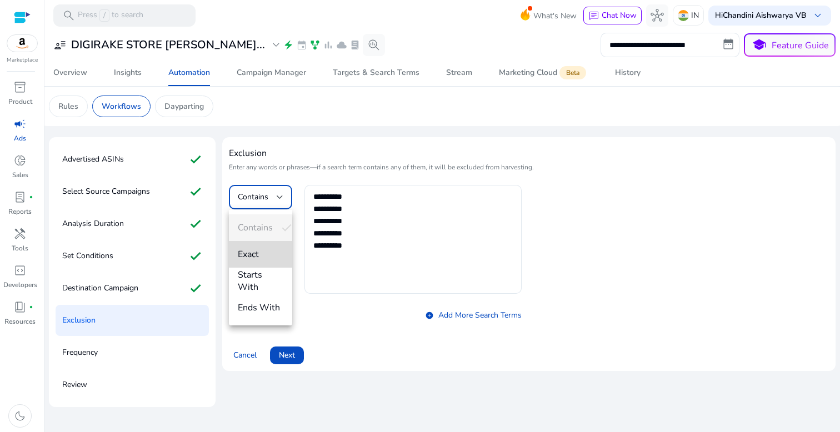
click at [261, 252] on span "Exact" at bounding box center [261, 254] width 46 height 12
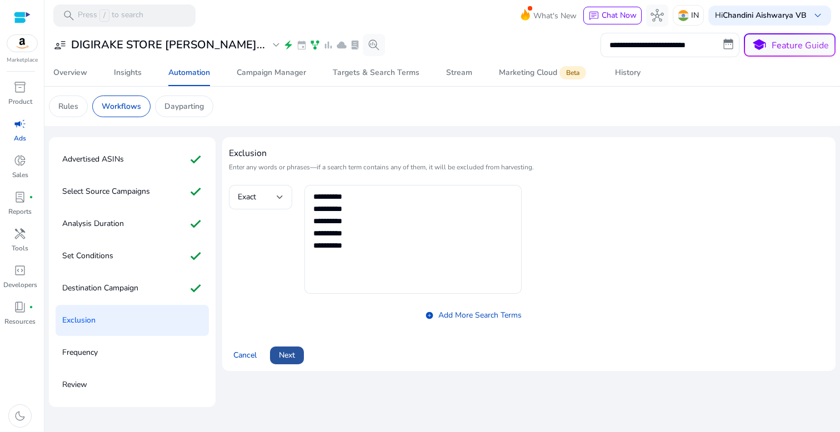
click at [289, 354] on span "Next" at bounding box center [287, 356] width 16 height 12
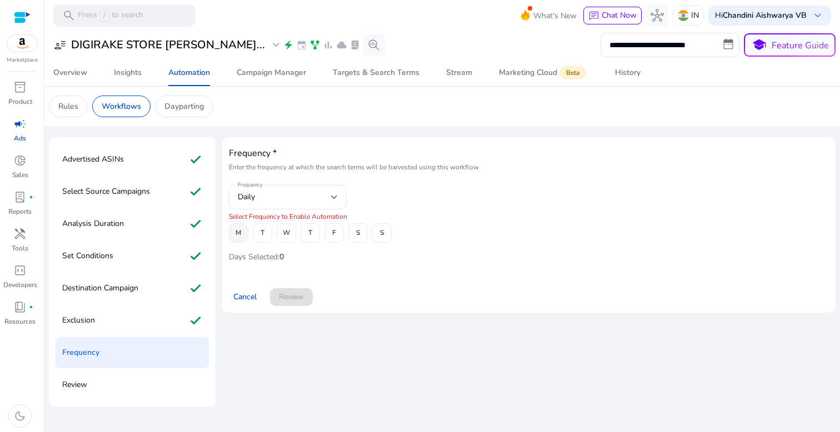
click at [246, 238] on span at bounding box center [239, 233] width 18 height 27
click at [269, 238] on span at bounding box center [262, 233] width 18 height 27
click at [290, 238] on span at bounding box center [286, 233] width 18 height 27
click at [306, 238] on span at bounding box center [310, 233] width 18 height 27
click at [330, 238] on span at bounding box center [334, 233] width 18 height 27
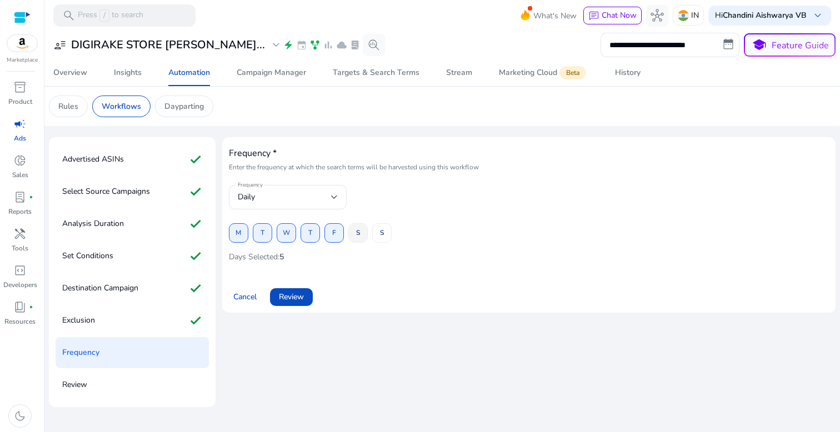
click at [352, 238] on span at bounding box center [358, 233] width 18 height 27
click at [379, 238] on span at bounding box center [382, 233] width 18 height 27
click at [281, 307] on span at bounding box center [291, 297] width 43 height 27
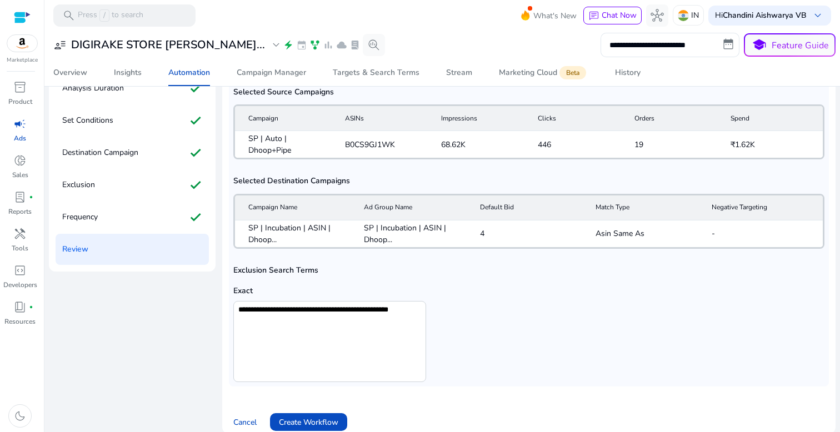
scroll to position [293, 0]
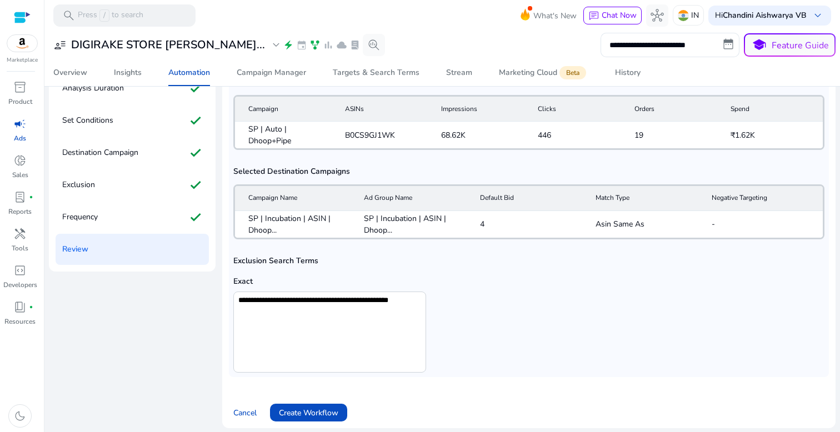
click at [292, 395] on div "Cancel Create Workflow" at bounding box center [529, 408] width 600 height 27
click at [292, 402] on span at bounding box center [308, 413] width 77 height 27
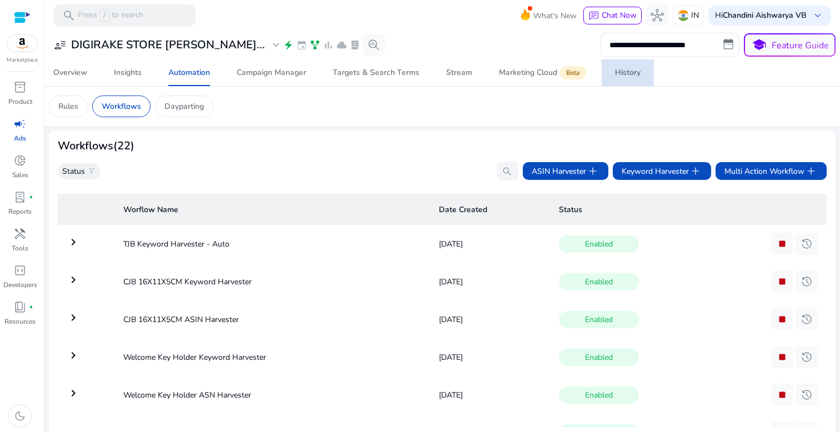
click at [610, 74] on link "History" at bounding box center [628, 72] width 52 height 27
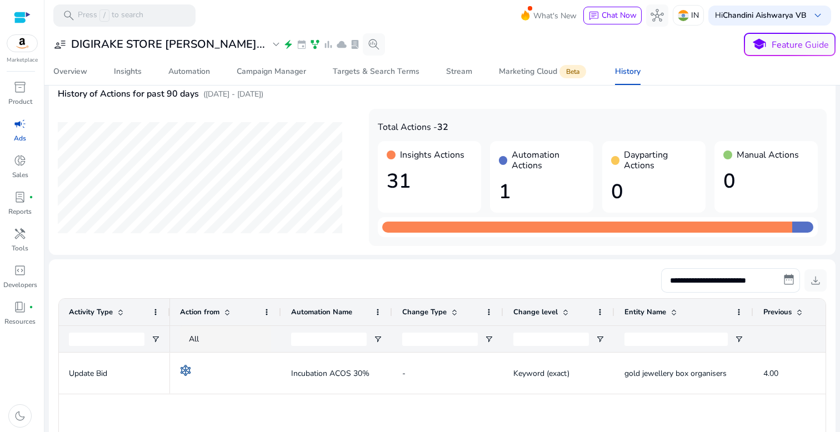
scroll to position [15, 0]
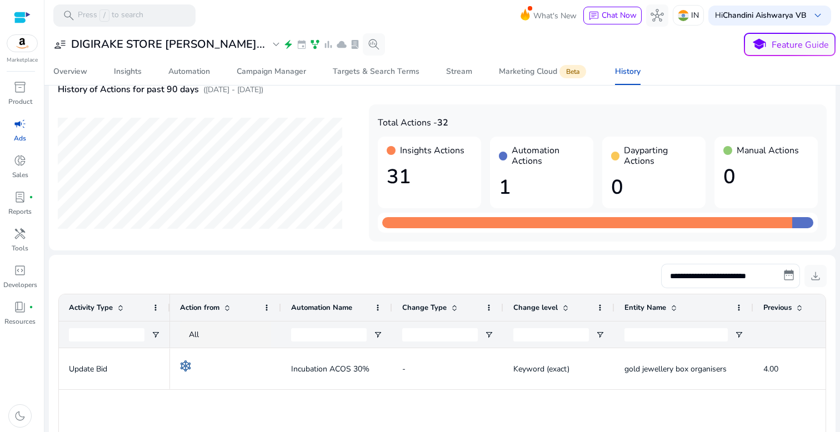
click at [412, 181] on h1 "31" at bounding box center [430, 177] width 86 height 24
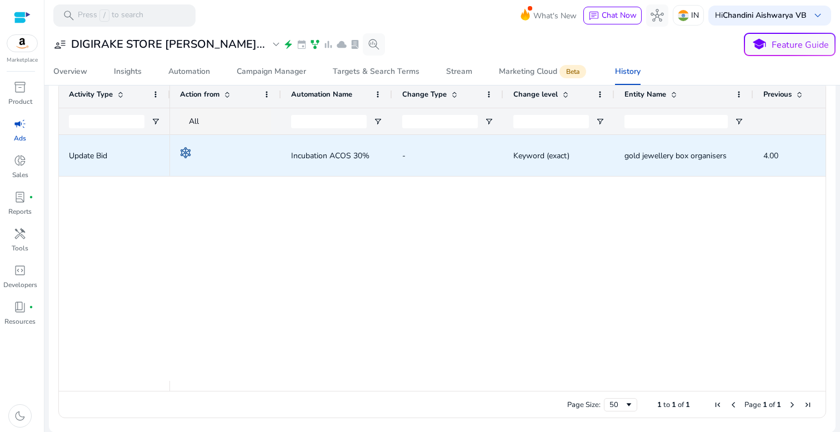
scroll to position [0, 0]
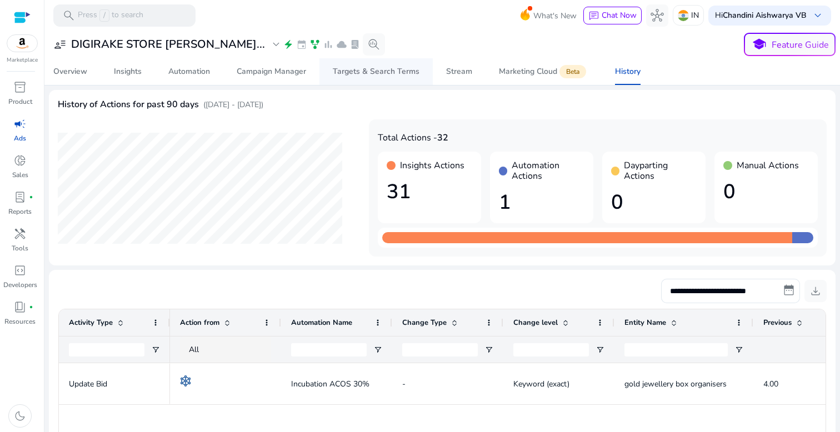
click at [429, 66] on link "Targets & Search Terms" at bounding box center [376, 71] width 113 height 27
